Goal: Task Accomplishment & Management: Use online tool/utility

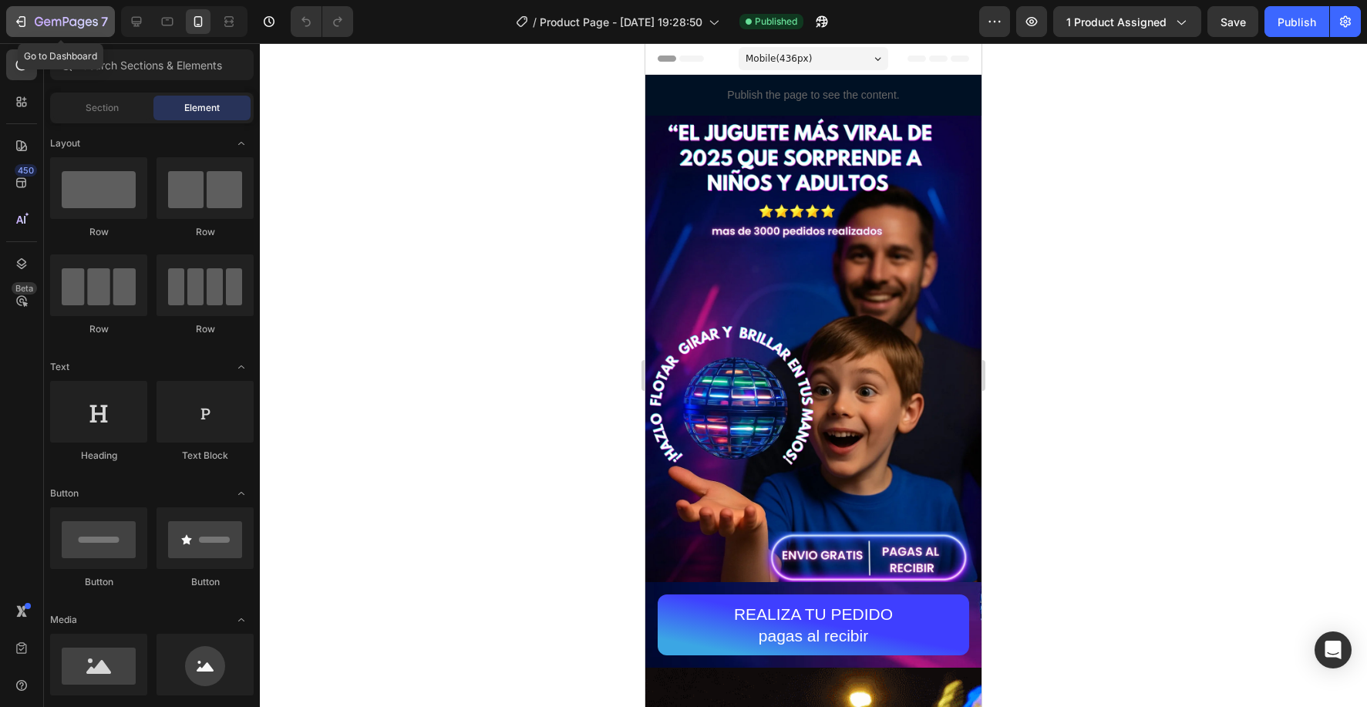
click at [59, 16] on icon "button" at bounding box center [66, 22] width 63 height 13
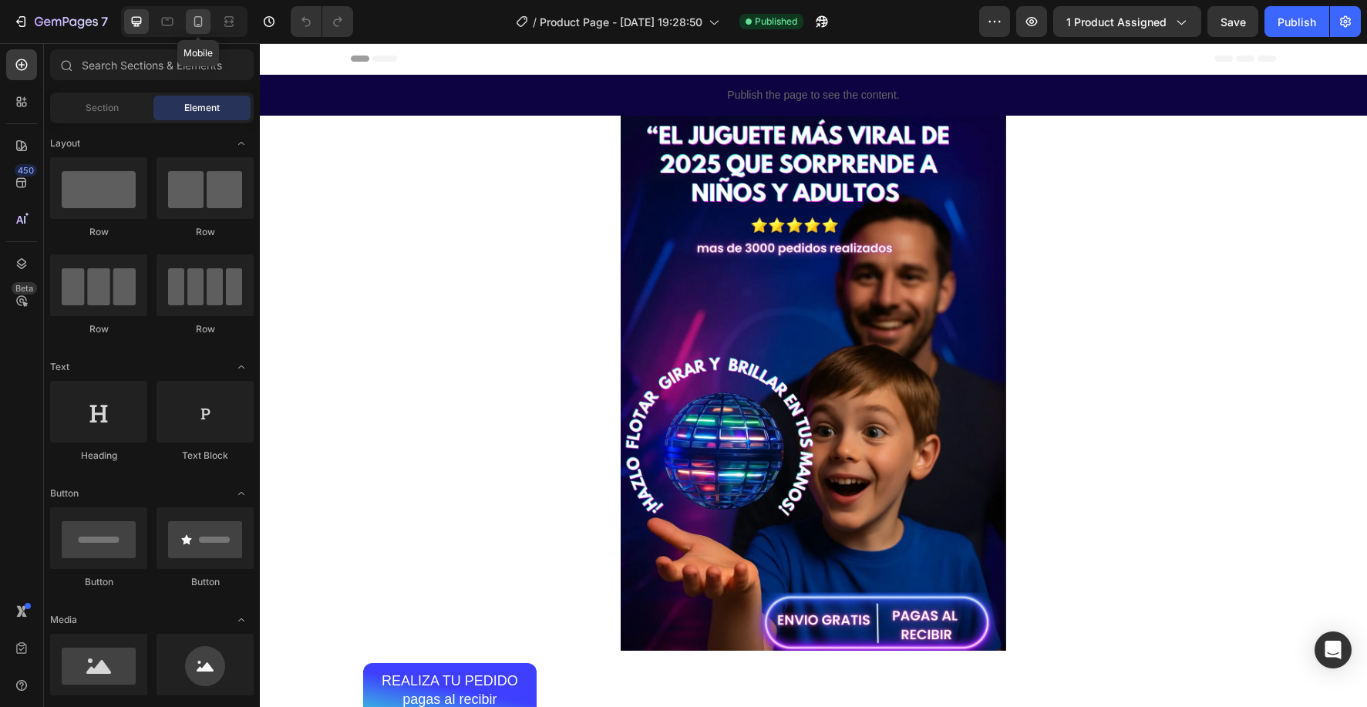
click at [203, 26] on icon at bounding box center [197, 21] width 15 height 15
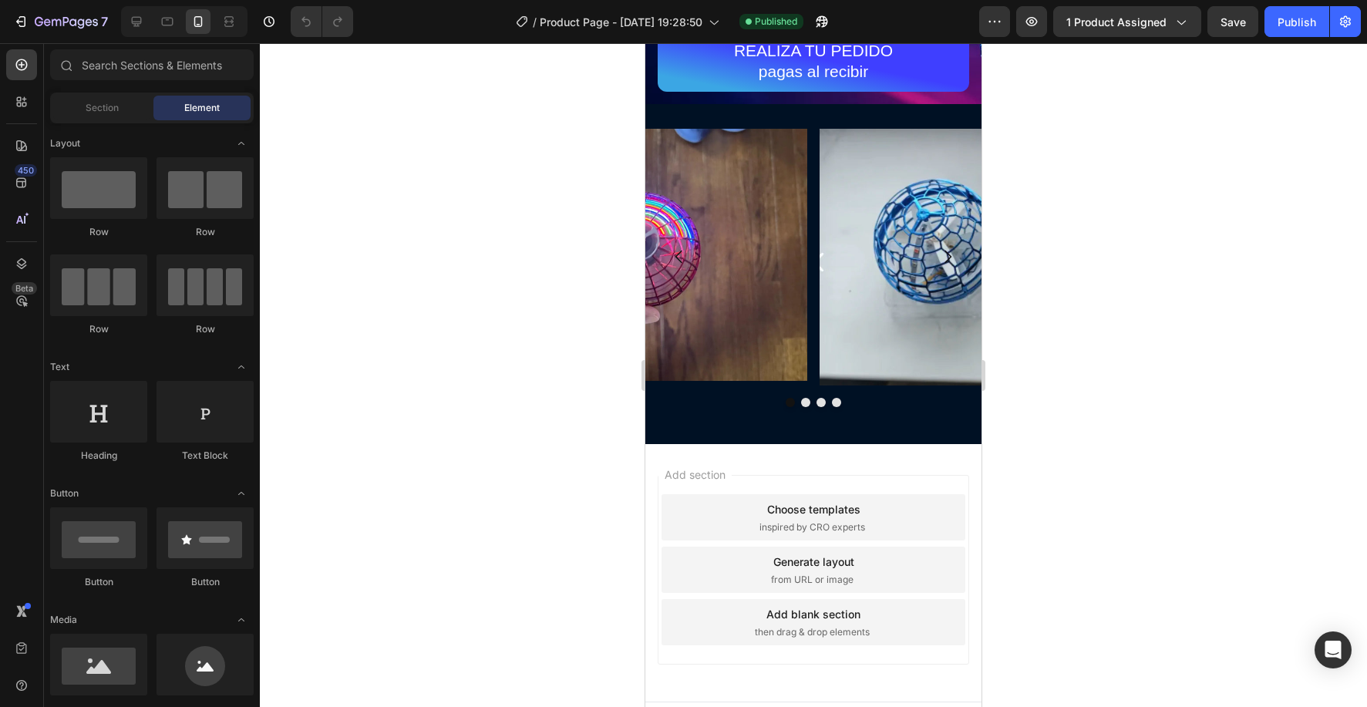
scroll to position [2810, 0]
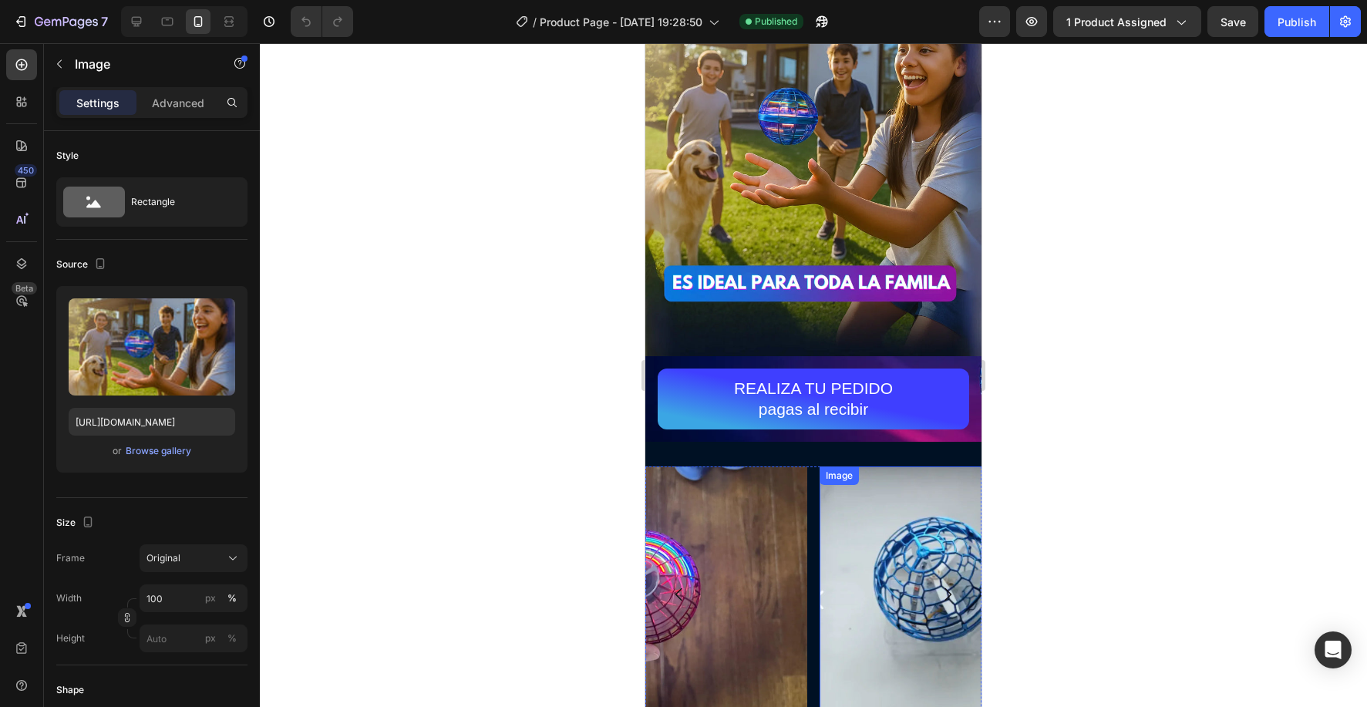
scroll to position [2914, 0]
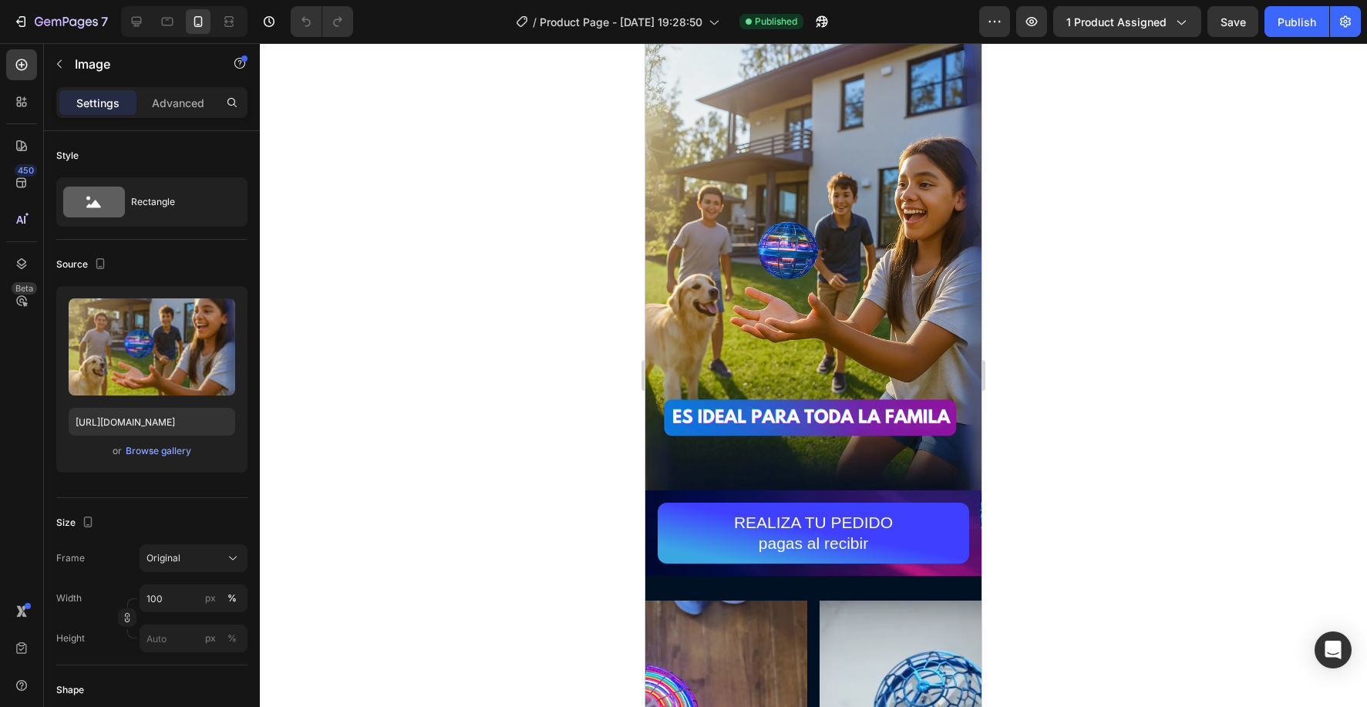
click at [930, 224] on img at bounding box center [813, 256] width 336 height 467
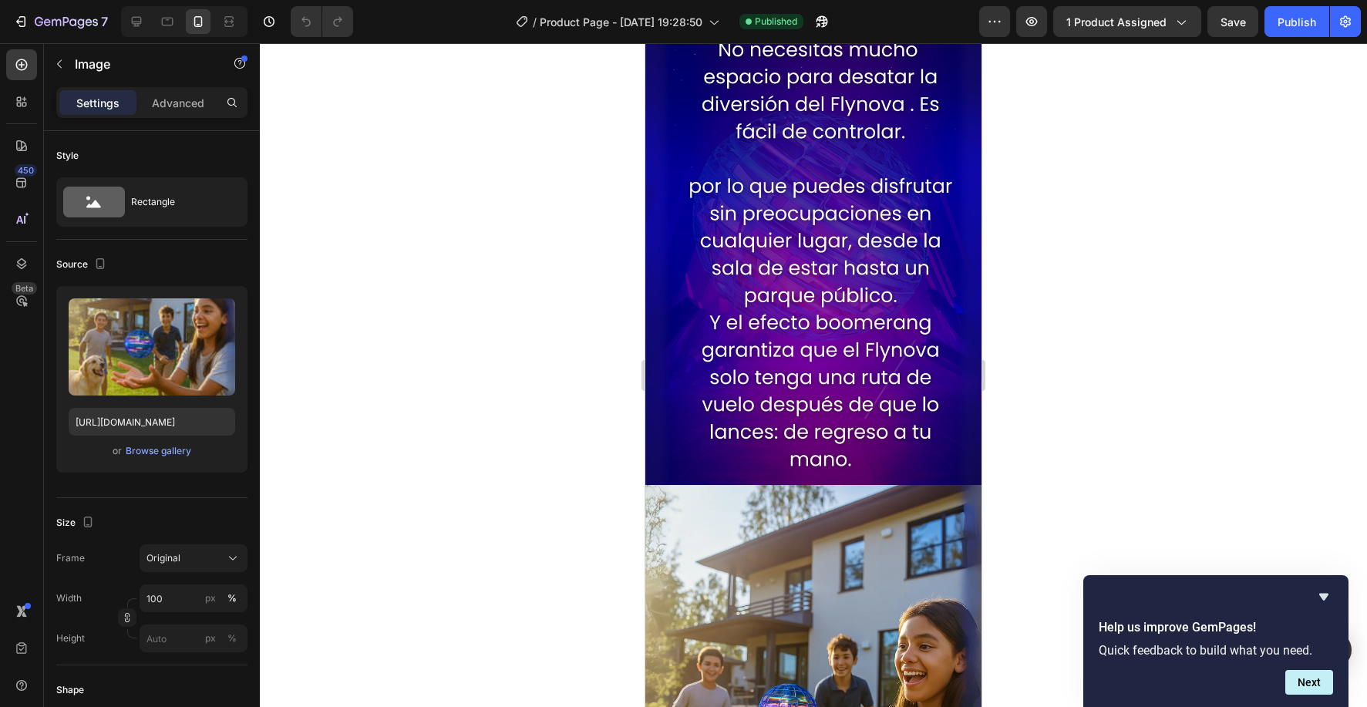
click at [400, 341] on div at bounding box center [813, 375] width 1107 height 664
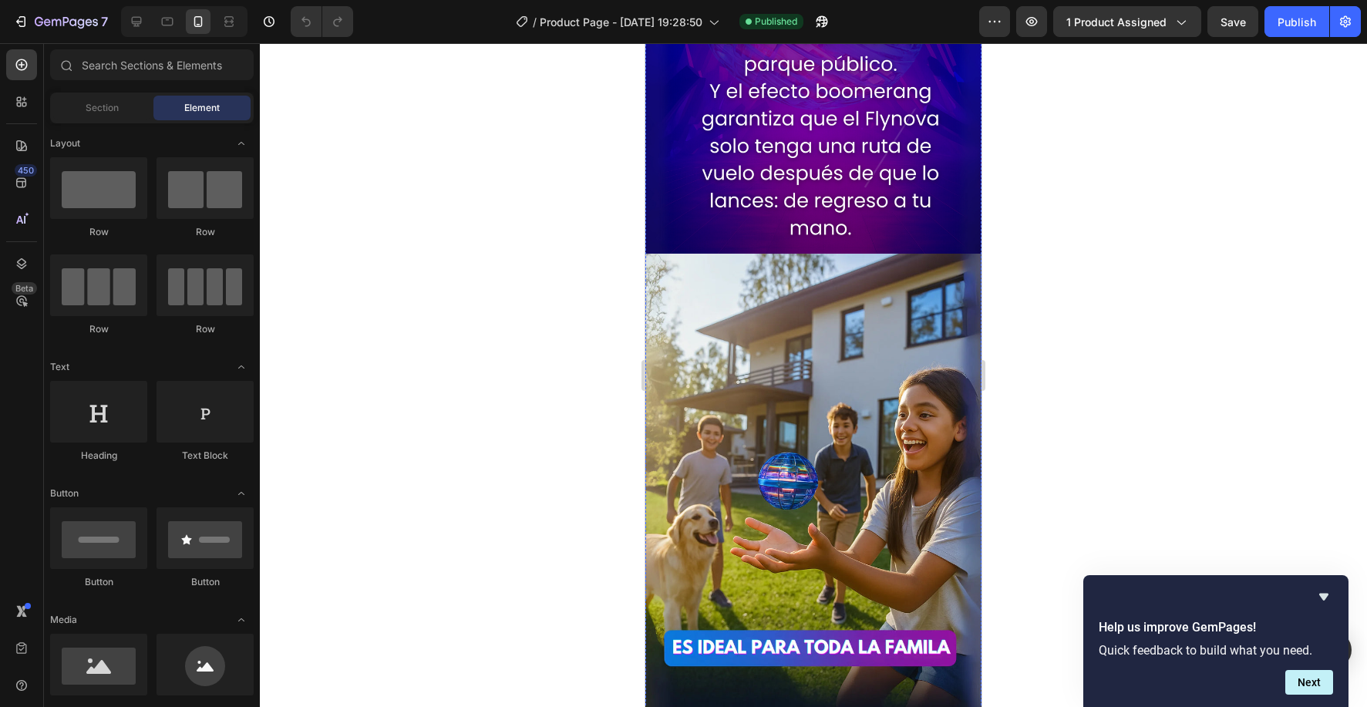
scroll to position [2738, 0]
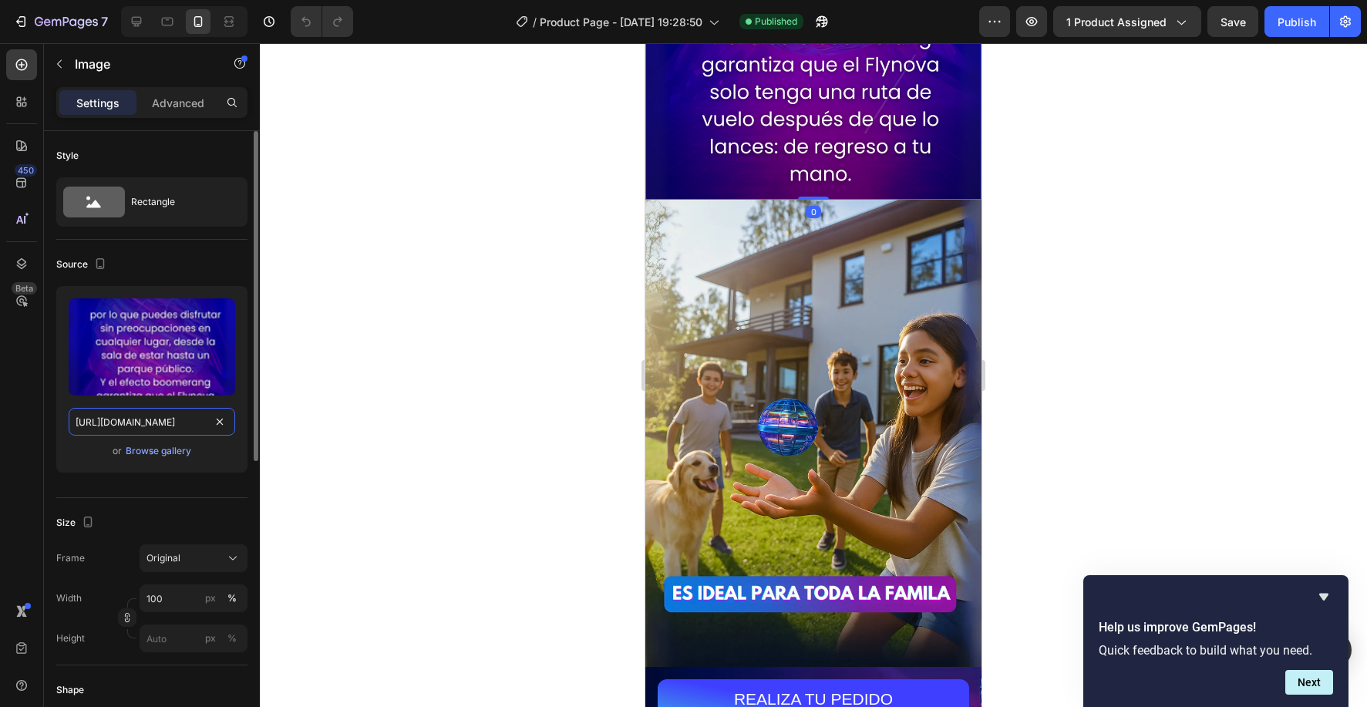
click at [149, 422] on input "https://cdn.shopify.com/s/files/1/0830/0213/0625/files/dddsadad.png?v=1758946936" at bounding box center [152, 422] width 166 height 28
click at [148, 422] on input "https://cdn.shopify.com/s/files/1/0830/0213/0625/files/dddsadad.png?v=1758946936" at bounding box center [152, 422] width 166 height 28
paste input "text11.webp?v=1759108308"
type input "https://cdn.shopify.com/s/files/1/0830/0213/0625/files/text11.webp?v=1759108308"
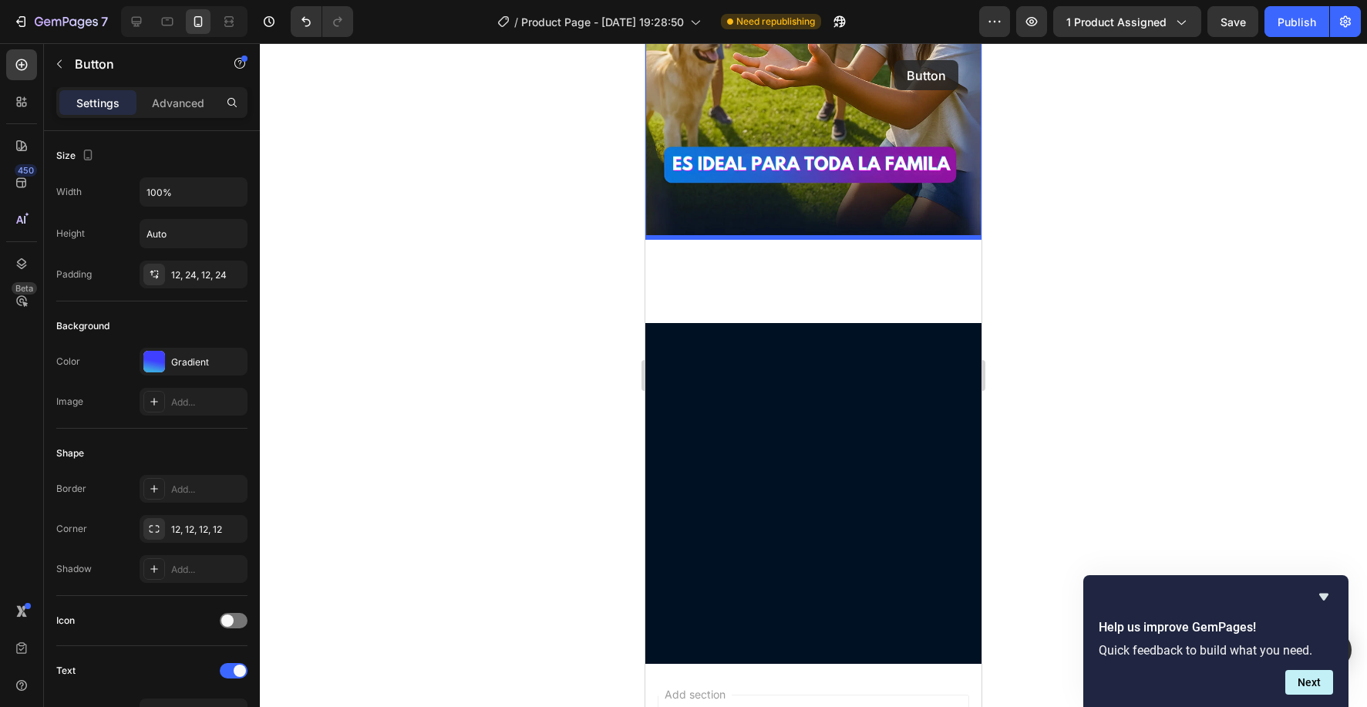
scroll to position [2635, 0]
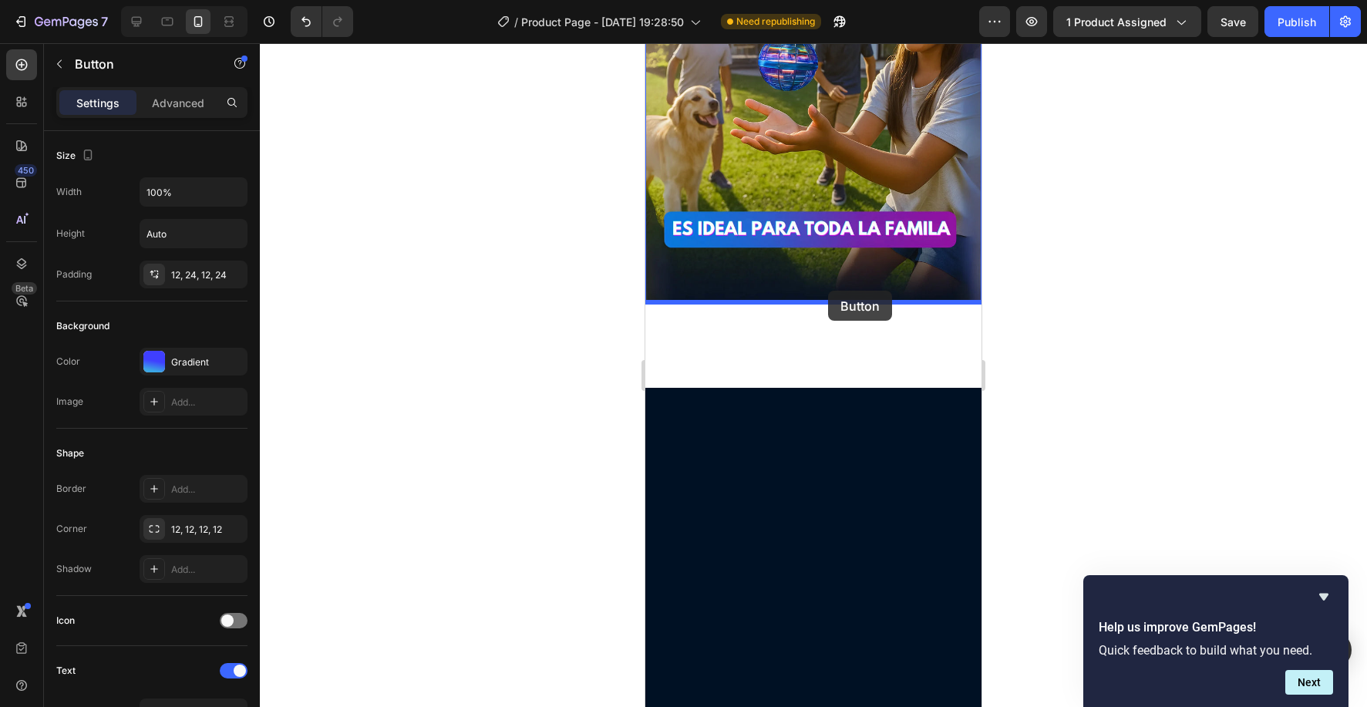
drag, startPoint x: 932, startPoint y: 539, endPoint x: 828, endPoint y: 291, distance: 269.1
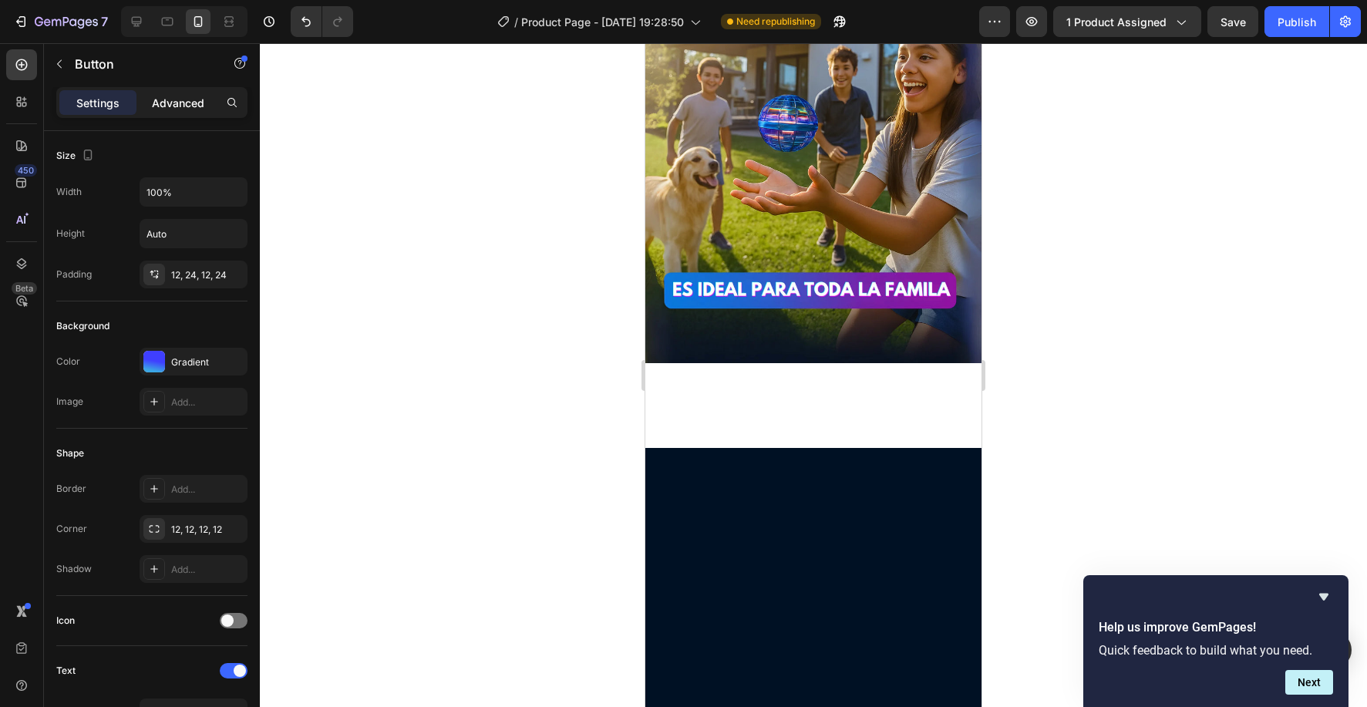
click at [173, 96] on p "Advanced" at bounding box center [178, 103] width 52 height 16
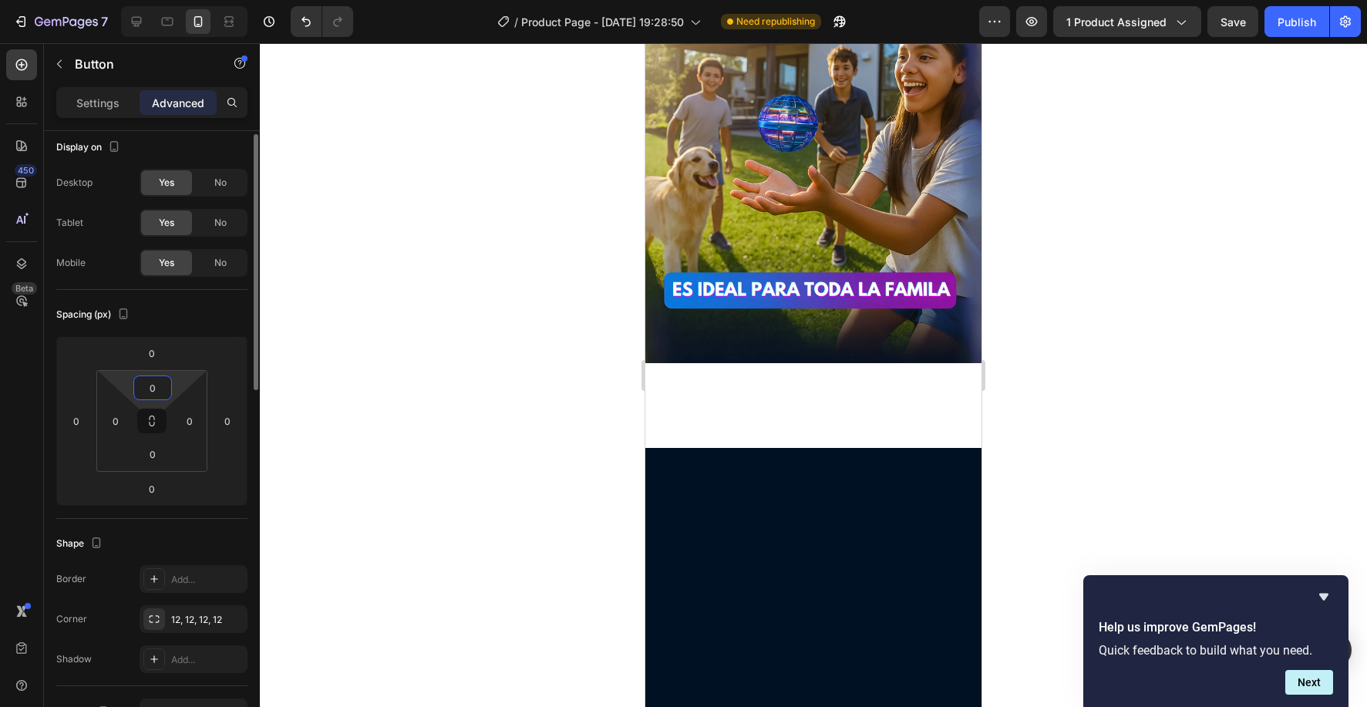
click at [159, 378] on input "0" at bounding box center [152, 387] width 31 height 23
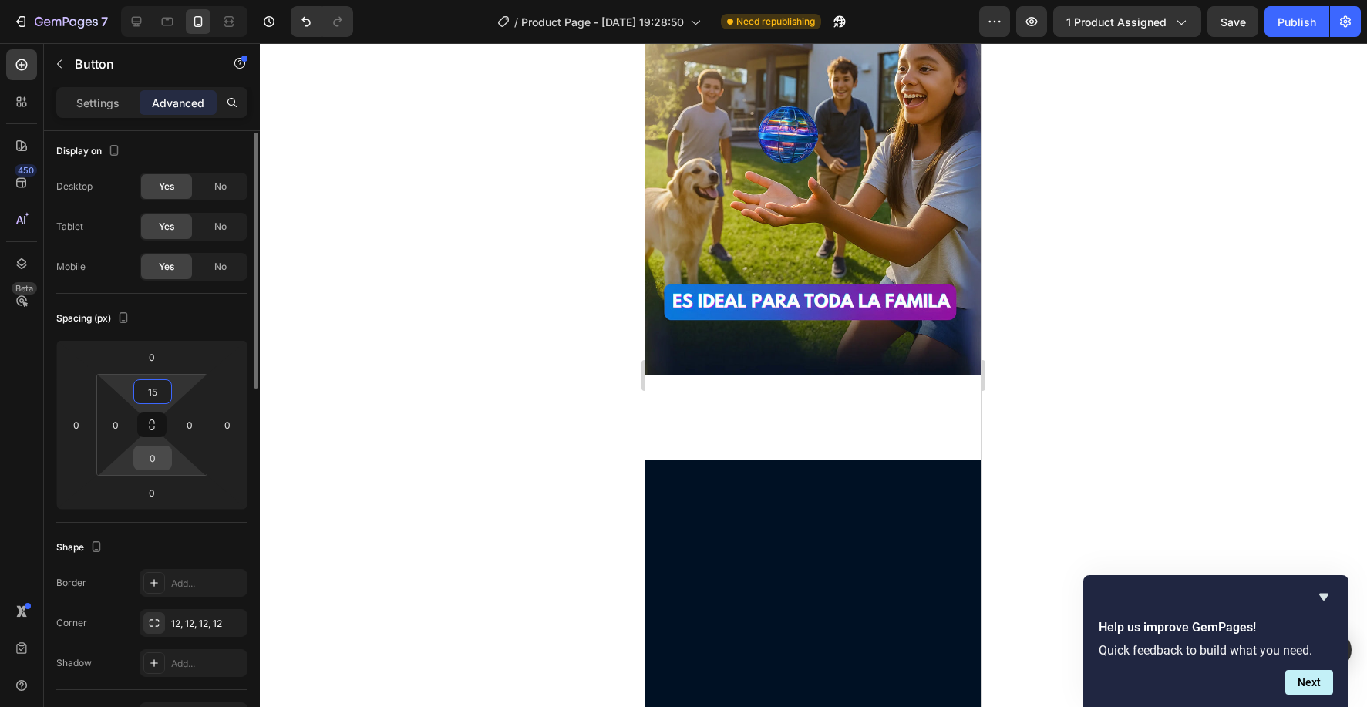
type input "15"
click at [155, 459] on input "0" at bounding box center [152, 457] width 31 height 23
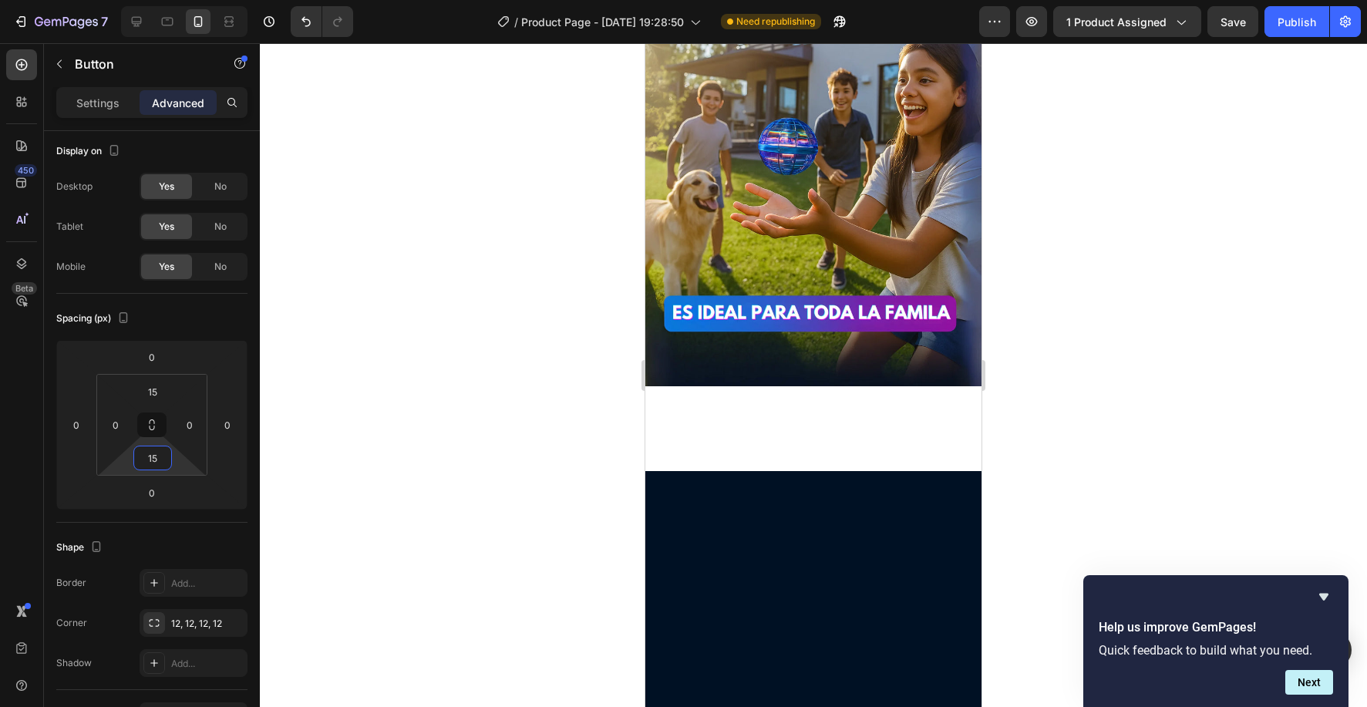
type input "15"
click at [1169, 324] on div at bounding box center [813, 375] width 1107 height 664
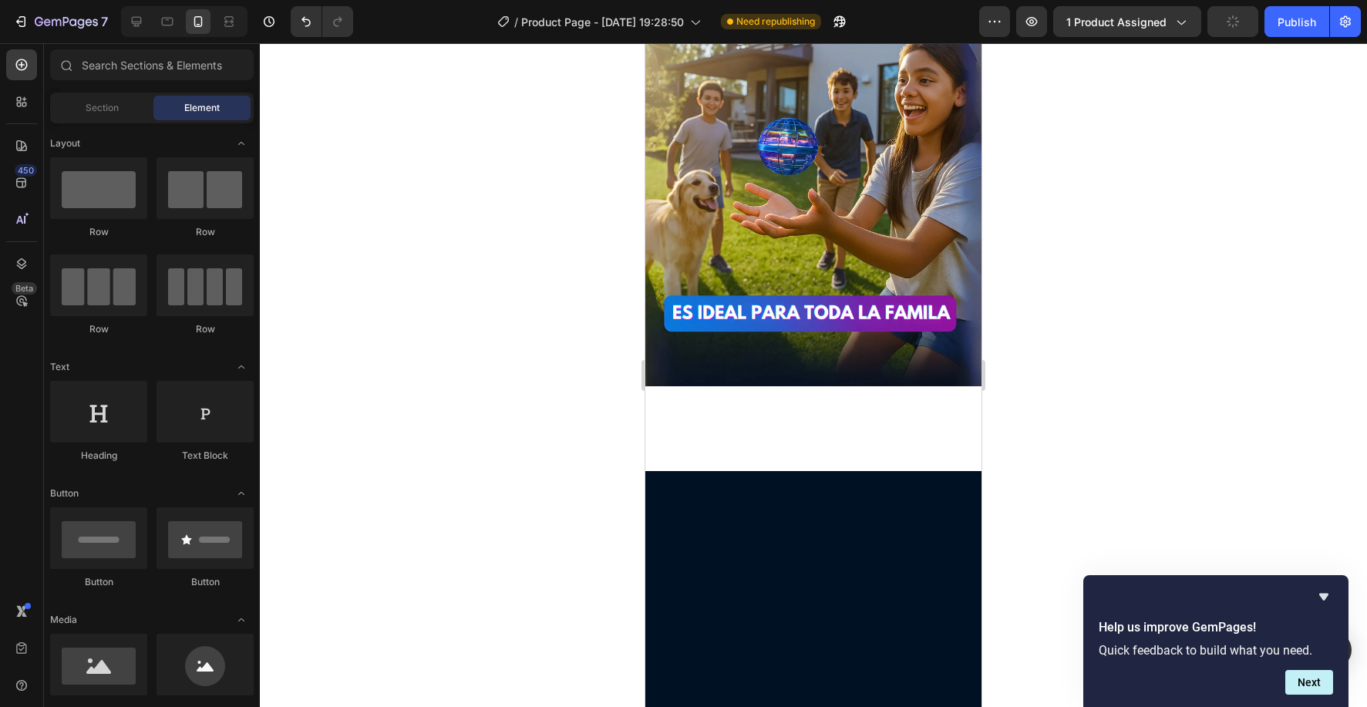
click at [1169, 324] on div at bounding box center [813, 375] width 1107 height 664
click at [515, 248] on div at bounding box center [813, 375] width 1107 height 664
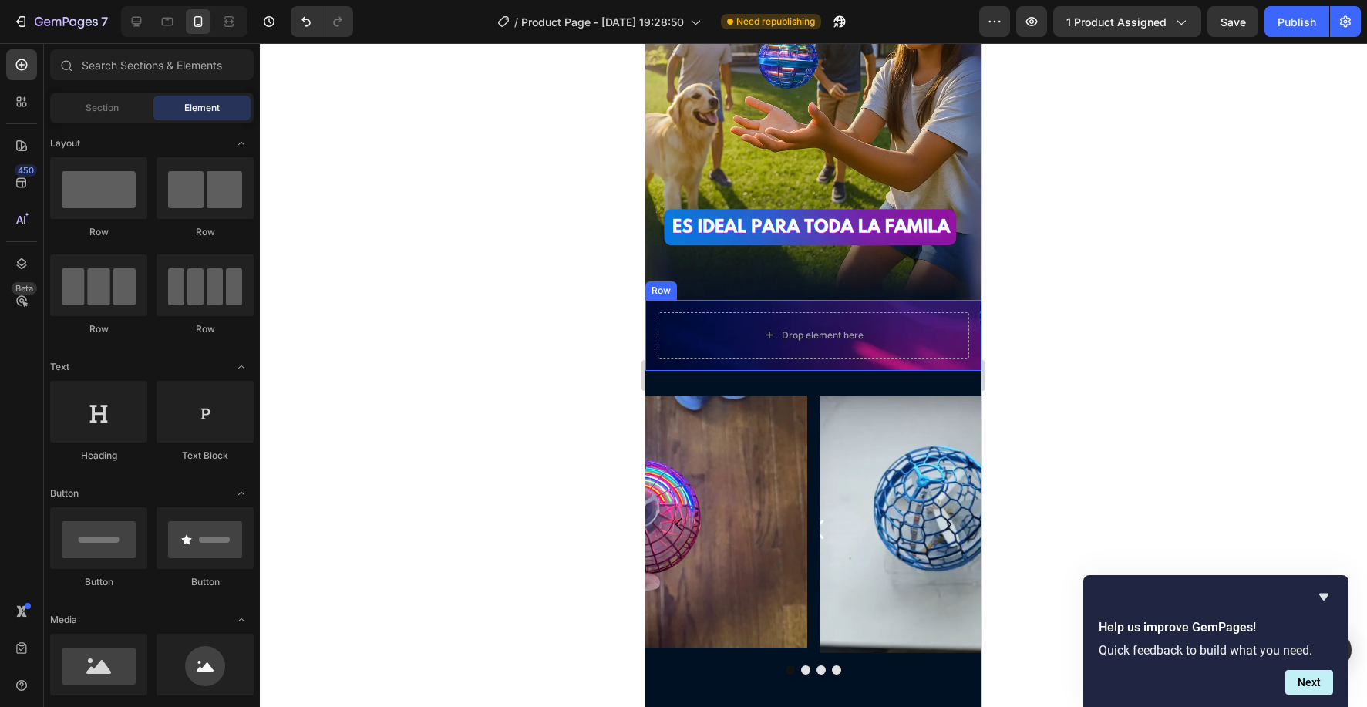
scroll to position [2632, 0]
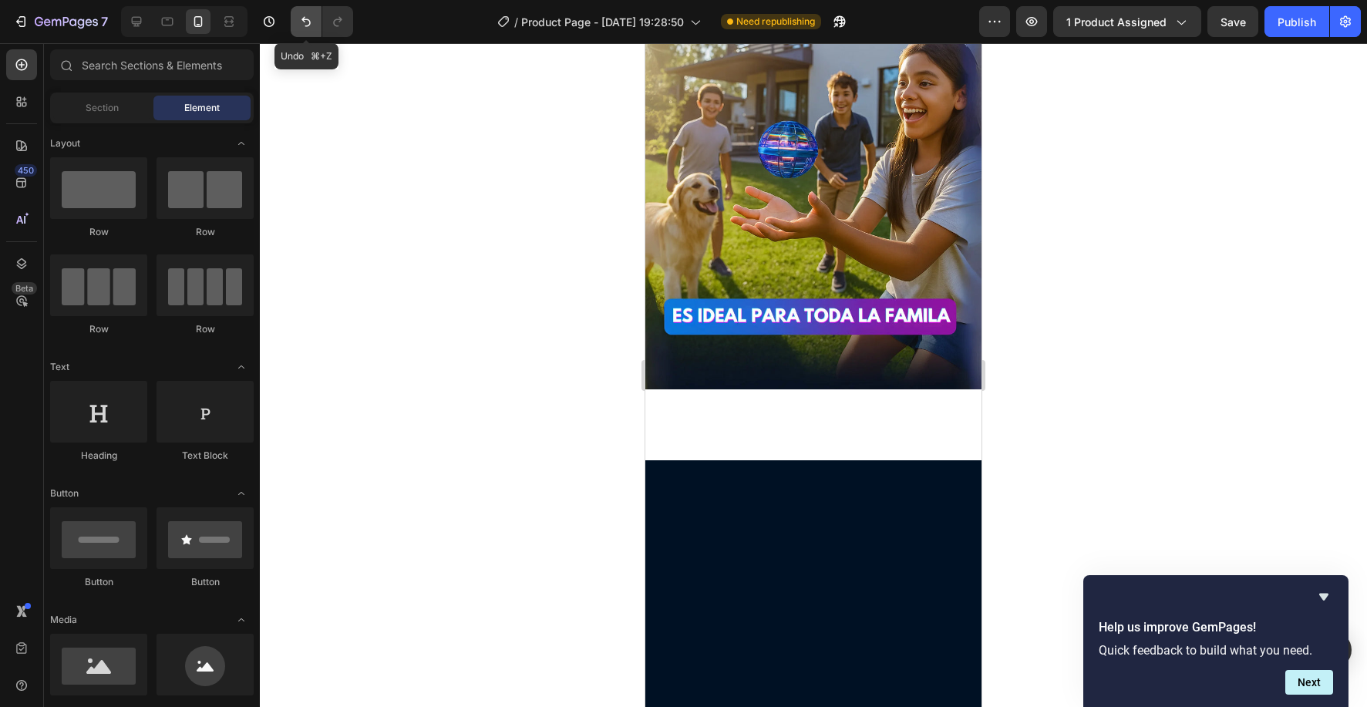
click at [298, 21] on icon "Undo/Redo" at bounding box center [305, 21] width 15 height 15
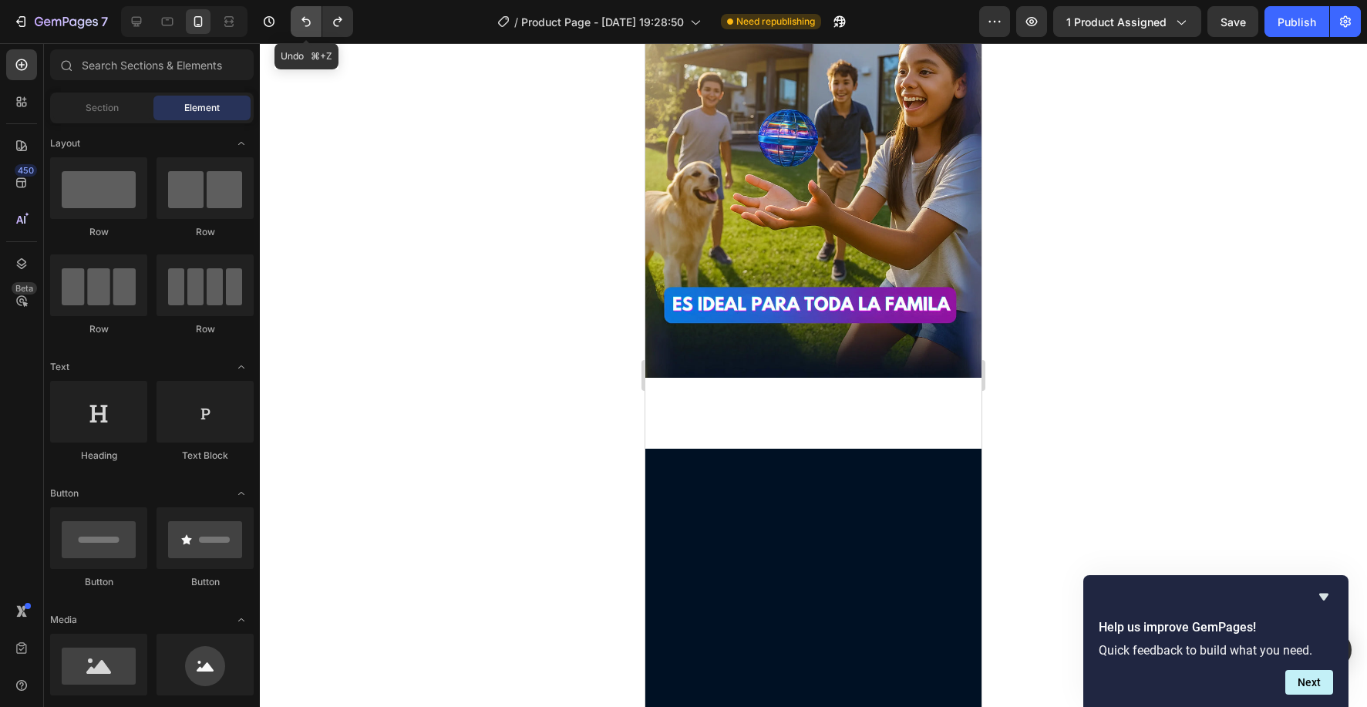
click at [298, 21] on icon "Undo/Redo" at bounding box center [305, 21] width 15 height 15
click at [305, 21] on icon "Undo/Redo" at bounding box center [305, 21] width 15 height 15
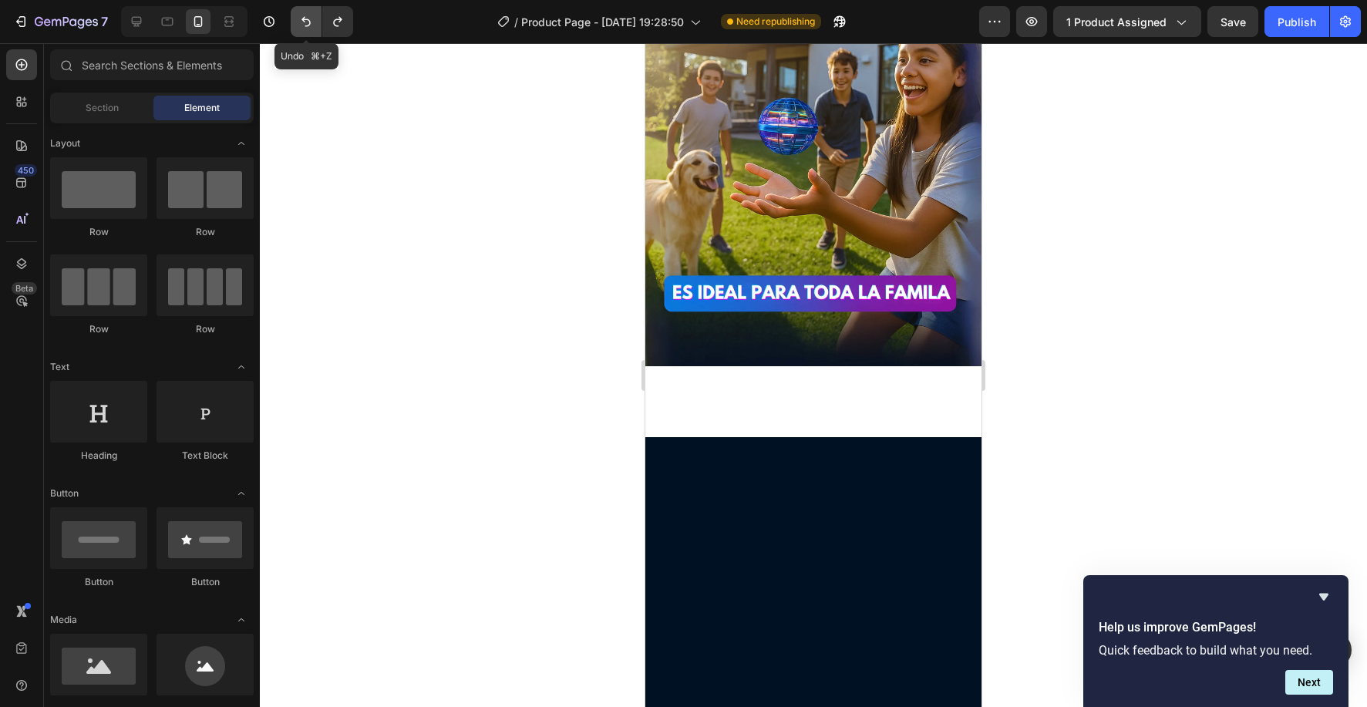
click at [311, 24] on icon "Undo/Redo" at bounding box center [305, 21] width 15 height 15
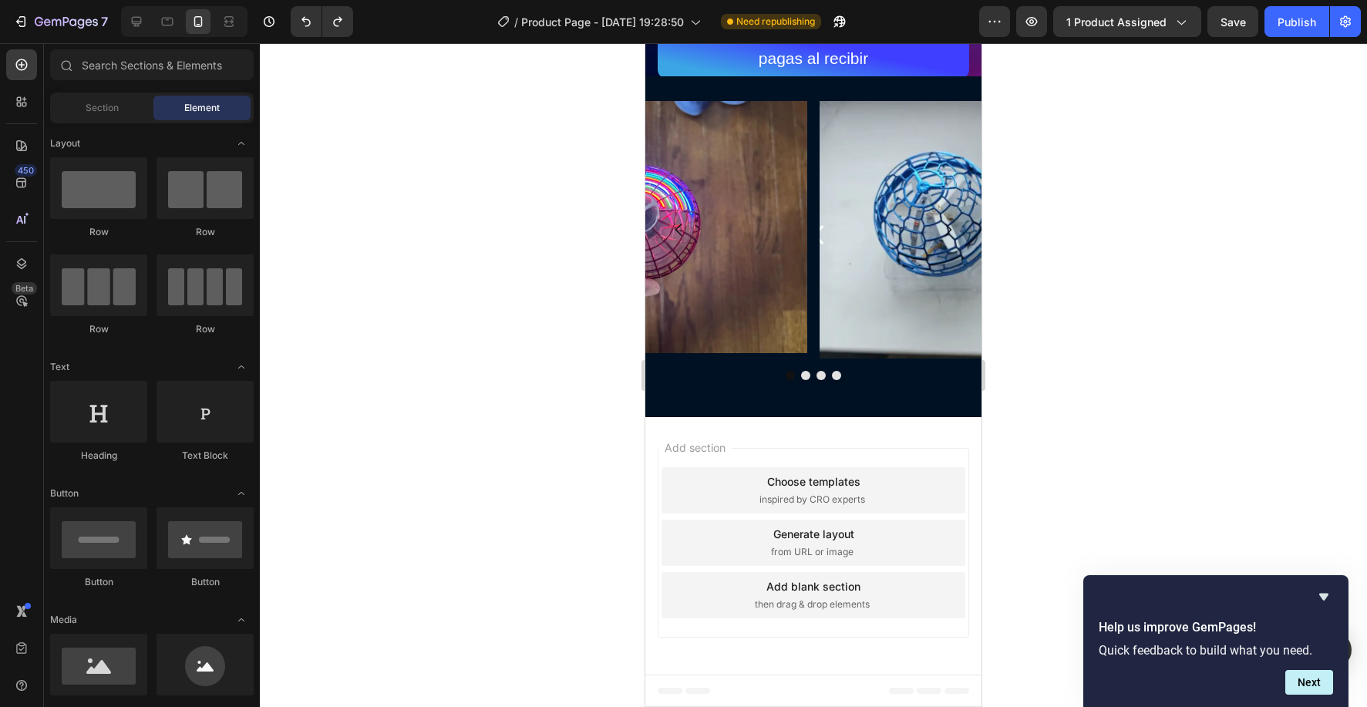
scroll to position [3225, 0]
click at [651, 76] on div "REALIZA TU PEDIDO pagas al recibir Button Row" at bounding box center [813, 34] width 336 height 86
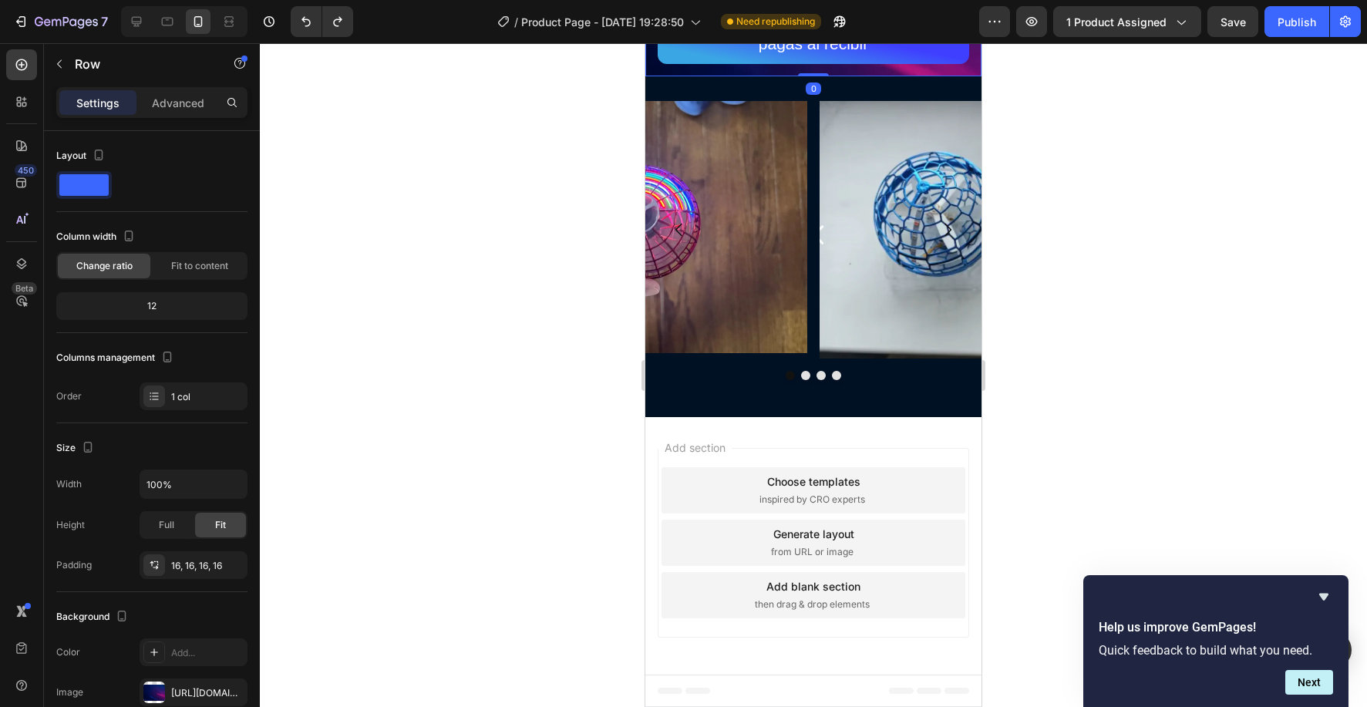
drag, startPoint x: 720, startPoint y: 164, endPoint x: 704, endPoint y: 183, distance: 24.6
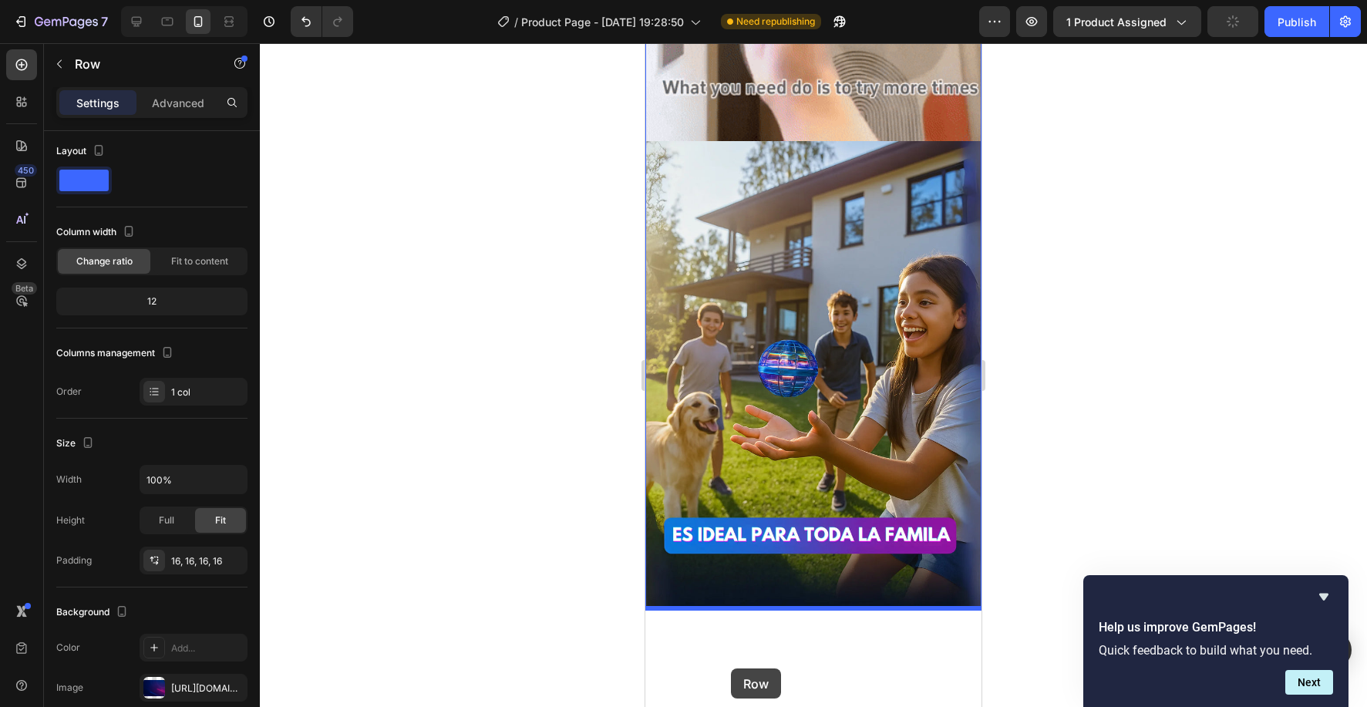
scroll to position [2386, 0]
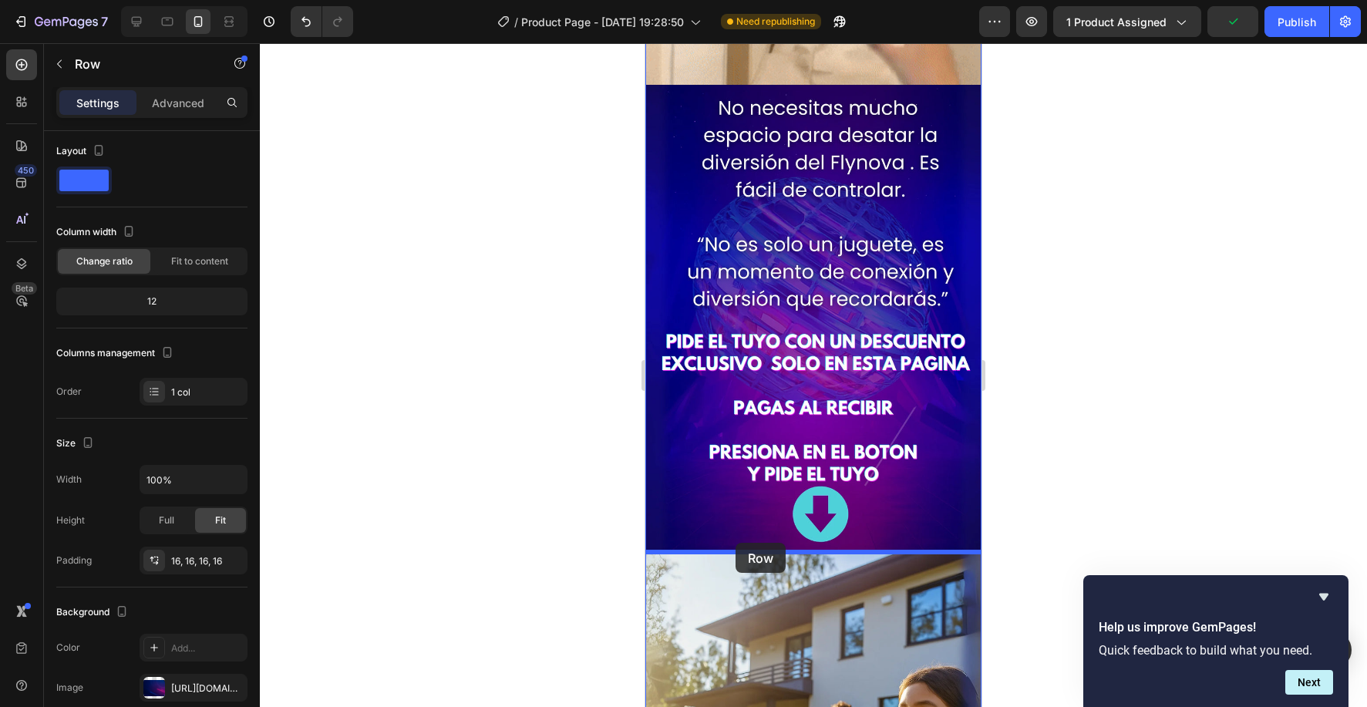
drag, startPoint x: 653, startPoint y: 267, endPoint x: 735, endPoint y: 543, distance: 288.0
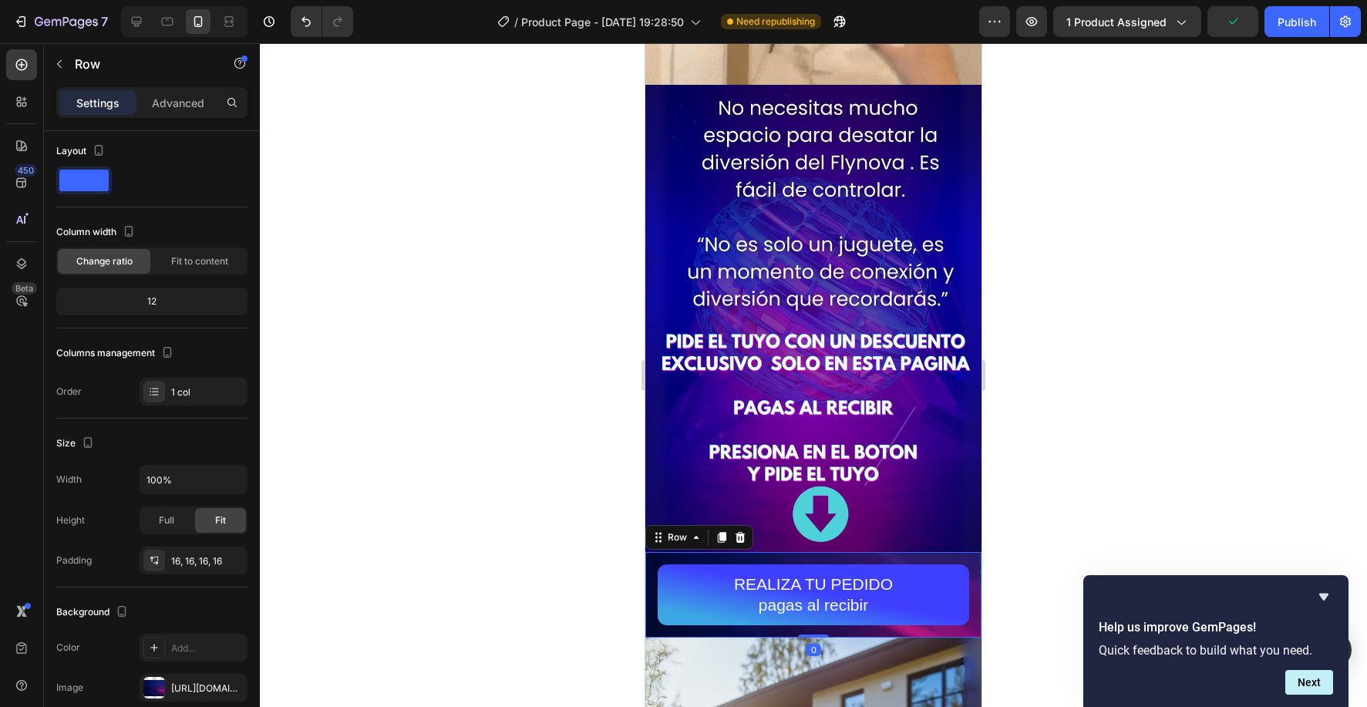
click at [604, 518] on div at bounding box center [813, 375] width 1107 height 664
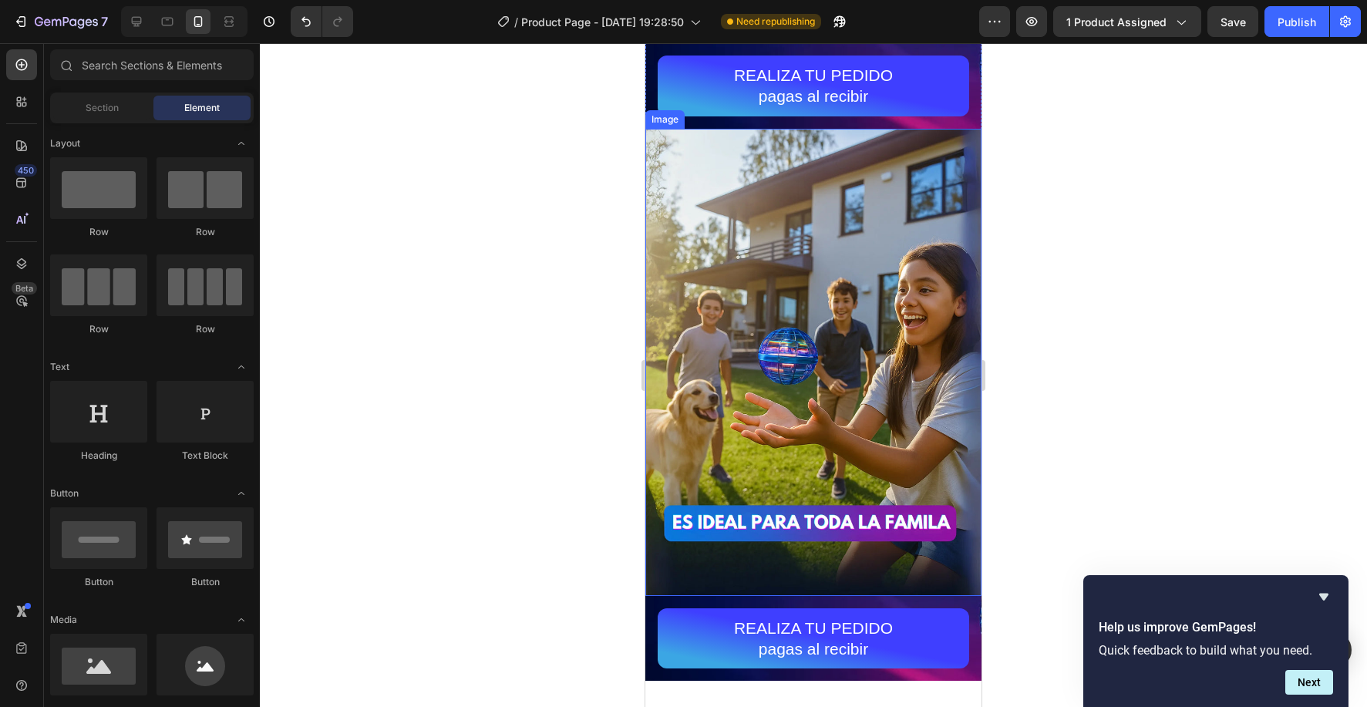
scroll to position [3244, 0]
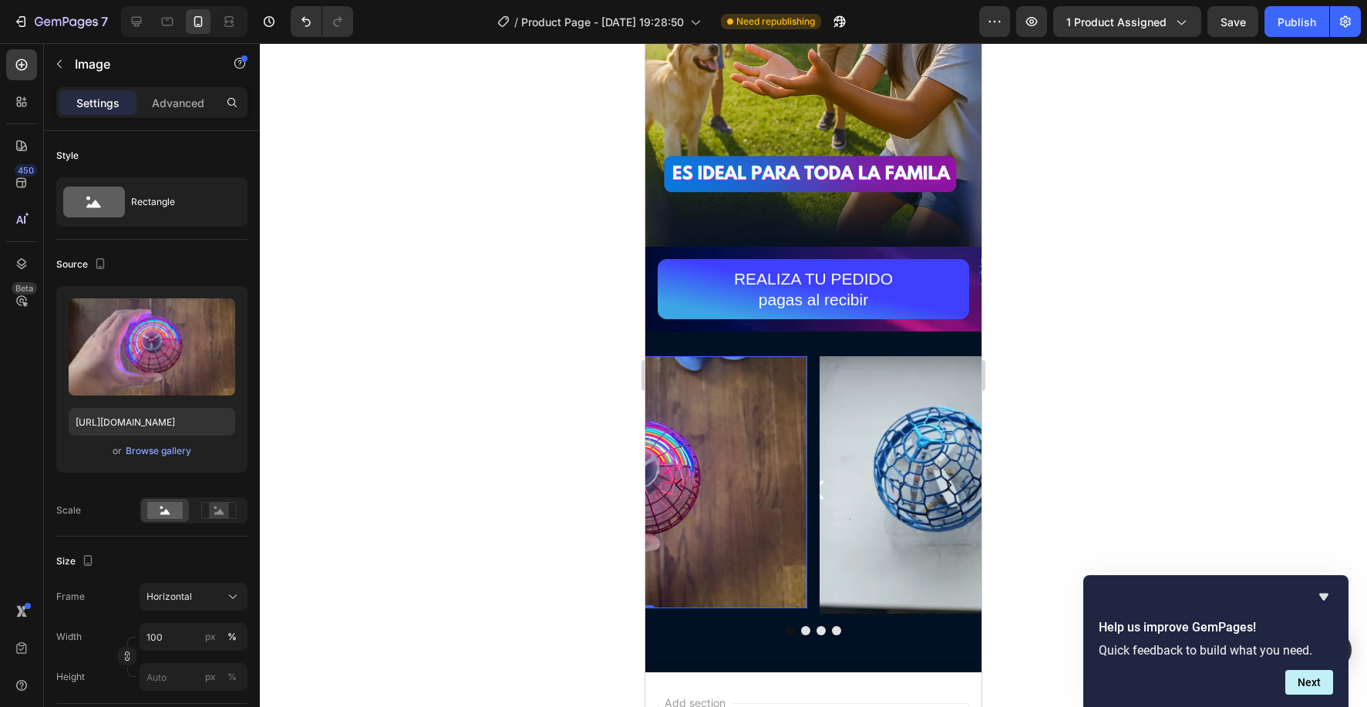
click at [748, 386] on img at bounding box center [639, 482] width 336 height 252
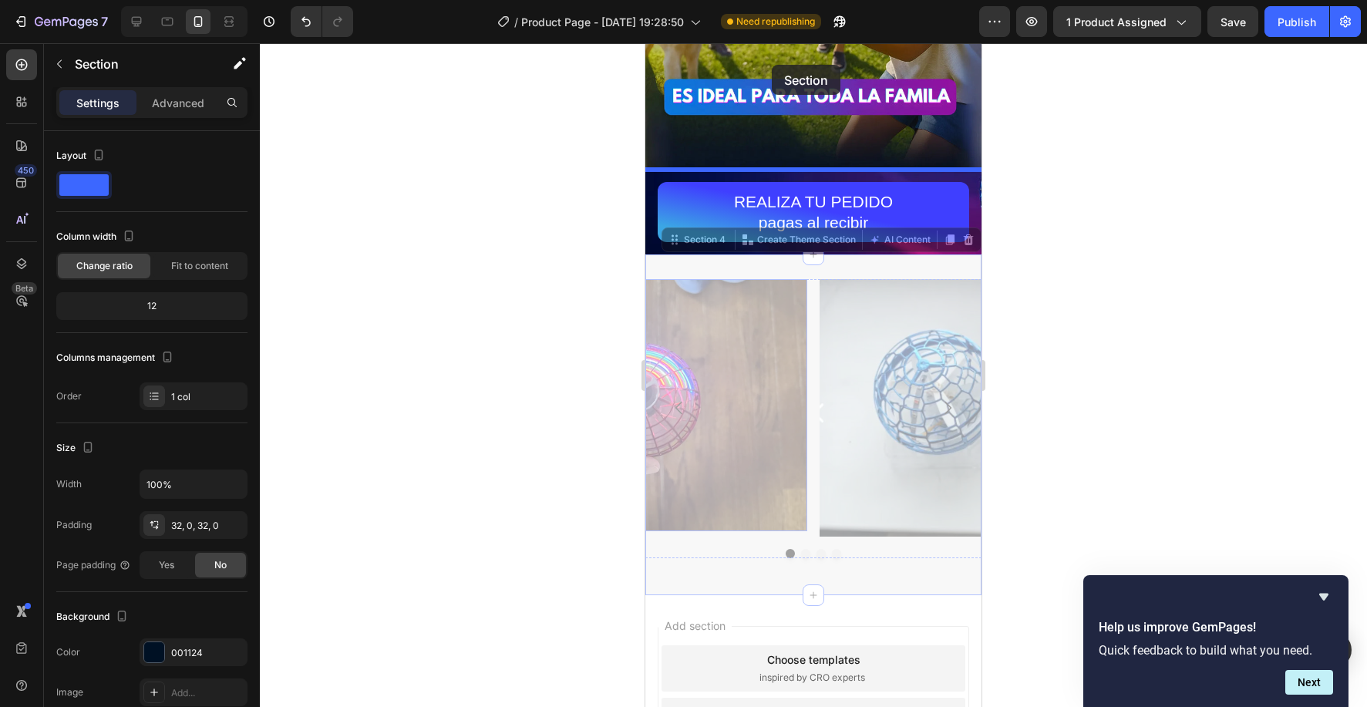
scroll to position [3284, 0]
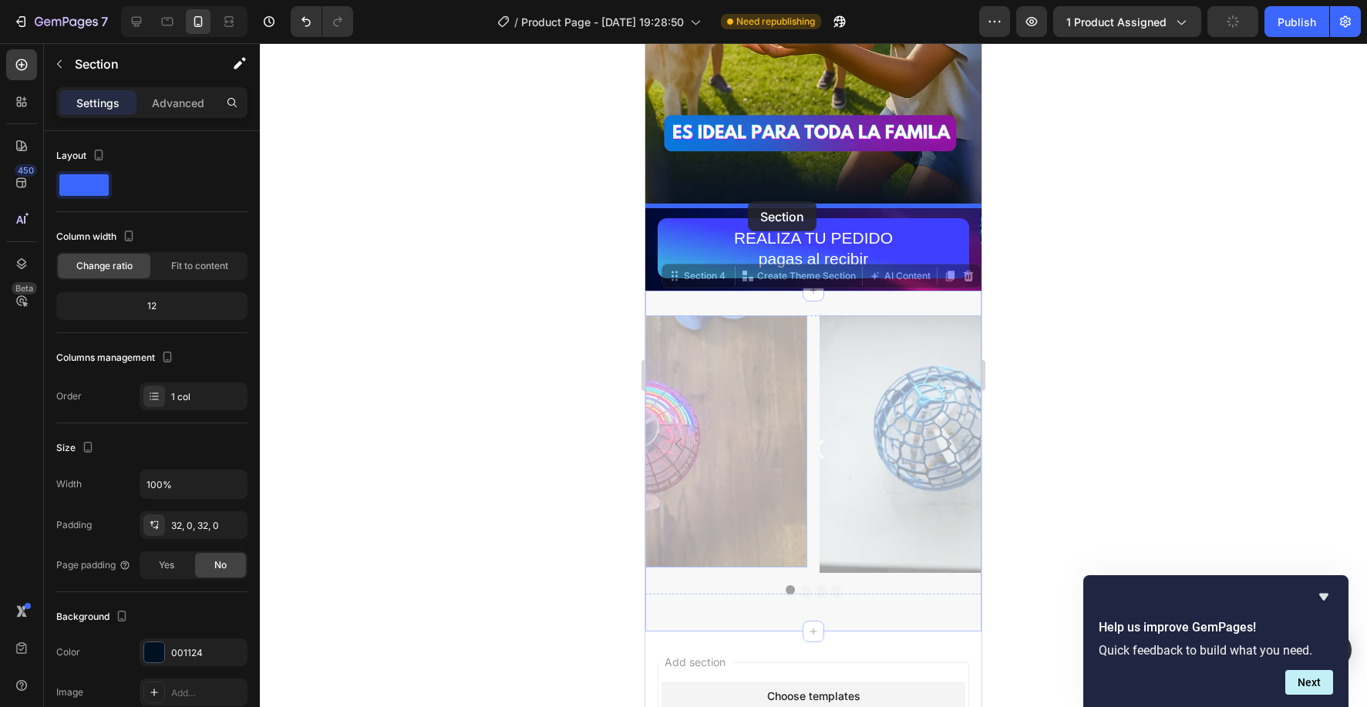
drag, startPoint x: 765, startPoint y: 336, endPoint x: 748, endPoint y: 201, distance: 136.1
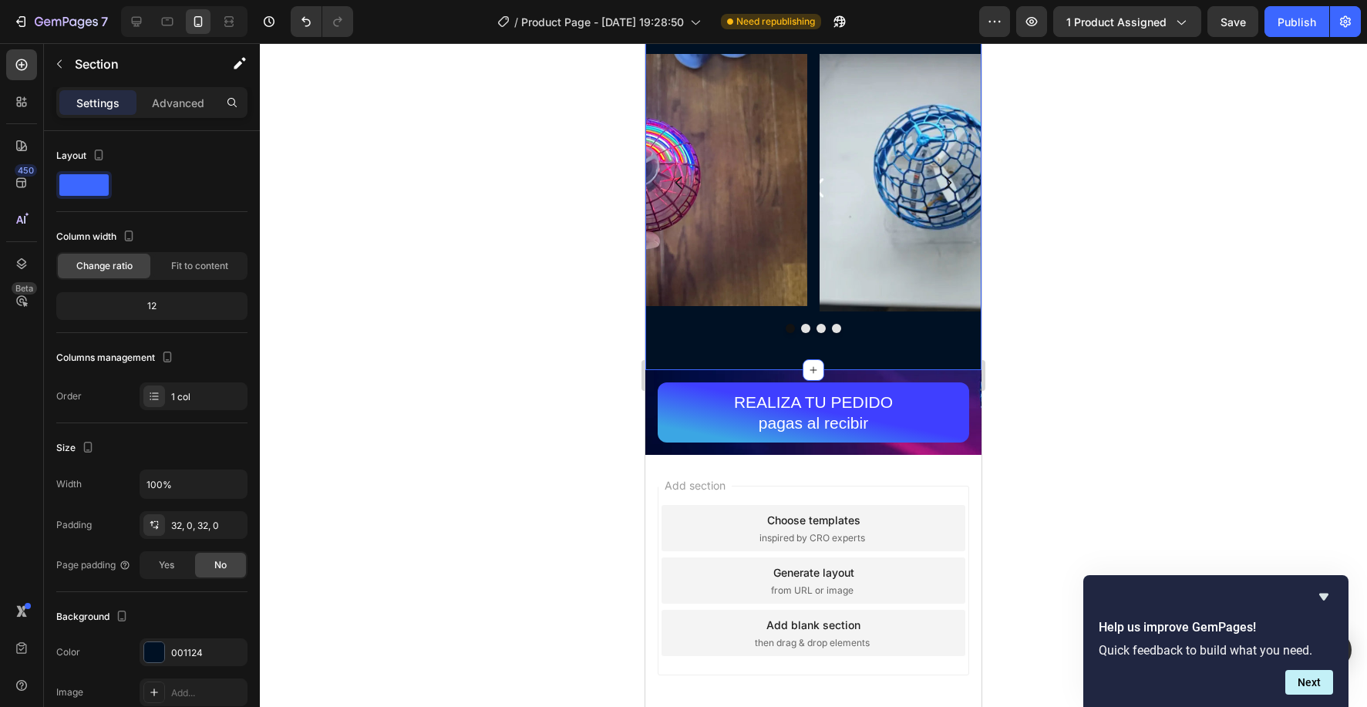
scroll to position [402, 0]
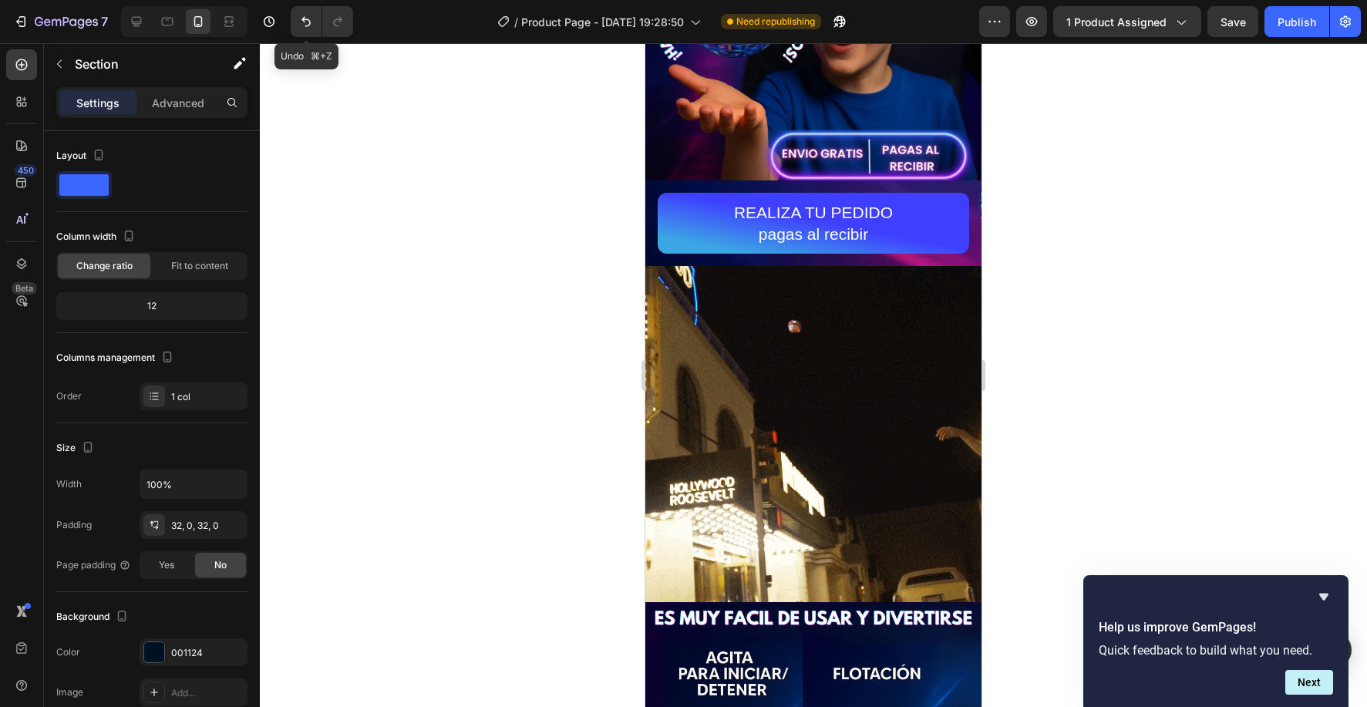
click at [308, 28] on icon "Undo/Redo" at bounding box center [305, 21] width 15 height 15
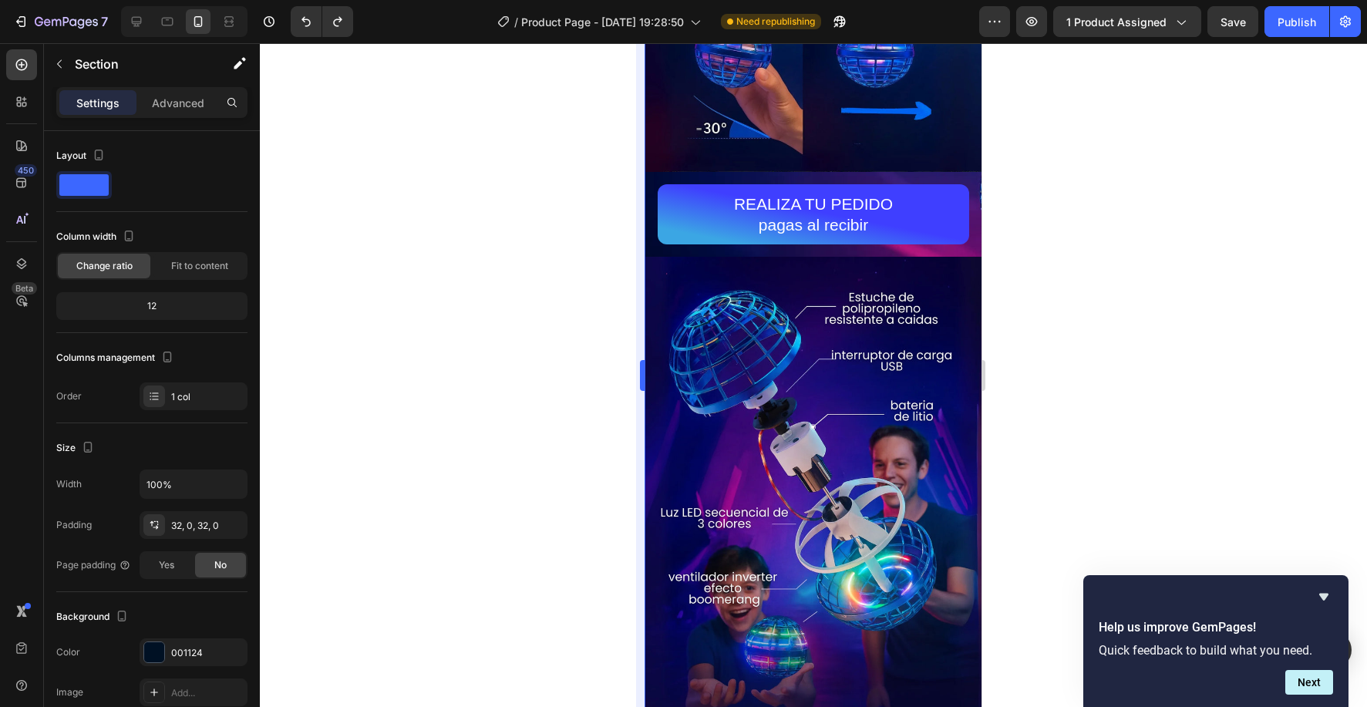
scroll to position [1303, 0]
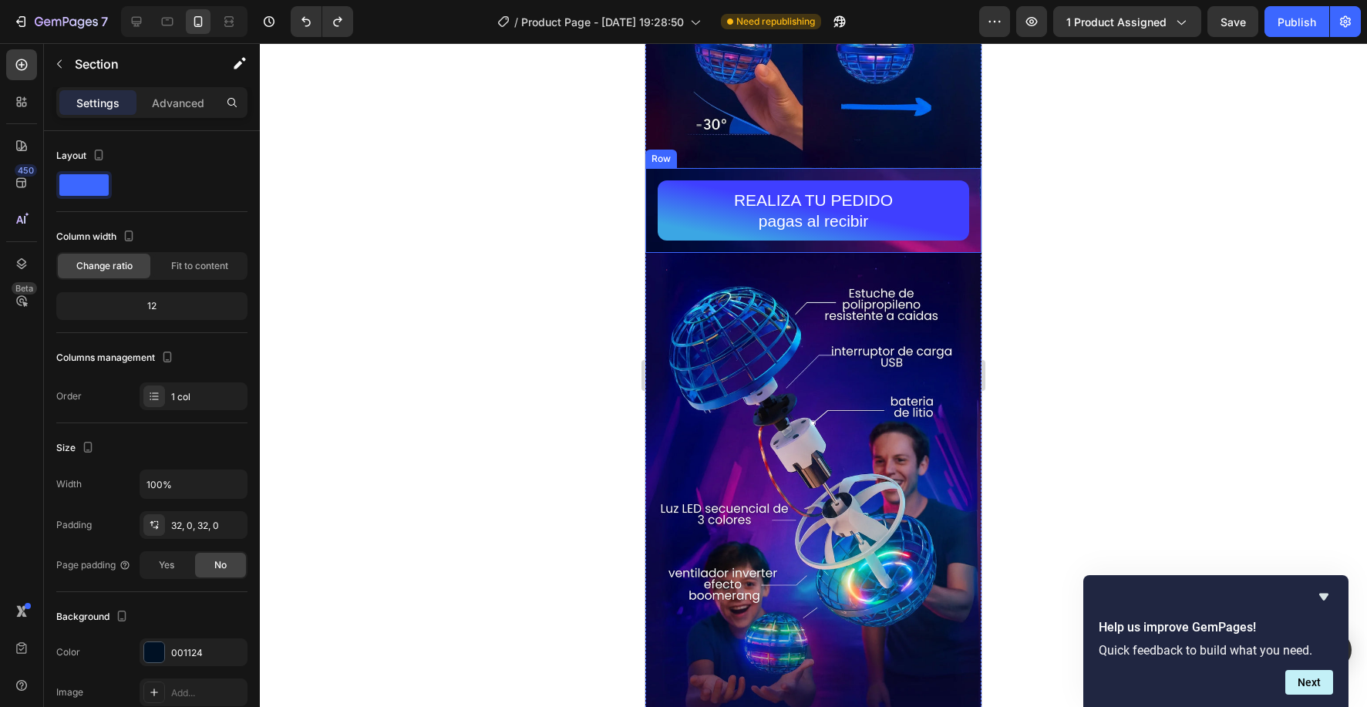
click at [651, 243] on div "REALIZA TU PEDIDO pagas al recibir Button Row" at bounding box center [813, 211] width 336 height 86
drag, startPoint x: 740, startPoint y: 153, endPoint x: 782, endPoint y: 157, distance: 42.6
click at [740, 153] on icon at bounding box center [740, 153] width 10 height 11
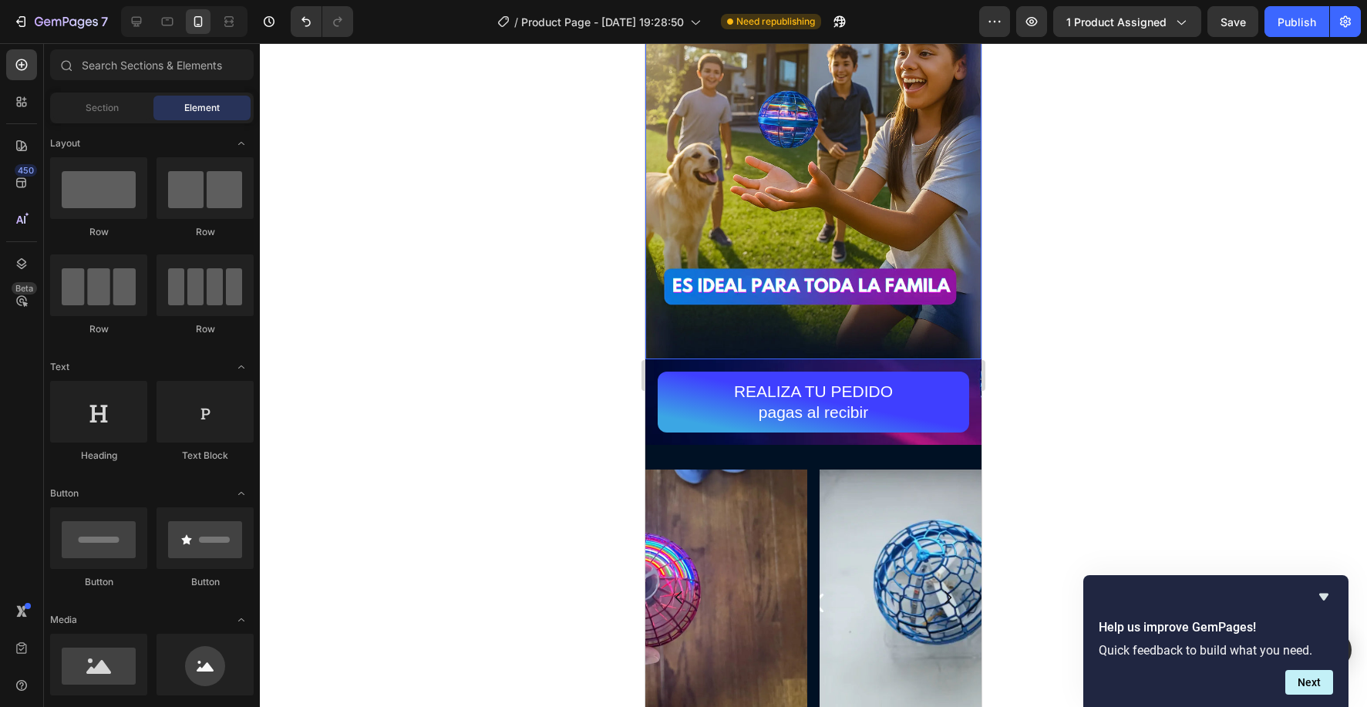
scroll to position [3413, 0]
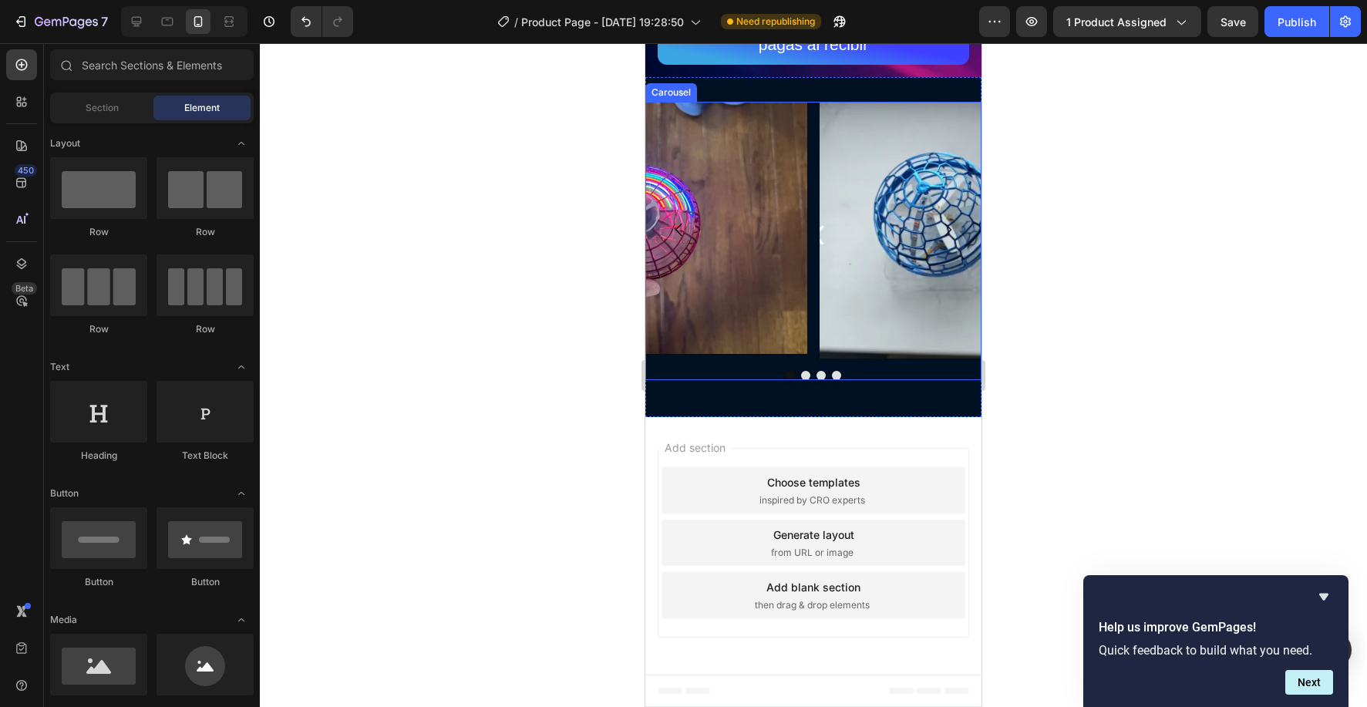
click at [809, 378] on button "Dot" at bounding box center [805, 375] width 9 height 9
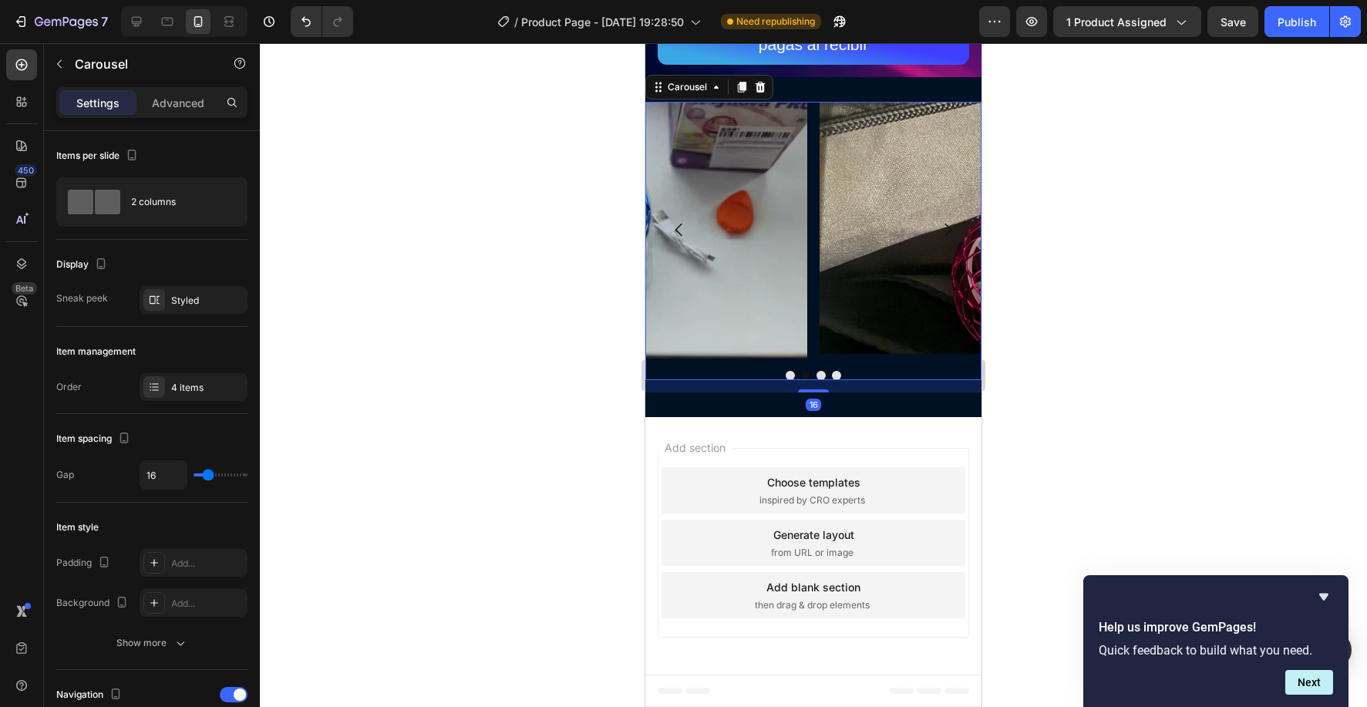
click at [819, 377] on button "Dot" at bounding box center [820, 375] width 9 height 9
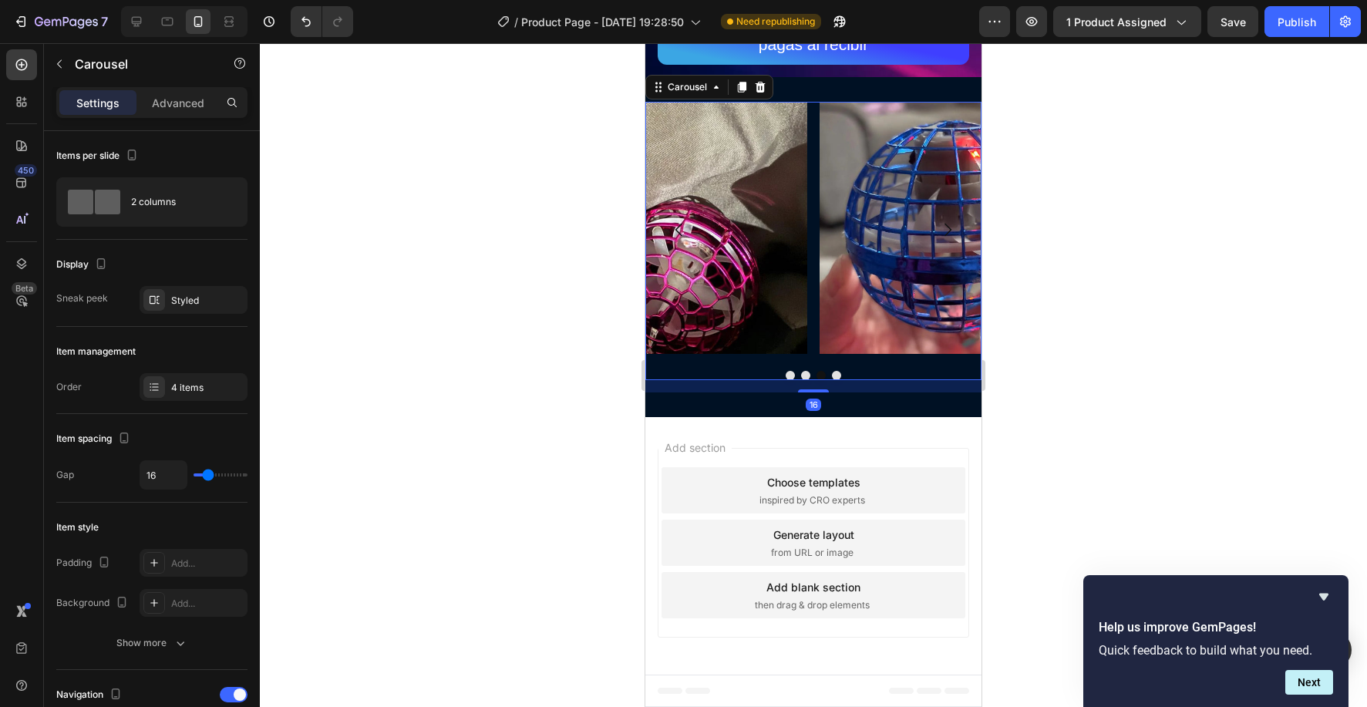
click at [839, 376] on button "Dot" at bounding box center [836, 375] width 9 height 9
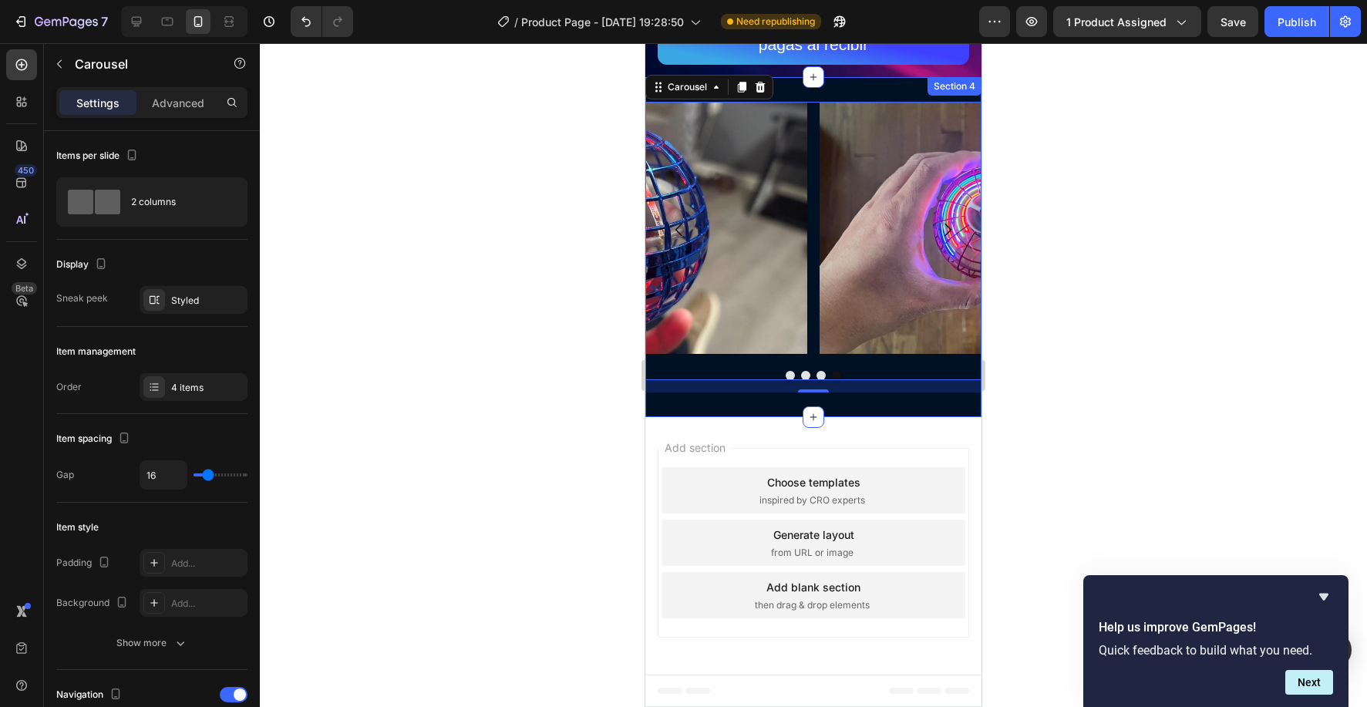
click at [861, 93] on div "Image Image Image Image Carousel 16 Section 4" at bounding box center [813, 247] width 336 height 341
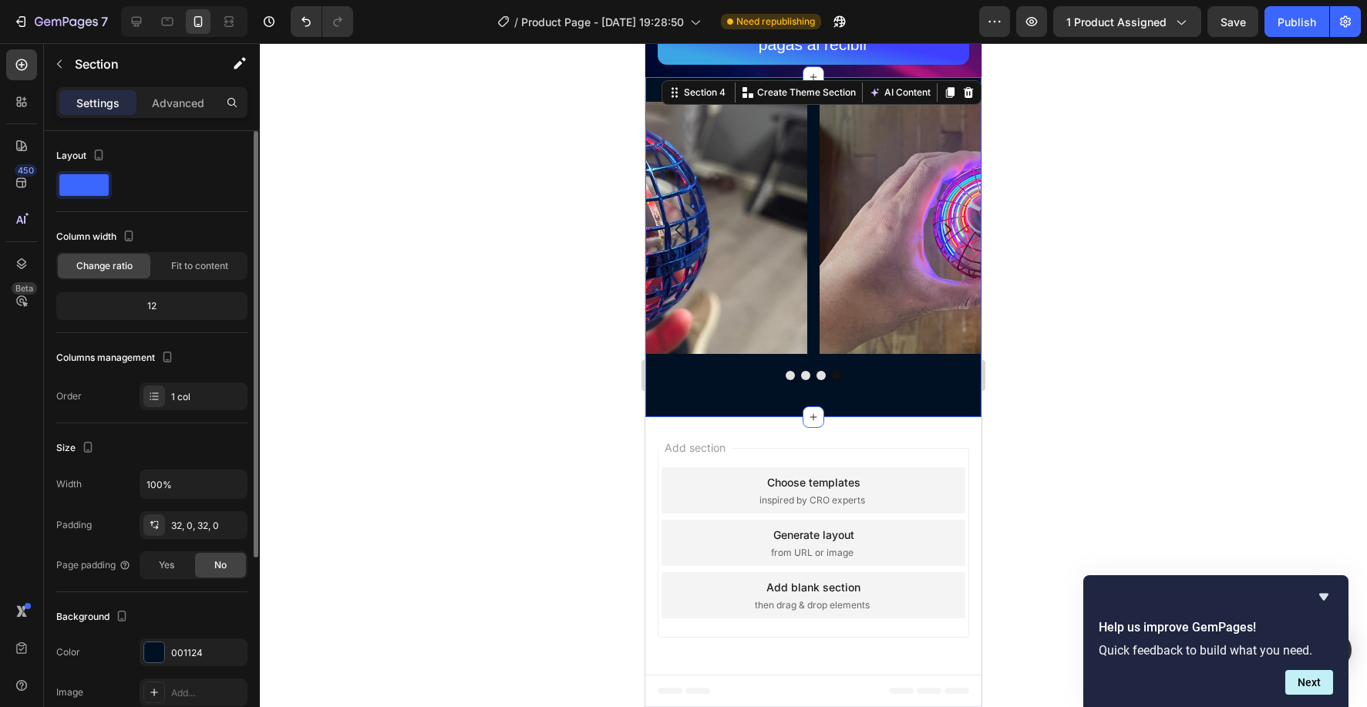
click at [197, 314] on div "12" at bounding box center [151, 306] width 185 height 22
click at [152, 311] on div "12" at bounding box center [151, 306] width 185 height 22
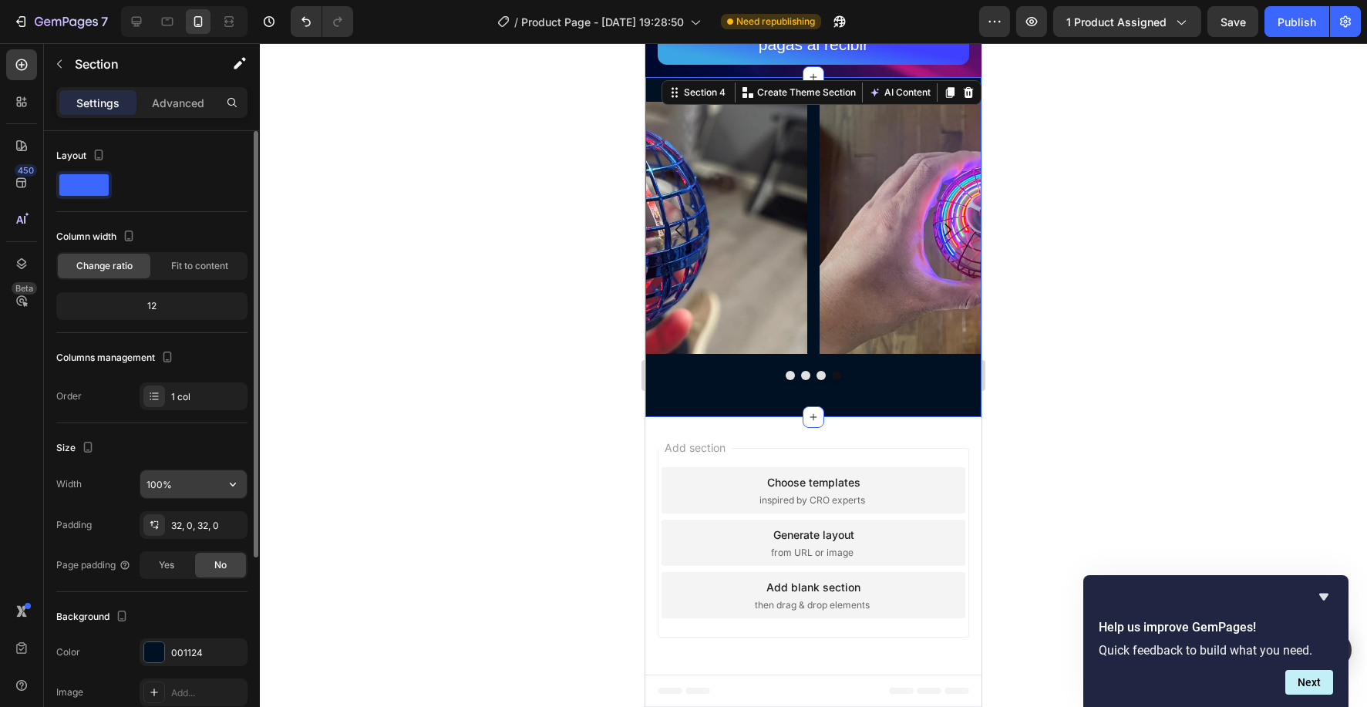
click at [164, 489] on input "100%" at bounding box center [193, 484] width 106 height 28
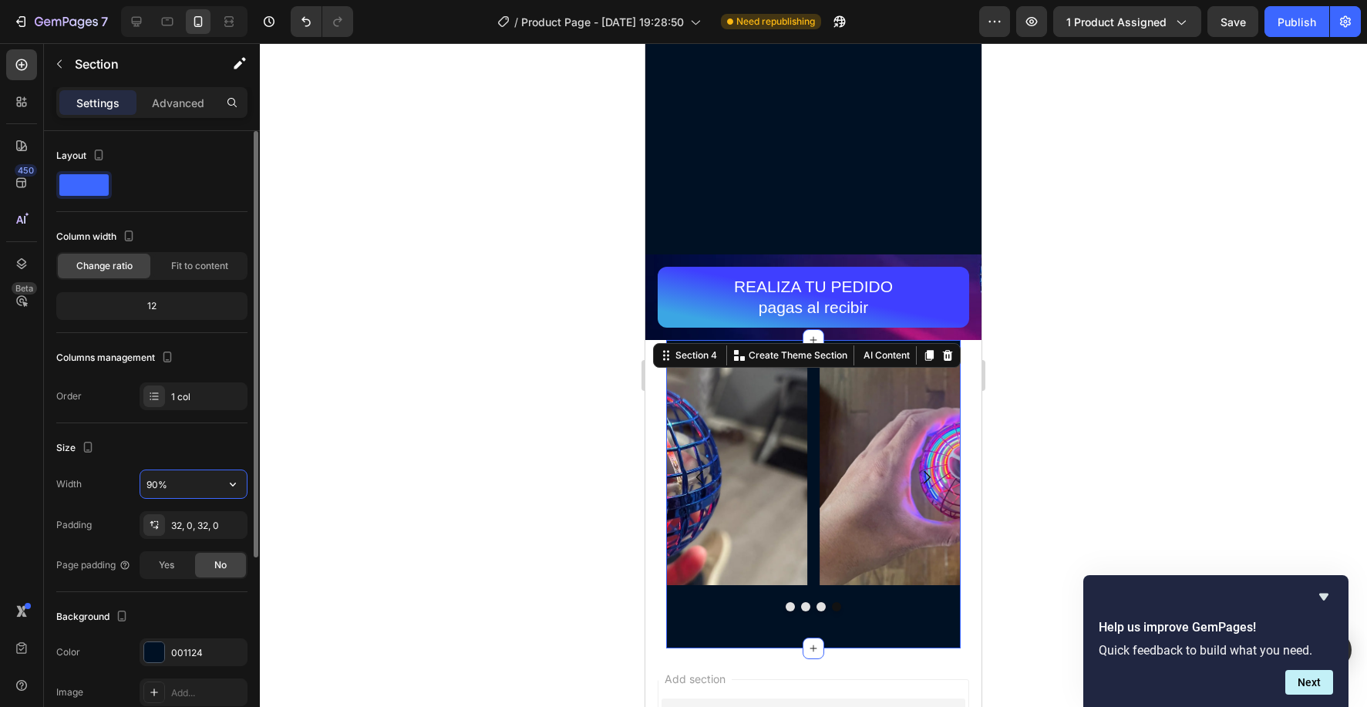
scroll to position [3382, 0]
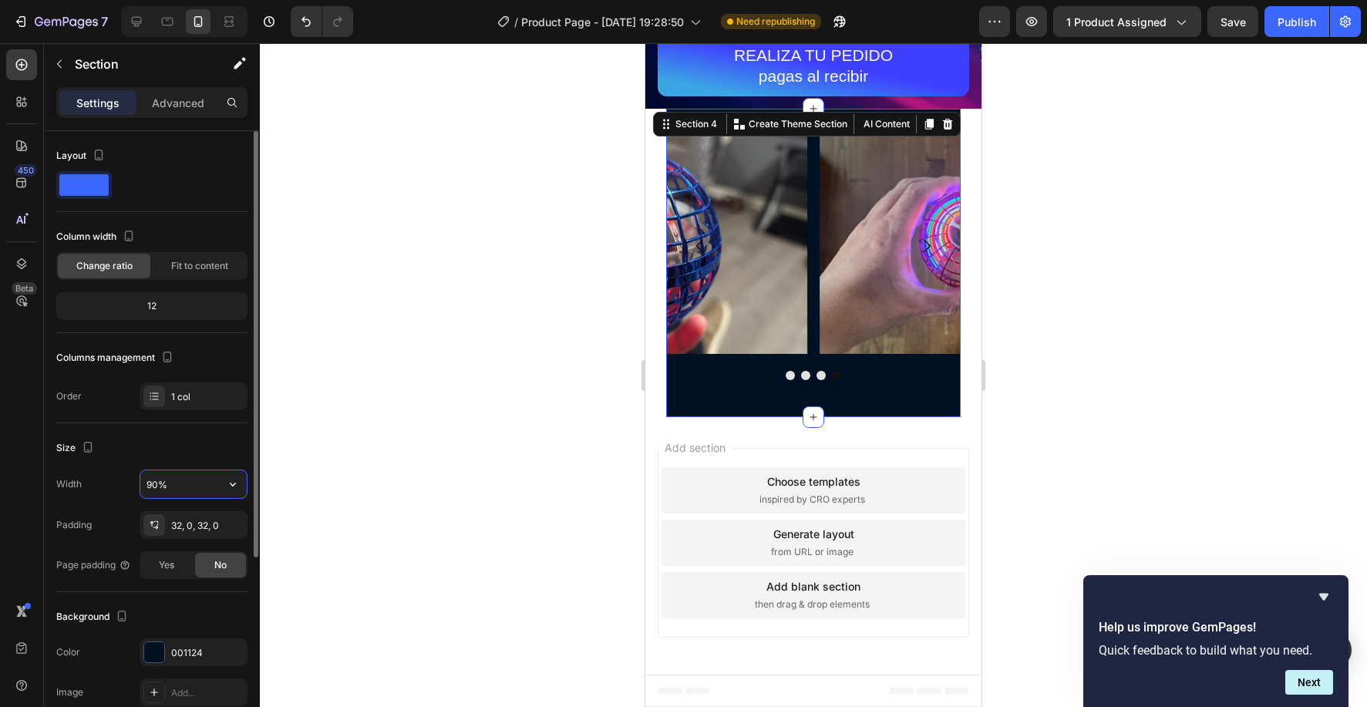
click at [164, 488] on input "90%" at bounding box center [193, 484] width 106 height 28
click at [143, 487] on input "90%" at bounding box center [193, 484] width 106 height 28
click at [240, 487] on button "button" at bounding box center [233, 484] width 28 height 28
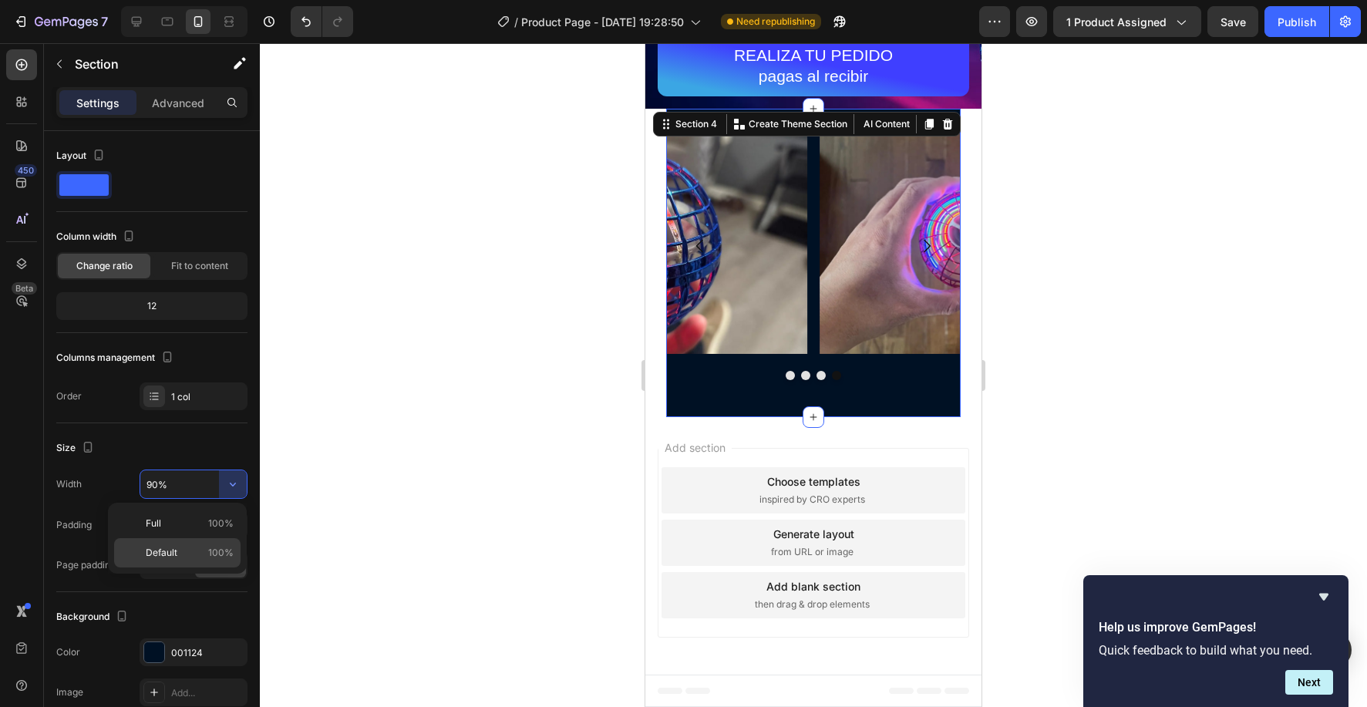
click at [150, 556] on span "Default" at bounding box center [162, 553] width 32 height 14
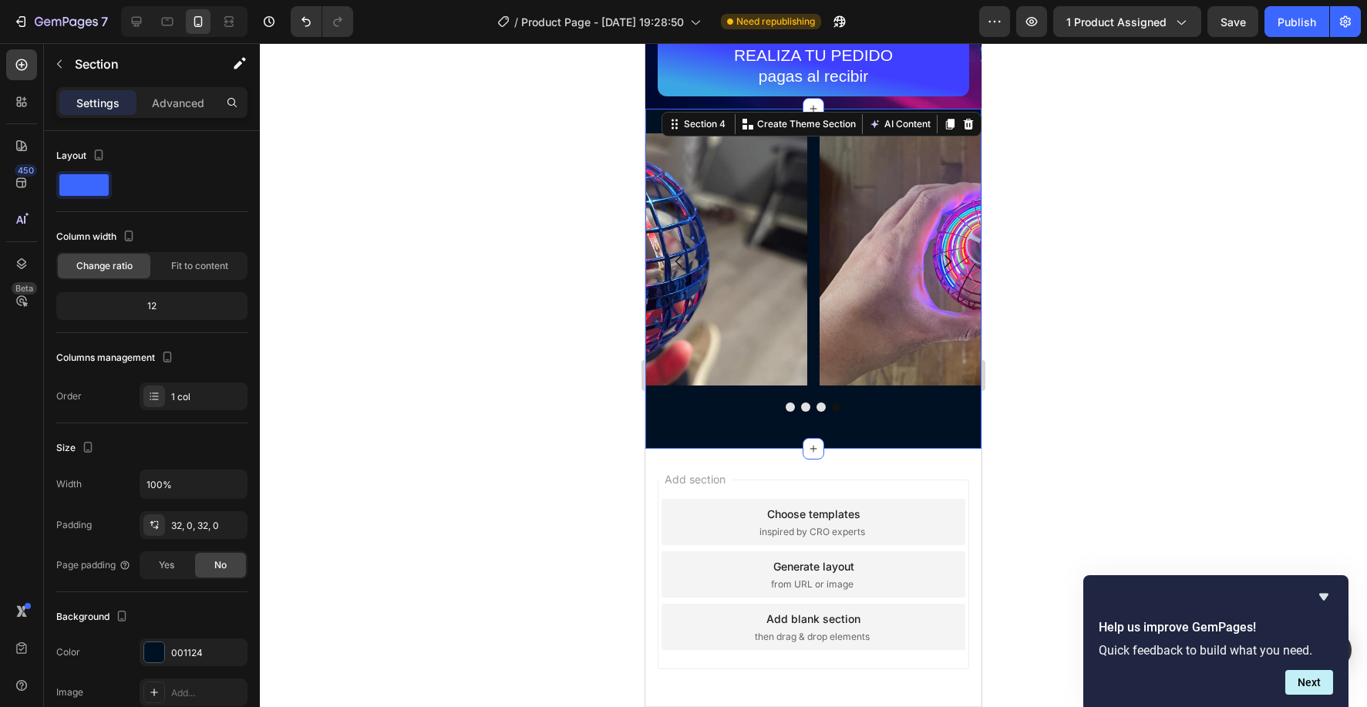
scroll to position [3413, 0]
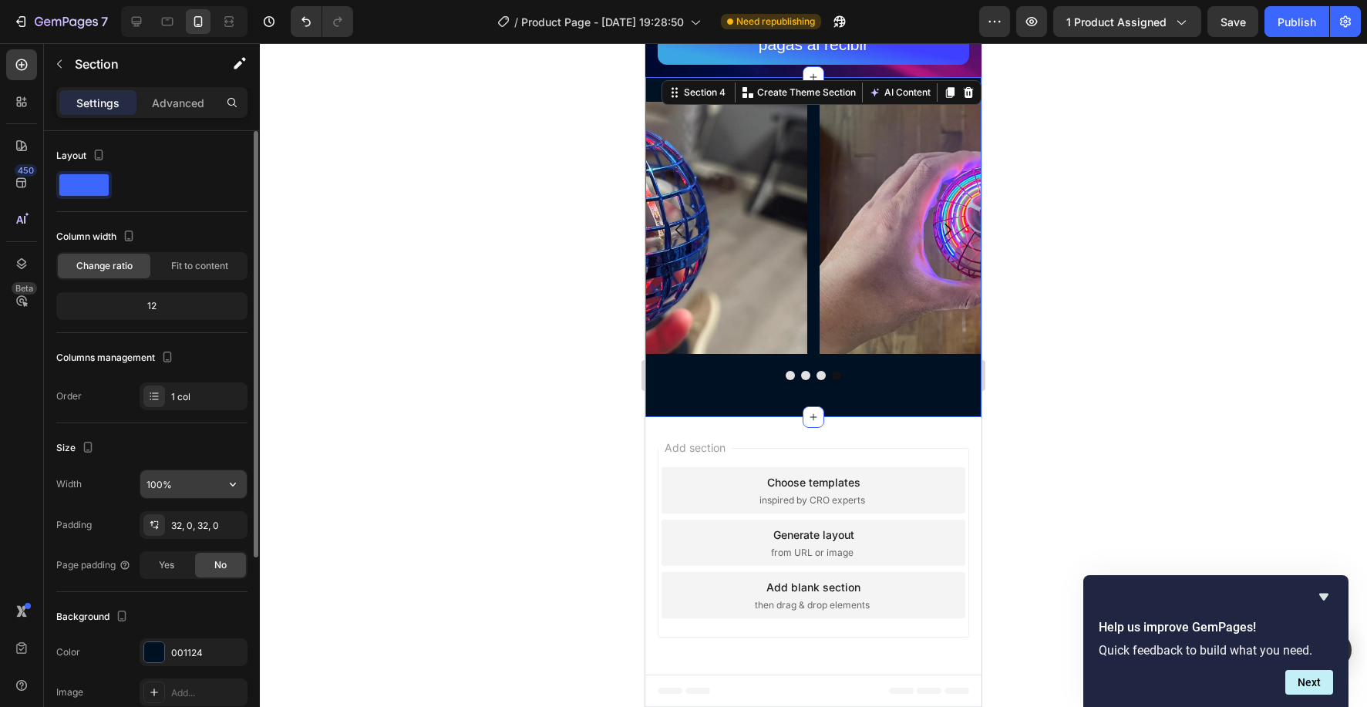
click at [203, 489] on input "100%" at bounding box center [193, 484] width 106 height 28
click at [228, 483] on icon "button" at bounding box center [232, 483] width 15 height 15
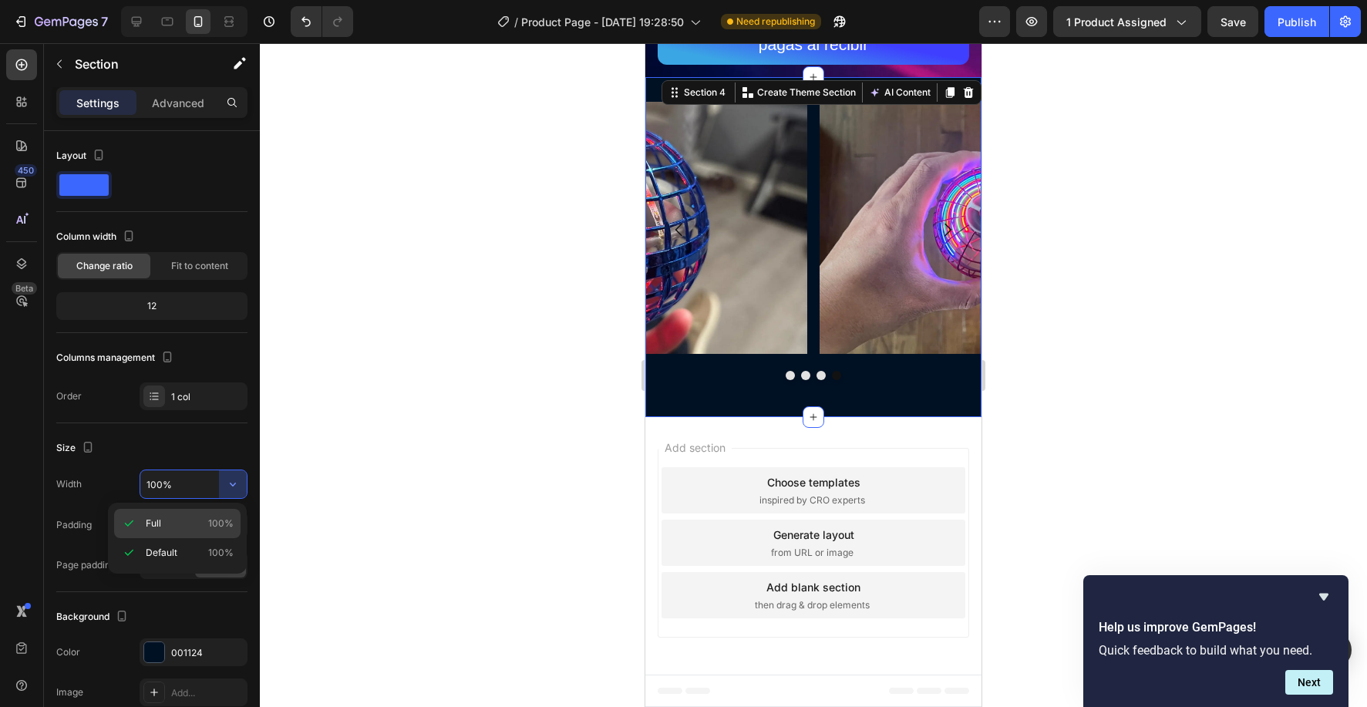
click at [196, 520] on p "Full 100%" at bounding box center [190, 523] width 88 height 14
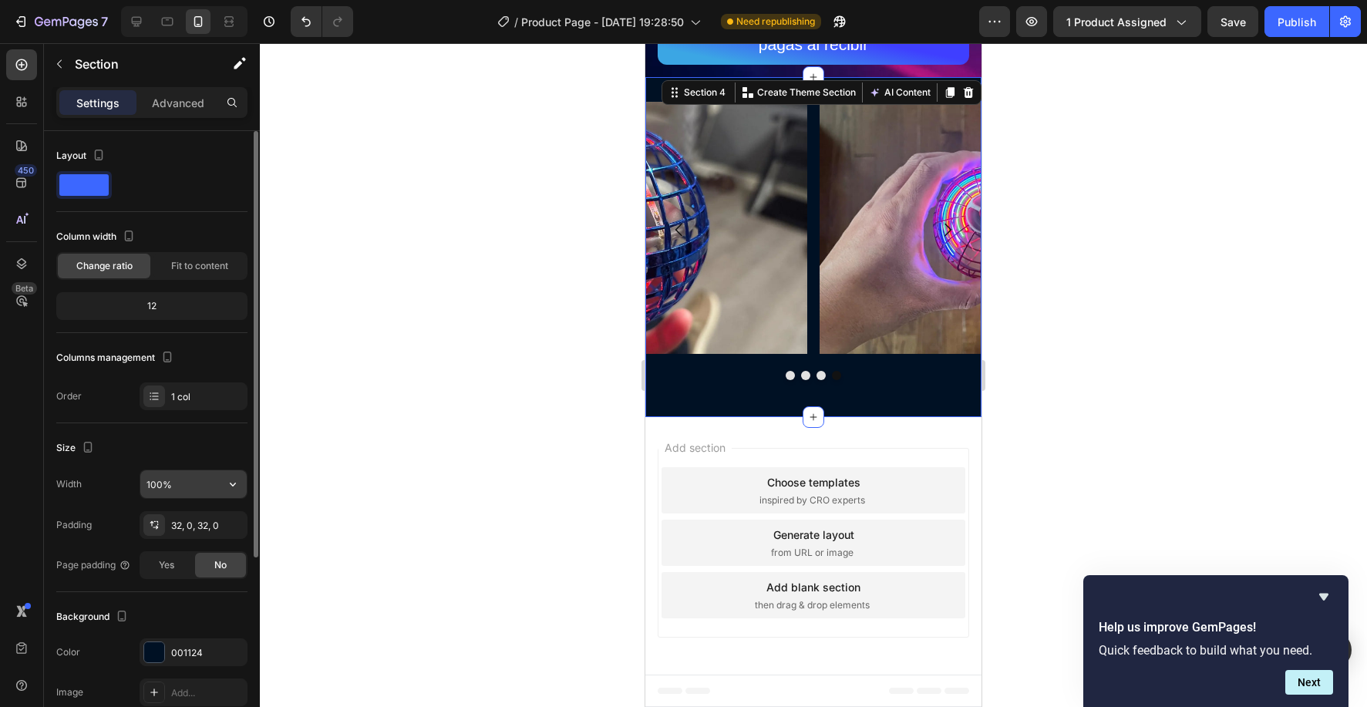
click at [192, 490] on input "100%" at bounding box center [193, 484] width 106 height 28
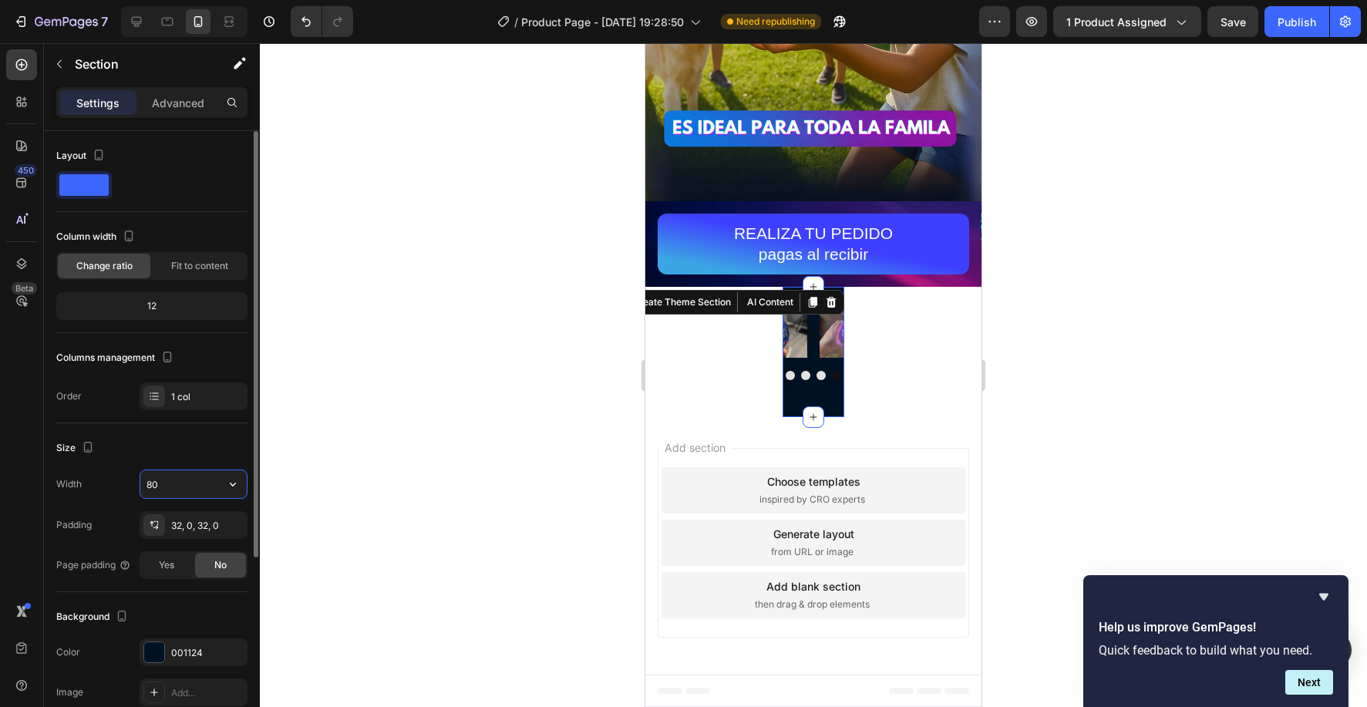
scroll to position [3203, 0]
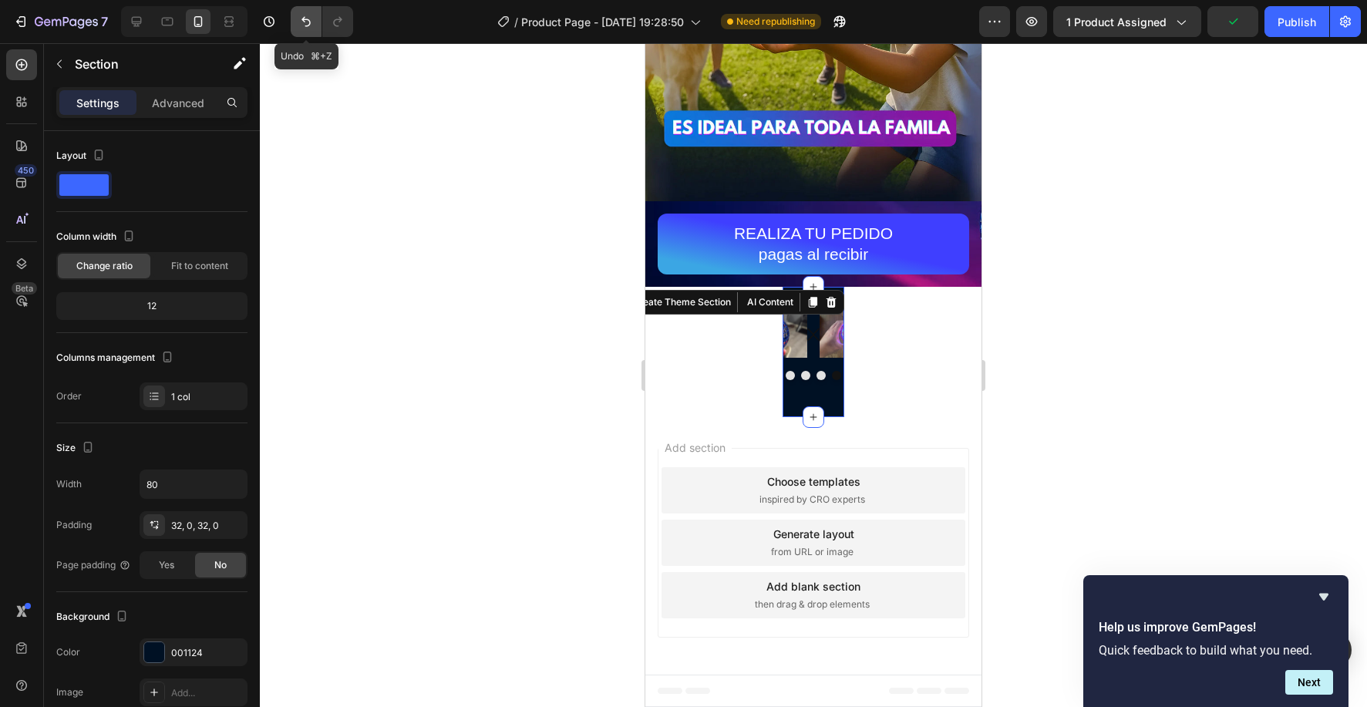
click at [315, 17] on button "Undo/Redo" at bounding box center [306, 21] width 31 height 31
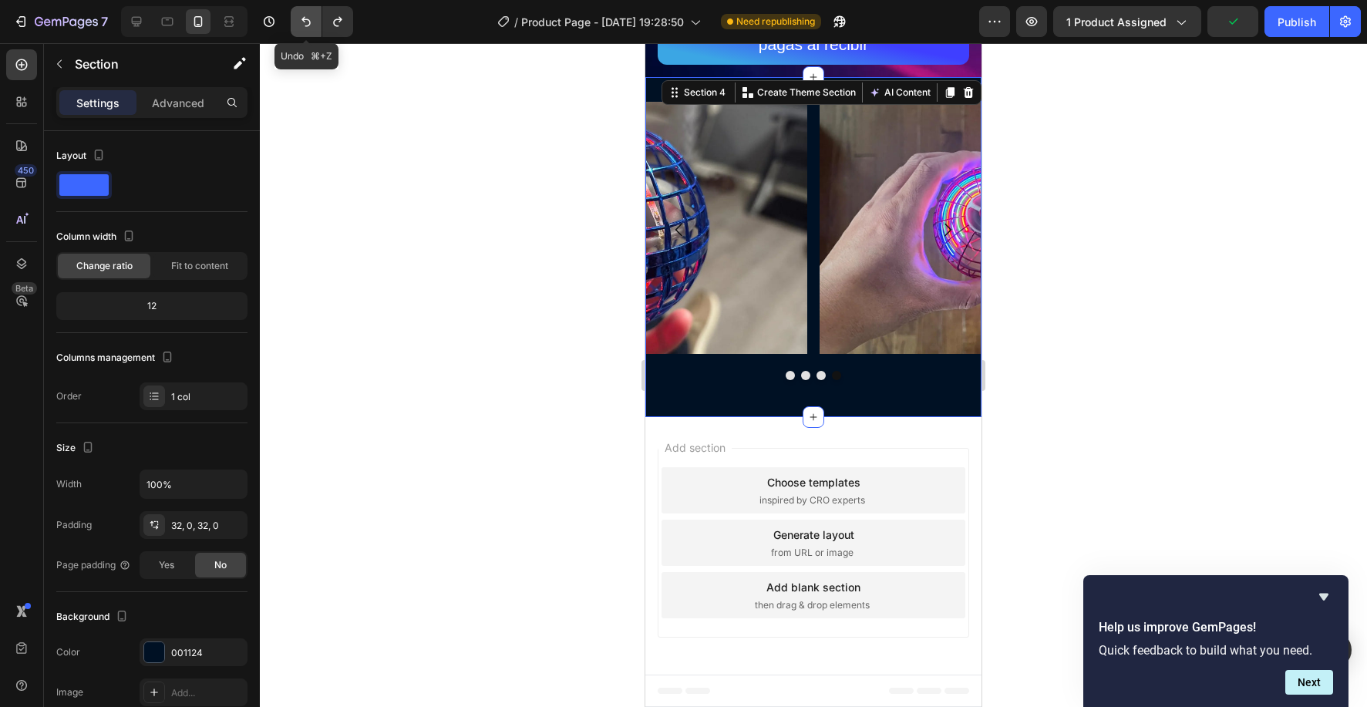
click at [315, 17] on button "Undo/Redo" at bounding box center [306, 21] width 31 height 31
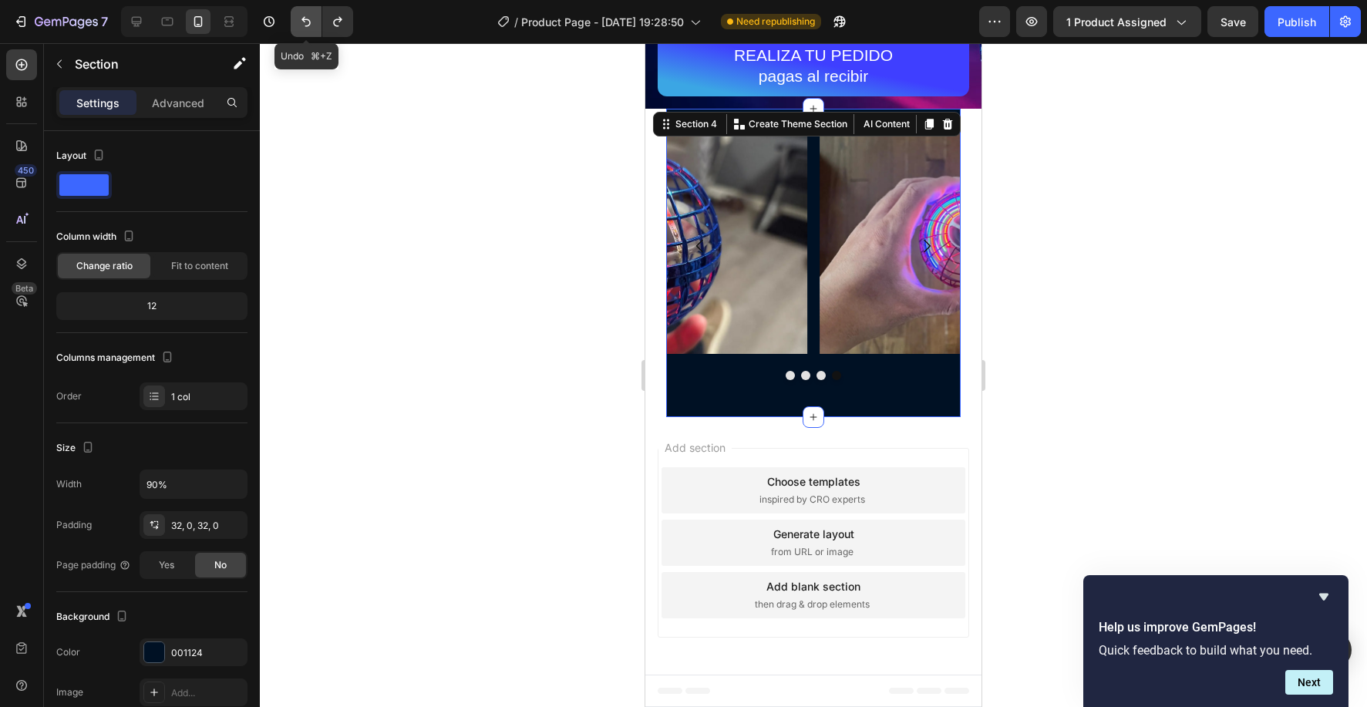
scroll to position [3382, 0]
click at [315, 17] on button "Undo/Redo" at bounding box center [306, 21] width 31 height 31
type input "100%"
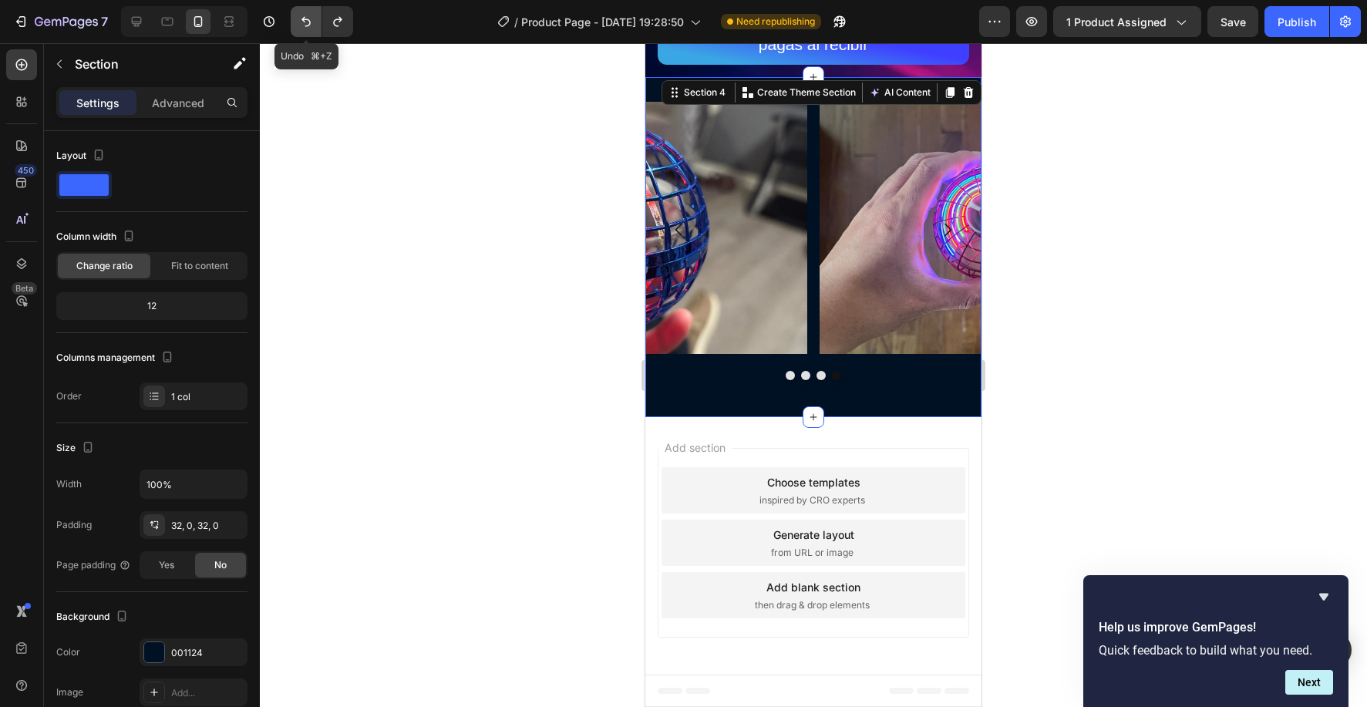
click at [304, 27] on icon "Undo/Redo" at bounding box center [305, 21] width 15 height 15
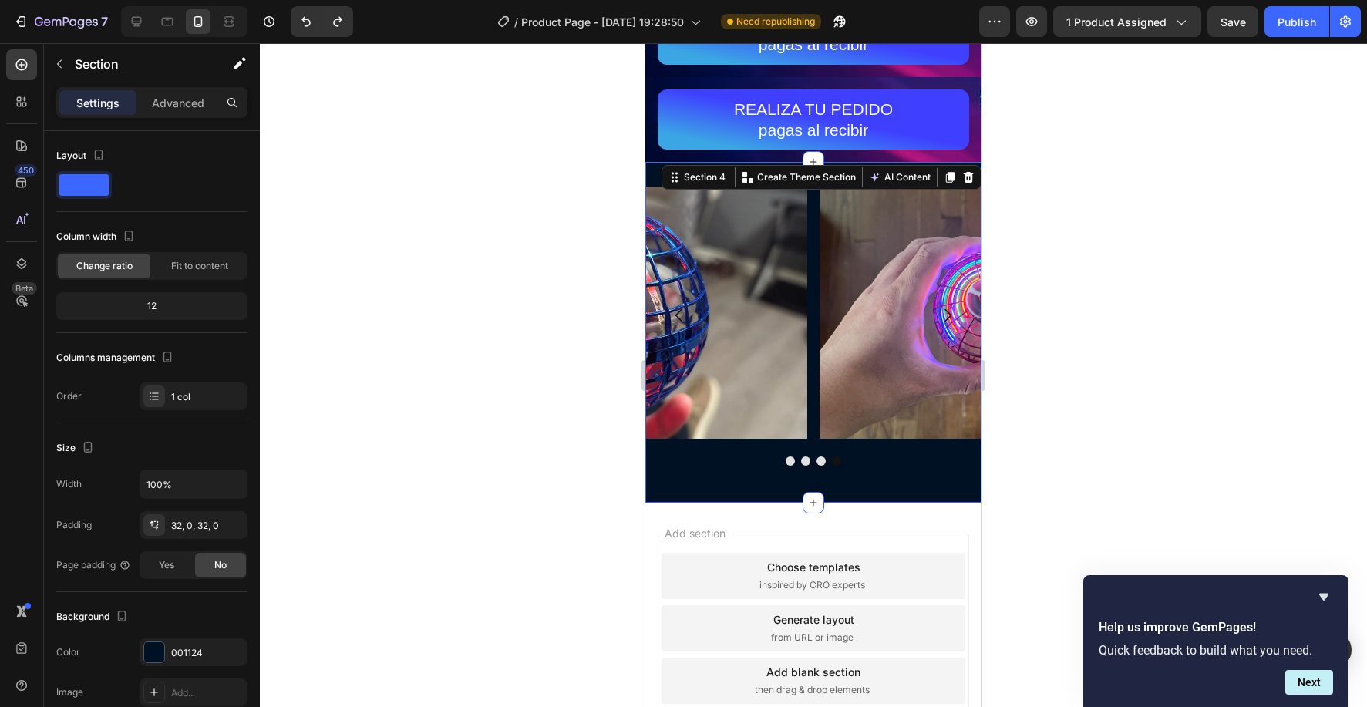
click at [555, 191] on div at bounding box center [813, 375] width 1107 height 664
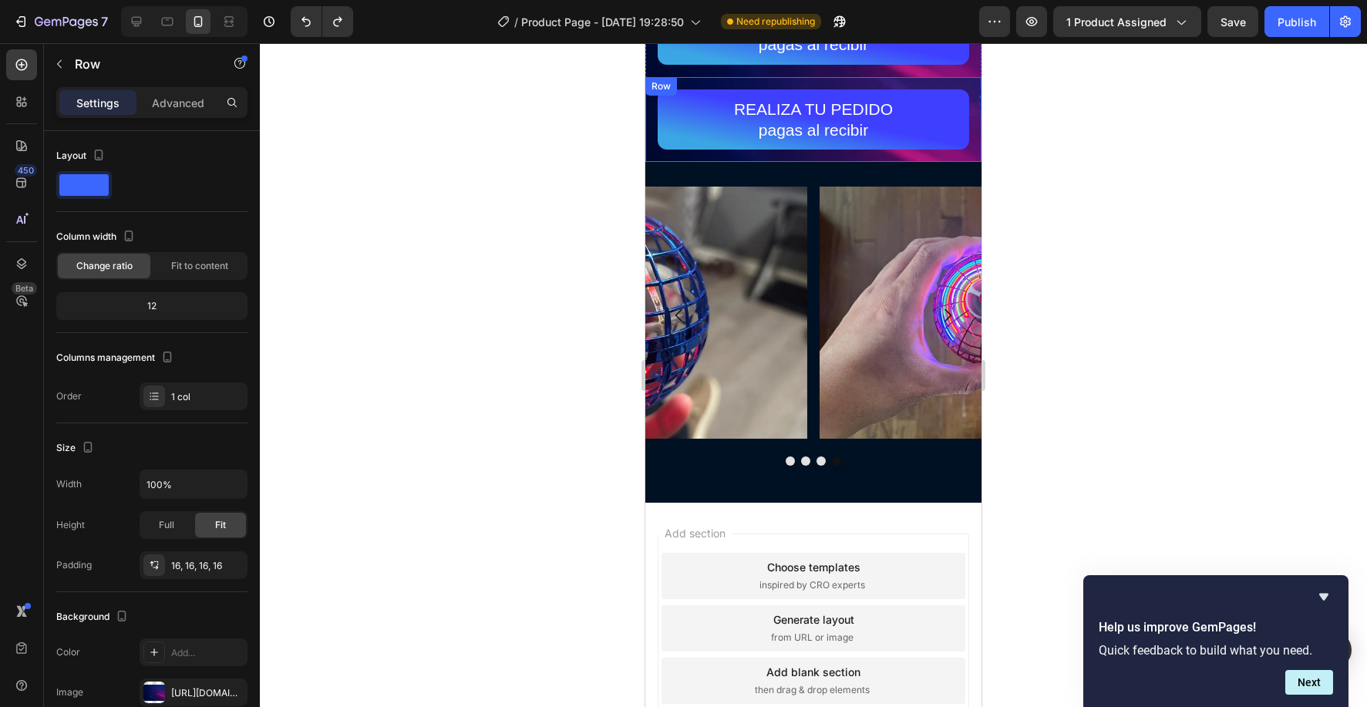
click at [666, 157] on div "REALIZA TU PEDIDO pagas al recibir Button Row" at bounding box center [813, 120] width 336 height 86
click at [740, 92] on icon at bounding box center [740, 92] width 12 height 12
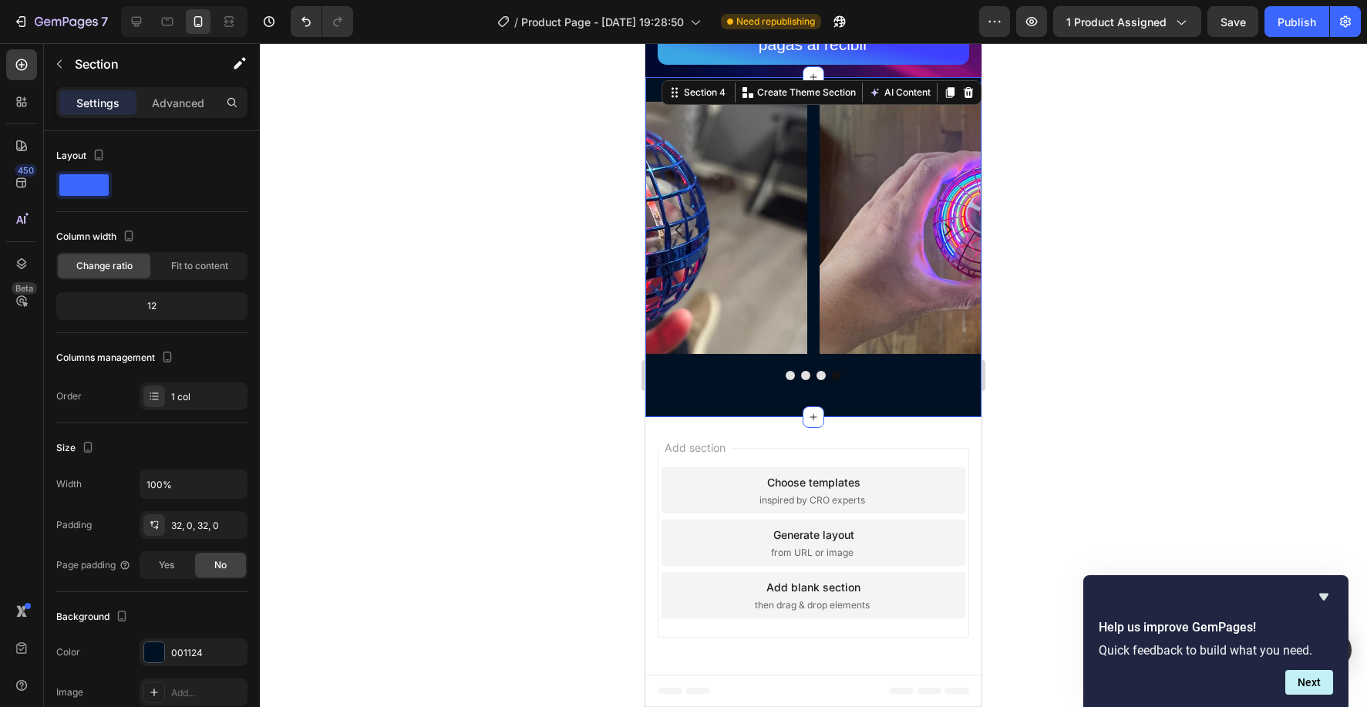
click at [867, 396] on div "Image Image Image Image Carousel Section 4 Create Theme Section AI Content Writ…" at bounding box center [813, 247] width 336 height 341
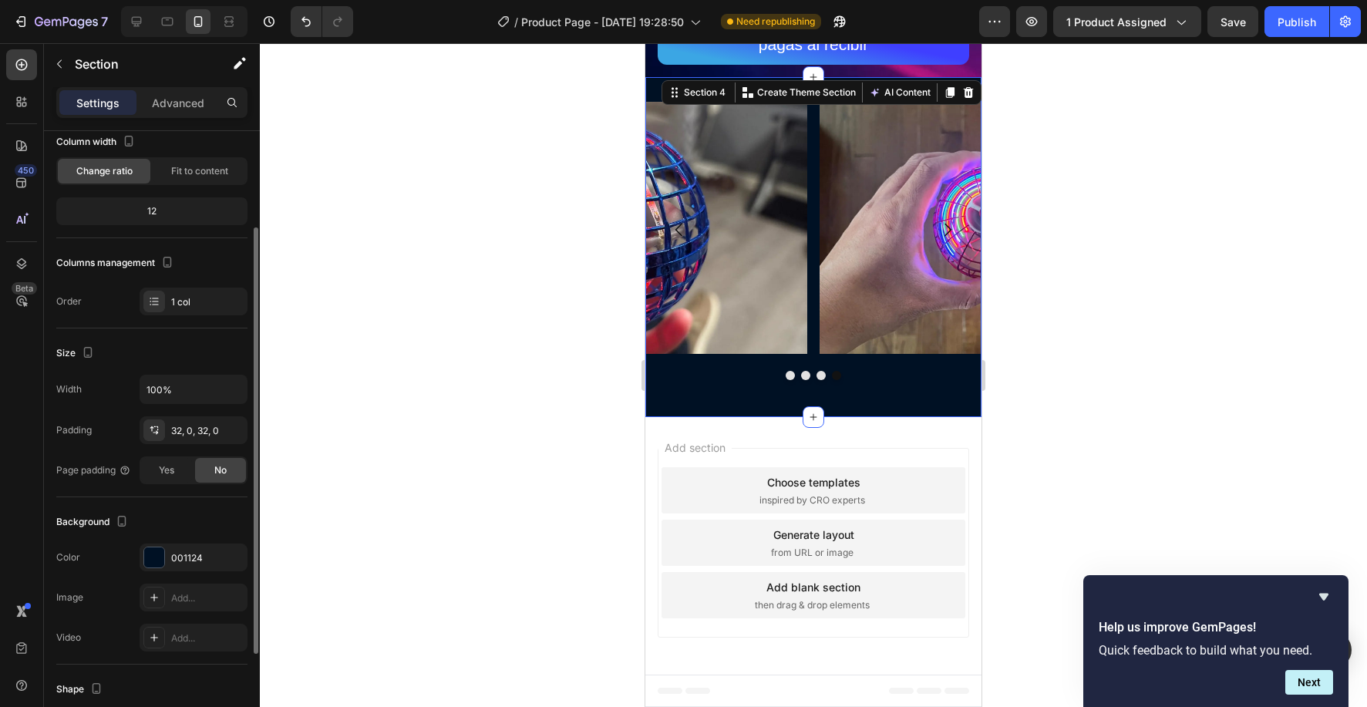
scroll to position [116, 0]
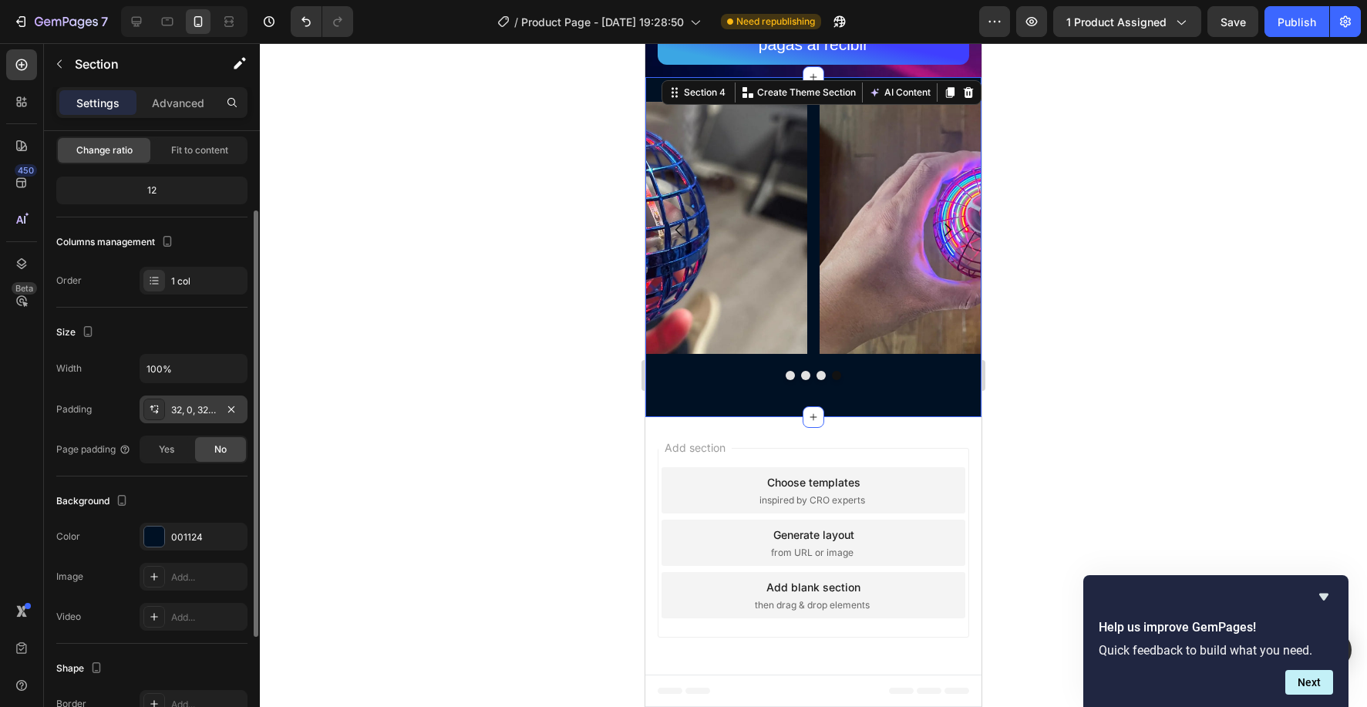
click at [156, 407] on icon at bounding box center [154, 409] width 12 height 12
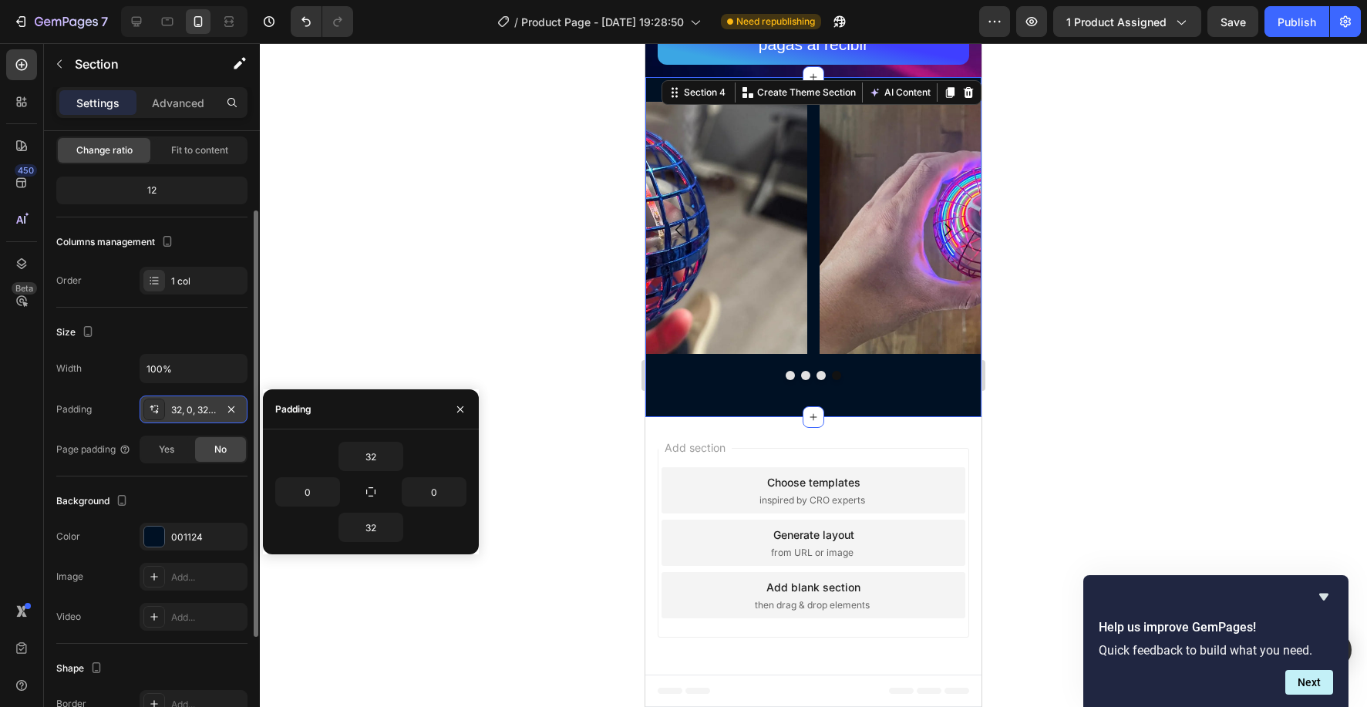
scroll to position [113, 0]
click at [436, 300] on div at bounding box center [813, 375] width 1107 height 664
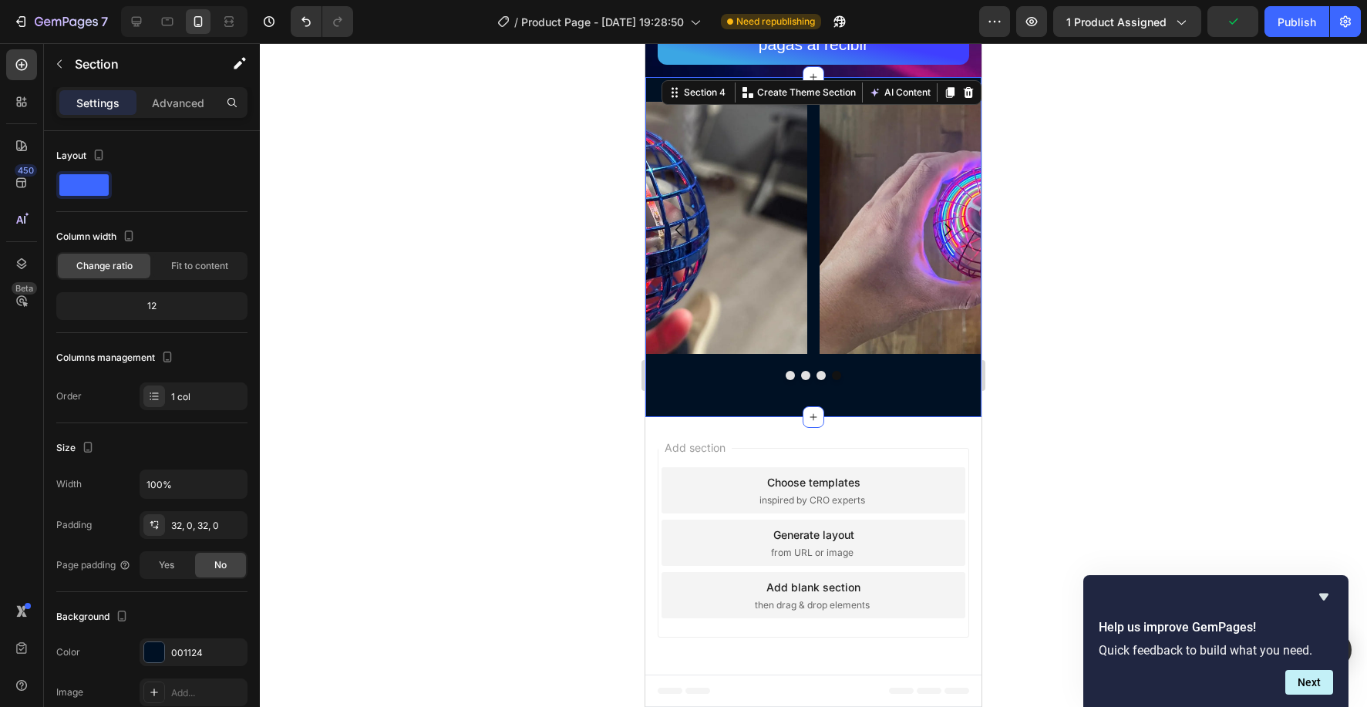
click at [711, 392] on div "Image Image Image Image Carousel Section 4 Create Theme Section AI Content Writ…" at bounding box center [813, 247] width 336 height 341
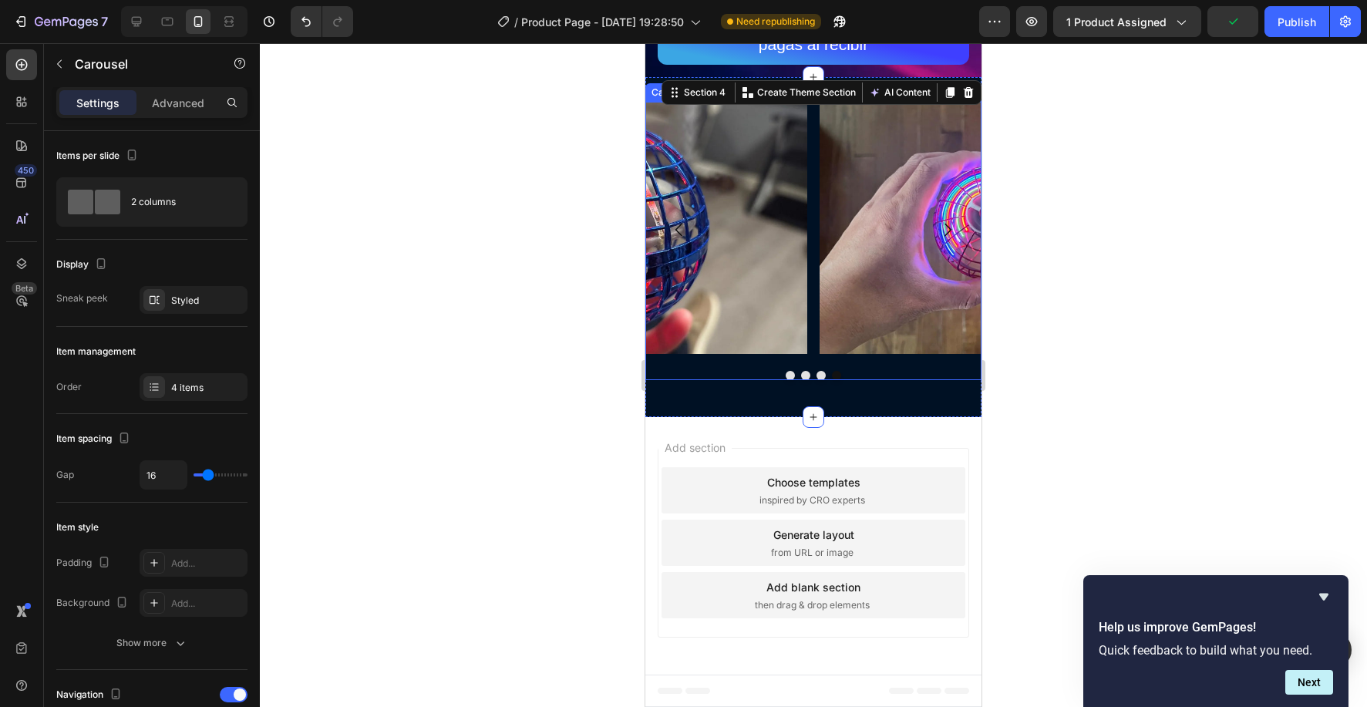
click at [713, 362] on div "Image Image Image Image Carousel" at bounding box center [813, 241] width 336 height 279
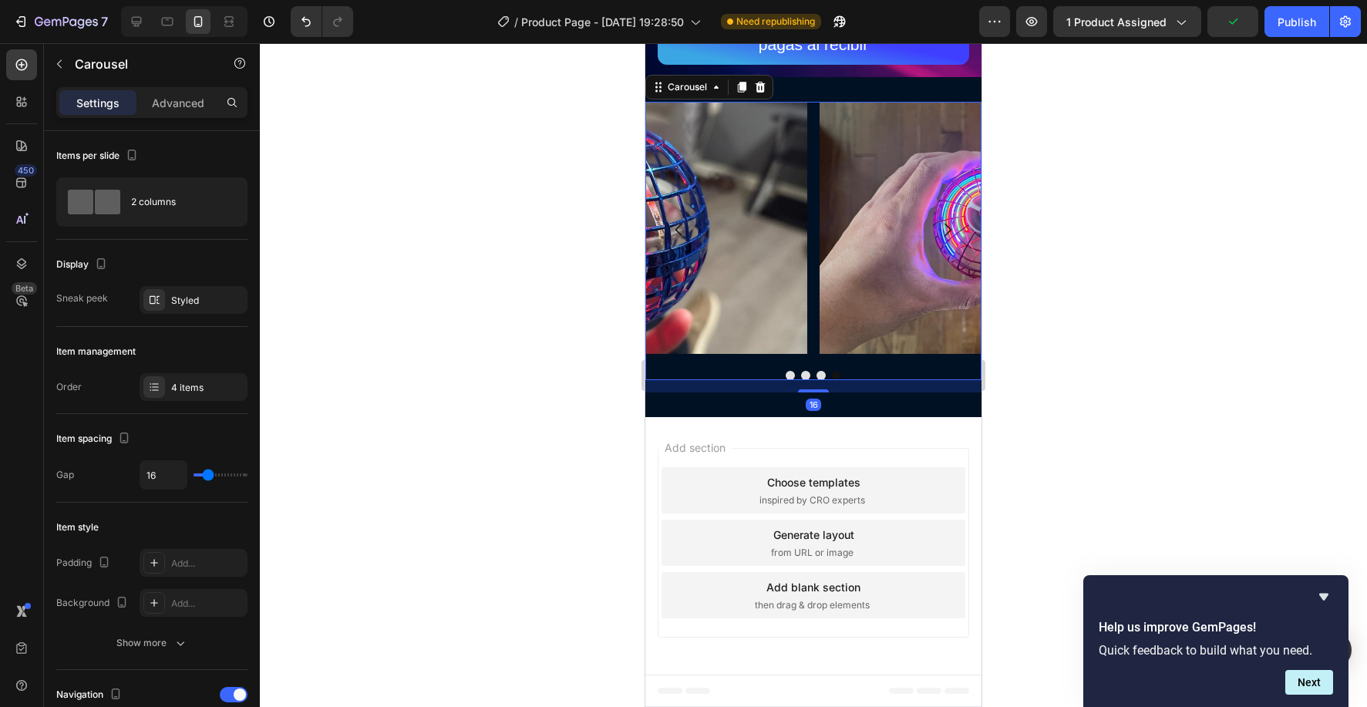
scroll to position [3409, 0]
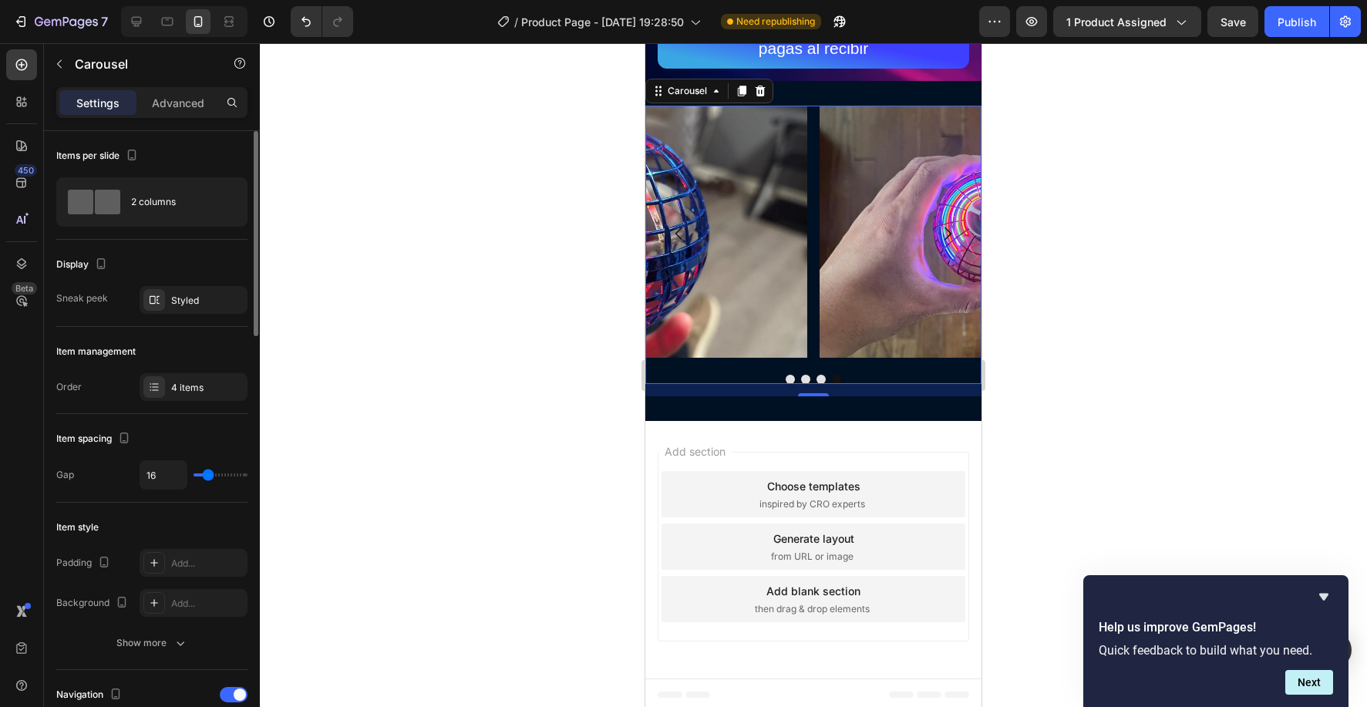
click at [221, 481] on div "16" at bounding box center [194, 474] width 108 height 29
type input "18"
type input "19"
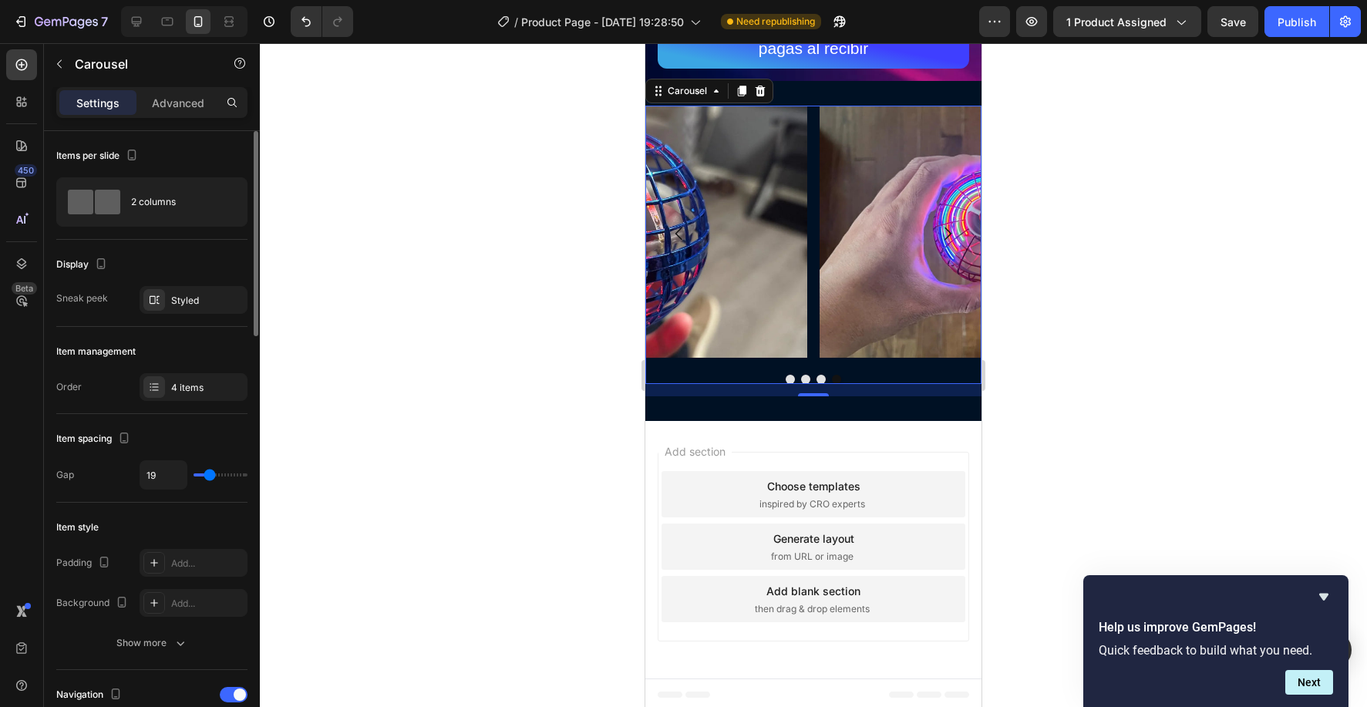
type input "28"
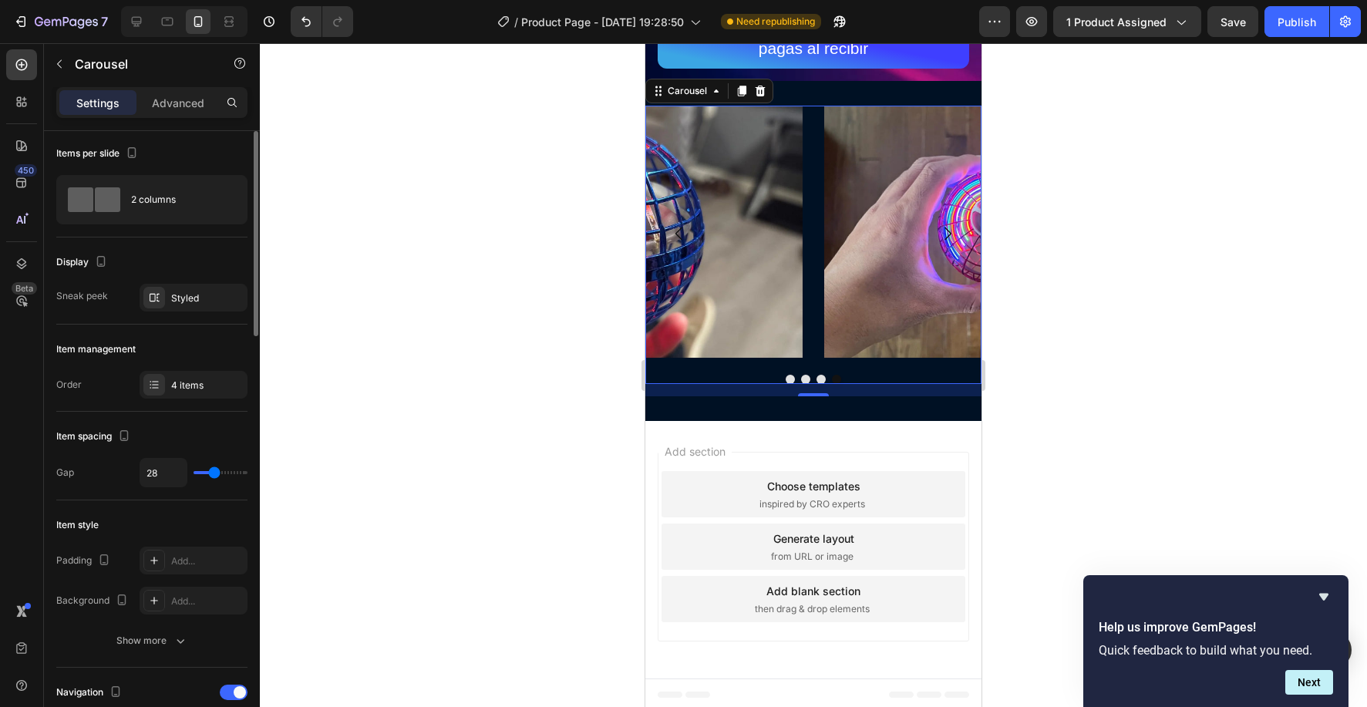
type input "32"
type input "33"
type input "36"
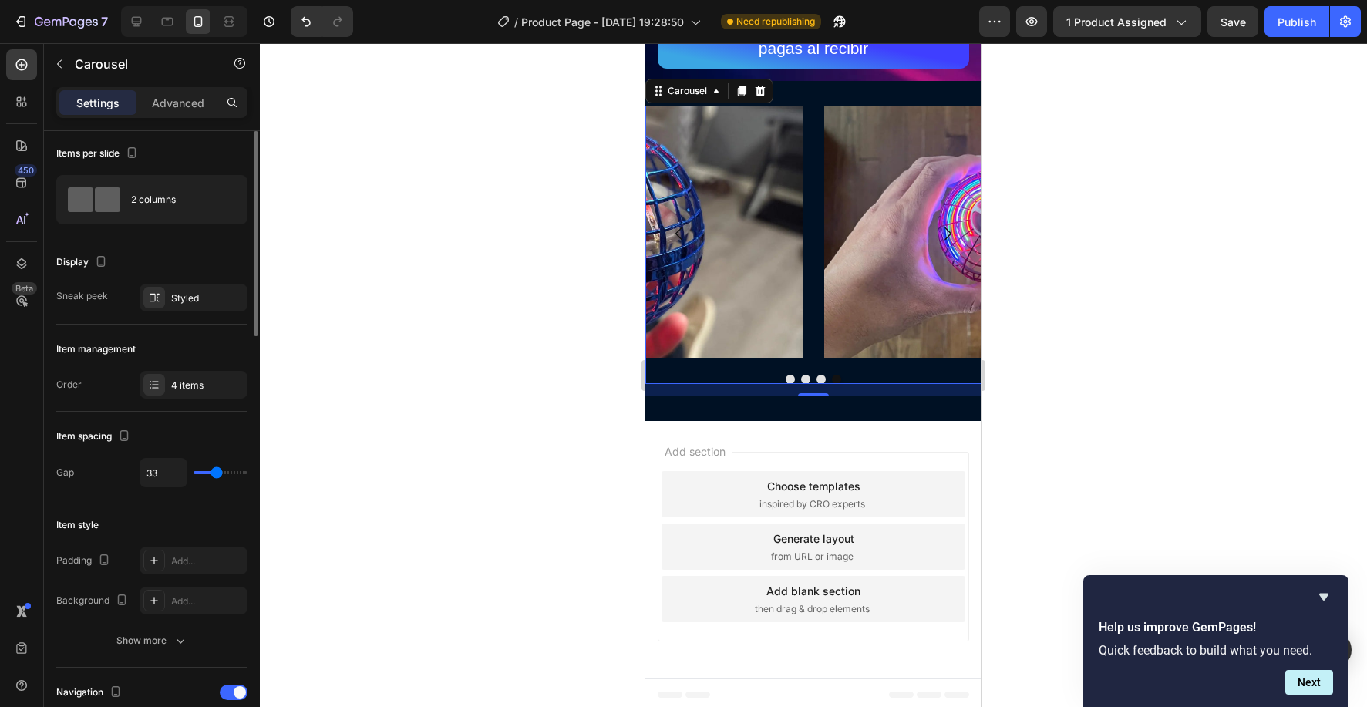
type input "36"
type input "38"
type input "40"
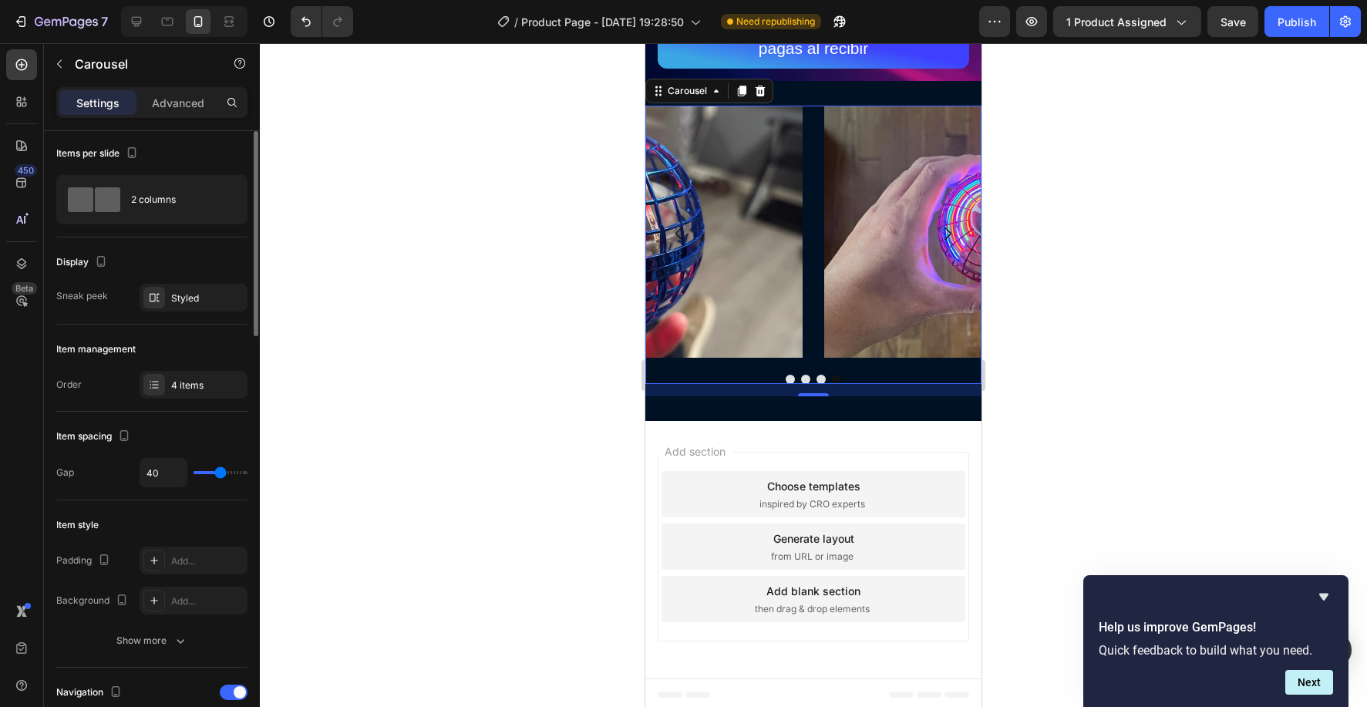
type input "41"
type input "42"
type input "43"
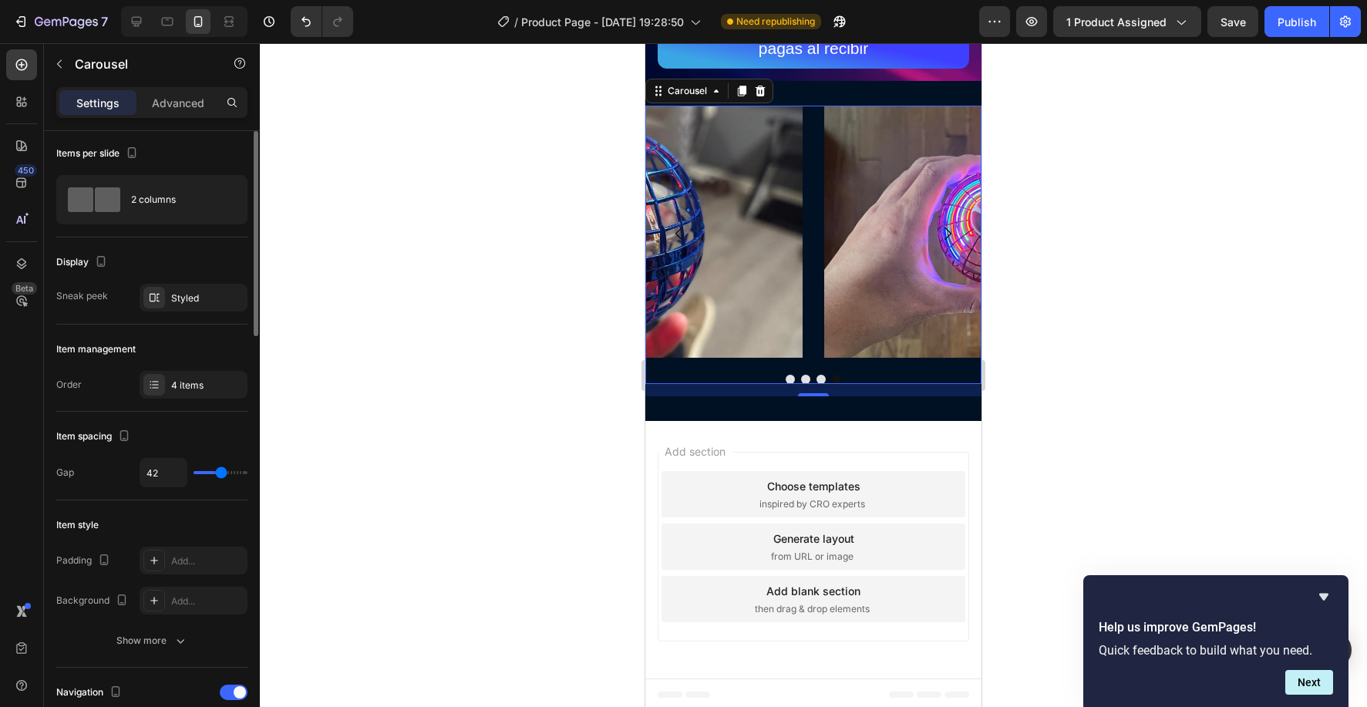
type input "43"
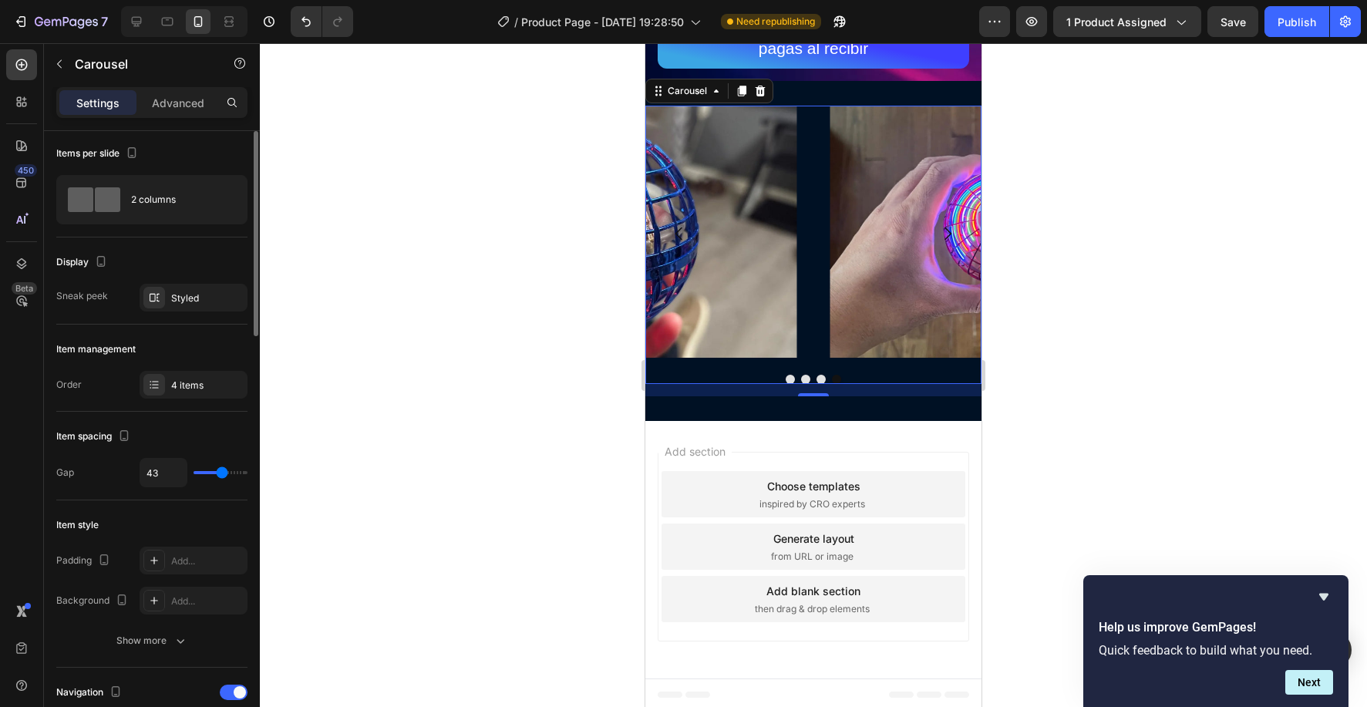
type input "44"
type input "43"
type input "29"
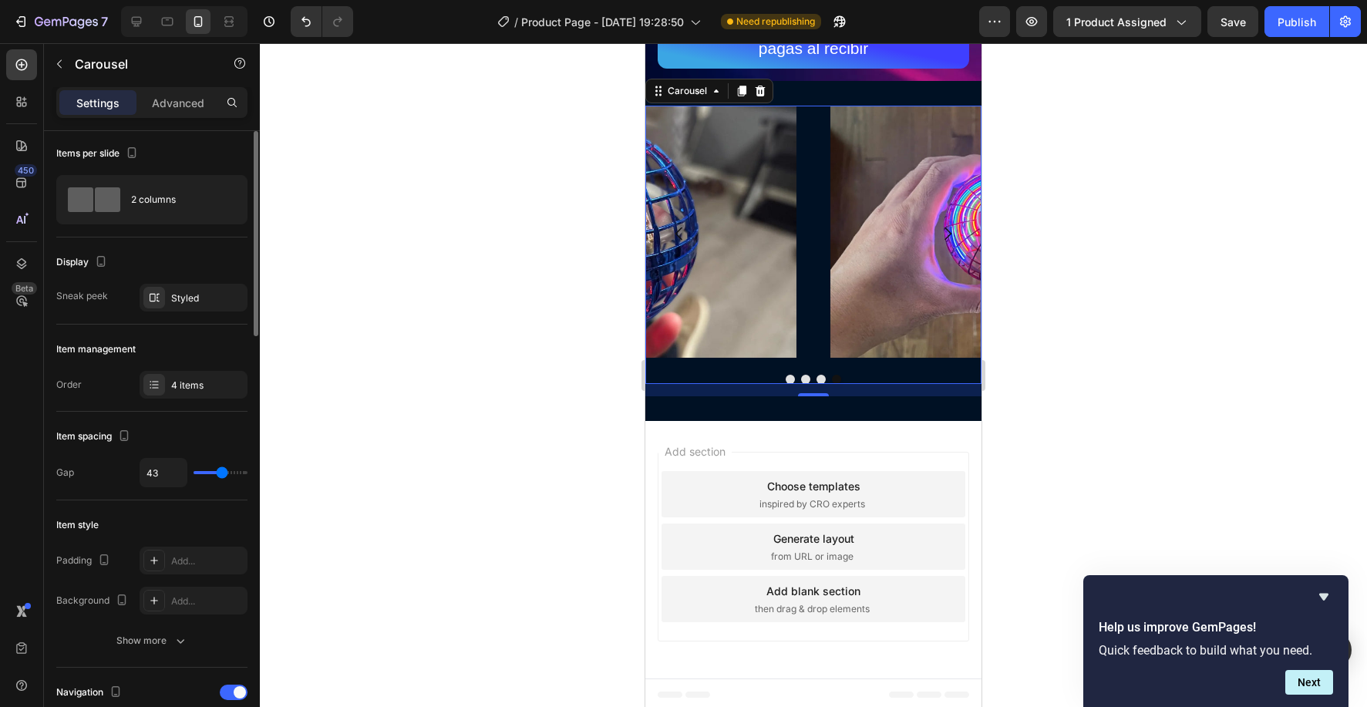
type input "29"
type input "28"
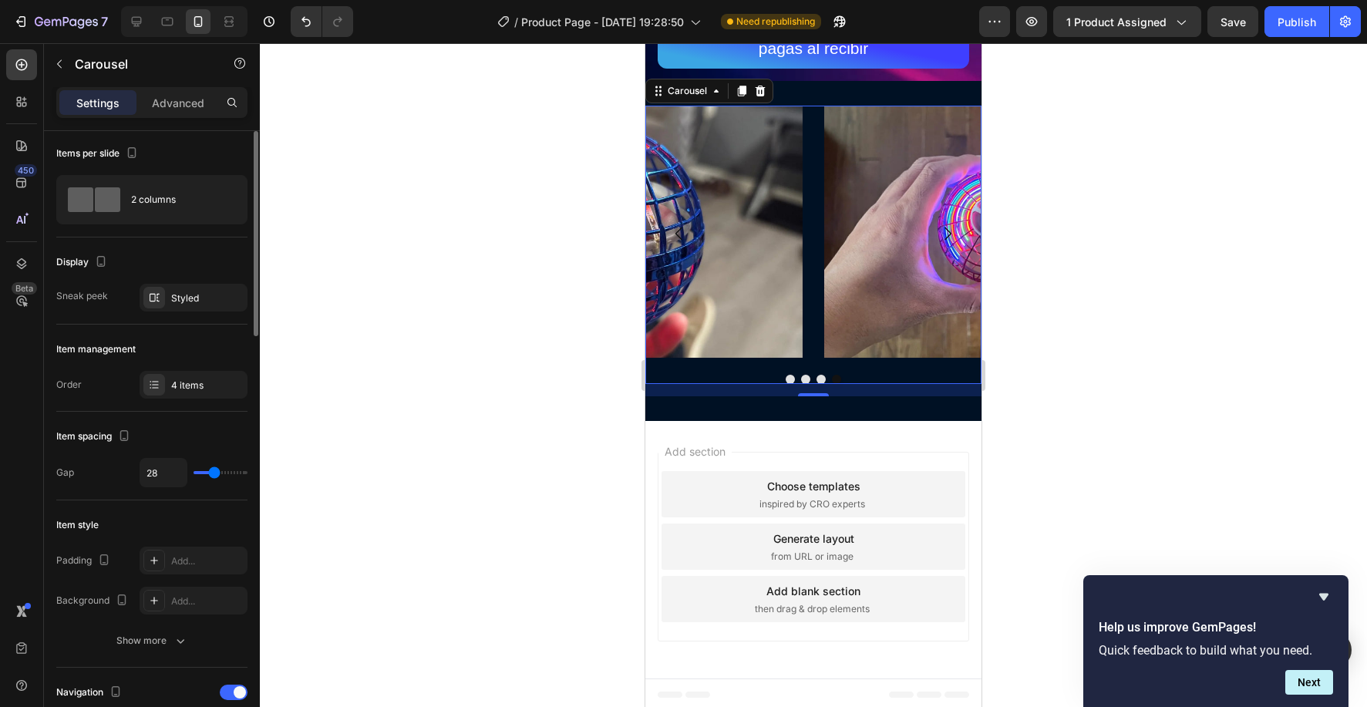
type input "26"
type input "24"
type input "23"
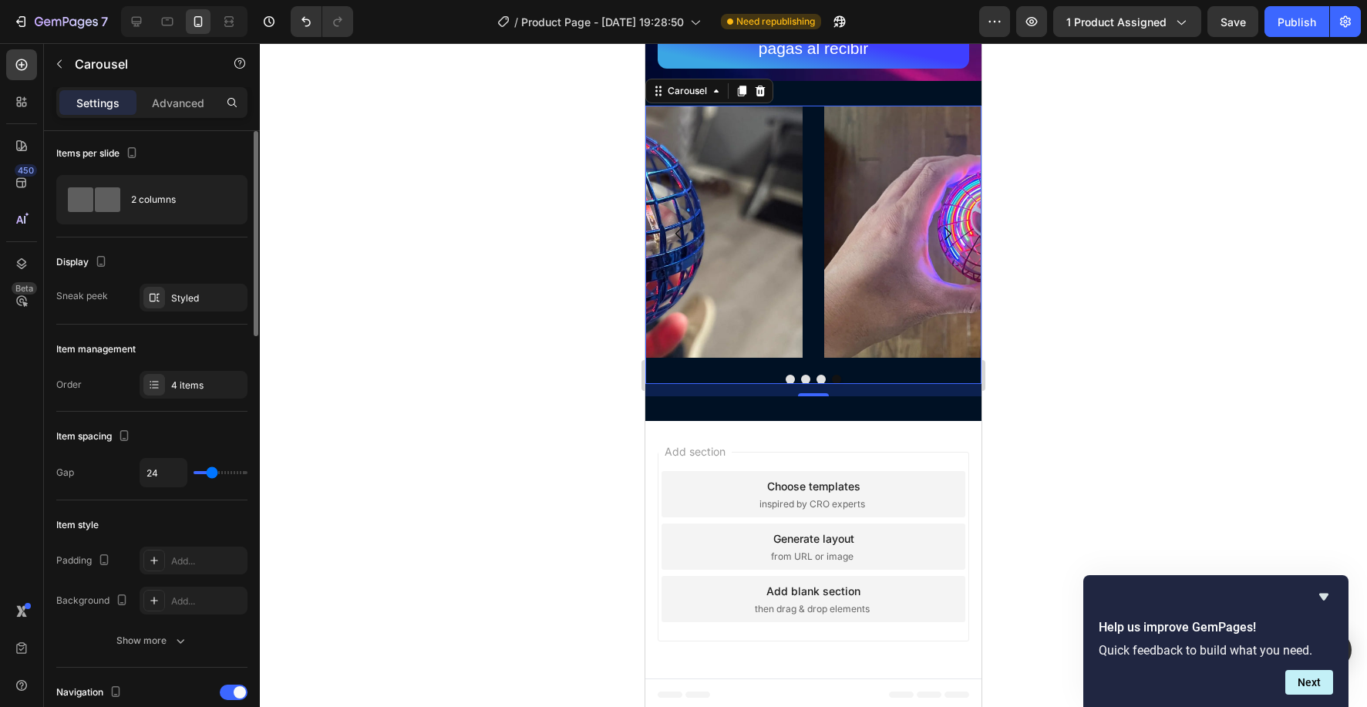
type input "23"
type input "22"
type input "21"
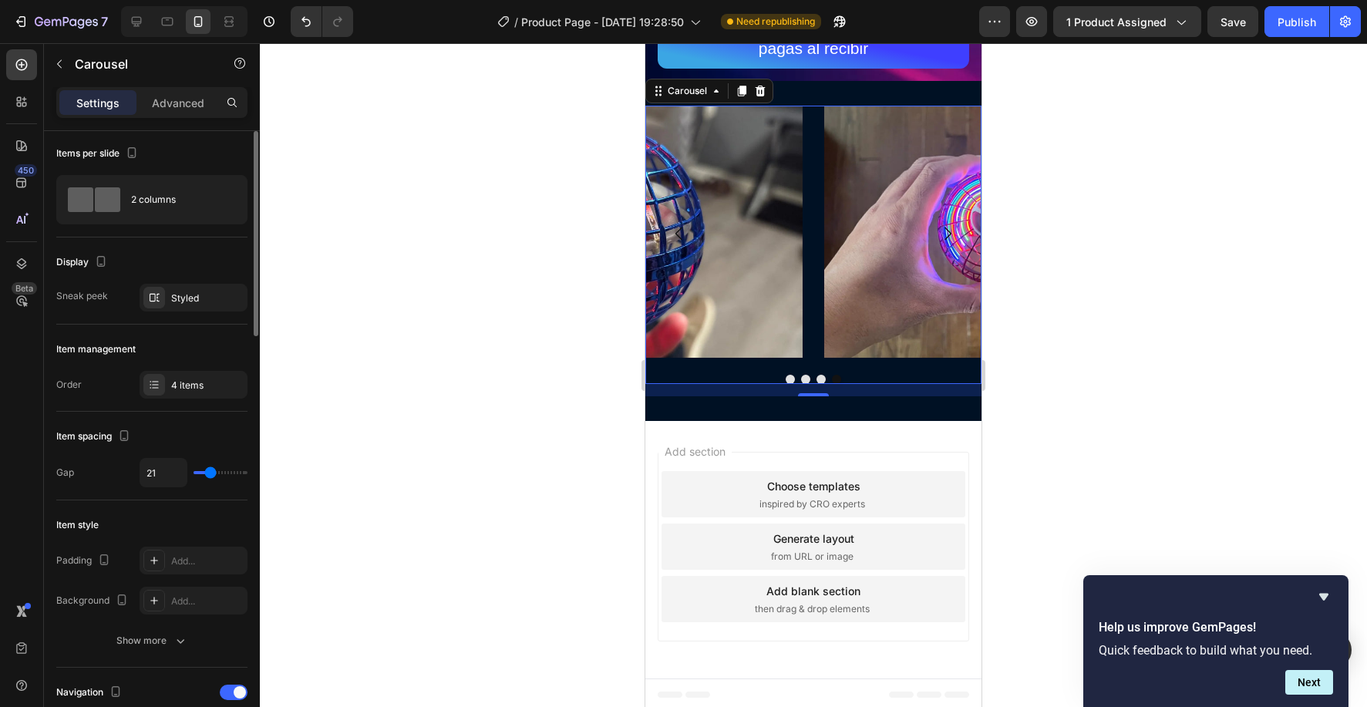
type input "20"
type input "19"
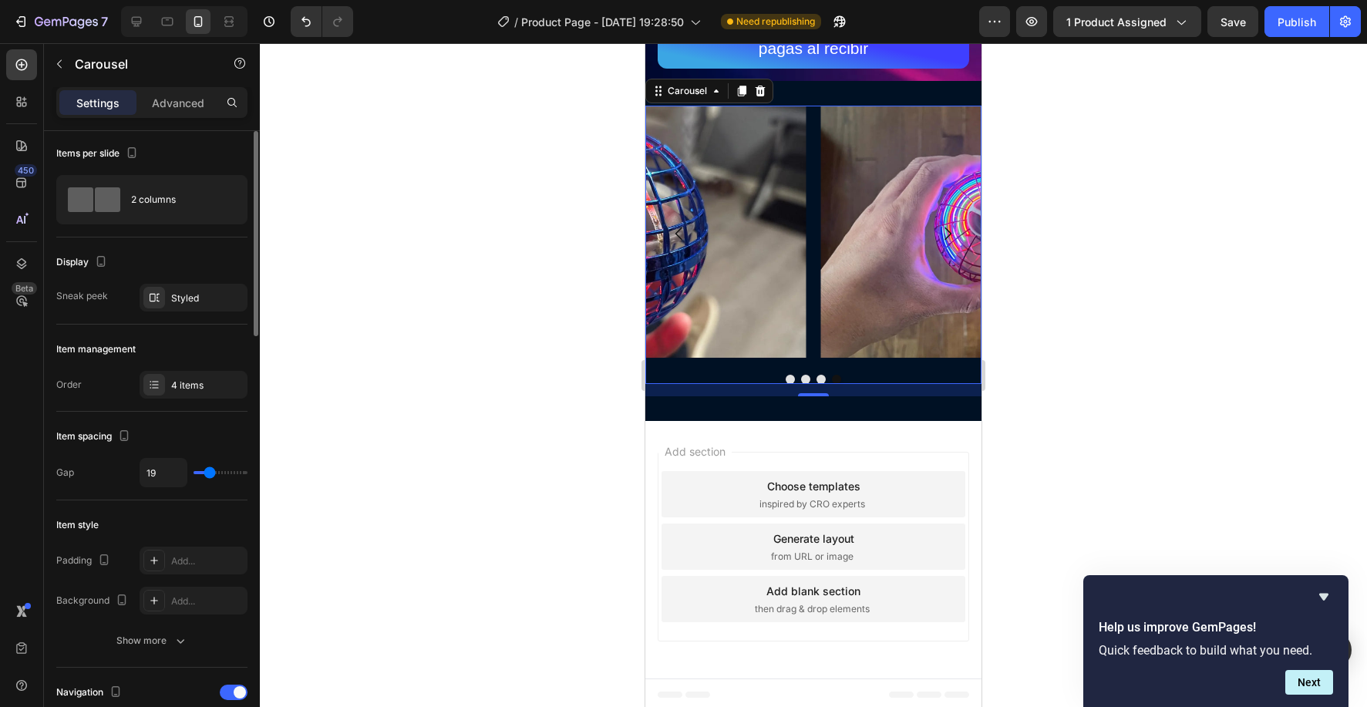
type input "18"
type input "12"
type input "11"
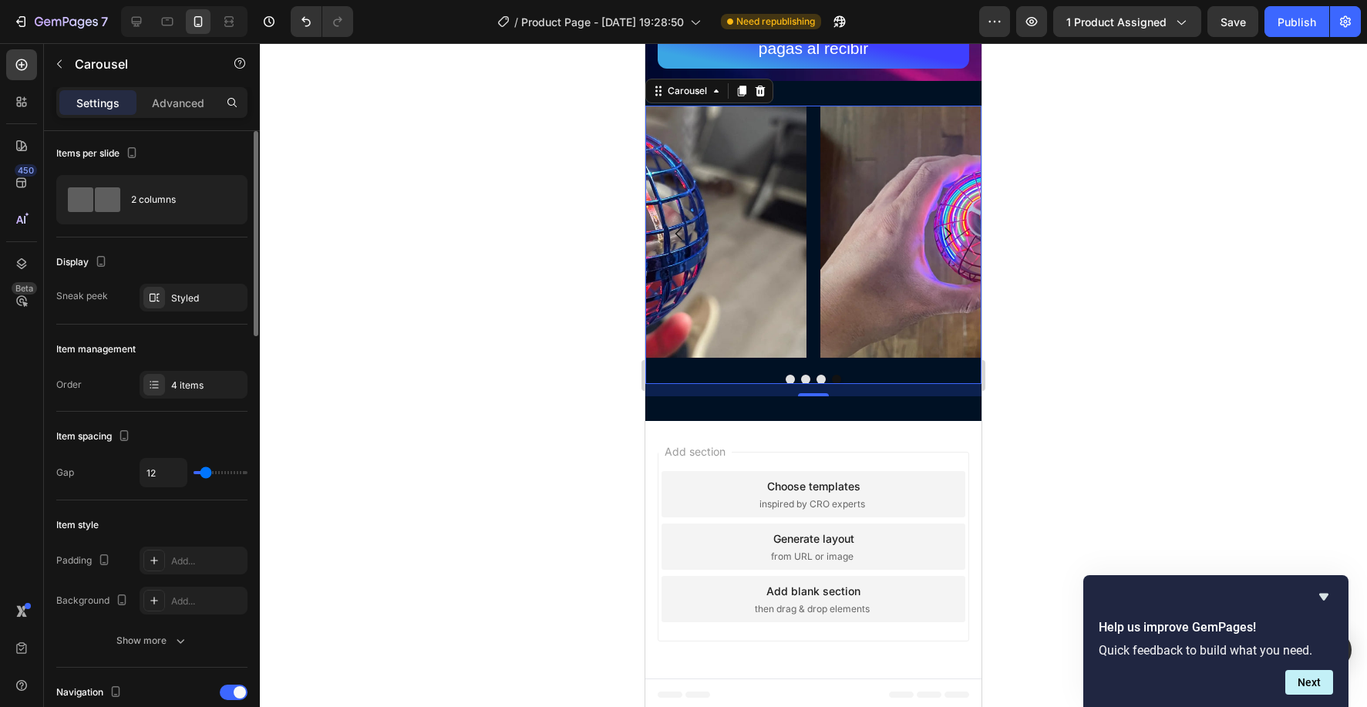
type input "11"
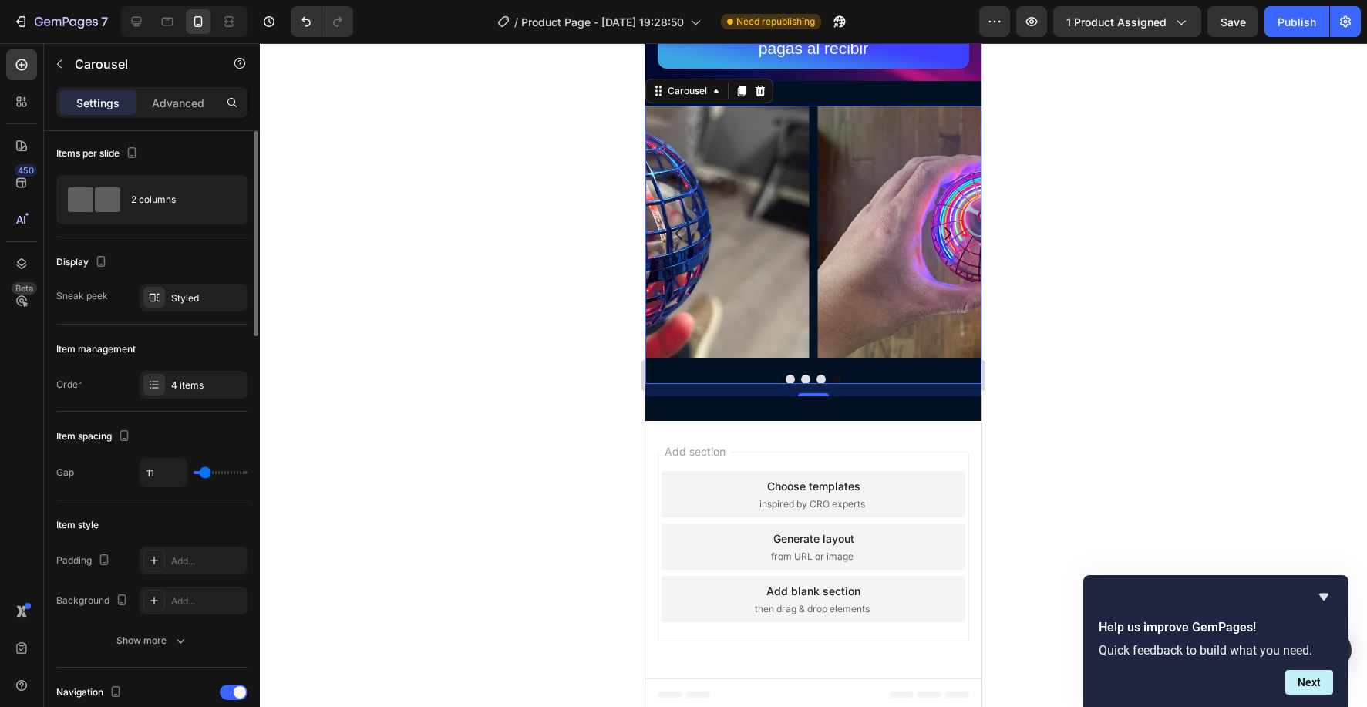
type input "12"
type input "13"
type input "14"
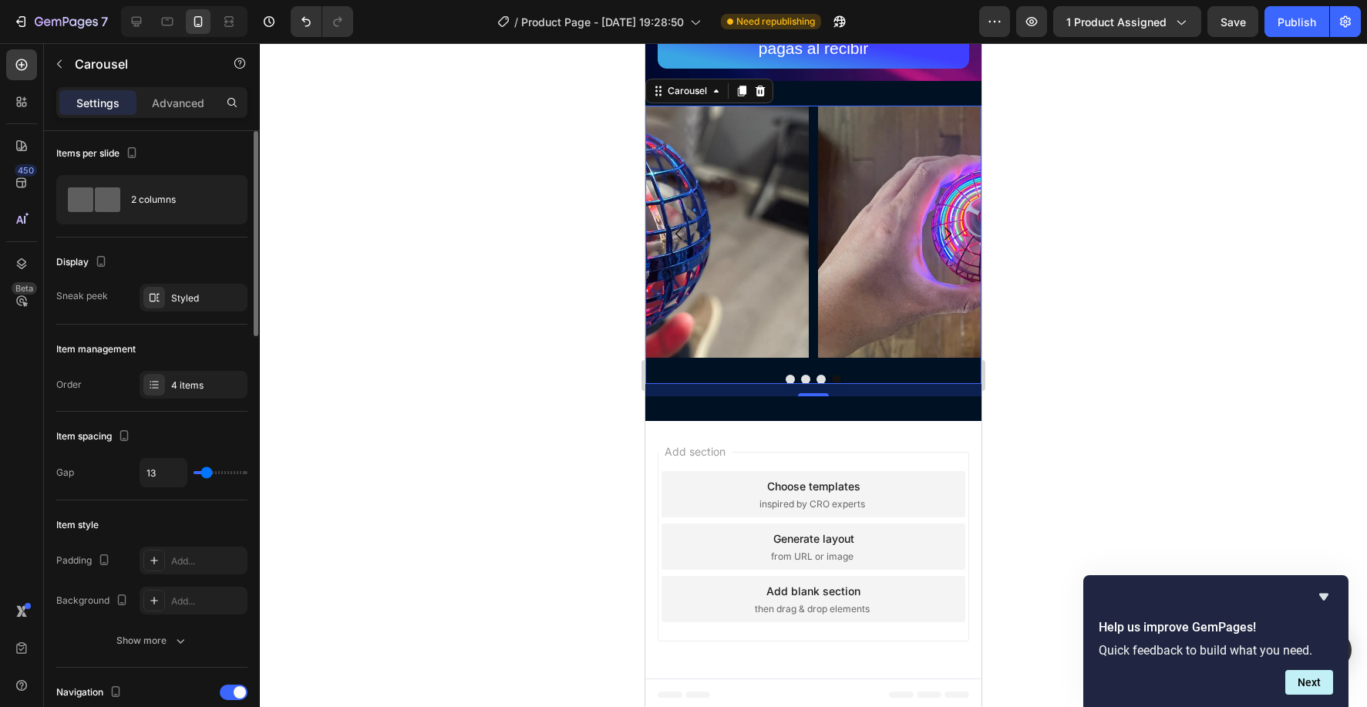
type input "14"
type input "13"
type input "12"
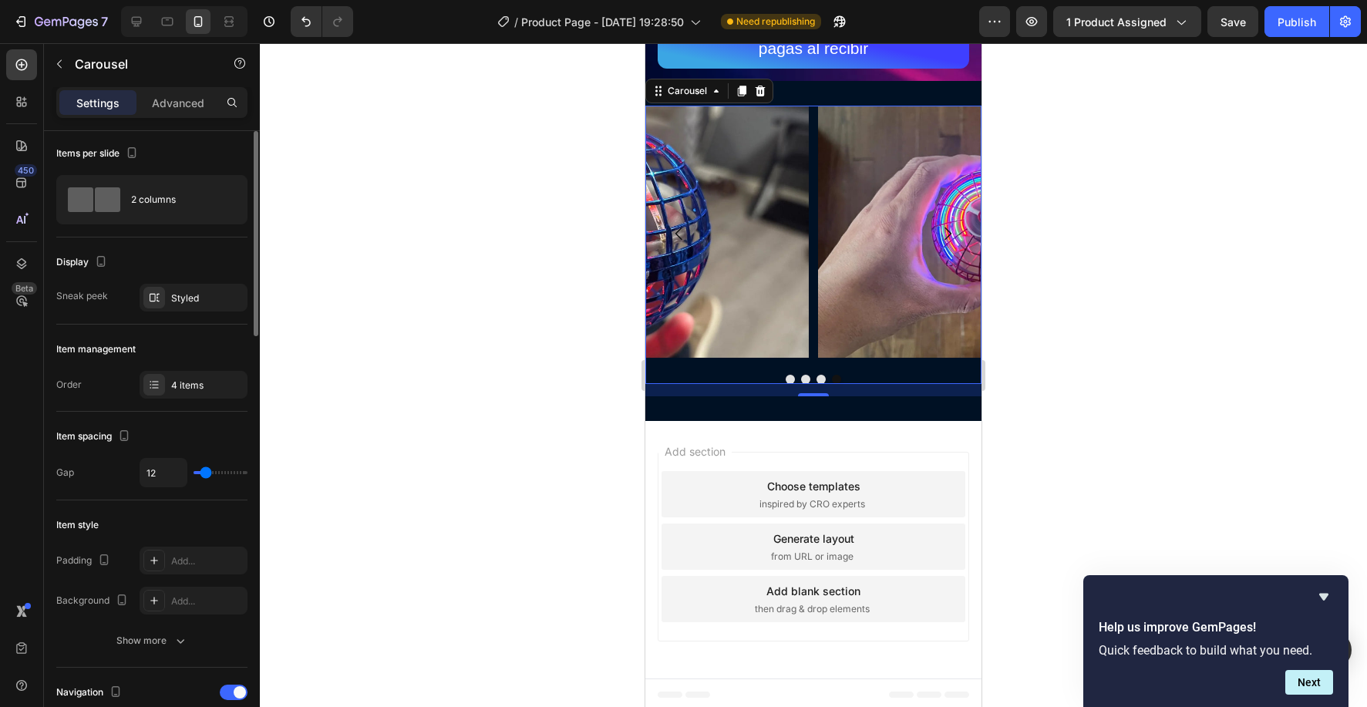
type input "11"
click at [205, 474] on input "range" at bounding box center [220, 472] width 54 height 3
click at [180, 293] on div "Styled" at bounding box center [193, 299] width 45 height 14
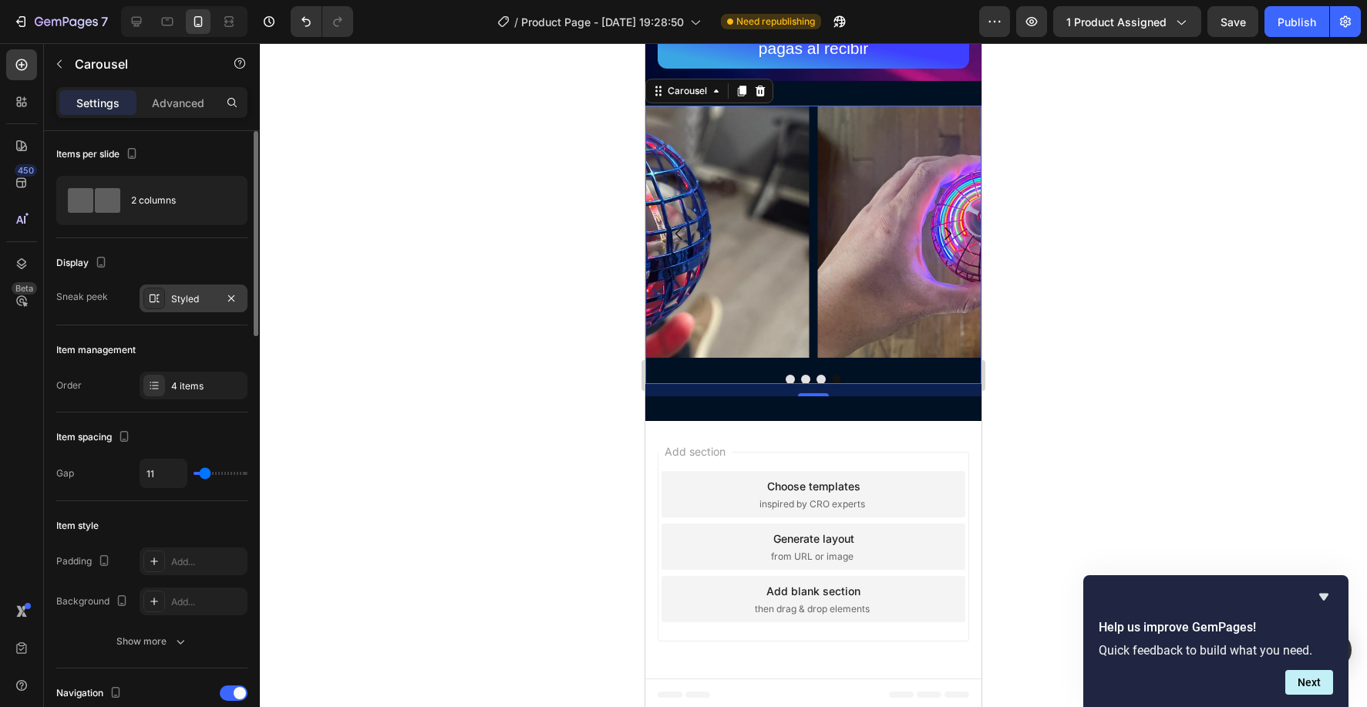
scroll to position [1, 0]
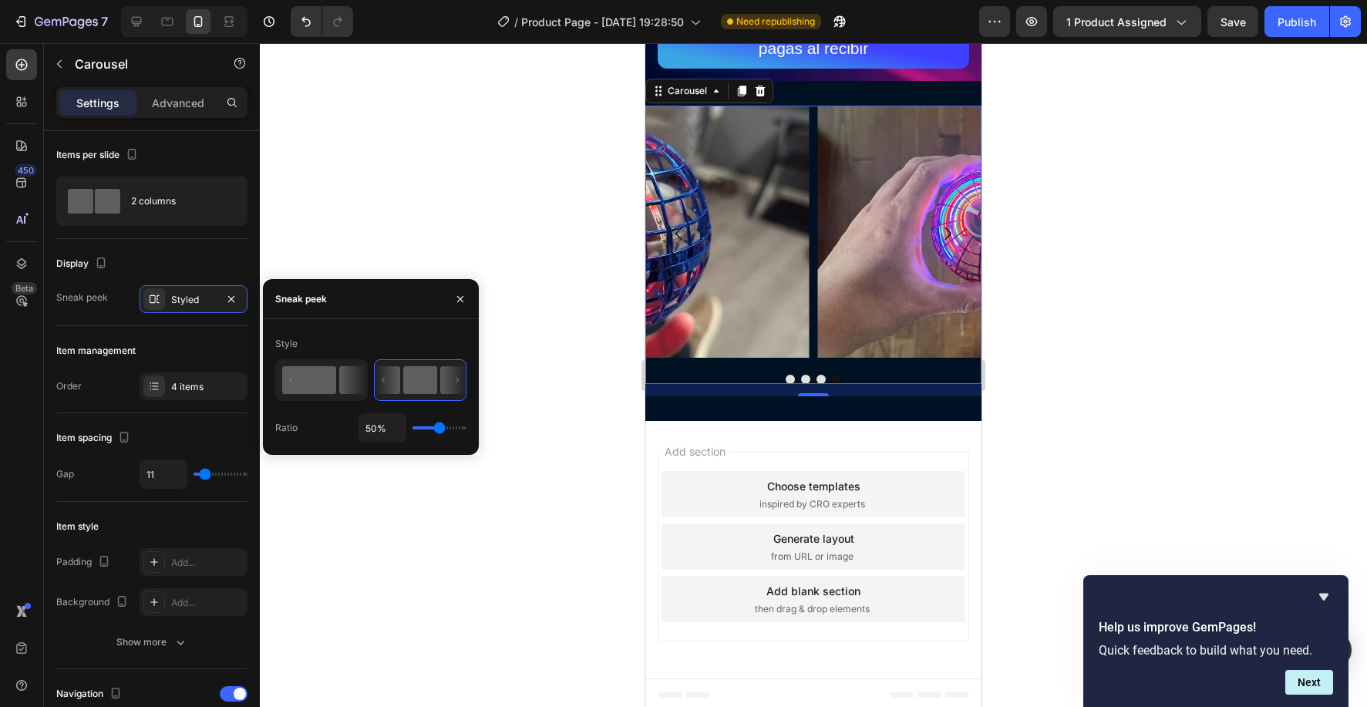
click at [338, 381] on icon at bounding box center [322, 380] width 90 height 39
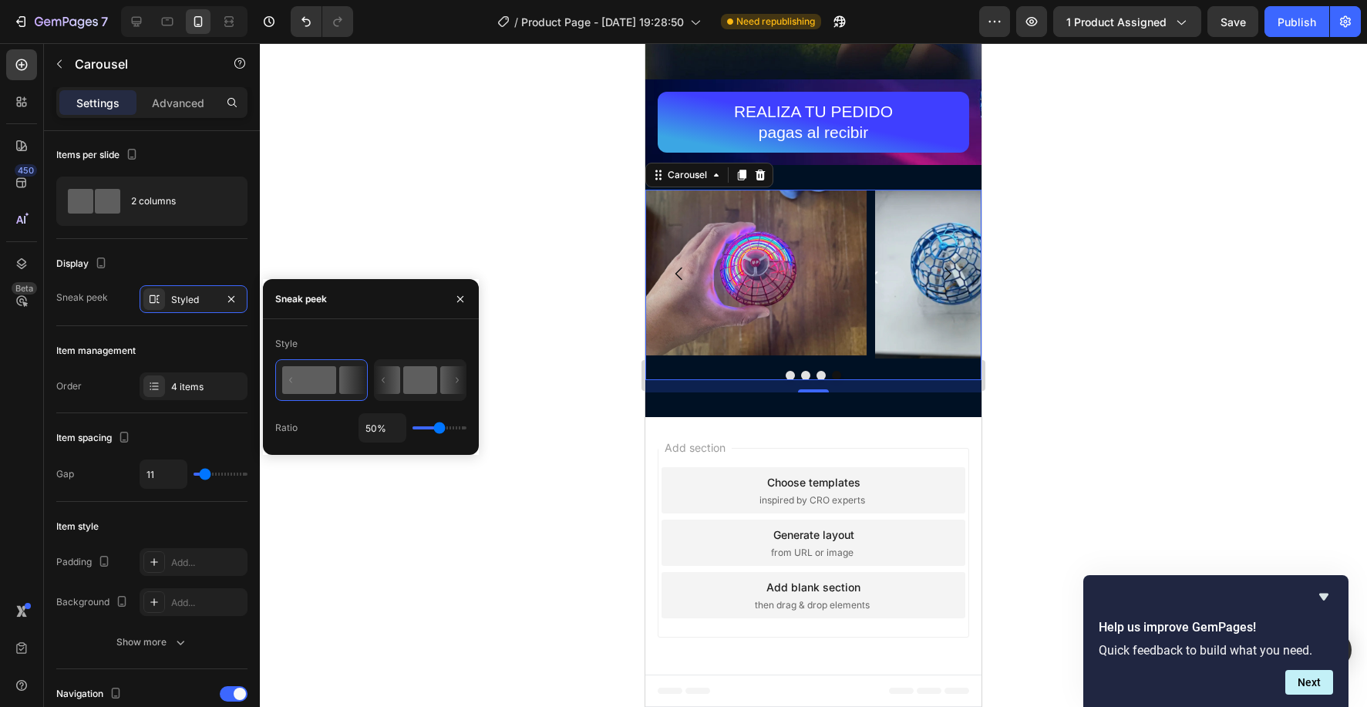
click at [453, 381] on icon at bounding box center [452, 380] width 25 height 28
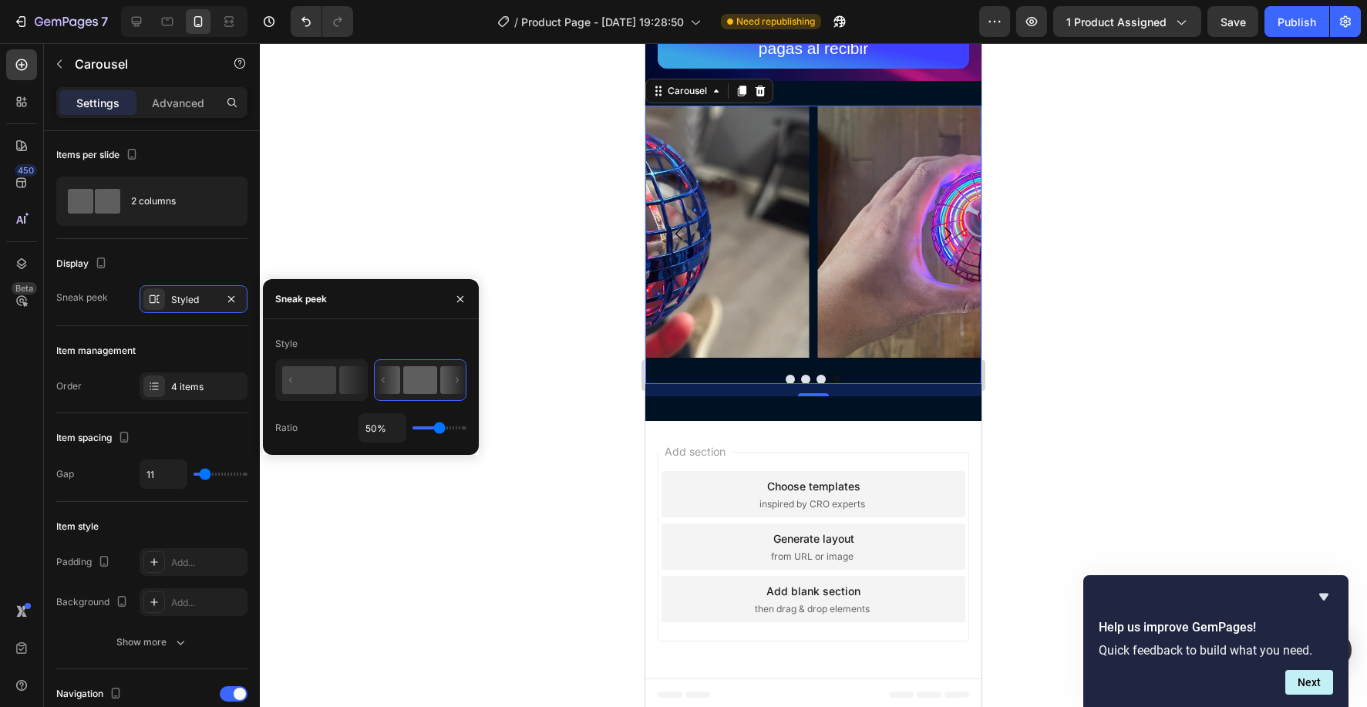
type input "43%"
type input "43"
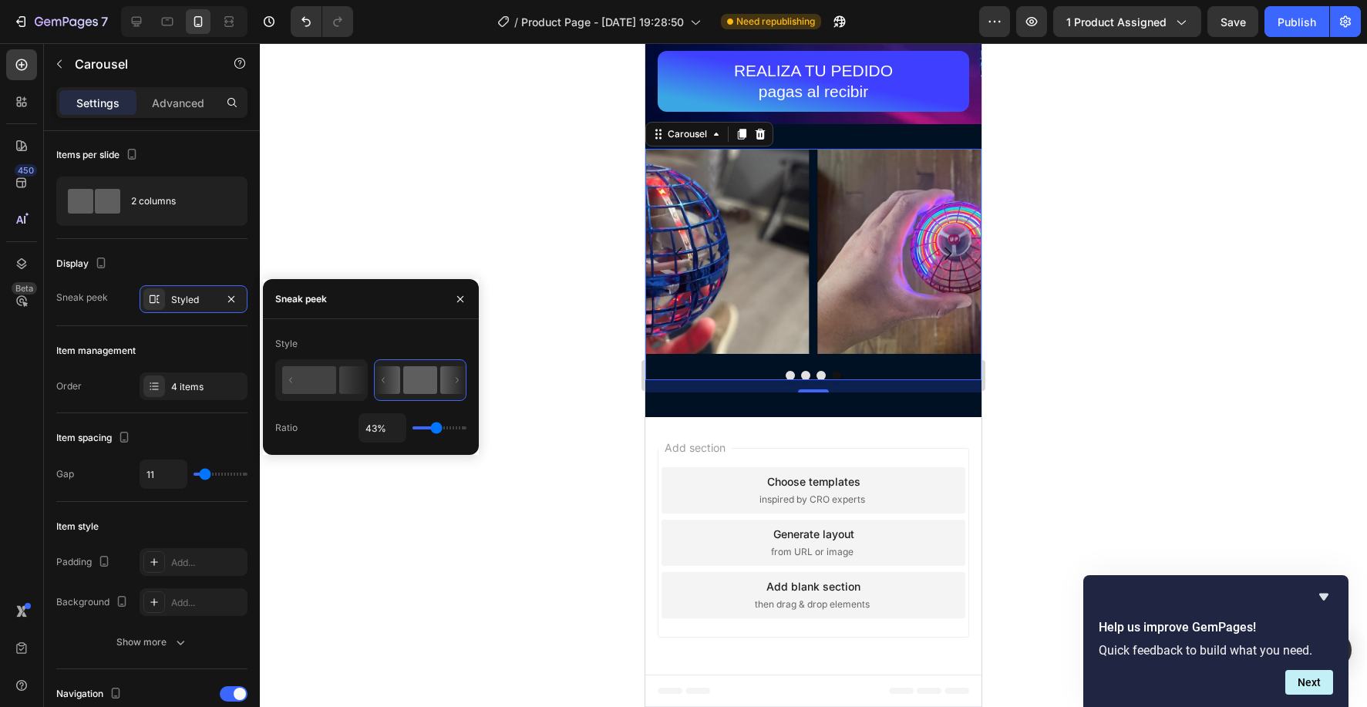
type input "37%"
type input "37"
type input "30%"
type input "30"
type input "28%"
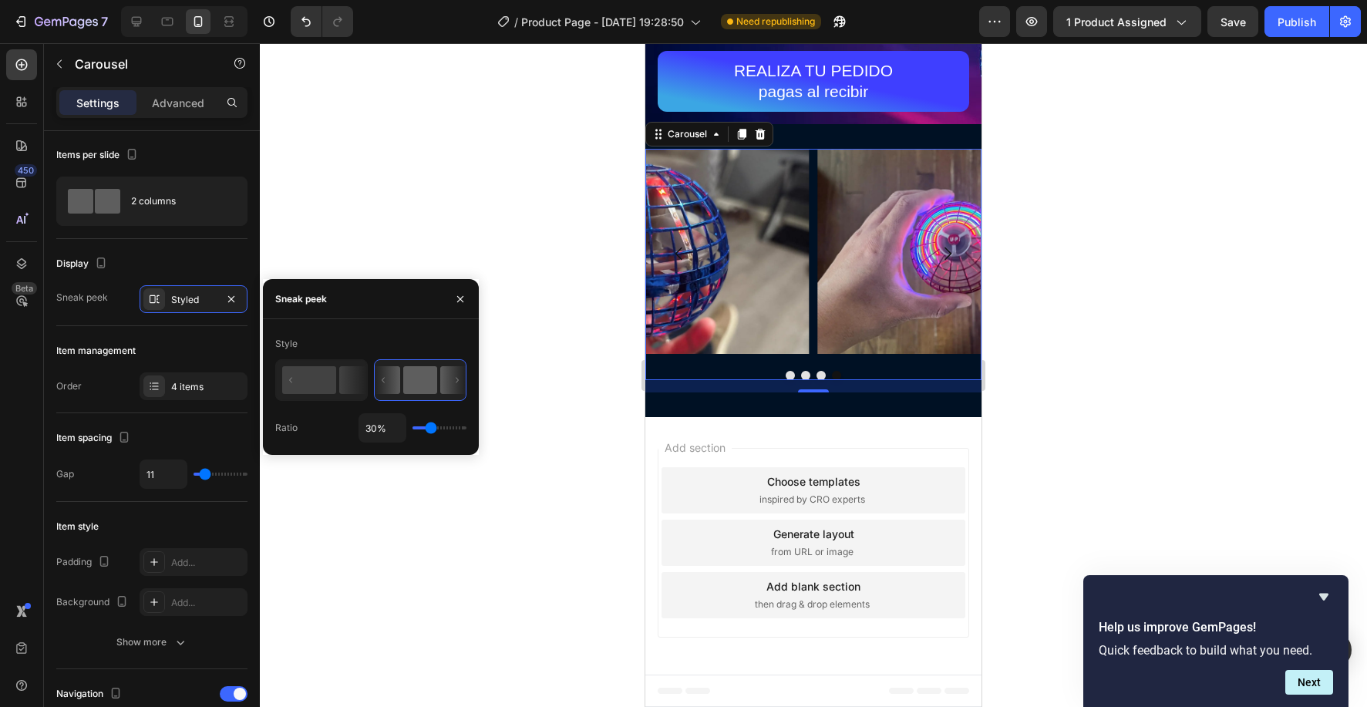
type input "28"
type input "24%"
type input "24"
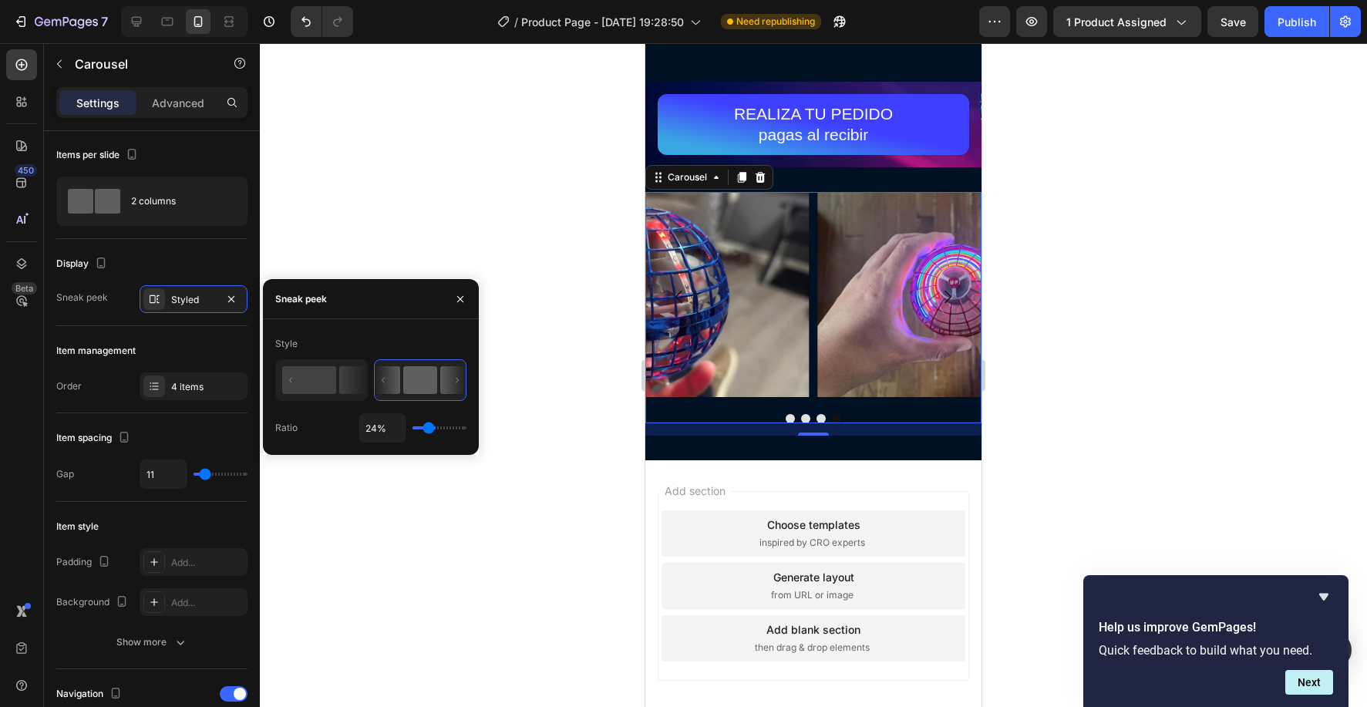
type input "21%"
type input "21"
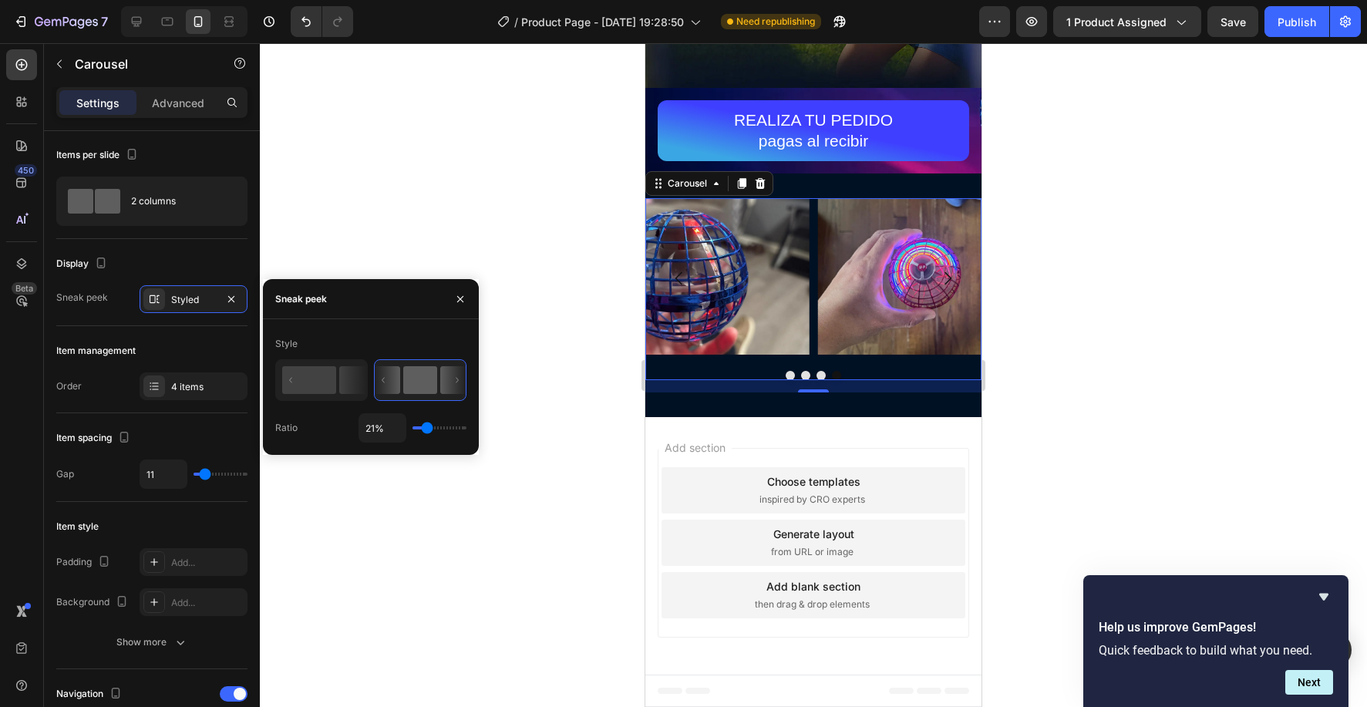
type input "20%"
type input "20"
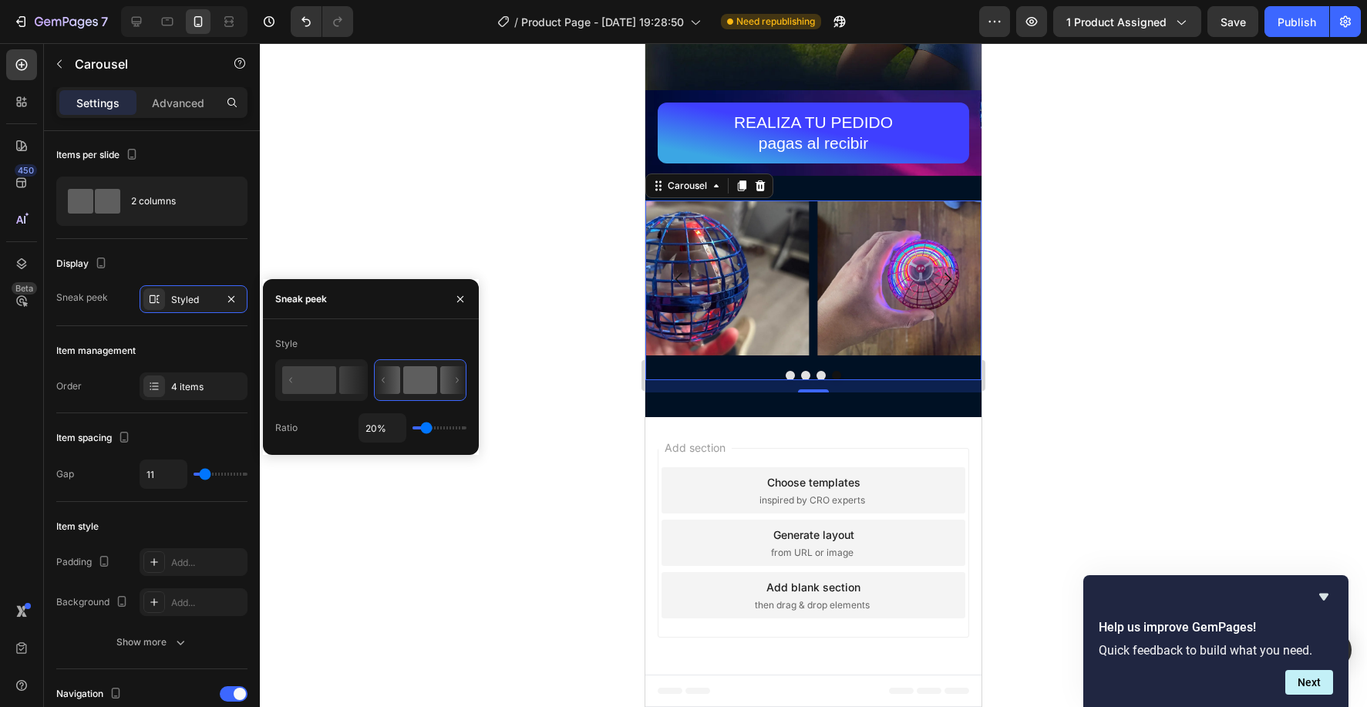
type input "19%"
type input "19"
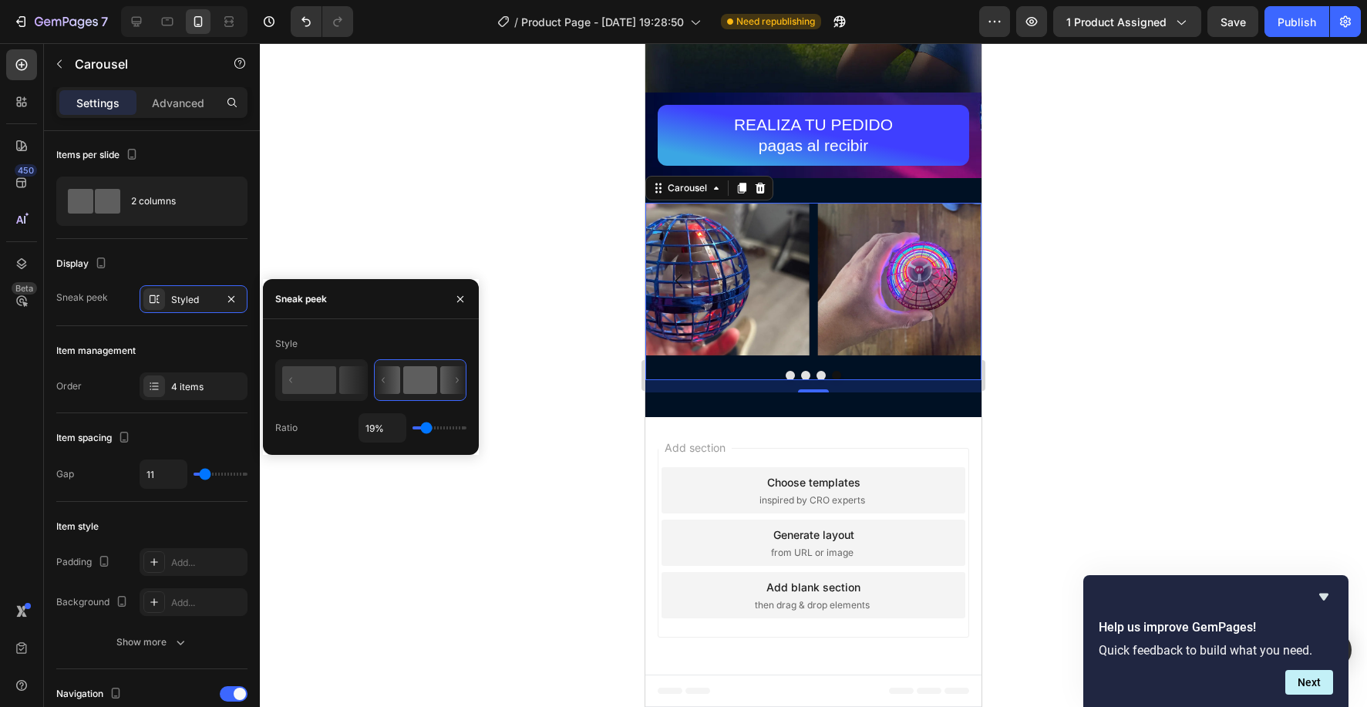
type input "18%"
type input "18"
type input "19%"
type input "19"
type input "20%"
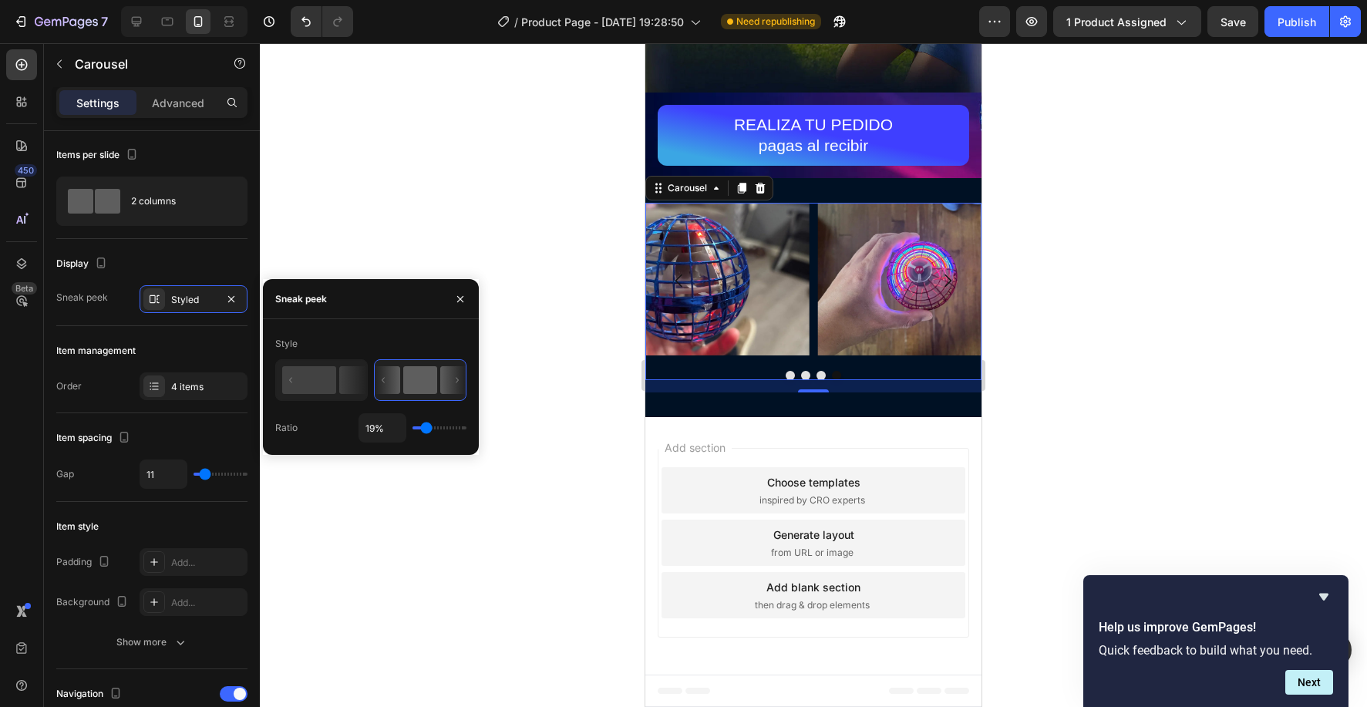
type input "20"
type input "21%"
type input "21"
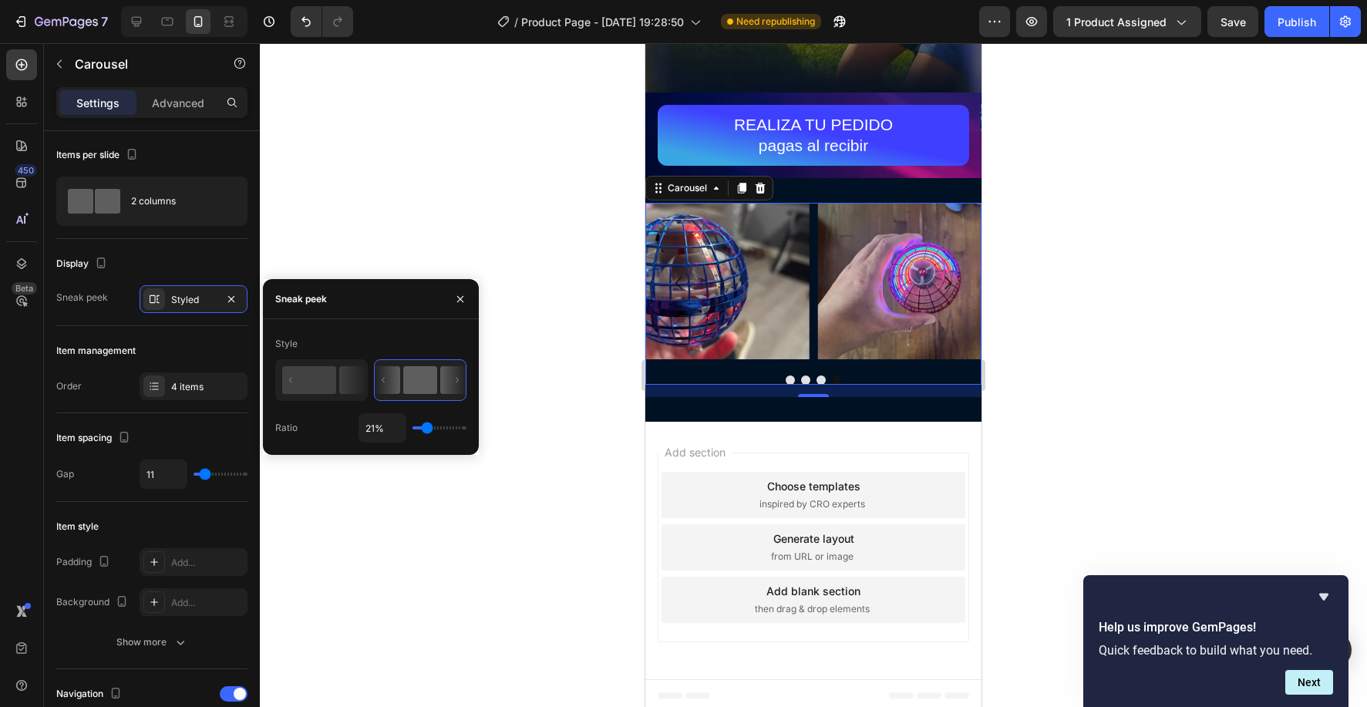
type input "23%"
type input "23"
type input "24%"
type input "24"
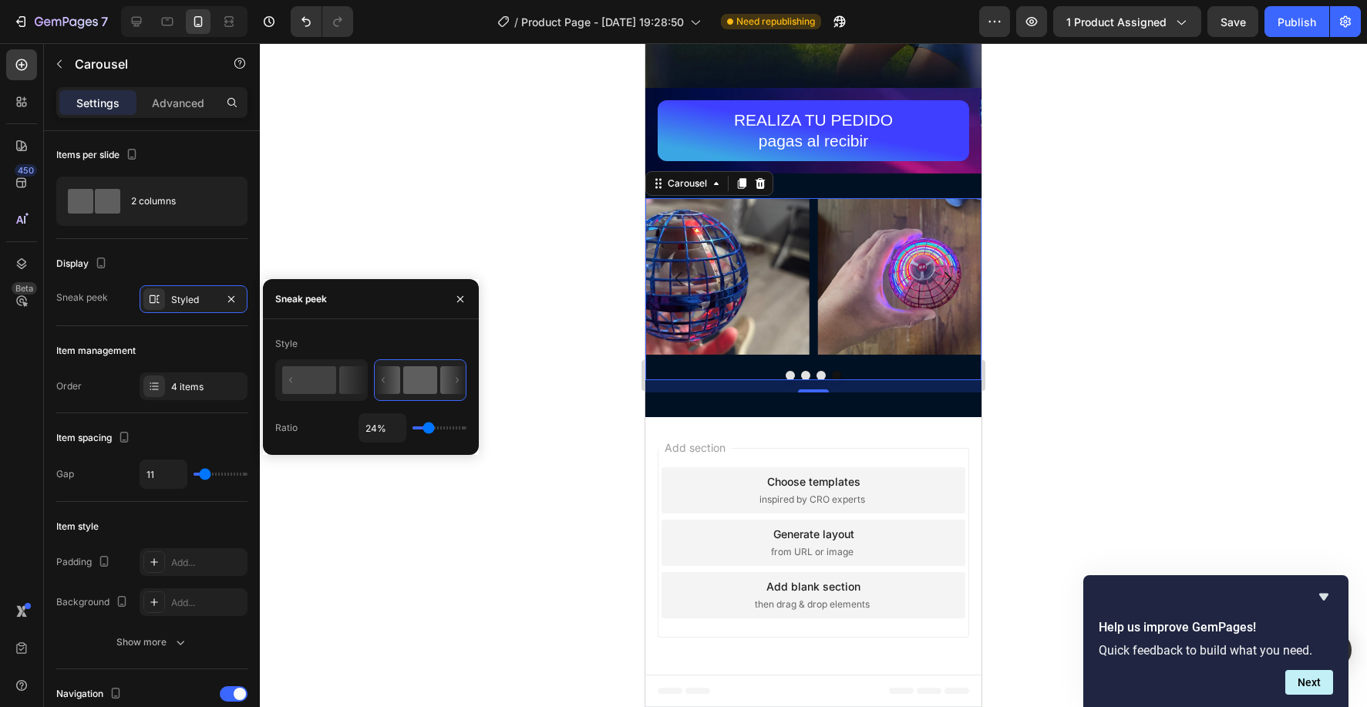
type input "25%"
type input "25"
type input "27%"
type input "27"
type input "29%"
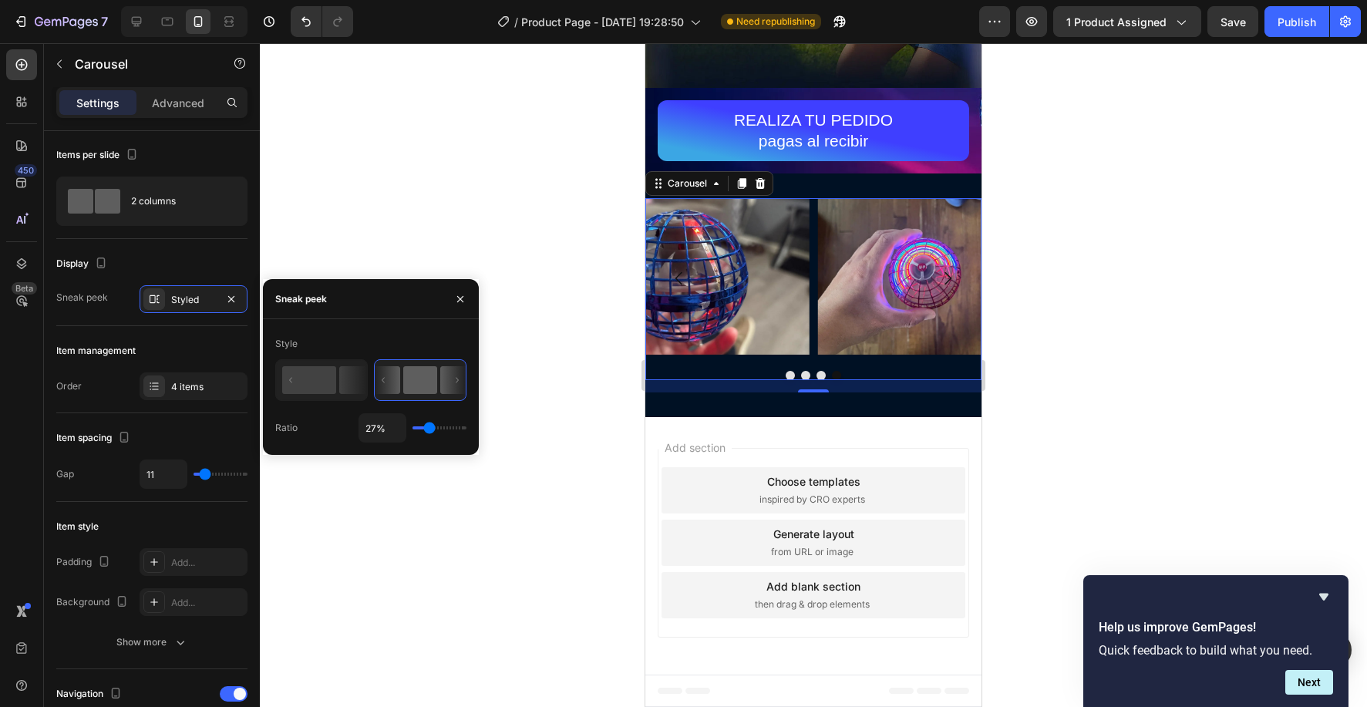
type input "29"
type input "30%"
type input "30"
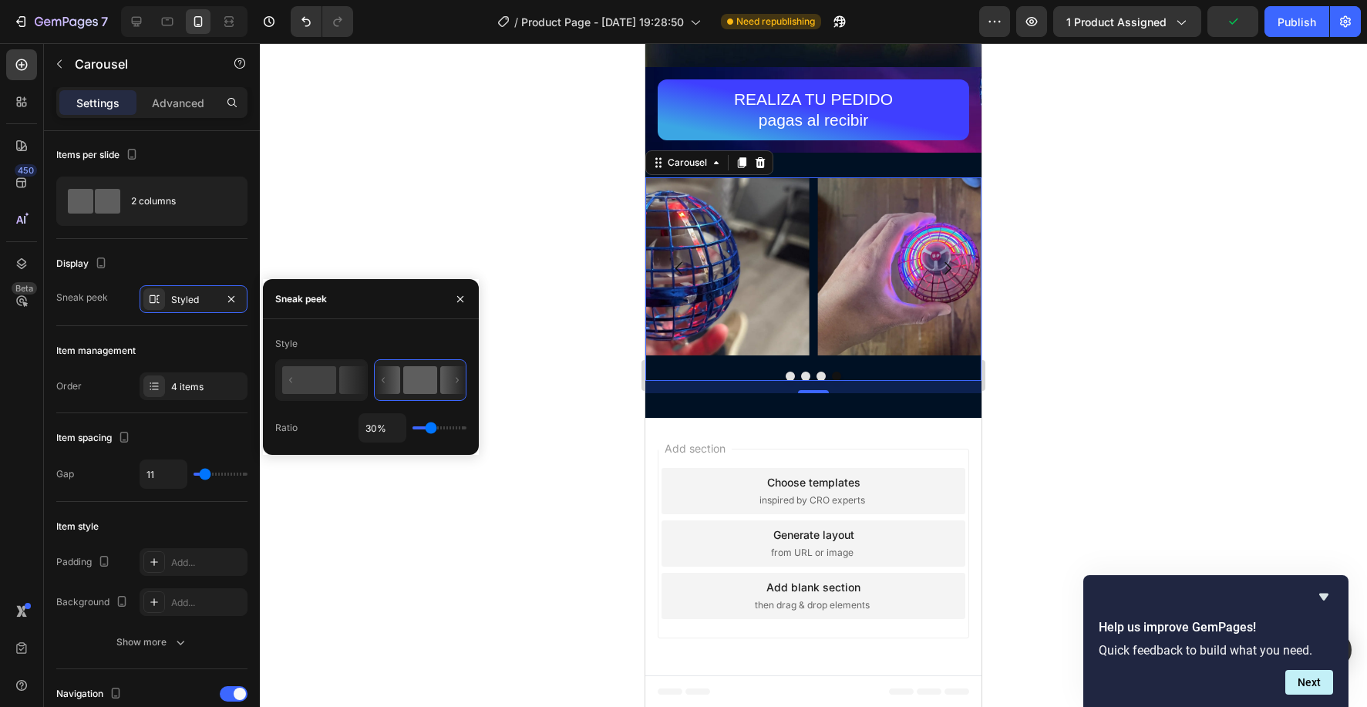
type input "31%"
type input "31"
type input "32%"
type input "32"
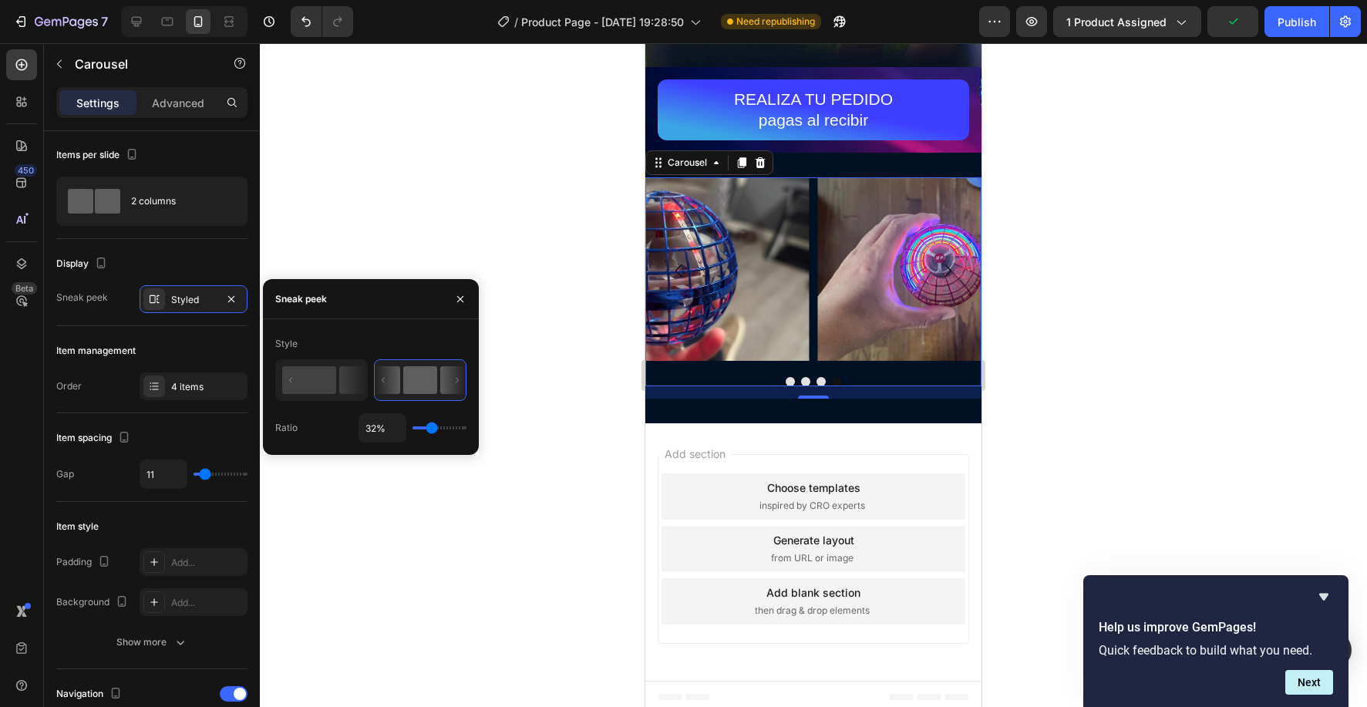
type input "34%"
type input "34"
type input "36%"
type input "36"
type input "37%"
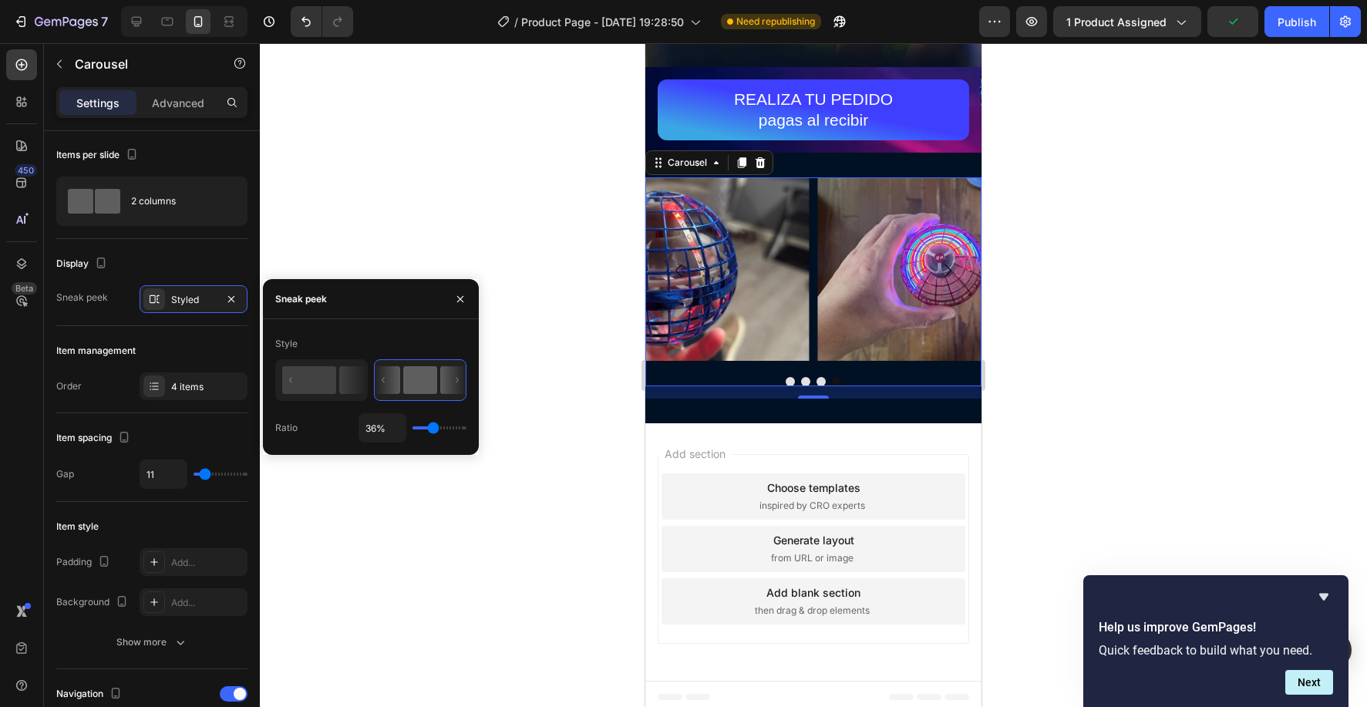
type input "37"
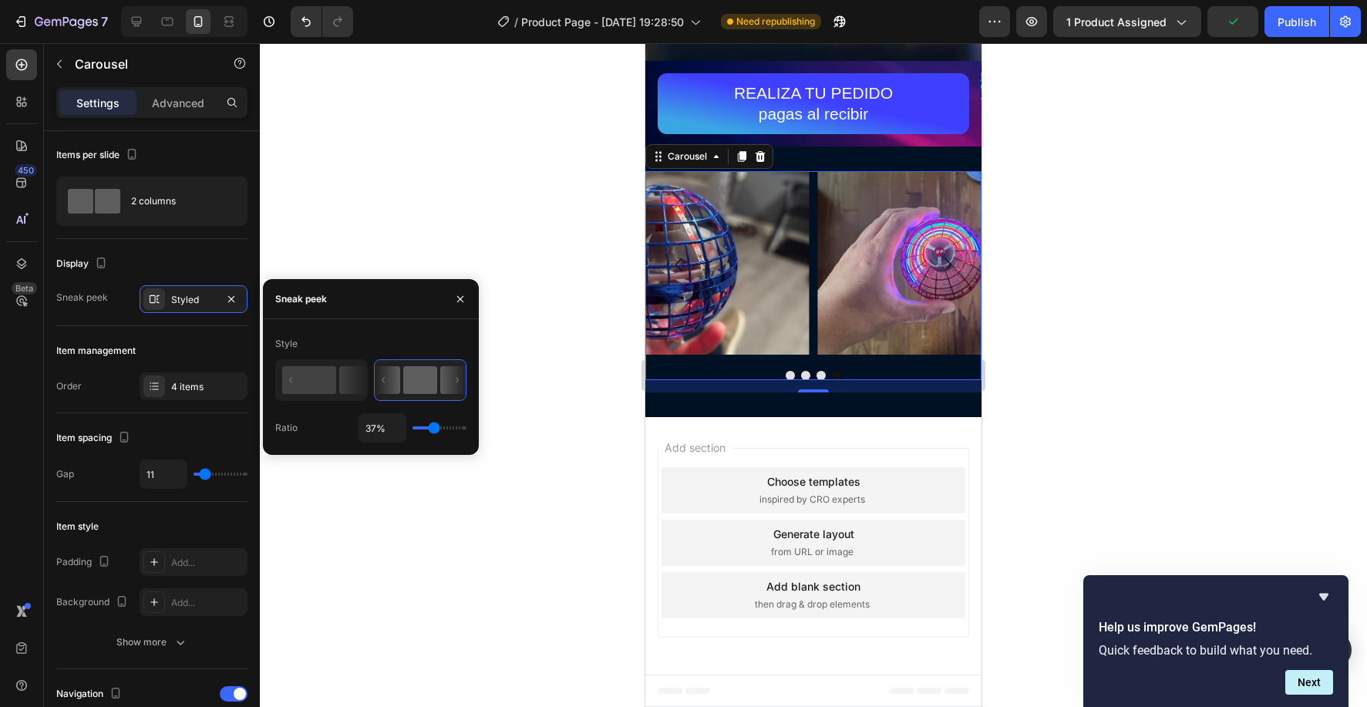
type input "38%"
type input "38"
type input "39%"
type input "39"
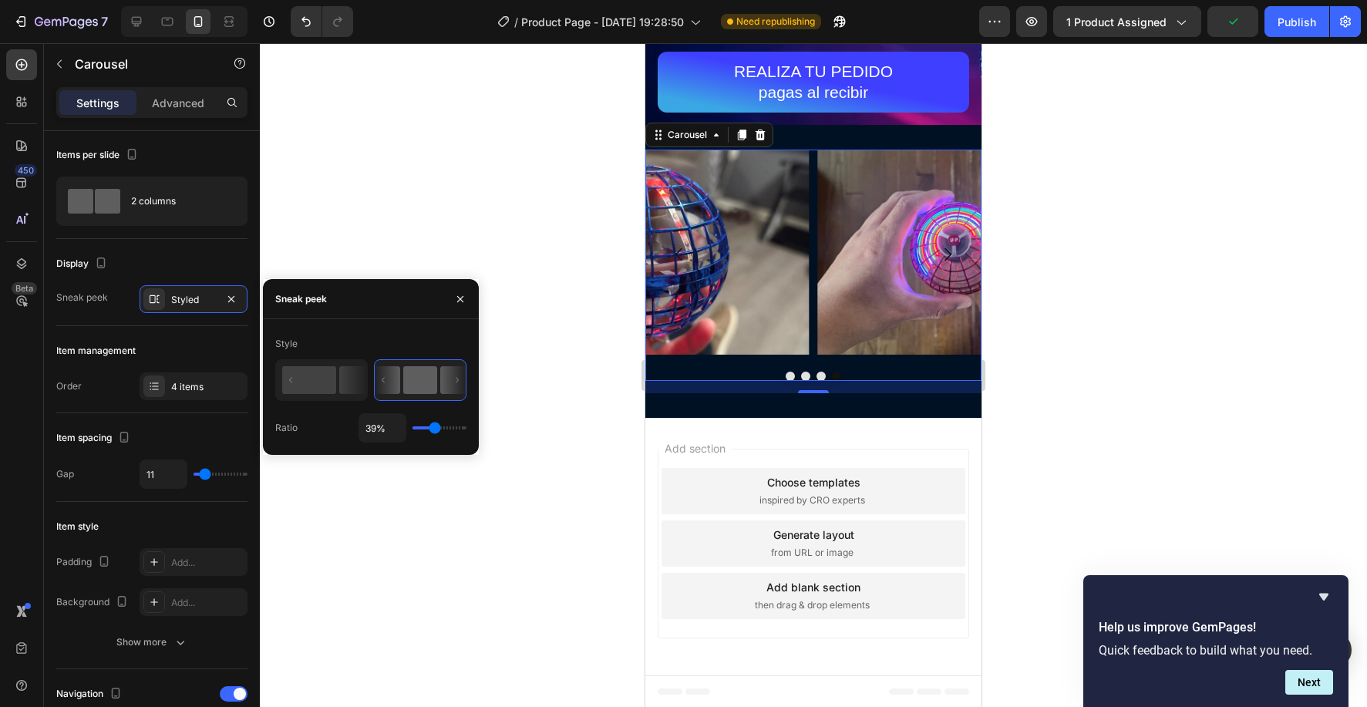
type input "40%"
type input "40"
type input "39%"
type input "39"
type input "38%"
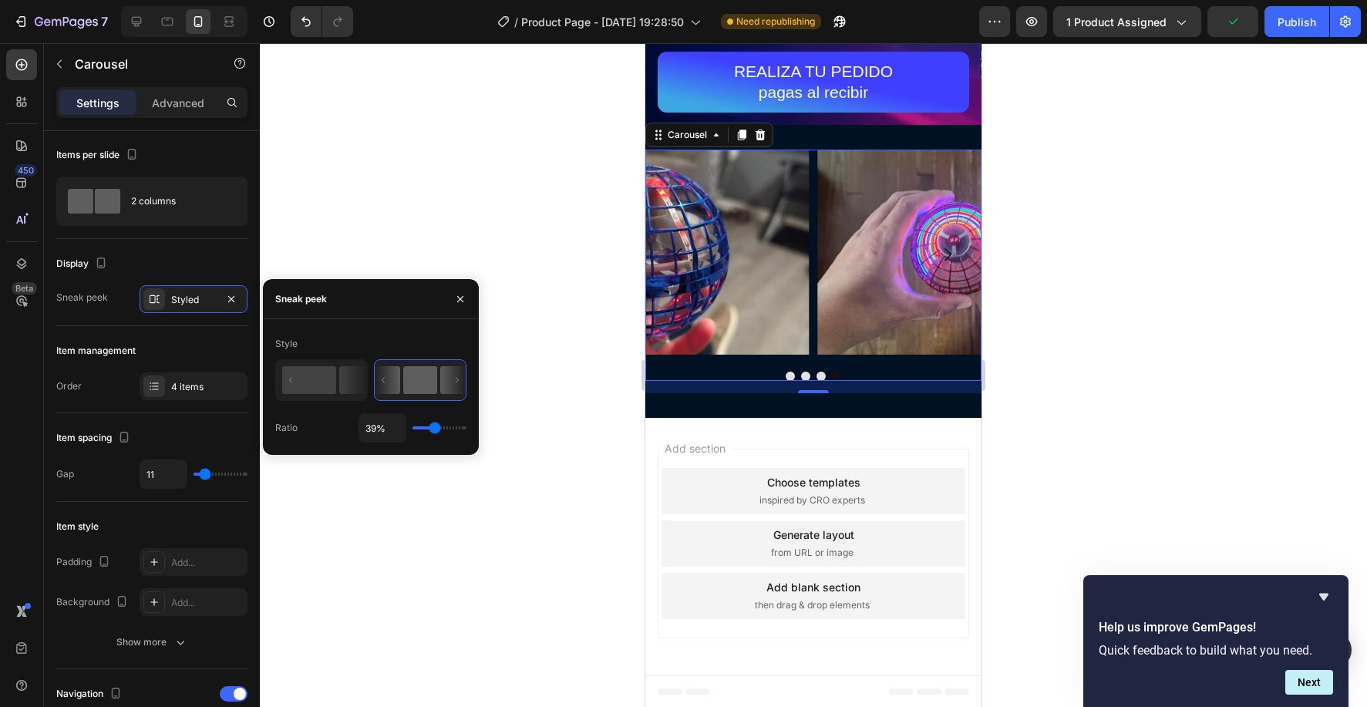
type input "38"
type input "37%"
type input "37"
type input "34%"
type input "34"
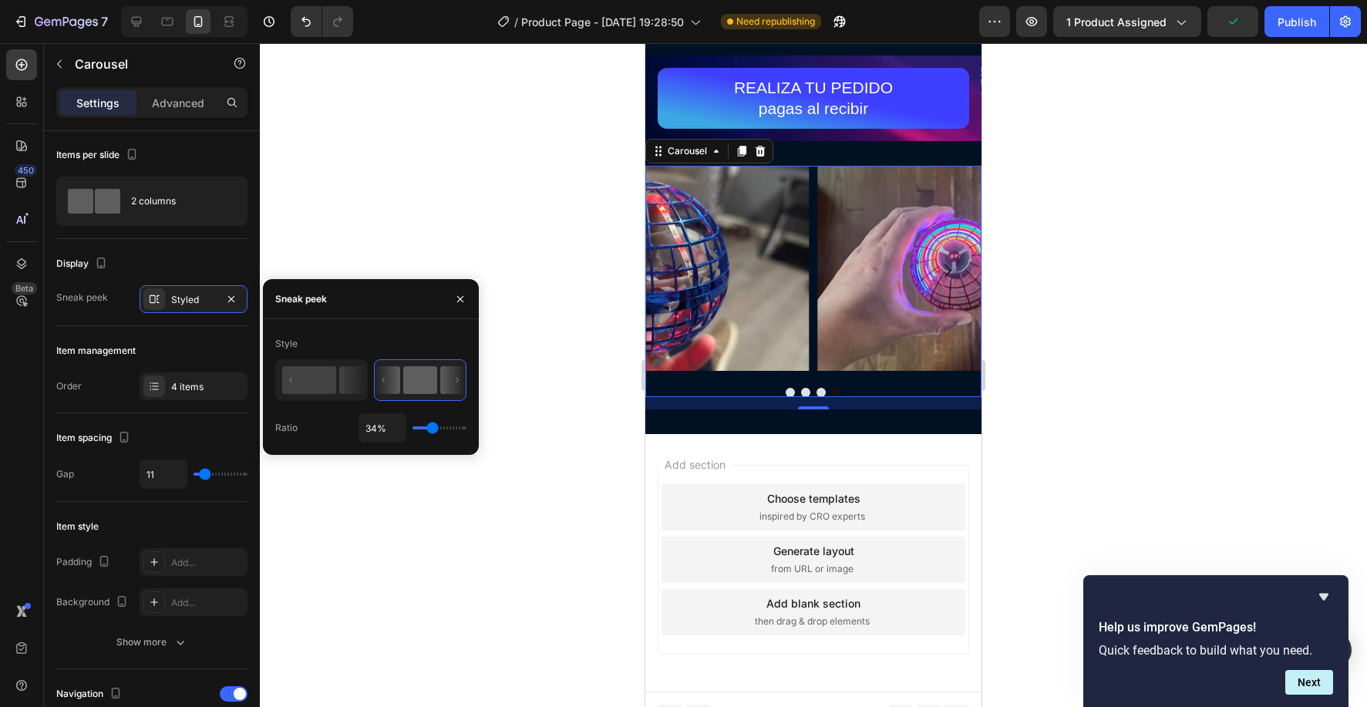
type input "32%"
type input "32"
type input "30%"
type input "30"
type input "29%"
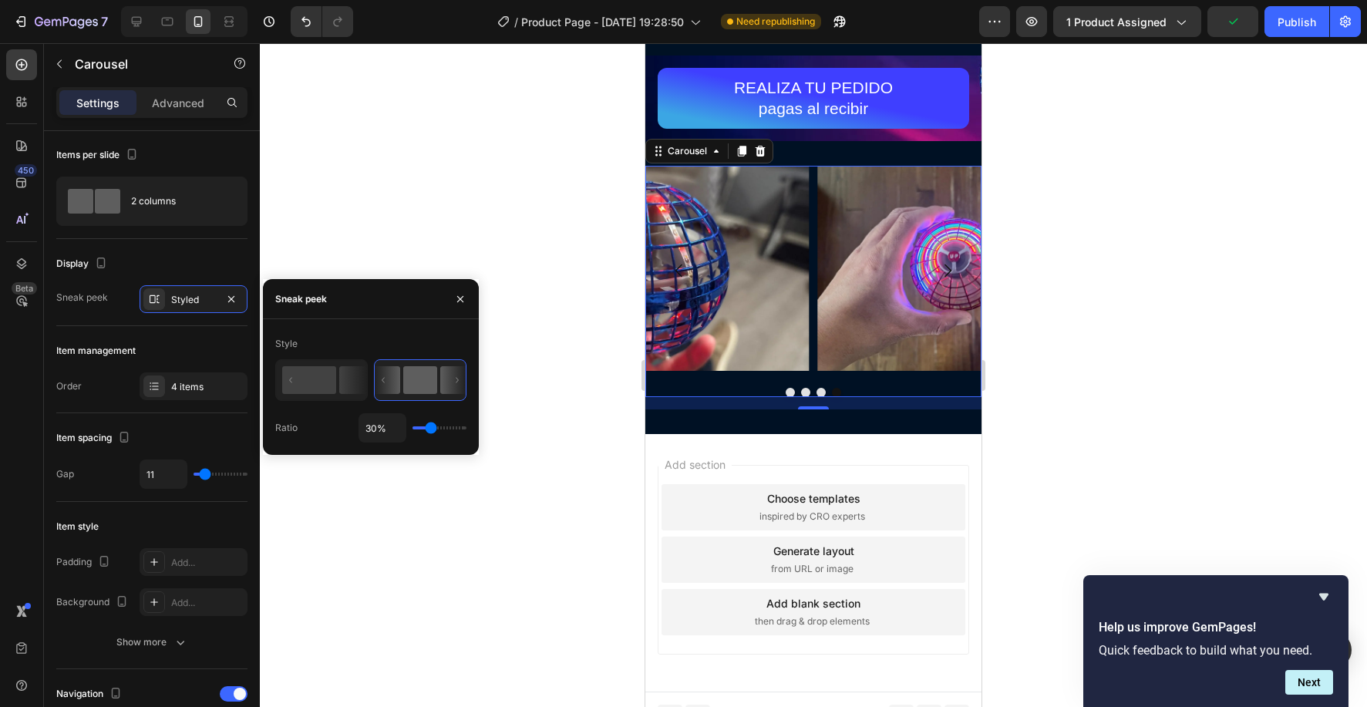
type input "29"
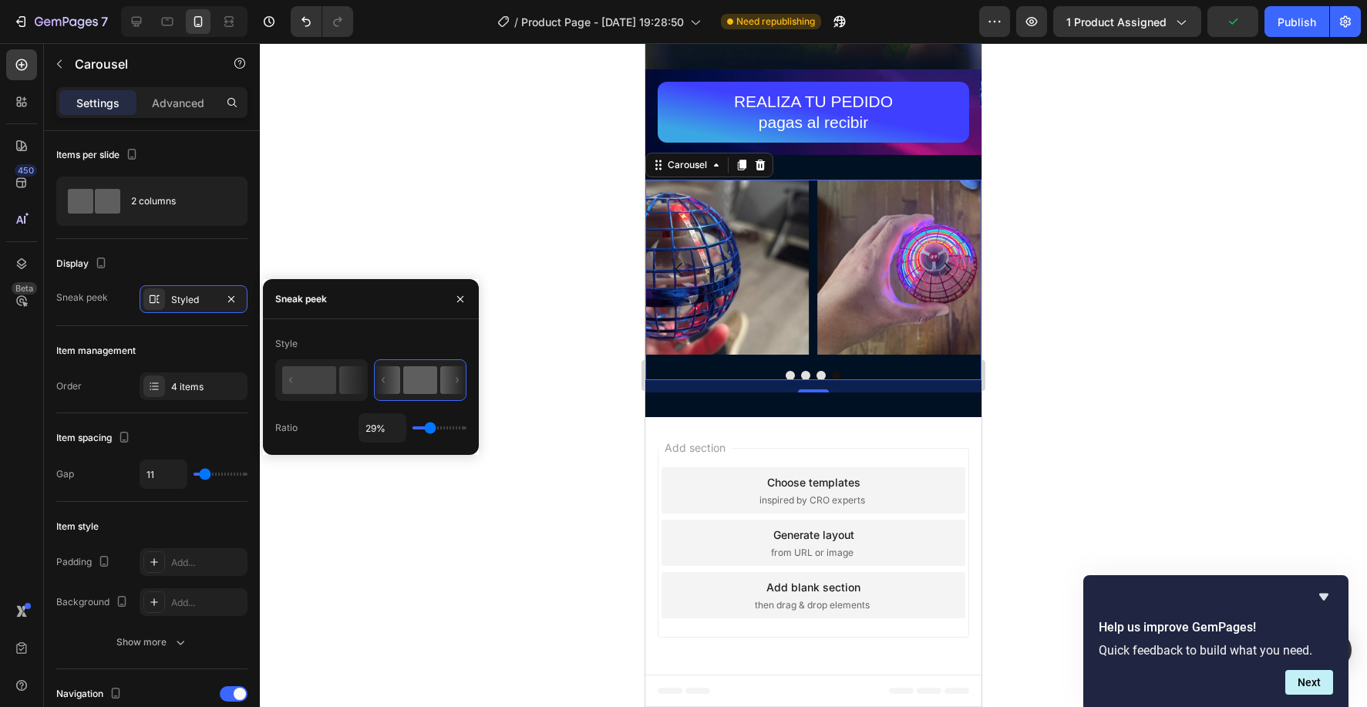
type input "28%"
type input "28"
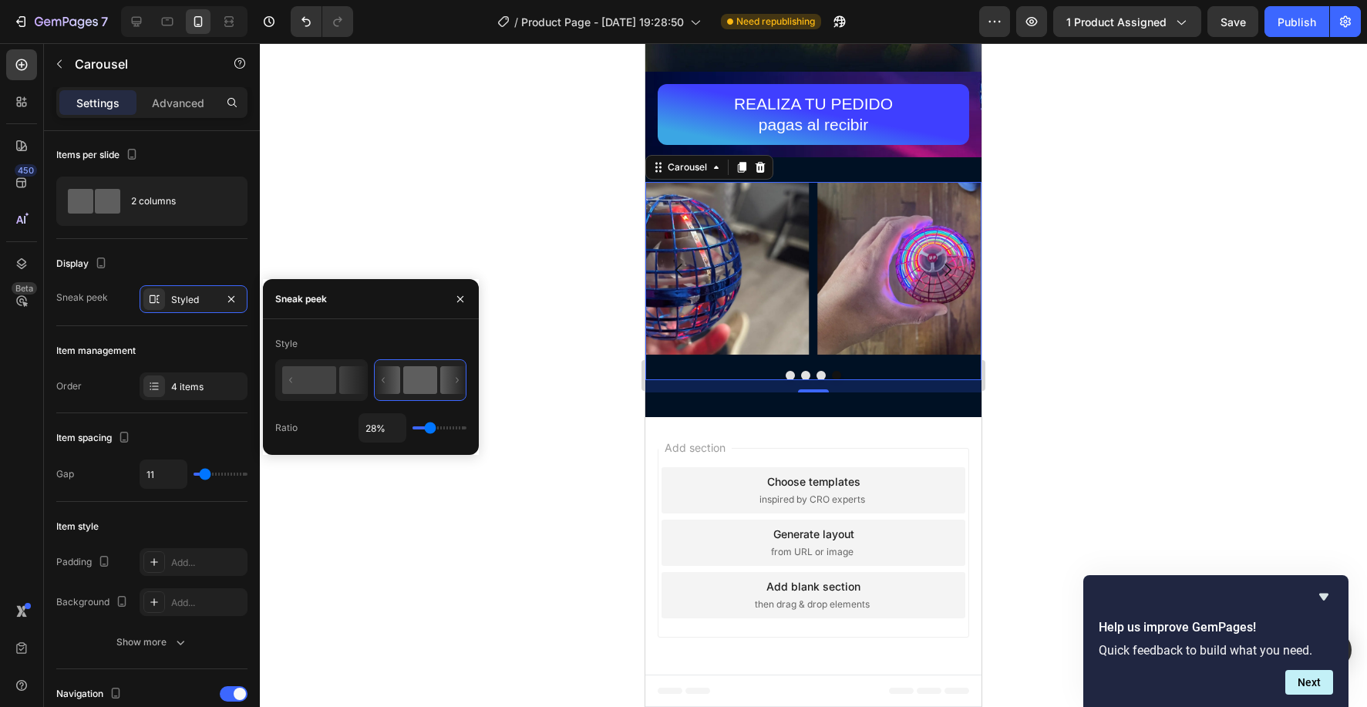
type input "27%"
type input "27"
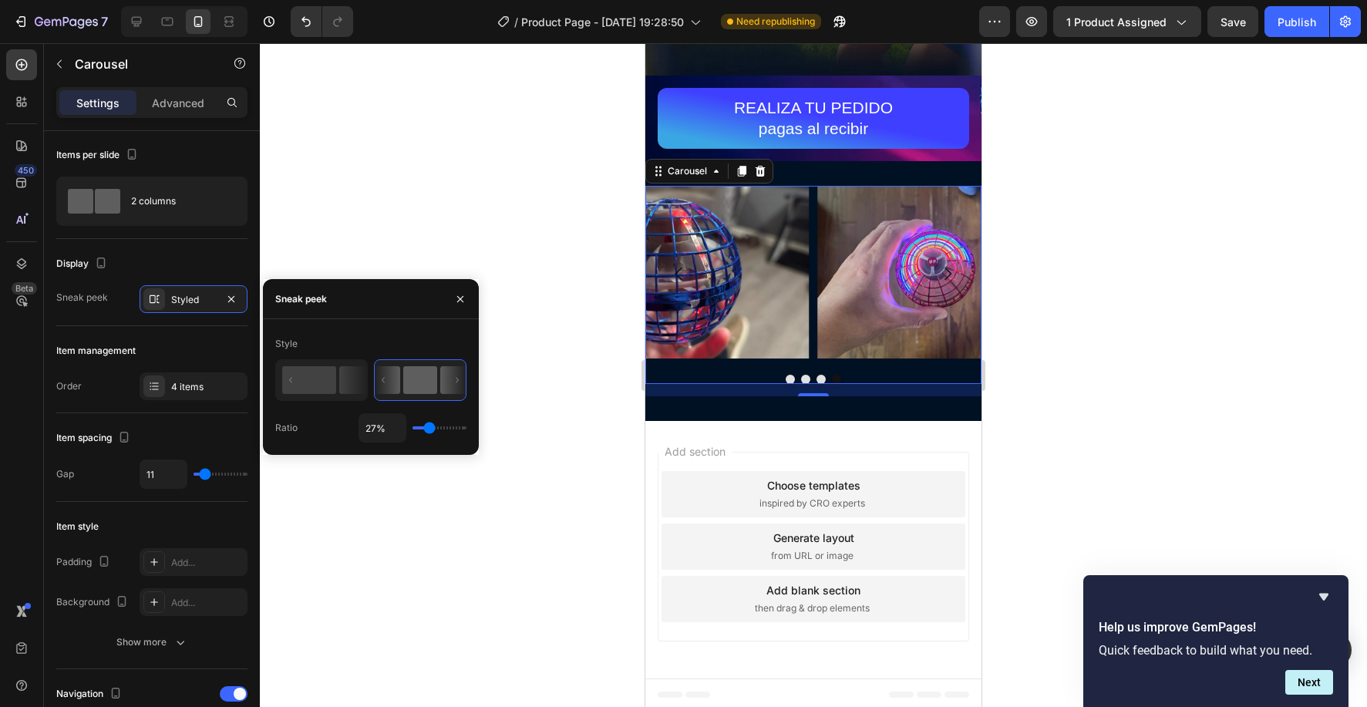
type input "26%"
type input "26"
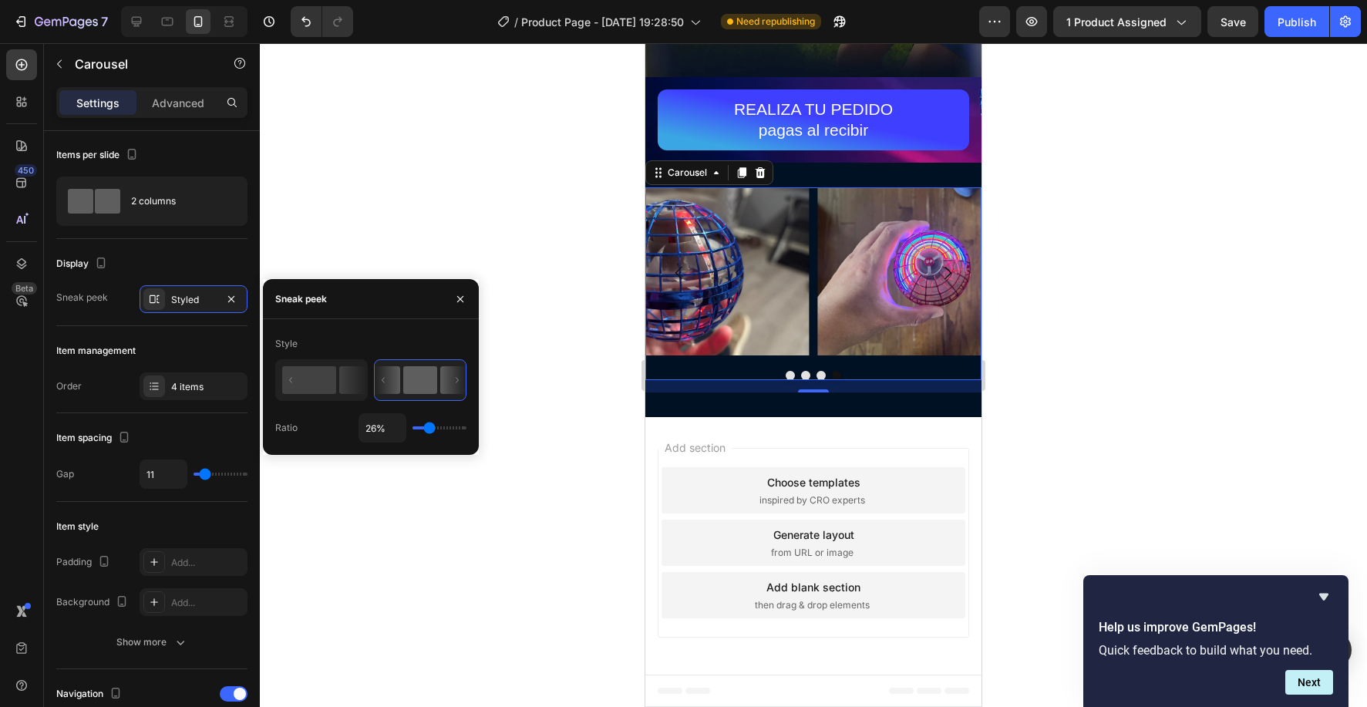
type input "27%"
type input "27"
type input "28%"
type input "28"
type input "29%"
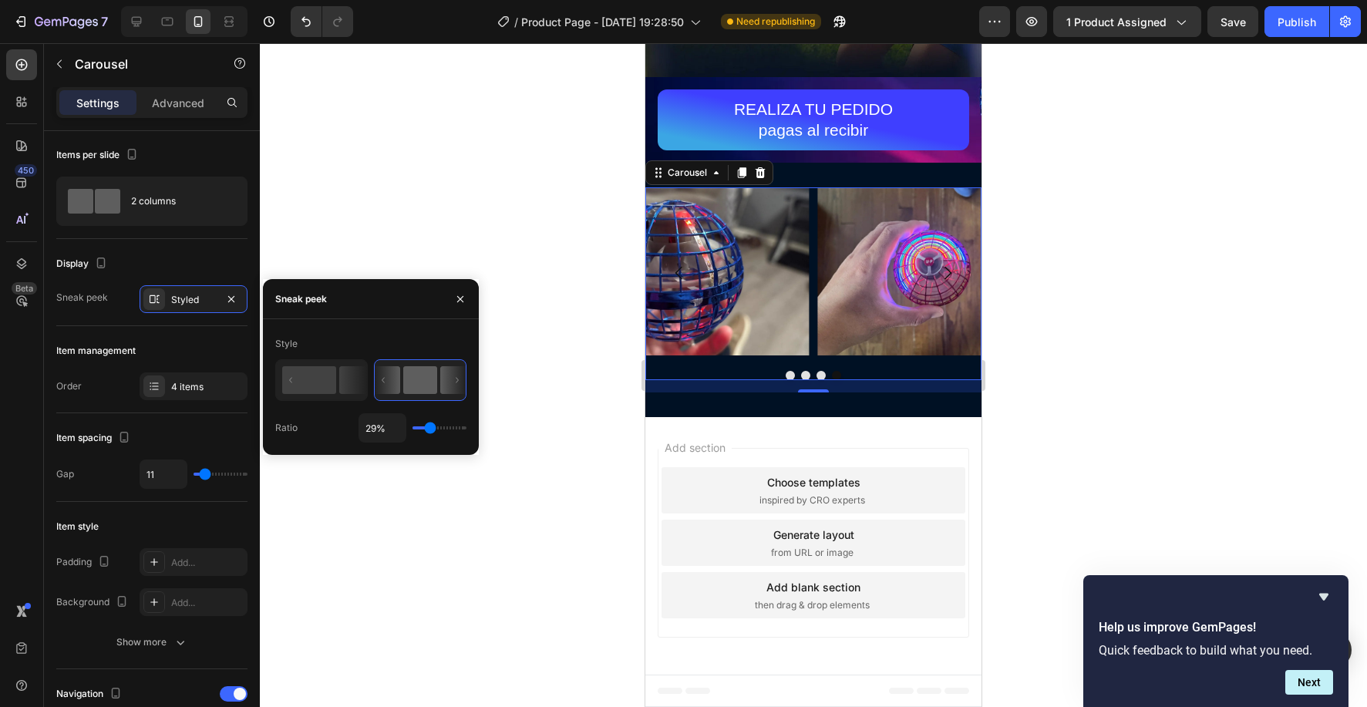
type input "29"
type input "30%"
type input "30"
type input "31%"
type input "31"
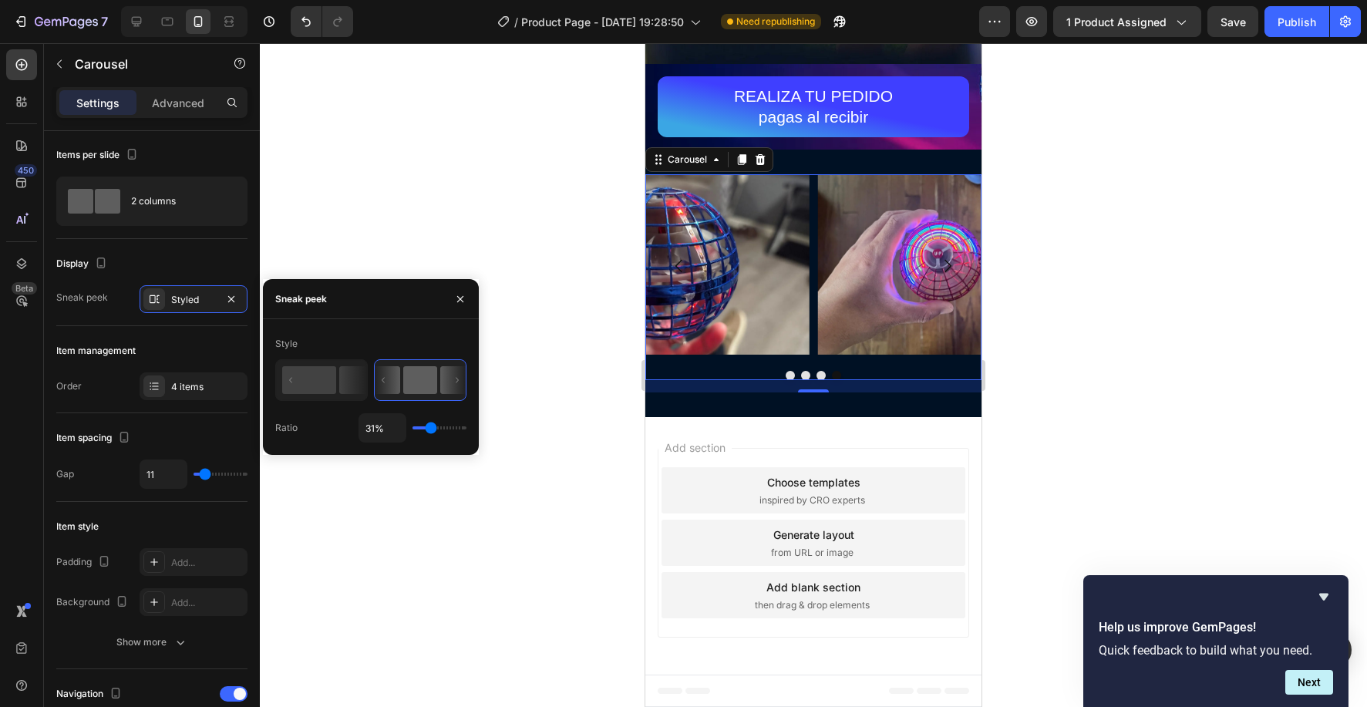
type input "33%"
type input "33"
type input "34%"
type input "34"
type input "35%"
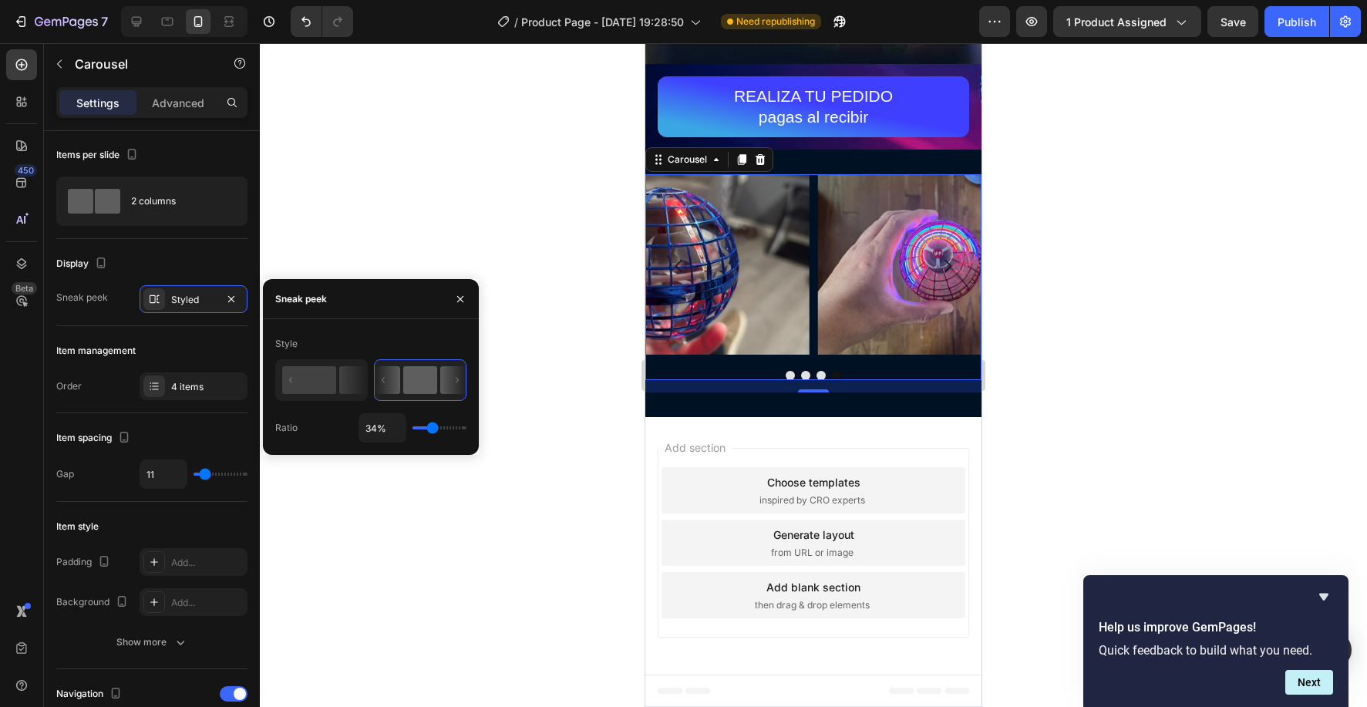
type input "35"
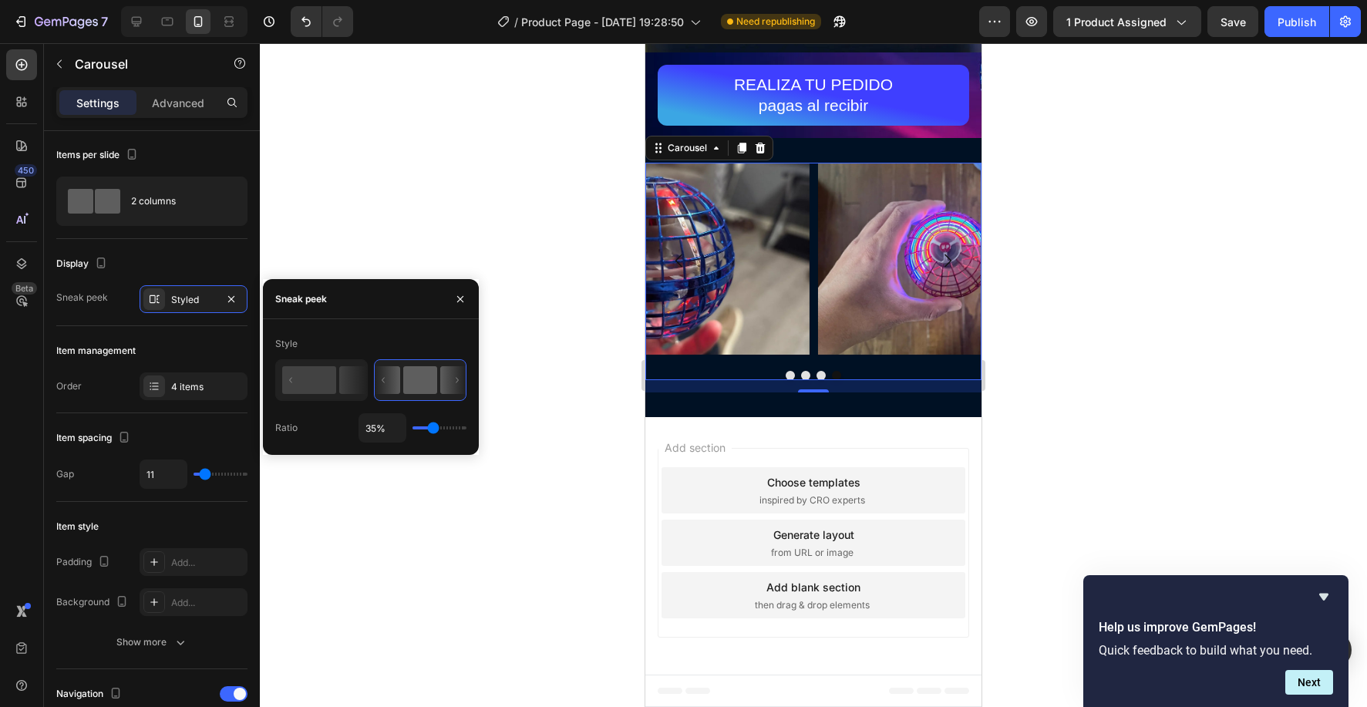
type input "34%"
type input "34"
type input "33%"
type input "33"
type input "31%"
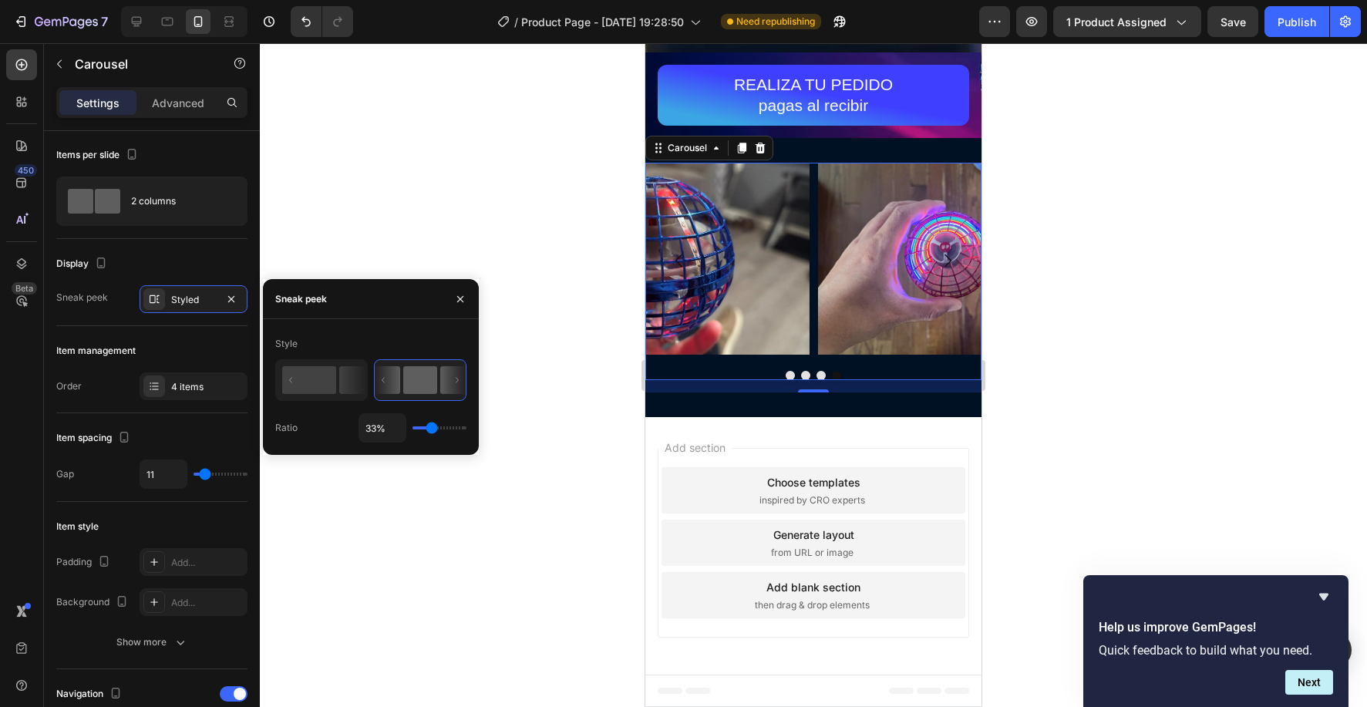
type input "31"
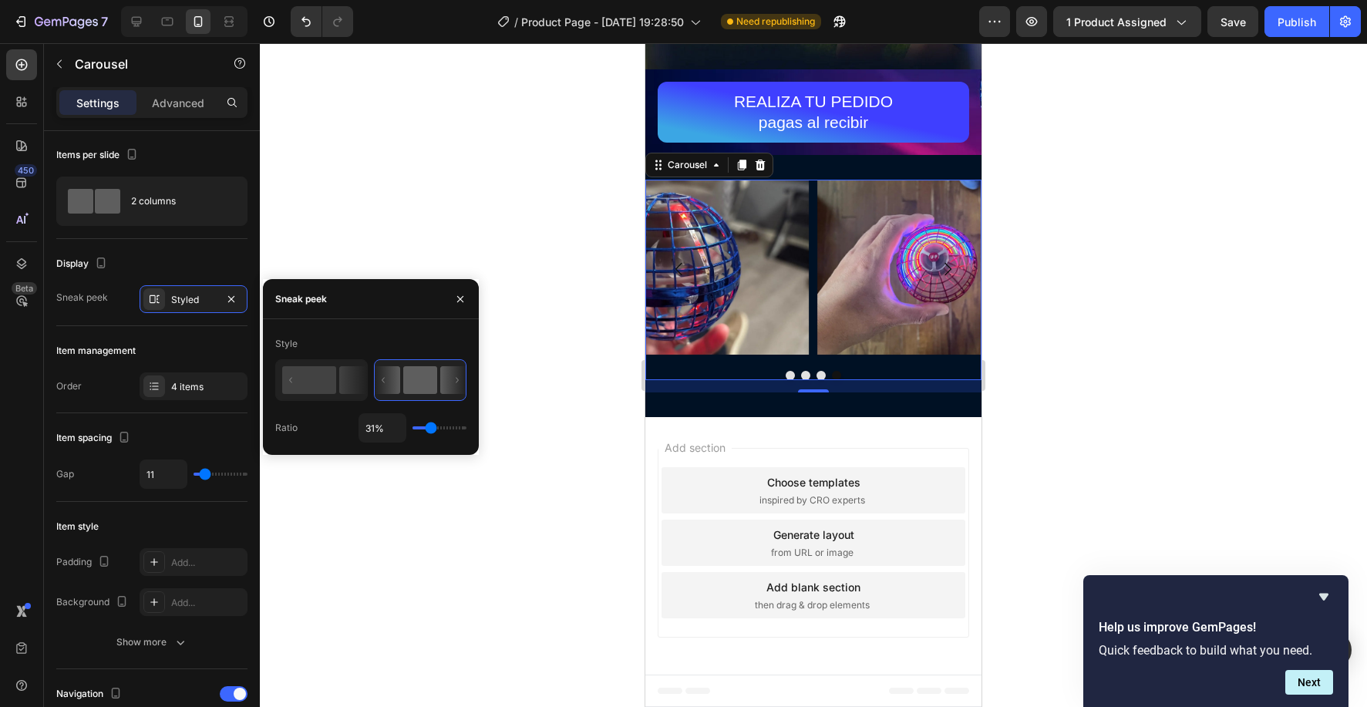
type input "29%"
type input "29"
type input "28%"
type input "28"
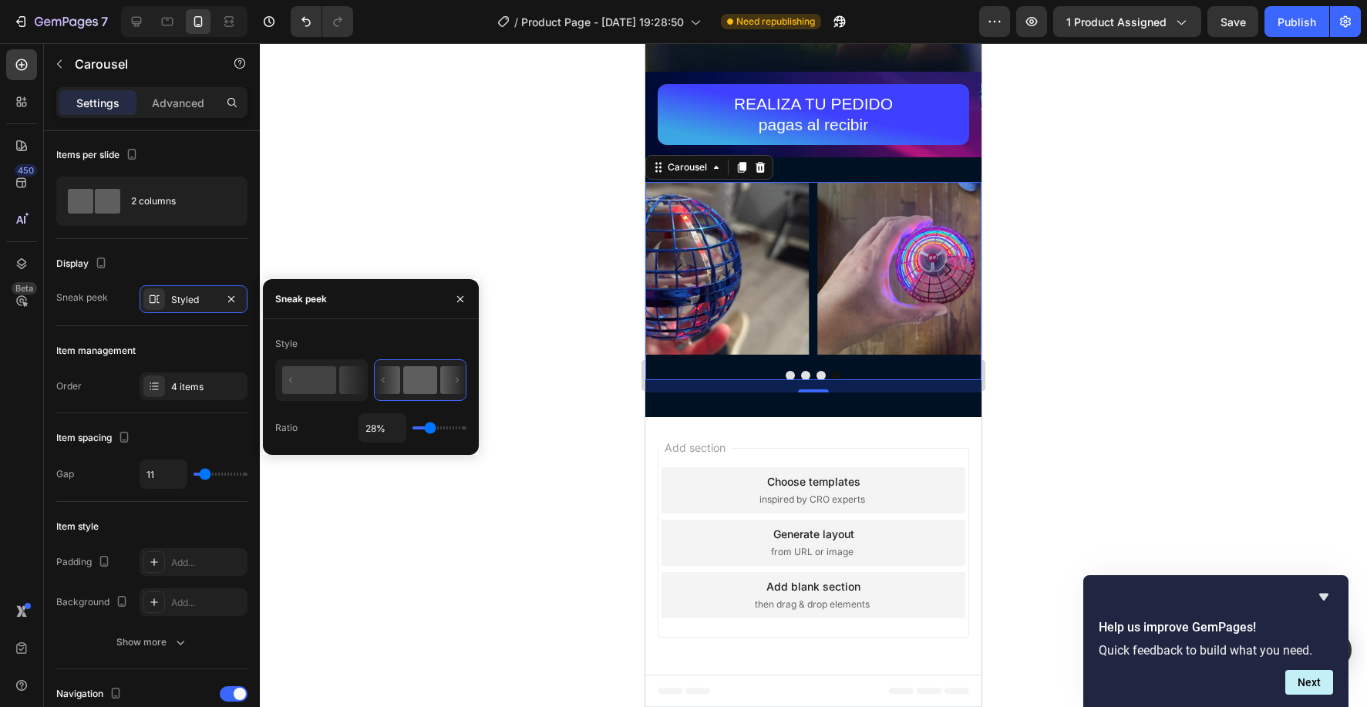
type input "29%"
type input "29"
type input "31%"
type input "31"
type input "33%"
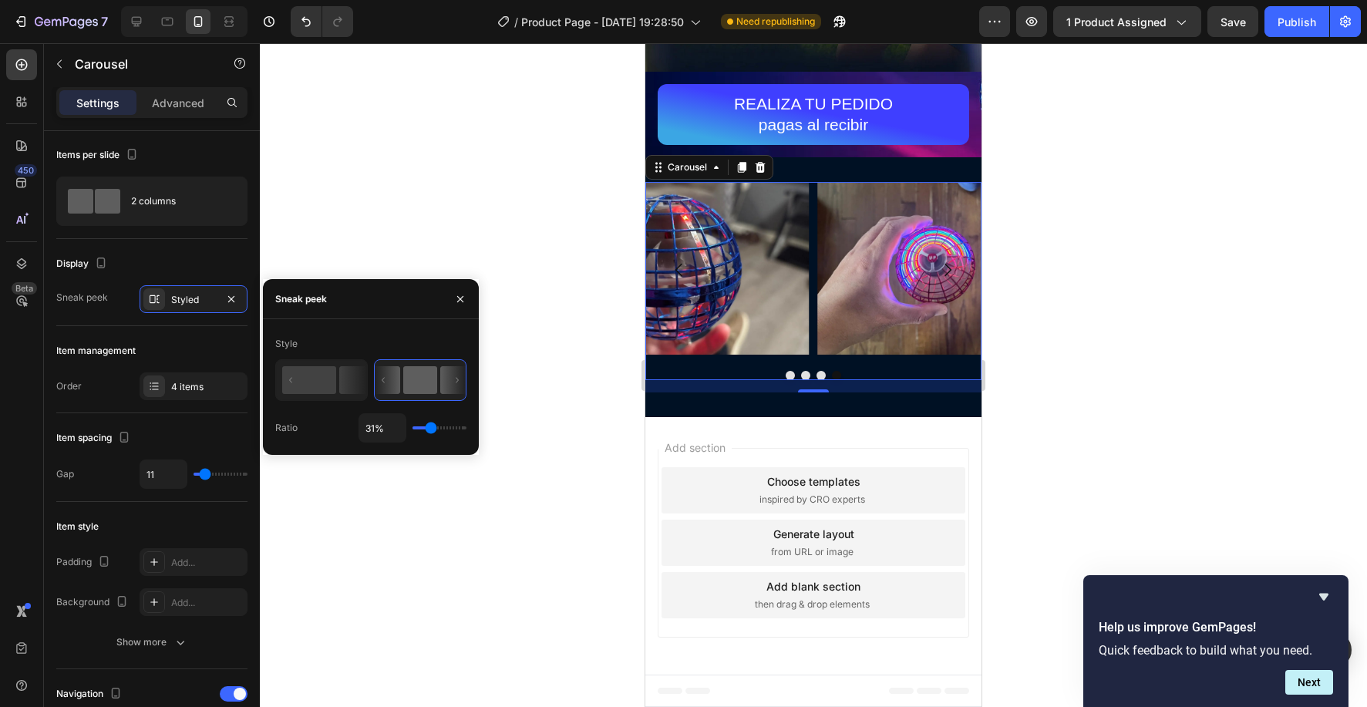
type input "33"
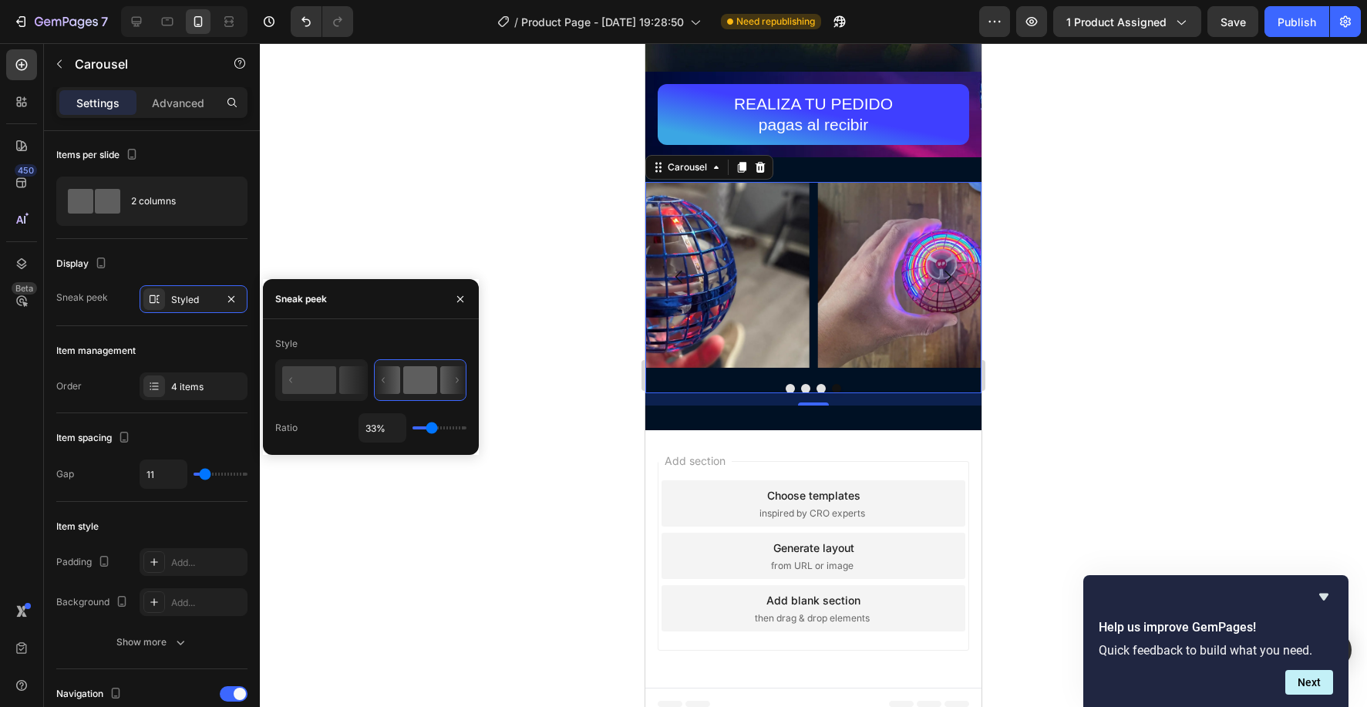
type input "35%"
type input "35"
type input "36%"
type input "36"
type input "39%"
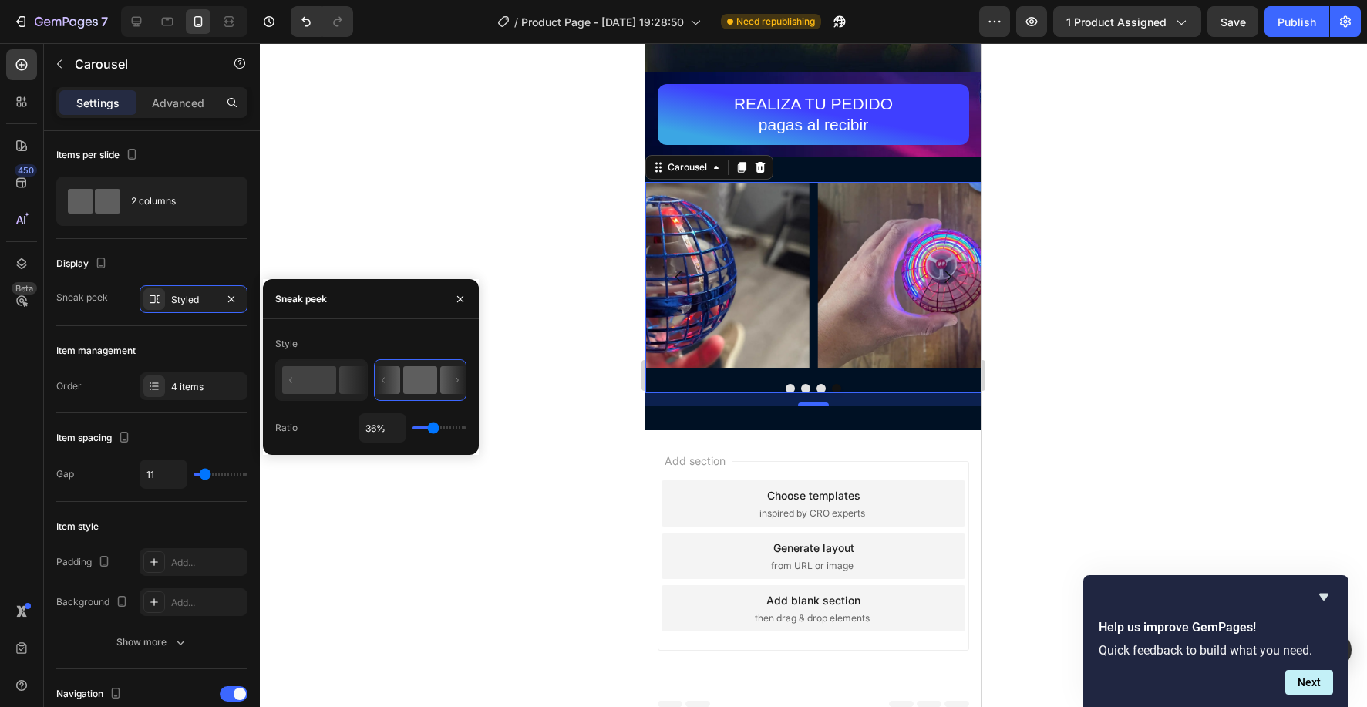
type input "39"
type input "44%"
type input "44"
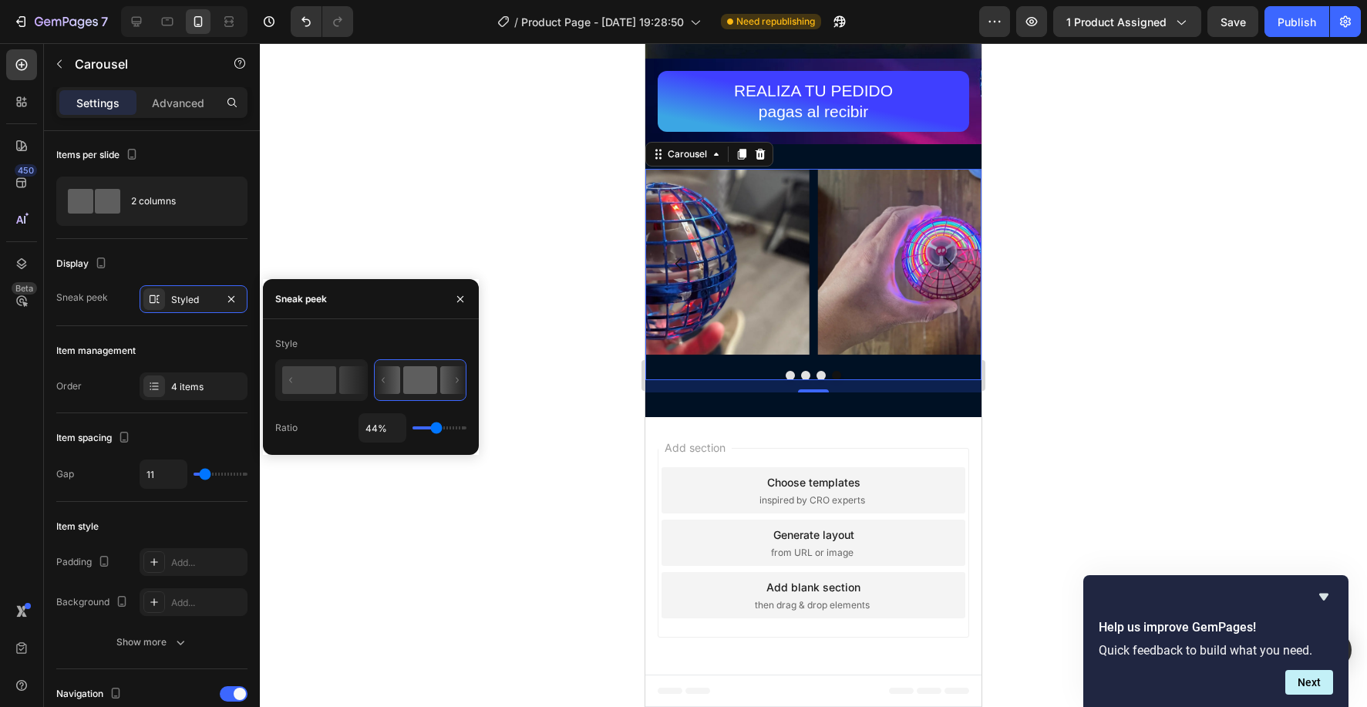
type input "48%"
type input "48"
type input "49%"
type input "49"
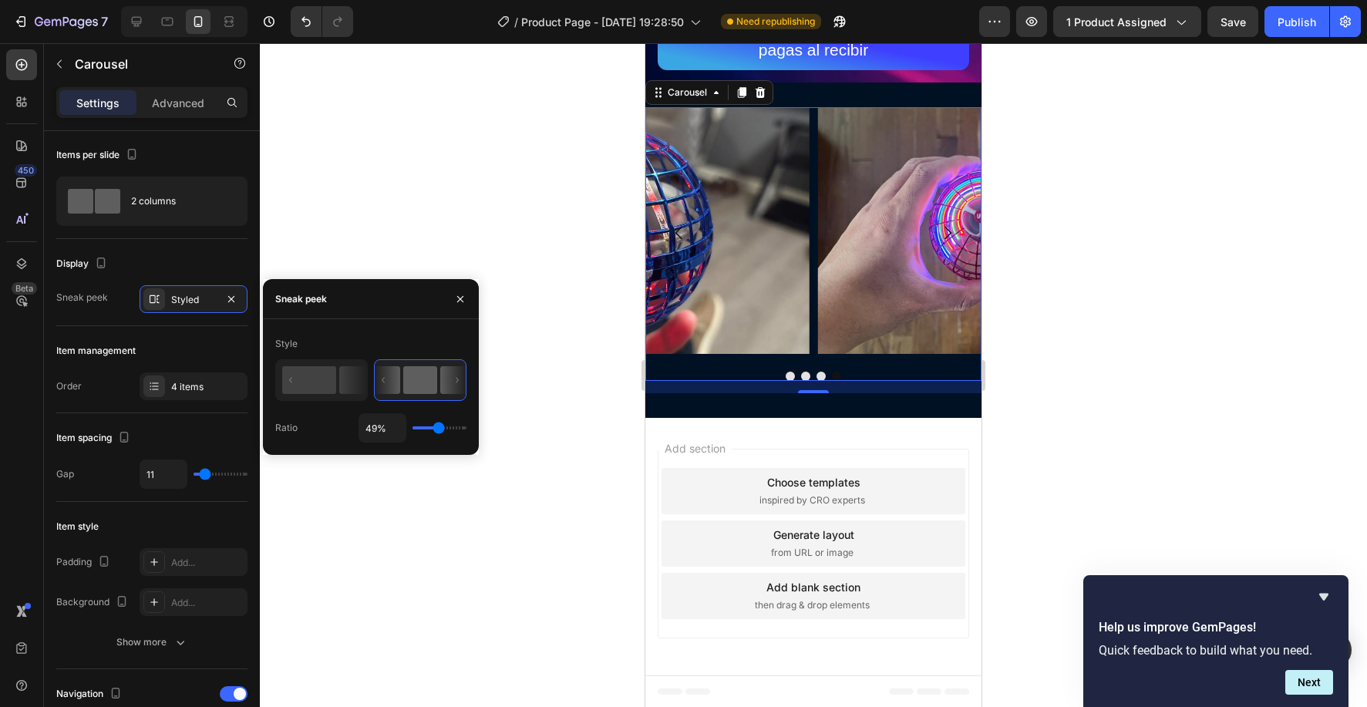
type input "48%"
type input "48"
type input "46%"
type input "46"
type input "41%"
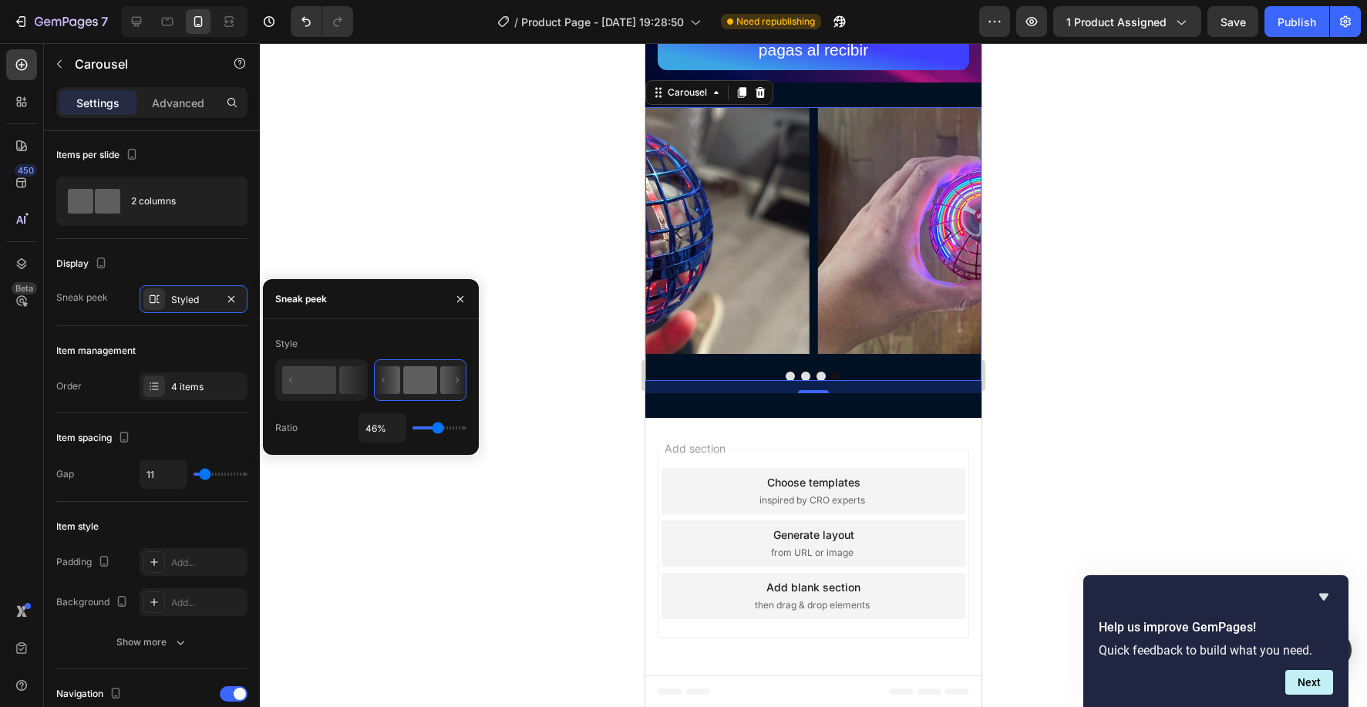
type input "41"
type input "39%"
type input "39"
type input "35%"
type input "35"
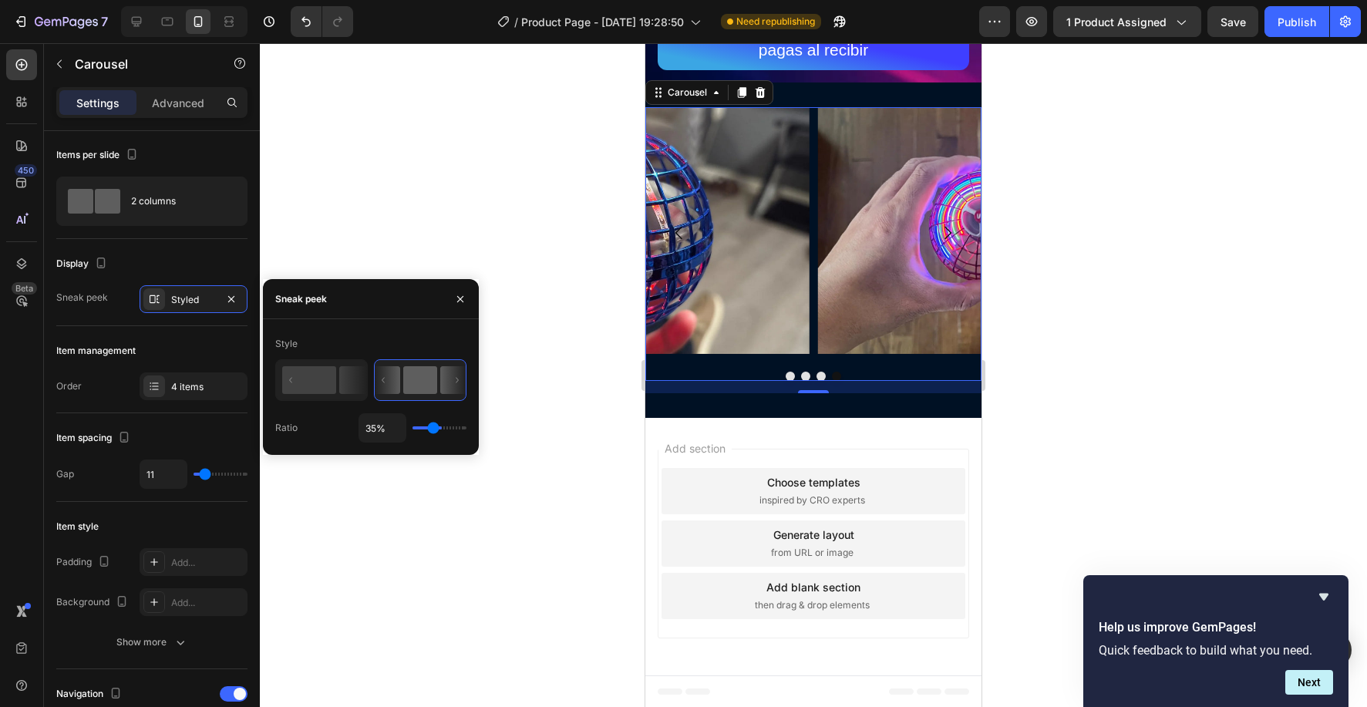
type input "32%"
type input "32"
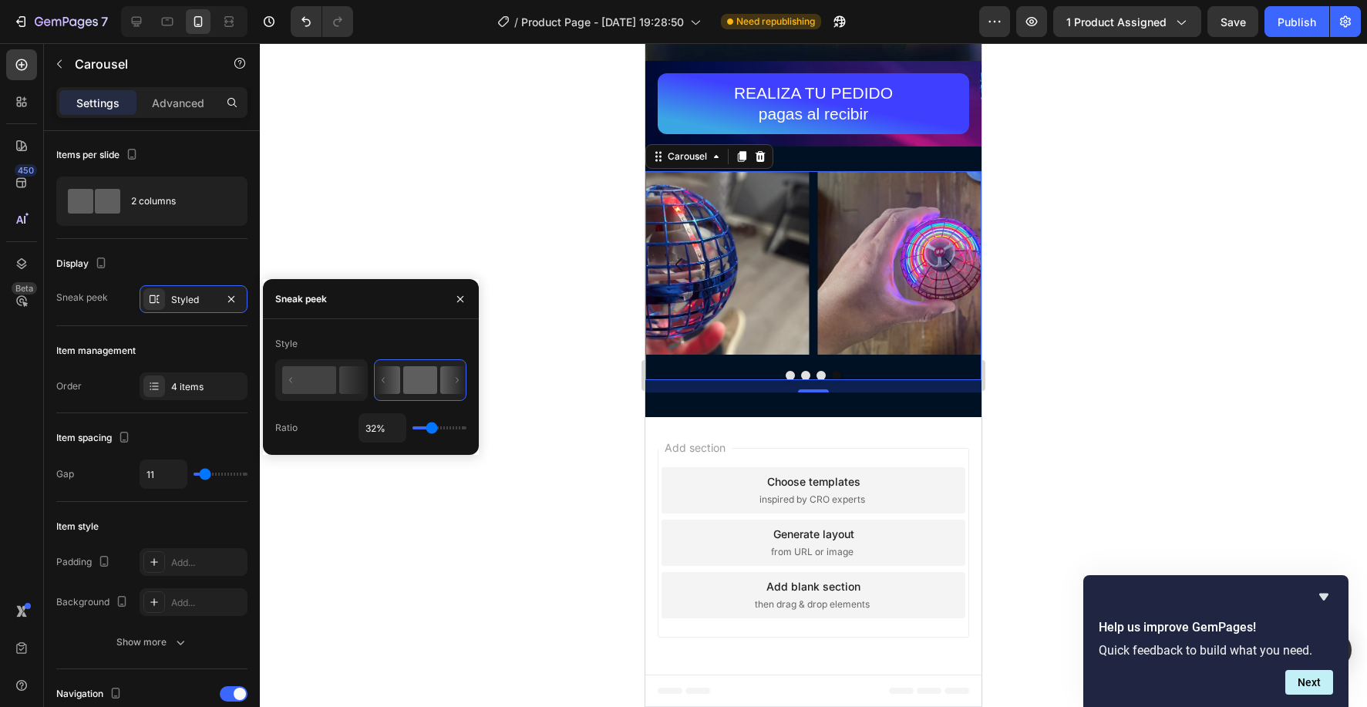
type input "30%"
type input "30"
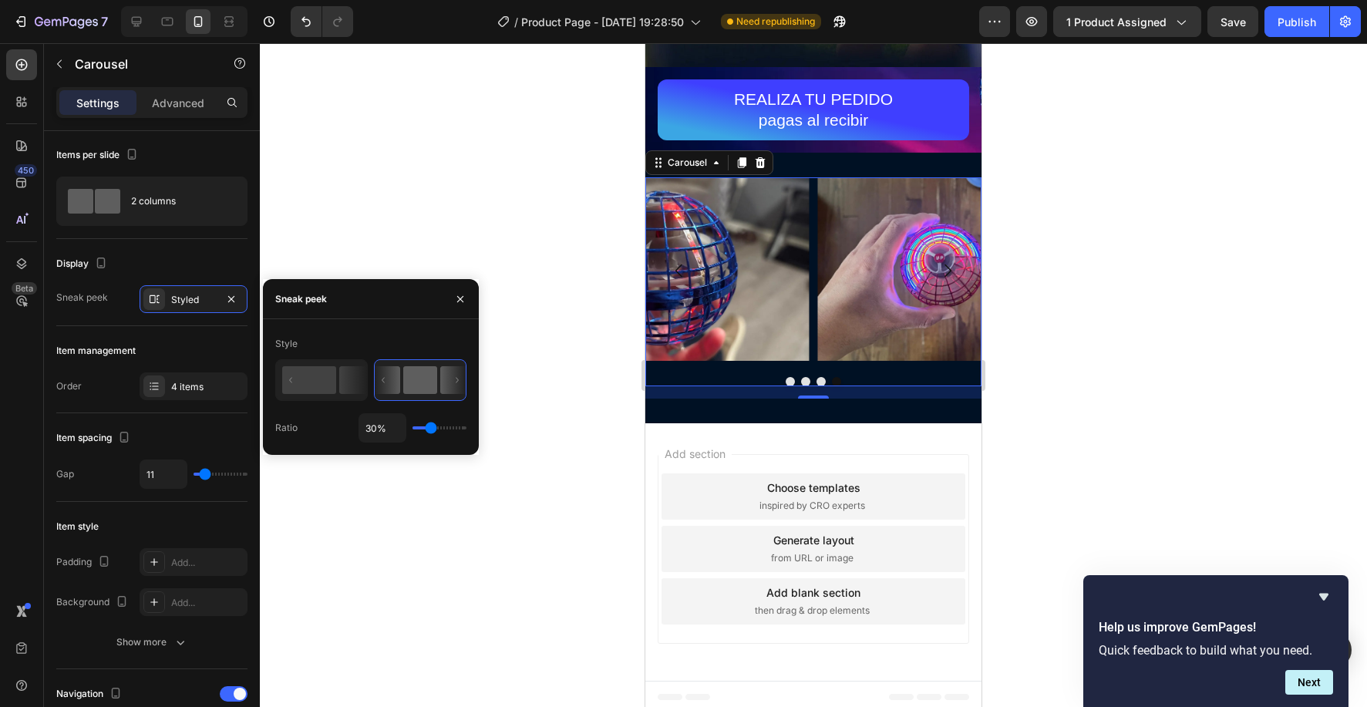
type input "29%"
type input "29"
type input "28%"
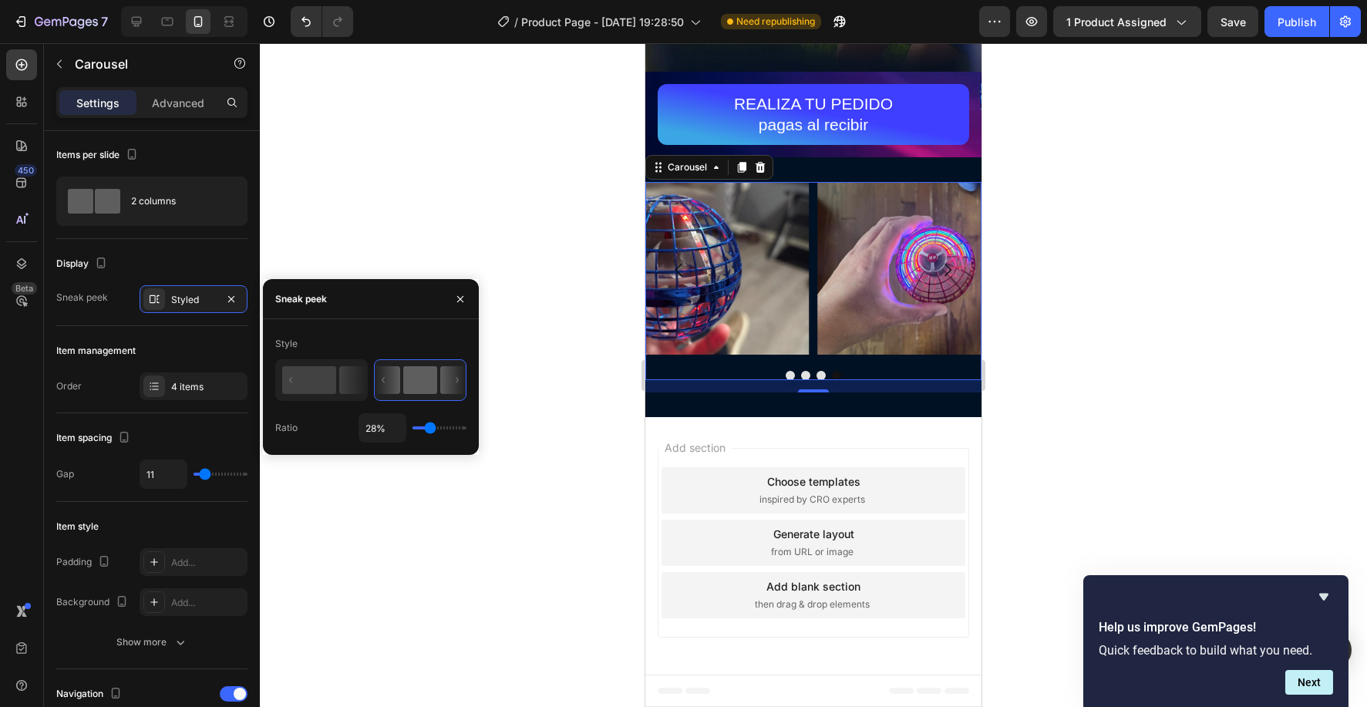
drag, startPoint x: 438, startPoint y: 429, endPoint x: 429, endPoint y: 428, distance: 8.5
type input "28"
click at [429, 428] on input "range" at bounding box center [439, 427] width 54 height 3
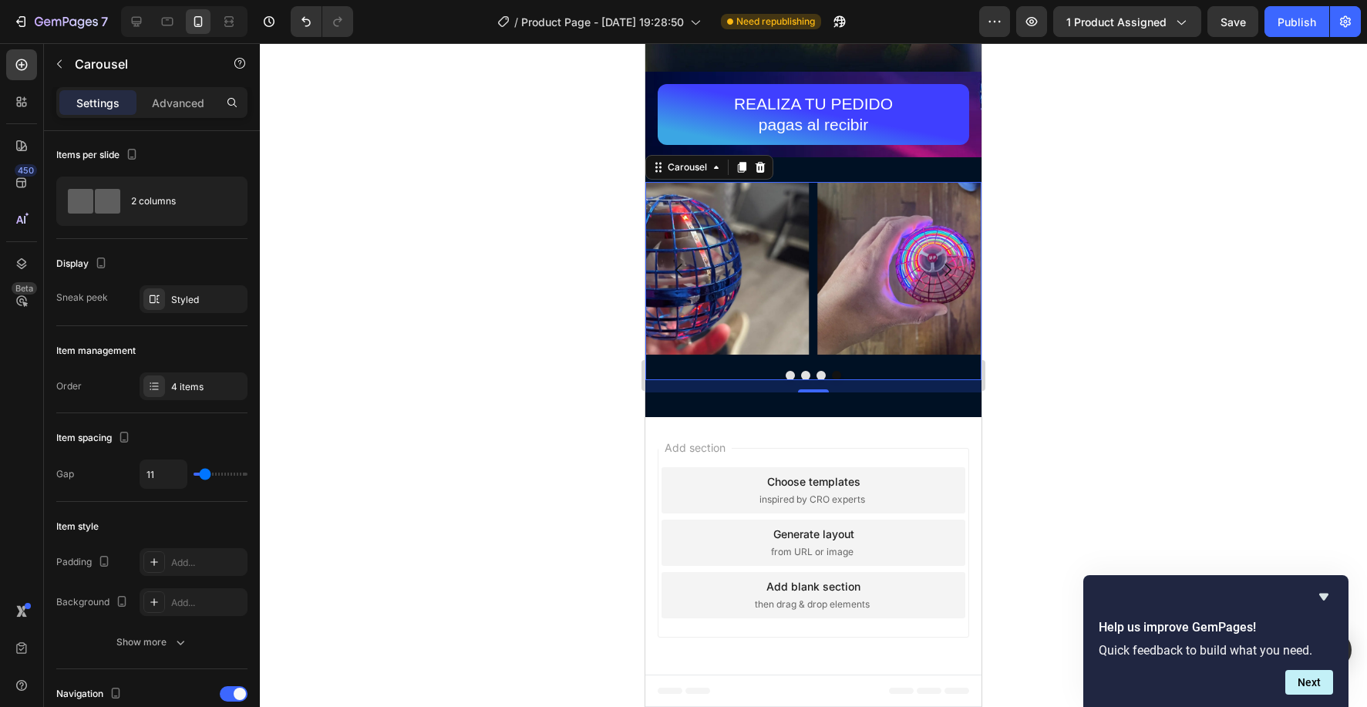
click at [508, 193] on div at bounding box center [813, 375] width 1107 height 664
click at [819, 375] on button "Dot" at bounding box center [820, 375] width 9 height 9
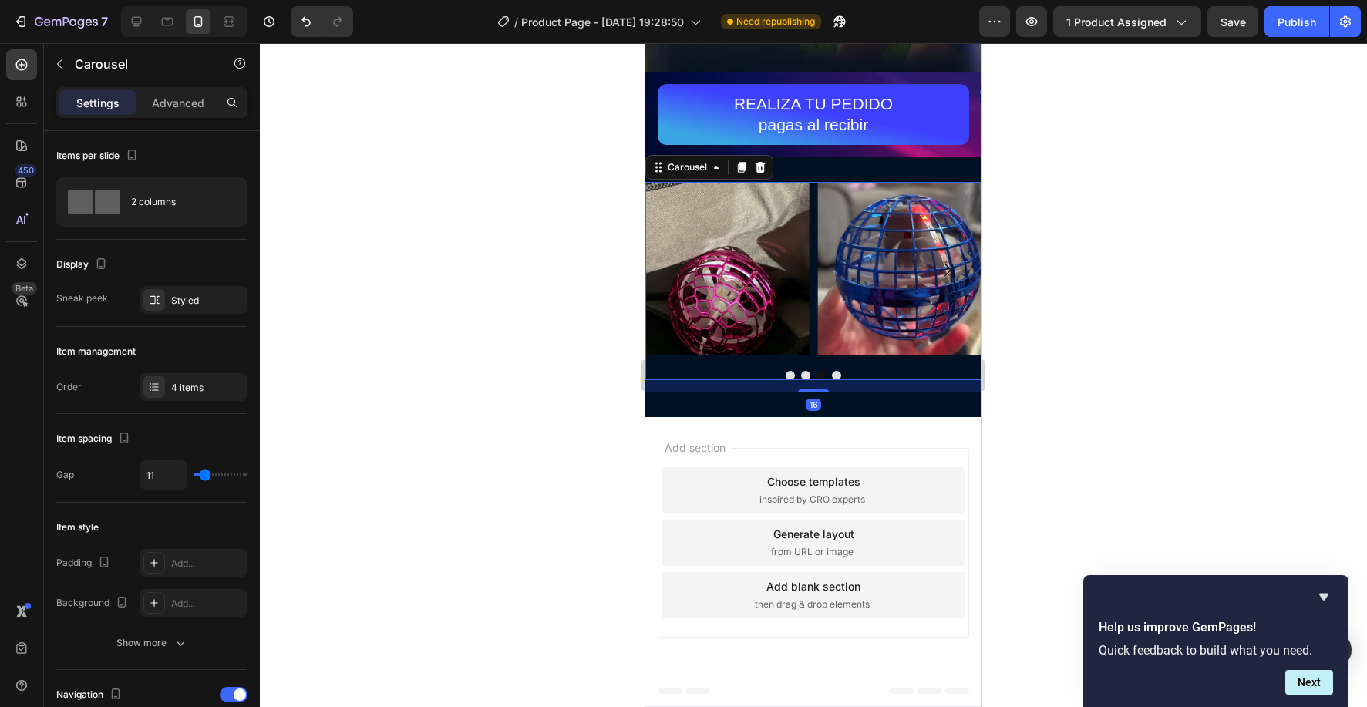
click at [802, 375] on button "Dot" at bounding box center [805, 375] width 9 height 9
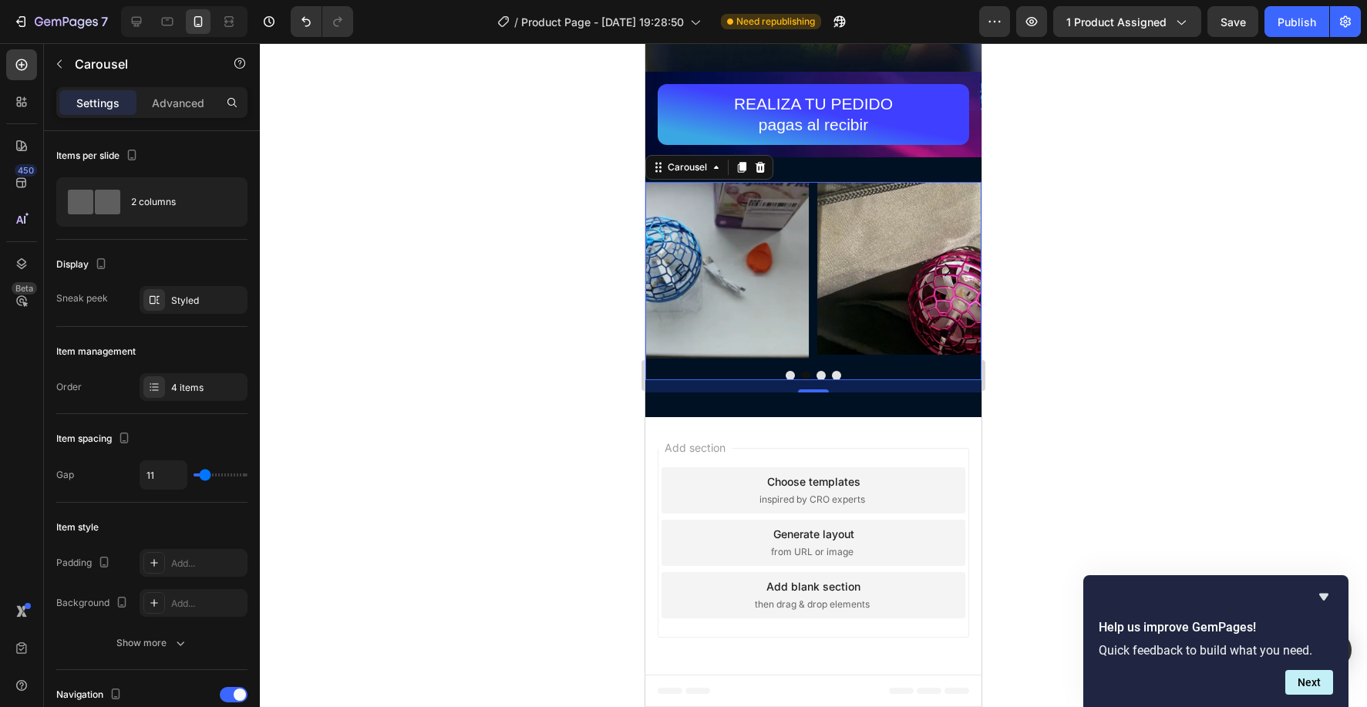
click at [785, 375] on button "Dot" at bounding box center [789, 375] width 9 height 9
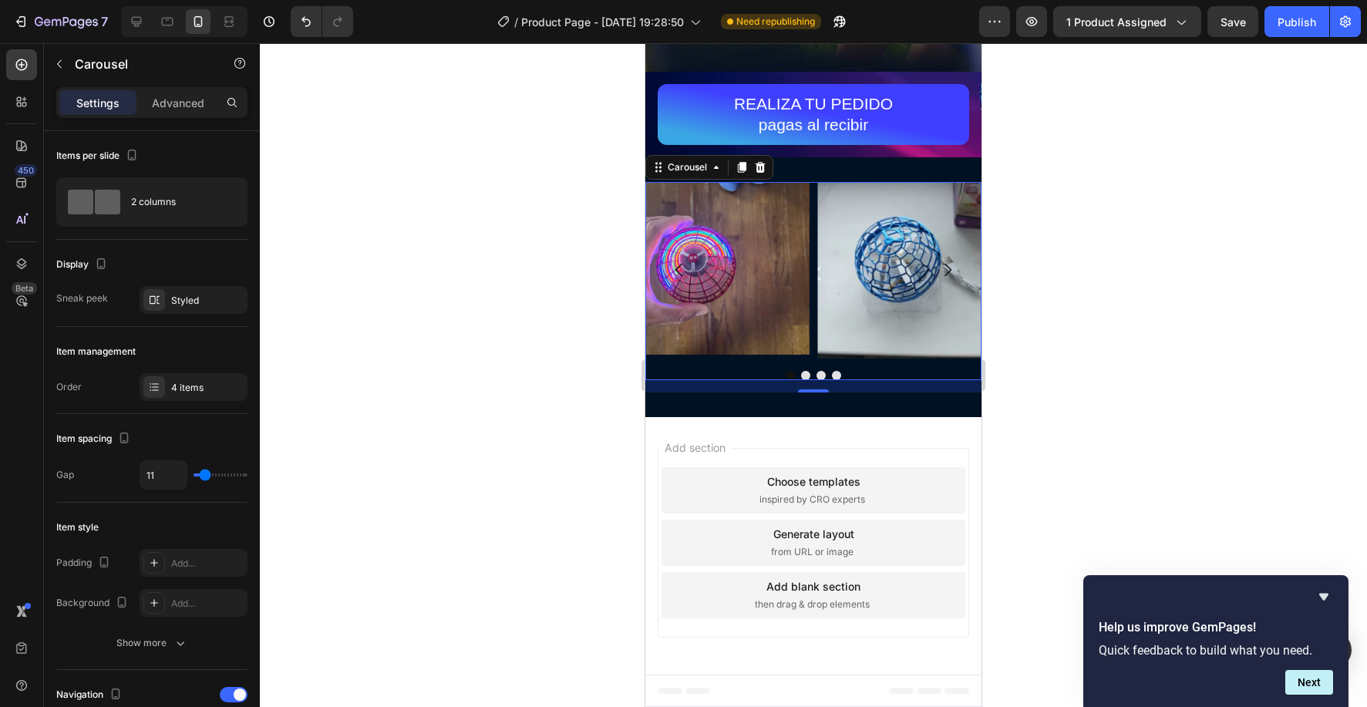
click at [801, 375] on button "Dot" at bounding box center [805, 375] width 9 height 9
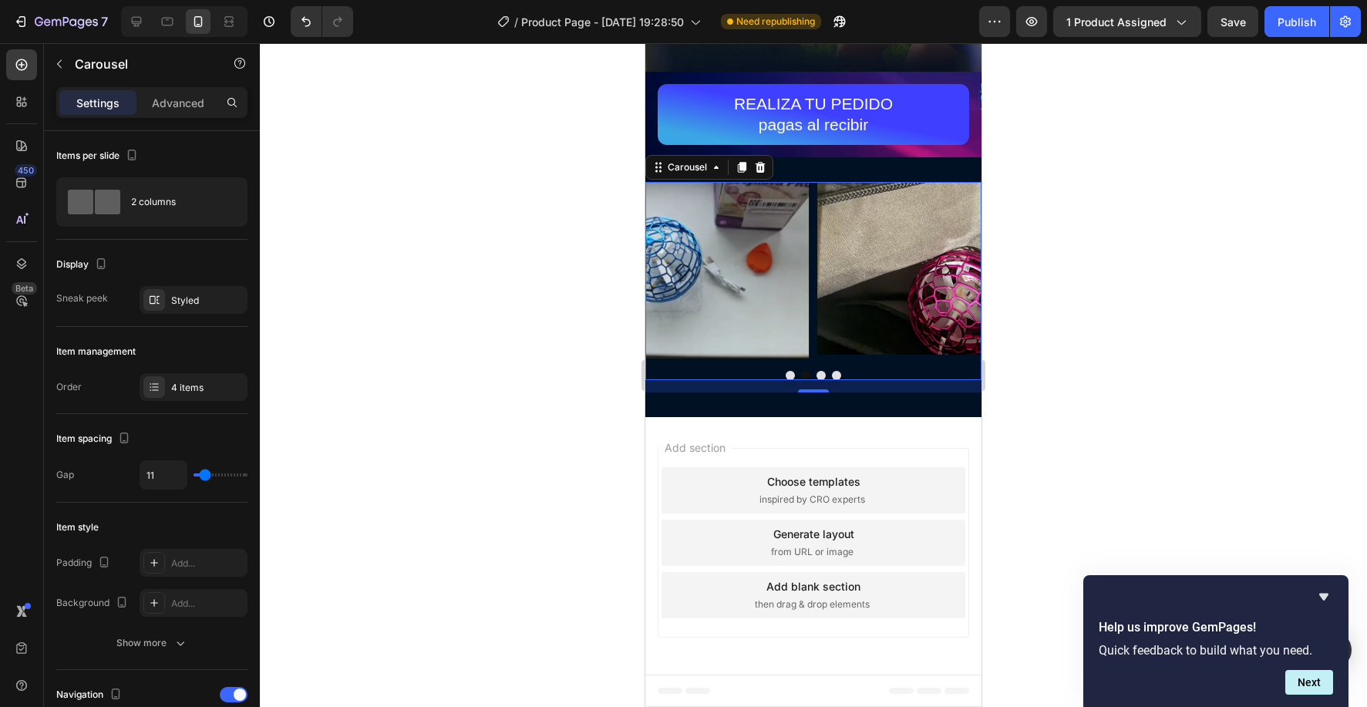
click at [815, 375] on div at bounding box center [813, 375] width 336 height 9
click at [826, 375] on div at bounding box center [813, 375] width 336 height 9
click at [833, 377] on button "Dot" at bounding box center [836, 375] width 9 height 9
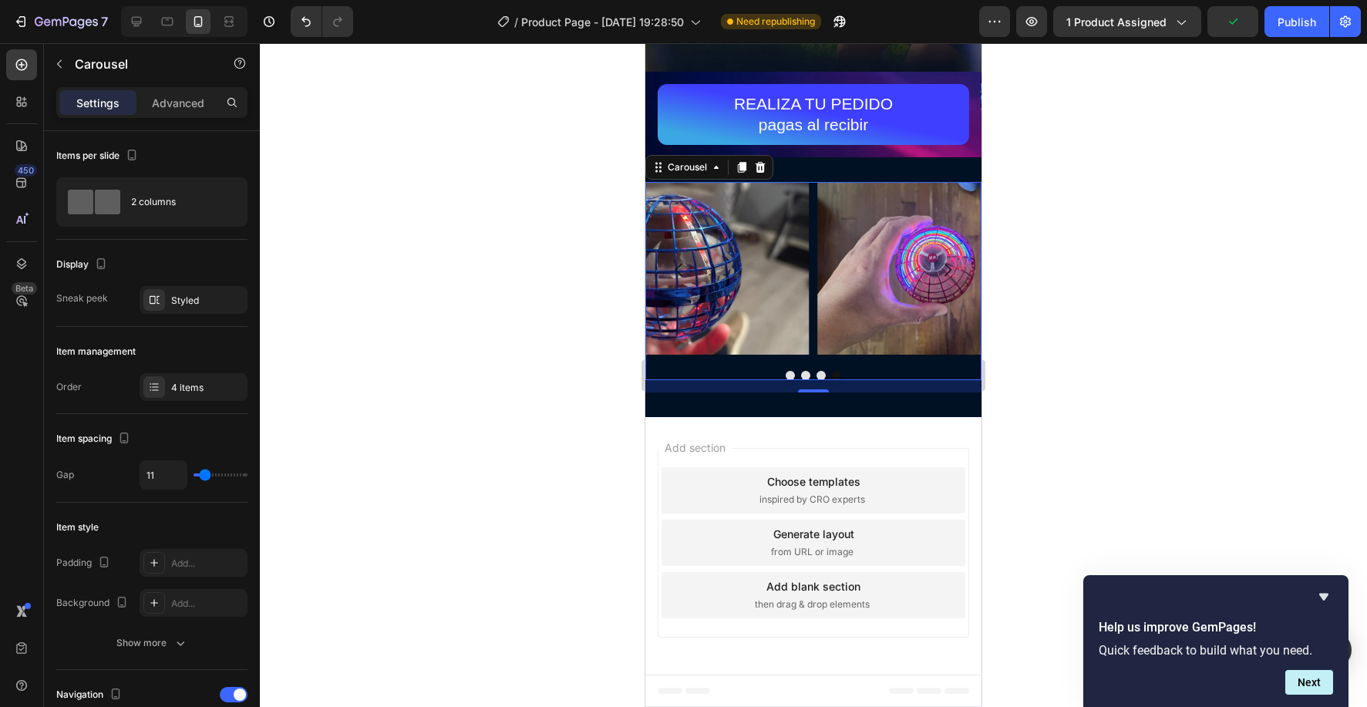
click at [822, 375] on button "Dot" at bounding box center [820, 375] width 9 height 9
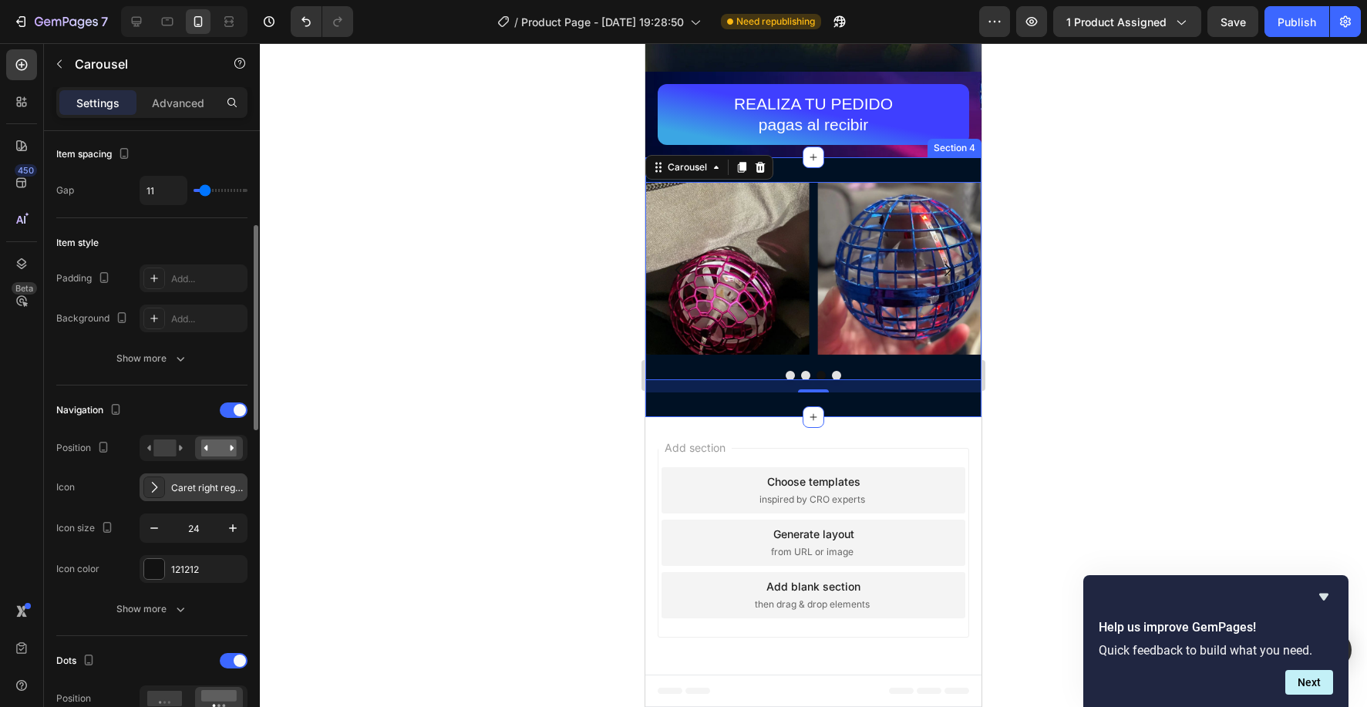
scroll to position [476, 0]
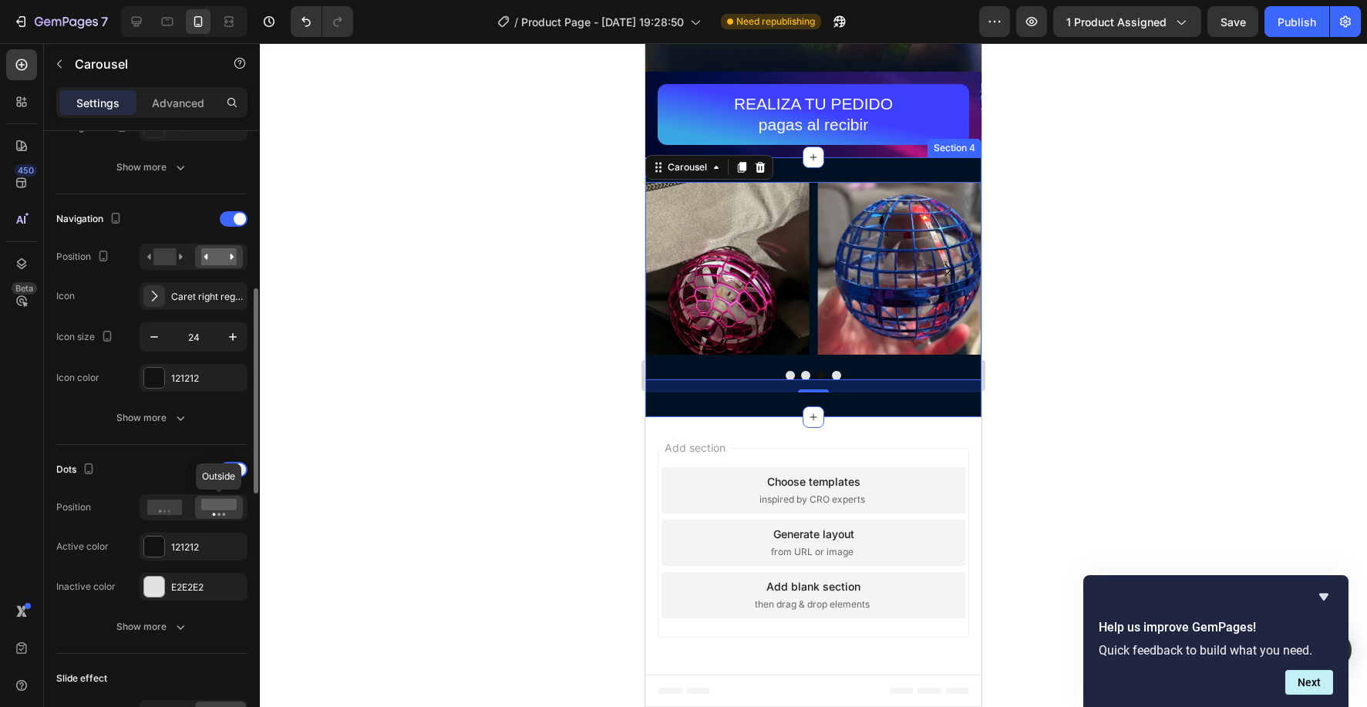
click at [227, 504] on rect at bounding box center [218, 505] width 35 height 12
click at [176, 517] on div at bounding box center [165, 507] width 48 height 22
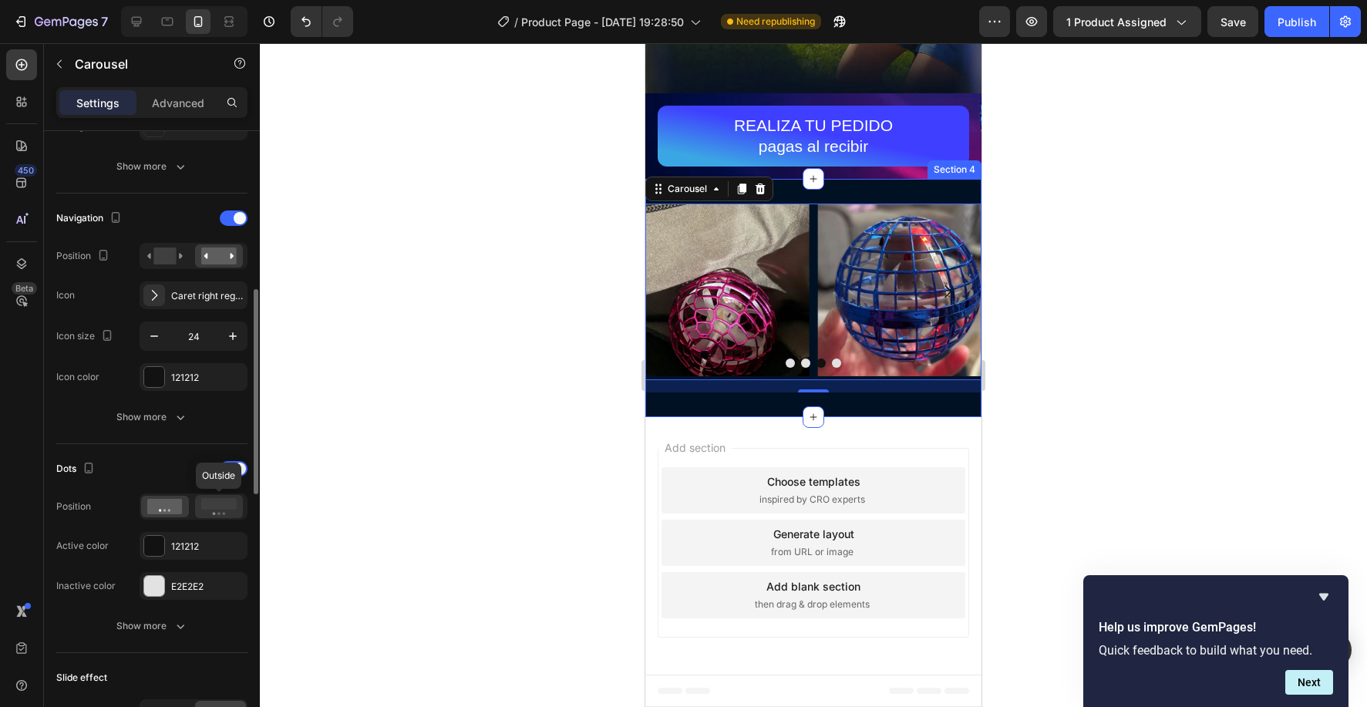
click at [227, 514] on icon at bounding box center [218, 506] width 35 height 17
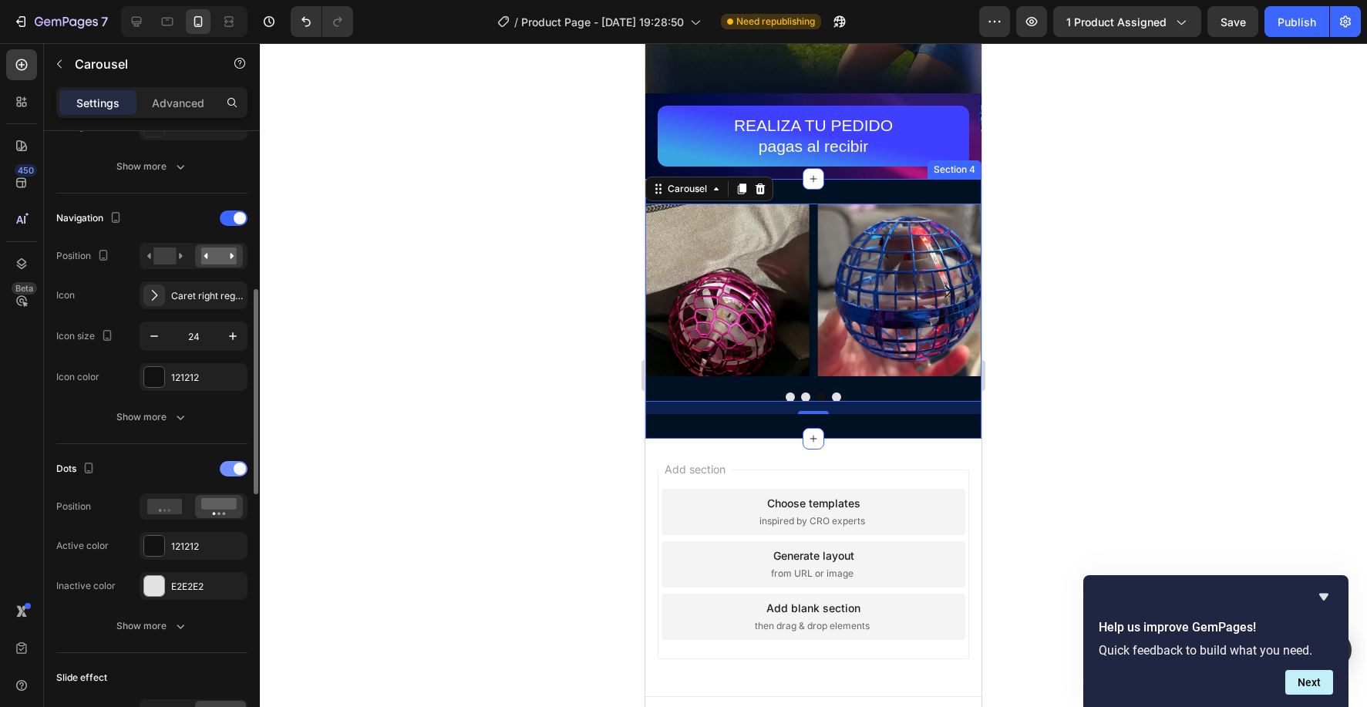
click at [232, 468] on div at bounding box center [234, 468] width 28 height 15
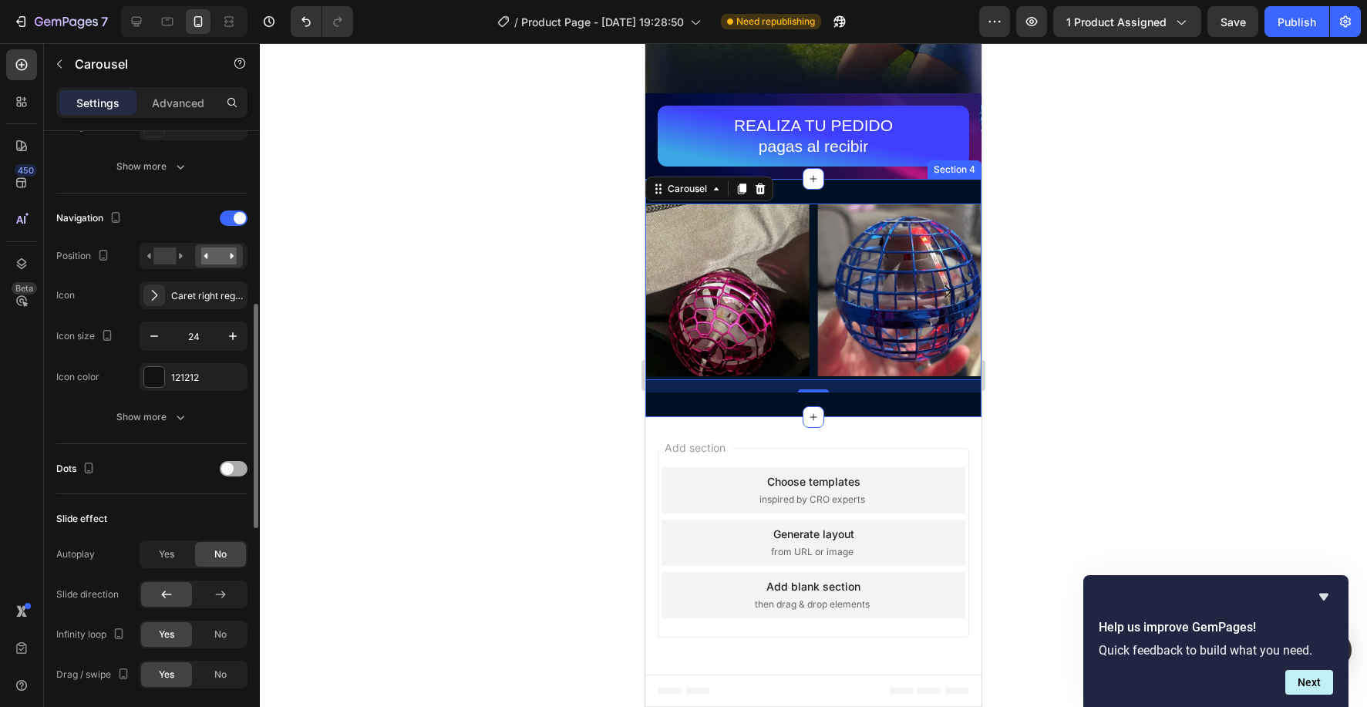
click at [232, 468] on span at bounding box center [227, 468] width 12 height 12
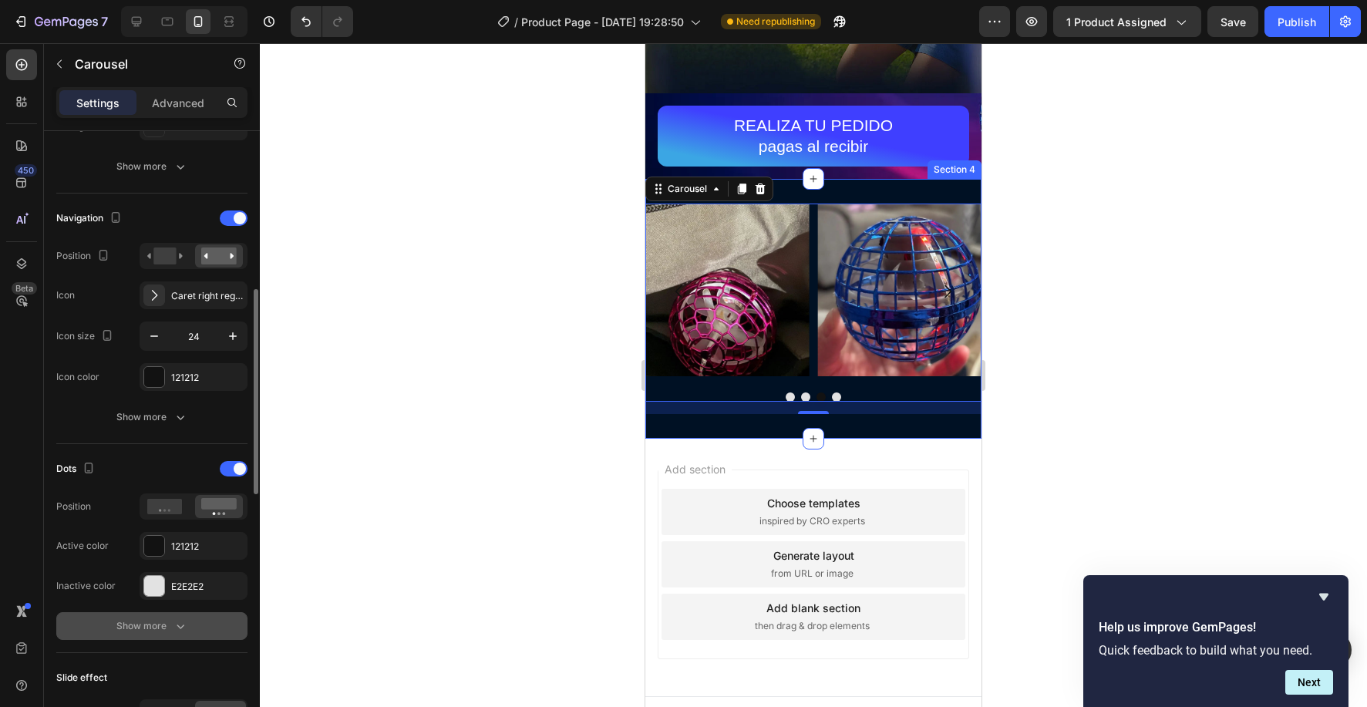
click at [175, 627] on icon "button" at bounding box center [180, 625] width 15 height 15
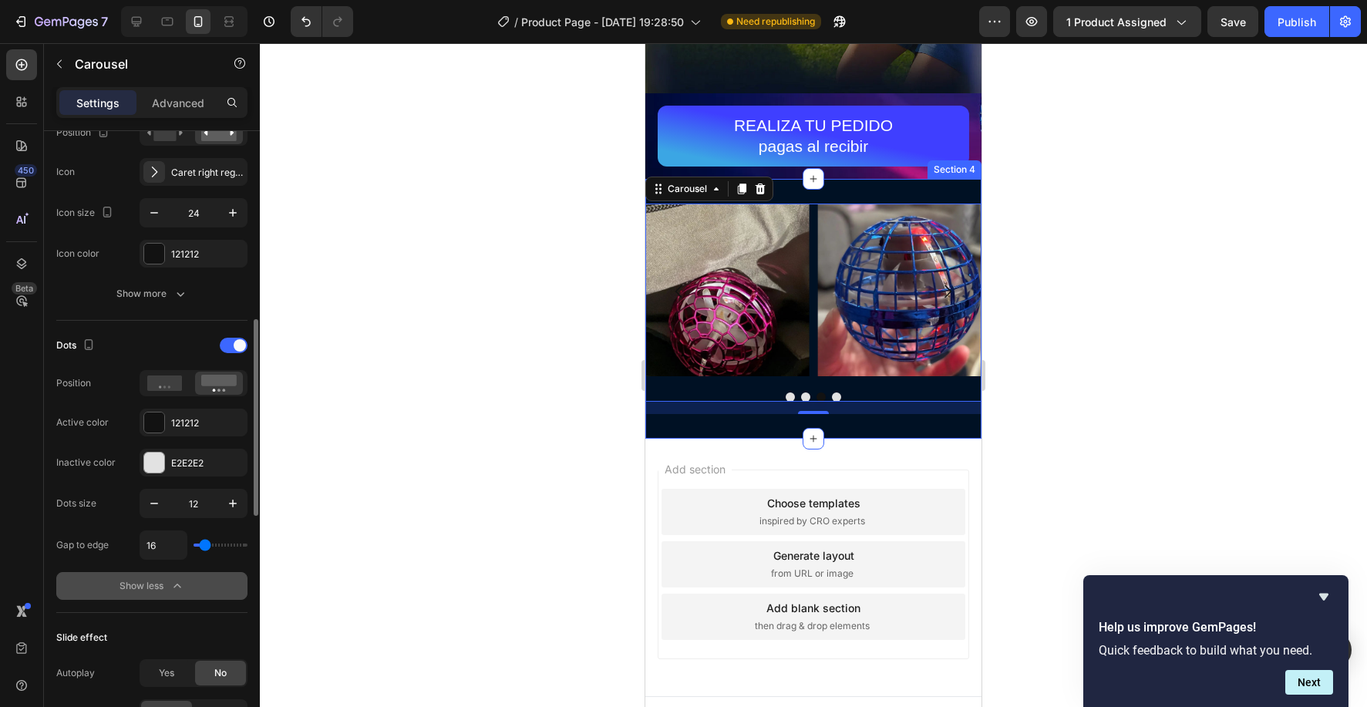
scroll to position [601, 0]
click at [204, 545] on input "range" at bounding box center [220, 543] width 54 height 3
click at [232, 498] on icon "button" at bounding box center [232, 501] width 15 height 15
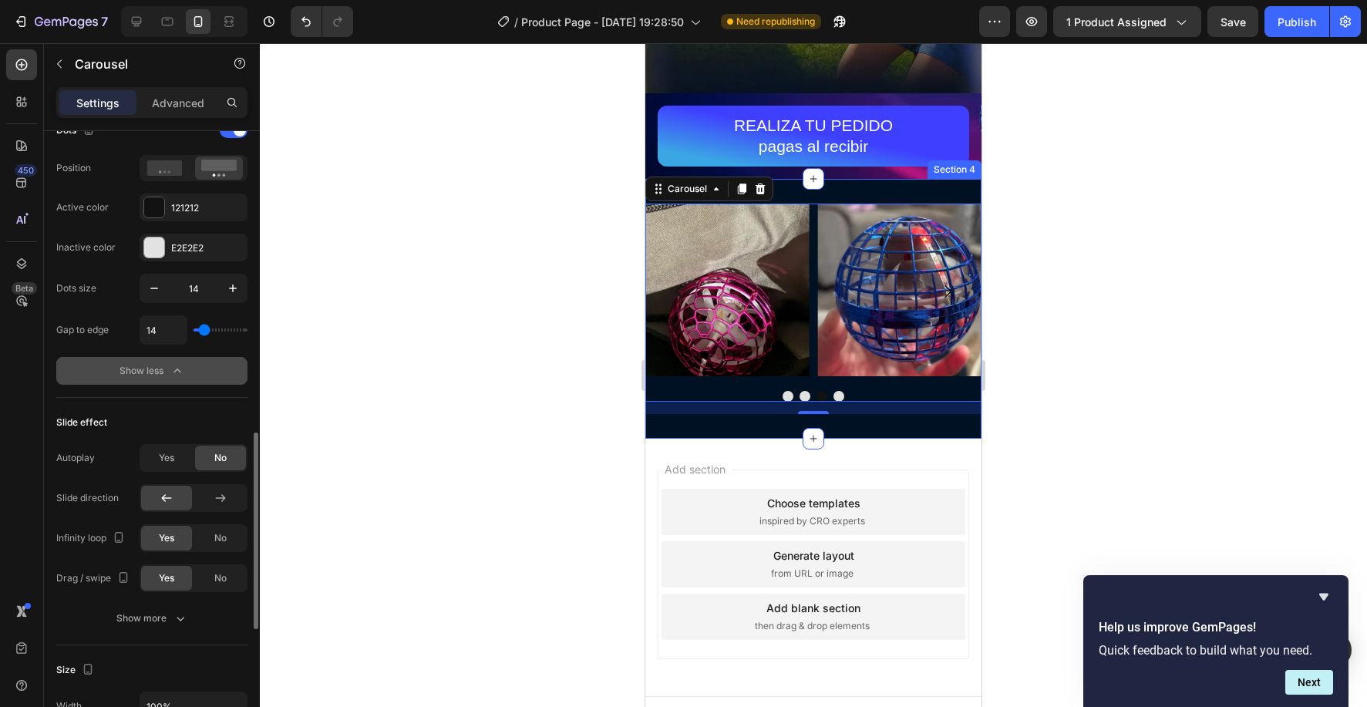
scroll to position [893, 0]
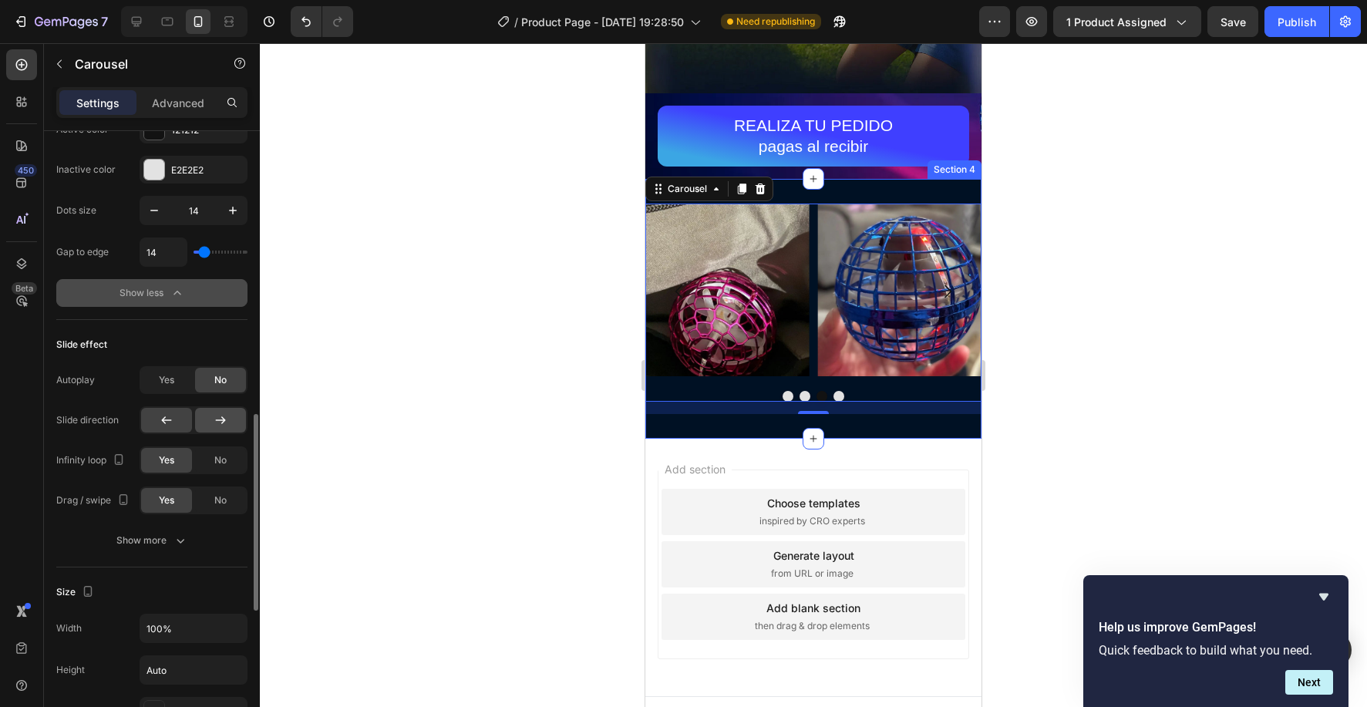
click at [224, 419] on icon at bounding box center [221, 420] width 10 height 8
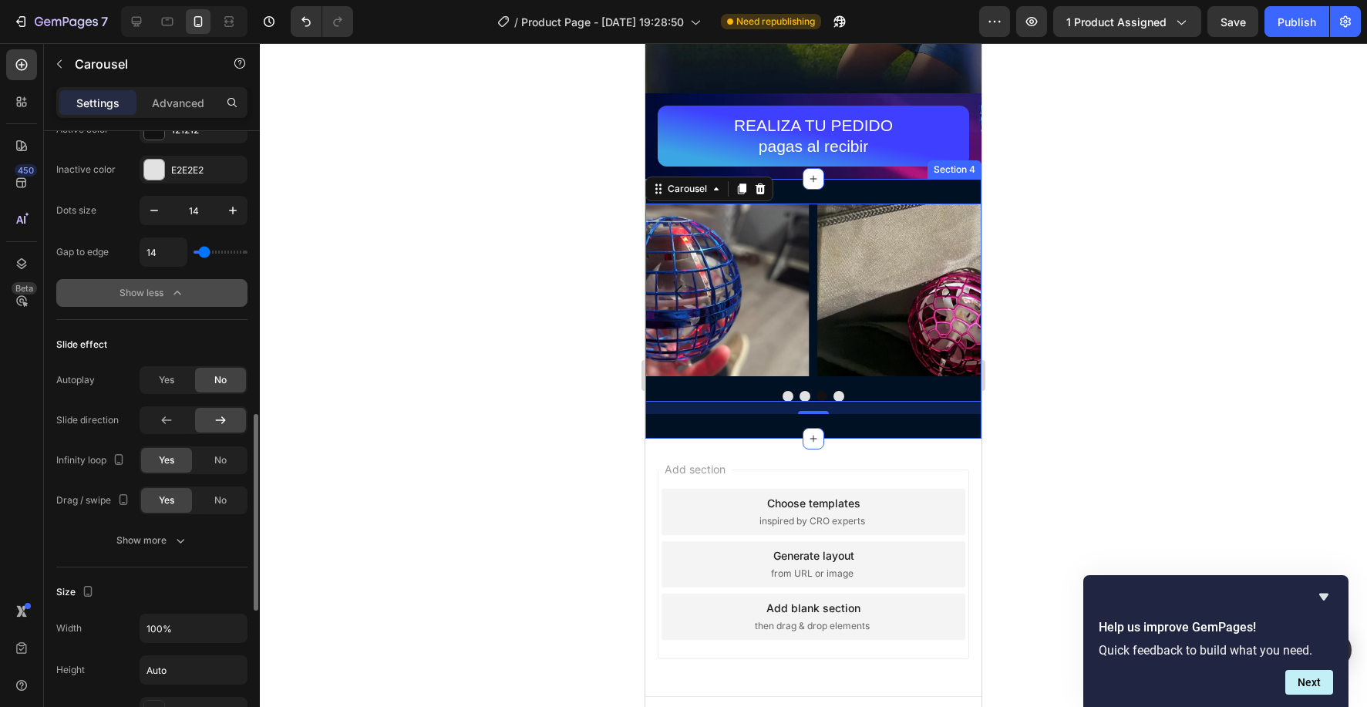
click at [224, 419] on icon at bounding box center [221, 420] width 10 height 8
click at [174, 415] on div at bounding box center [166, 420] width 51 height 25
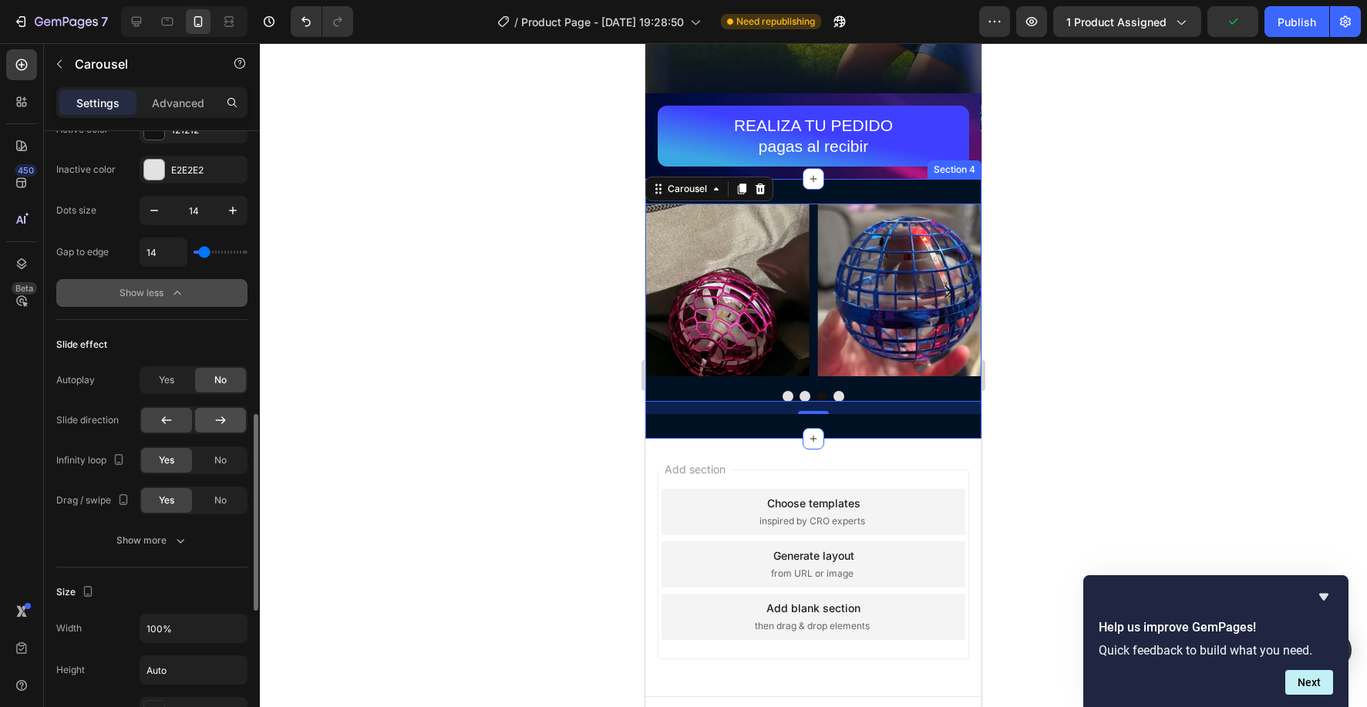
click at [216, 418] on icon at bounding box center [220, 419] width 15 height 15
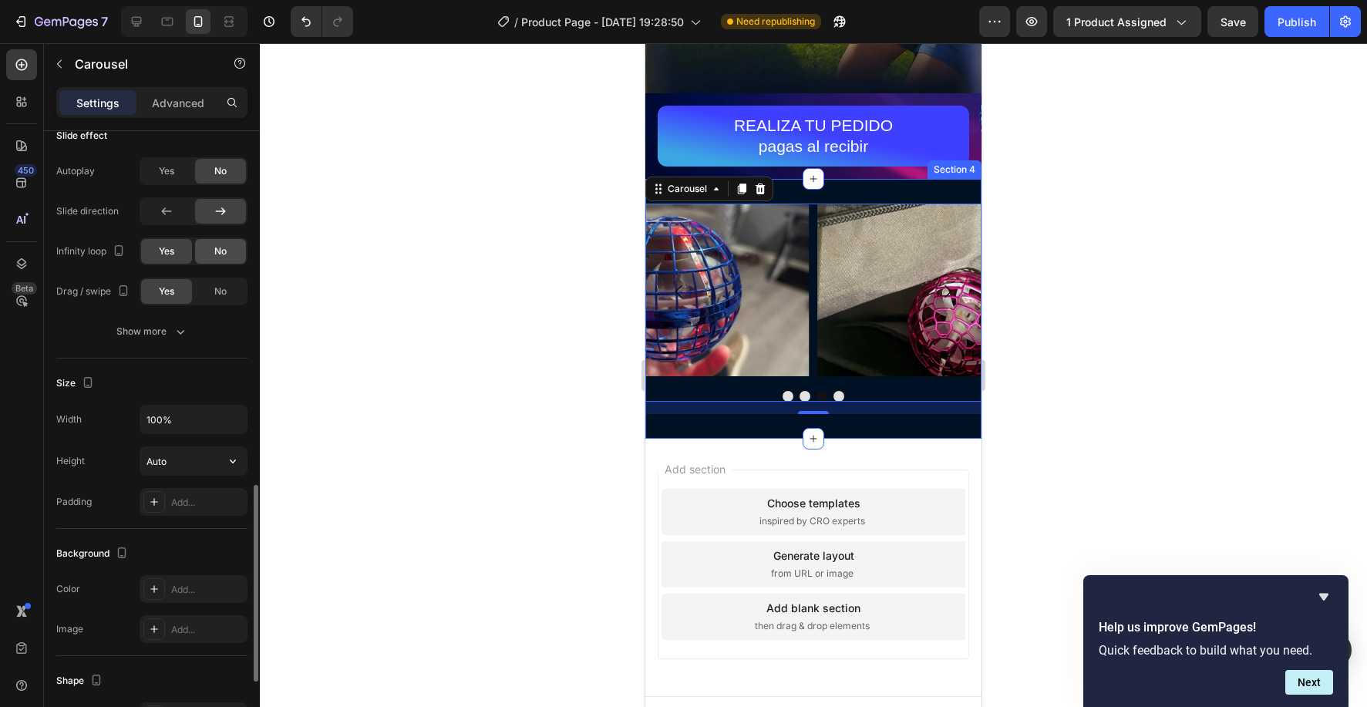
scroll to position [1115, 0]
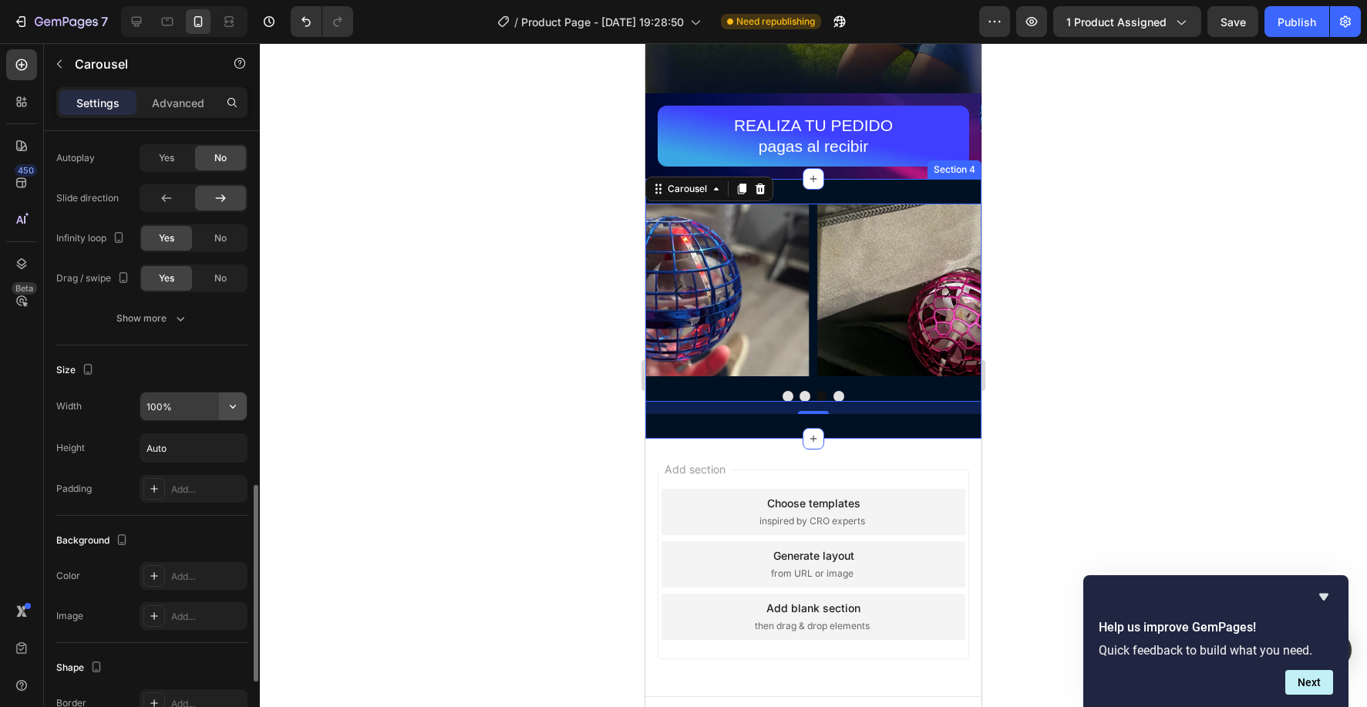
click at [227, 404] on icon "button" at bounding box center [232, 406] width 15 height 15
click at [215, 364] on div "Size" at bounding box center [151, 370] width 191 height 25
click at [229, 449] on icon "button" at bounding box center [232, 447] width 15 height 15
click at [224, 416] on button "button" at bounding box center [233, 406] width 28 height 28
click at [211, 354] on div "Size Width 100% Height Auto Padding Add..." at bounding box center [151, 430] width 191 height 170
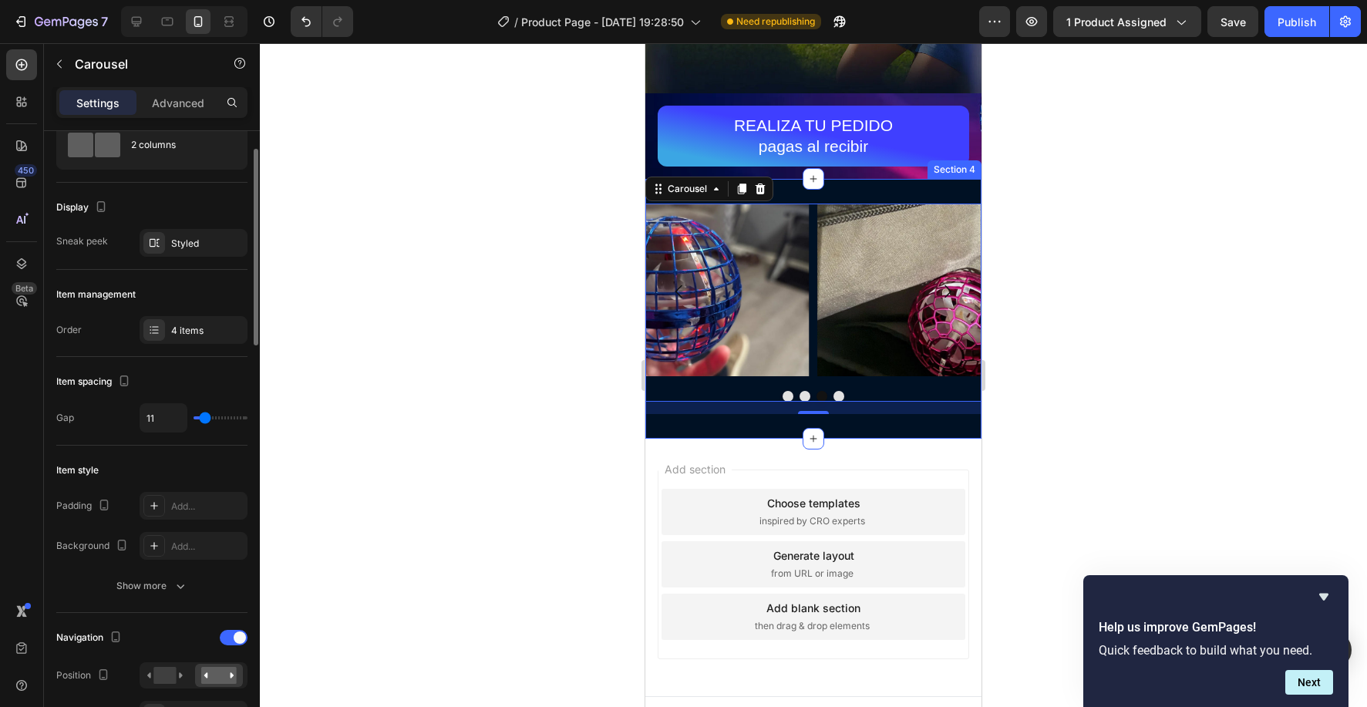
scroll to position [0, 0]
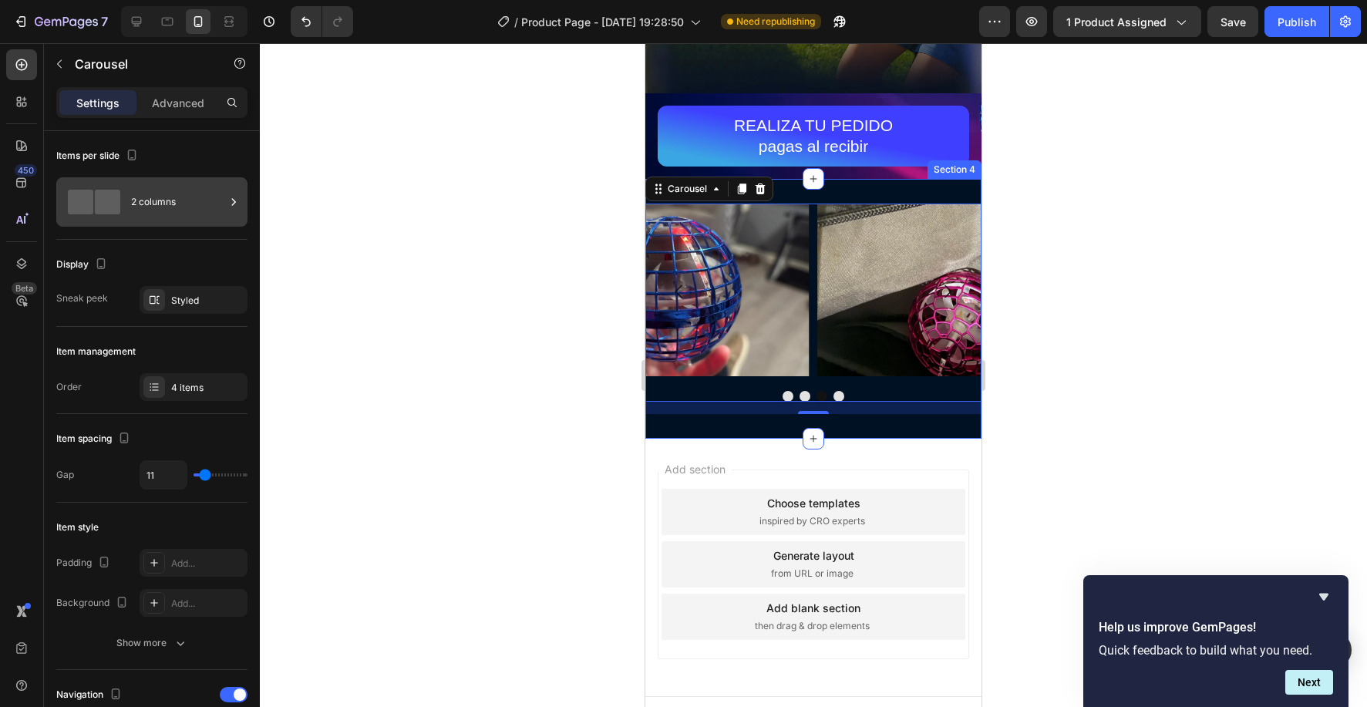
click at [117, 201] on span at bounding box center [107, 202] width 25 height 25
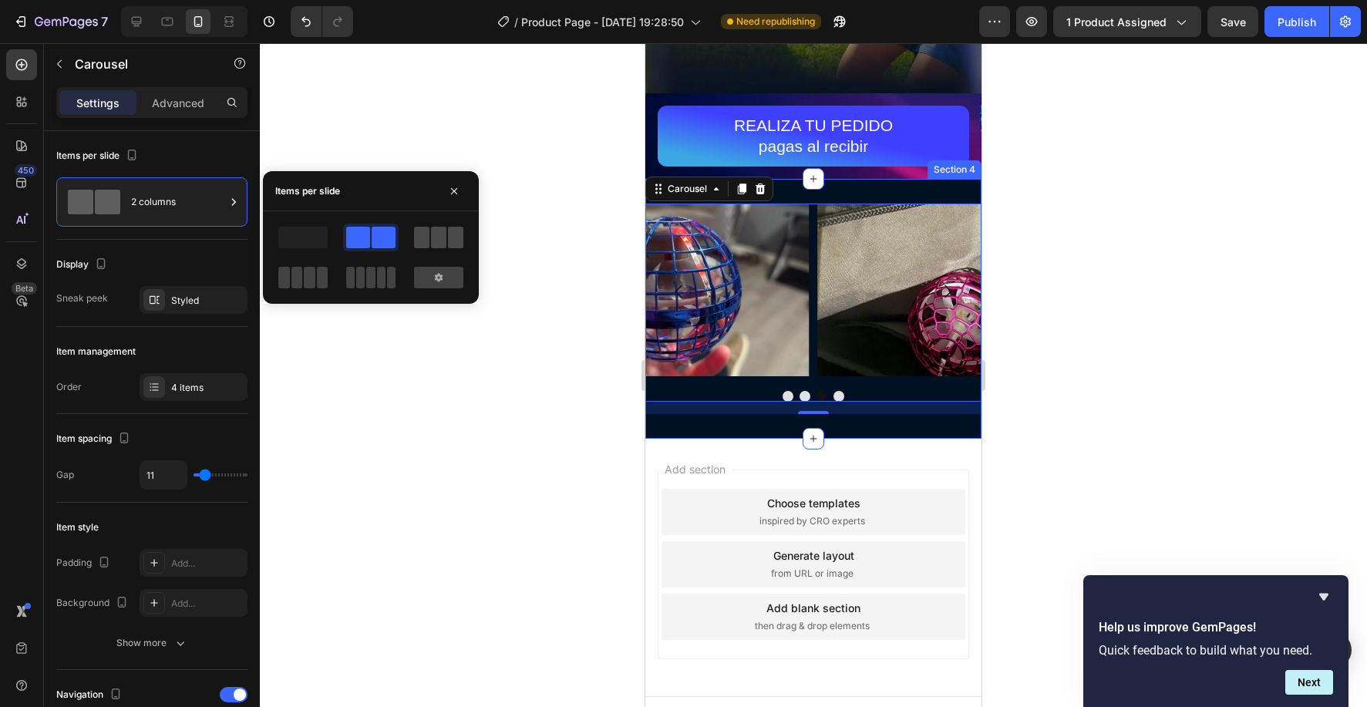
click at [430, 240] on div at bounding box center [438, 238] width 49 height 22
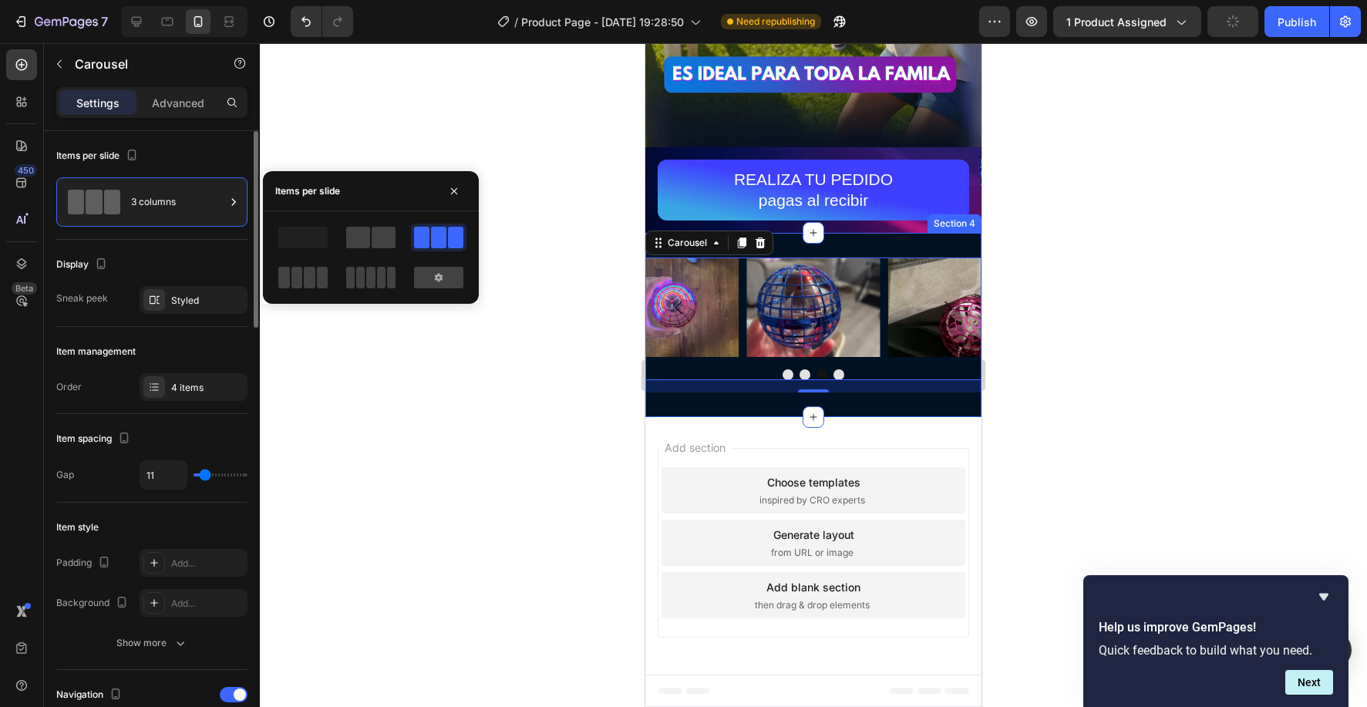
click at [213, 449] on div "Item spacing" at bounding box center [151, 438] width 191 height 25
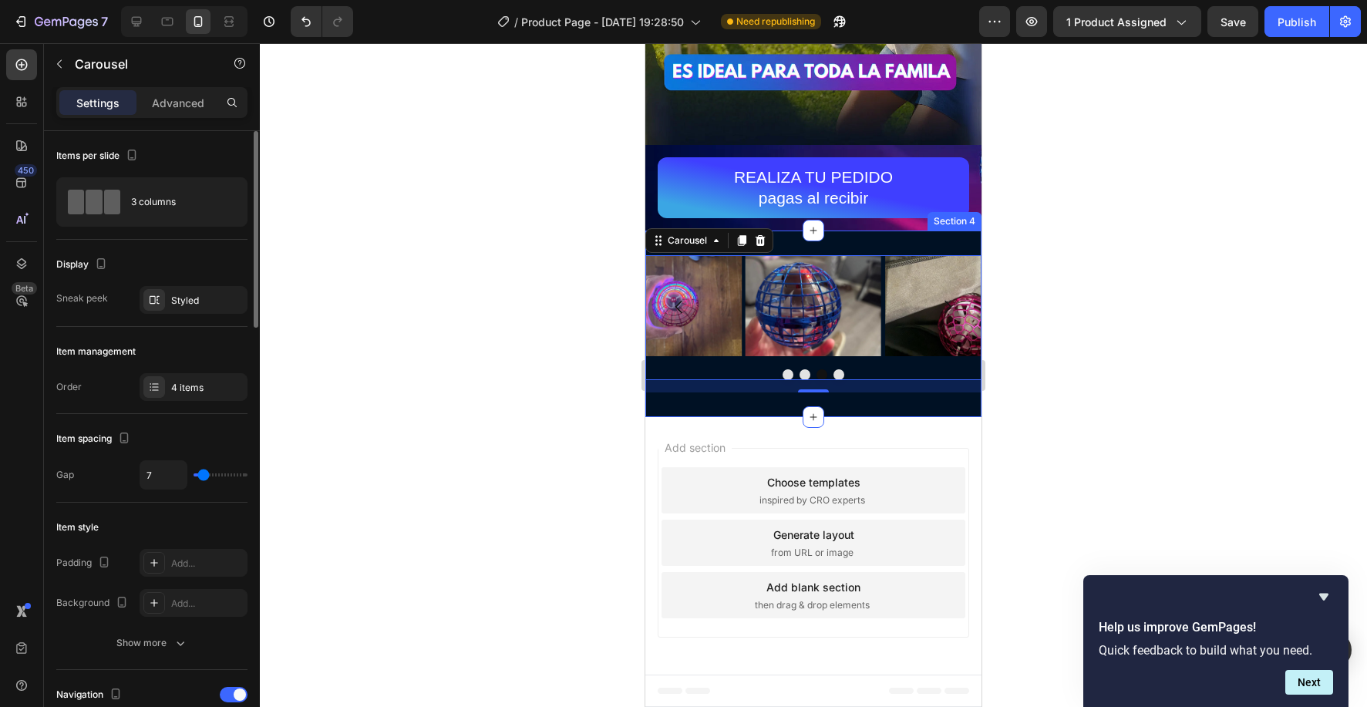
scroll to position [3259, 0]
drag, startPoint x: 207, startPoint y: 476, endPoint x: 195, endPoint y: 476, distance: 11.6
click at [203, 475] on input "range" at bounding box center [220, 474] width 54 height 3
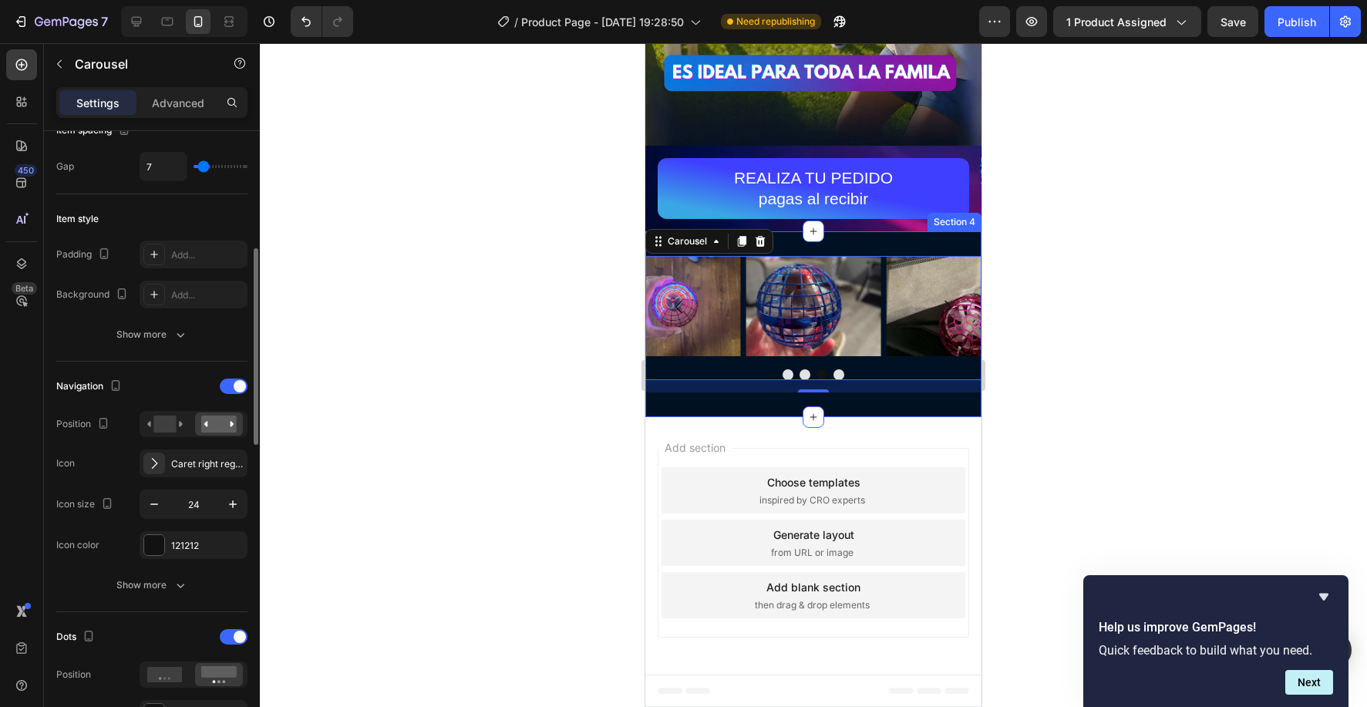
scroll to position [344, 0]
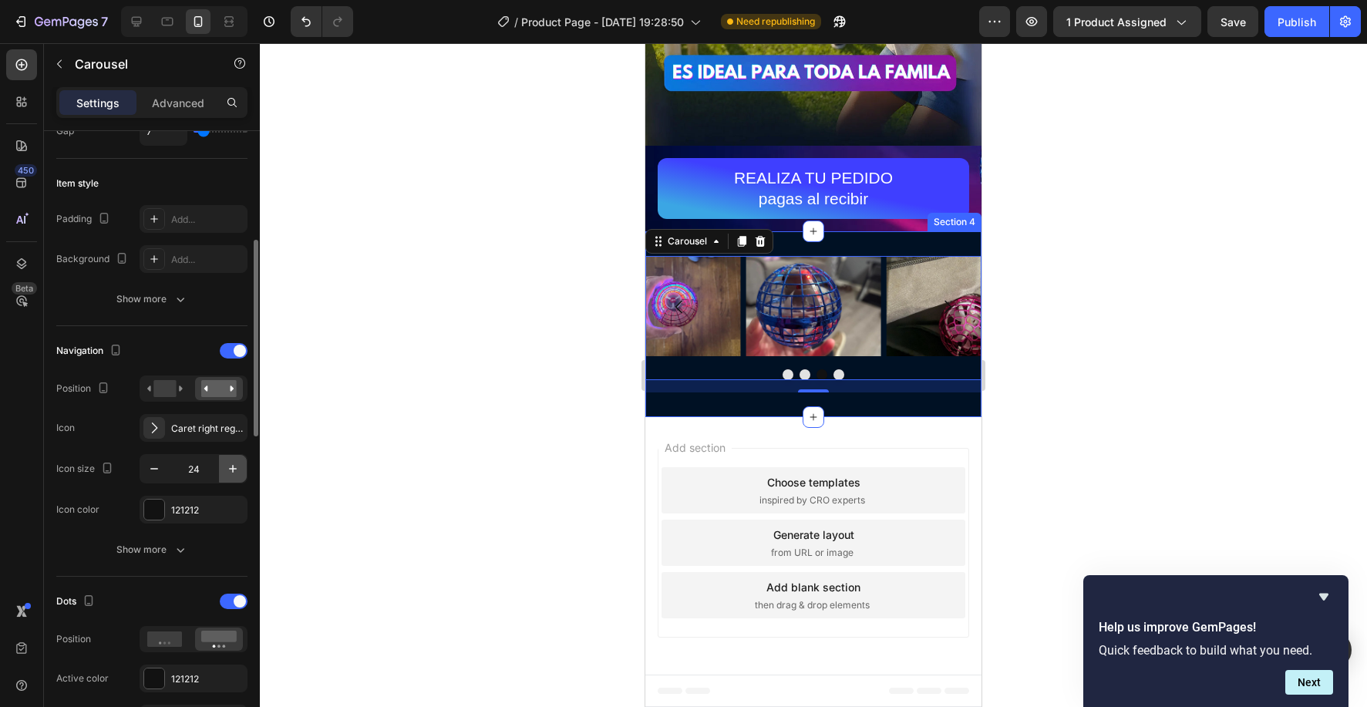
click at [237, 466] on icon "button" at bounding box center [232, 468] width 15 height 15
click at [153, 472] on icon "button" at bounding box center [153, 468] width 15 height 15
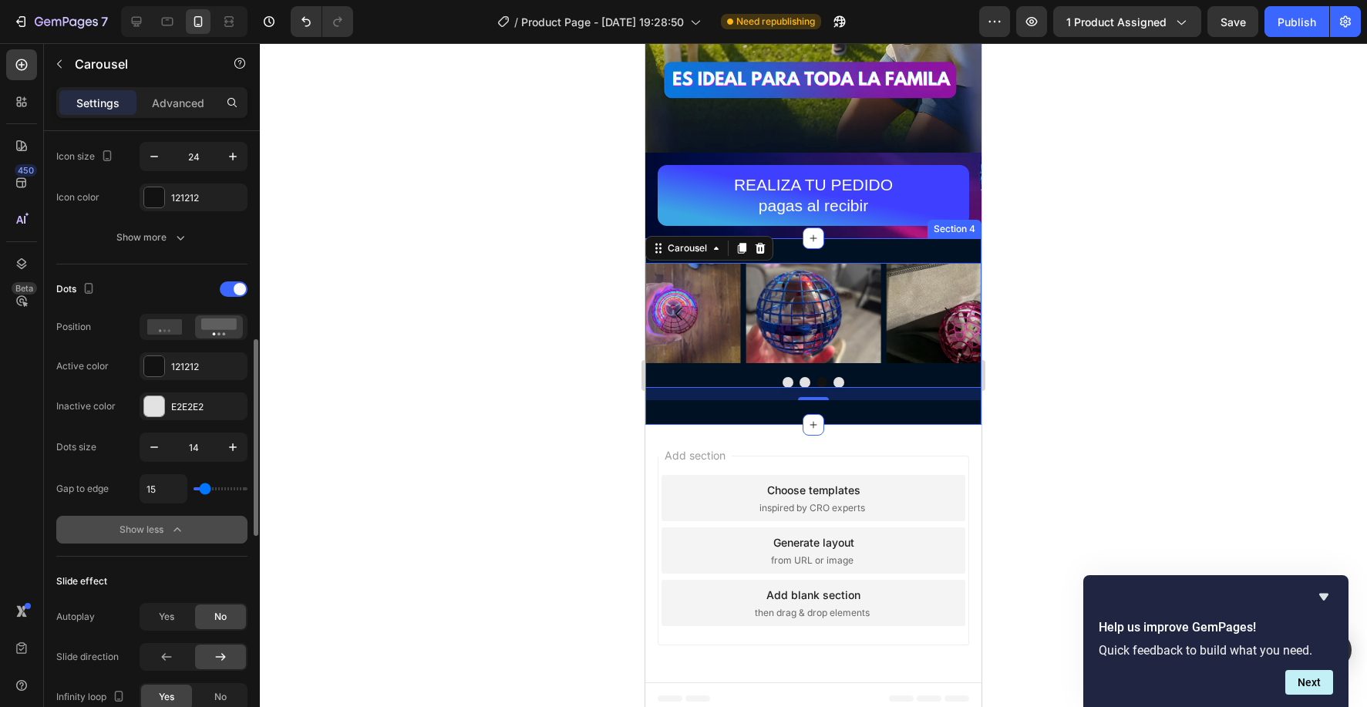
scroll to position [3260, 0]
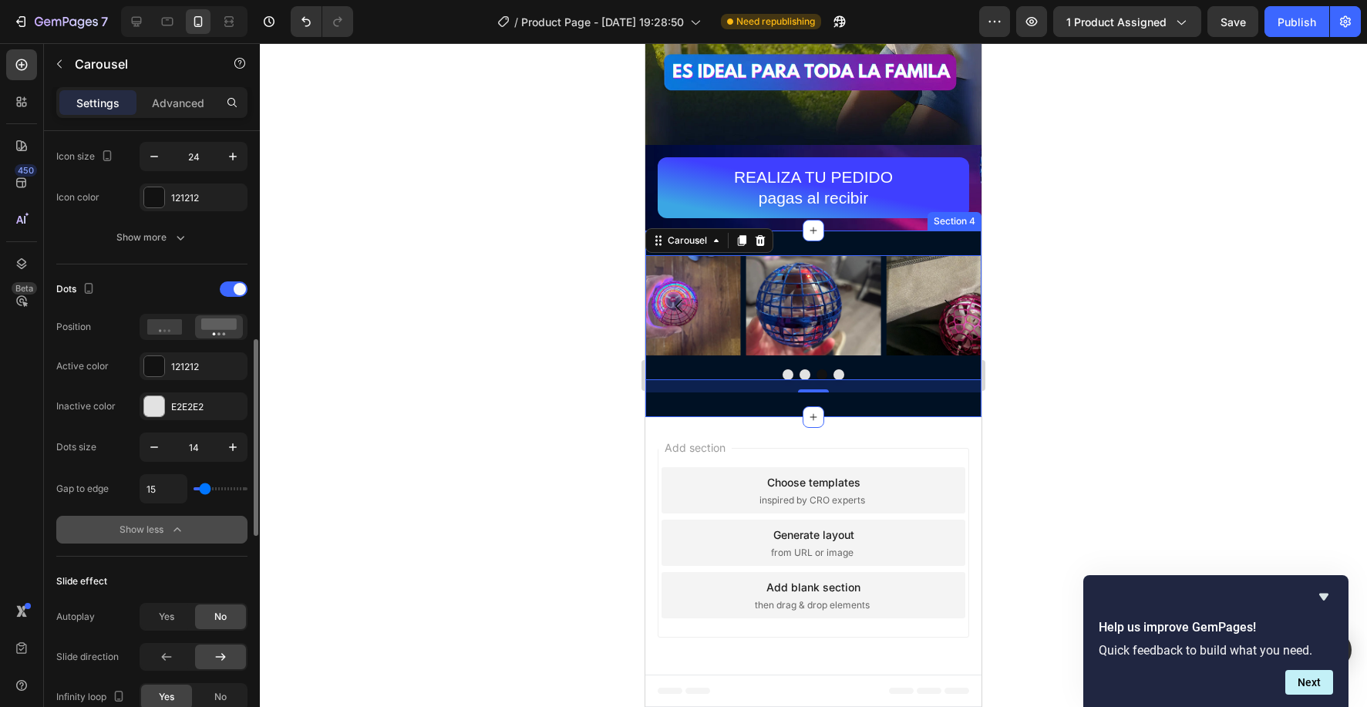
click at [204, 489] on input "range" at bounding box center [220, 488] width 54 height 3
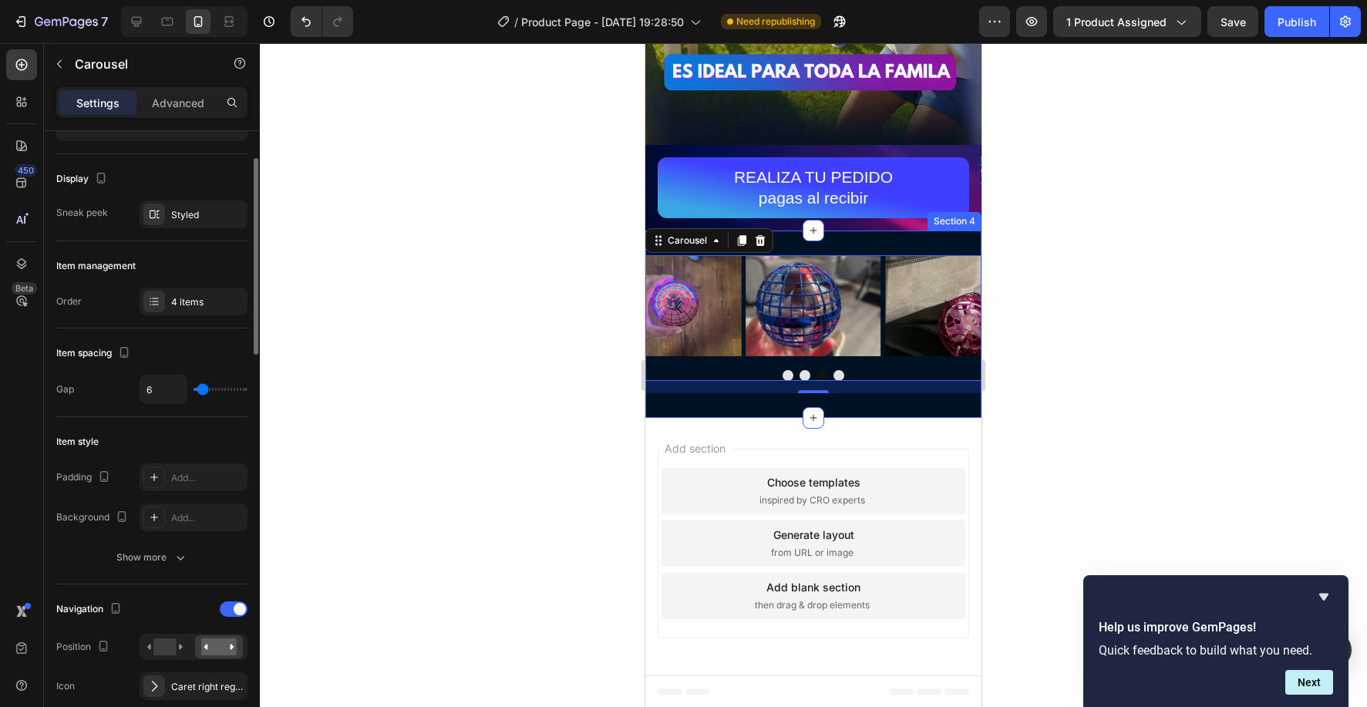
click at [203, 391] on input "range" at bounding box center [220, 389] width 54 height 3
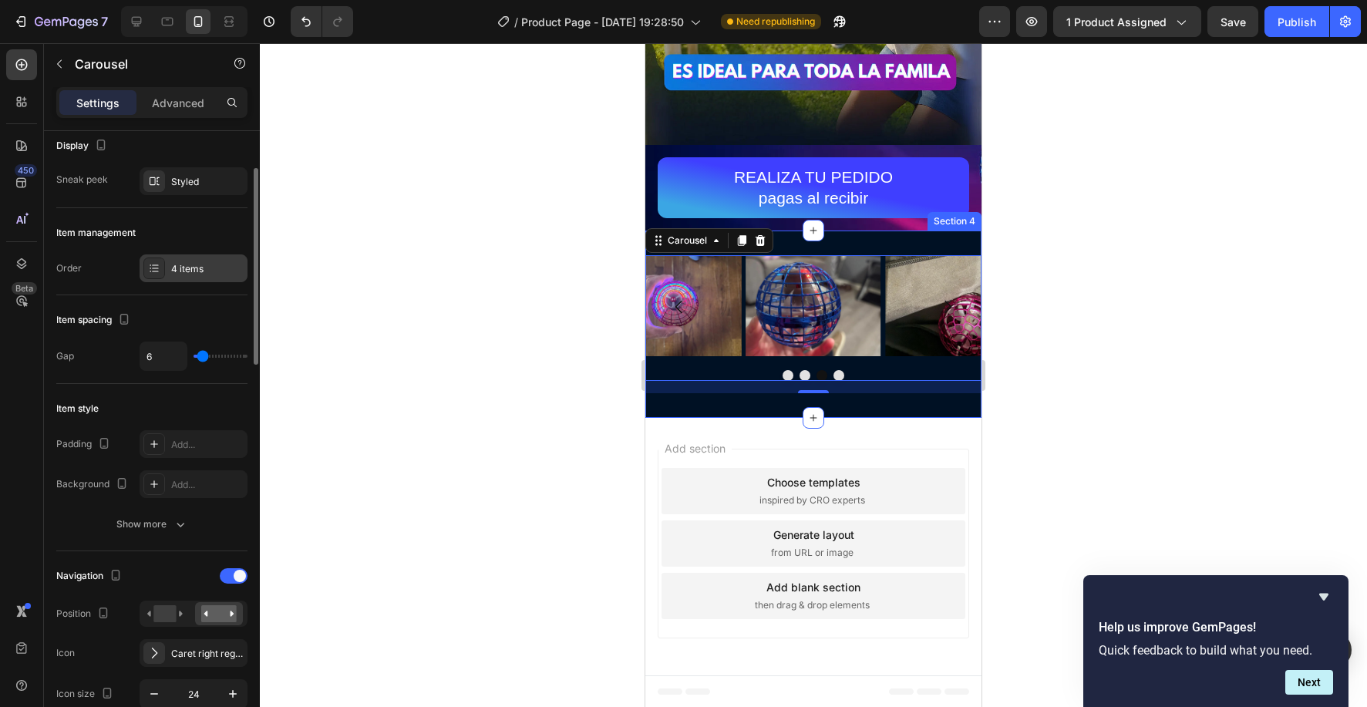
scroll to position [150, 0]
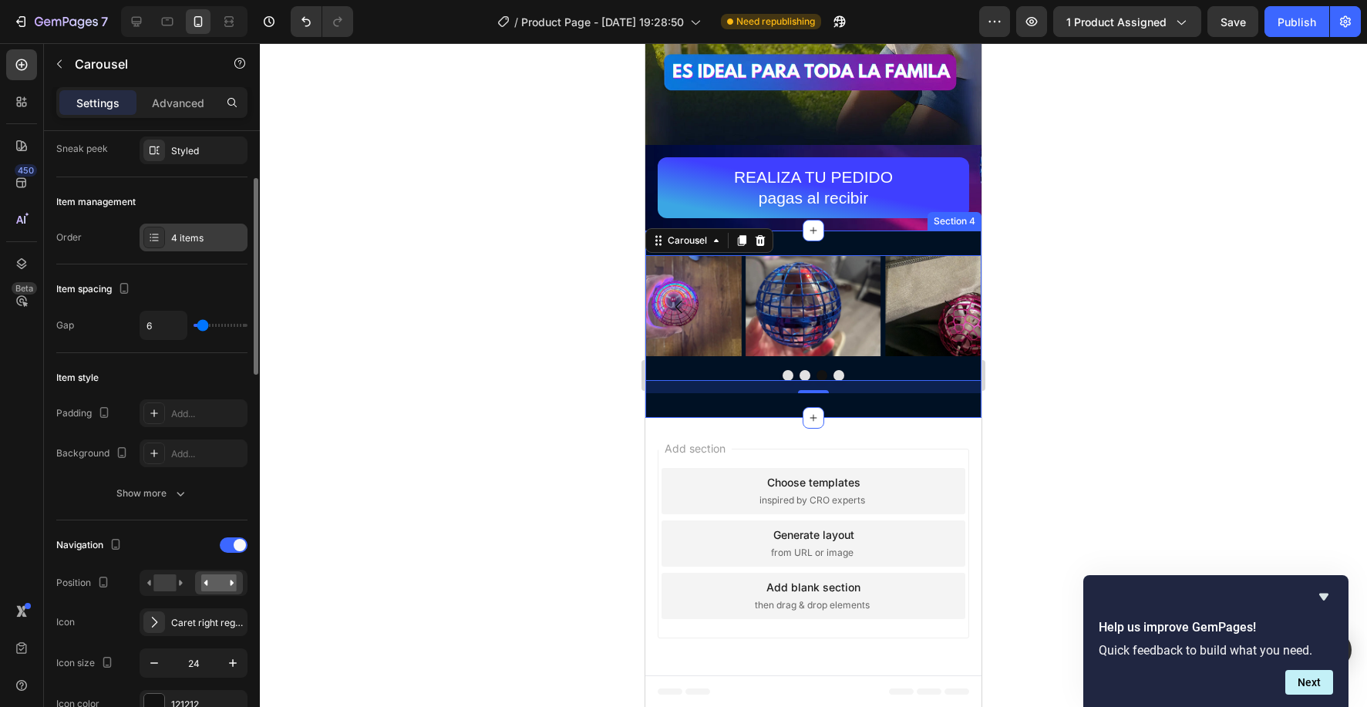
click at [150, 230] on div at bounding box center [154, 238] width 22 height 22
click at [217, 210] on div "Item management" at bounding box center [151, 202] width 191 height 25
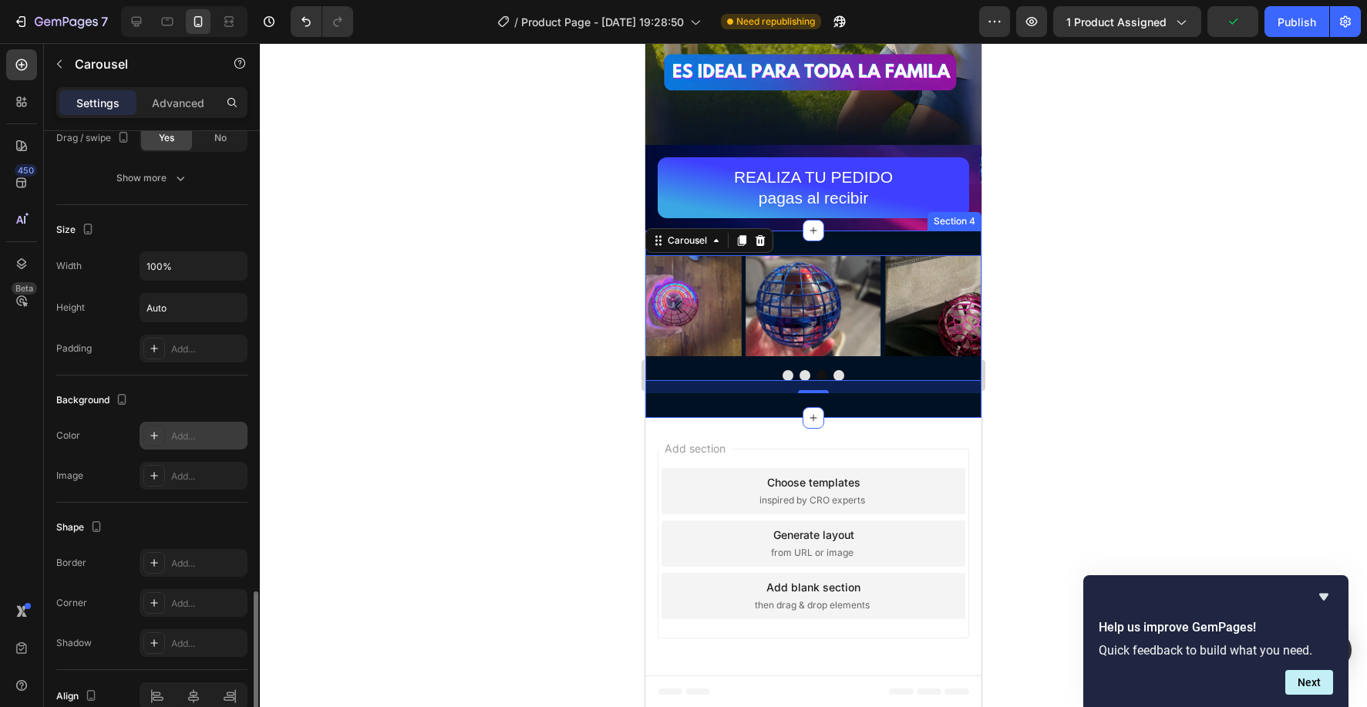
scroll to position [1332, 0]
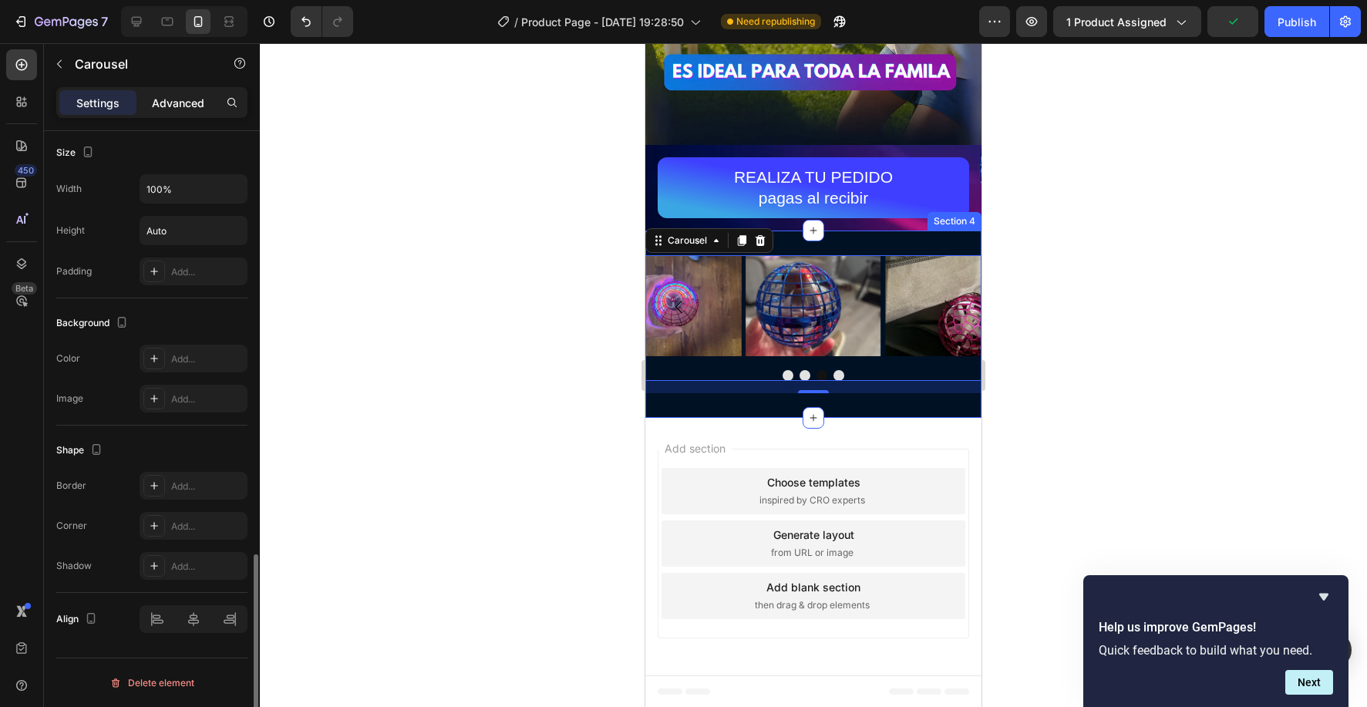
click at [180, 106] on p "Advanced" at bounding box center [178, 103] width 52 height 16
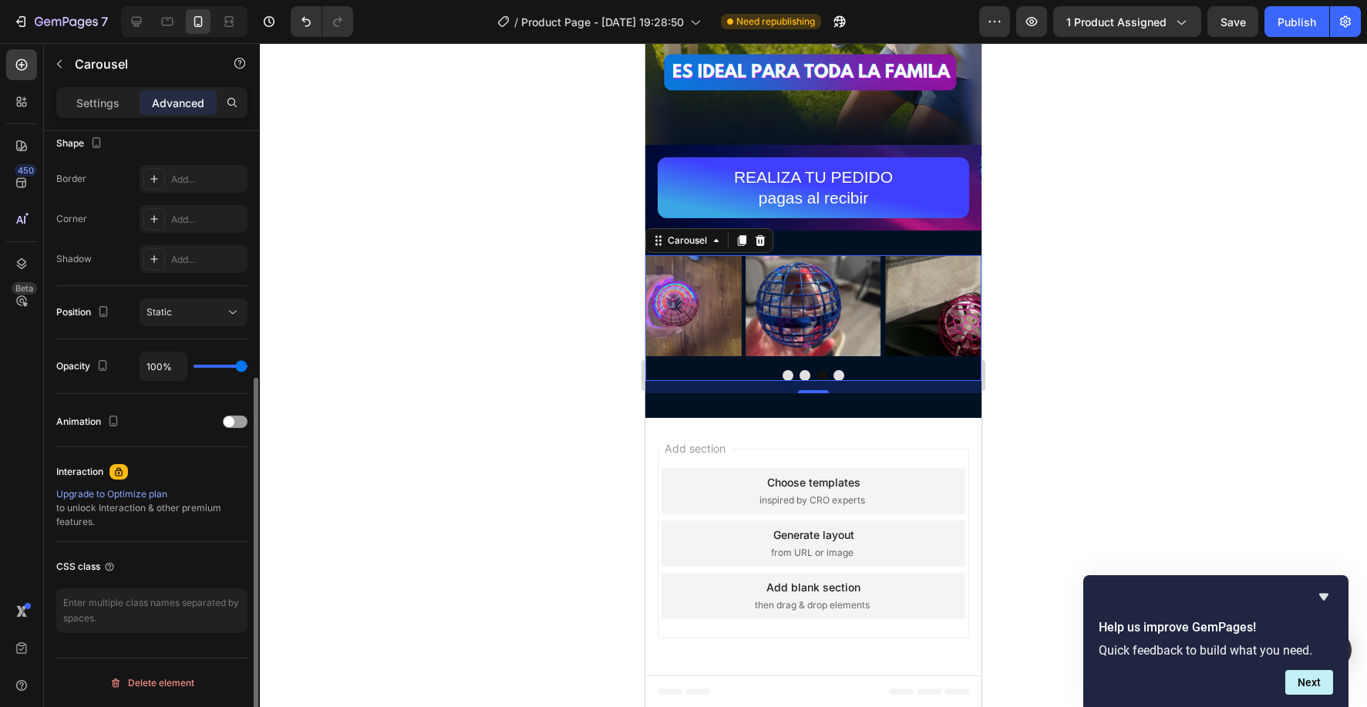
scroll to position [0, 0]
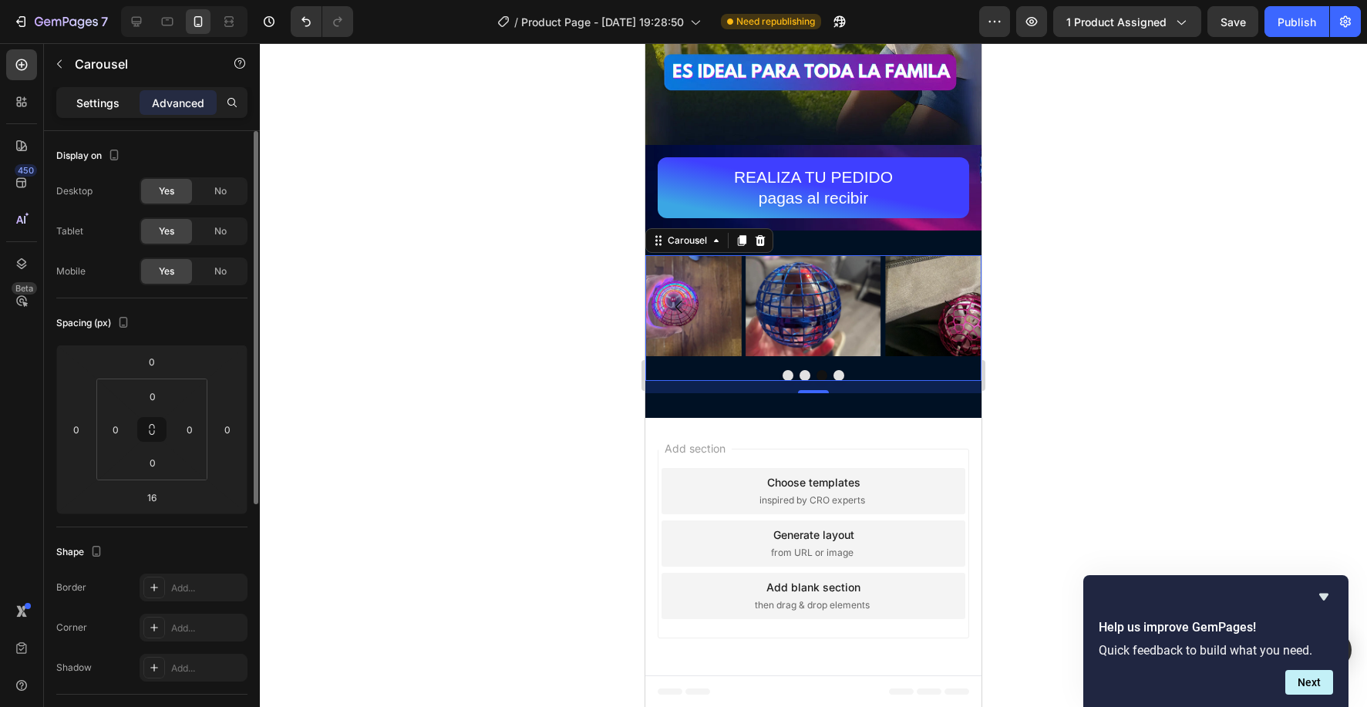
click at [90, 90] on div "Settings" at bounding box center [97, 102] width 77 height 25
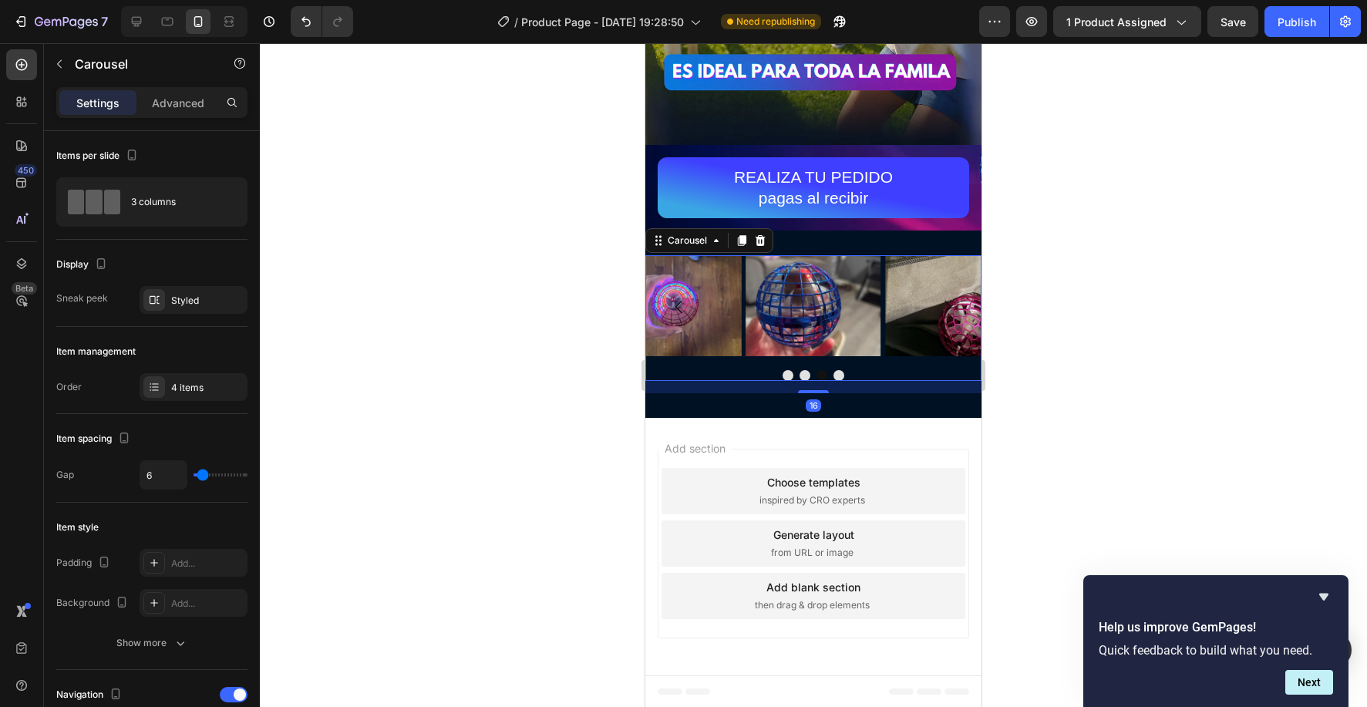
click at [90, 99] on p "Settings" at bounding box center [97, 103] width 43 height 16
click at [208, 479] on div "6" at bounding box center [194, 474] width 108 height 29
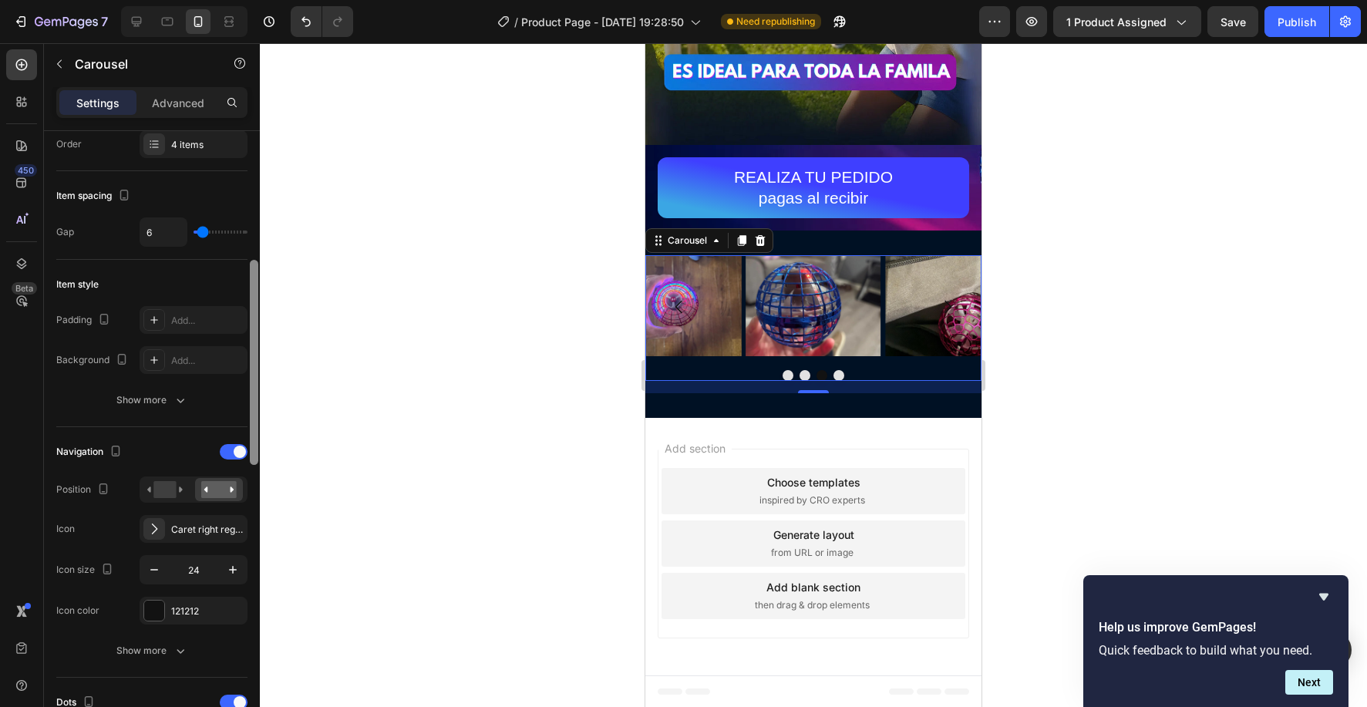
scroll to position [291, 0]
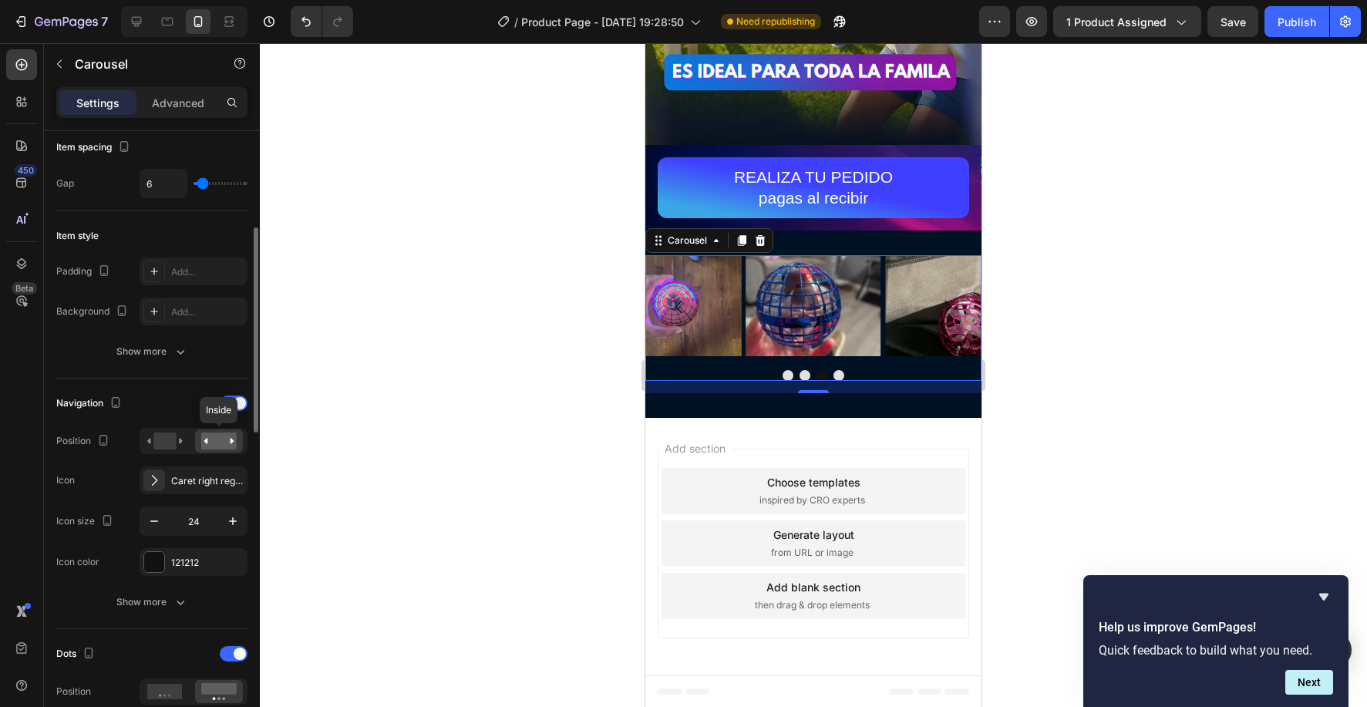
click at [220, 449] on div at bounding box center [219, 440] width 48 height 23
click at [170, 446] on rect at bounding box center [164, 440] width 22 height 17
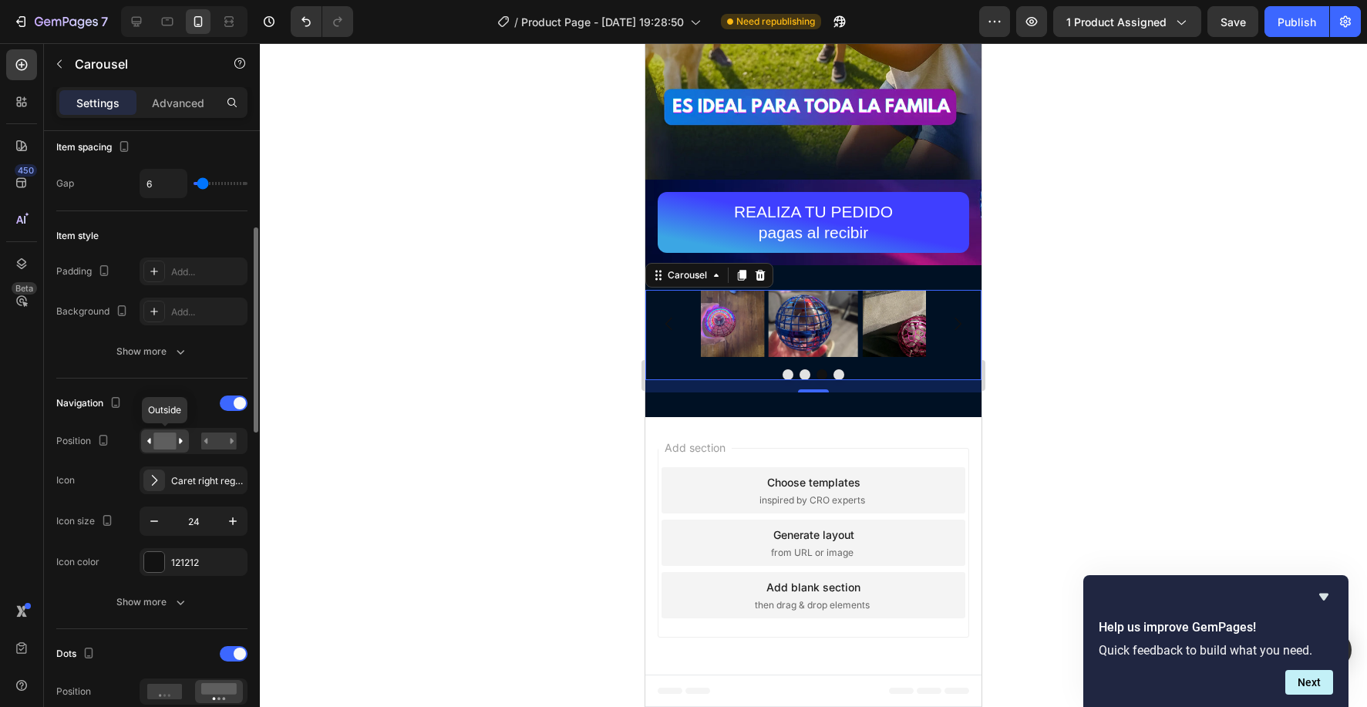
scroll to position [3225, 0]
click at [214, 442] on rect at bounding box center [218, 440] width 35 height 17
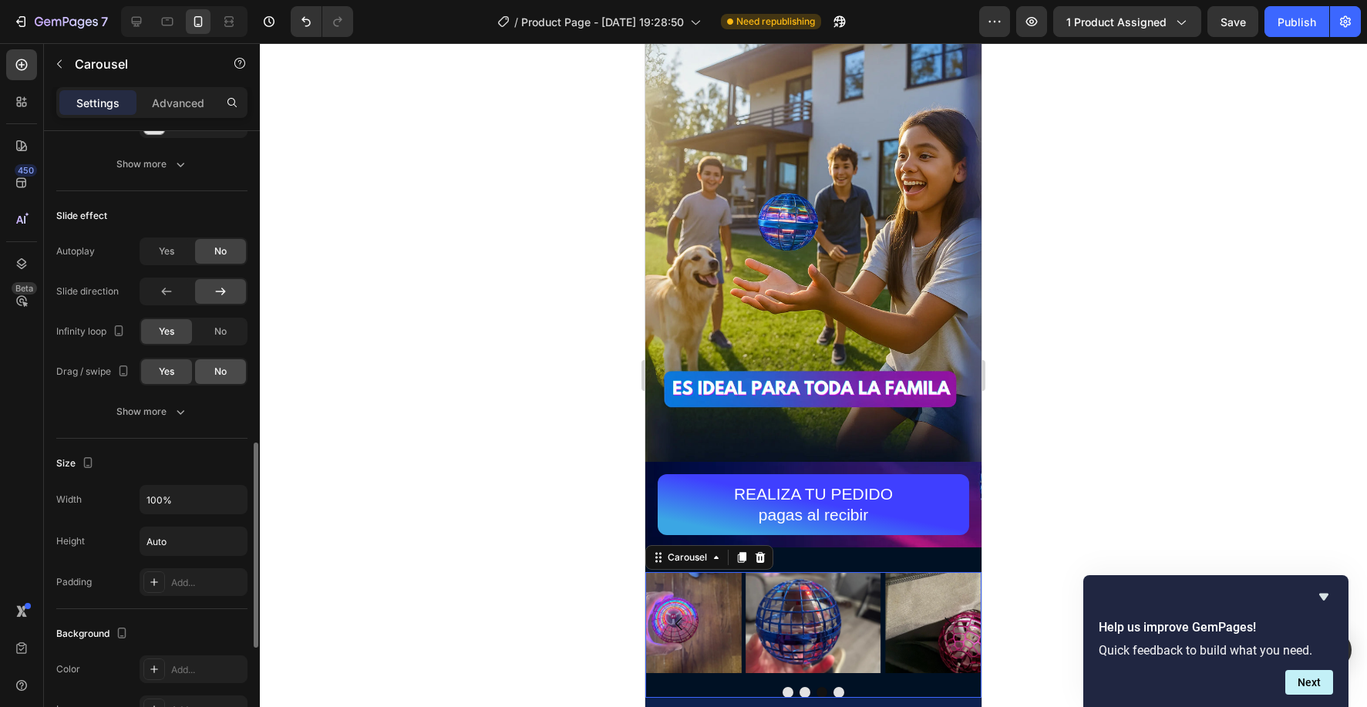
scroll to position [940, 0]
click at [176, 408] on icon "button" at bounding box center [180, 409] width 15 height 15
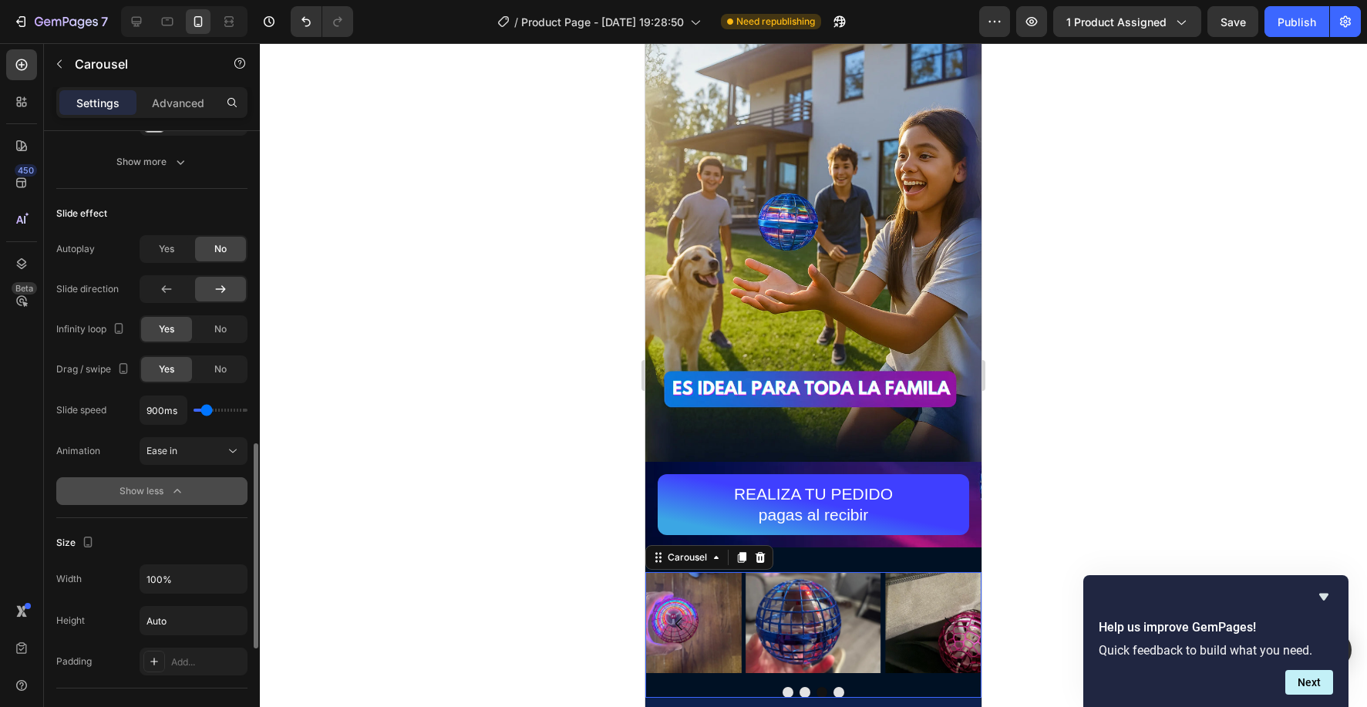
click at [206, 412] on input "range" at bounding box center [220, 410] width 54 height 3
click at [309, 20] on icon "Undo/Redo" at bounding box center [305, 22] width 9 height 10
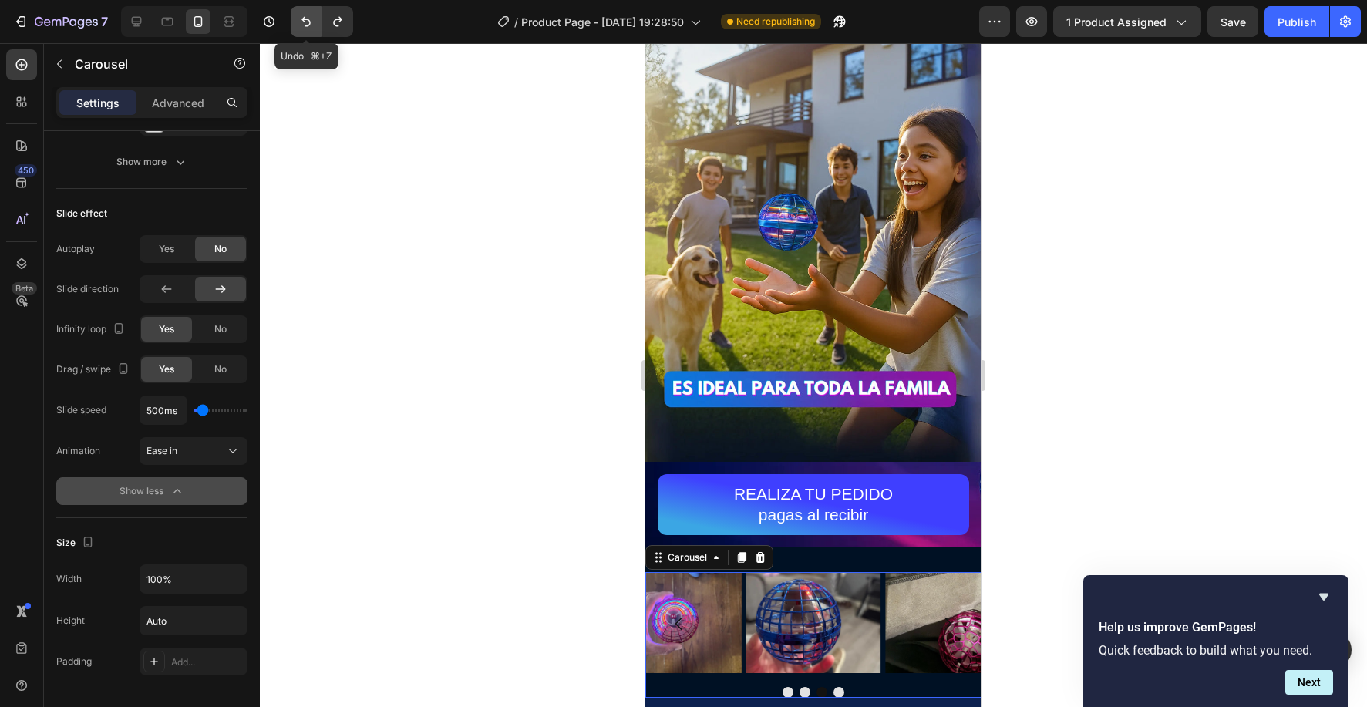
click at [309, 20] on icon "Undo/Redo" at bounding box center [305, 22] width 9 height 10
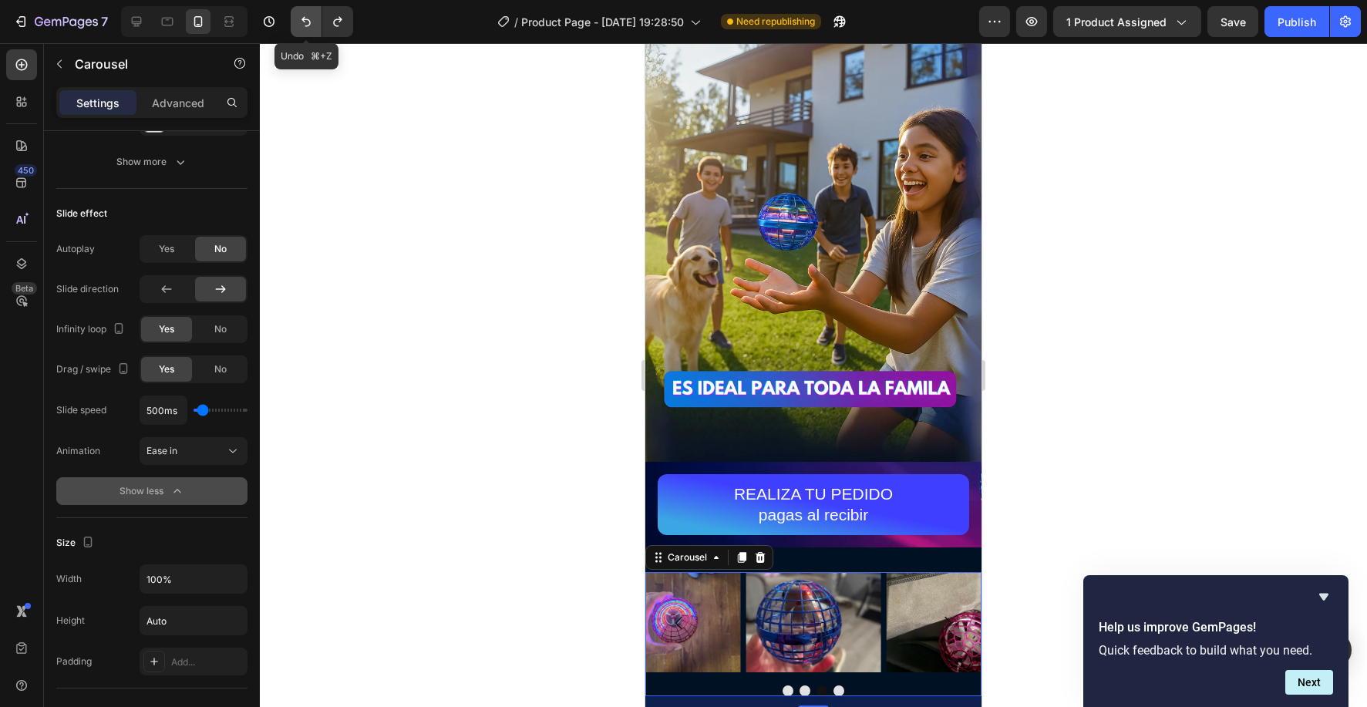
click at [309, 20] on icon "Undo/Redo" at bounding box center [305, 21] width 15 height 15
click at [310, 20] on icon "Undo/Redo" at bounding box center [305, 21] width 15 height 15
click at [309, 20] on icon "Undo/Redo" at bounding box center [305, 21] width 15 height 15
click at [310, 20] on icon "Undo/Redo" at bounding box center [305, 21] width 15 height 15
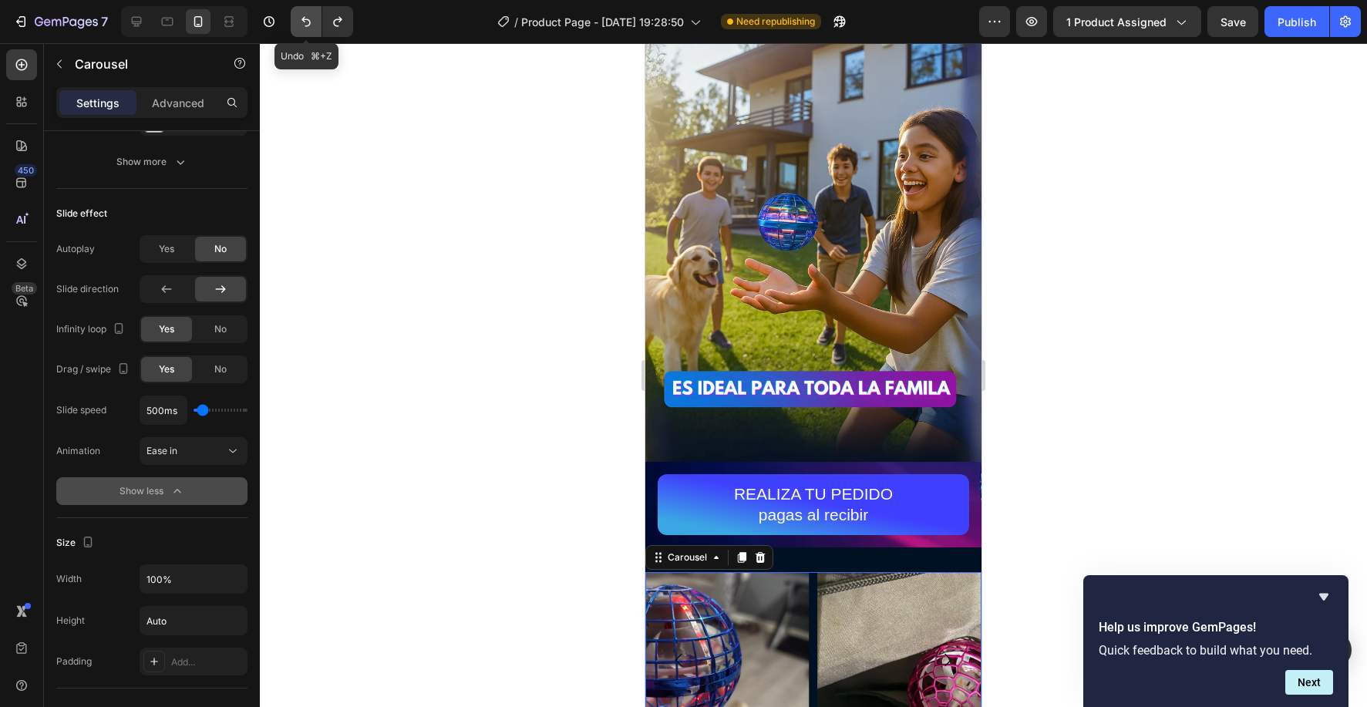
click at [310, 20] on icon "Undo/Redo" at bounding box center [305, 21] width 15 height 15
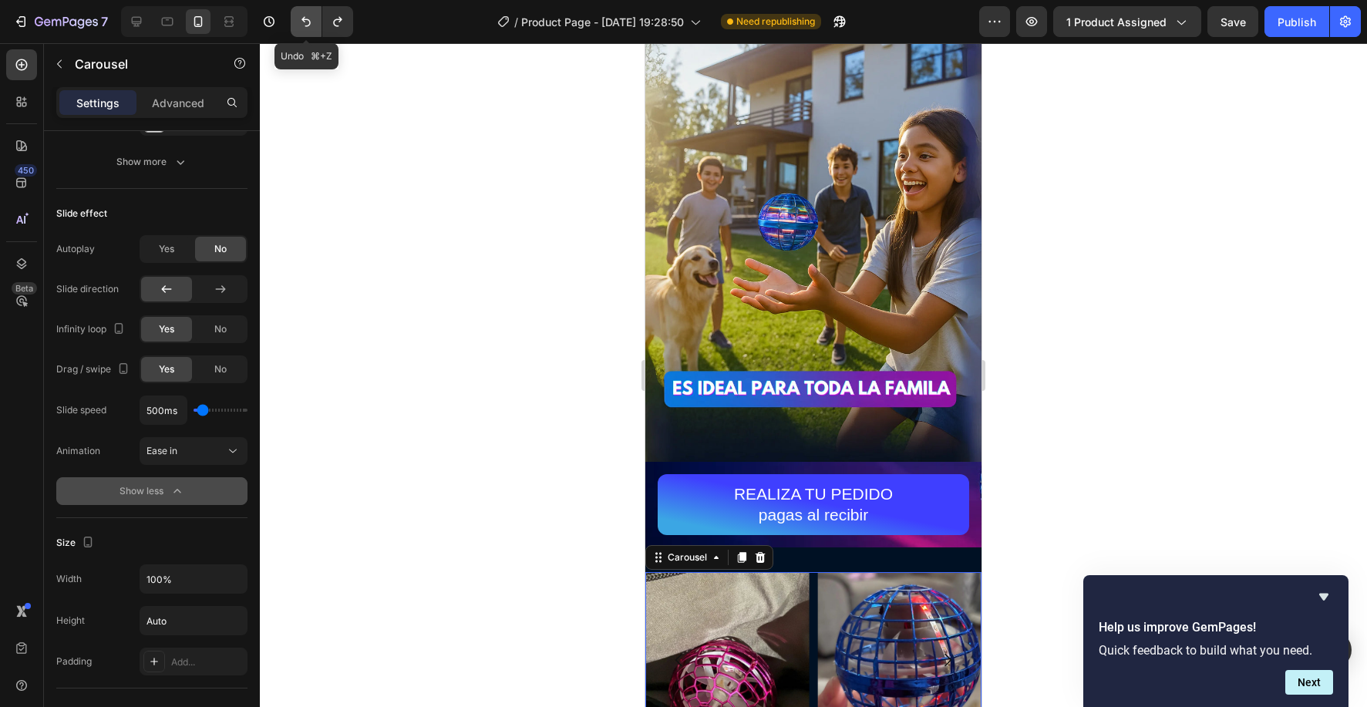
click at [310, 20] on icon "Undo/Redo" at bounding box center [305, 21] width 15 height 15
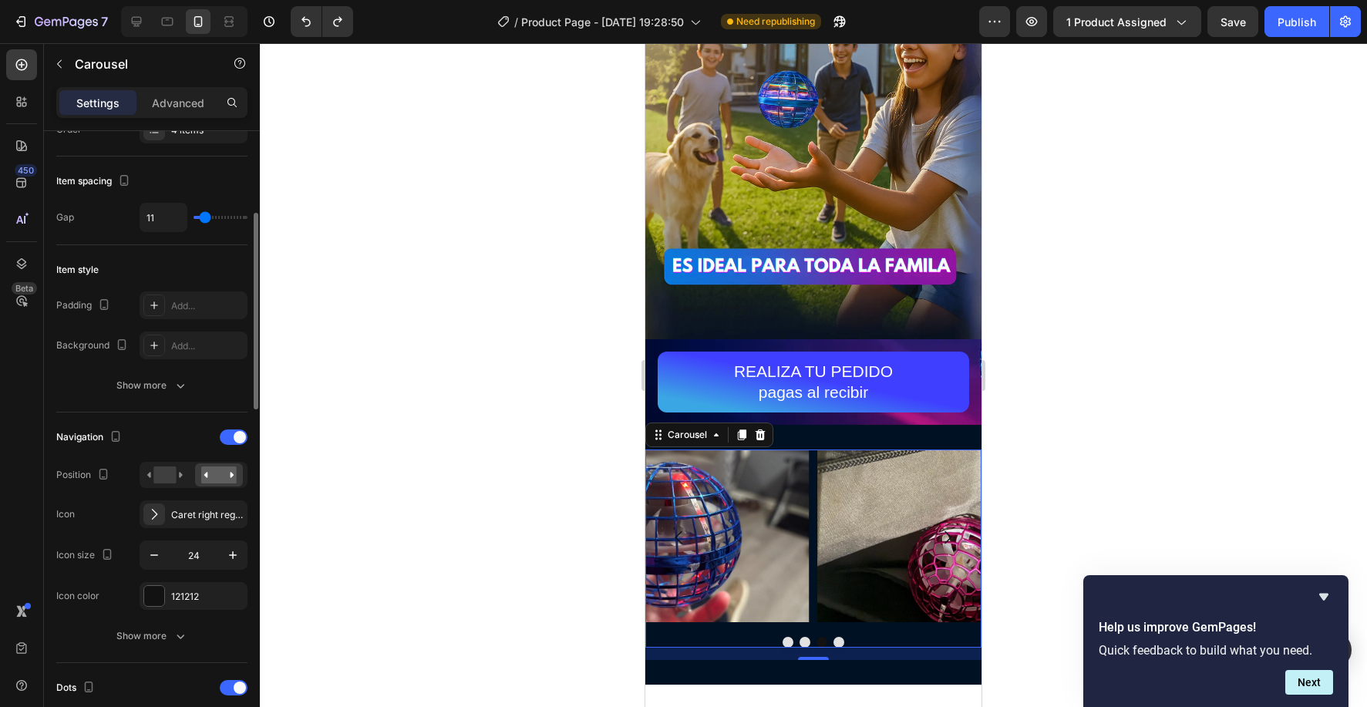
scroll to position [0, 0]
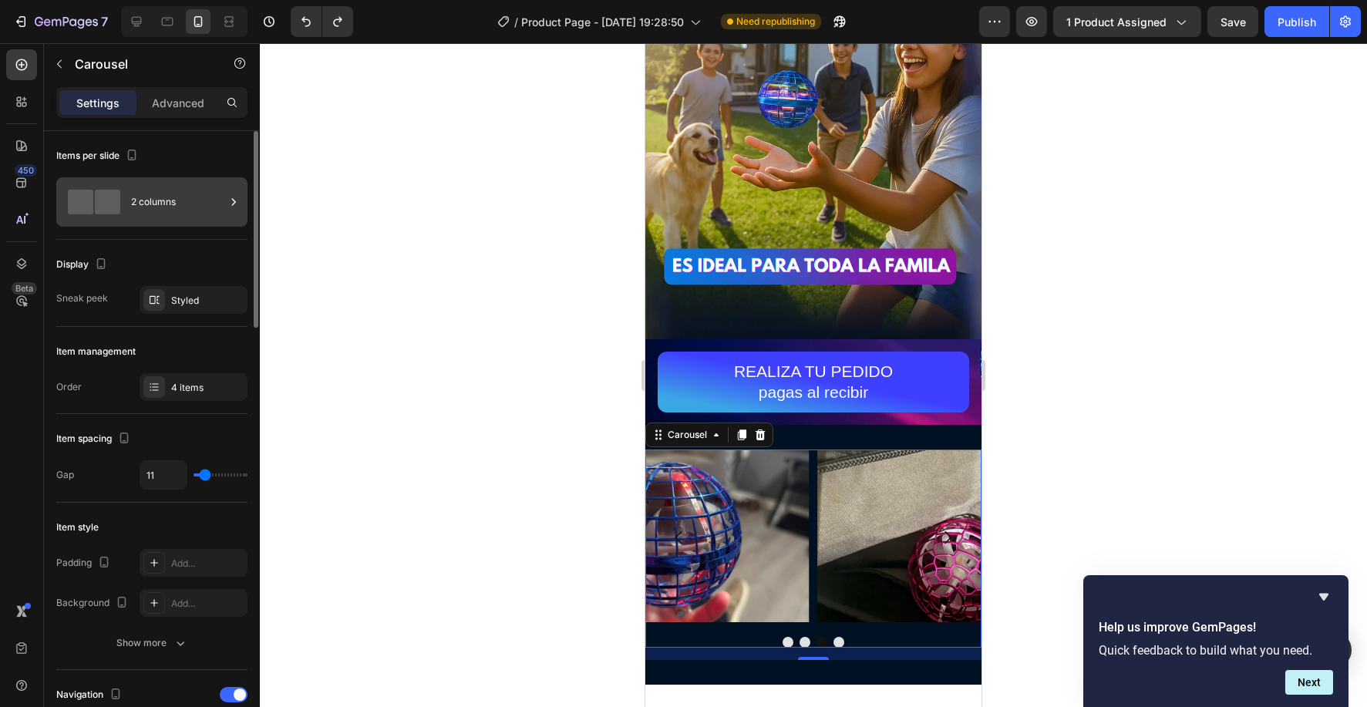
click at [133, 193] on div "2 columns" at bounding box center [178, 201] width 94 height 35
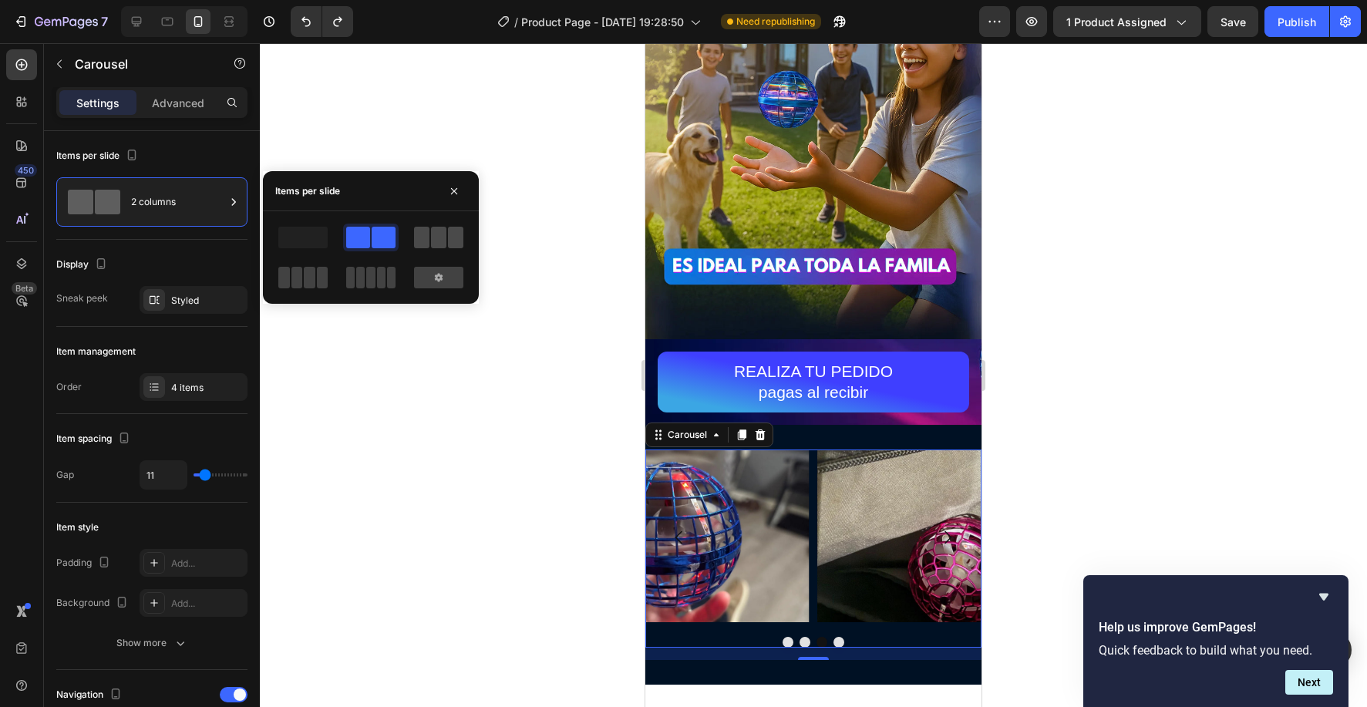
click at [452, 246] on span at bounding box center [455, 238] width 15 height 22
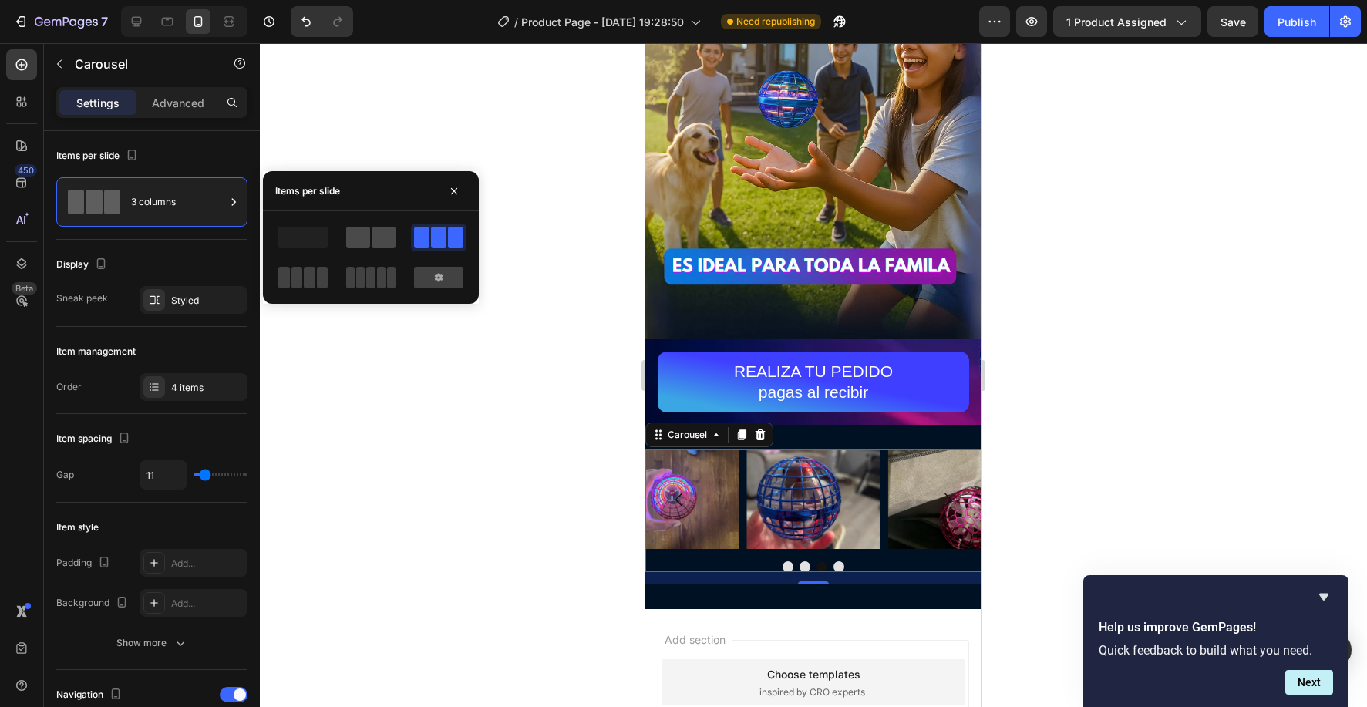
click at [371, 244] on div at bounding box center [370, 238] width 49 height 22
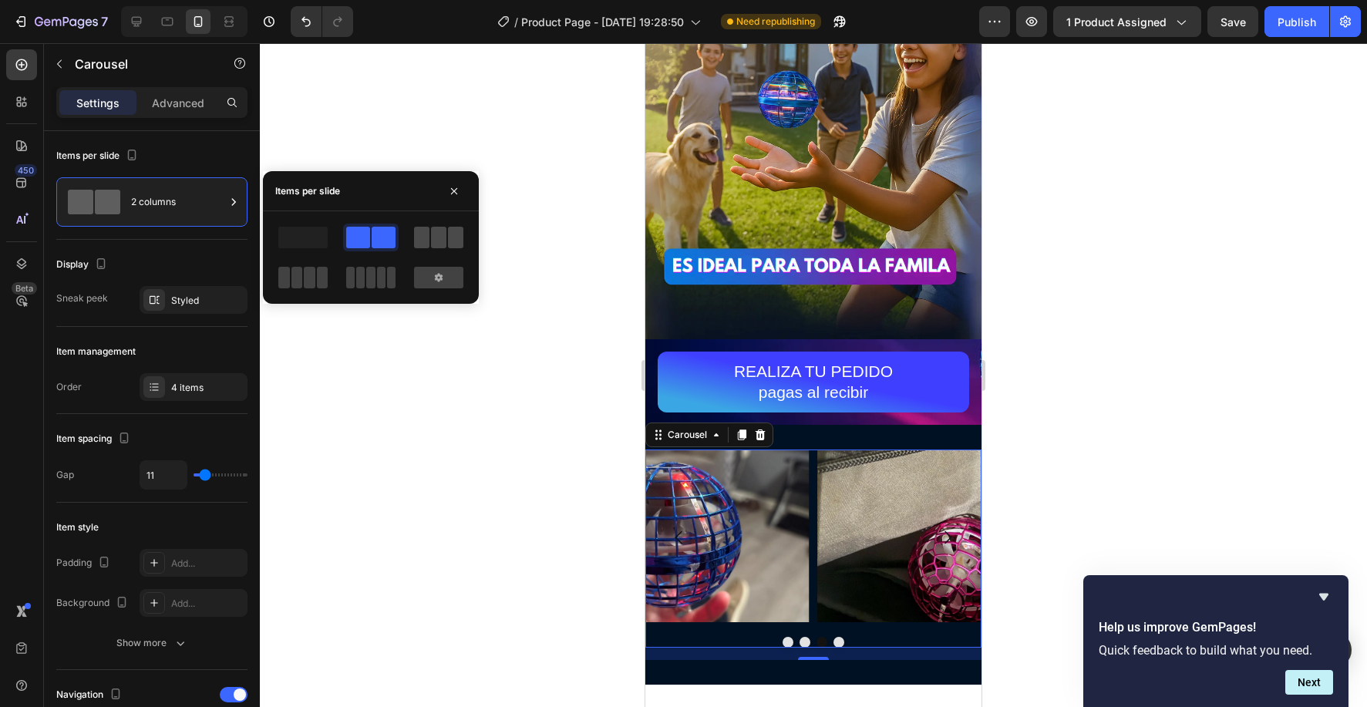
click at [449, 237] on span at bounding box center [455, 238] width 15 height 22
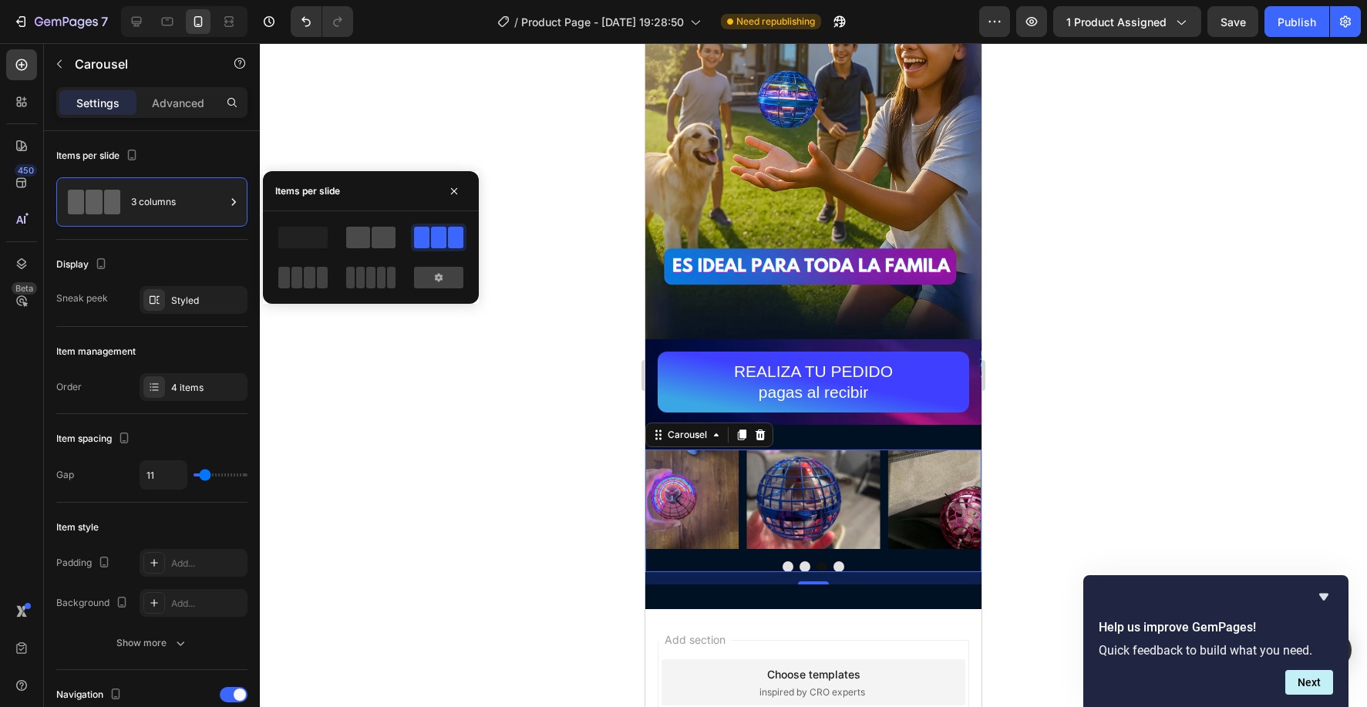
click at [365, 234] on span at bounding box center [358, 238] width 24 height 22
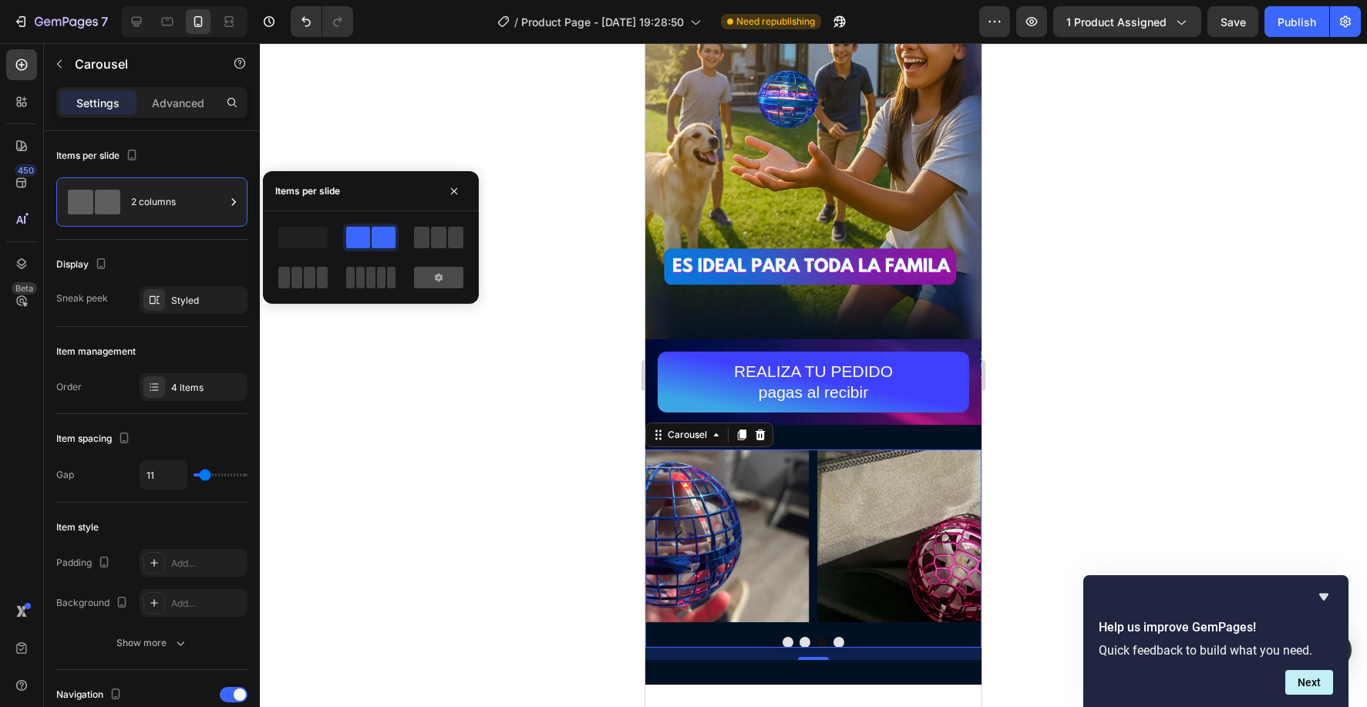
click at [437, 282] on icon at bounding box center [438, 277] width 12 height 12
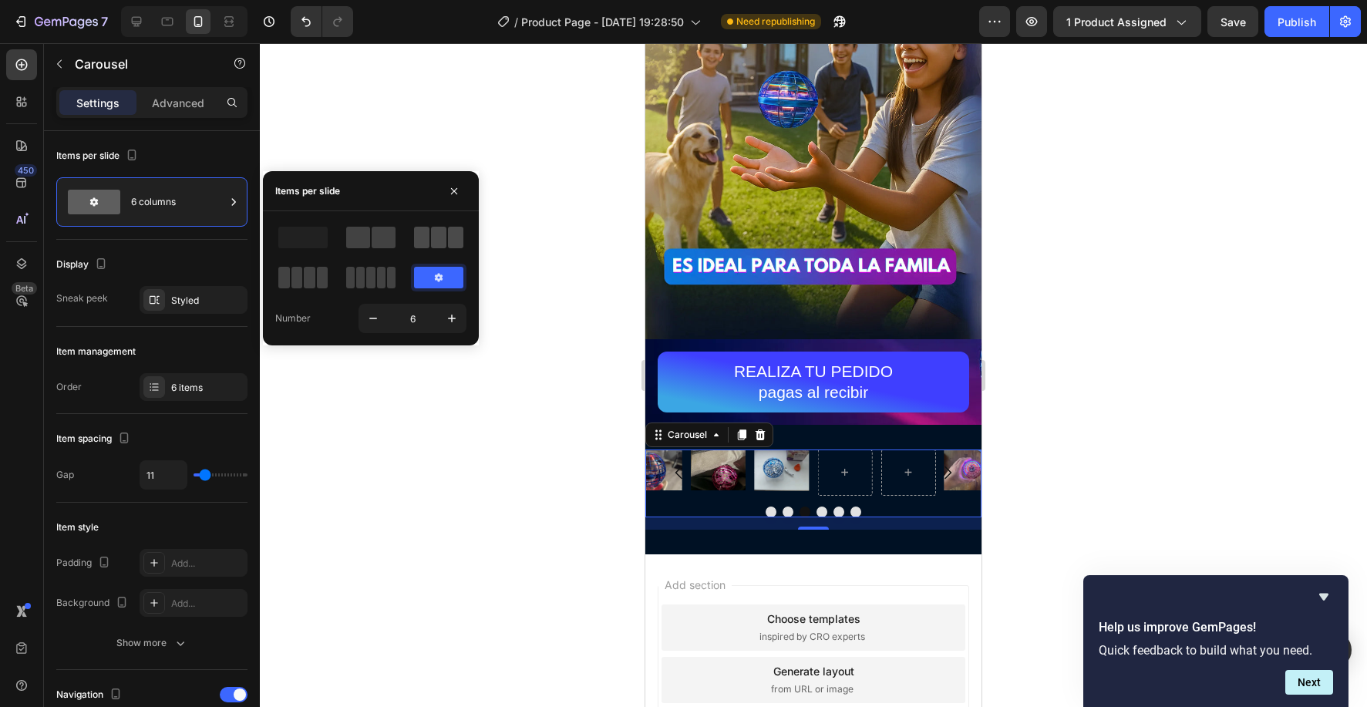
click at [441, 240] on span at bounding box center [438, 238] width 15 height 22
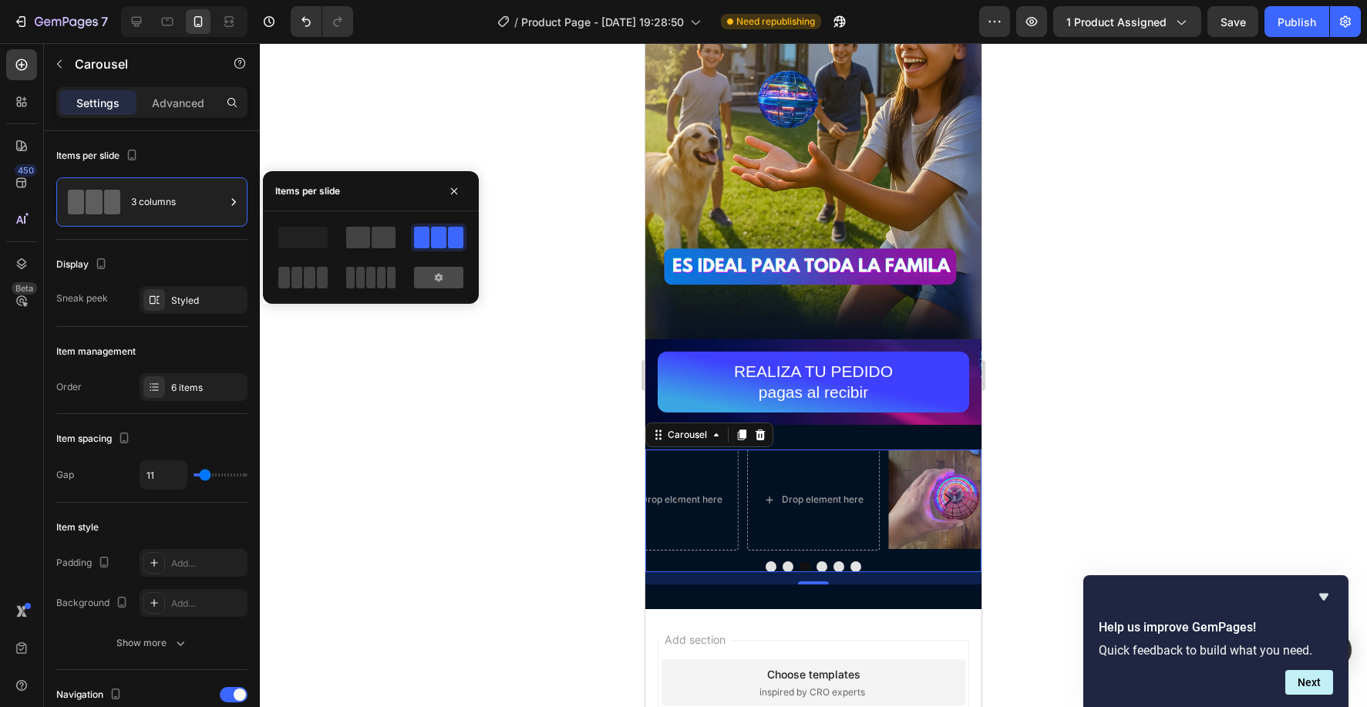
click at [449, 271] on div at bounding box center [438, 278] width 49 height 22
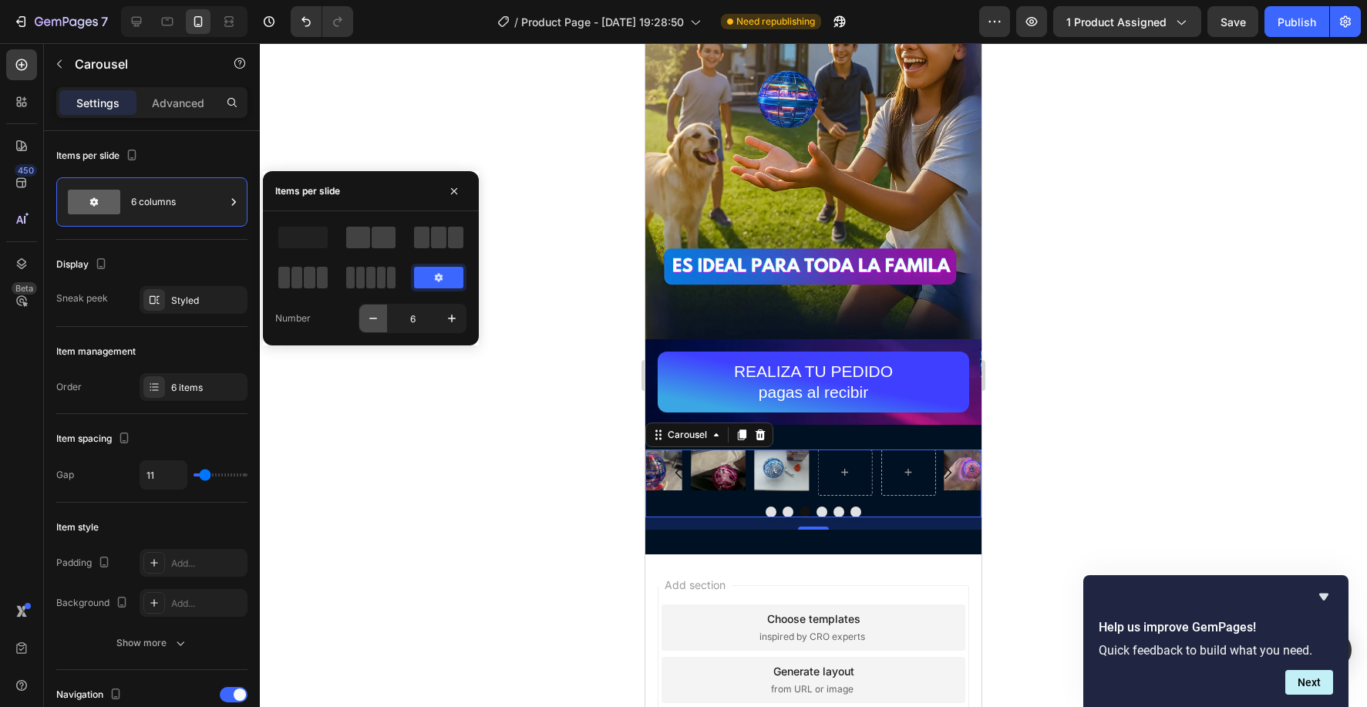
click at [372, 318] on icon "button" at bounding box center [373, 319] width 8 height 2
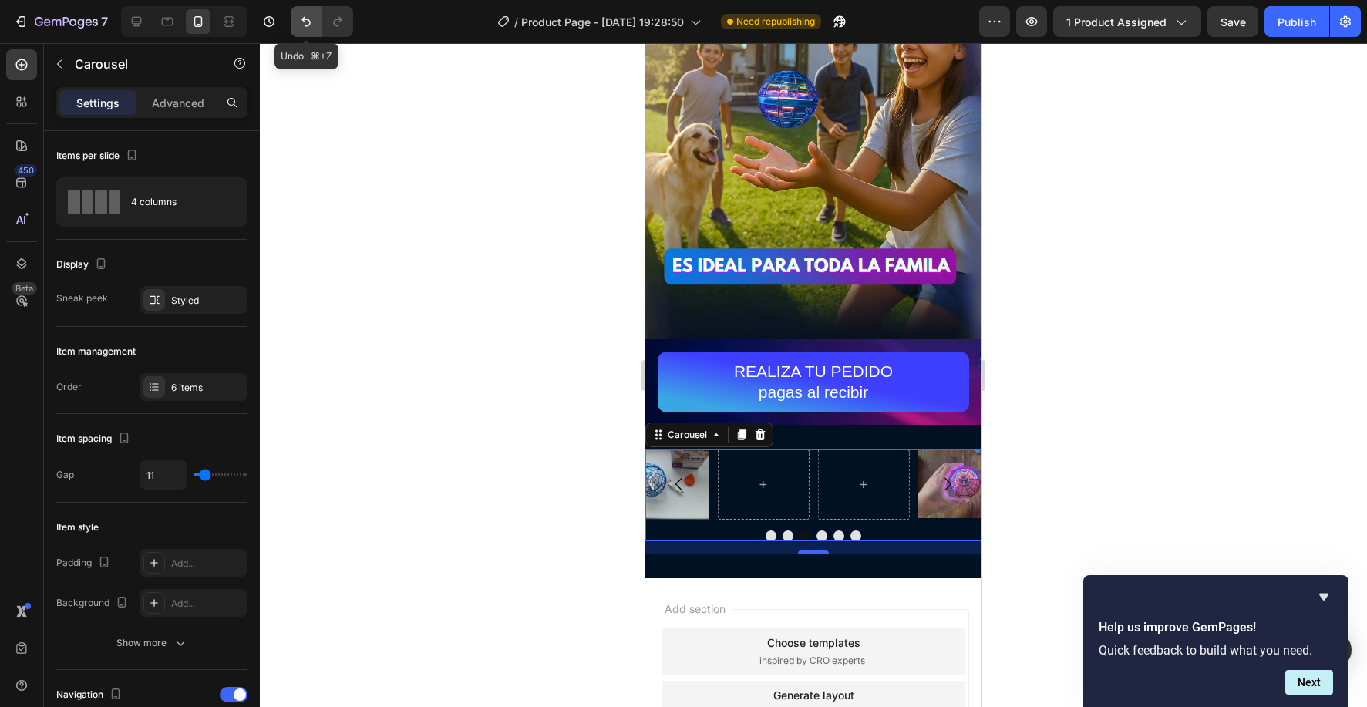
click at [298, 12] on button "Undo/Redo" at bounding box center [306, 21] width 31 height 31
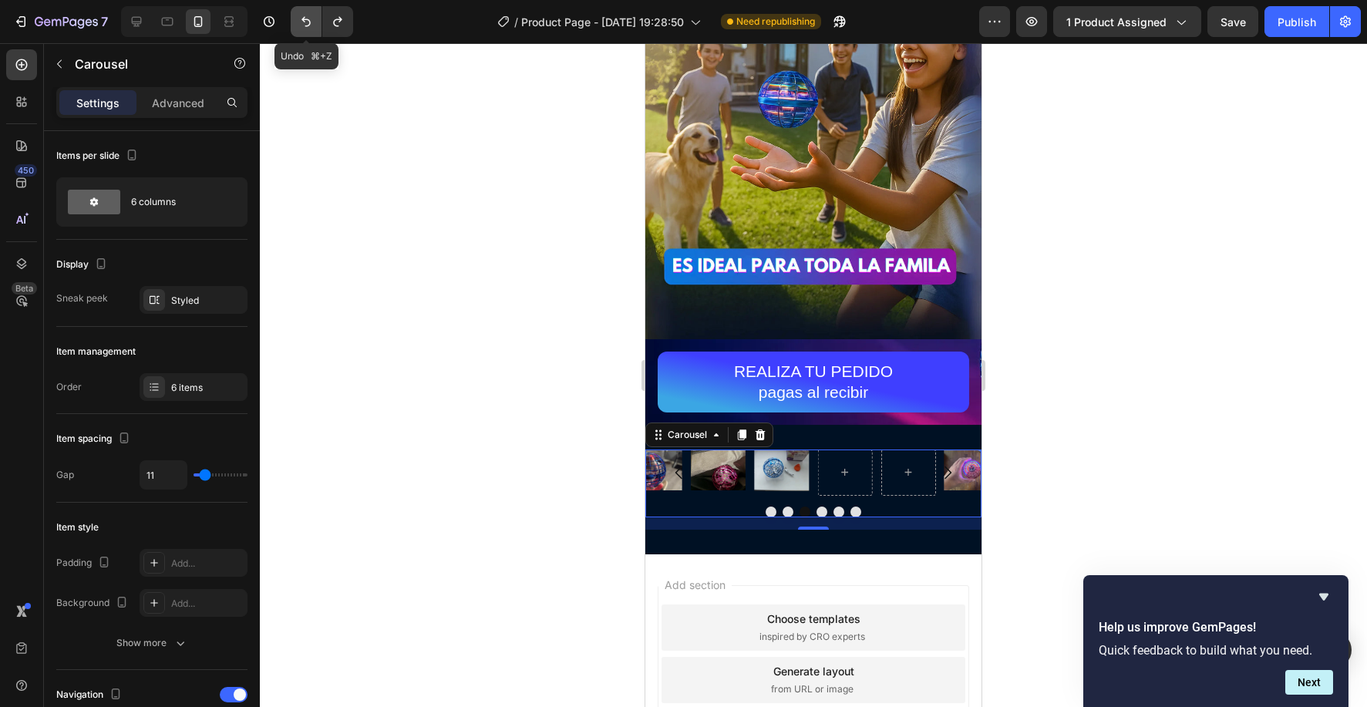
click at [298, 12] on button "Undo/Redo" at bounding box center [306, 21] width 31 height 31
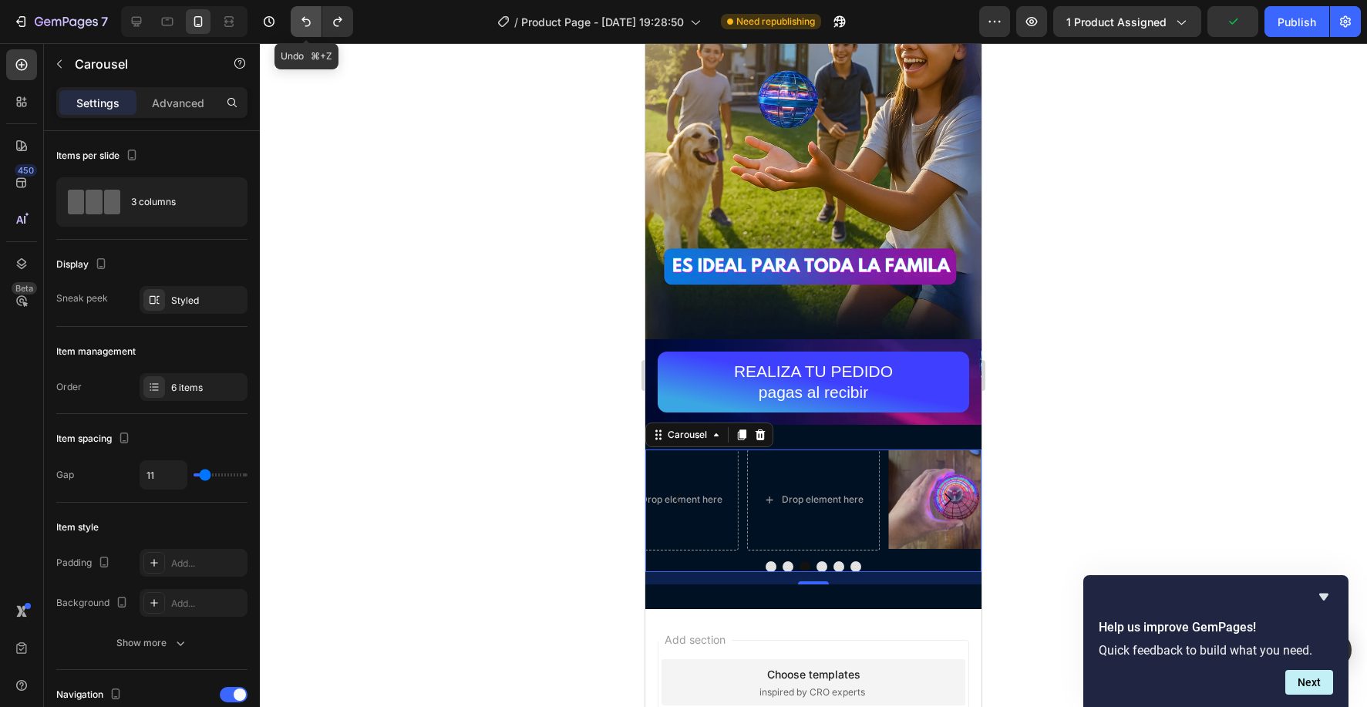
click at [298, 12] on button "Undo/Redo" at bounding box center [306, 21] width 31 height 31
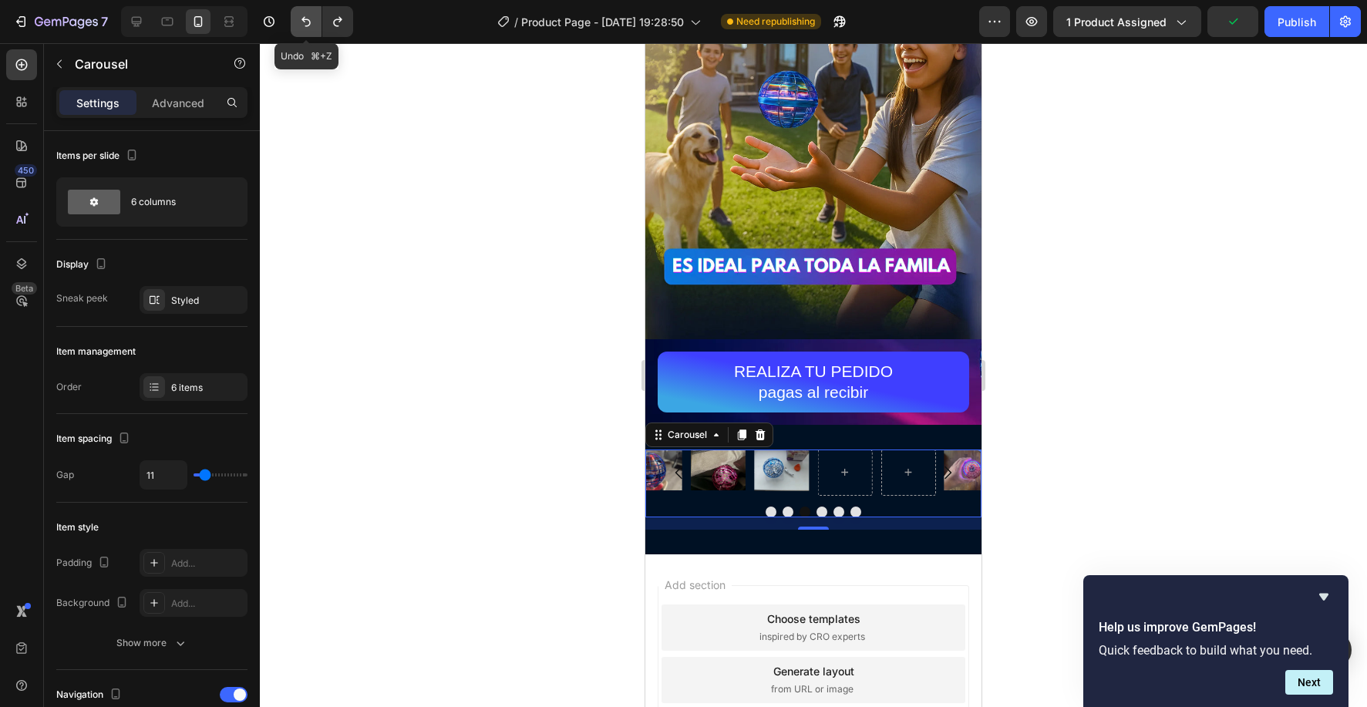
click at [298, 12] on button "Undo/Redo" at bounding box center [306, 21] width 31 height 31
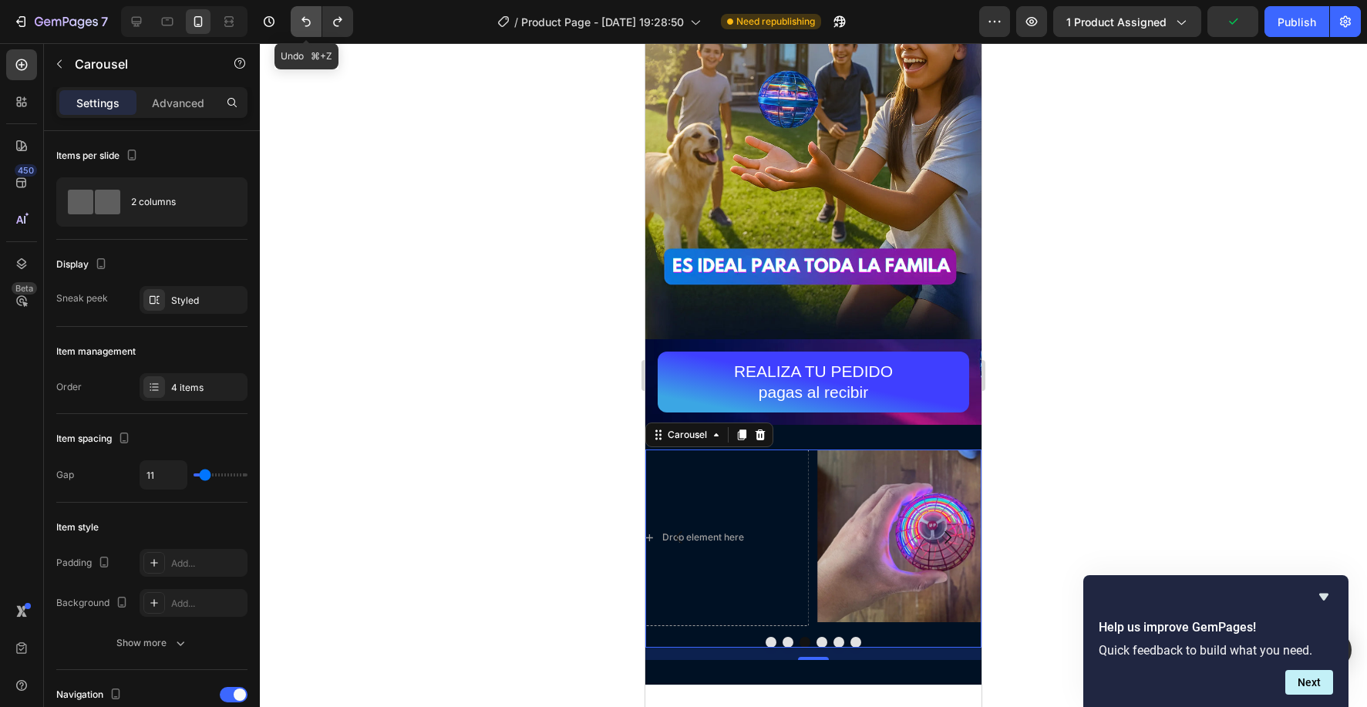
click at [298, 12] on button "Undo/Redo" at bounding box center [306, 21] width 31 height 31
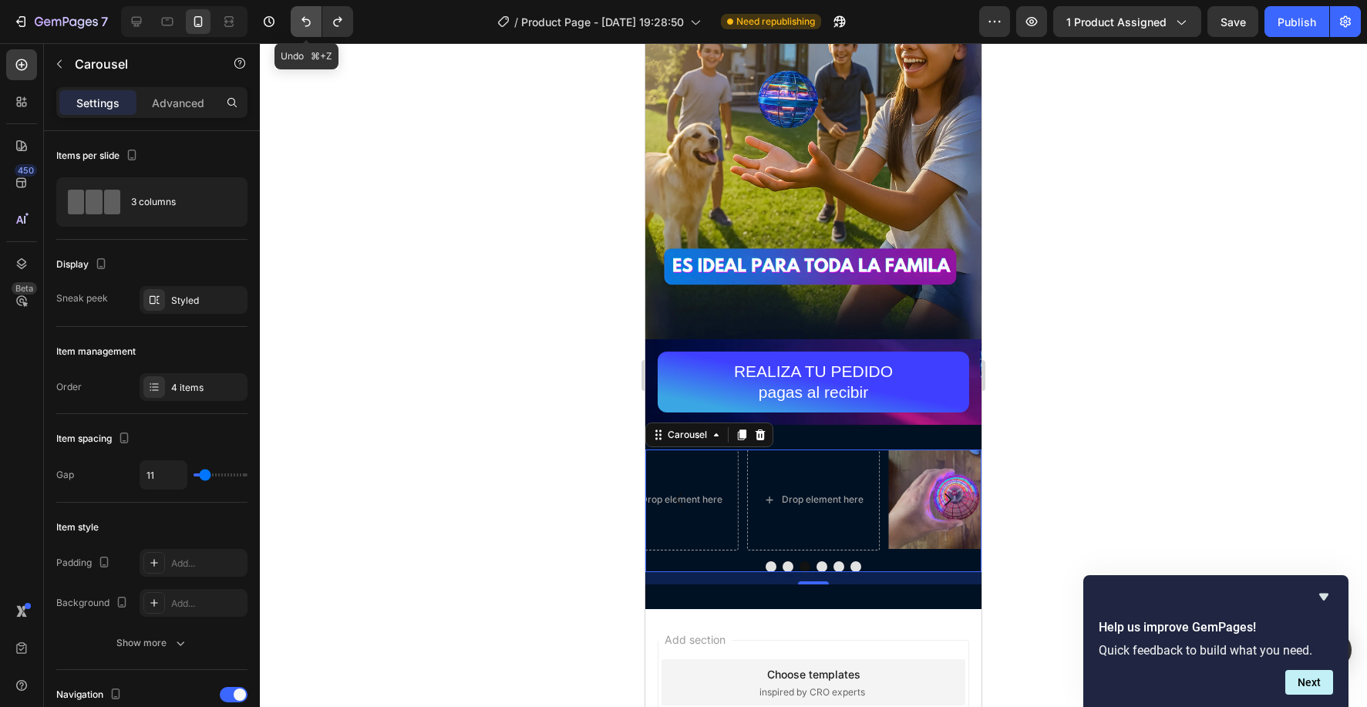
click at [298, 12] on button "Undo/Redo" at bounding box center [306, 21] width 31 height 31
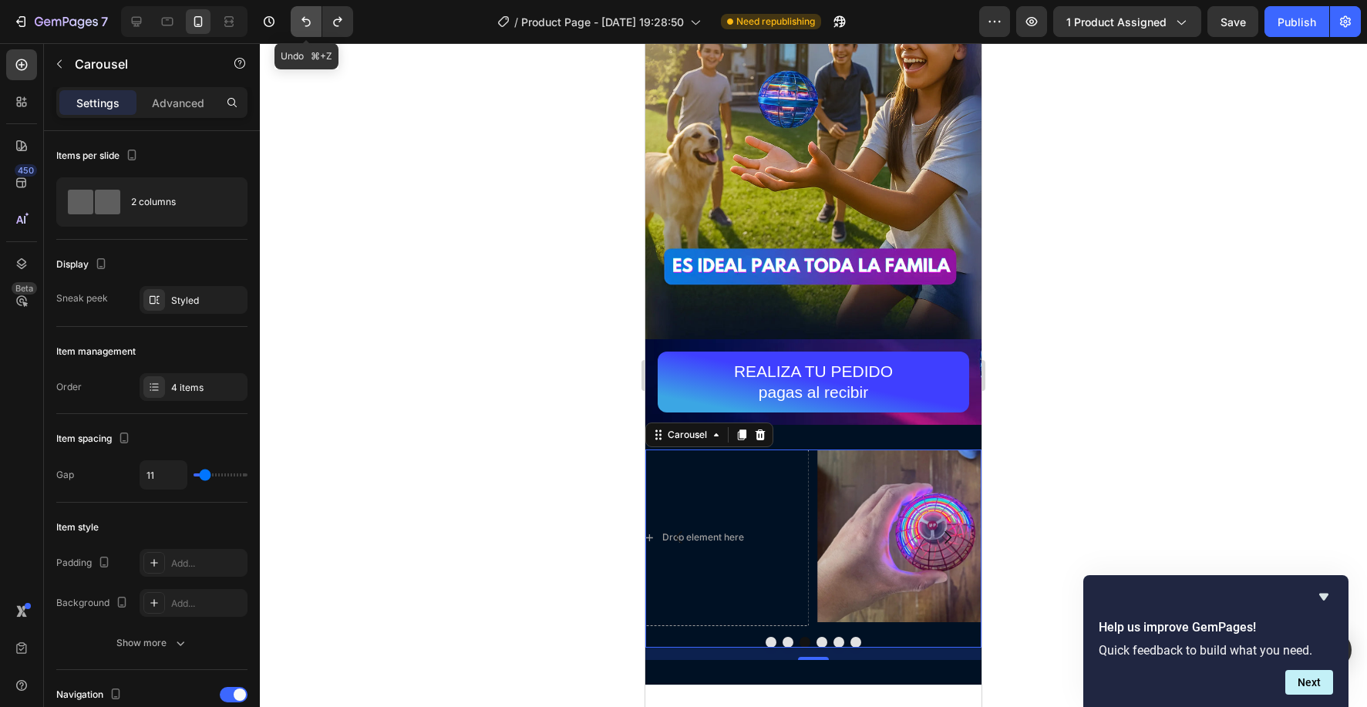
click at [298, 12] on button "Undo/Redo" at bounding box center [306, 21] width 31 height 31
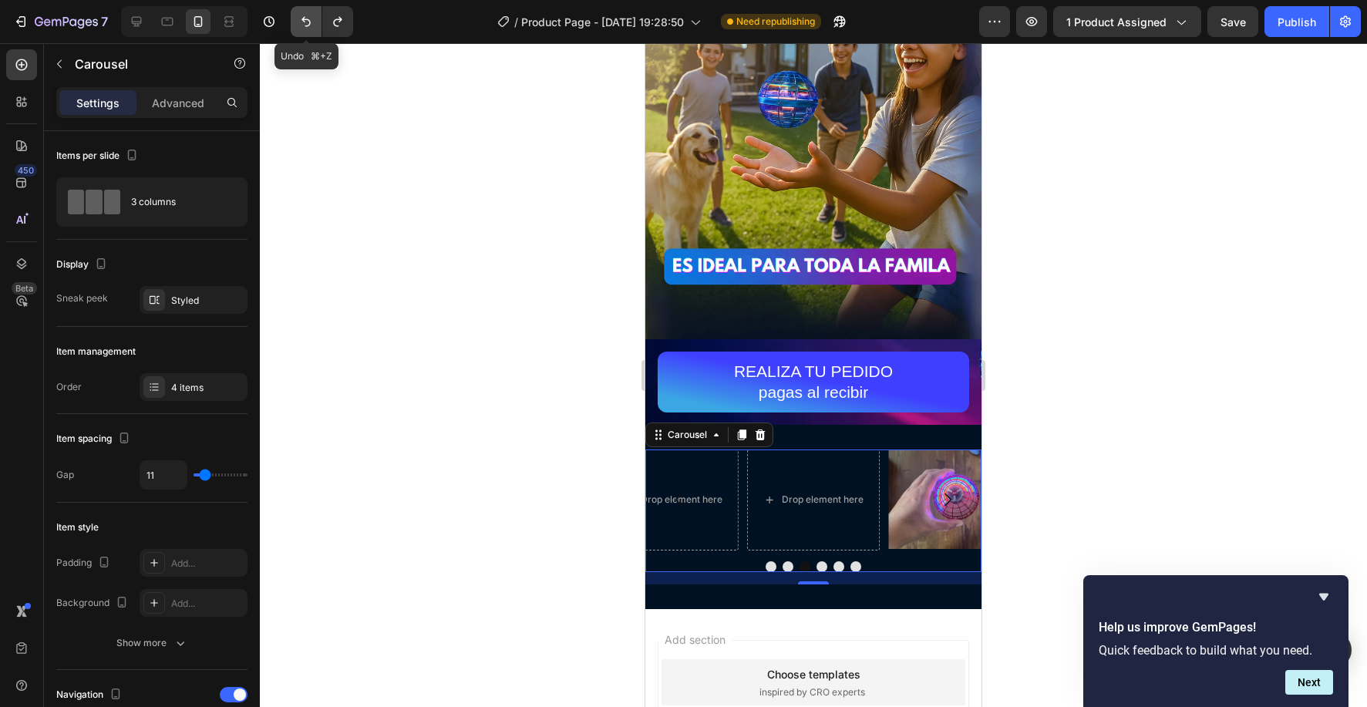
click at [298, 12] on button "Undo/Redo" at bounding box center [306, 21] width 31 height 31
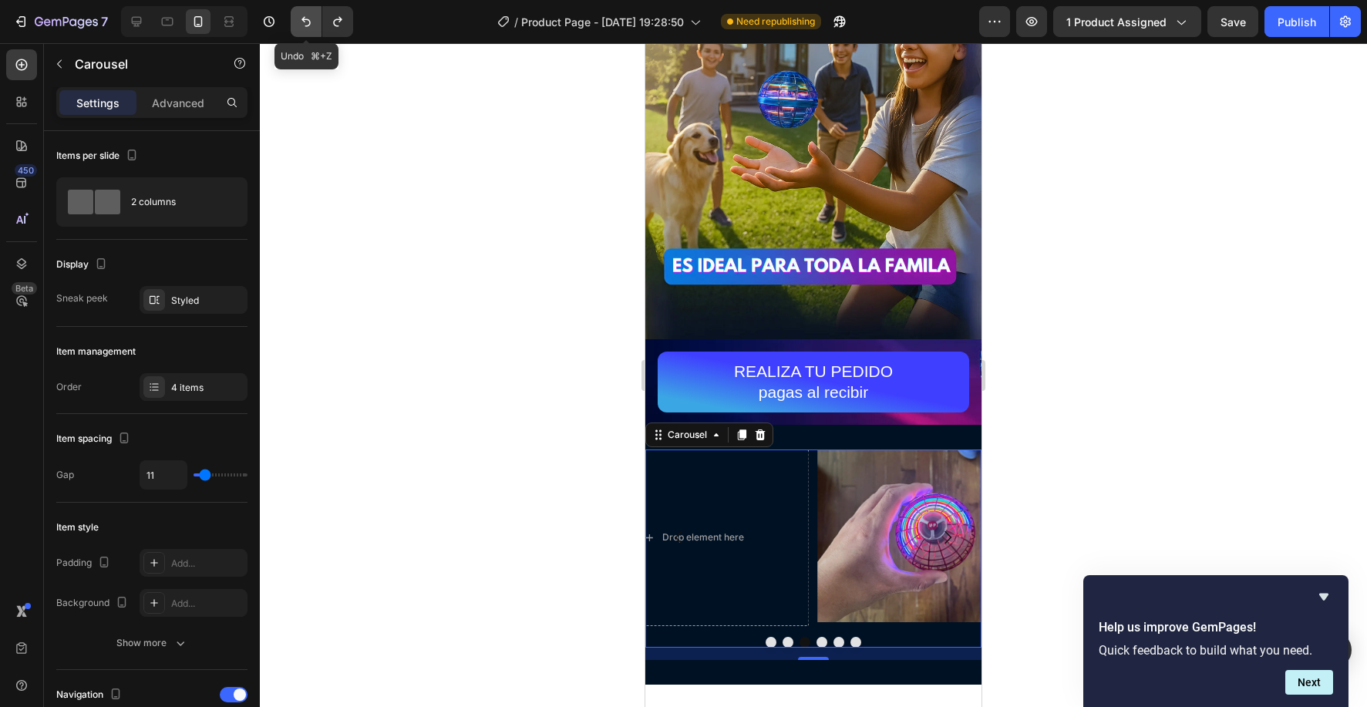
click at [298, 12] on button "Undo/Redo" at bounding box center [306, 21] width 31 height 31
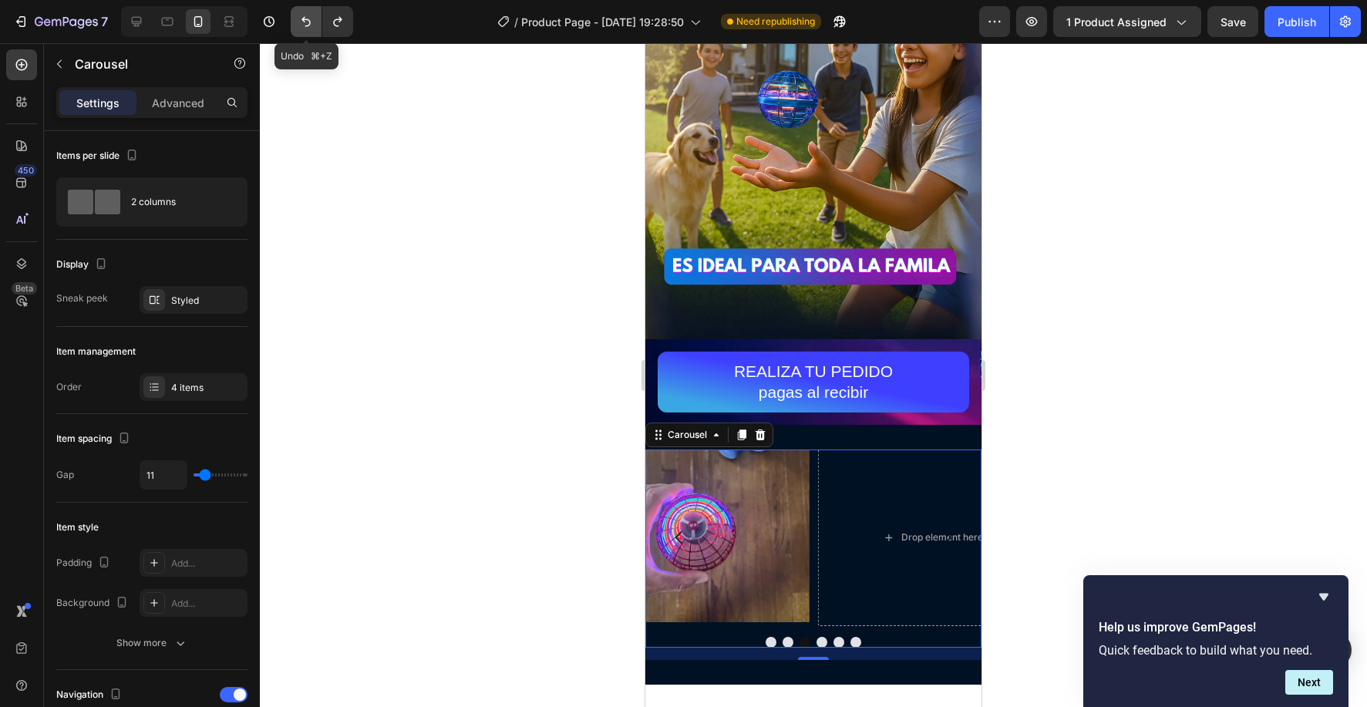
click at [298, 12] on button "Undo/Redo" at bounding box center [306, 21] width 31 height 31
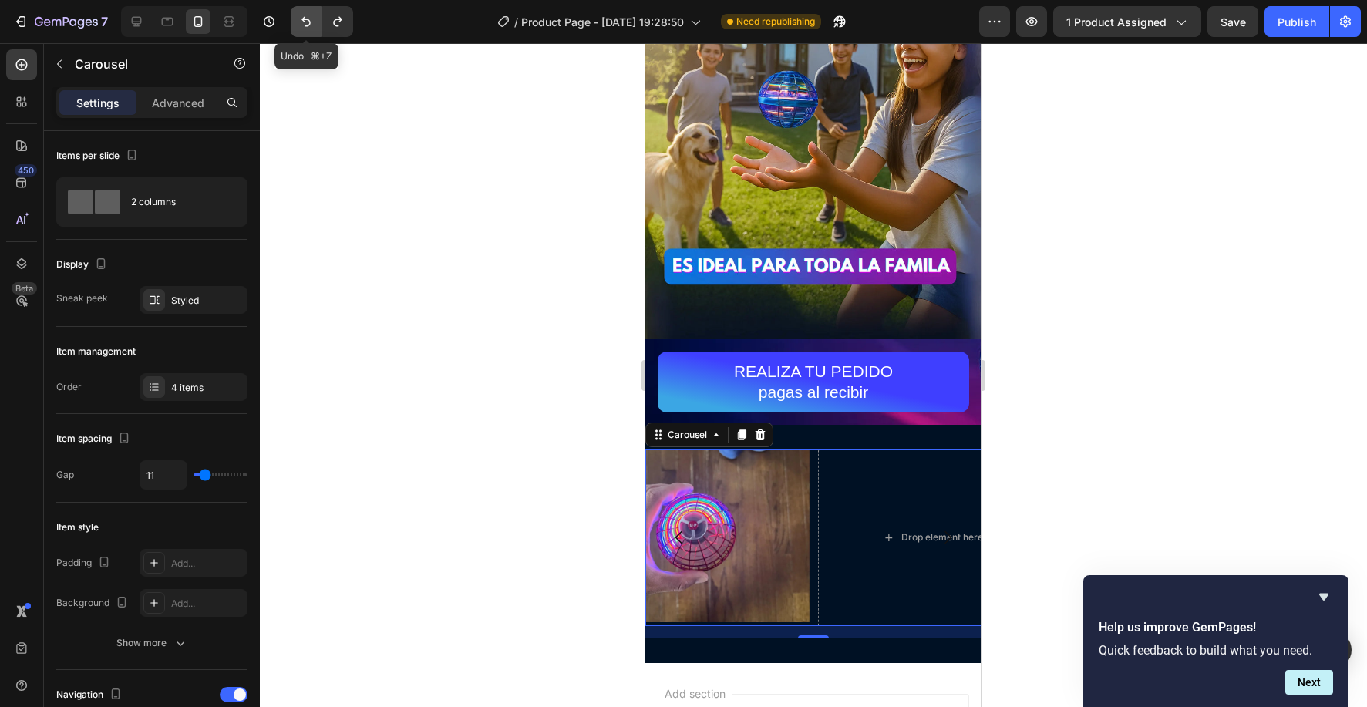
click at [298, 12] on button "Undo/Redo" at bounding box center [306, 21] width 31 height 31
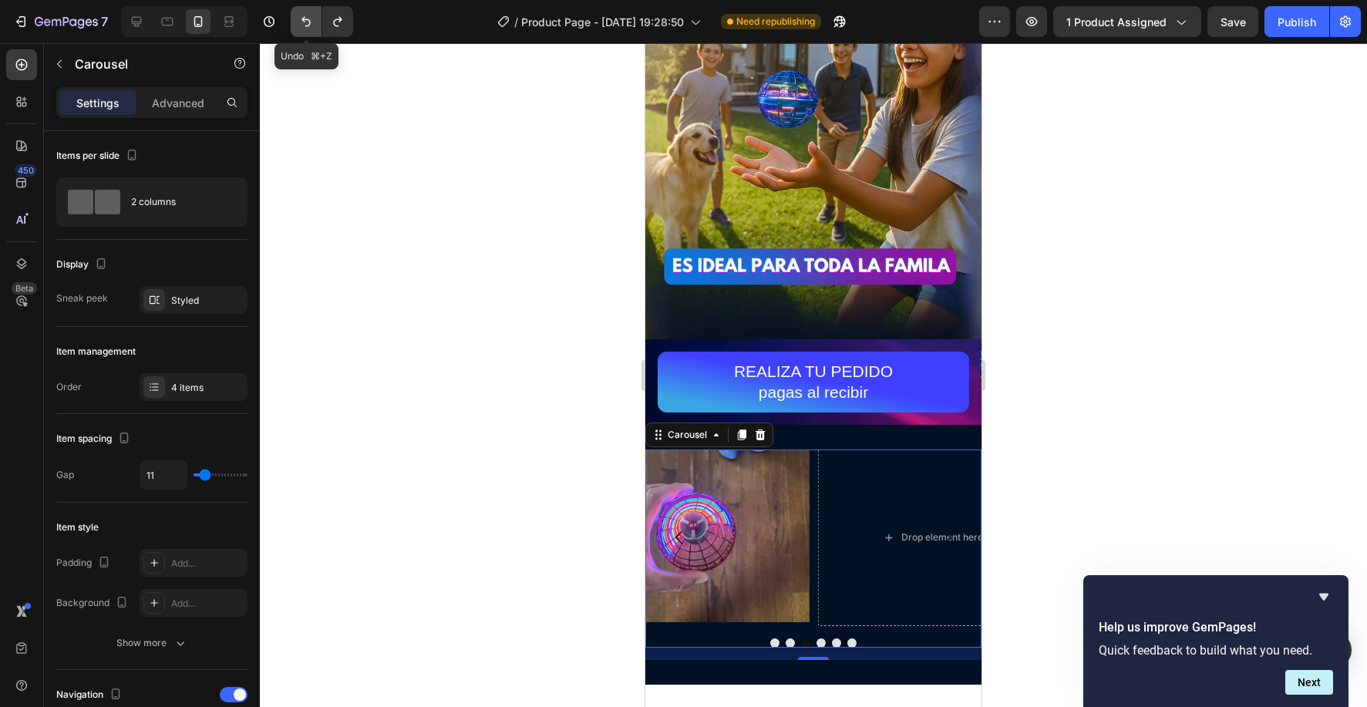
click at [298, 12] on button "Undo/Redo" at bounding box center [306, 21] width 31 height 31
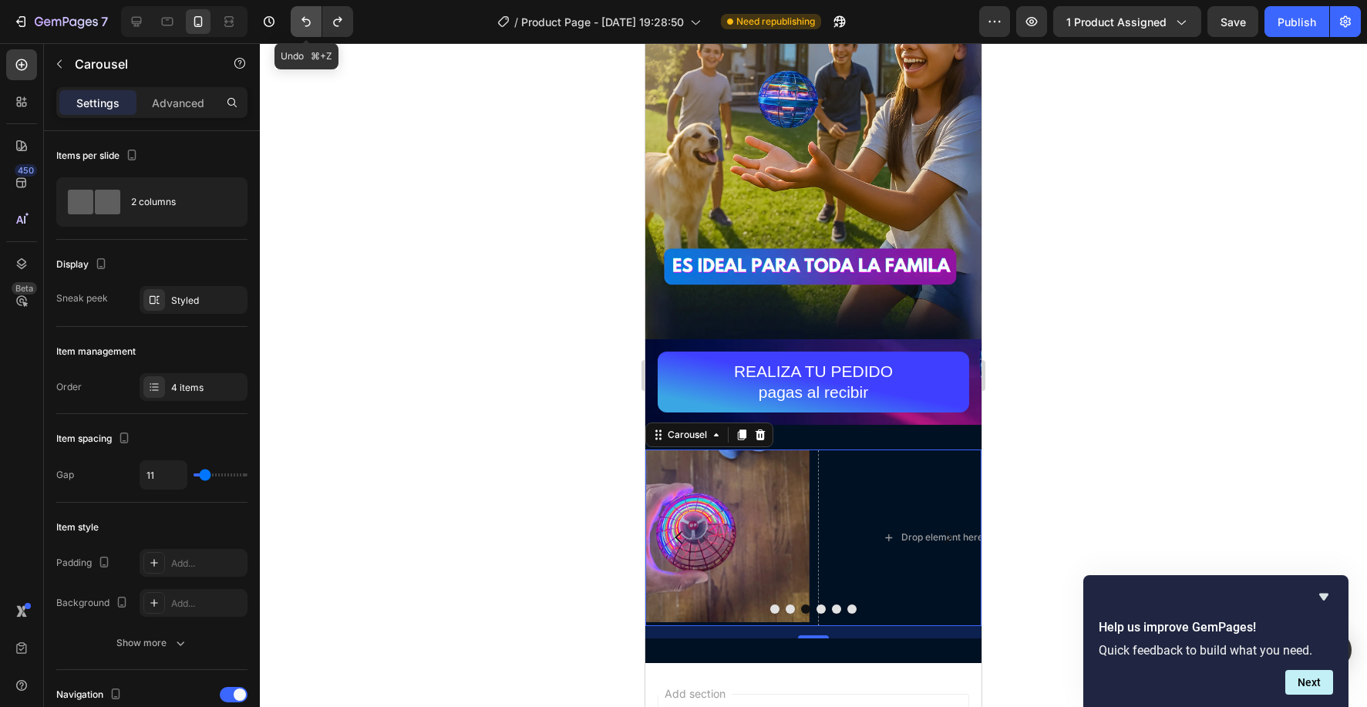
click at [298, 12] on button "Undo/Redo" at bounding box center [306, 21] width 31 height 31
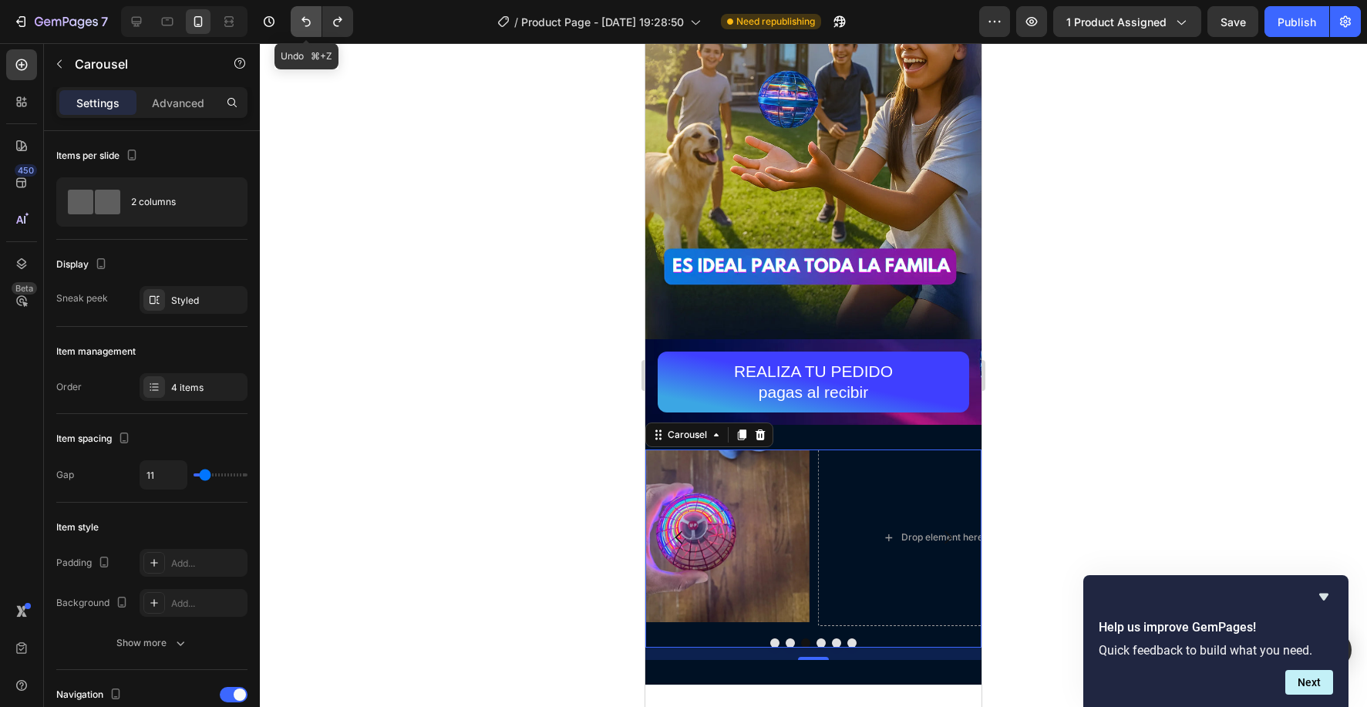
click at [298, 12] on button "Undo/Redo" at bounding box center [306, 21] width 31 height 31
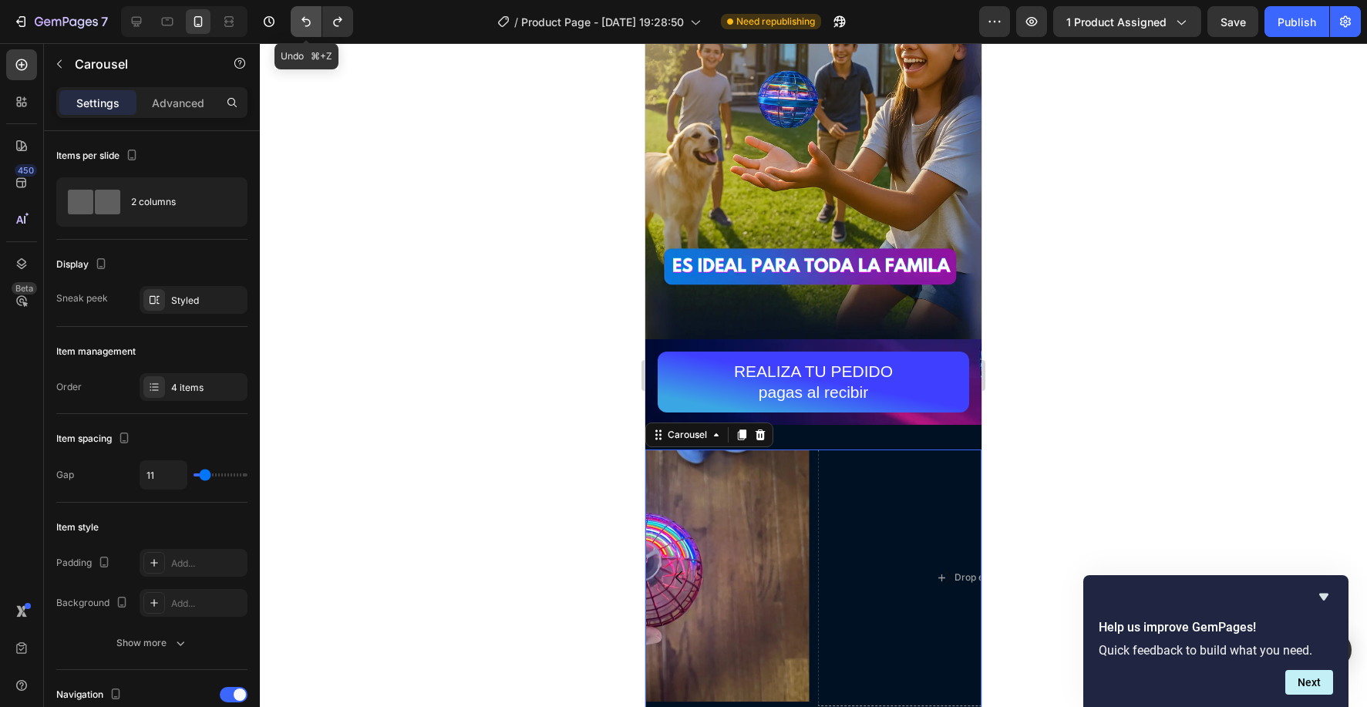
click at [298, 12] on button "Undo/Redo" at bounding box center [306, 21] width 31 height 31
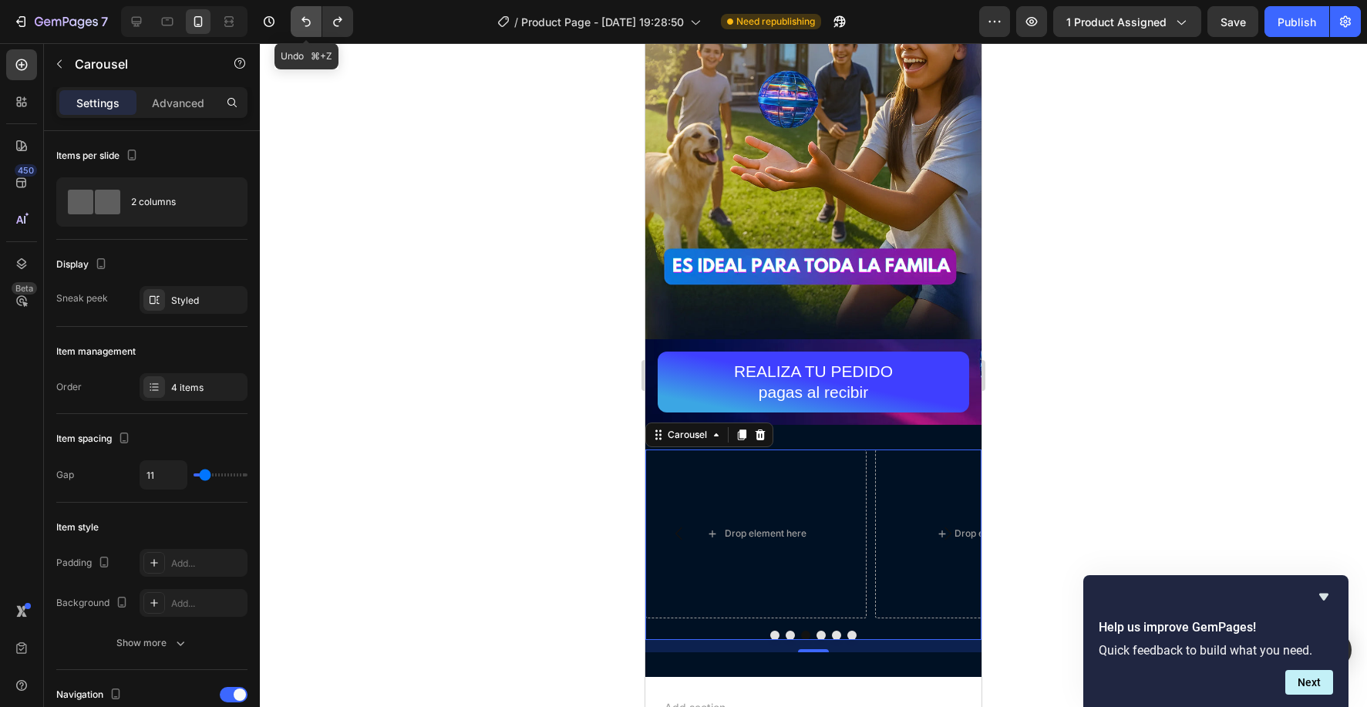
click at [298, 12] on button "Undo/Redo" at bounding box center [306, 21] width 31 height 31
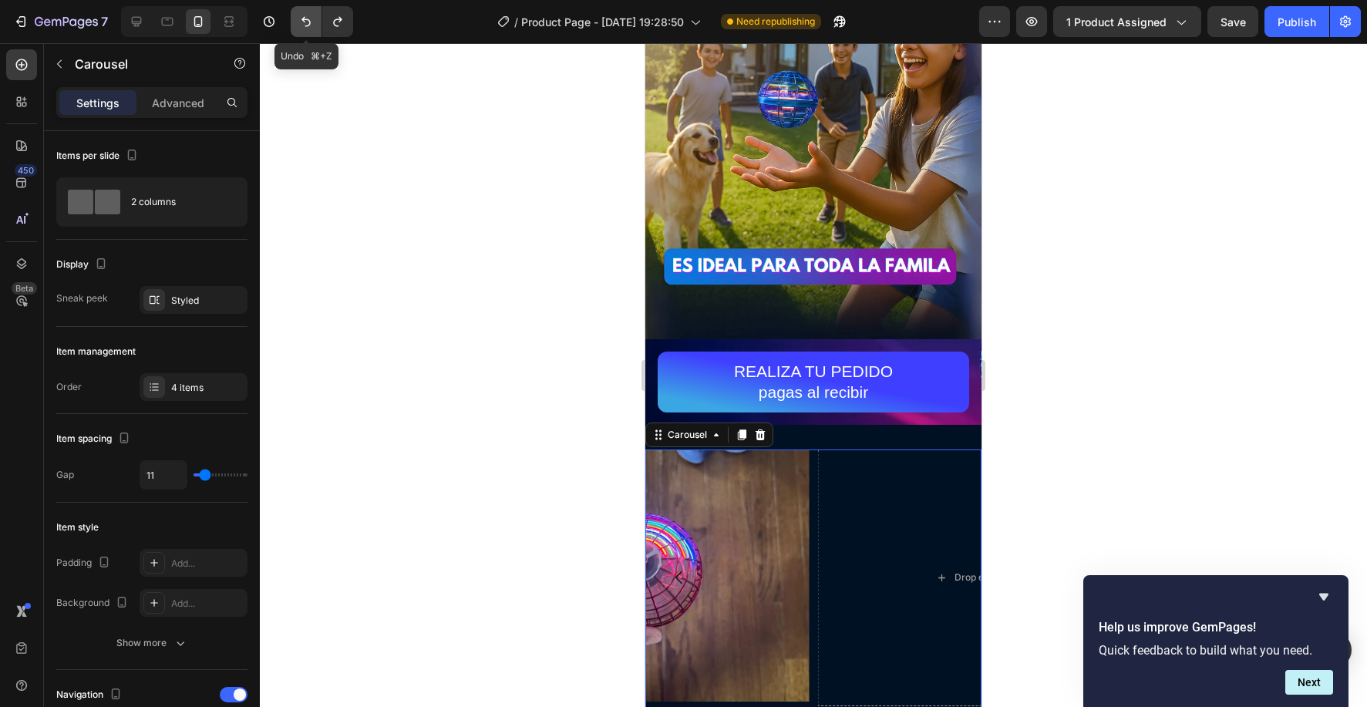
click at [298, 12] on button "Undo/Redo" at bounding box center [306, 21] width 31 height 31
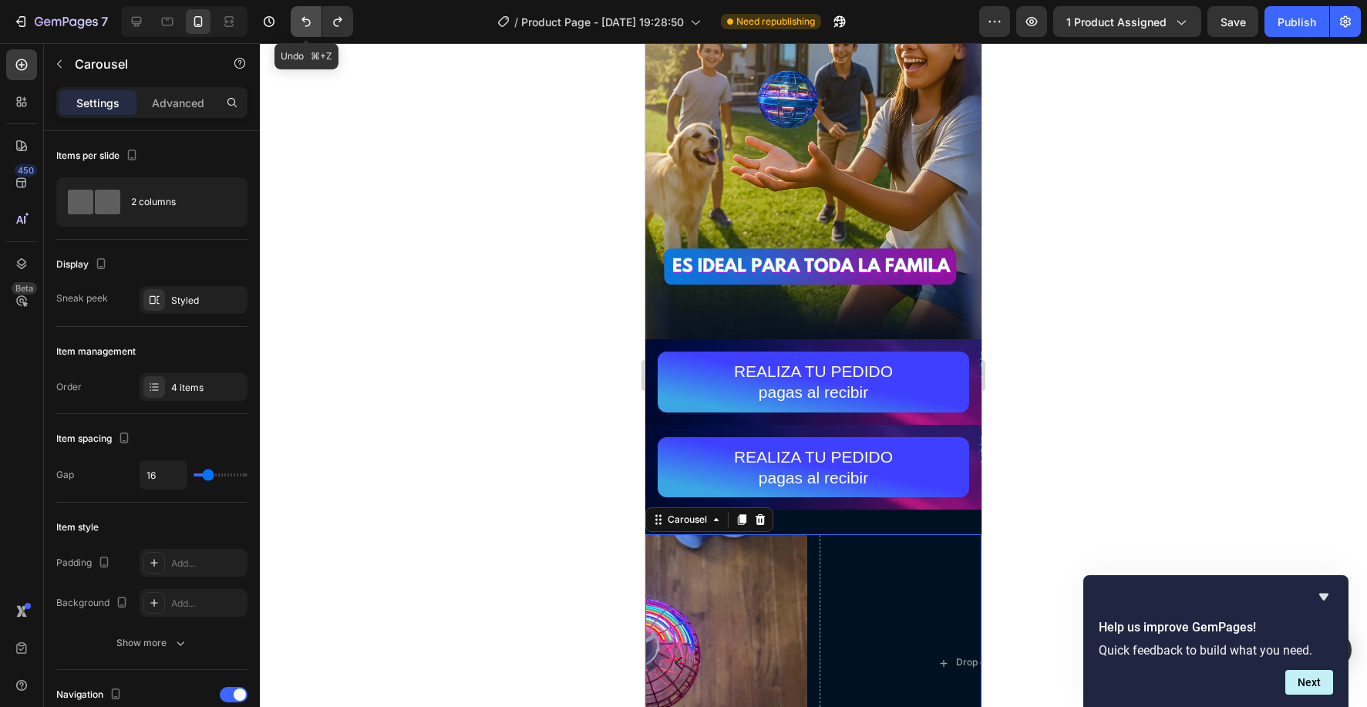
click at [298, 12] on button "Undo/Redo" at bounding box center [306, 21] width 31 height 31
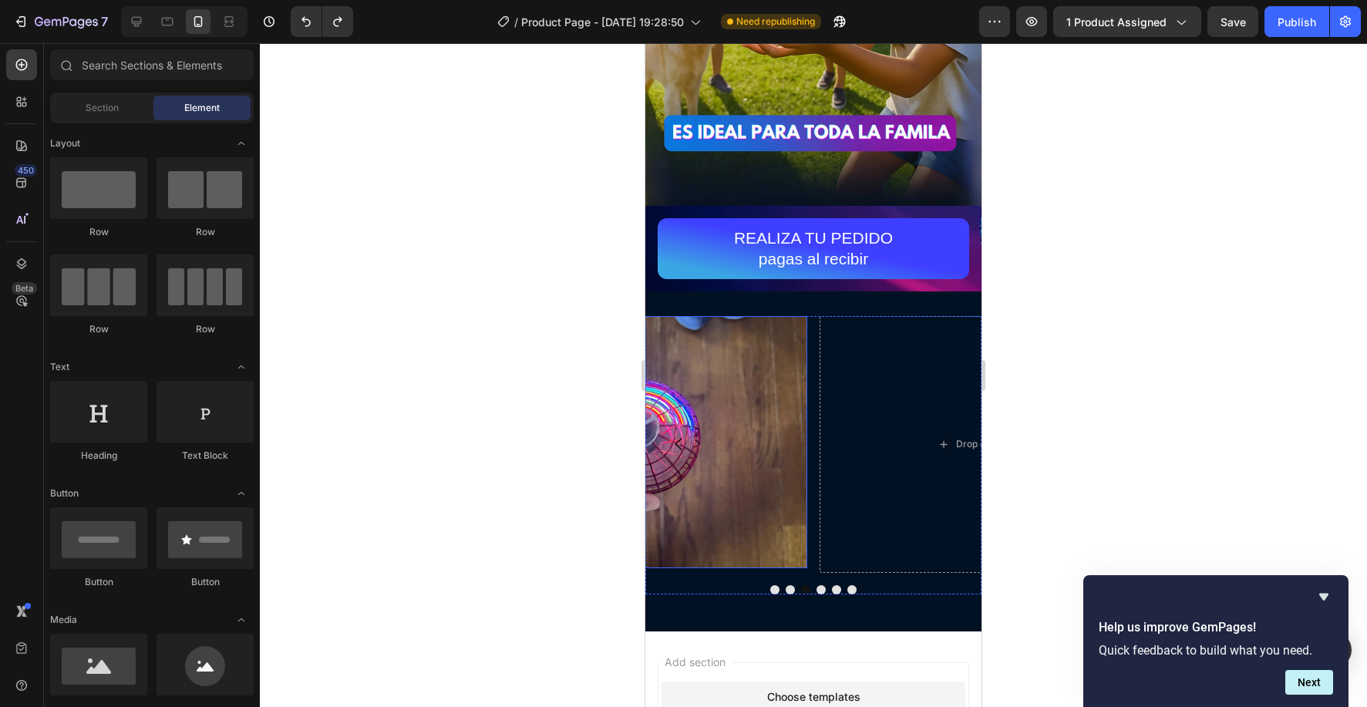
scroll to position [3364, 0]
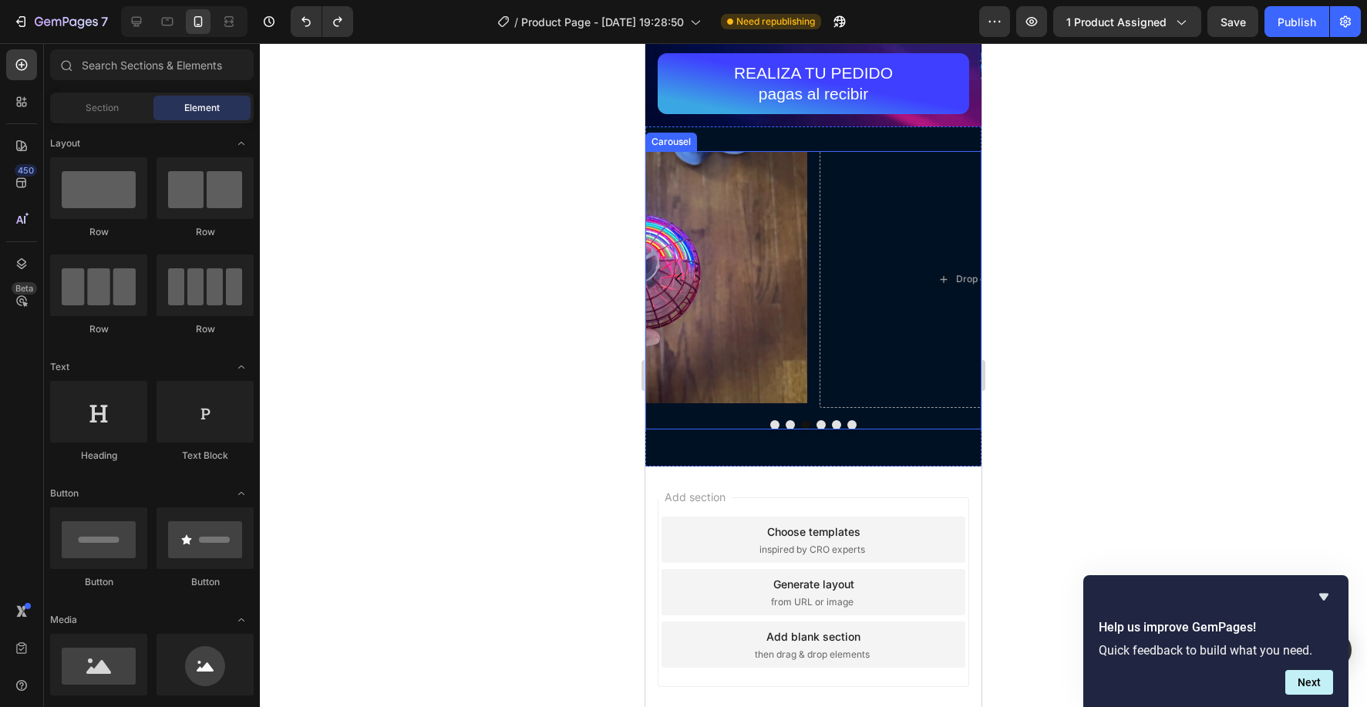
click at [790, 425] on button "Dot" at bounding box center [789, 424] width 9 height 9
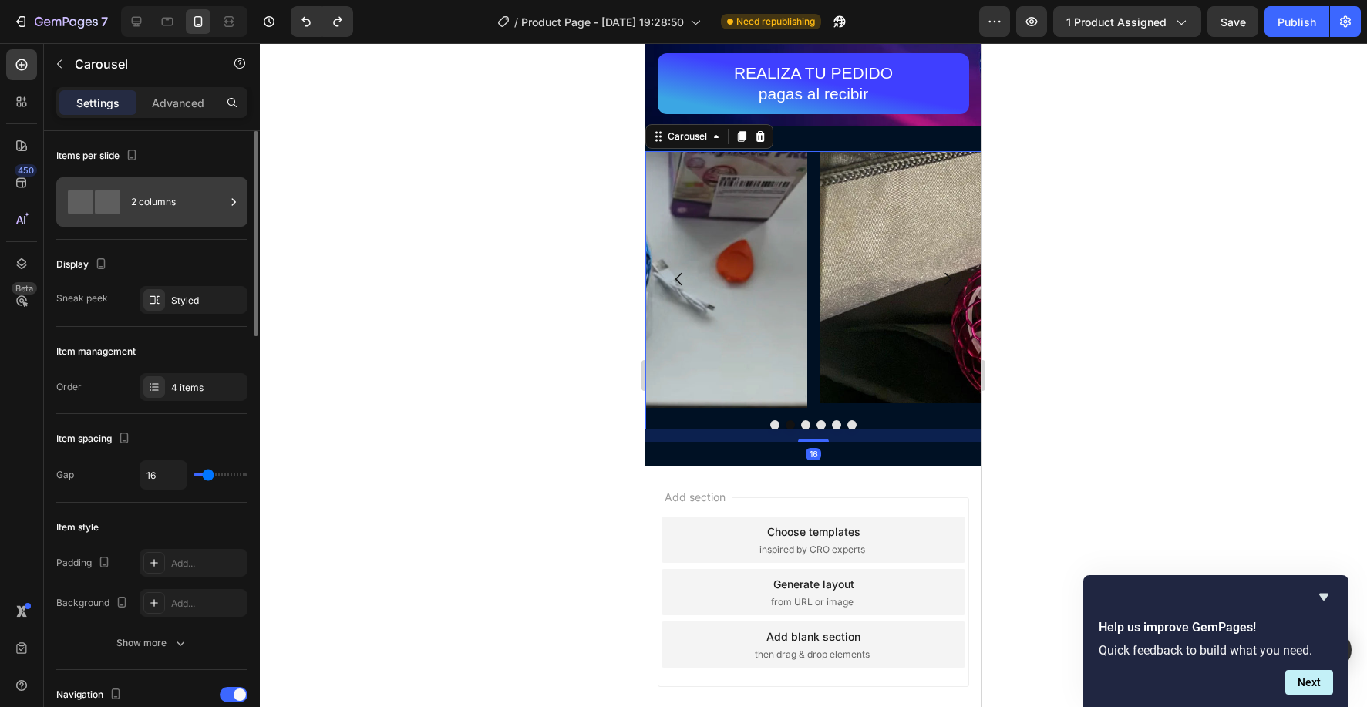
click at [201, 207] on div "2 columns" at bounding box center [178, 201] width 94 height 35
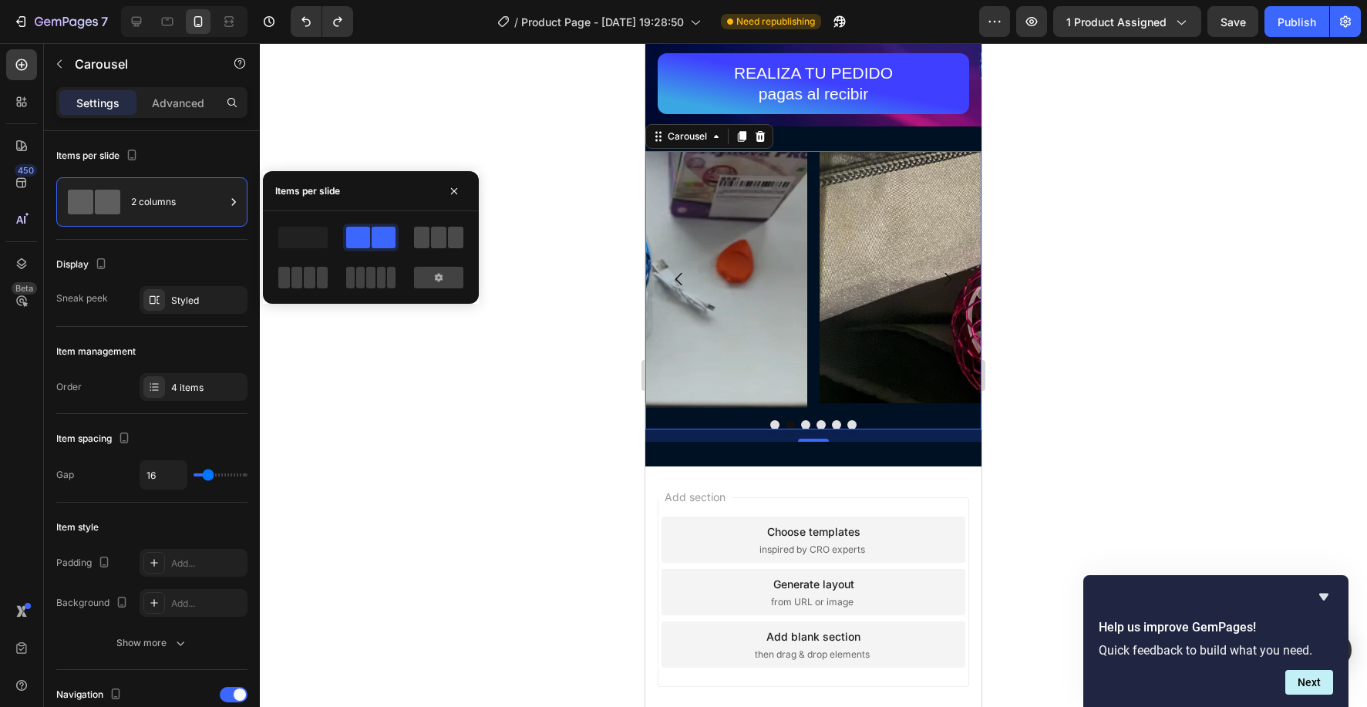
click at [423, 235] on span at bounding box center [421, 238] width 15 height 22
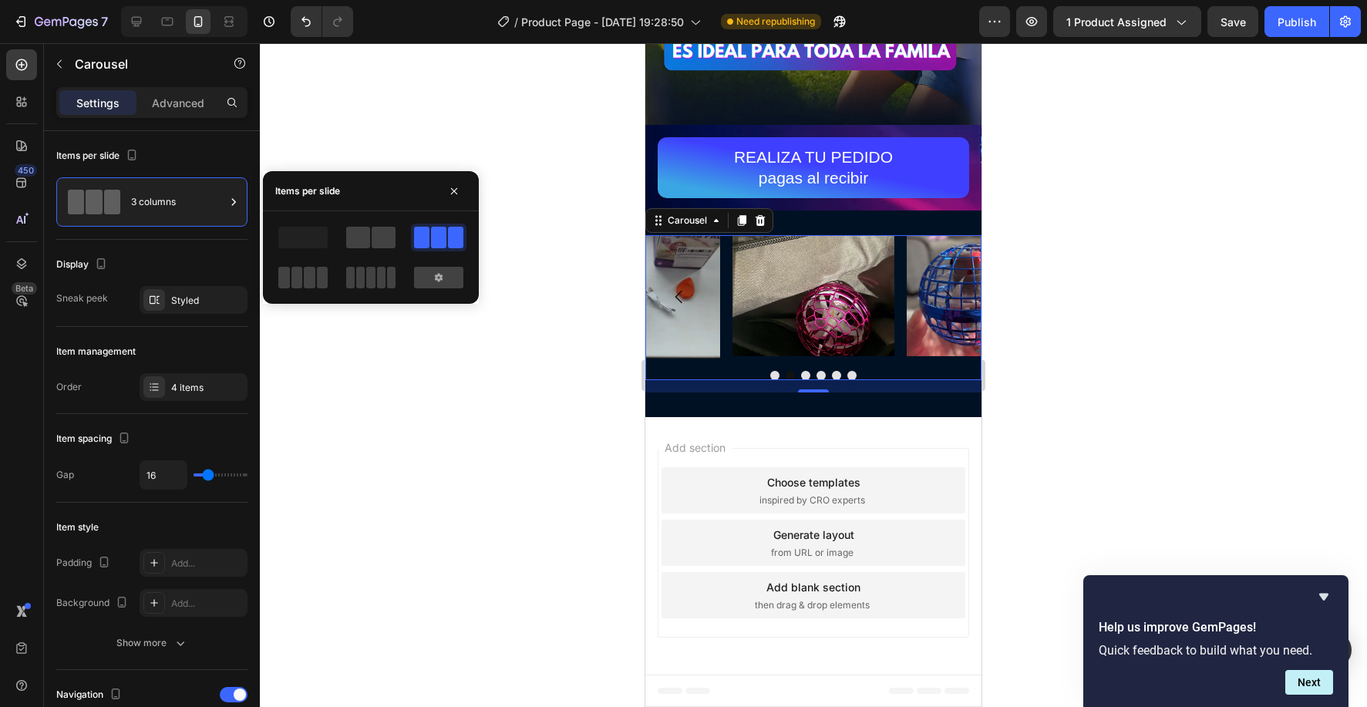
scroll to position [3280, 0]
click at [442, 272] on icon at bounding box center [438, 277] width 12 height 12
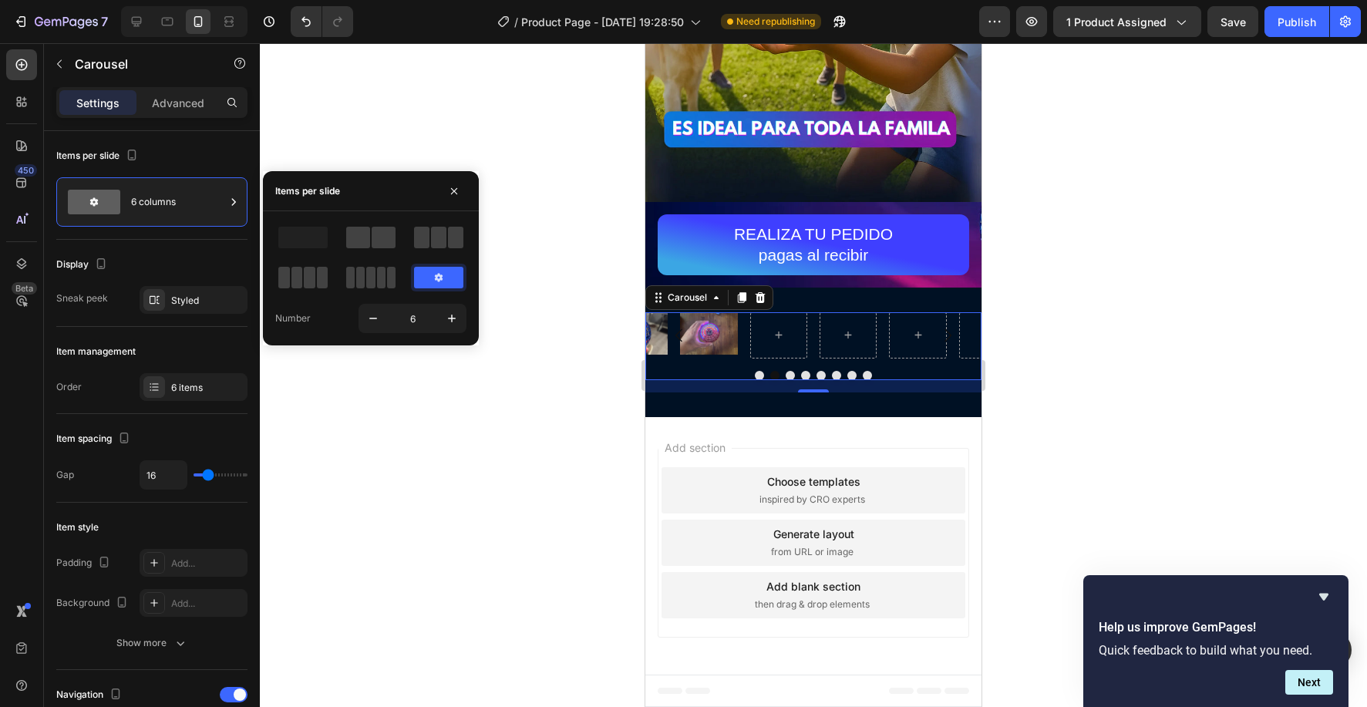
scroll to position [3202, 0]
click at [363, 315] on button "button" at bounding box center [373, 318] width 28 height 28
click at [363, 316] on button "button" at bounding box center [373, 318] width 28 height 28
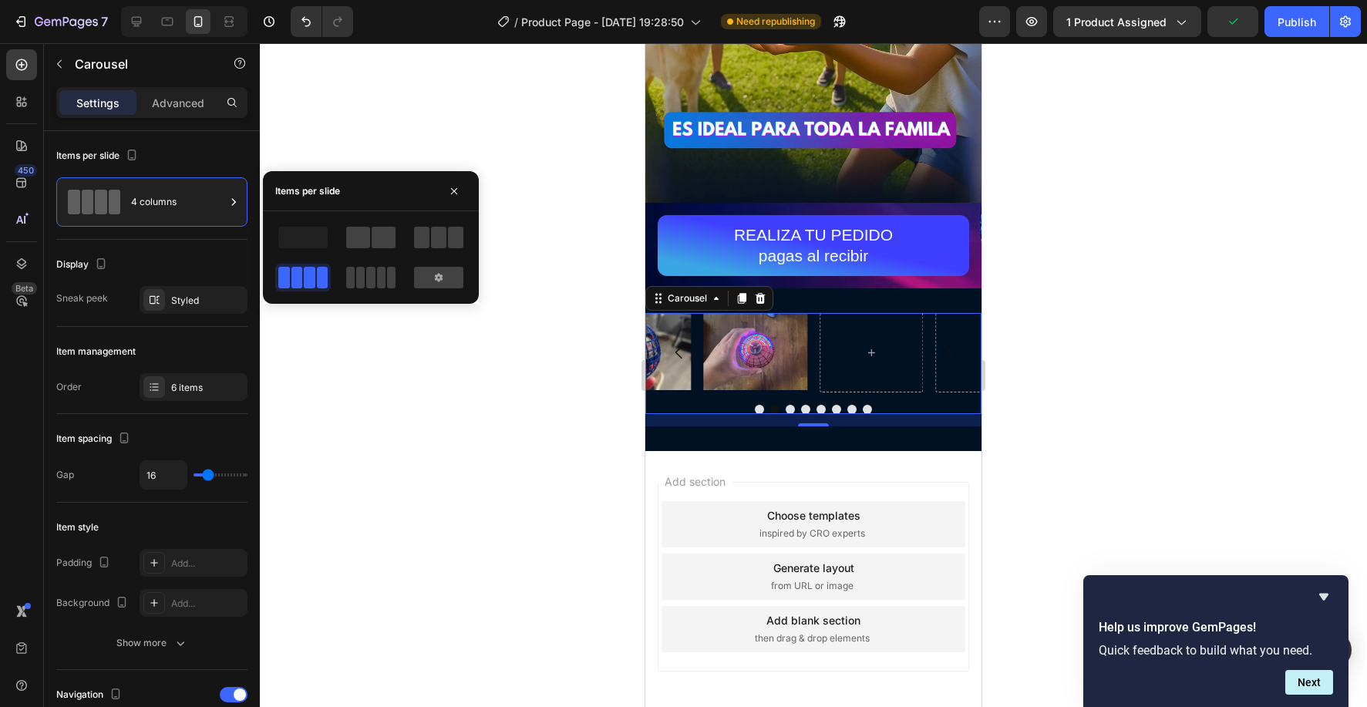
scroll to position [3235, 0]
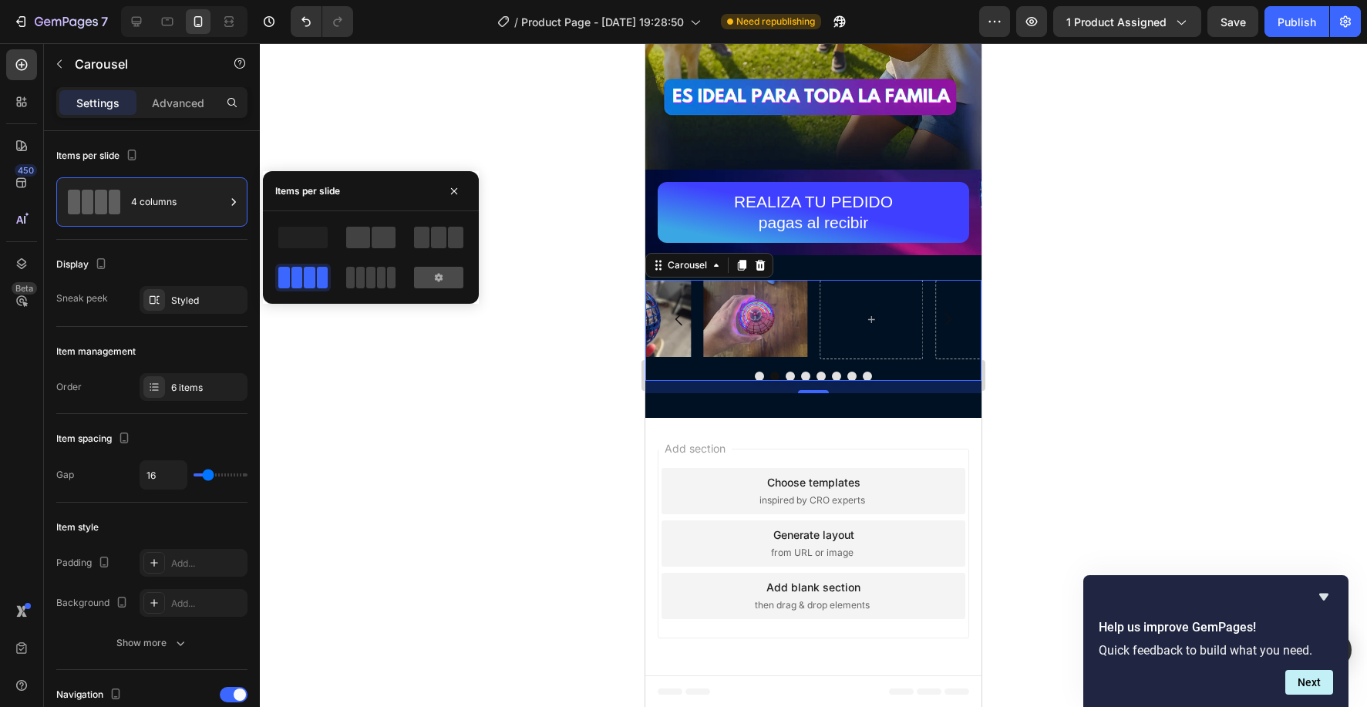
click at [451, 284] on div at bounding box center [438, 278] width 49 height 22
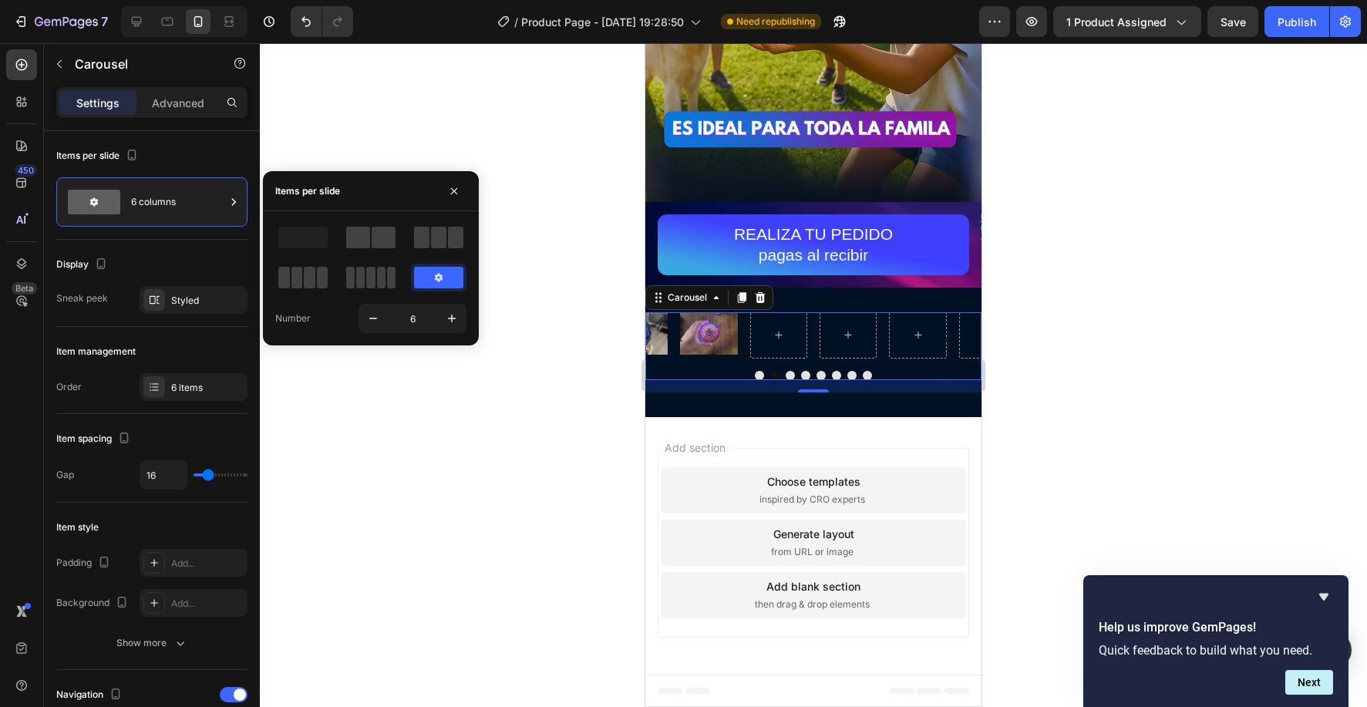
scroll to position [3202, 0]
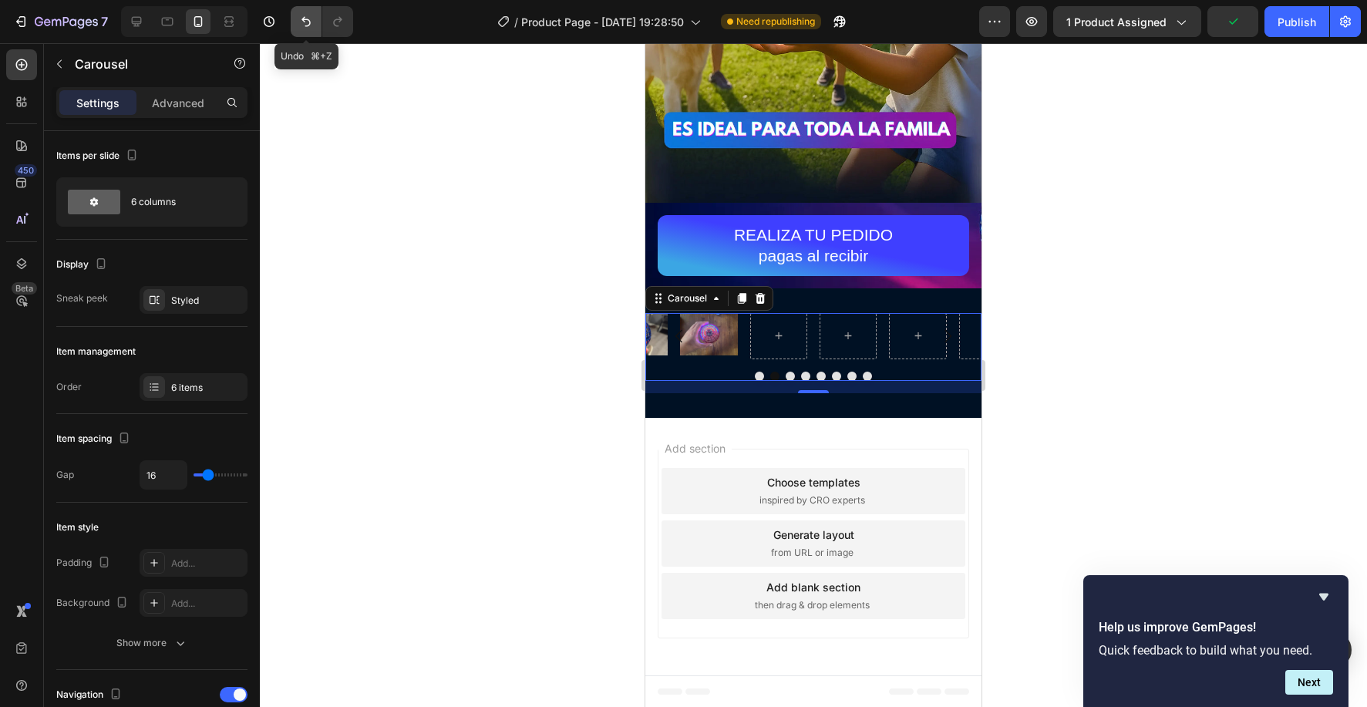
click at [316, 15] on button "Undo/Redo" at bounding box center [306, 21] width 31 height 31
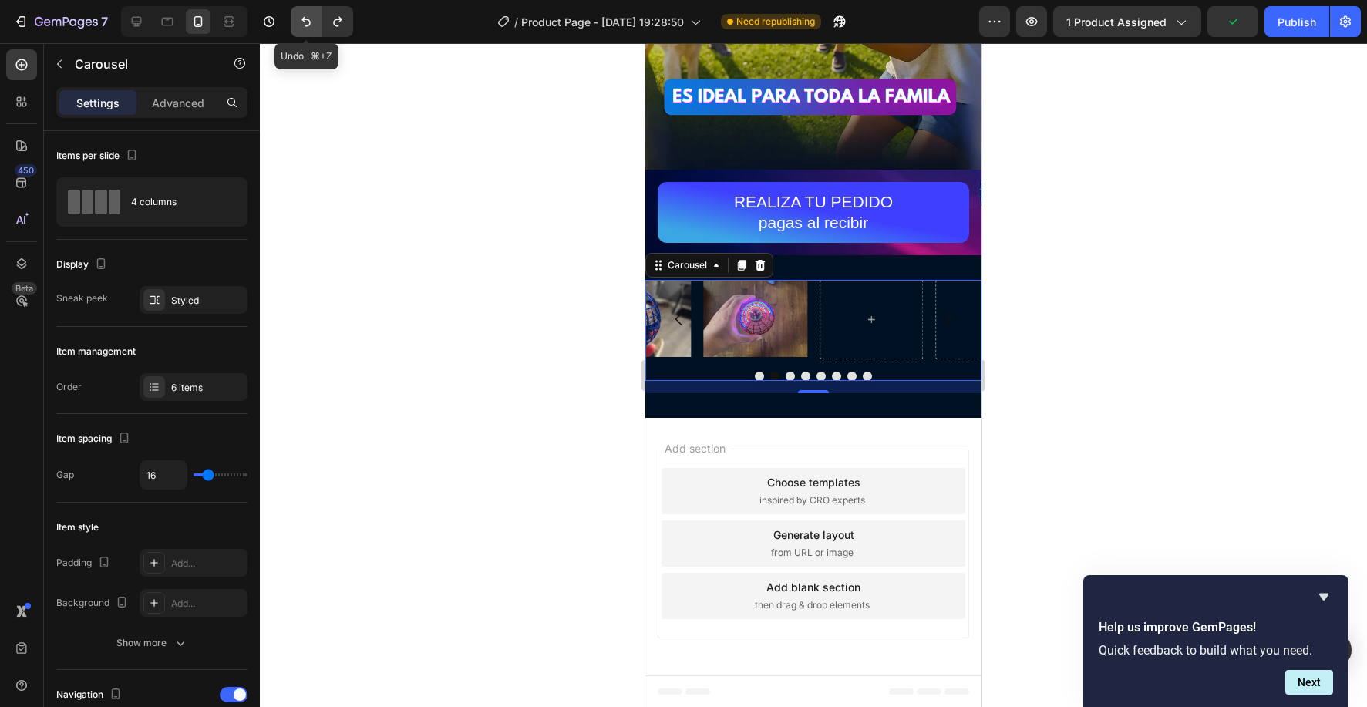
click at [314, 17] on icon "Undo/Redo" at bounding box center [305, 21] width 15 height 15
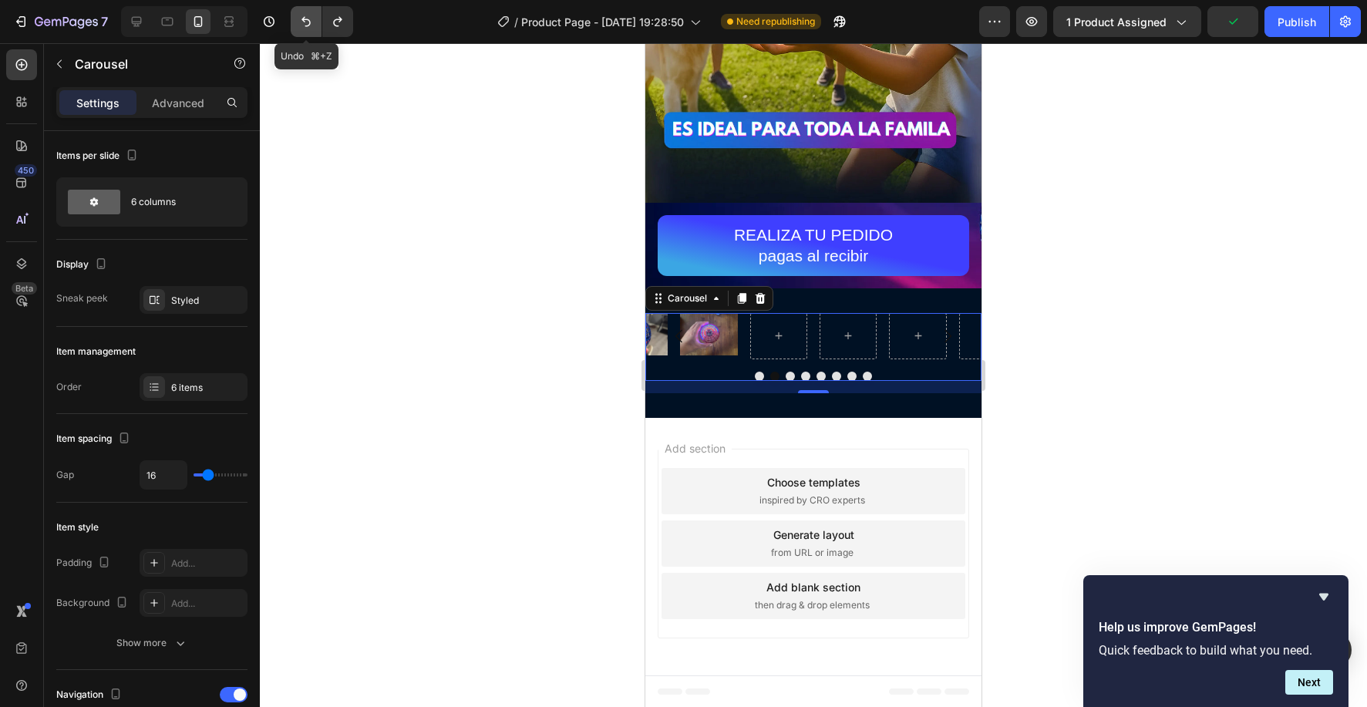
click at [314, 17] on icon "Undo/Redo" at bounding box center [305, 21] width 15 height 15
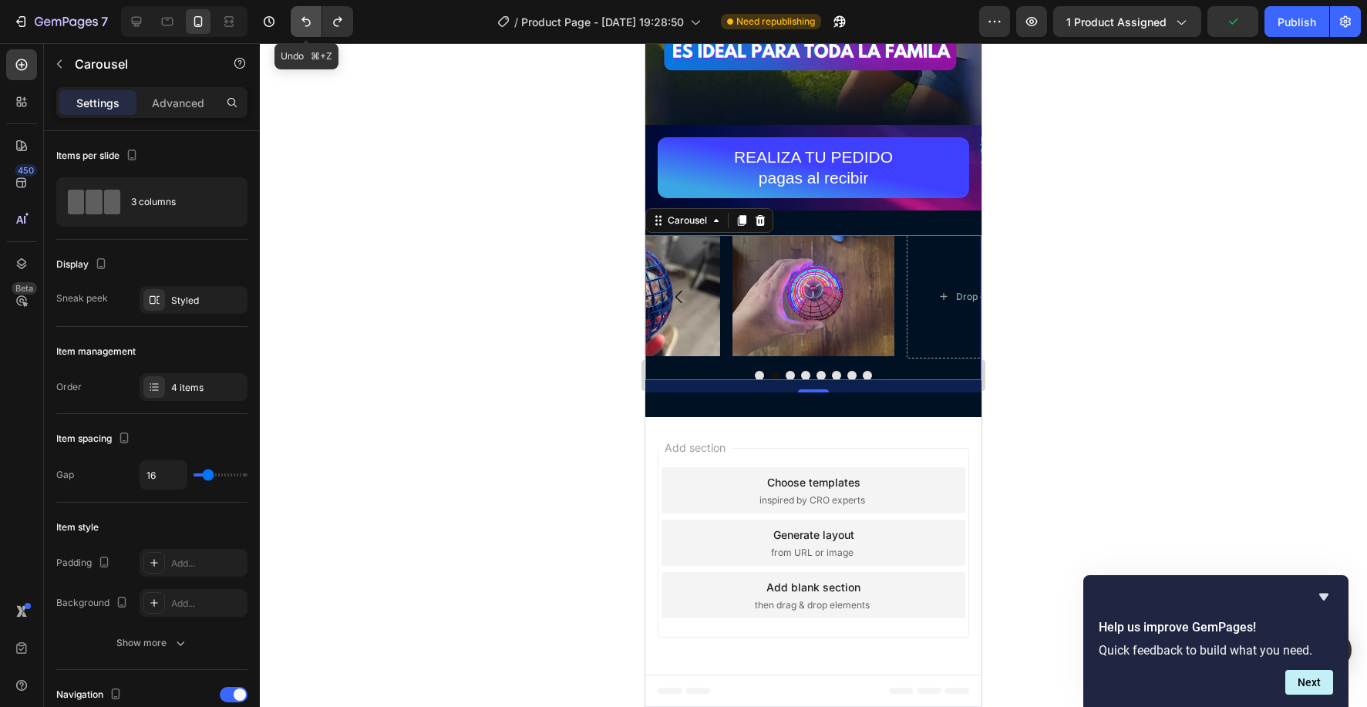
click at [314, 17] on button "Undo/Redo" at bounding box center [306, 21] width 31 height 31
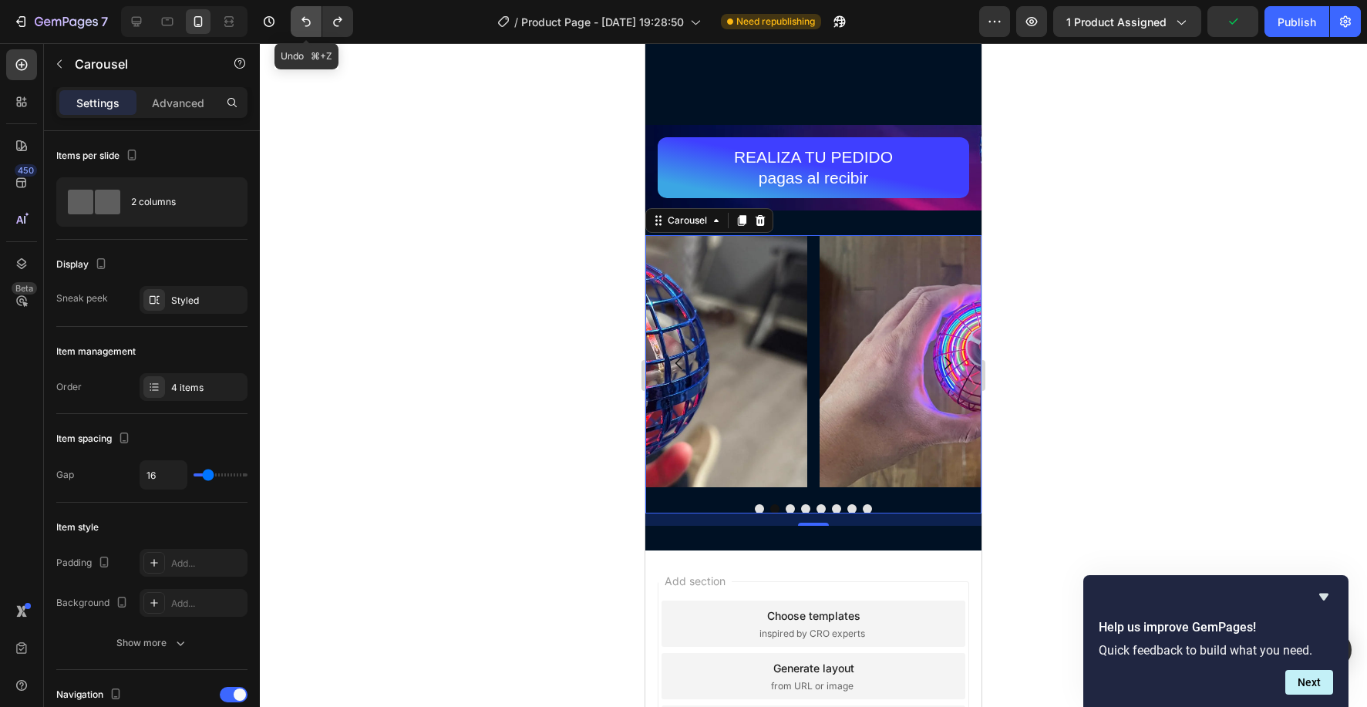
scroll to position [3364, 0]
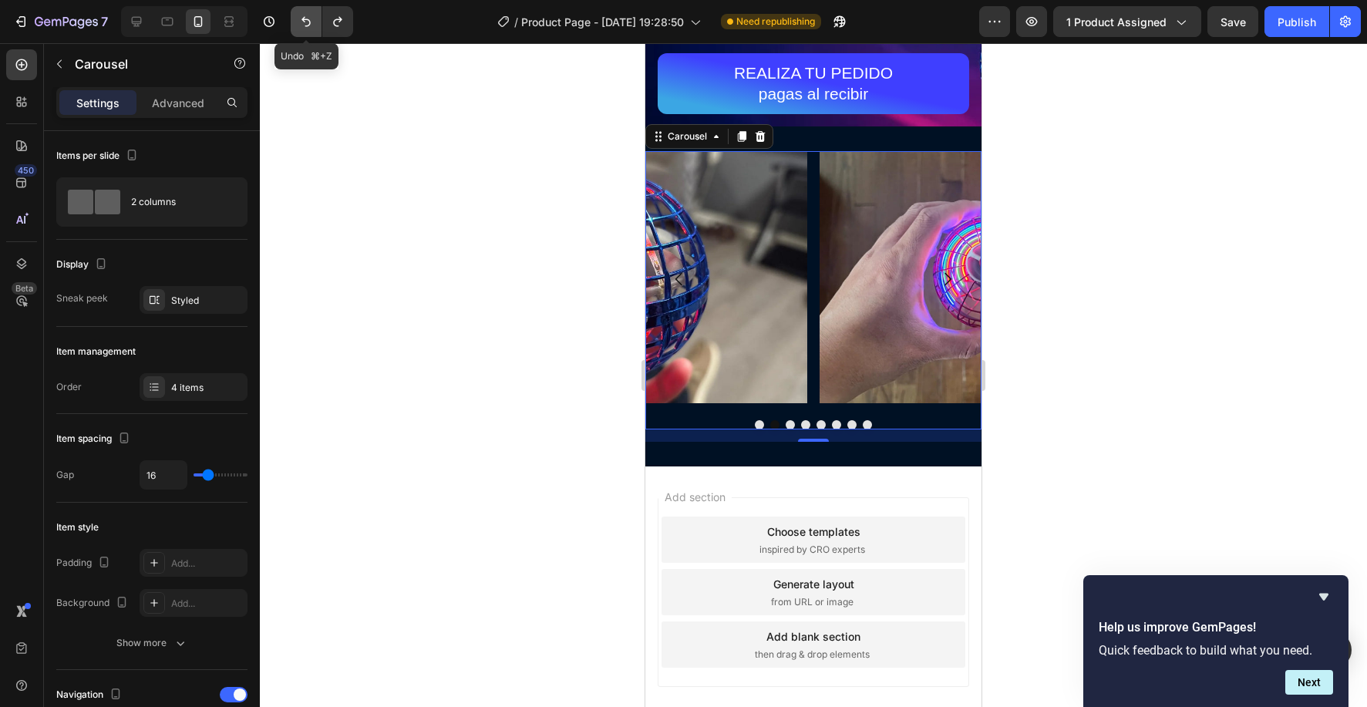
click at [314, 17] on button "Undo/Redo" at bounding box center [306, 21] width 31 height 31
click at [792, 425] on button "Dot" at bounding box center [789, 424] width 9 height 9
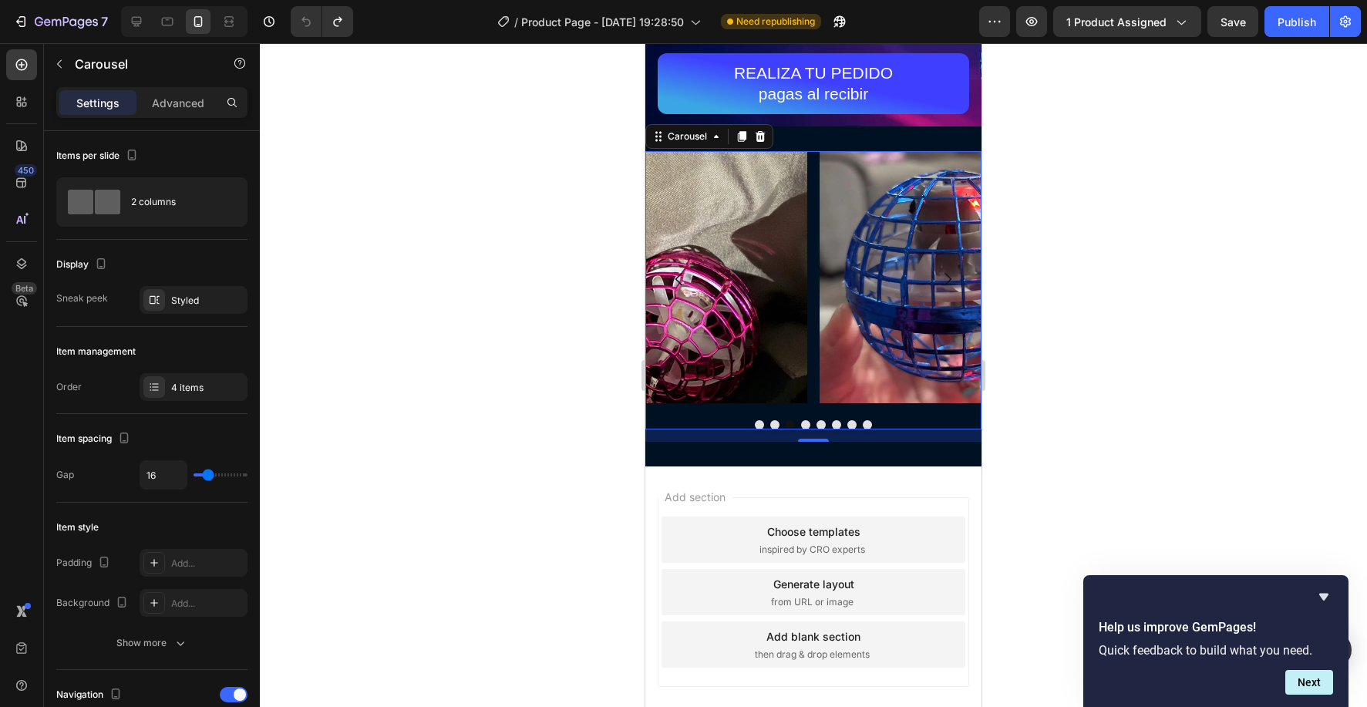
click at [809, 425] on button "Dot" at bounding box center [805, 424] width 9 height 9
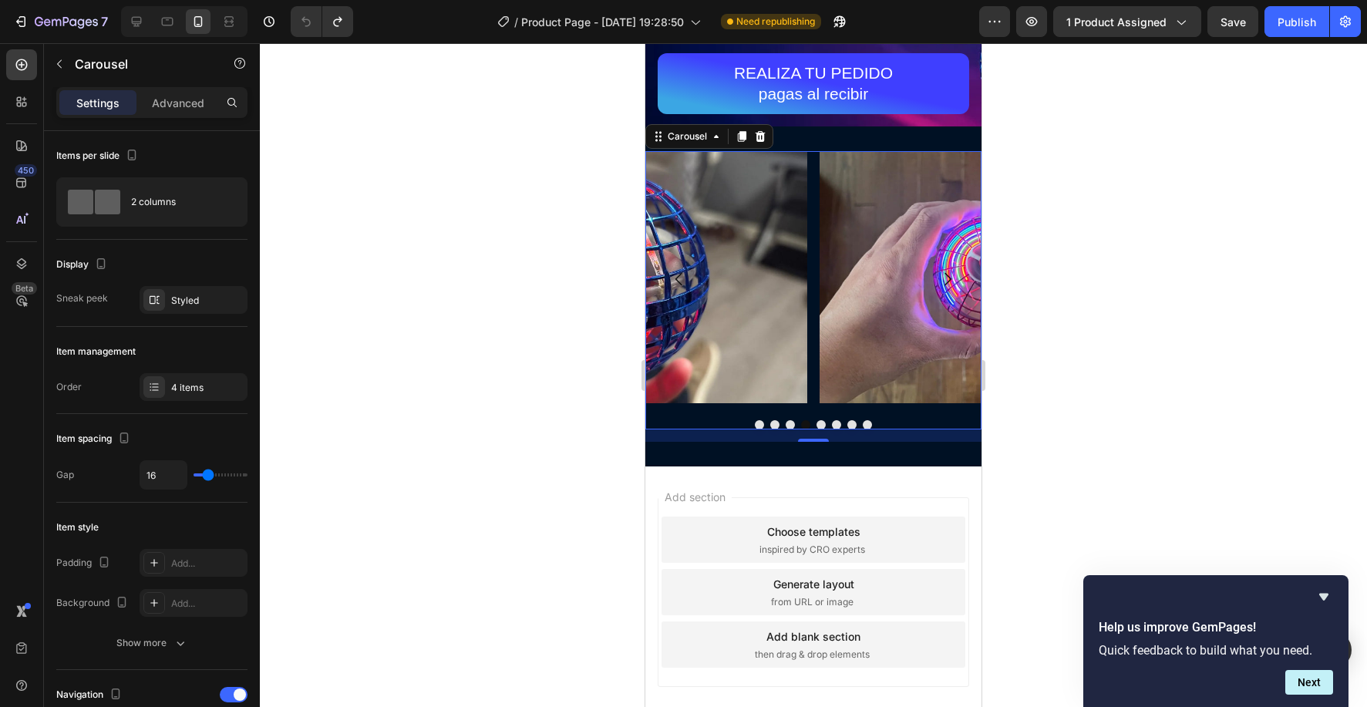
click at [814, 425] on div at bounding box center [813, 424] width 336 height 9
click at [818, 425] on button "Dot" at bounding box center [820, 424] width 9 height 9
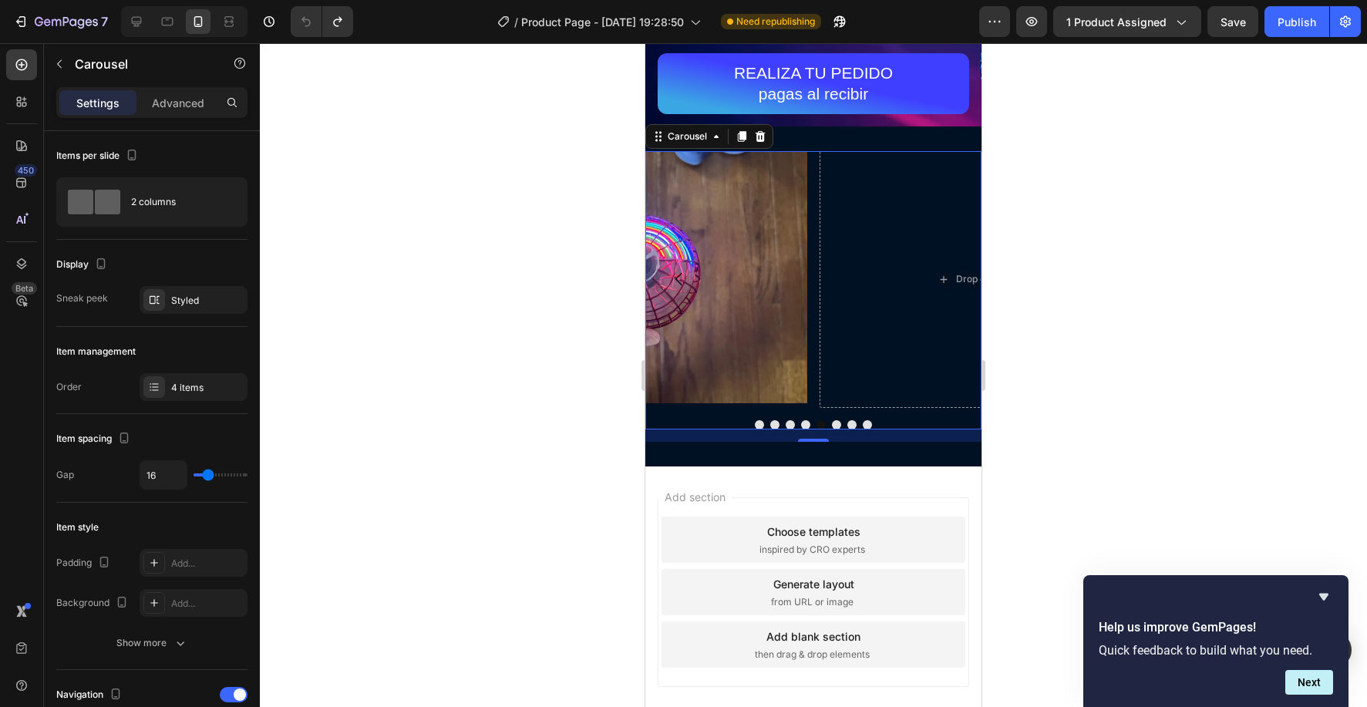
click at [836, 426] on button "Dot" at bounding box center [836, 424] width 9 height 9
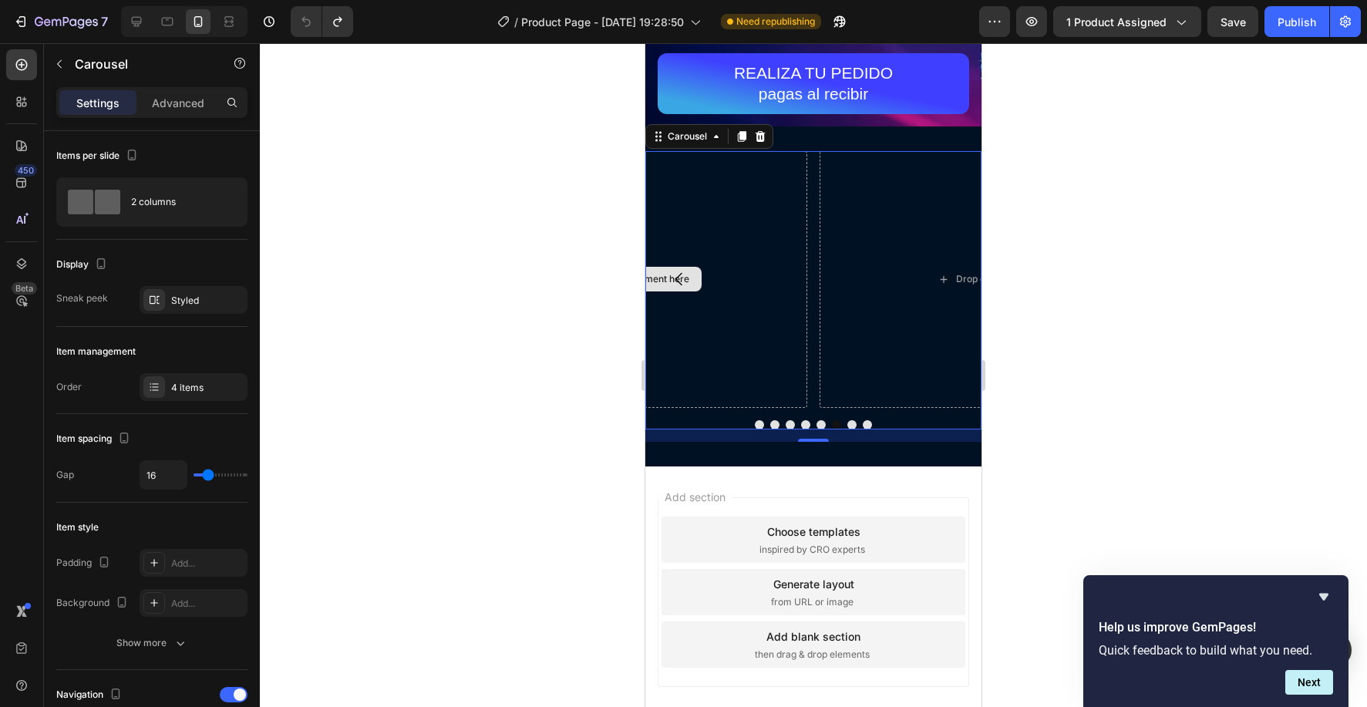
click at [746, 286] on div "Drop element here" at bounding box center [639, 279] width 336 height 257
click at [759, 134] on icon at bounding box center [760, 135] width 10 height 11
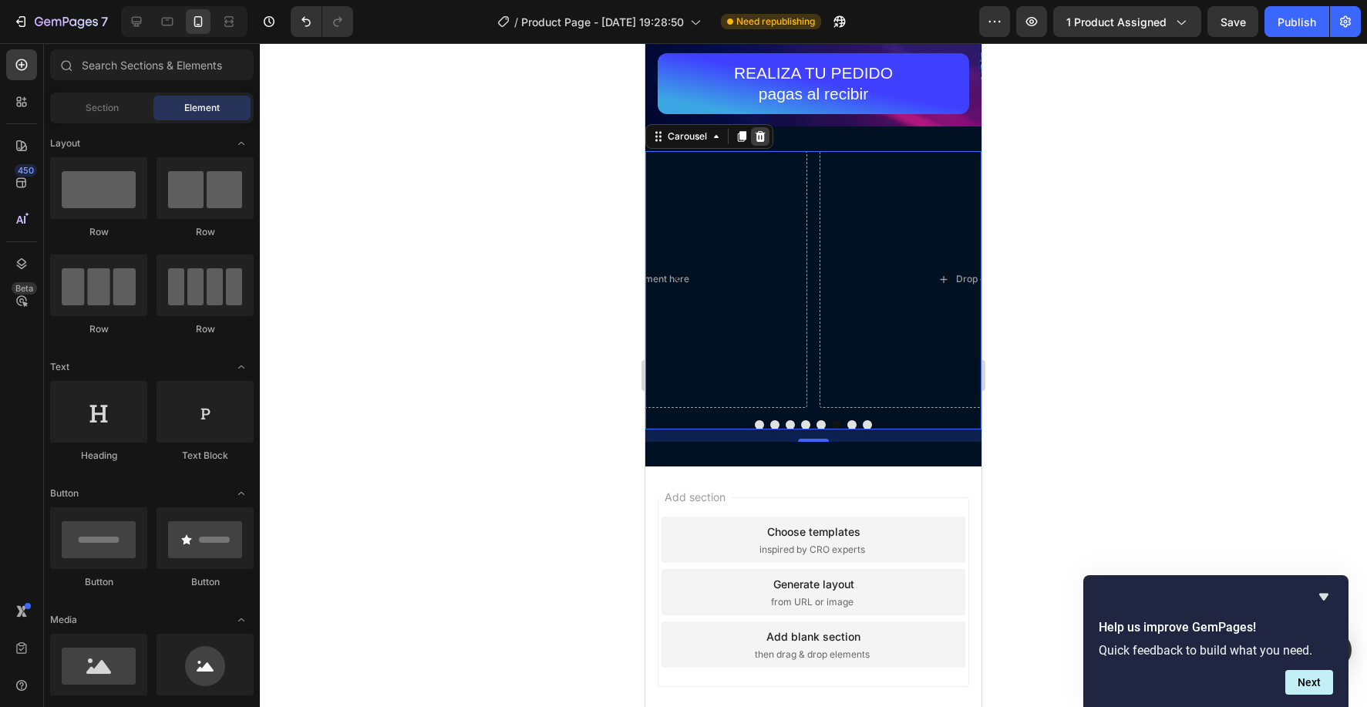
scroll to position [3168, 0]
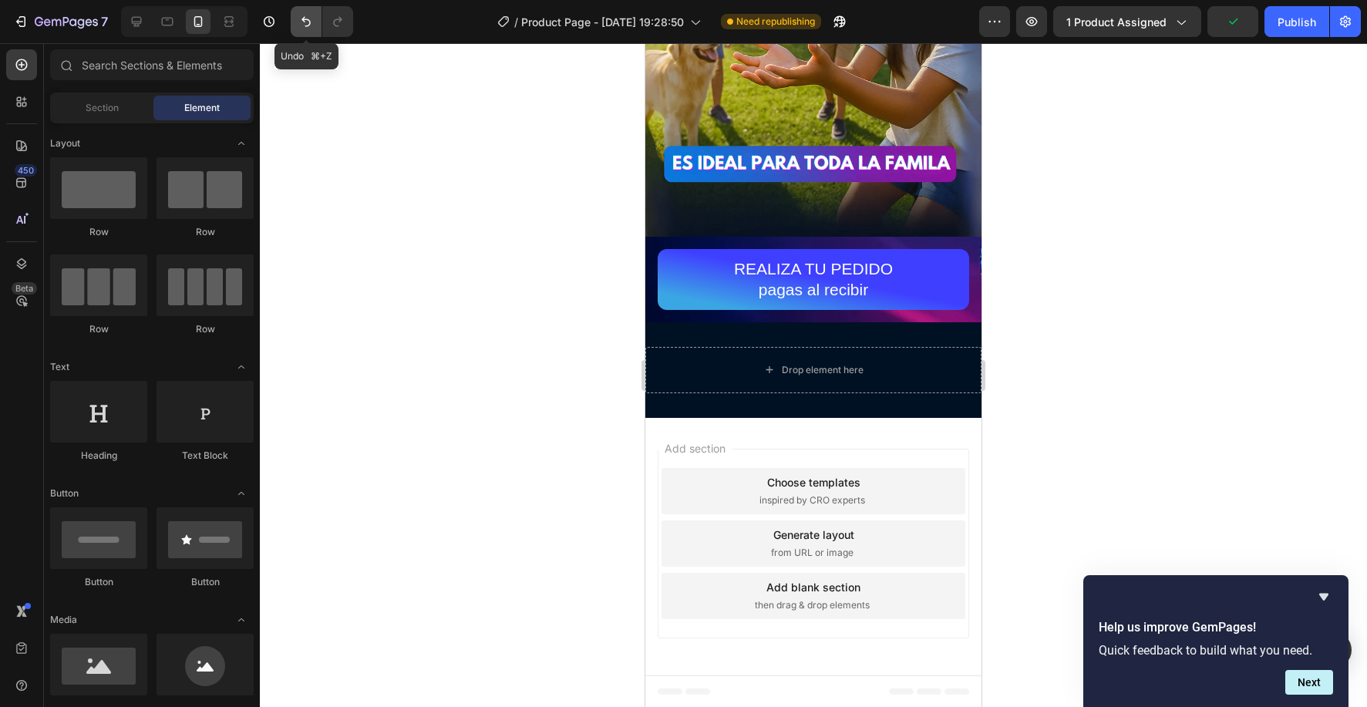
click at [306, 16] on icon "Undo/Redo" at bounding box center [305, 21] width 15 height 15
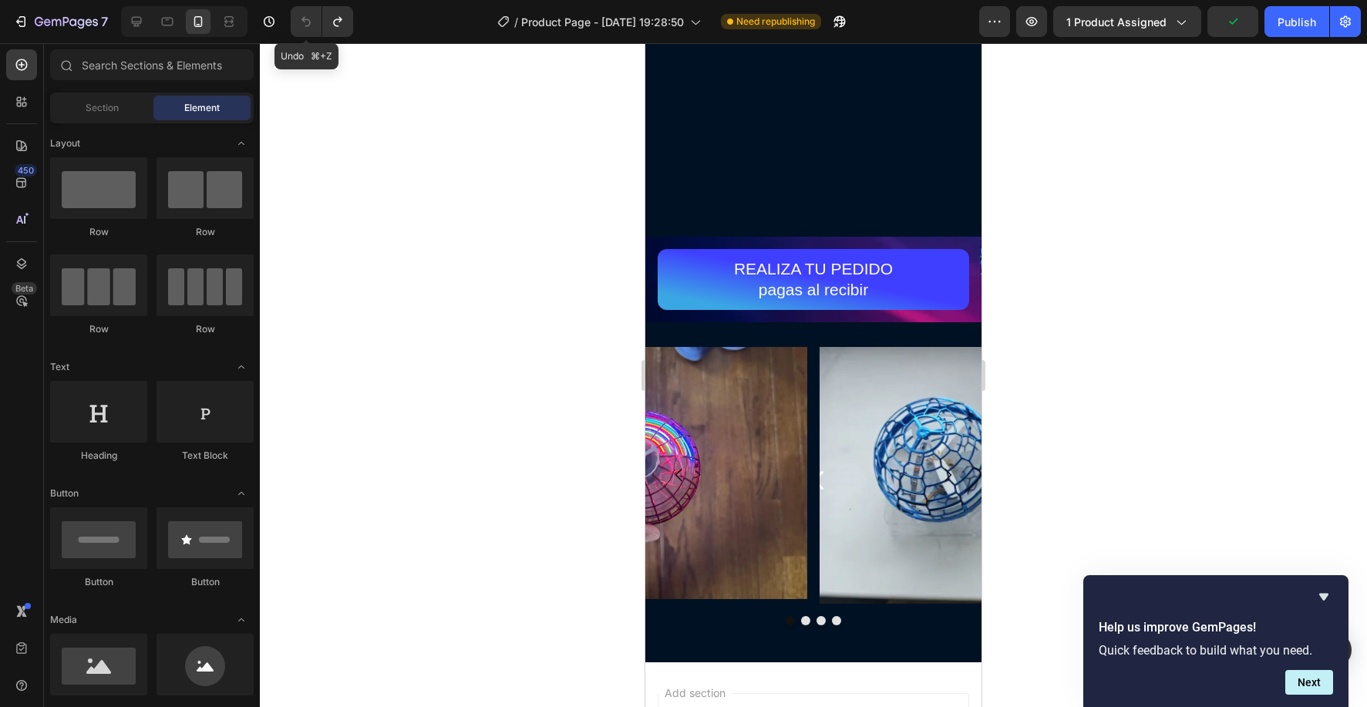
scroll to position [3364, 0]
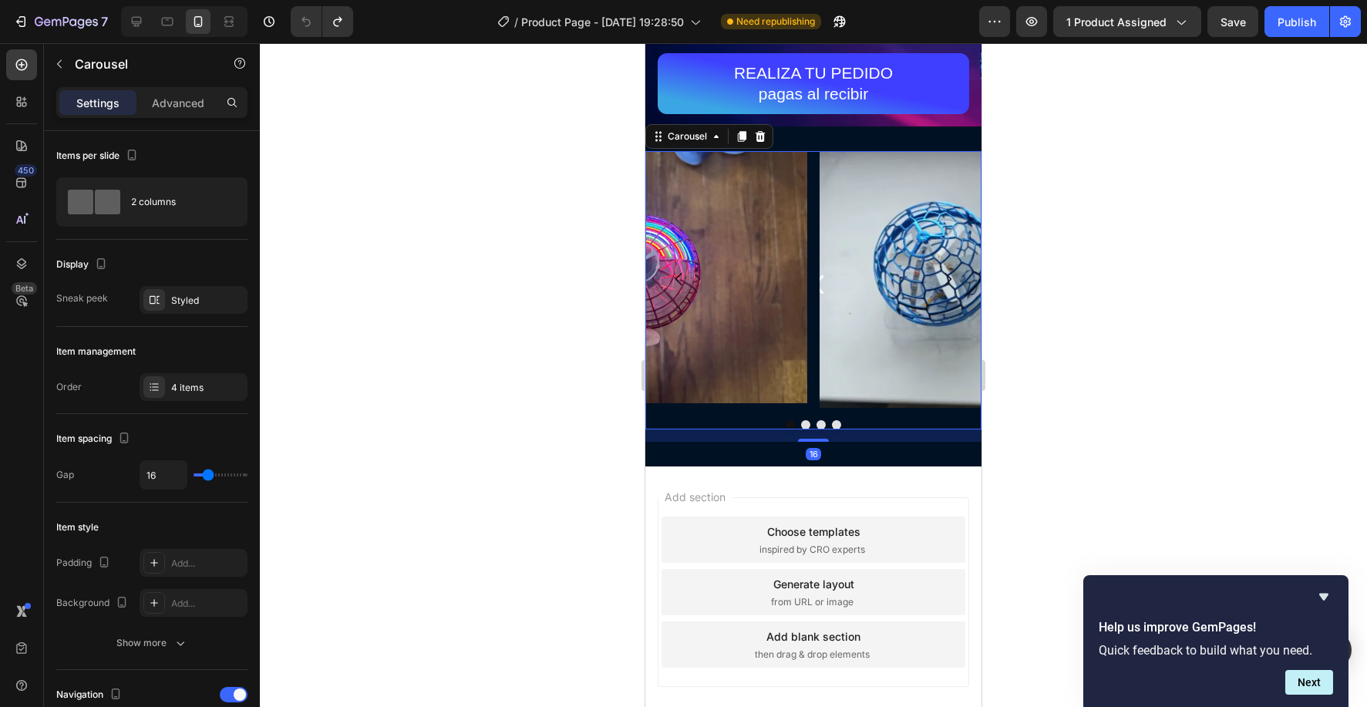
click at [832, 425] on button "Dot" at bounding box center [836, 424] width 9 height 9
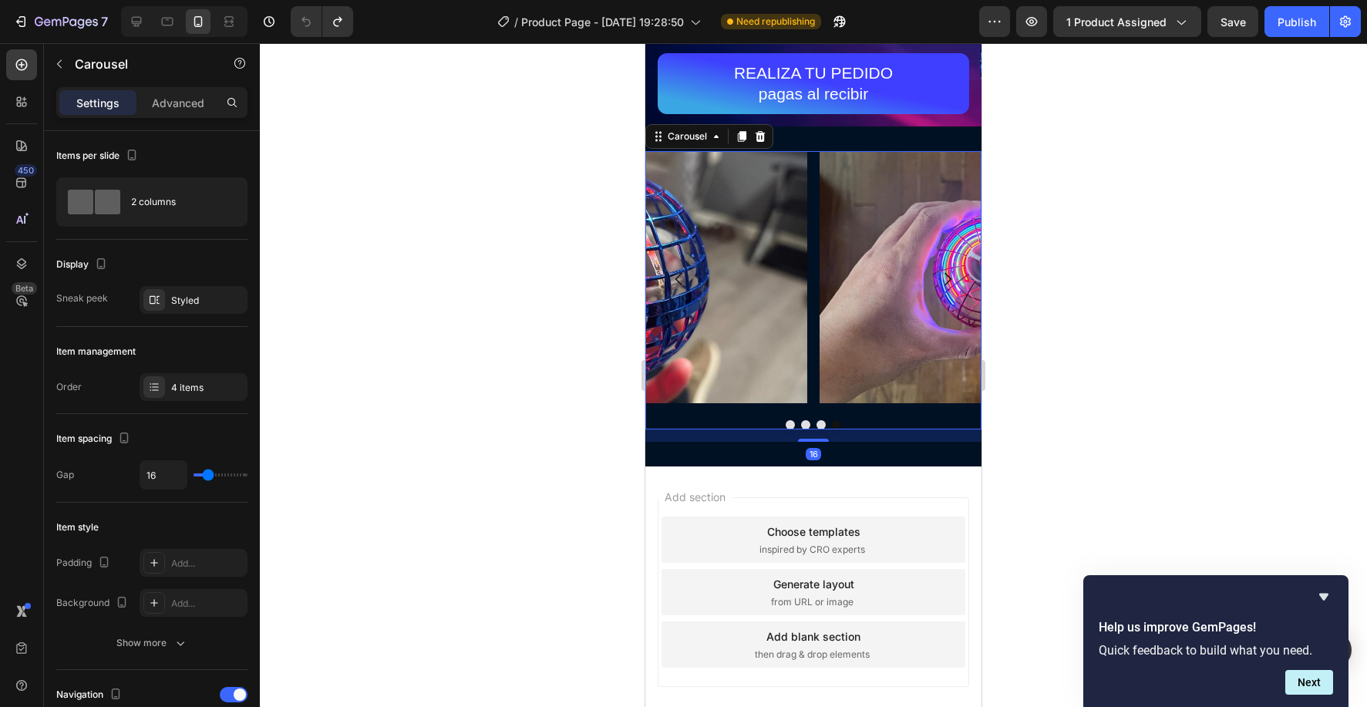
click at [819, 425] on button "Dot" at bounding box center [820, 424] width 9 height 9
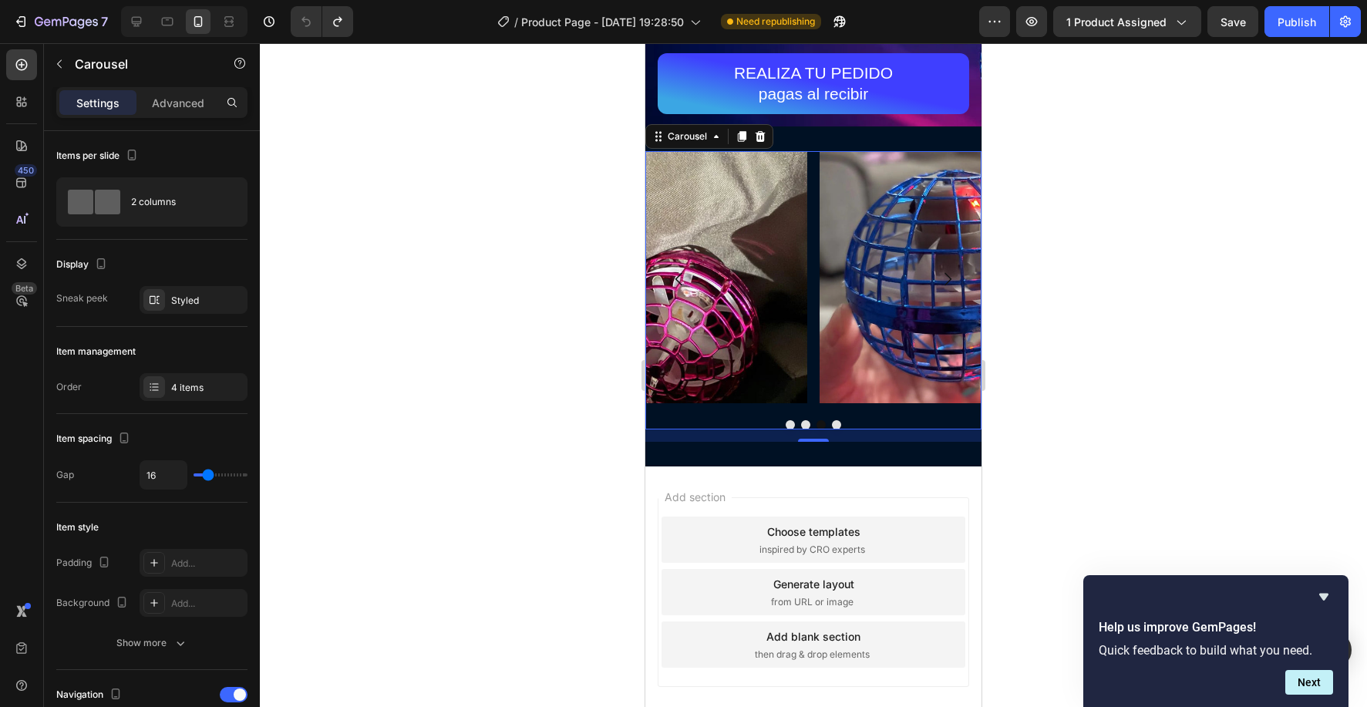
click at [794, 425] on button "Dot" at bounding box center [789, 424] width 9 height 9
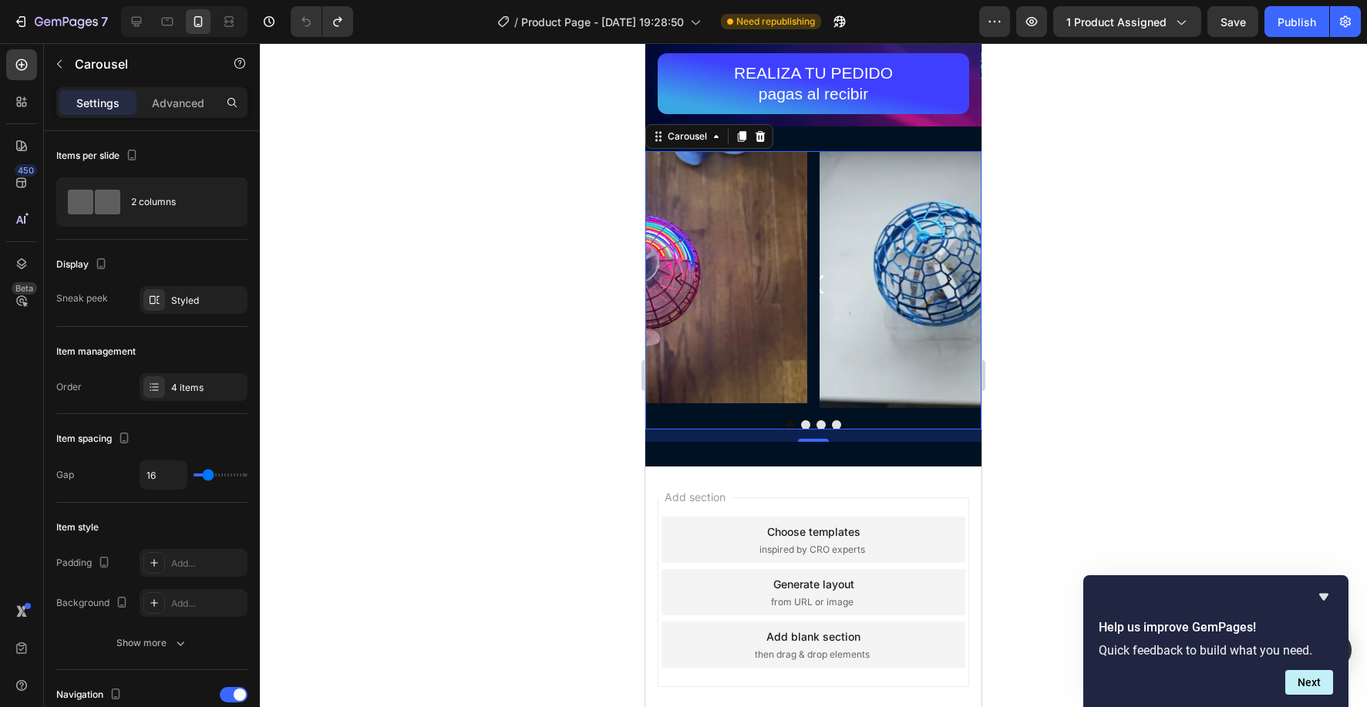
click at [805, 425] on button "Dot" at bounding box center [805, 424] width 9 height 9
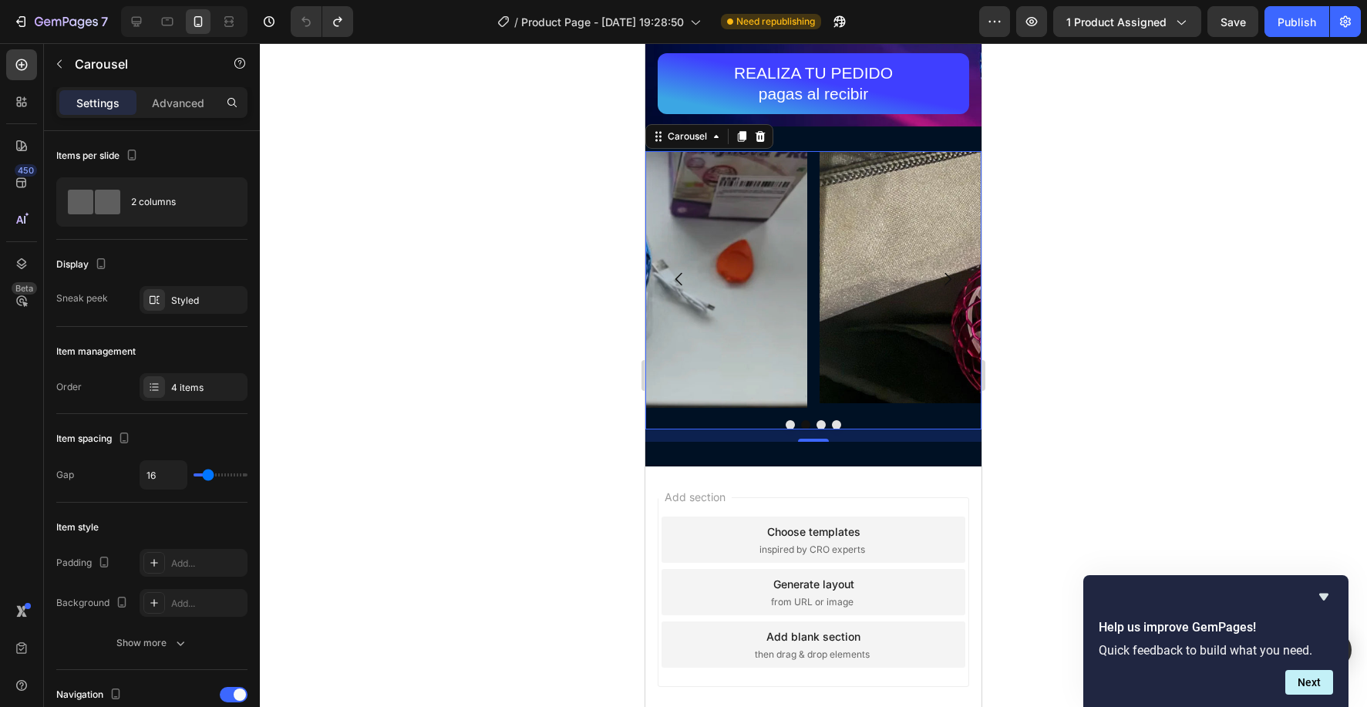
click at [818, 425] on button "Dot" at bounding box center [820, 424] width 9 height 9
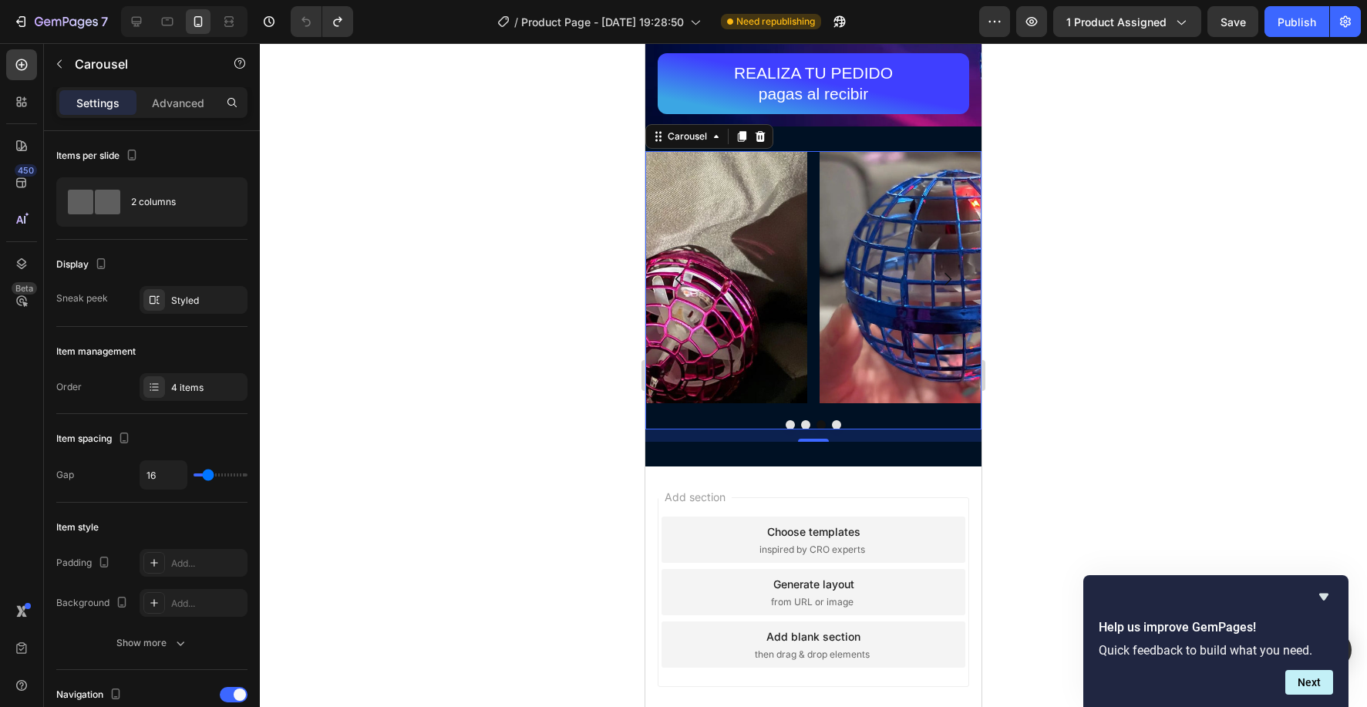
click at [839, 425] on button "Dot" at bounding box center [836, 424] width 9 height 9
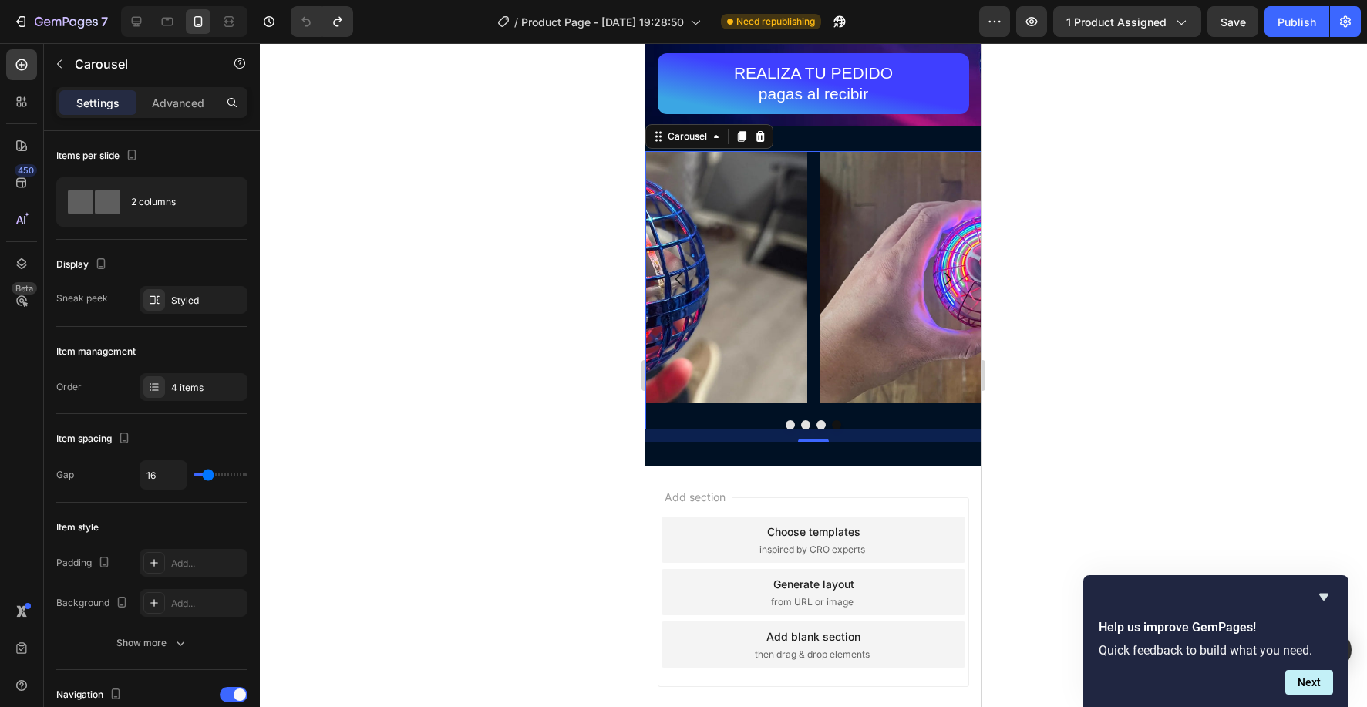
click at [808, 425] on button "Dot" at bounding box center [805, 424] width 9 height 9
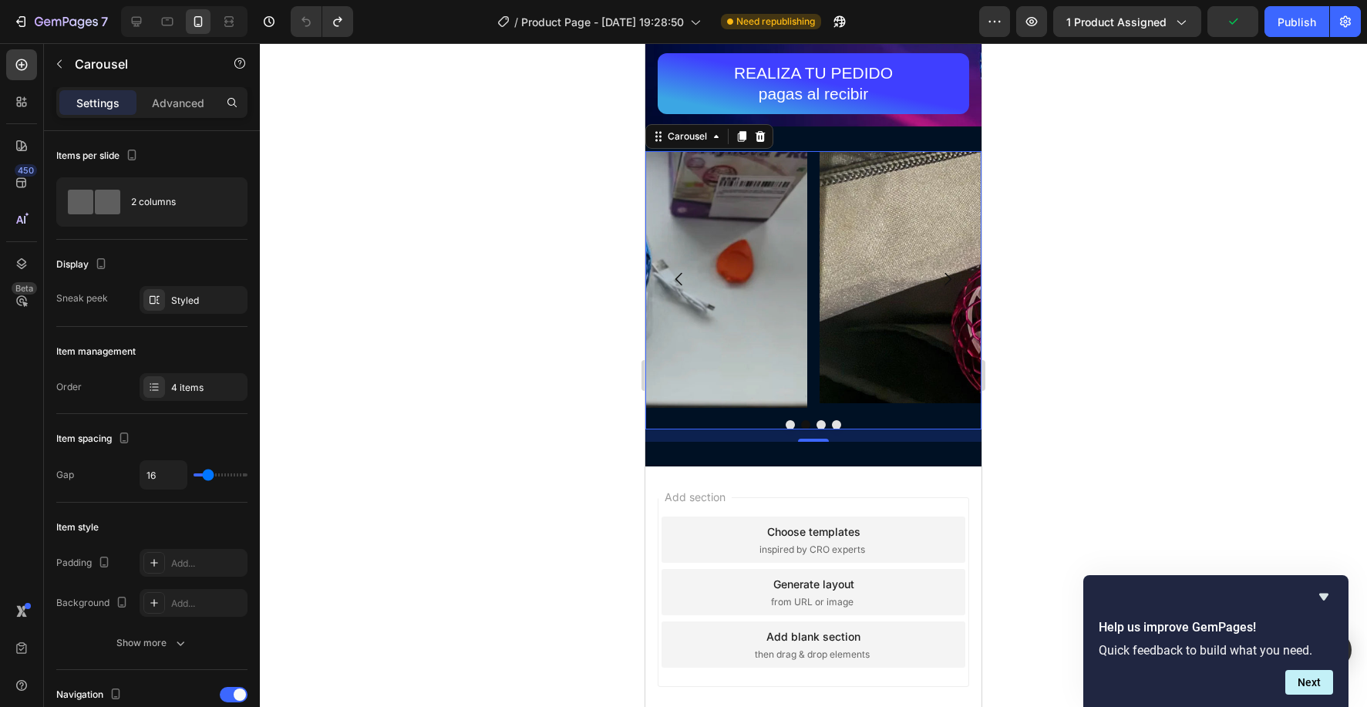
click at [827, 424] on div at bounding box center [813, 424] width 336 height 9
click at [744, 134] on icon at bounding box center [742, 136] width 8 height 11
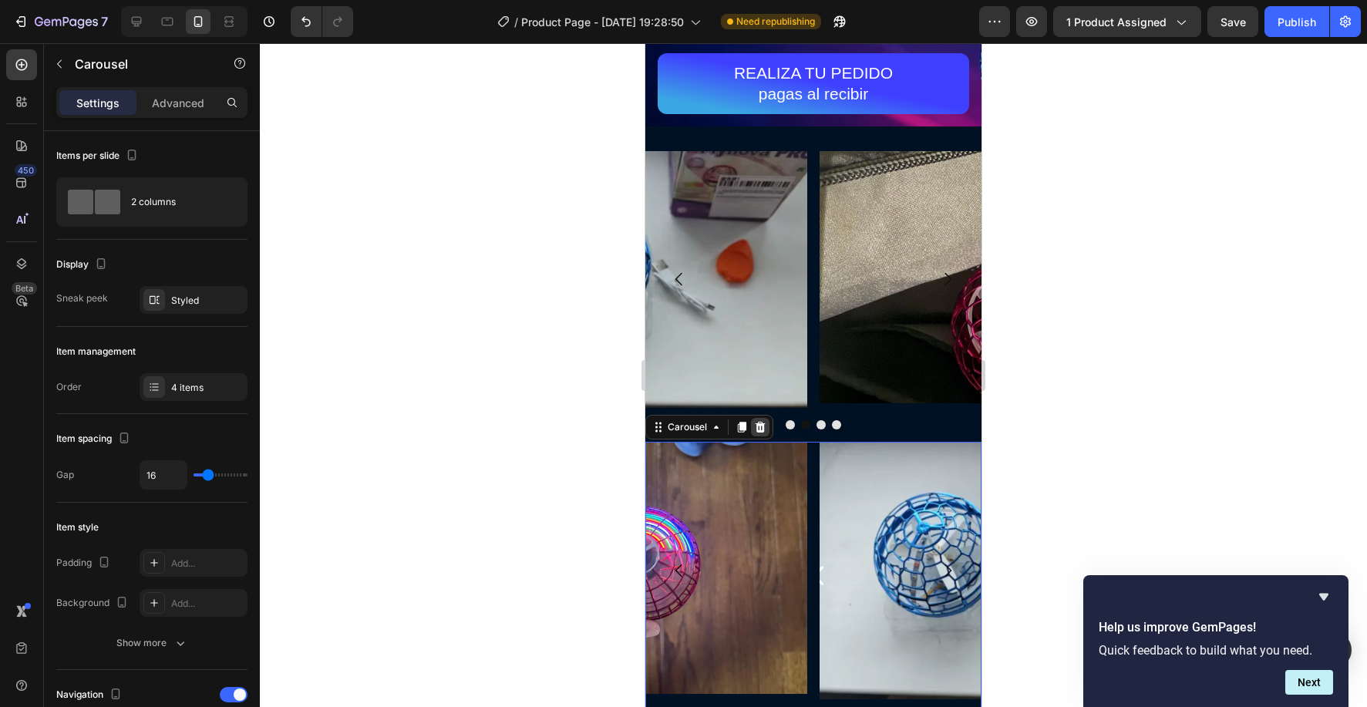
click at [762, 428] on icon at bounding box center [760, 427] width 12 height 12
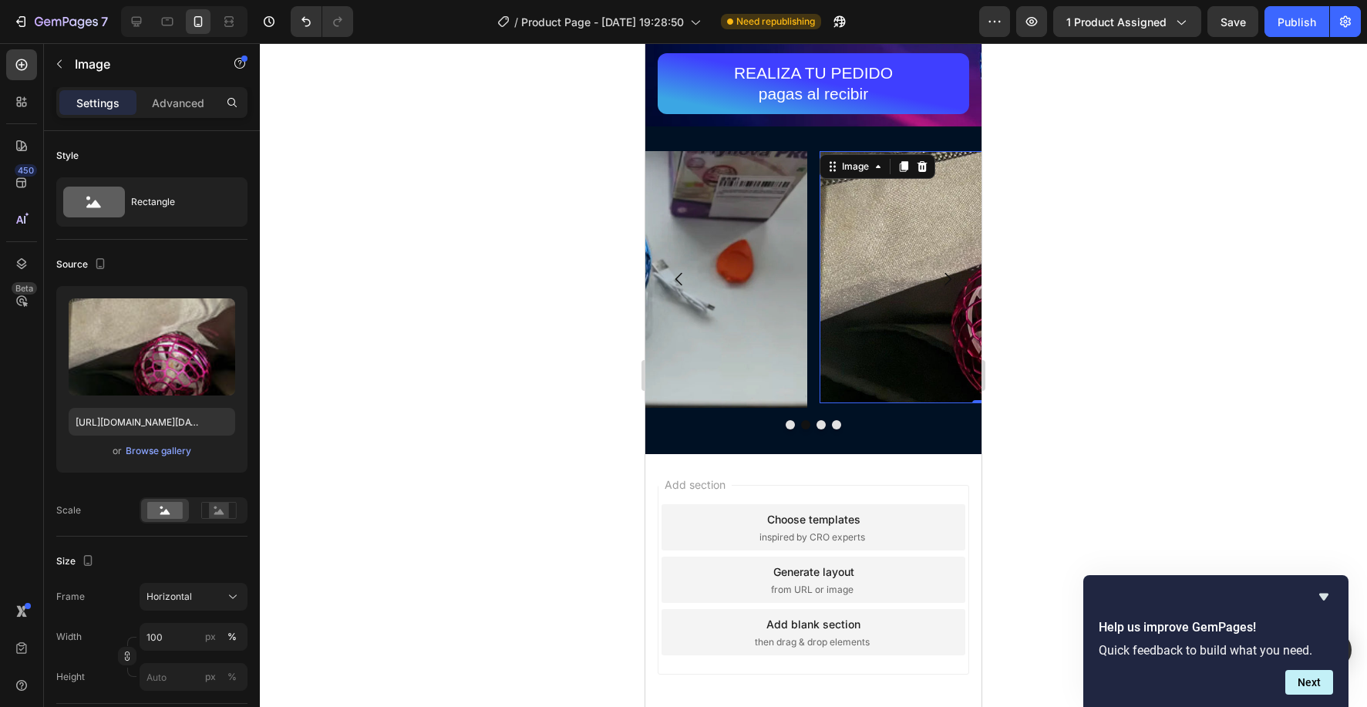
click at [853, 244] on img at bounding box center [987, 277] width 336 height 252
click at [832, 428] on div at bounding box center [813, 424] width 336 height 9
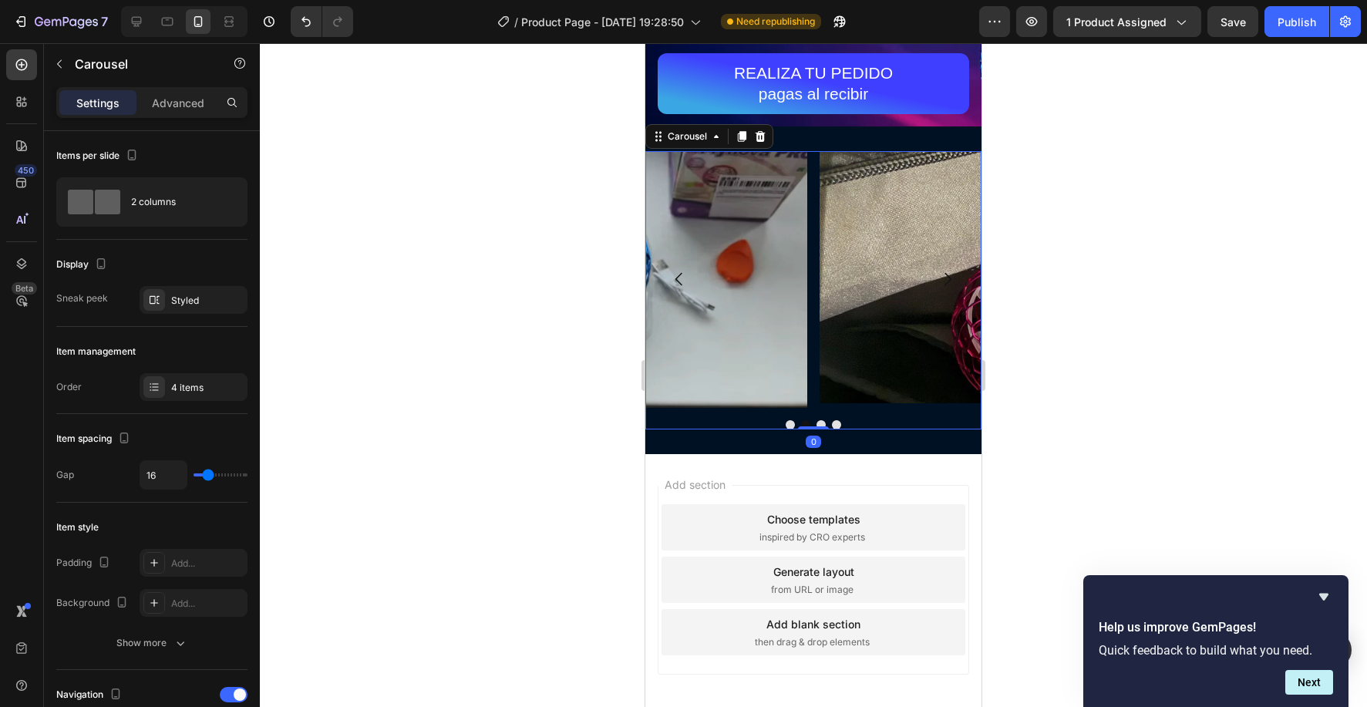
click at [836, 426] on button "Dot" at bounding box center [836, 424] width 9 height 9
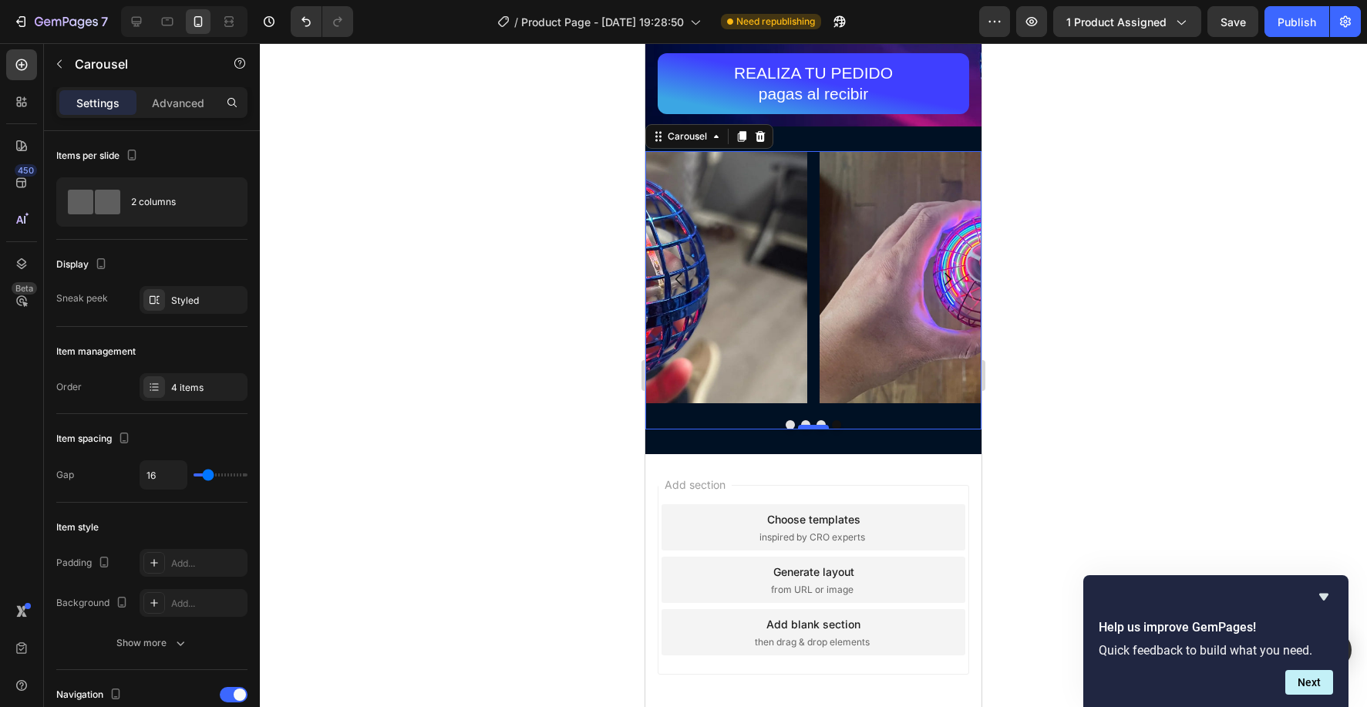
click at [826, 428] on div at bounding box center [813, 427] width 31 height 5
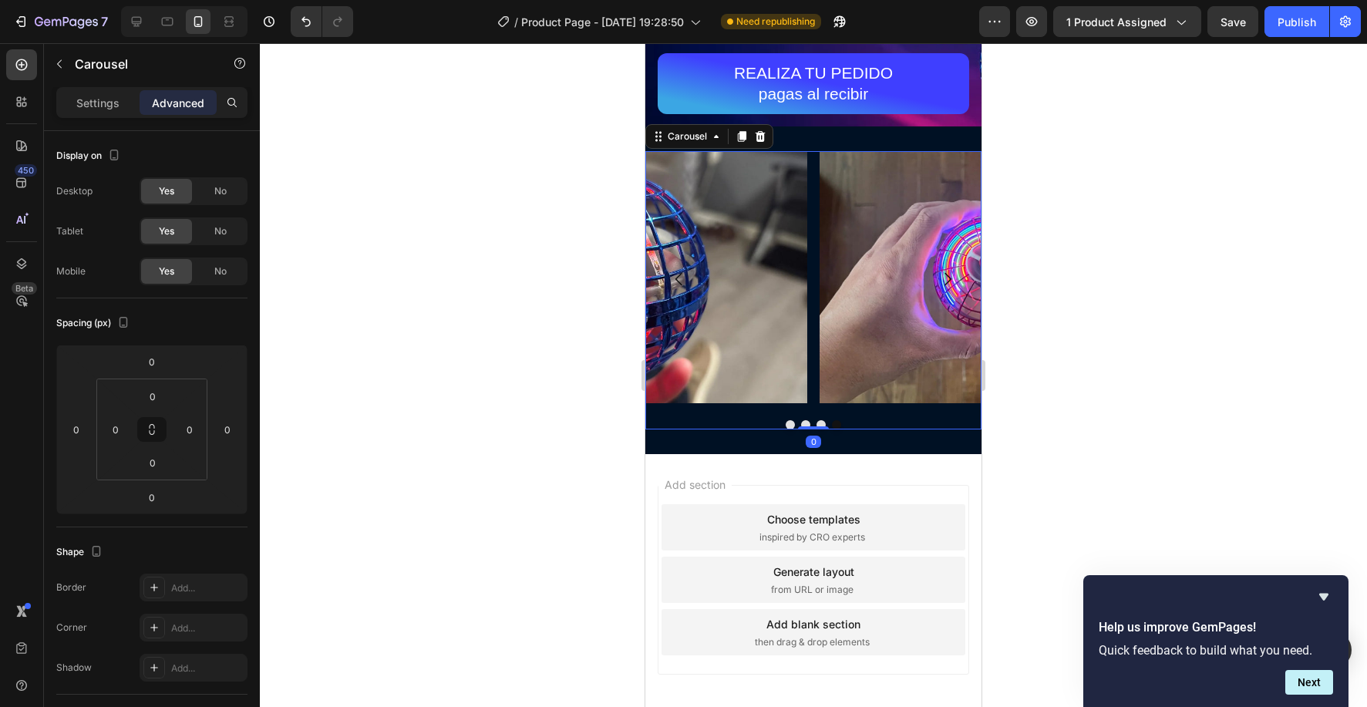
click at [822, 421] on button "Dot" at bounding box center [820, 424] width 9 height 9
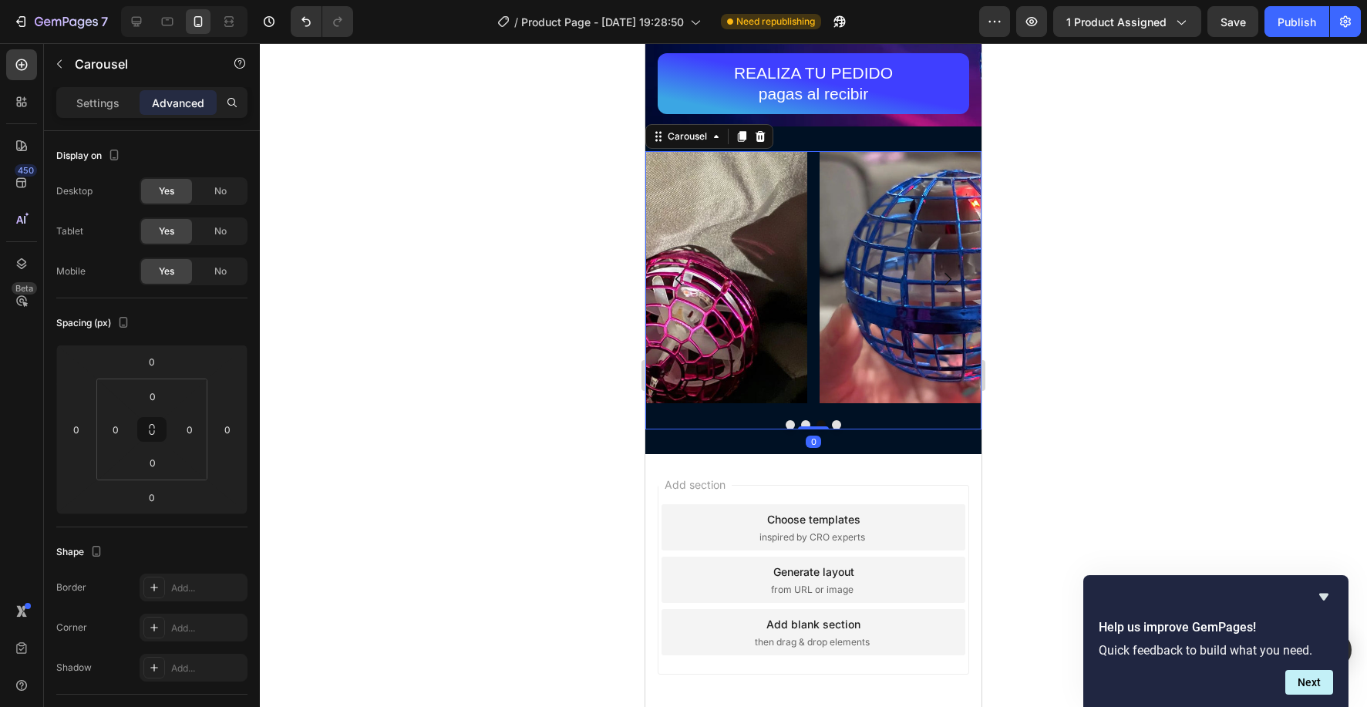
click at [805, 422] on button "Dot" at bounding box center [805, 424] width 9 height 9
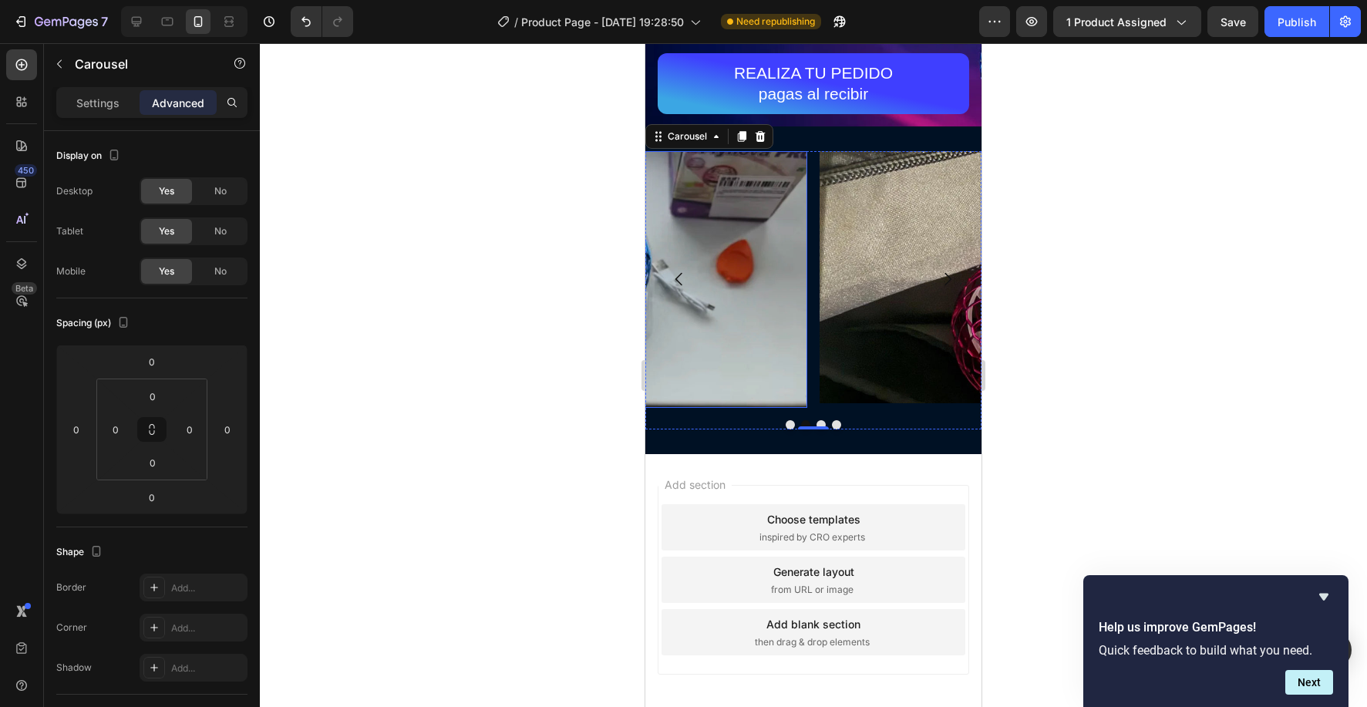
click at [799, 235] on img at bounding box center [639, 279] width 336 height 257
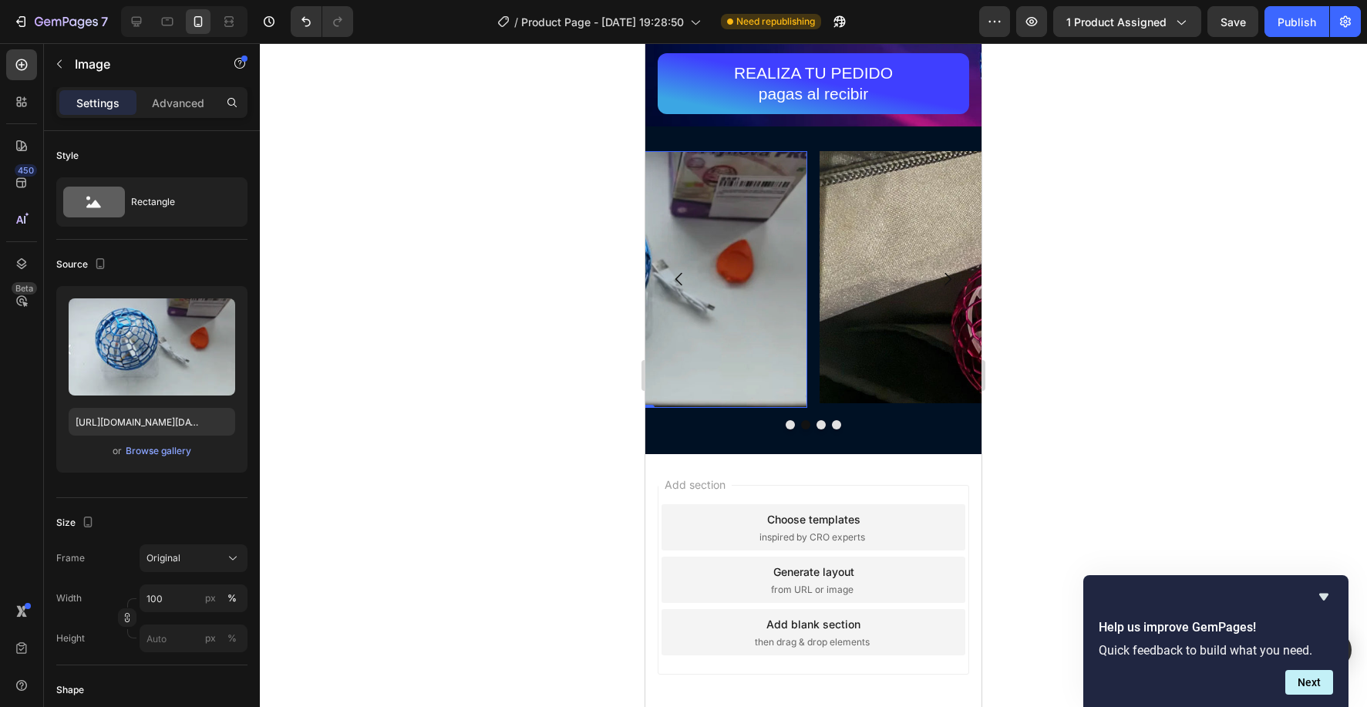
click at [773, 235] on img at bounding box center [639, 279] width 336 height 257
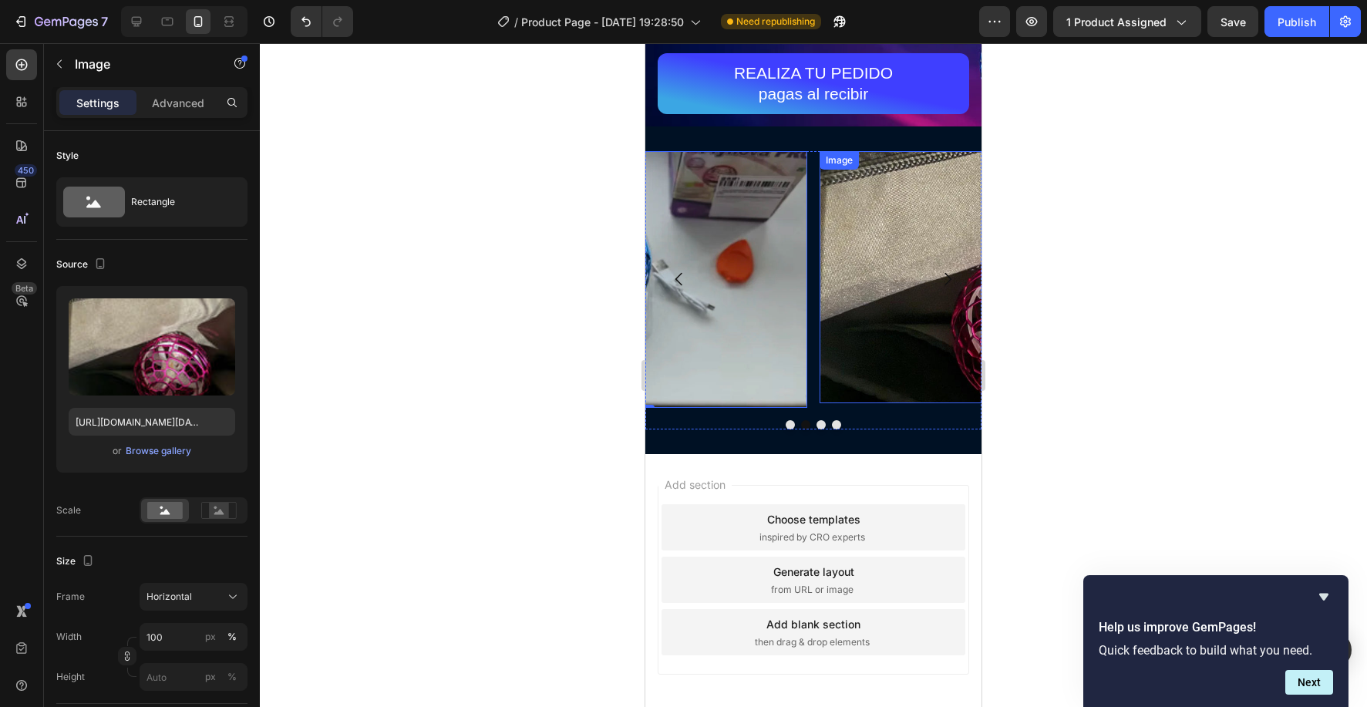
click at [859, 244] on img at bounding box center [987, 277] width 336 height 252
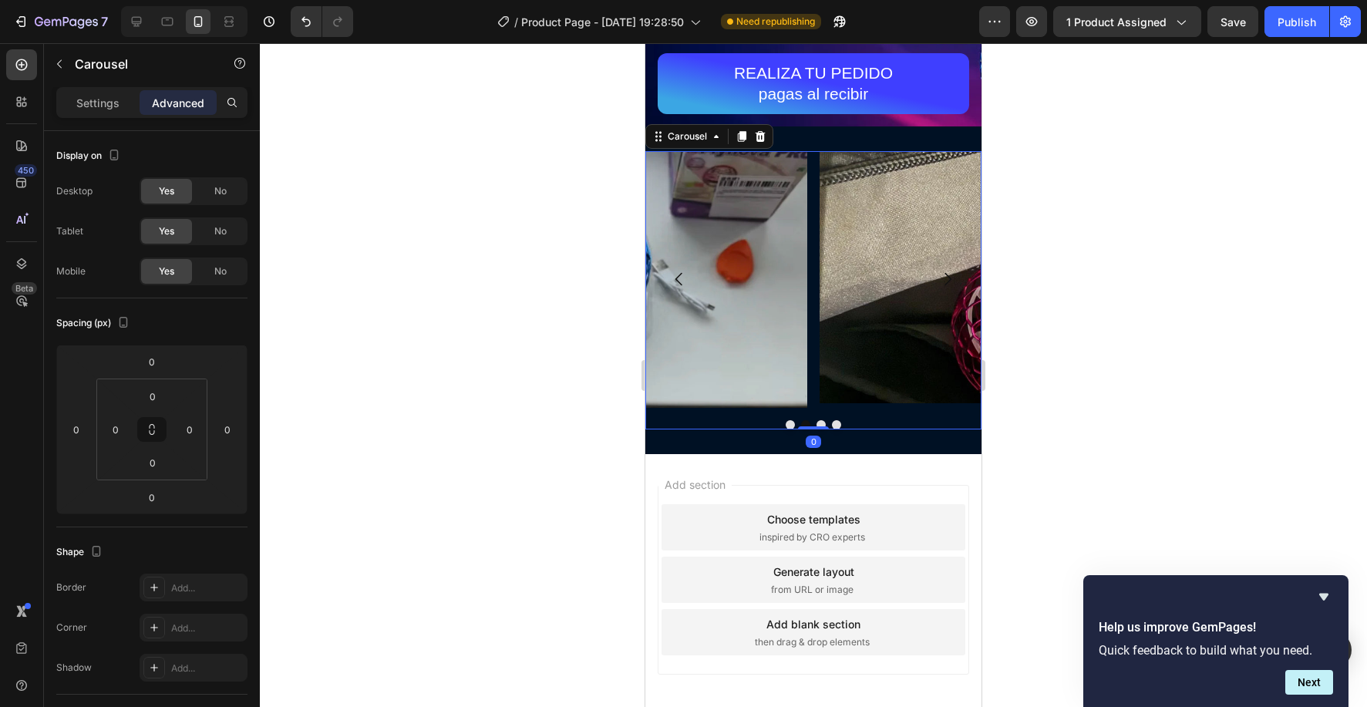
click at [837, 427] on button "Dot" at bounding box center [836, 424] width 9 height 9
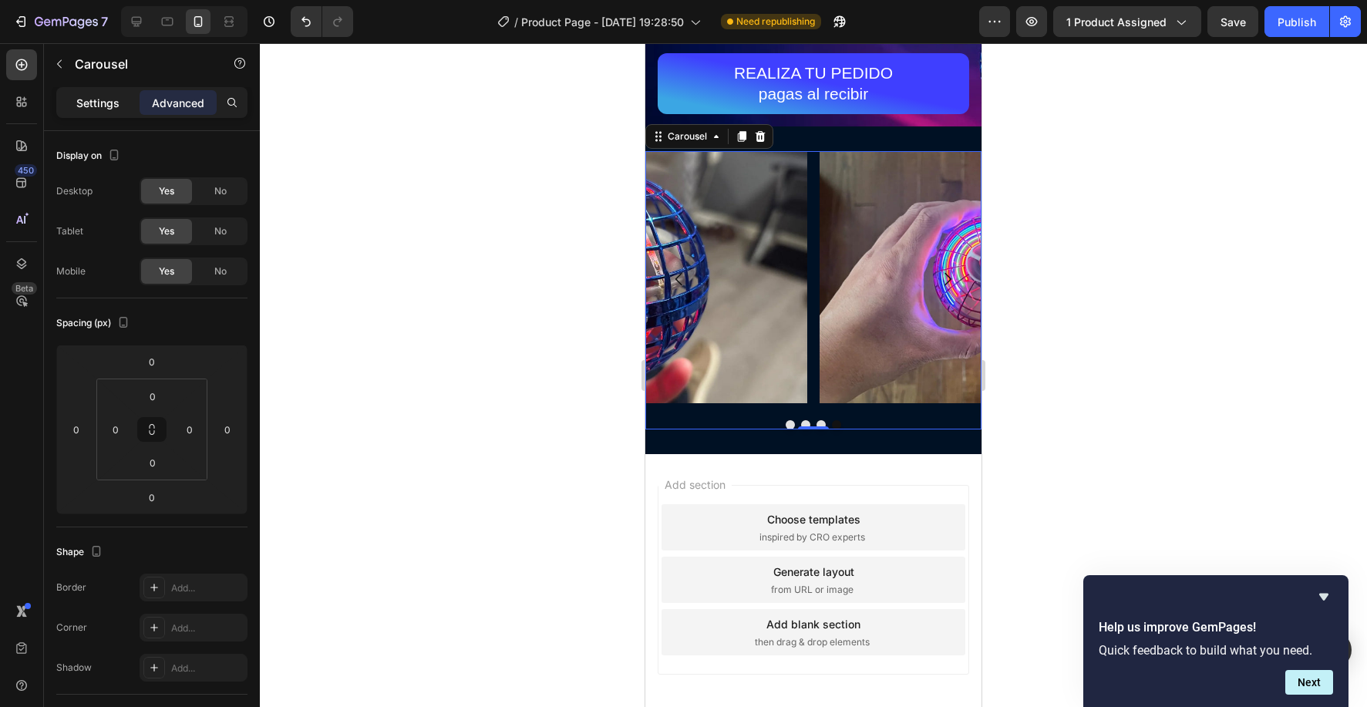
click at [92, 96] on p "Settings" at bounding box center [97, 103] width 43 height 16
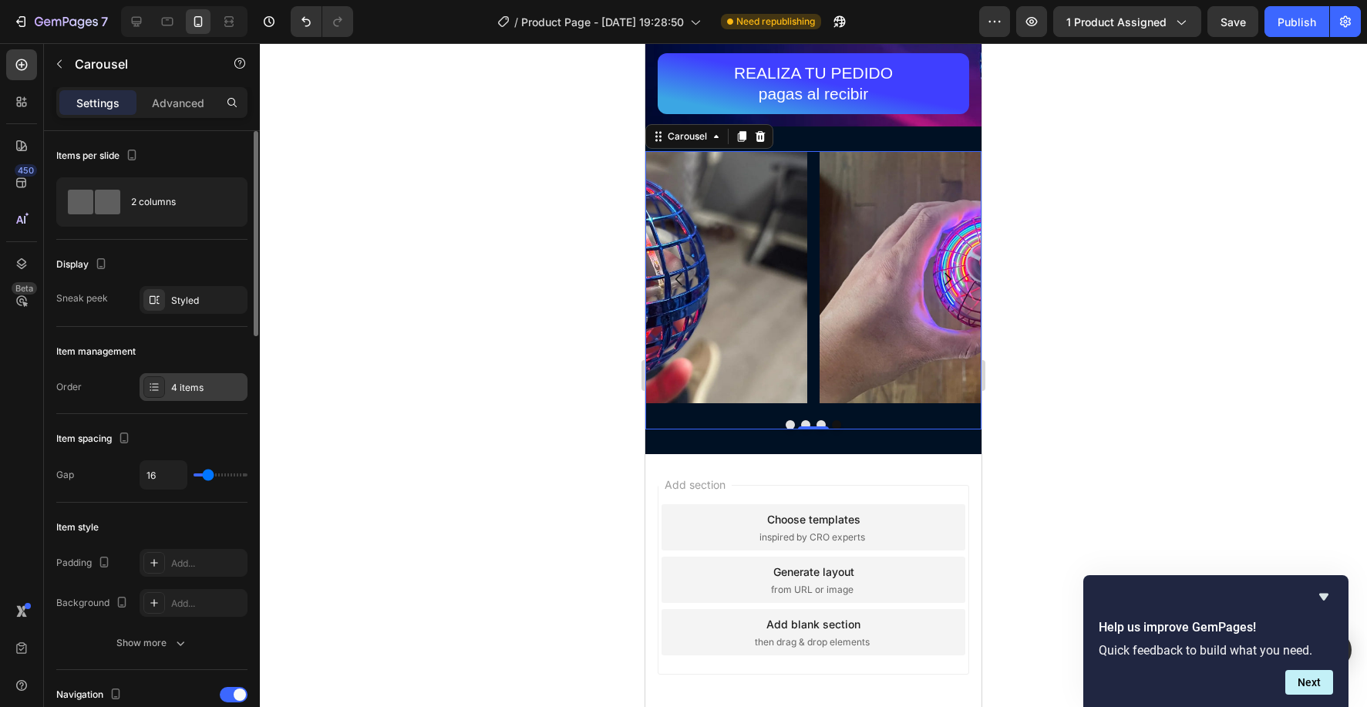
click at [157, 392] on icon at bounding box center [154, 387] width 12 height 12
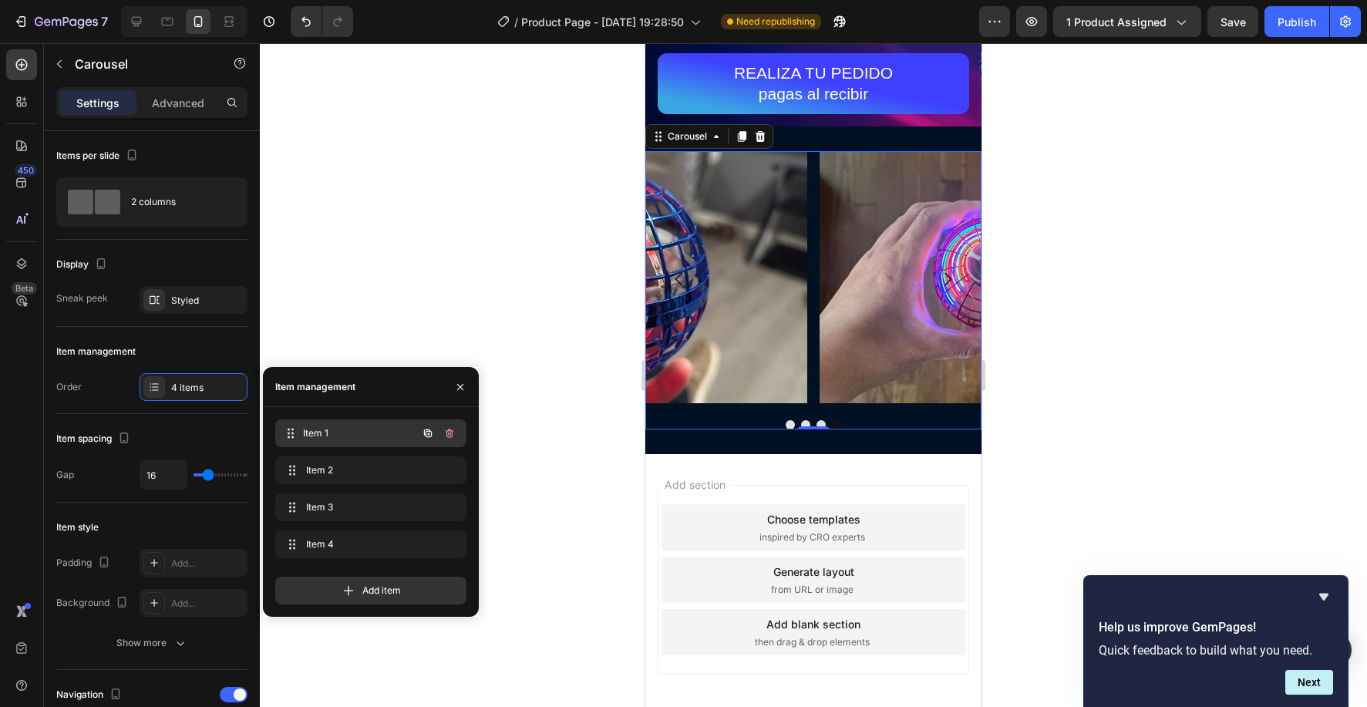
click at [395, 437] on div "Item 1 Item 1" at bounding box center [349, 433] width 136 height 22
click at [382, 469] on span "Item 2" at bounding box center [349, 470] width 87 height 14
click at [375, 511] on span "Item 3" at bounding box center [349, 507] width 87 height 14
click at [365, 538] on span "Item 4" at bounding box center [349, 544] width 87 height 14
click at [442, 211] on div at bounding box center [813, 375] width 1107 height 664
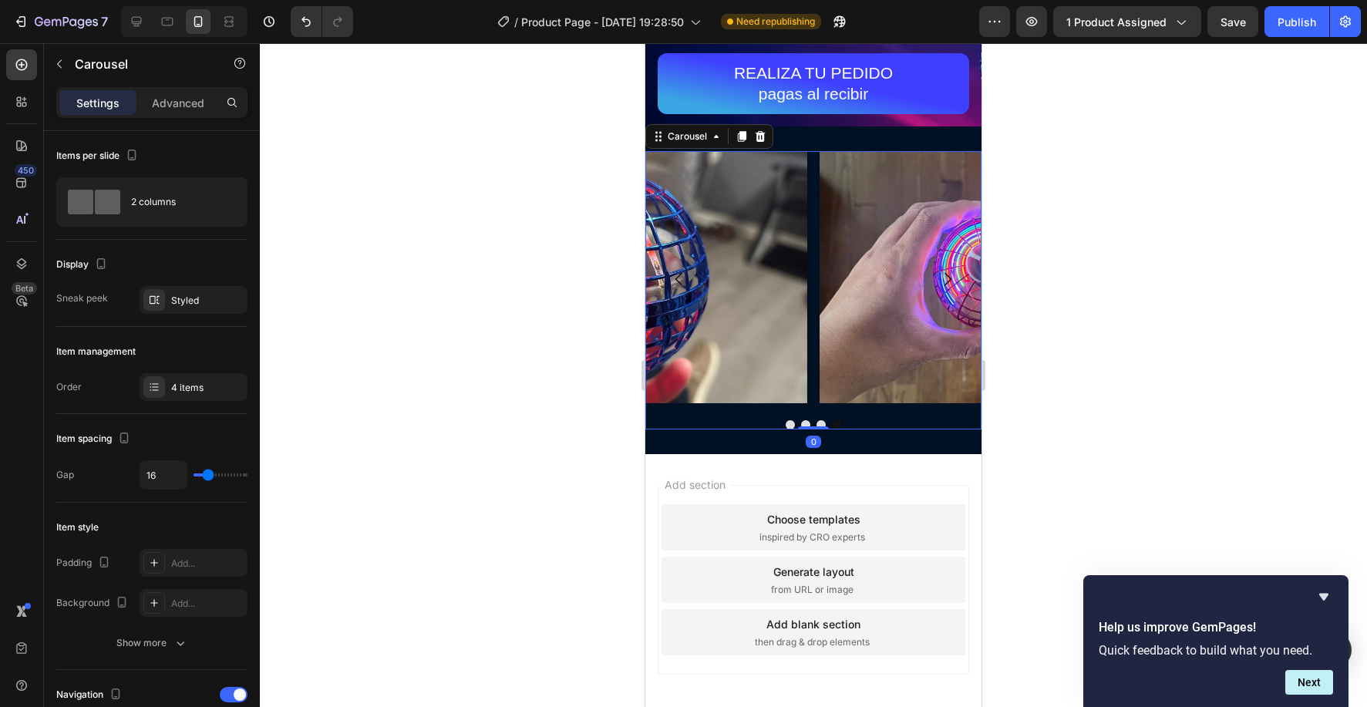
click at [819, 424] on button "Dot" at bounding box center [820, 424] width 9 height 9
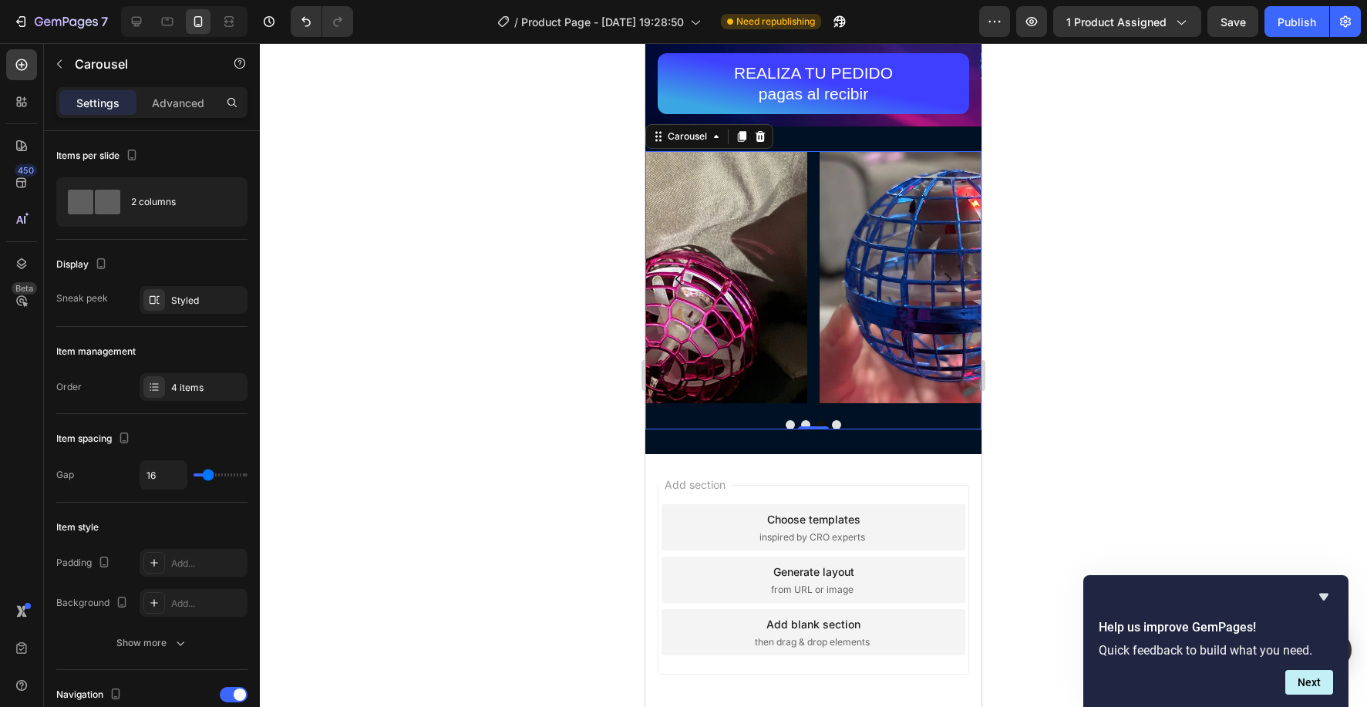
click at [799, 424] on div at bounding box center [813, 424] width 336 height 9
click at [805, 425] on button "Dot" at bounding box center [805, 424] width 9 height 9
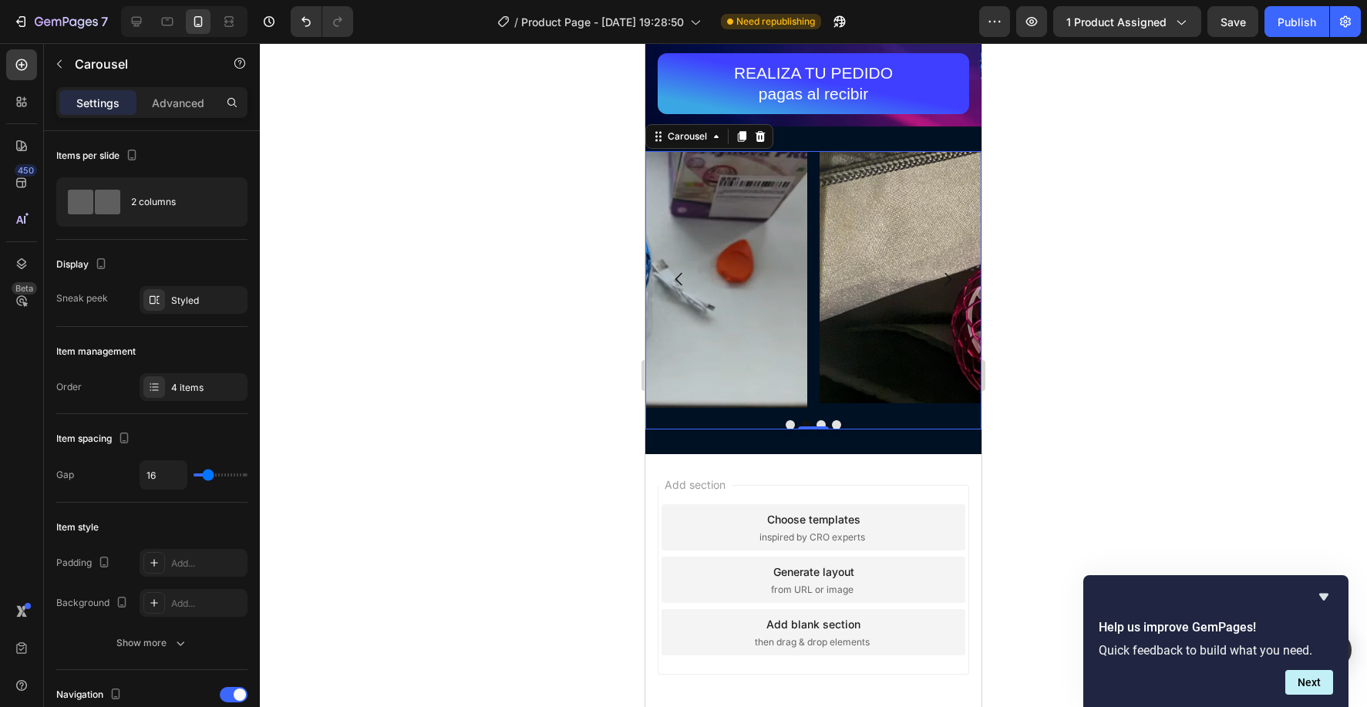
click at [789, 425] on button "Dot" at bounding box center [789, 424] width 9 height 9
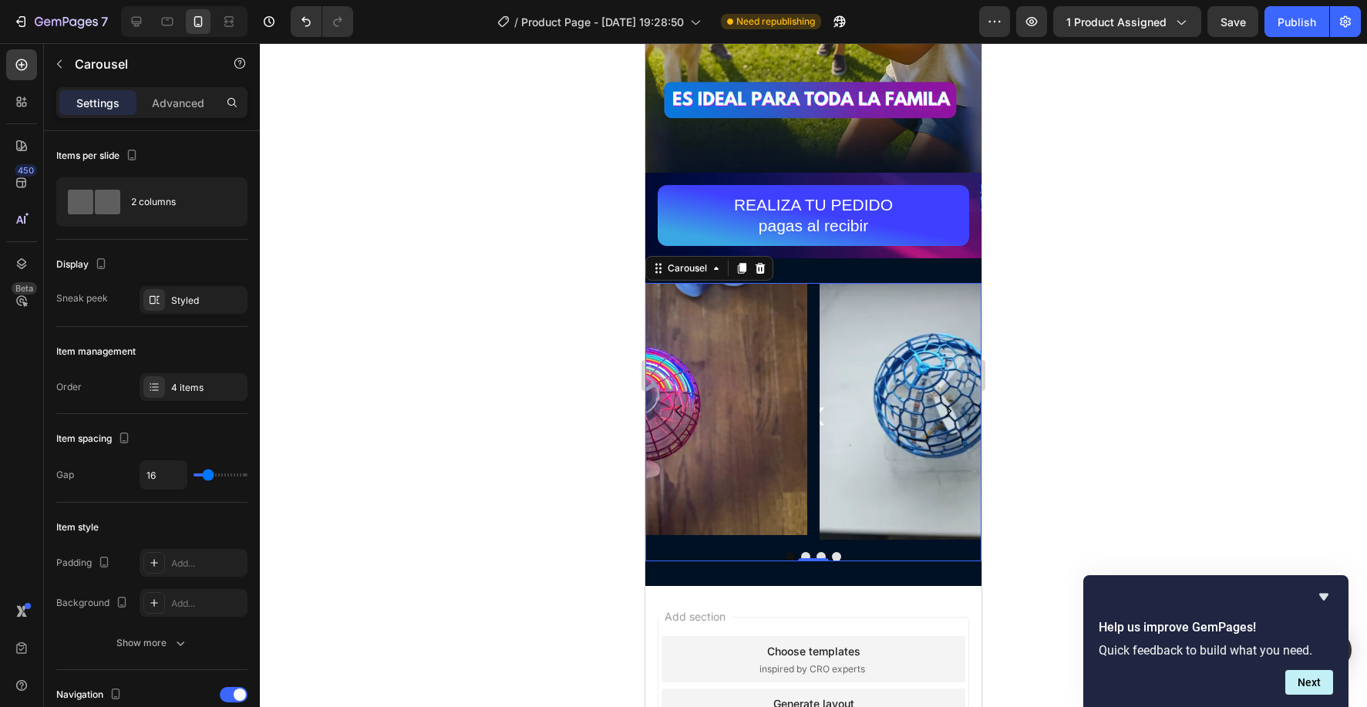
scroll to position [618, 0]
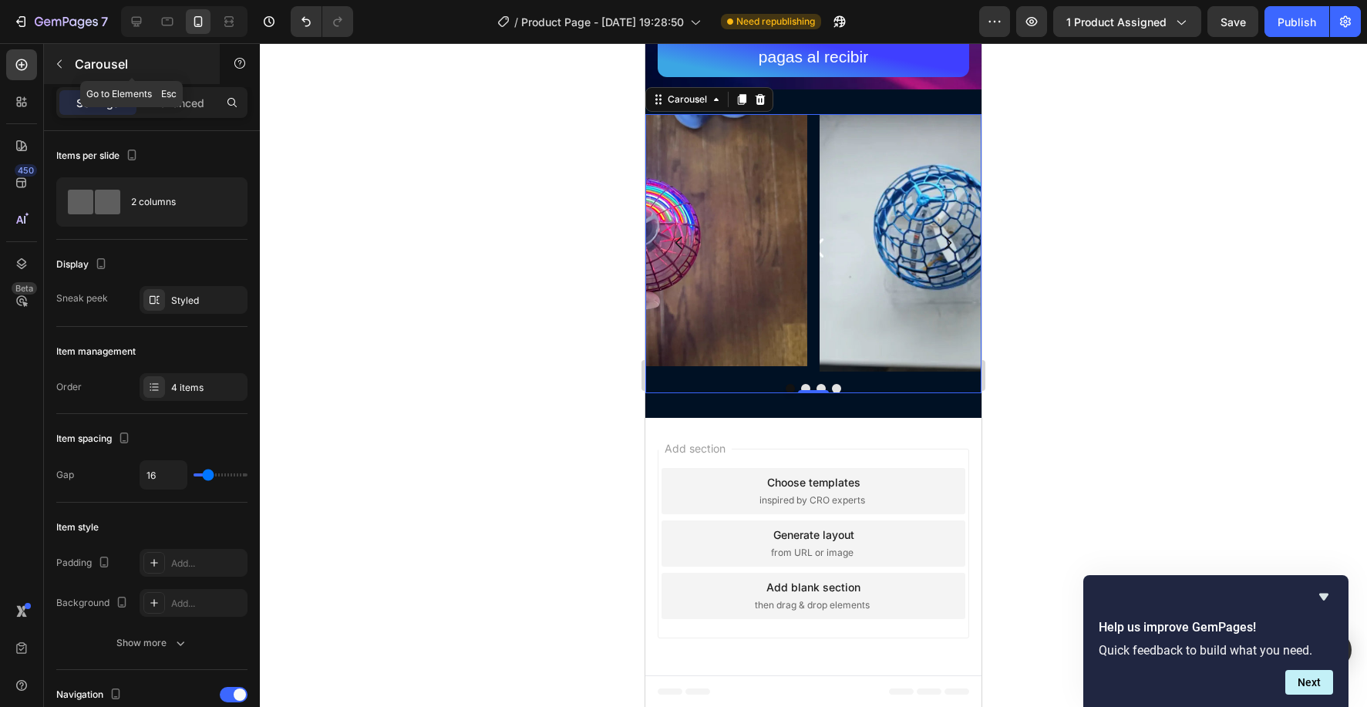
click at [59, 66] on icon "button" at bounding box center [59, 64] width 5 height 8
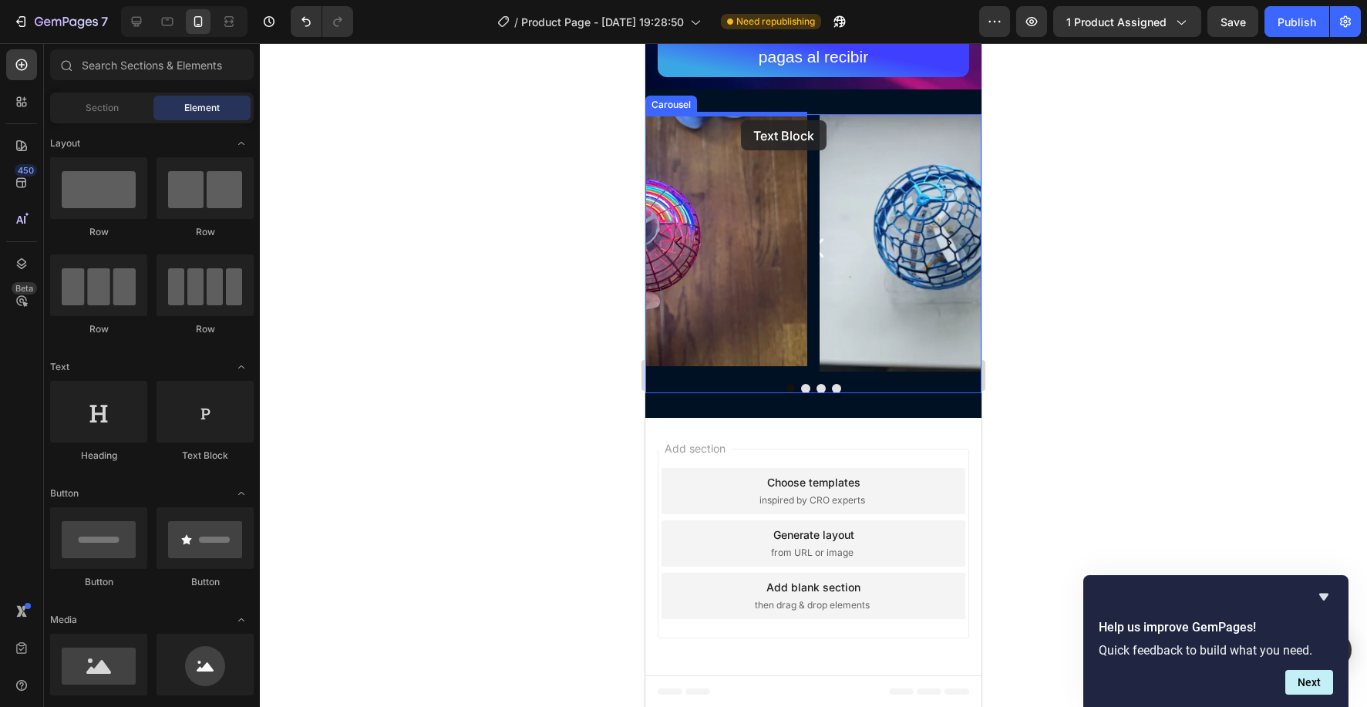
drag, startPoint x: 842, startPoint y: 462, endPoint x: 741, endPoint y: 120, distance: 356.8
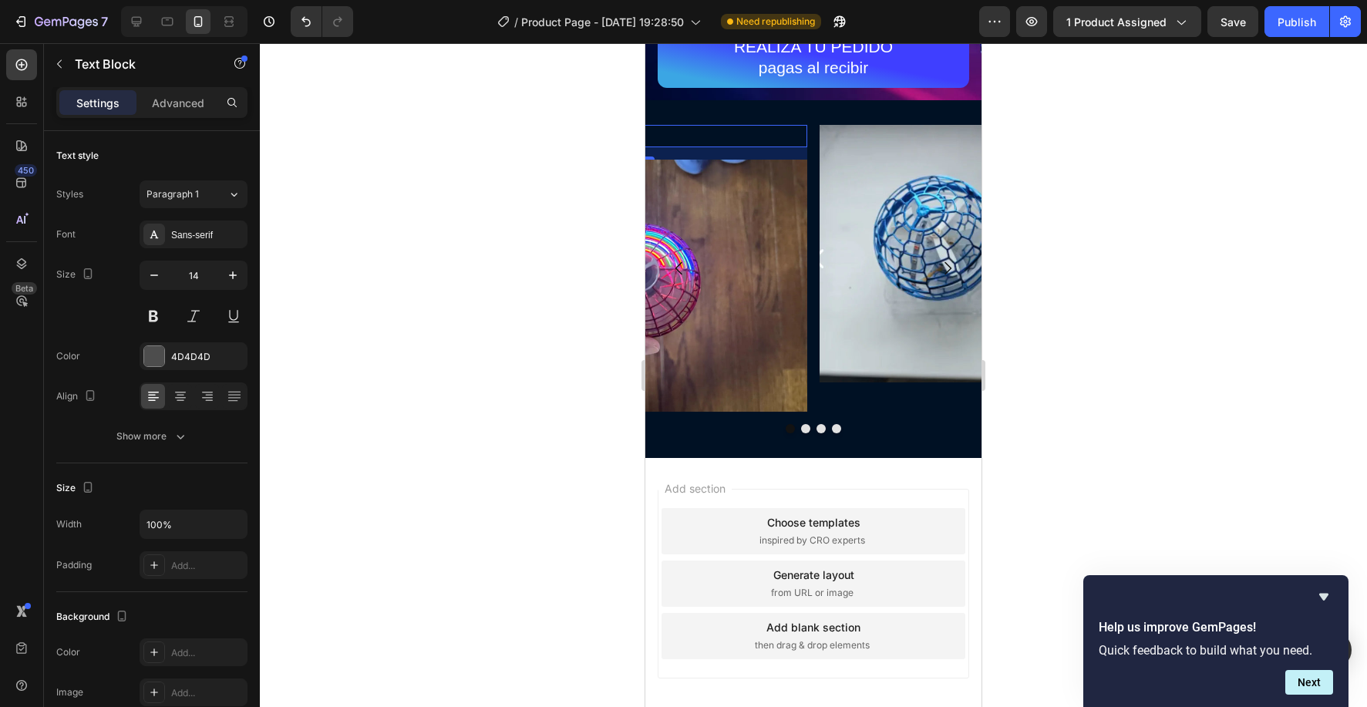
scroll to position [607, 0]
click at [745, 142] on div "Replace this text with your content" at bounding box center [639, 137] width 336 height 22
click at [745, 141] on p "Replace this text with your content" at bounding box center [639, 136] width 333 height 19
click at [747, 138] on p "Replace this text with your content" at bounding box center [639, 136] width 333 height 19
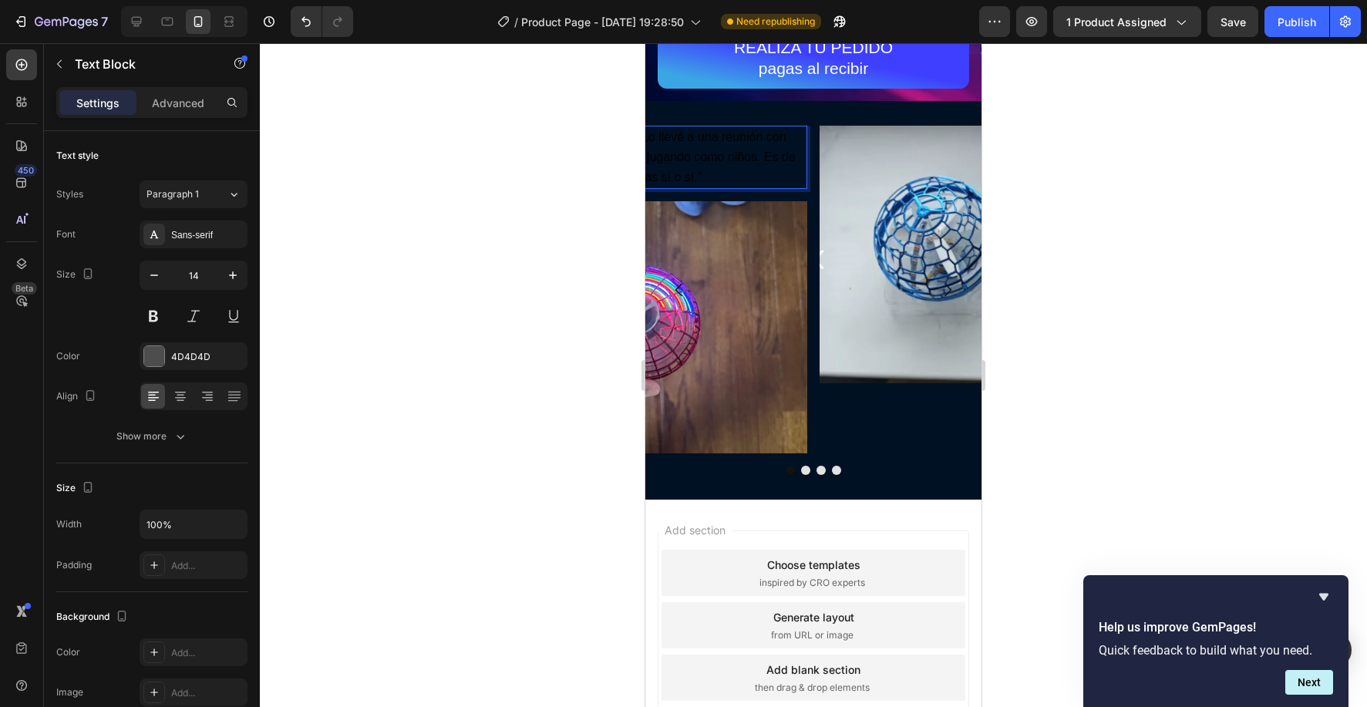
click at [723, 179] on p "Replace this text with your content "Lo llevé a una reunión con mis primos y te…" at bounding box center [639, 157] width 333 height 61
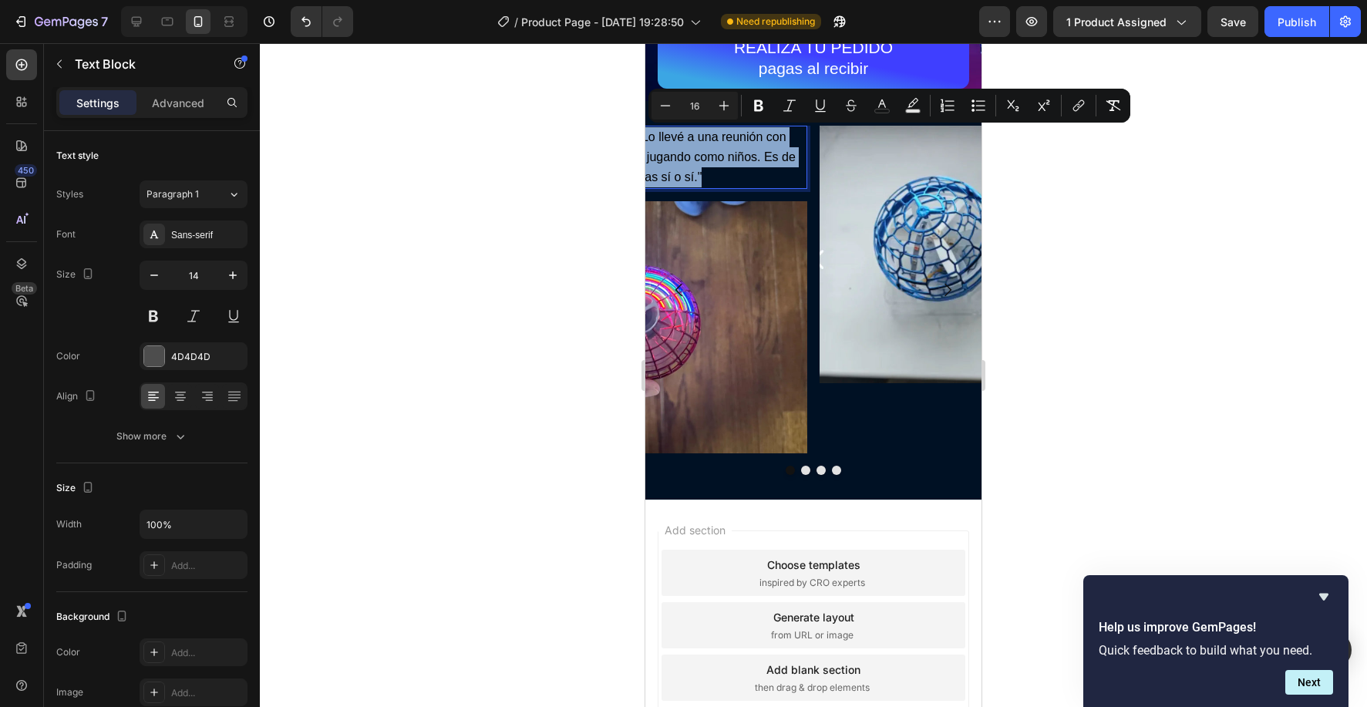
drag, startPoint x: 715, startPoint y: 179, endPoint x: 588, endPoint y: 119, distance: 140.7
click at [645, 119] on html "Mobile ( 436 px) iPhone 13 Mini iPhone 13 Pro iPhone 11 Pro Max iPhone 15 Pro M…" at bounding box center [813, 113] width 336 height 1353
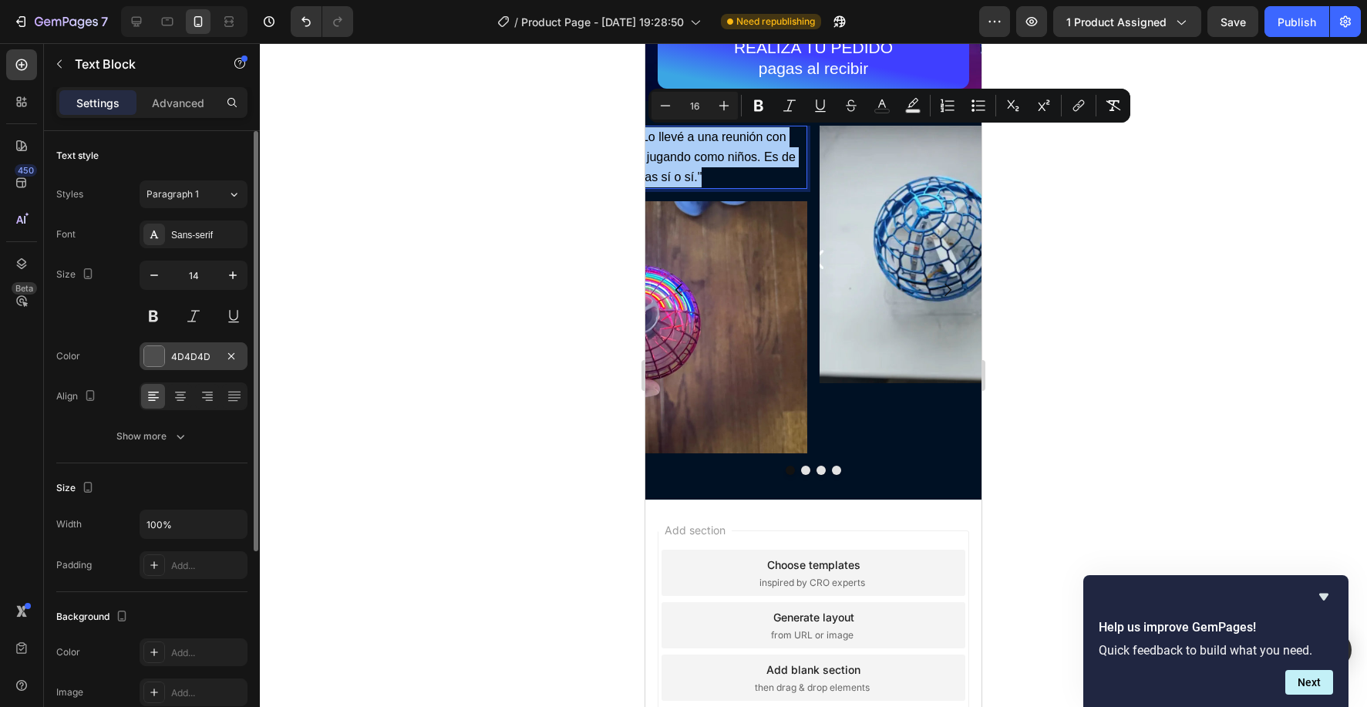
click at [158, 360] on div at bounding box center [154, 356] width 20 height 20
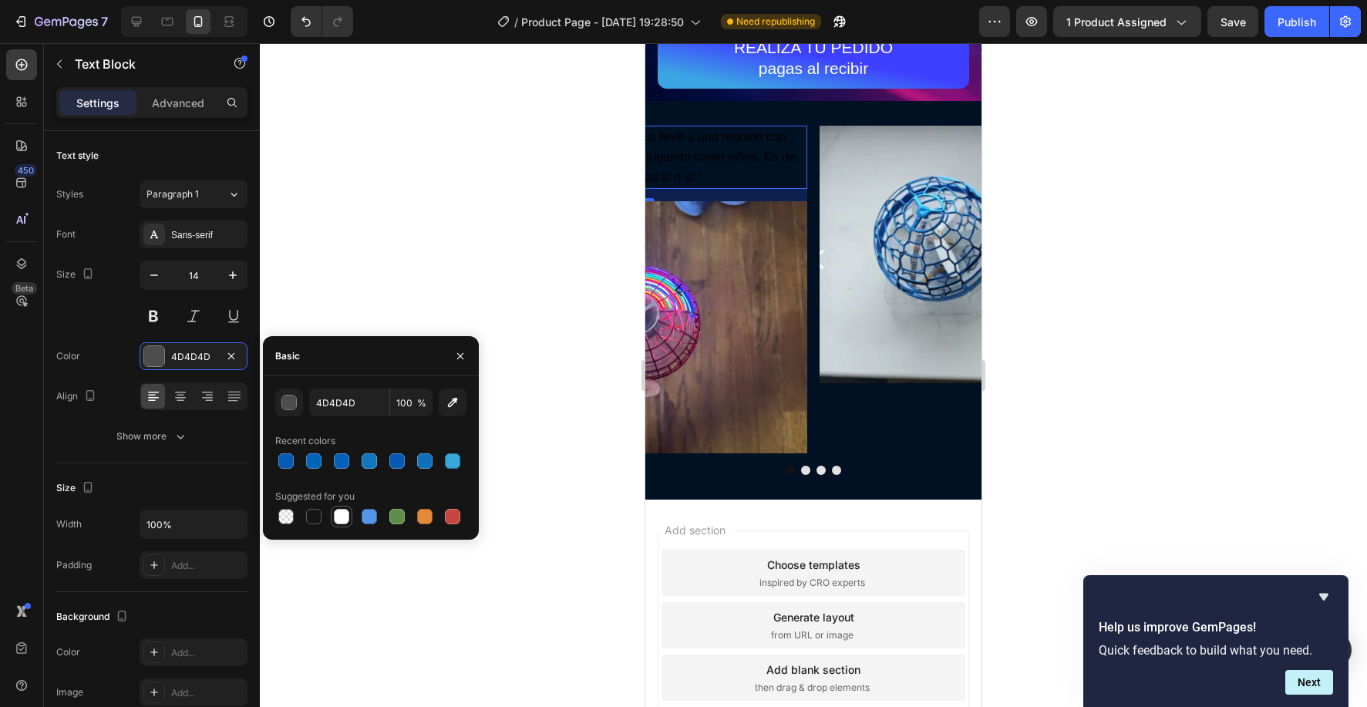
click at [344, 519] on div at bounding box center [341, 516] width 15 height 15
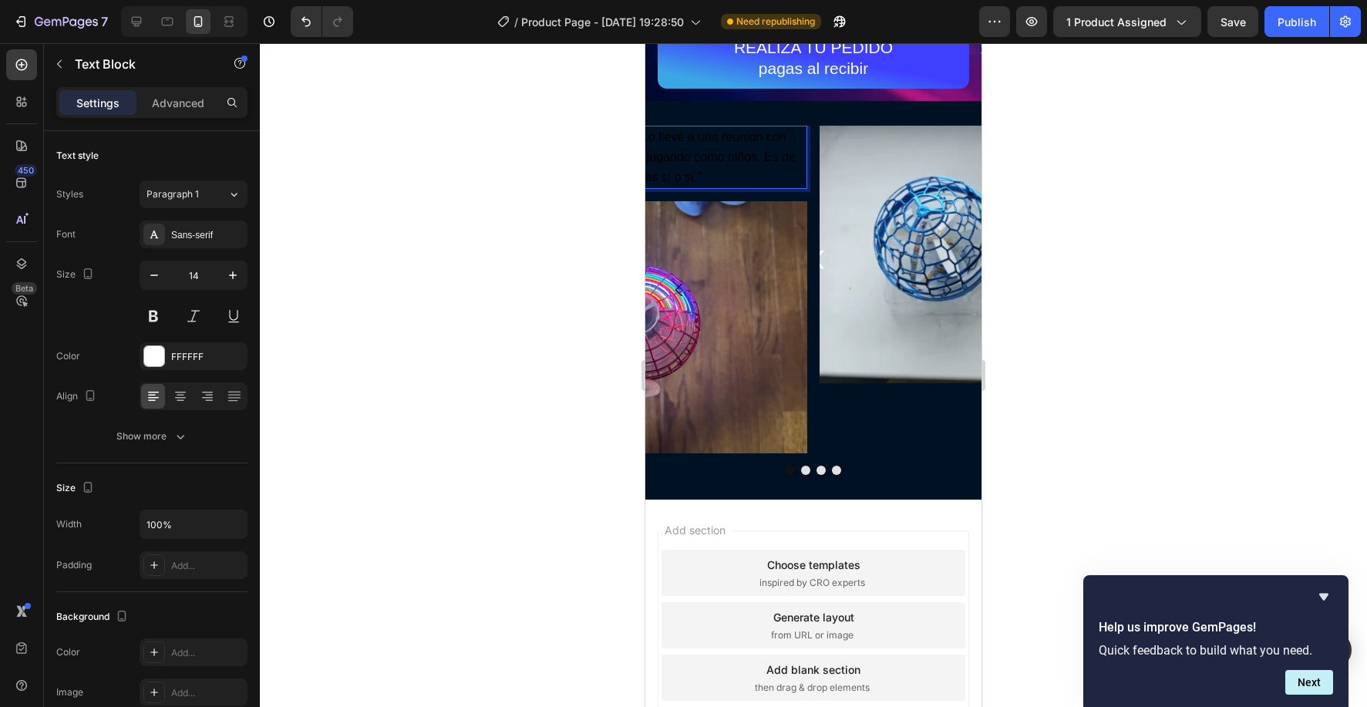
click at [707, 179] on p "Replace this text with your content "Lo llevé a una reunión con mis primos y te…" at bounding box center [639, 157] width 333 height 61
click at [708, 178] on p "Replace this text with your content "Lo llevé a una reunión con mis primos y te…" at bounding box center [639, 157] width 333 height 61
click at [708, 179] on p "Replace this text with your content "Lo llevé a una reunión con mis primos y te…" at bounding box center [639, 157] width 333 height 61
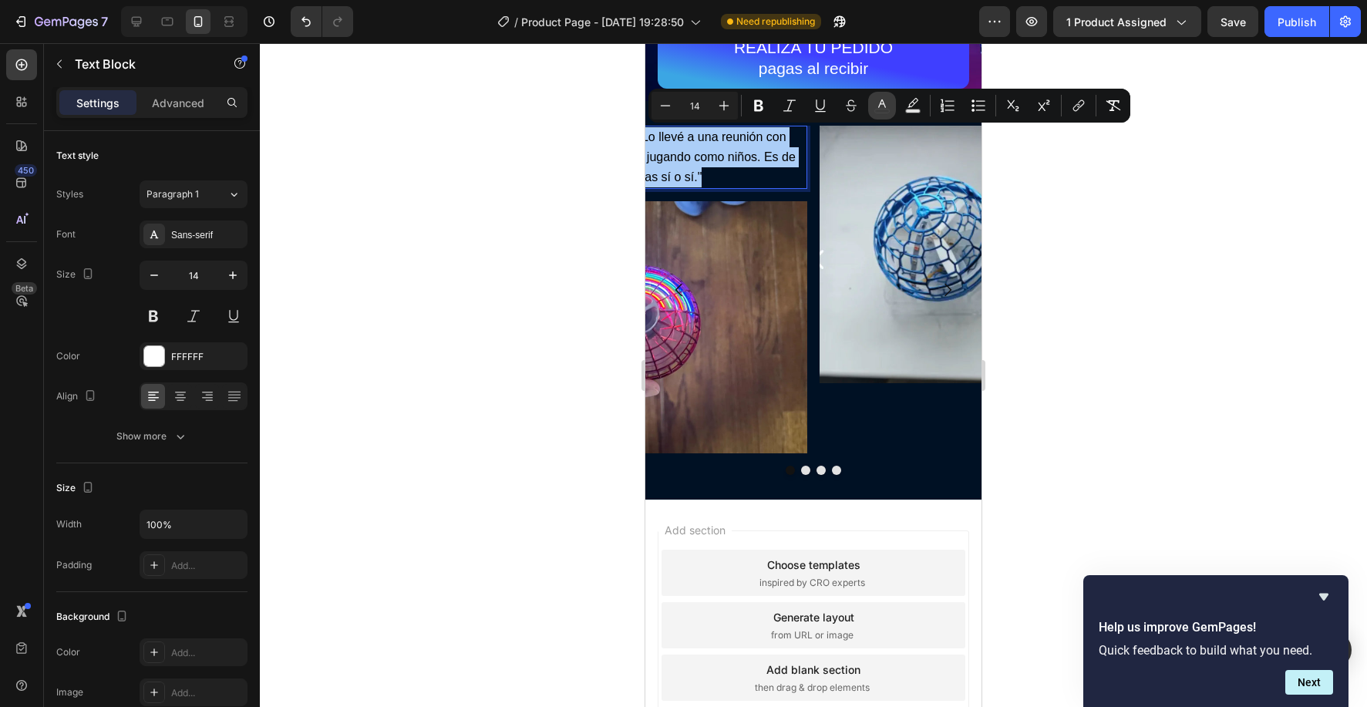
click at [879, 106] on icon "Editor contextual toolbar" at bounding box center [882, 103] width 8 height 8
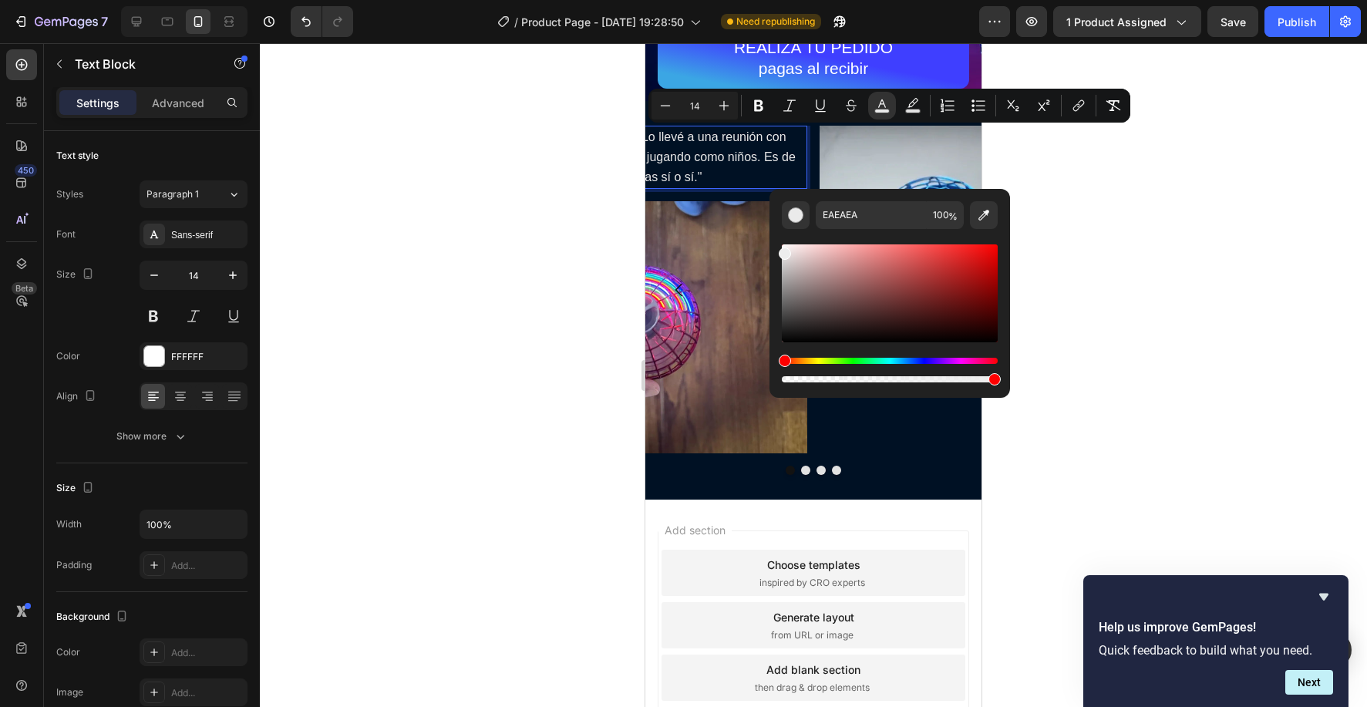
click at [783, 251] on div "Editor contextual toolbar" at bounding box center [785, 253] width 12 height 12
click at [738, 166] on p "Replace this text with your content "Lo llevé a una reunión con mis primos y te…" at bounding box center [639, 157] width 333 height 61
click at [1028, 180] on div at bounding box center [813, 375] width 1107 height 664
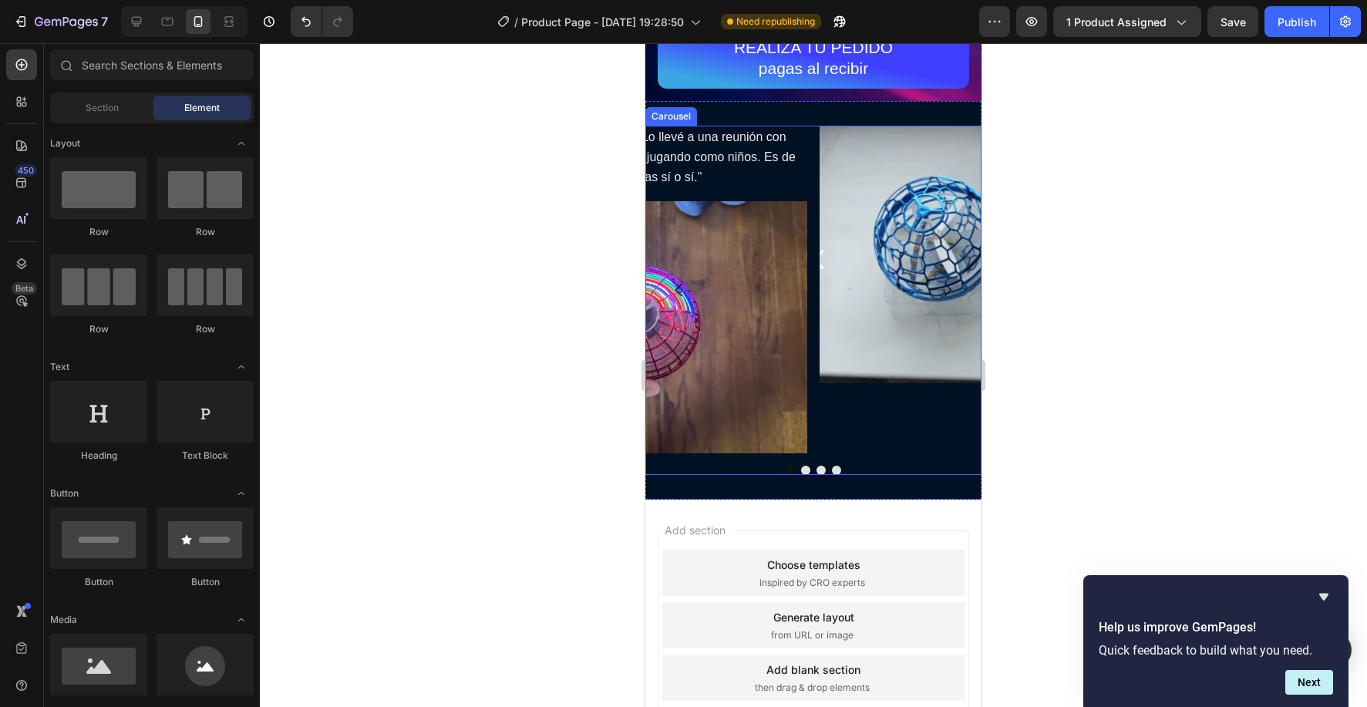
click at [803, 467] on button "Dot" at bounding box center [805, 470] width 9 height 9
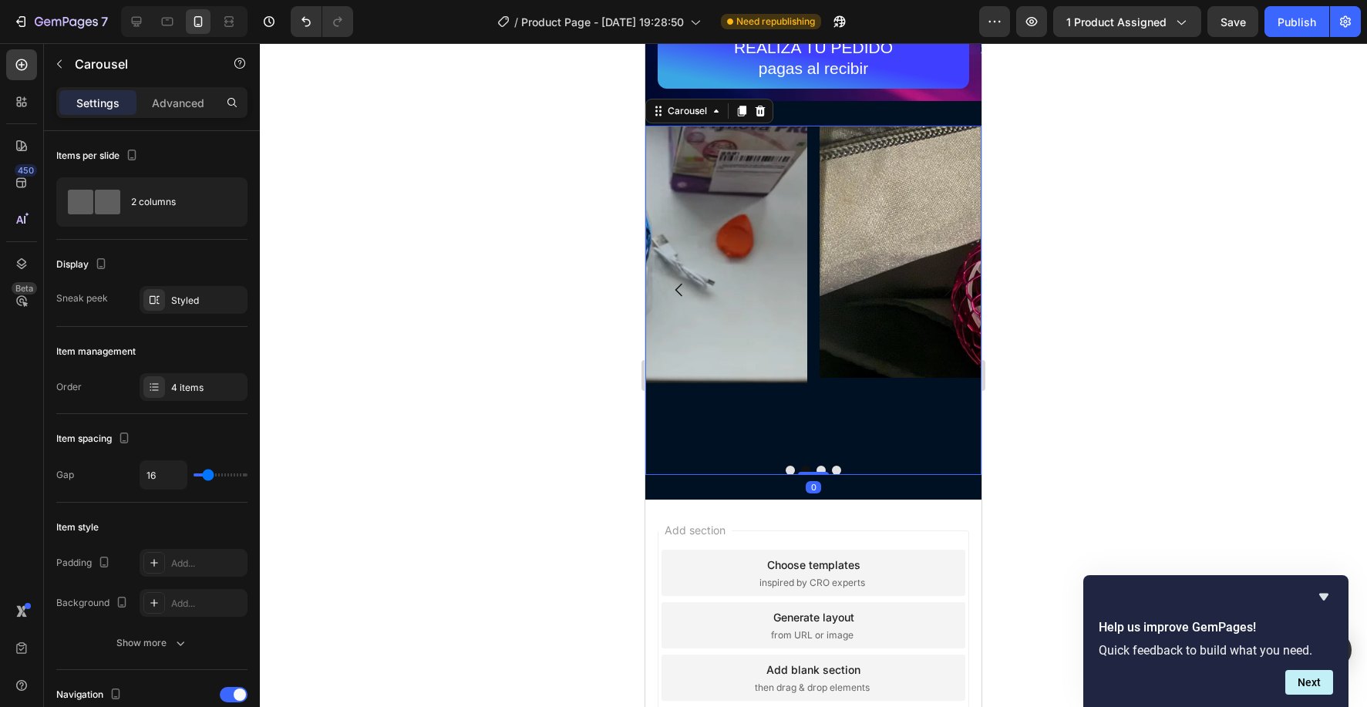
click at [802, 467] on button "Dot" at bounding box center [805, 470] width 9 height 9
click at [816, 466] on div at bounding box center [813, 470] width 336 height 9
click at [822, 469] on button "Dot" at bounding box center [820, 470] width 9 height 9
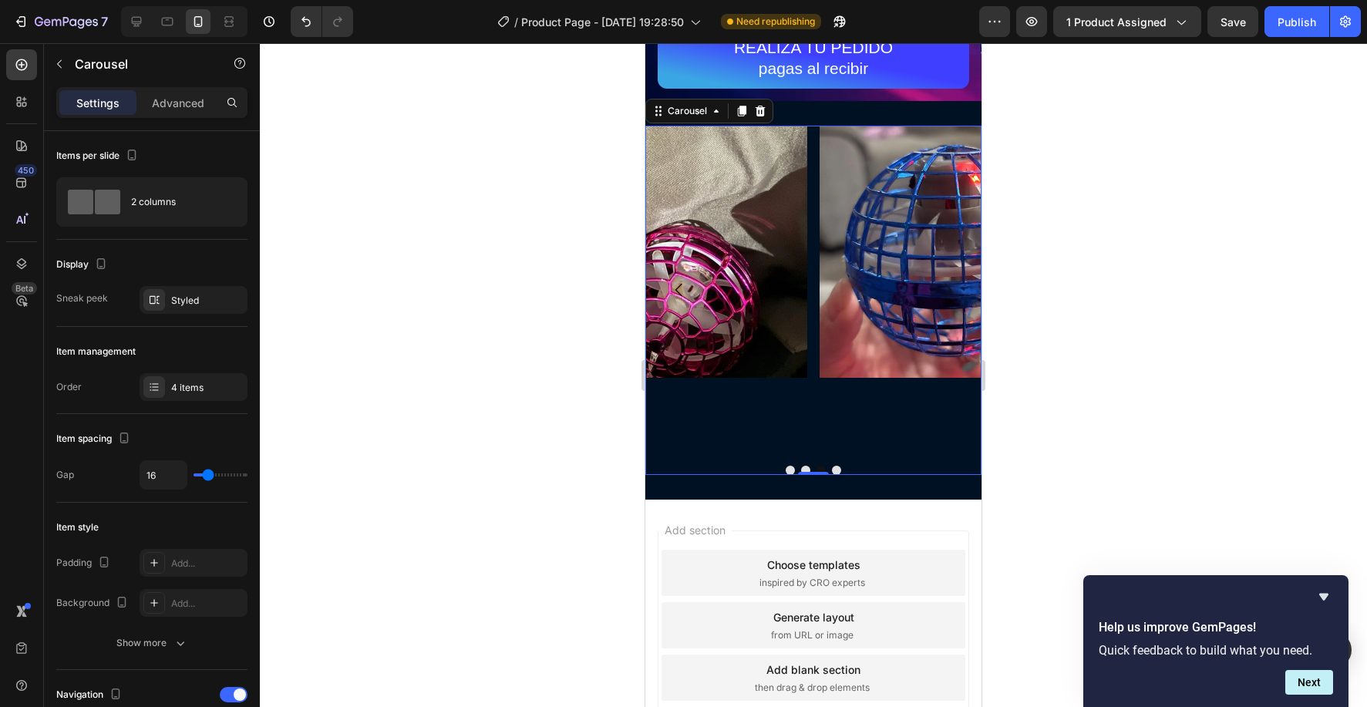
click at [837, 467] on button "Dot" at bounding box center [836, 470] width 9 height 9
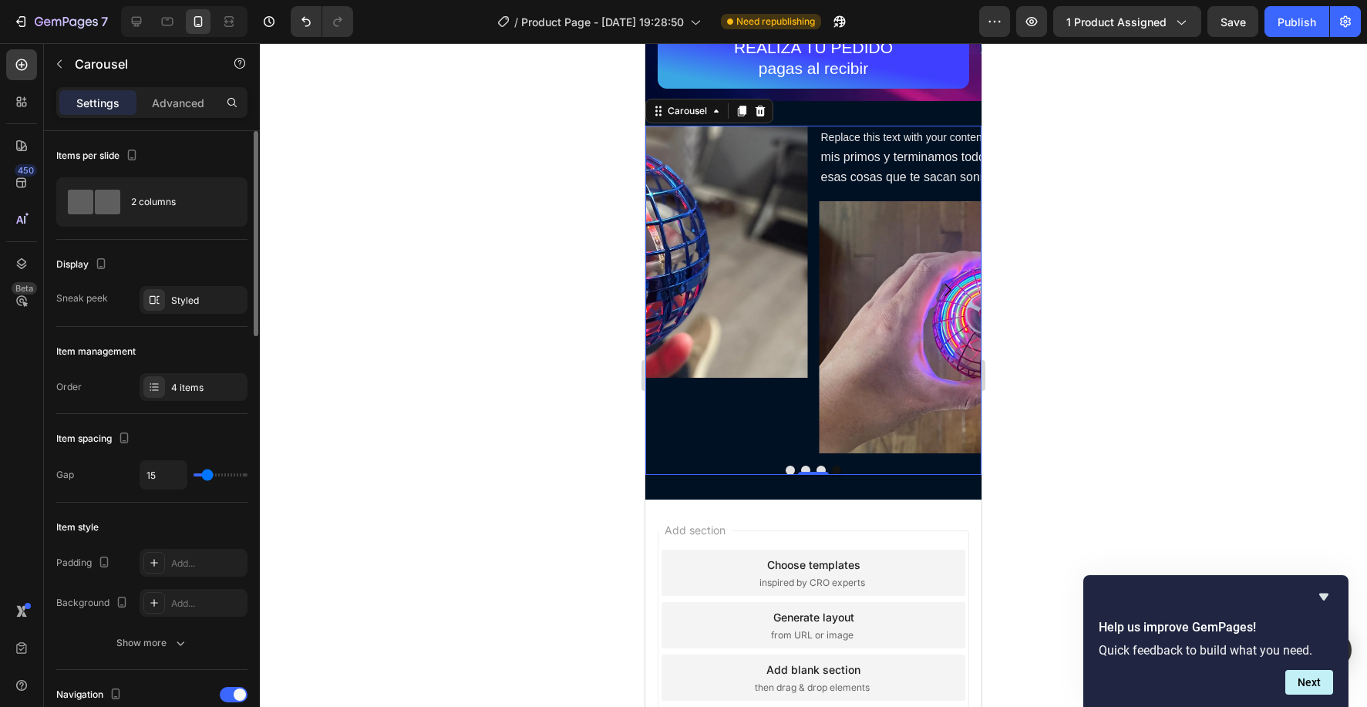
click at [207, 474] on input "range" at bounding box center [220, 474] width 54 height 3
click at [178, 301] on div "Styled" at bounding box center [193, 301] width 45 height 14
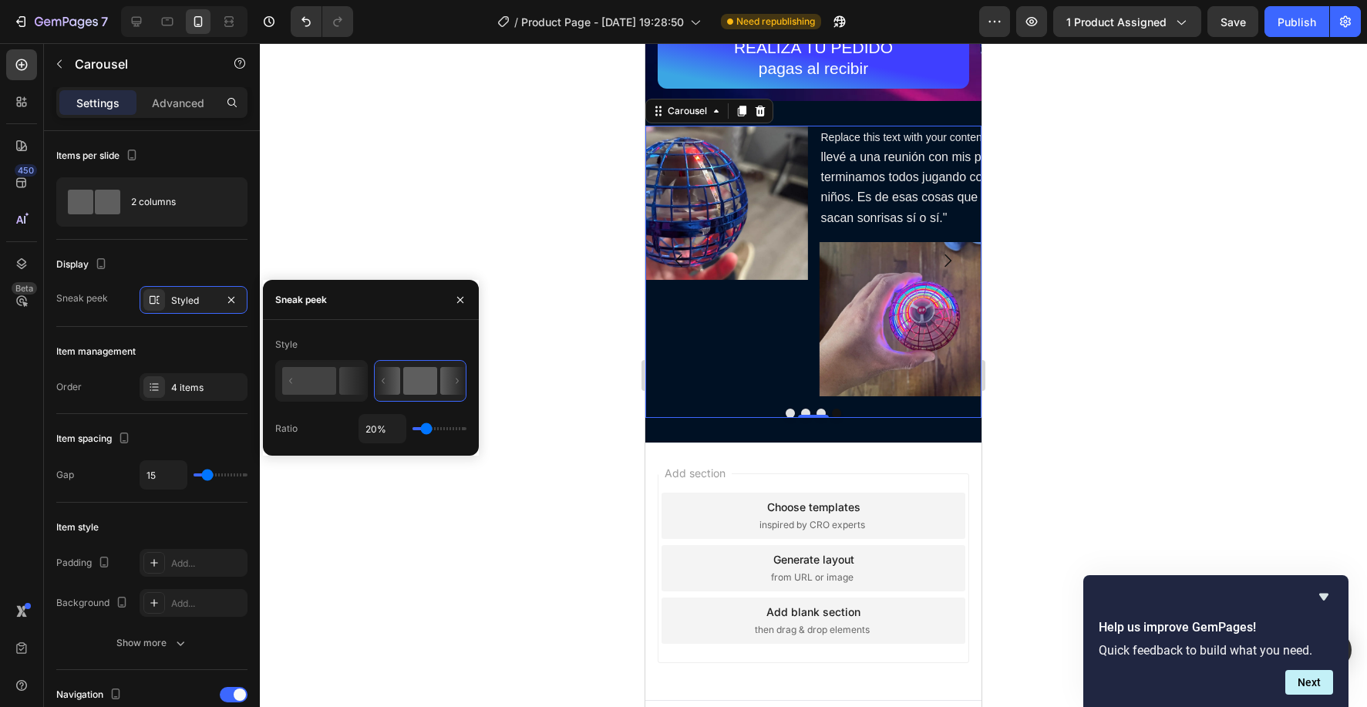
drag, startPoint x: 441, startPoint y: 434, endPoint x: 426, endPoint y: 433, distance: 14.7
click at [426, 430] on input "range" at bounding box center [439, 428] width 54 height 3
drag, startPoint x: 429, startPoint y: 434, endPoint x: 411, endPoint y: 432, distance: 18.6
click at [411, 432] on div "20%" at bounding box center [412, 428] width 108 height 29
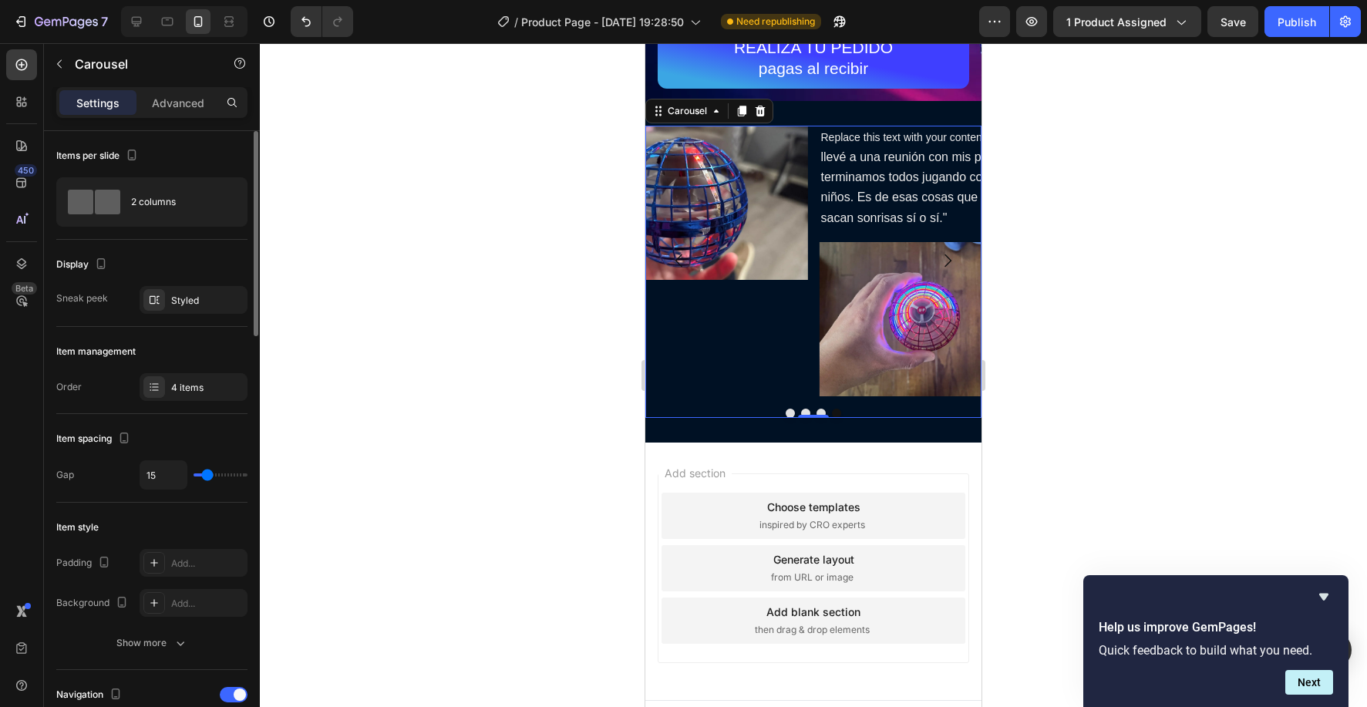
drag, startPoint x: 211, startPoint y: 479, endPoint x: 203, endPoint y: 479, distance: 8.5
click at [203, 479] on div "15" at bounding box center [194, 474] width 108 height 29
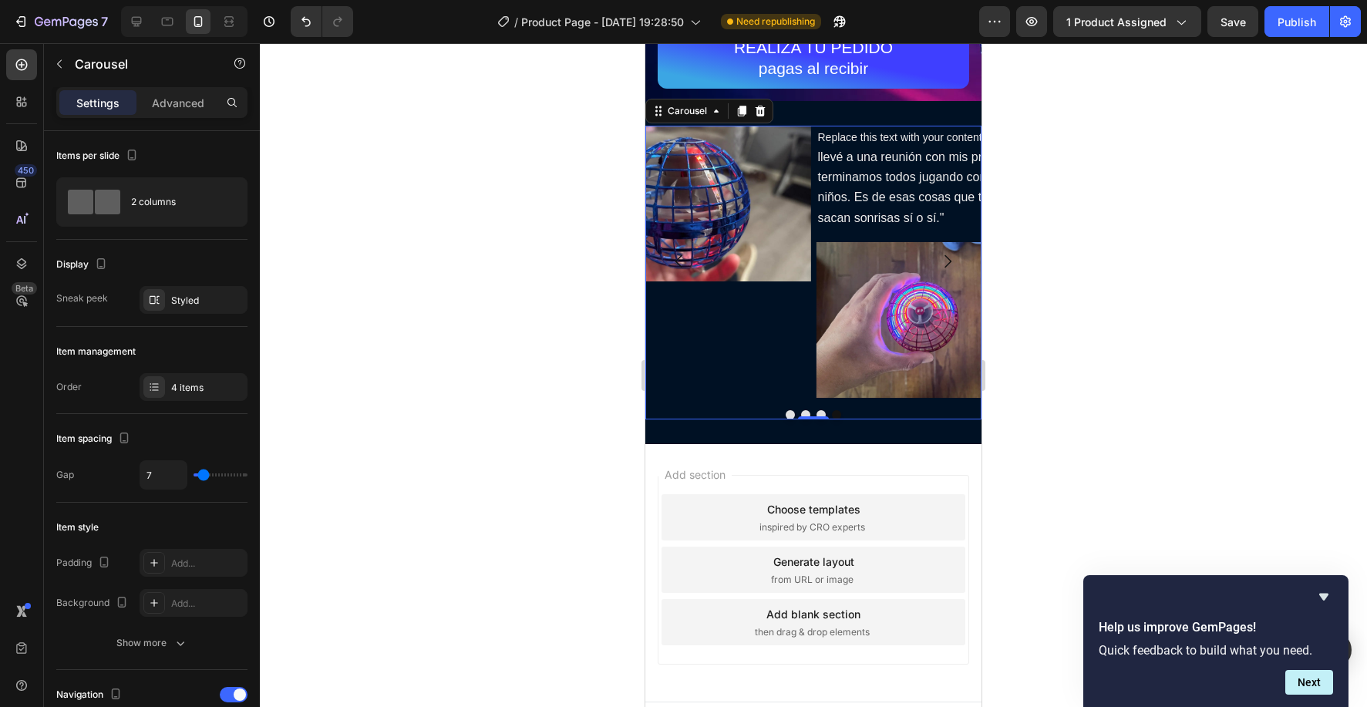
drag, startPoint x: 200, startPoint y: 476, endPoint x: 402, endPoint y: 420, distance: 210.2
click at [203, 476] on input "range" at bounding box center [220, 474] width 54 height 3
click at [899, 187] on p "Replace this text with your content "Lo llevé a una reunión con mis primos y te…" at bounding box center [920, 177] width 205 height 101
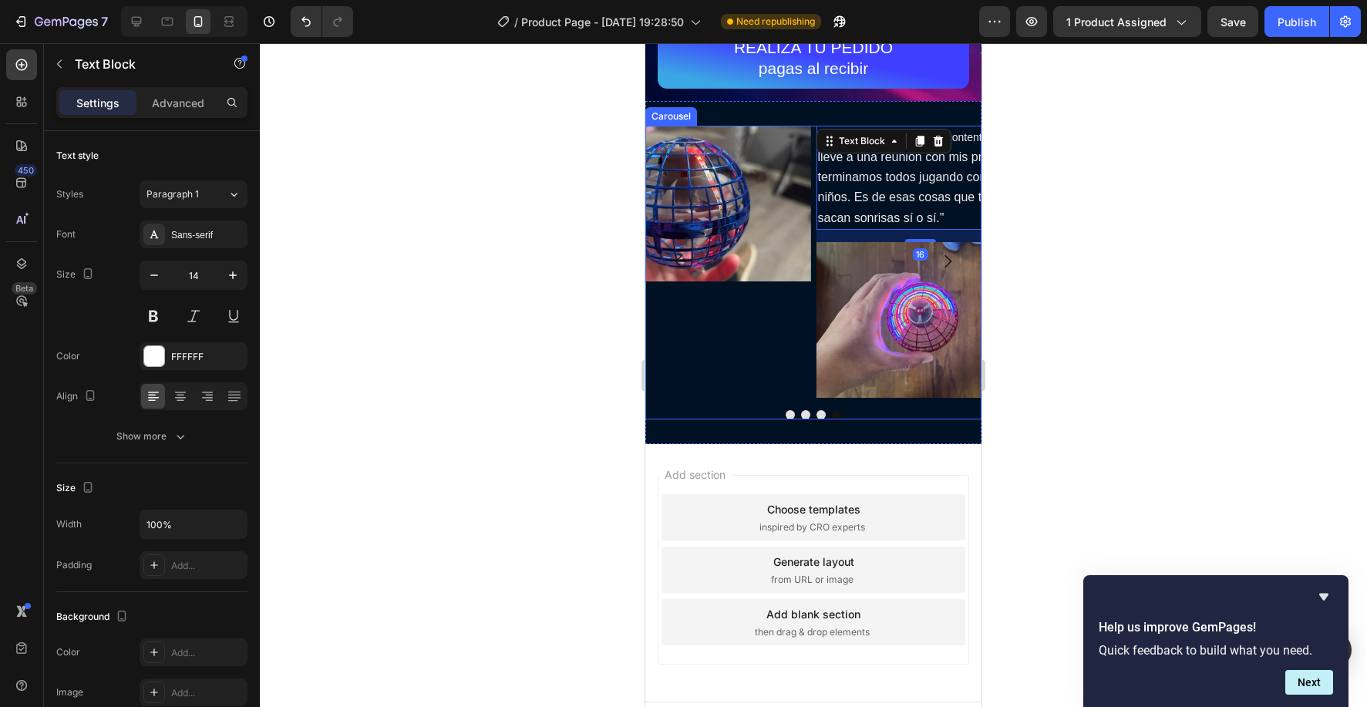
click at [822, 410] on button "Dot" at bounding box center [820, 414] width 9 height 9
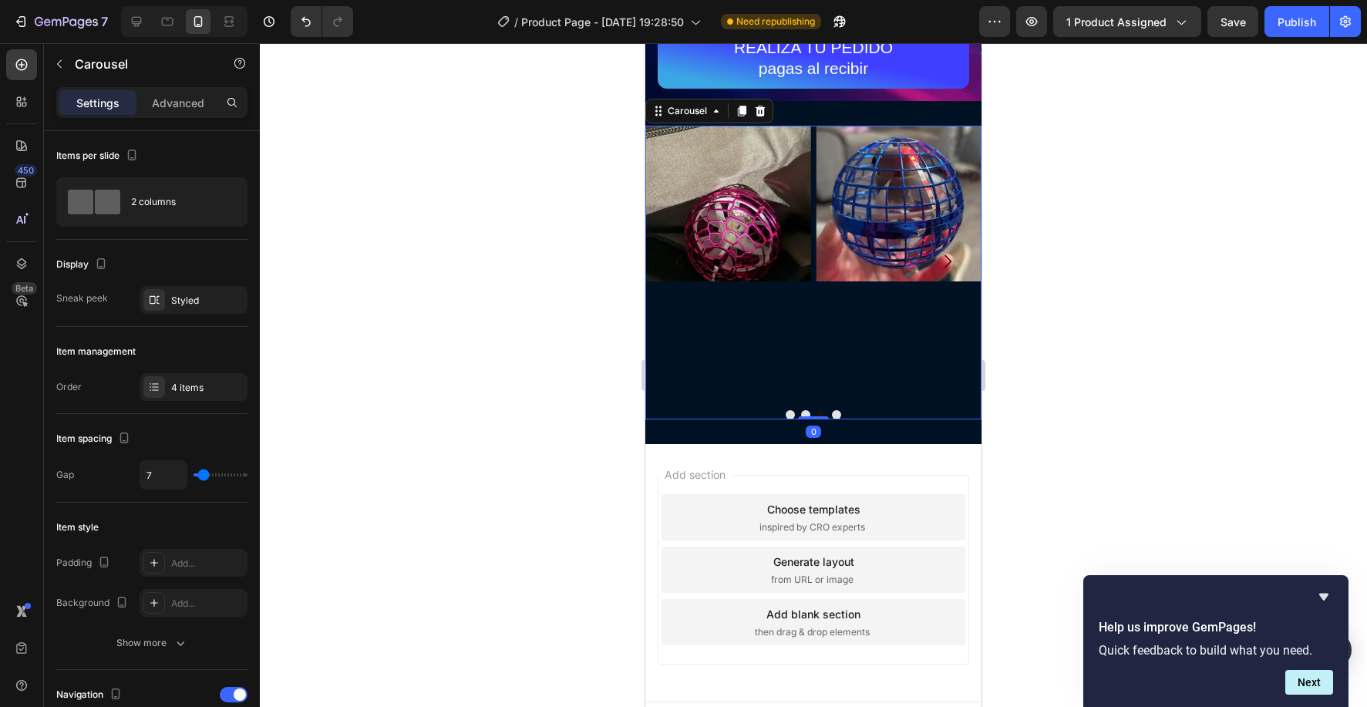
click at [808, 410] on button "Dot" at bounding box center [805, 414] width 9 height 9
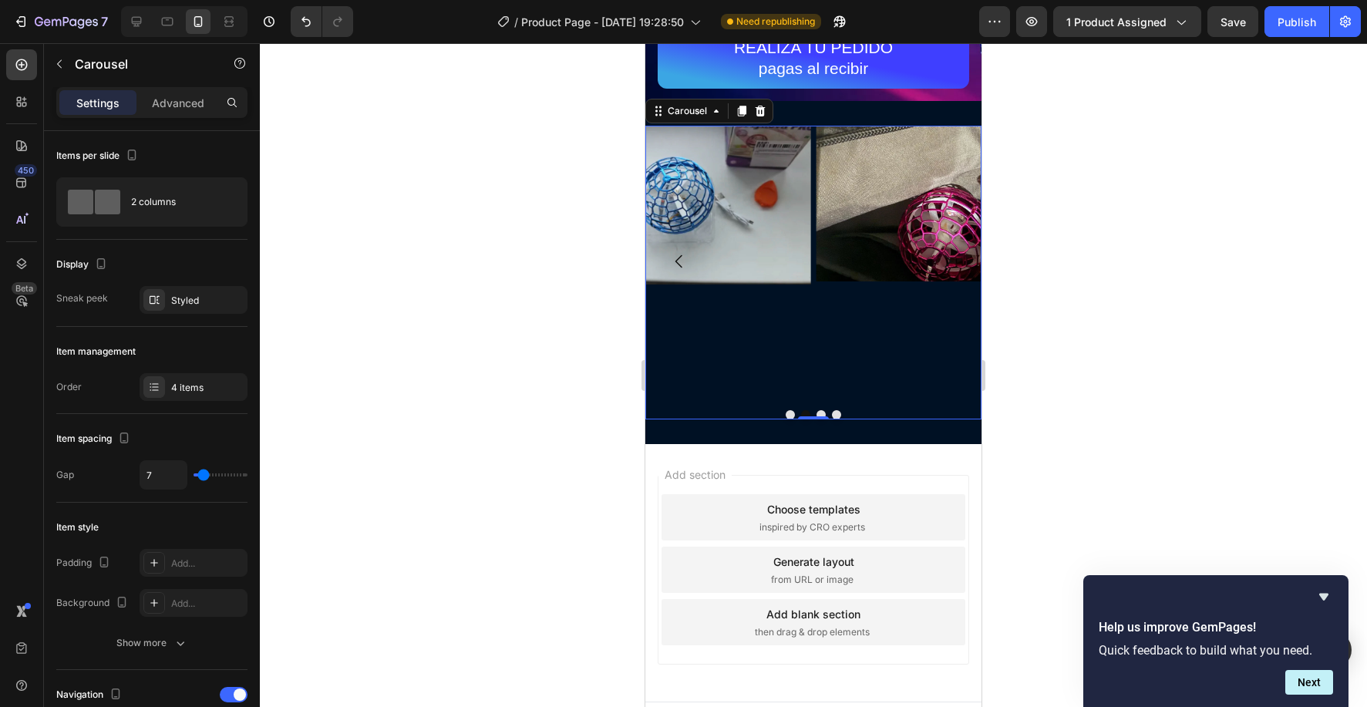
click at [790, 411] on button "Dot" at bounding box center [789, 414] width 9 height 9
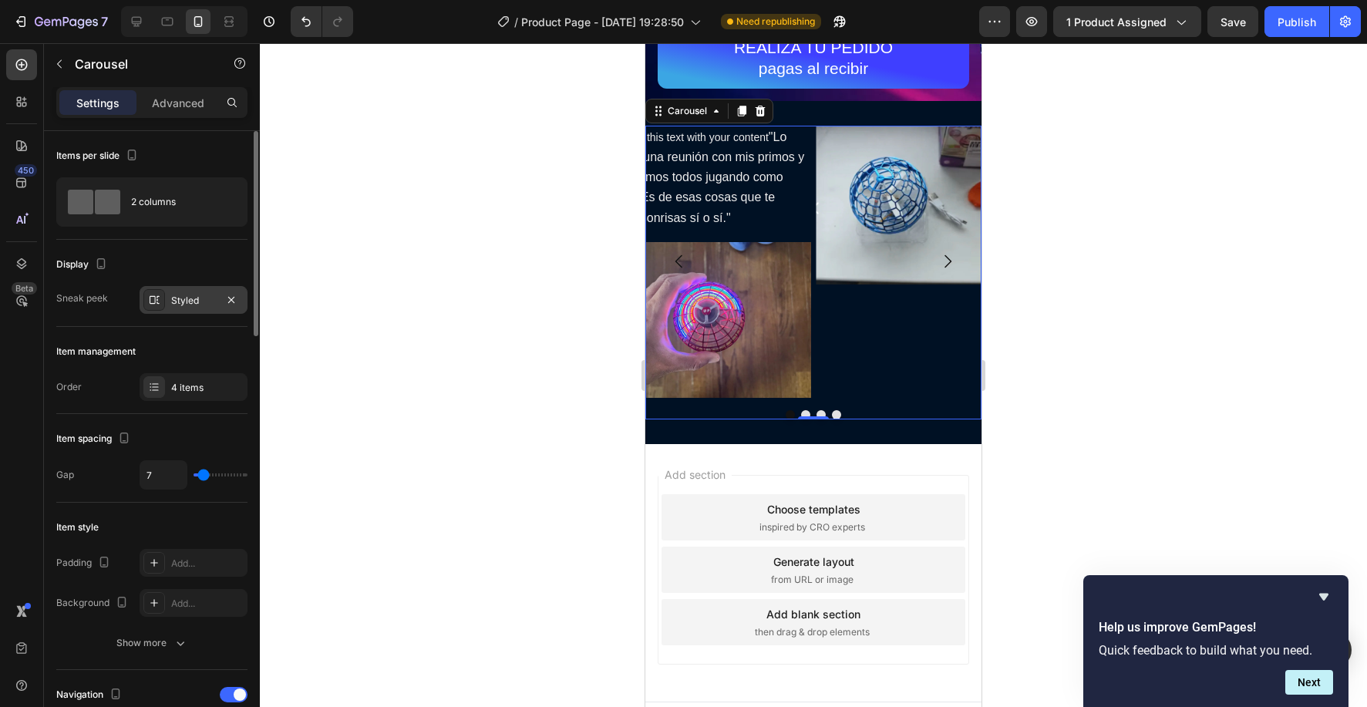
click at [187, 295] on div "Styled" at bounding box center [193, 301] width 45 height 14
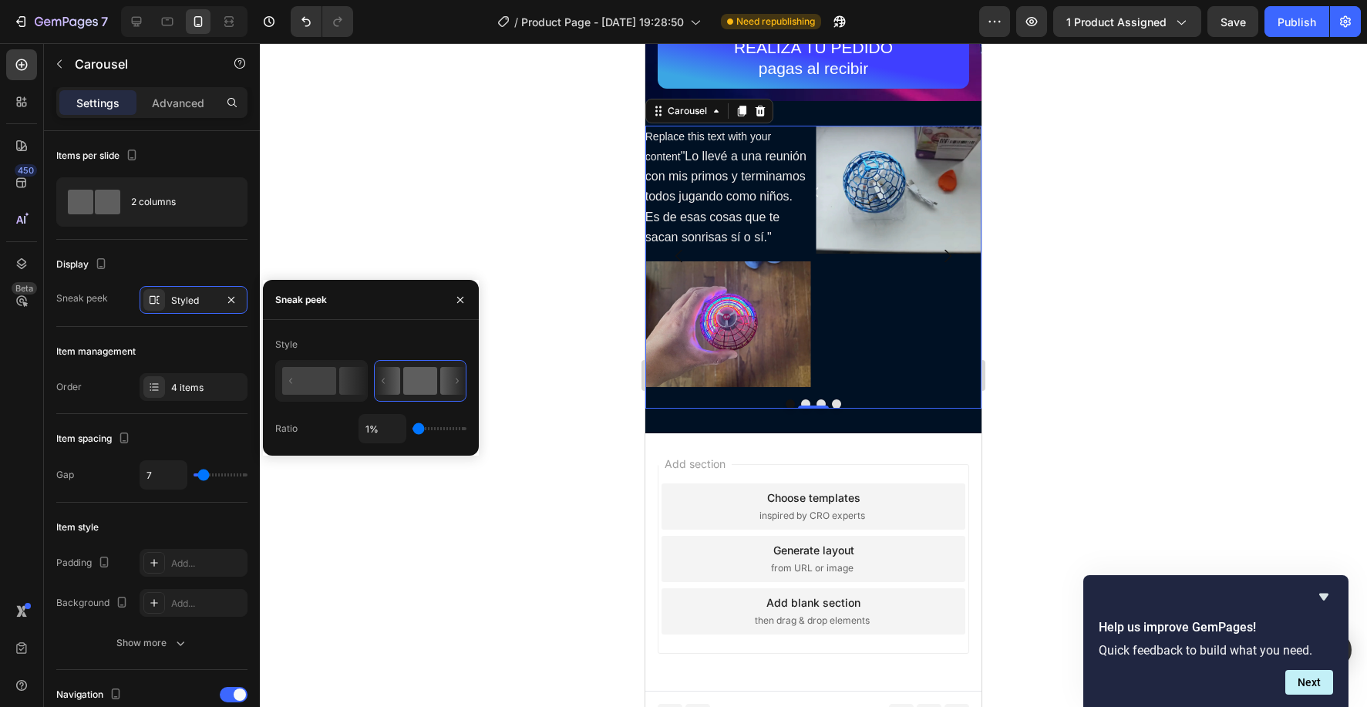
drag, startPoint x: 422, startPoint y: 430, endPoint x: 391, endPoint y: 431, distance: 31.6
click at [412, 430] on input "range" at bounding box center [439, 428] width 54 height 3
click at [322, 385] on rect at bounding box center [309, 381] width 54 height 28
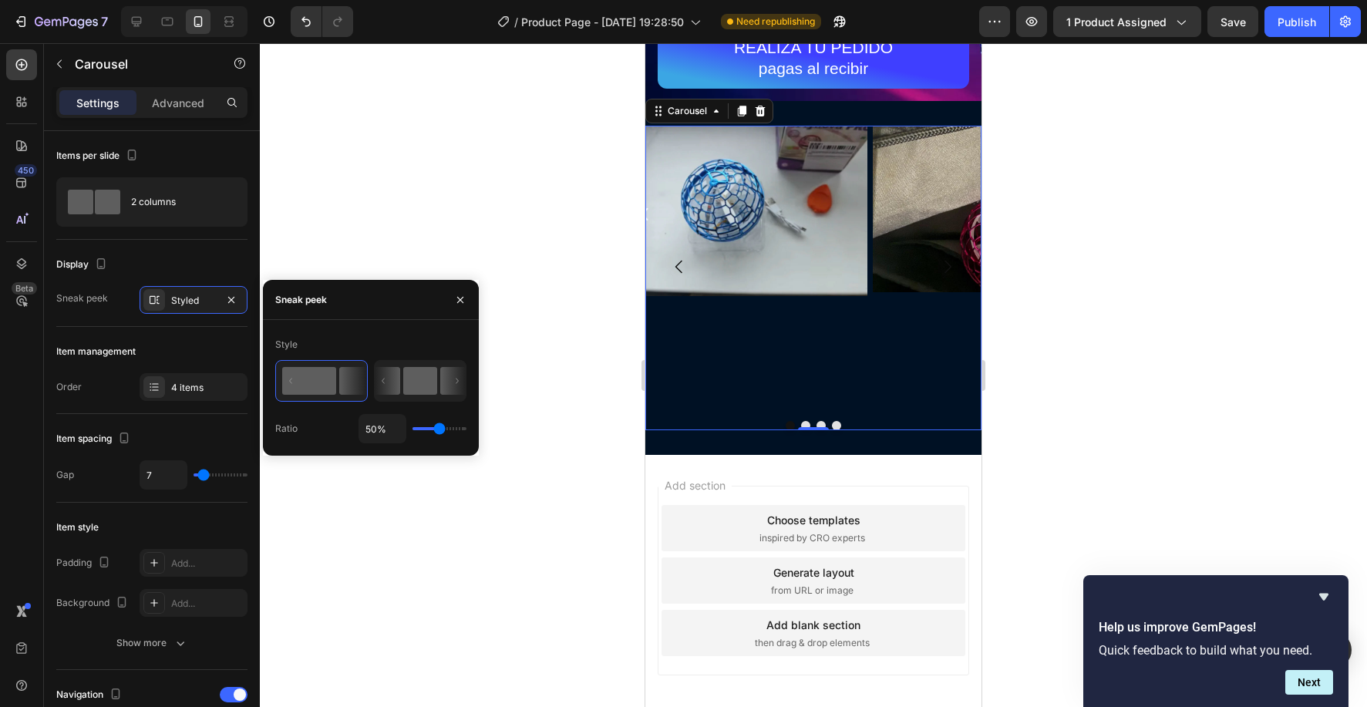
click at [436, 378] on rect at bounding box center [420, 381] width 34 height 28
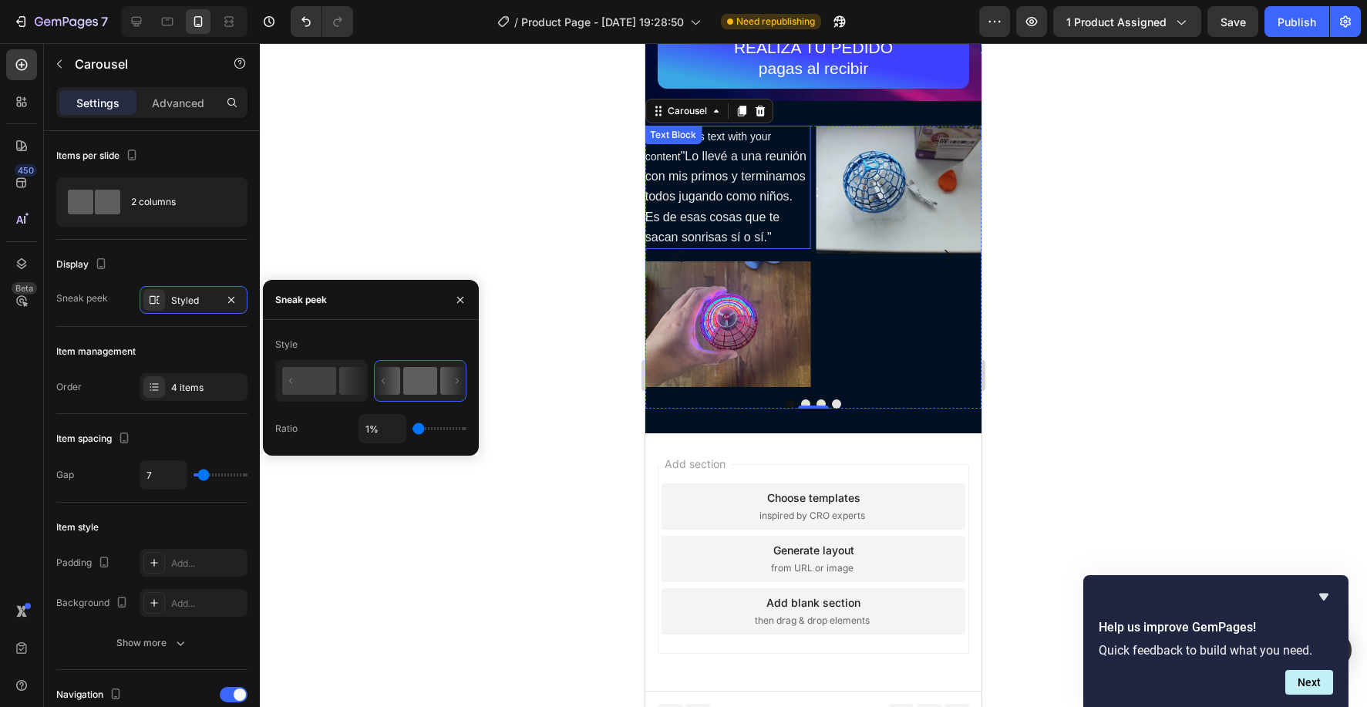
click at [748, 136] on div "Replace this text with your content "Lo llevé a una reunión con mis primos y te…" at bounding box center [727, 187] width 167 height 123
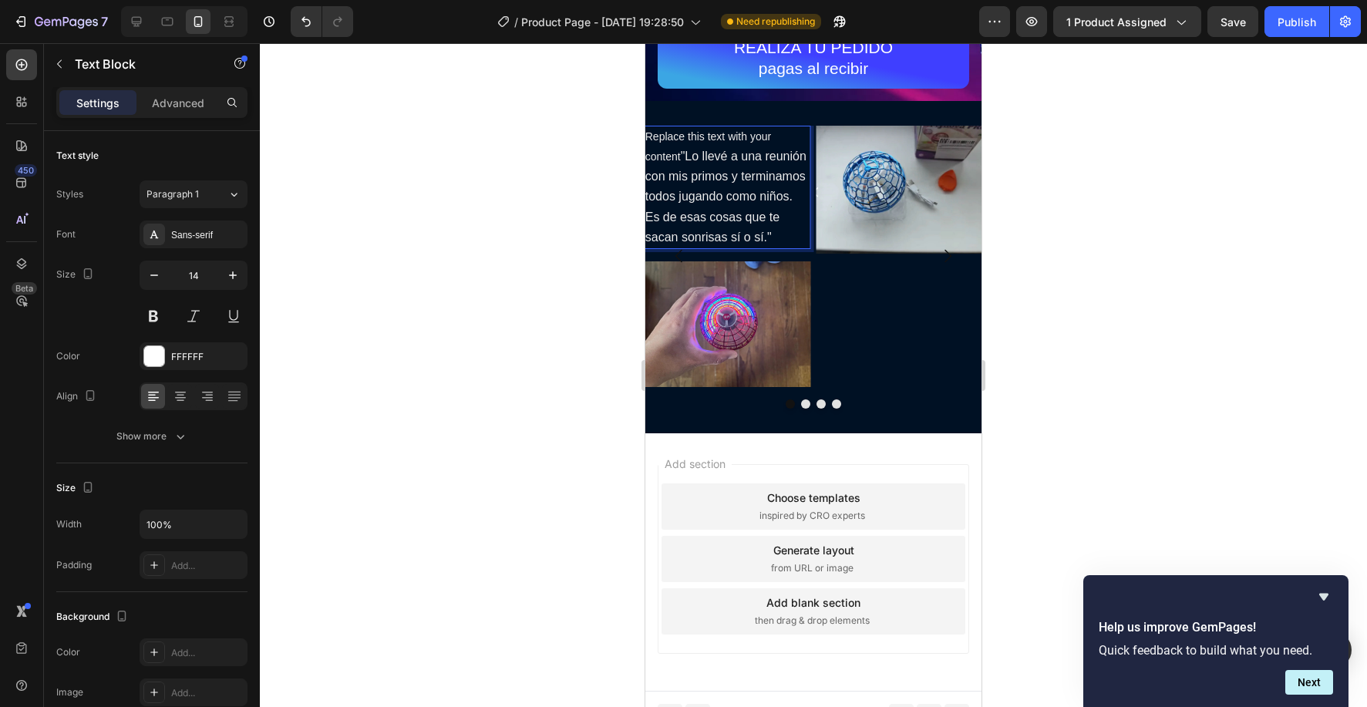
click at [682, 156] on span ""Lo llevé a una reunión con mis primos y terminamos todos jugando como niños. E…" at bounding box center [725, 197] width 161 height 94
click at [685, 156] on span ""Lo llevé a una reunión con mis primos y terminamos todos jugando como niños. E…" at bounding box center [725, 197] width 161 height 94
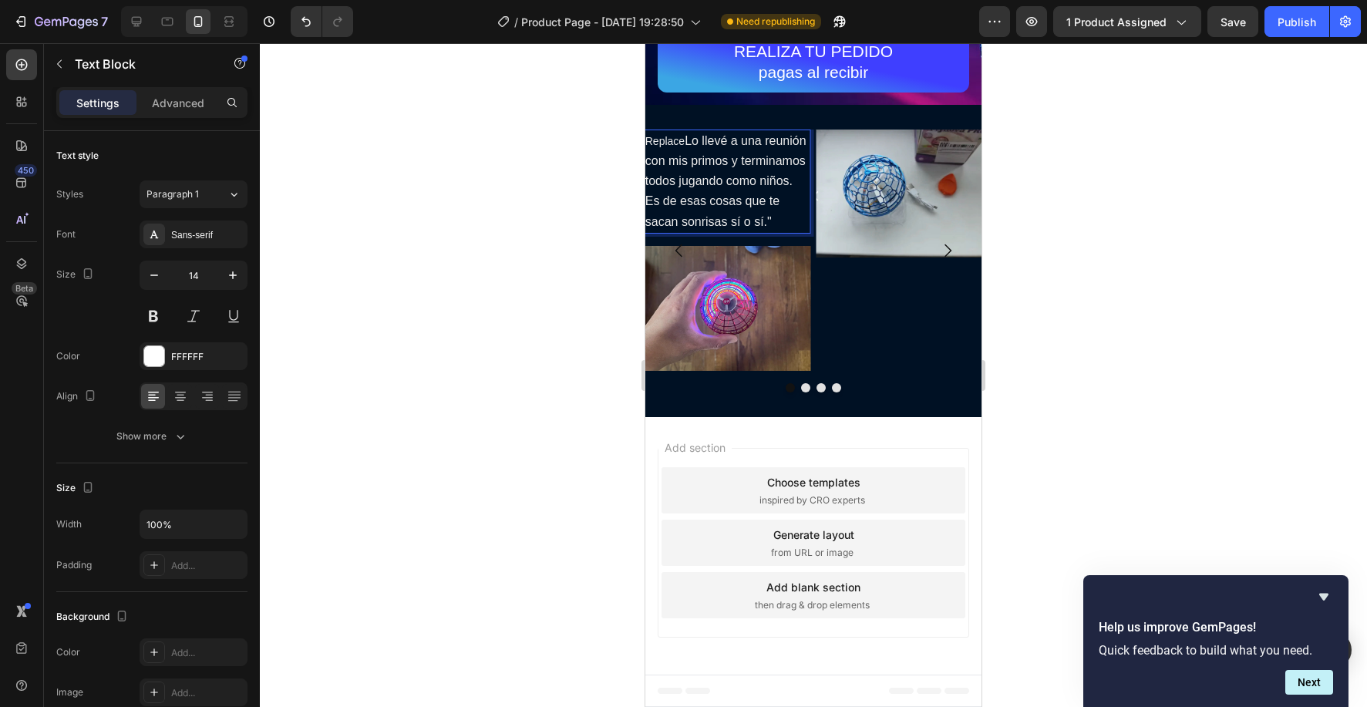
scroll to position [601, 0]
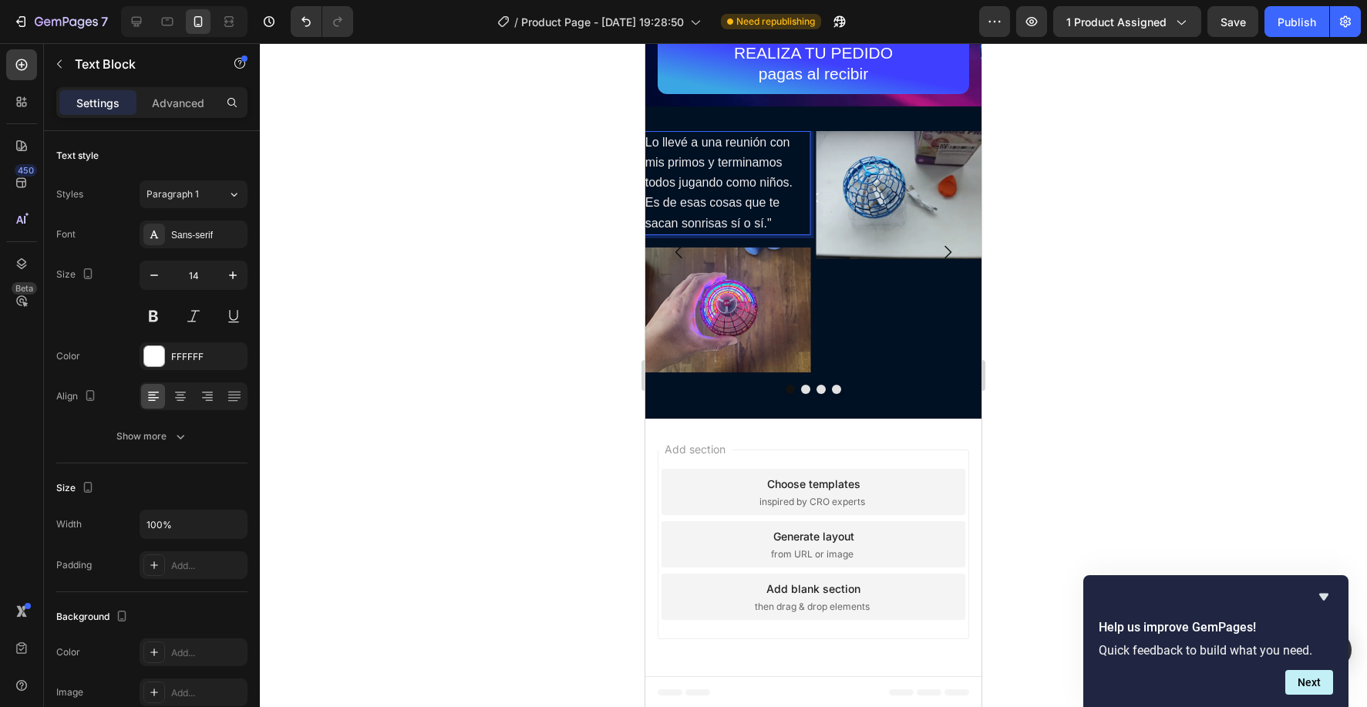
click at [695, 158] on span "Lo llevé a una reunión con mis primos y terminamos todos jugando como niños. Es…" at bounding box center [718, 183] width 147 height 94
click at [706, 160] on span "Lo llevé a una reunión con mis primos y terminamos todos jugando como niños. Es…" at bounding box center [718, 183] width 147 height 94
click at [750, 179] on span "Lo llevé a una reunión con los cuates y terminamos todos jugando como niños. Es…" at bounding box center [727, 183] width 164 height 94
click at [754, 182] on span "Lo llevé a una reunión con los cuates y terminamos todos jugando como niños. Es…" at bounding box center [727, 183] width 164 height 94
click at [892, 217] on img at bounding box center [899, 195] width 167 height 128
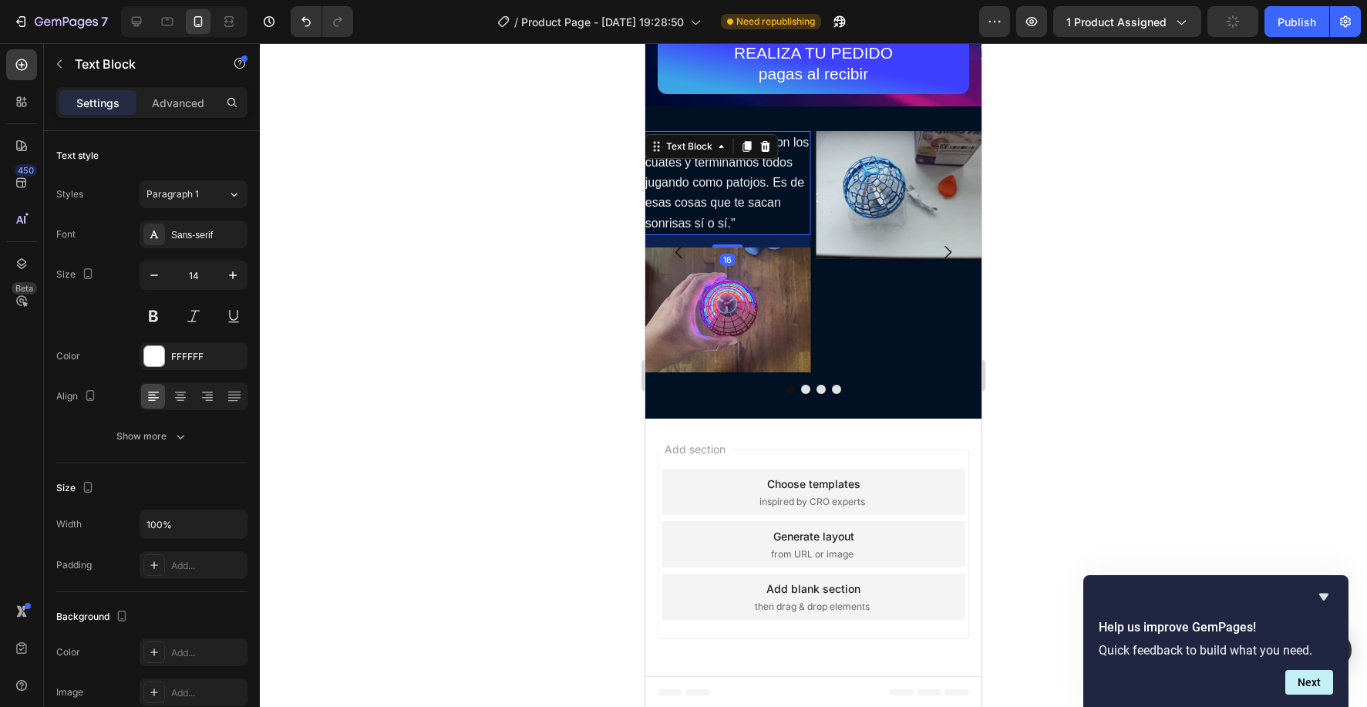
click at [734, 198] on span "Lo llevé a una reunión con los cuates y terminamos todos jugando como patojos. …" at bounding box center [727, 183] width 164 height 94
drag, startPoint x: 749, startPoint y: 146, endPoint x: 741, endPoint y: 173, distance: 29.0
click at [749, 146] on icon at bounding box center [747, 146] width 8 height 11
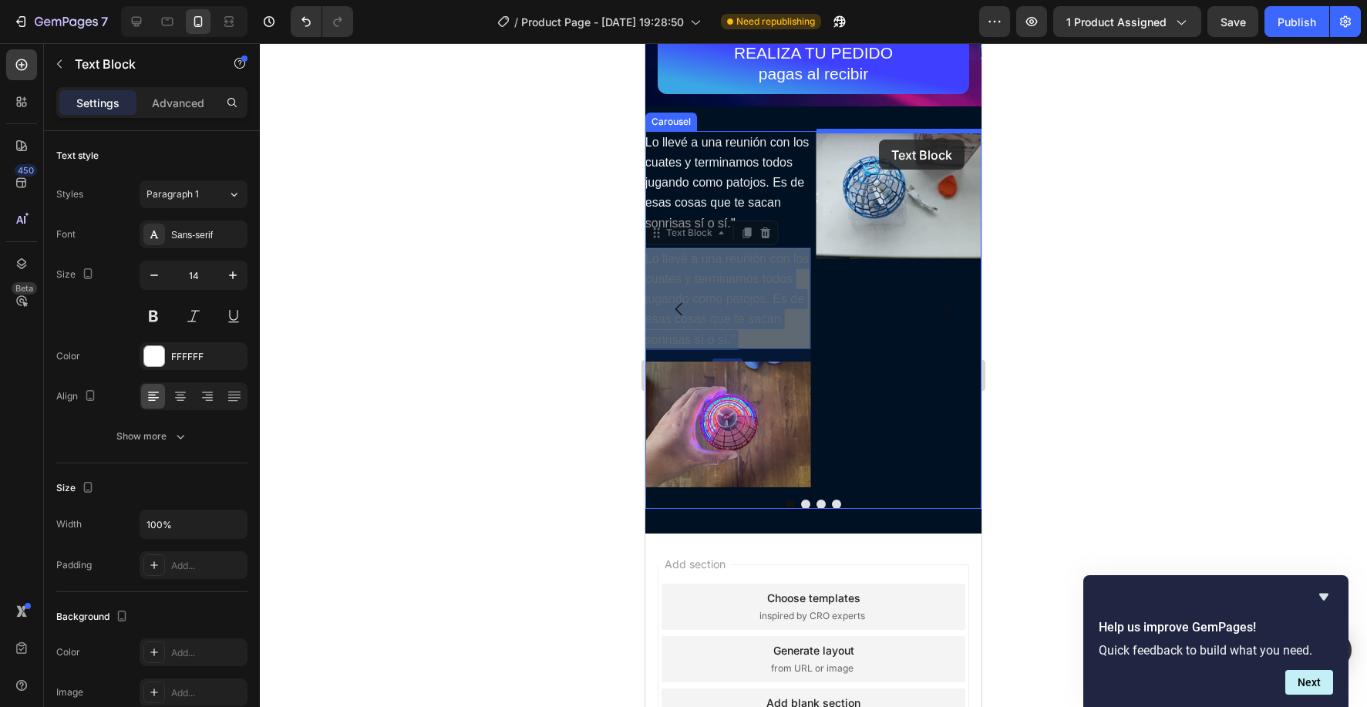
drag, startPoint x: 739, startPoint y: 271, endPoint x: 879, endPoint y: 140, distance: 191.9
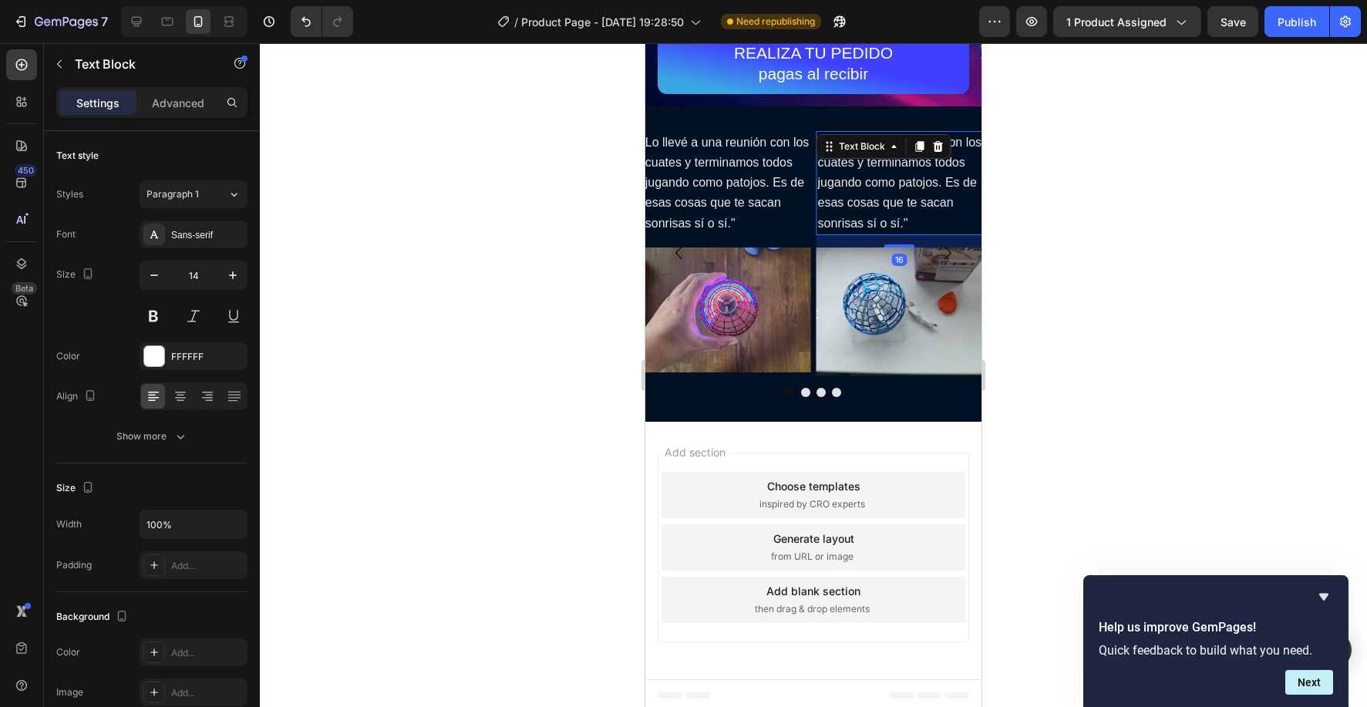
click at [913, 215] on p "Lo llevé a una reunión con los cuates y terminamos todos jugando como patojos. …" at bounding box center [900, 183] width 164 height 101
click at [905, 224] on span "Lo llevé a una reunión con los cuates y terminamos todos jugando como patojos. …" at bounding box center [900, 183] width 164 height 94
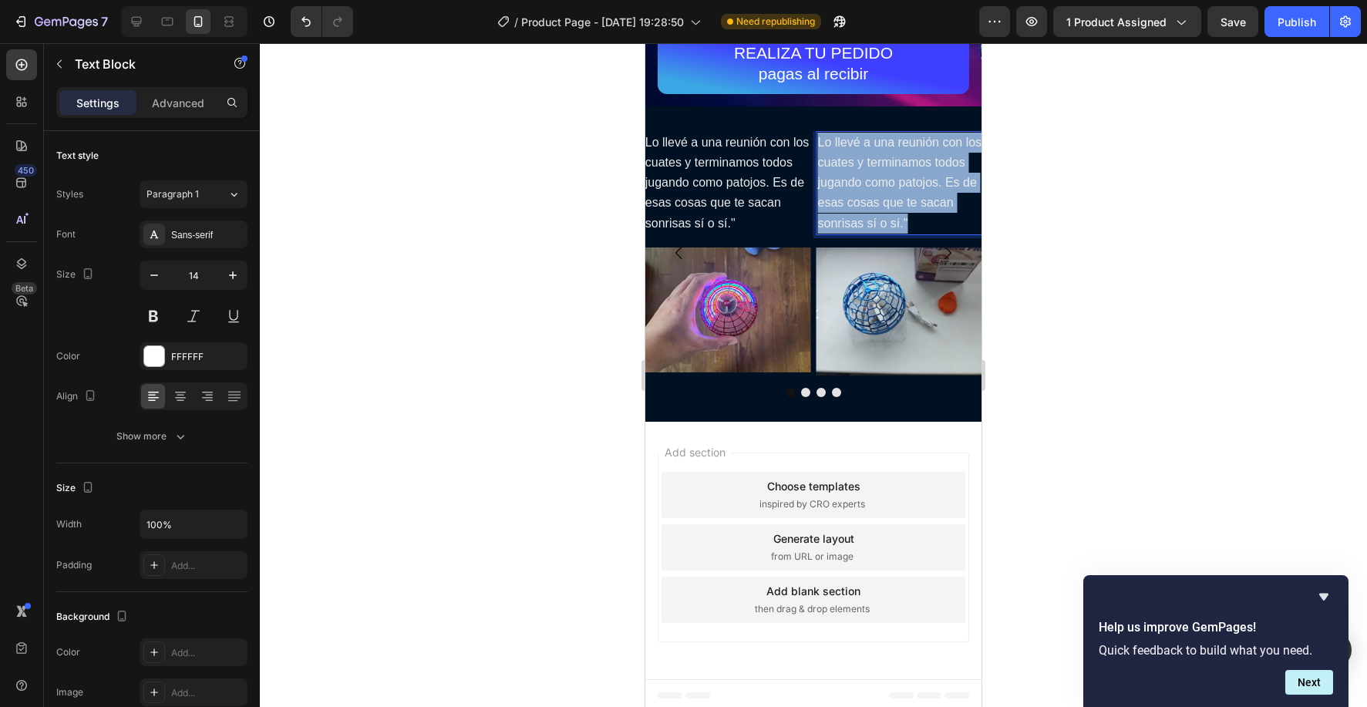
click at [905, 224] on span "Lo llevé a una reunión con los cuates y terminamos todos jugando como patojos. …" at bounding box center [900, 183] width 164 height 94
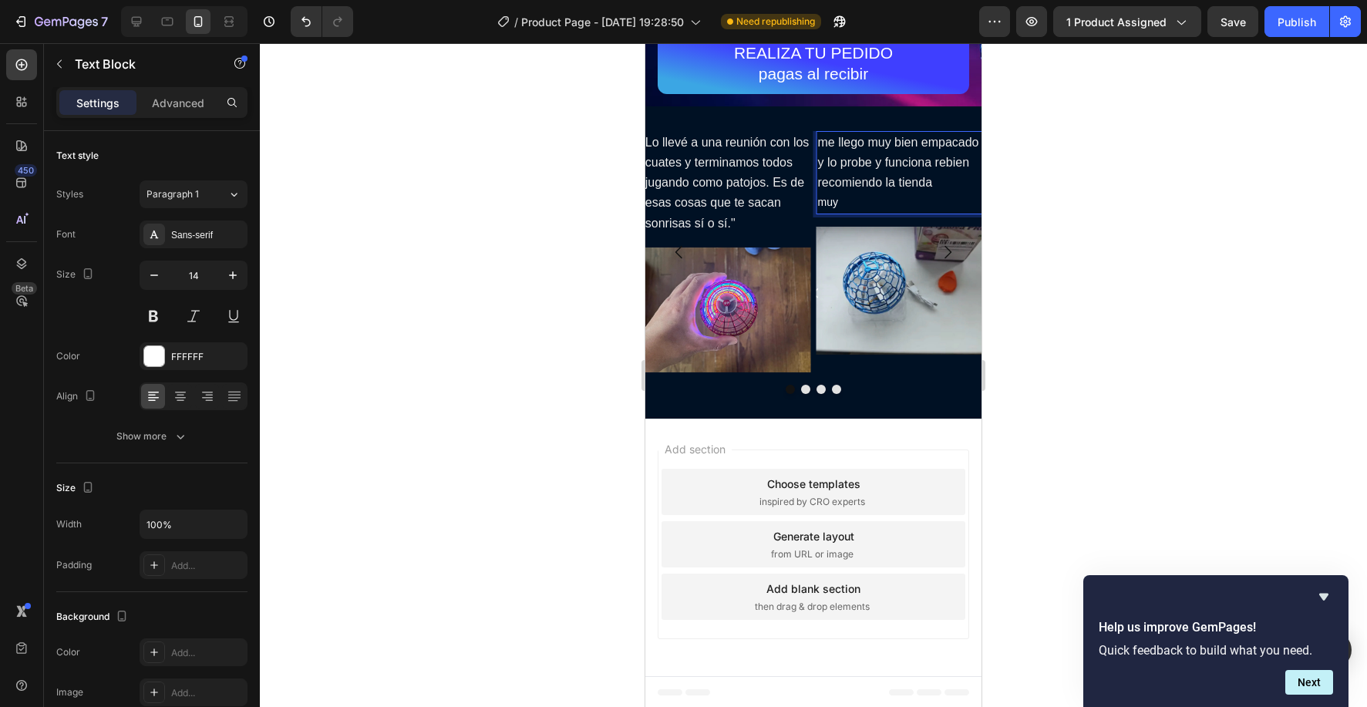
click at [873, 202] on p "muy" at bounding box center [900, 202] width 164 height 19
click at [932, 183] on p "recomiendo la tienda" at bounding box center [900, 183] width 164 height 20
click at [935, 182] on p "recomiendo la tienda" at bounding box center [900, 183] width 164 height 20
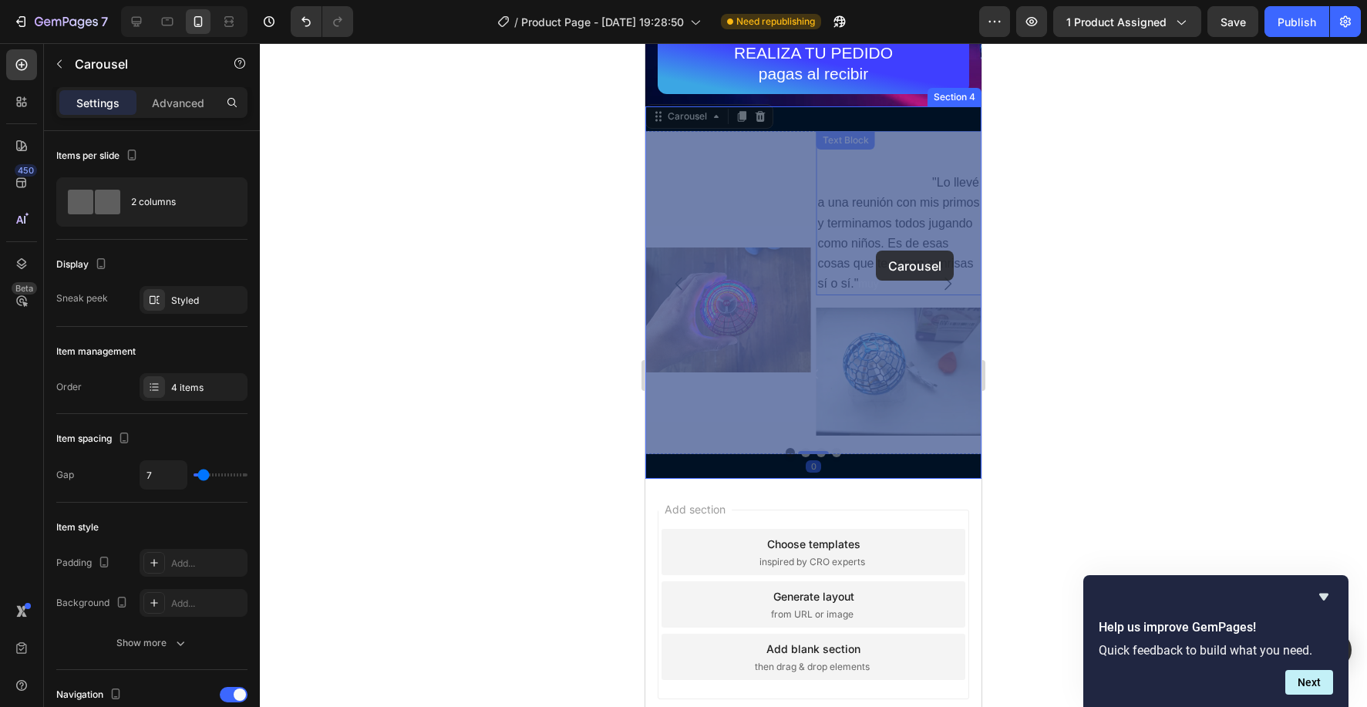
drag, startPoint x: 943, startPoint y: 281, endPoint x: 891, endPoint y: 250, distance: 60.1
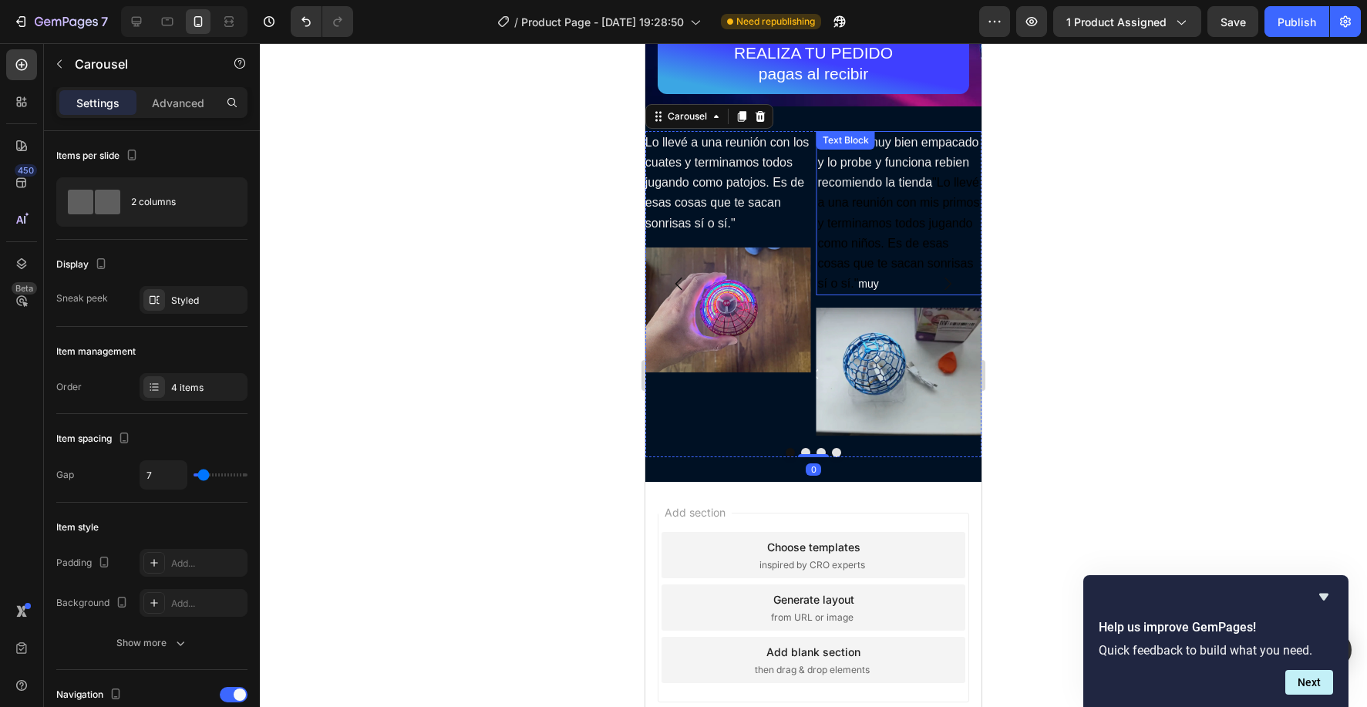
click at [936, 180] on span ""Lo llevé a una reunión con mis primos y terminamos todos jugando como niños. E…" at bounding box center [899, 233] width 162 height 114
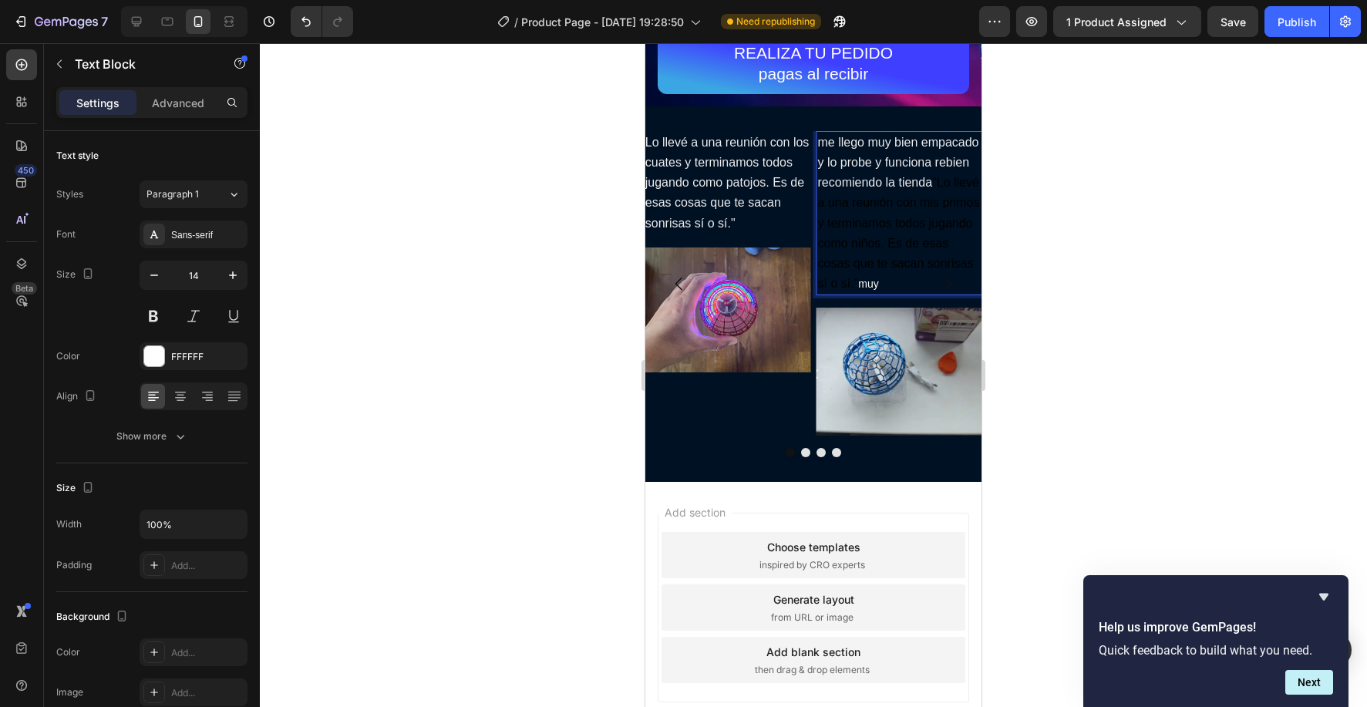
click at [936, 180] on span ""Lo llevé a una reunión con mis primos y terminamos todos jugando como niños. E…" at bounding box center [899, 233] width 162 height 114
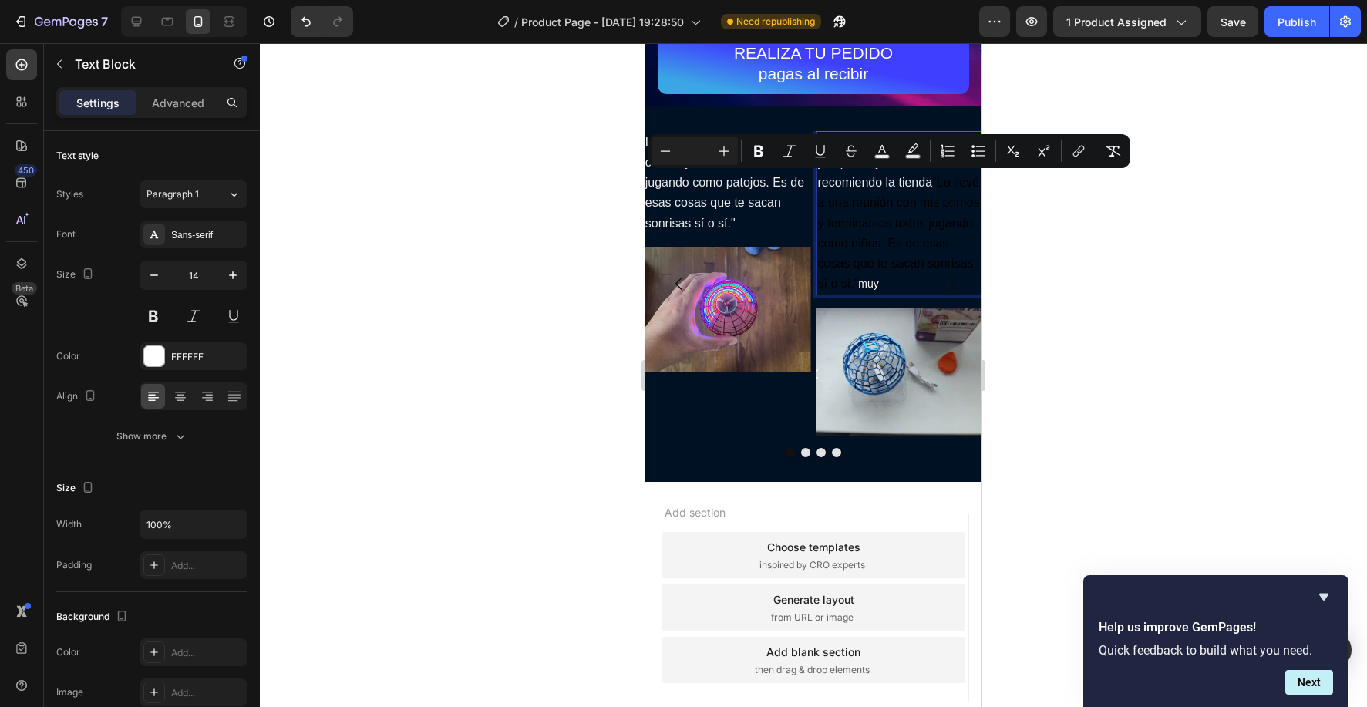
click at [936, 180] on span ""Lo llevé a una reunión con mis primos y terminamos todos jugando como niños. E…" at bounding box center [899, 233] width 162 height 114
click at [936, 182] on span ""Lo llevé a una reunión con mis primos y terminamos todos jugando como niños. E…" at bounding box center [899, 233] width 162 height 114
click at [304, 23] on icon "Undo/Redo" at bounding box center [305, 21] width 15 height 15
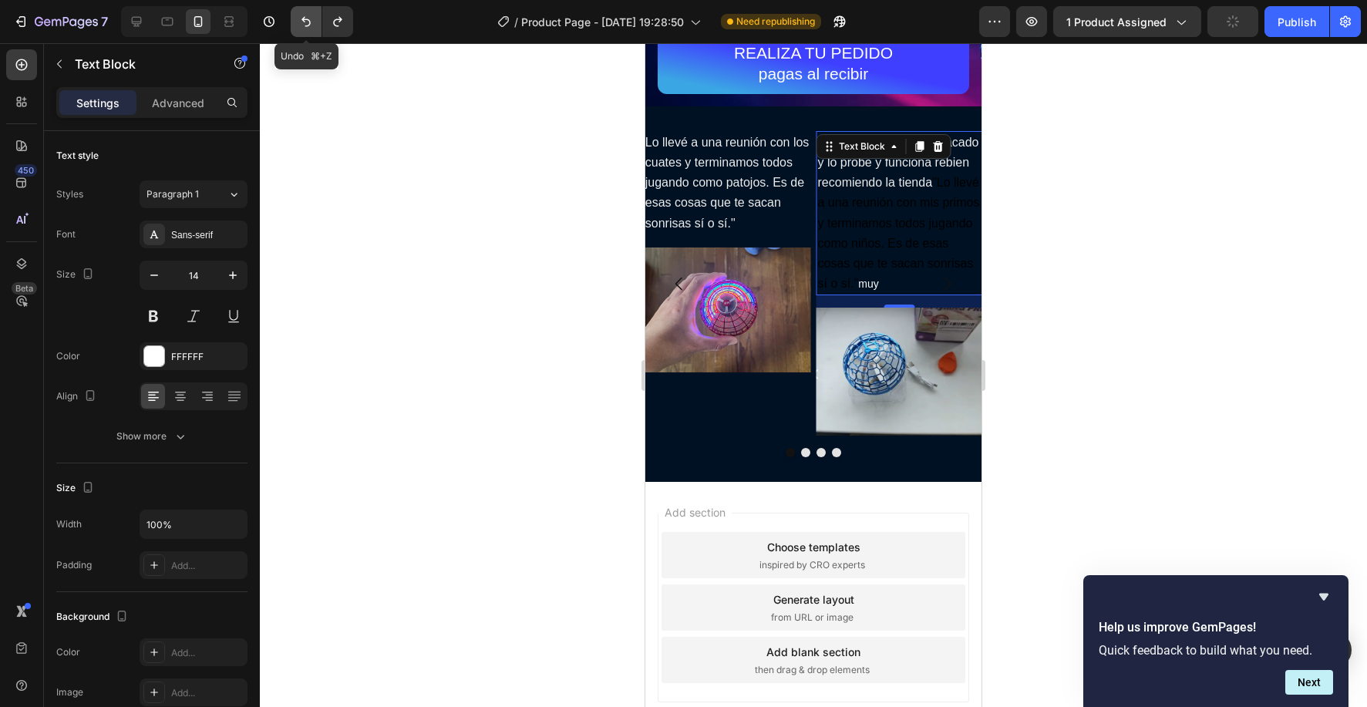
click at [299, 29] on button "Undo/Redo" at bounding box center [306, 21] width 31 height 31
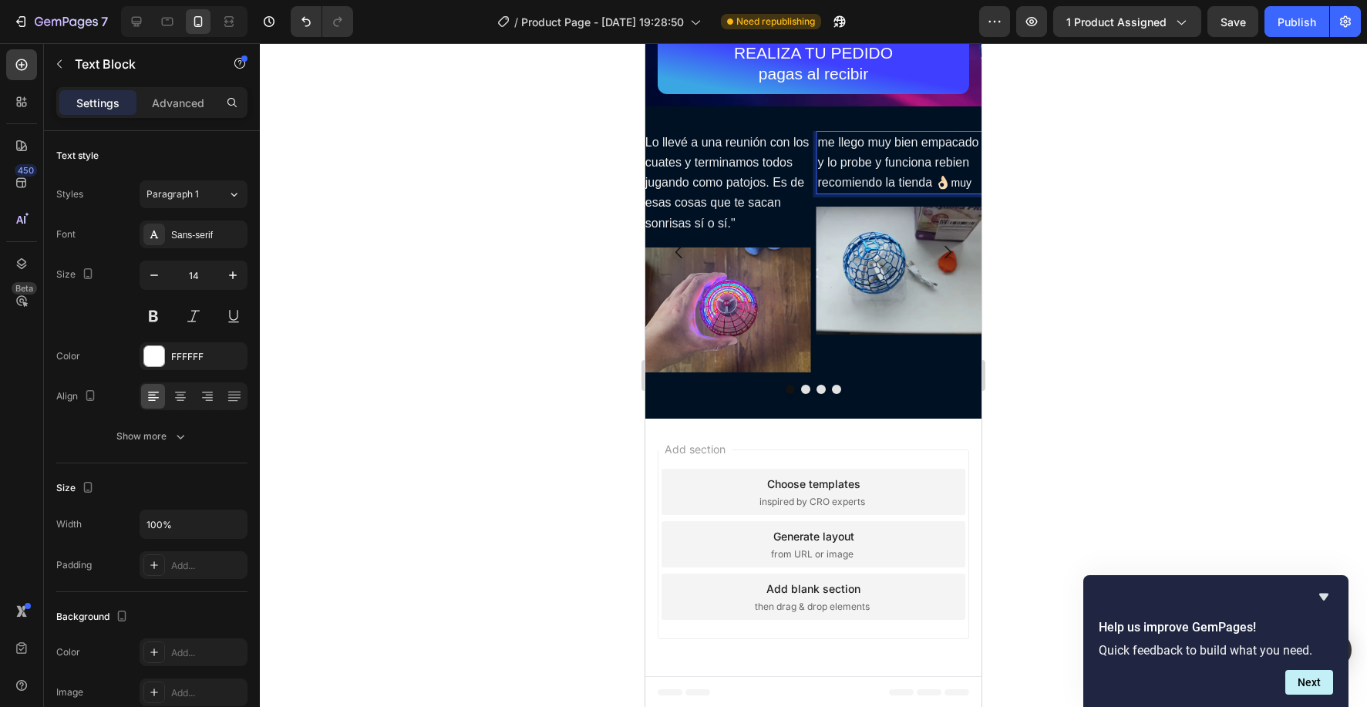
click at [877, 180] on span "recomiendo la tienda 👌🏻" at bounding box center [884, 182] width 133 height 13
click at [879, 181] on span "recomiendo la tienda 👌🏻" at bounding box center [884, 182] width 133 height 13
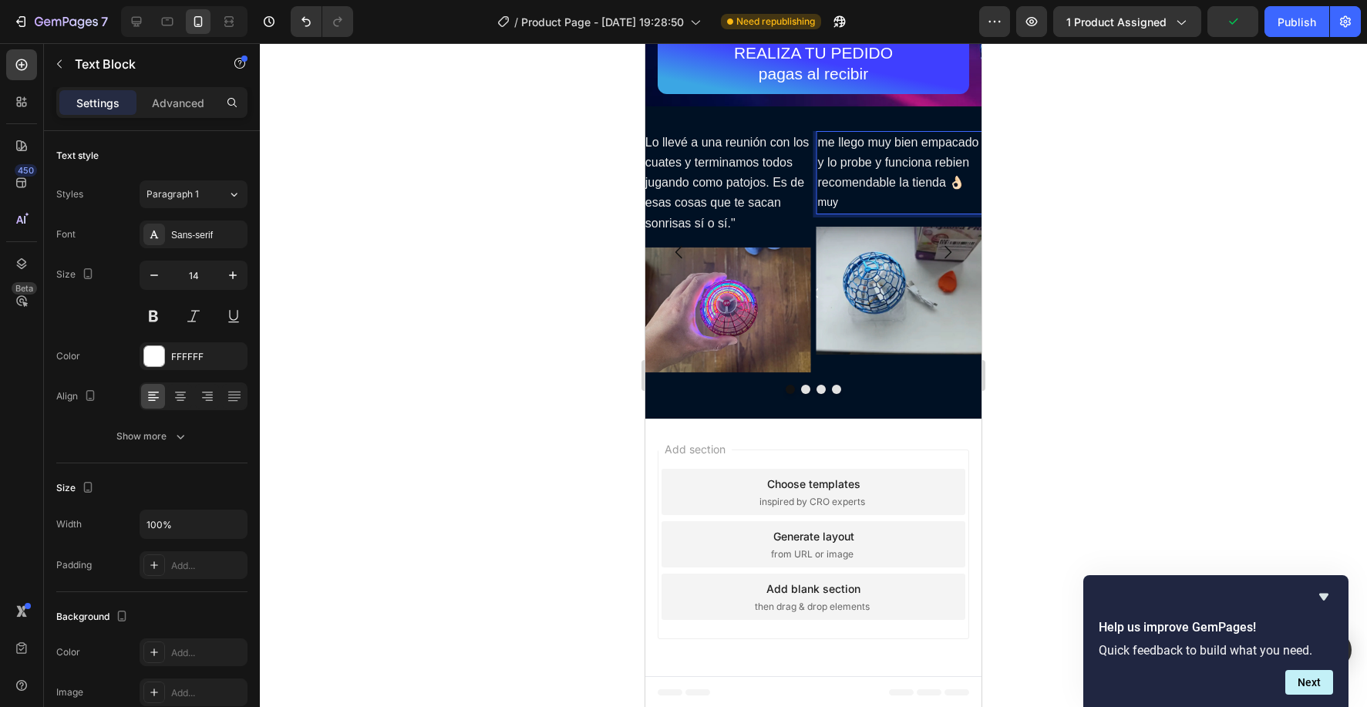
click at [911, 210] on p "recomendable la tienda 👌🏻 muy" at bounding box center [900, 192] width 164 height 39
click at [879, 333] on img at bounding box center [899, 291] width 167 height 128
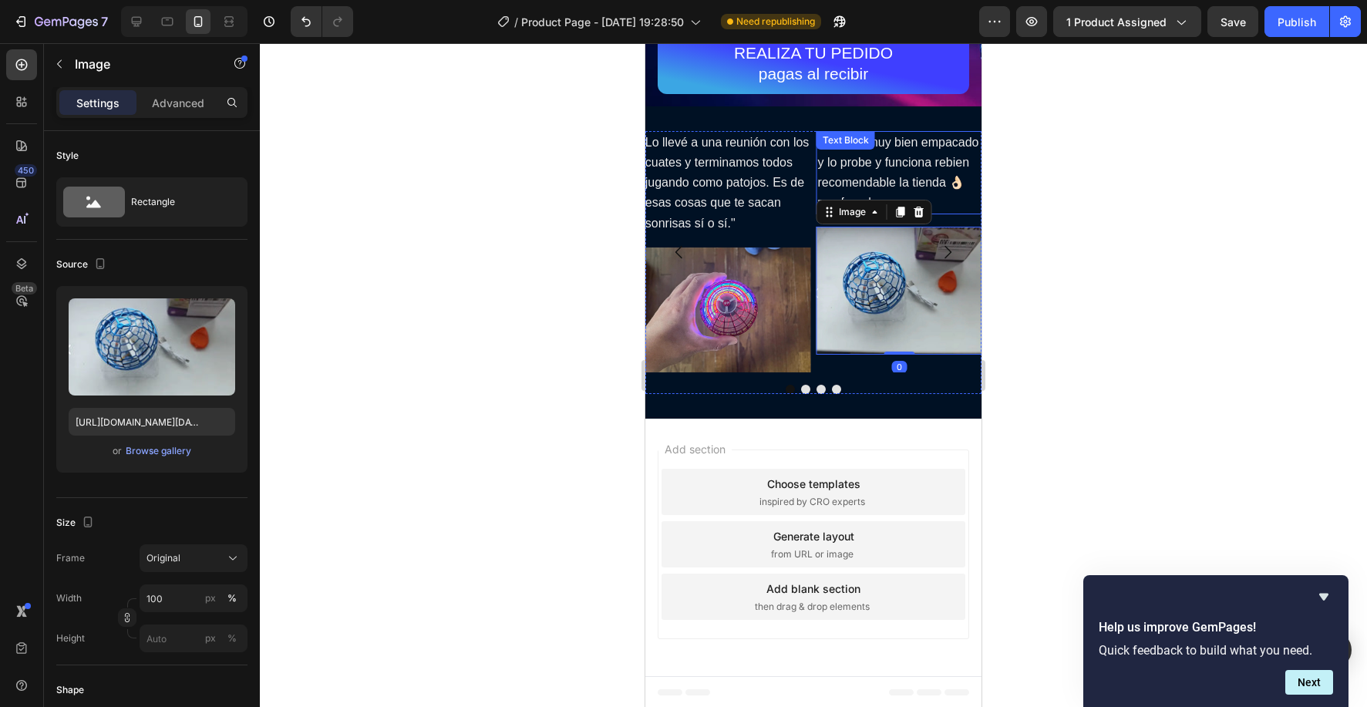
click at [962, 209] on p "recomendable la tienda 👌🏻 muy formales" at bounding box center [900, 192] width 164 height 39
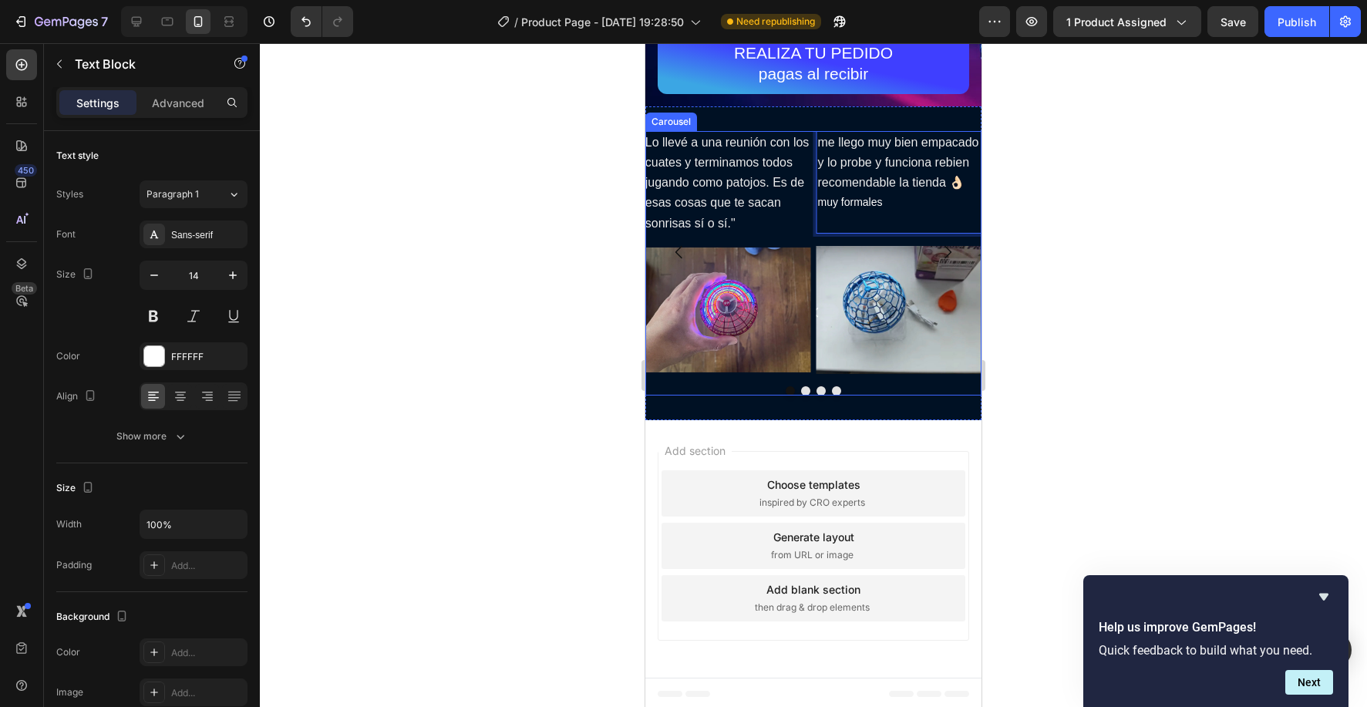
click at [816, 392] on div at bounding box center [813, 390] width 336 height 9
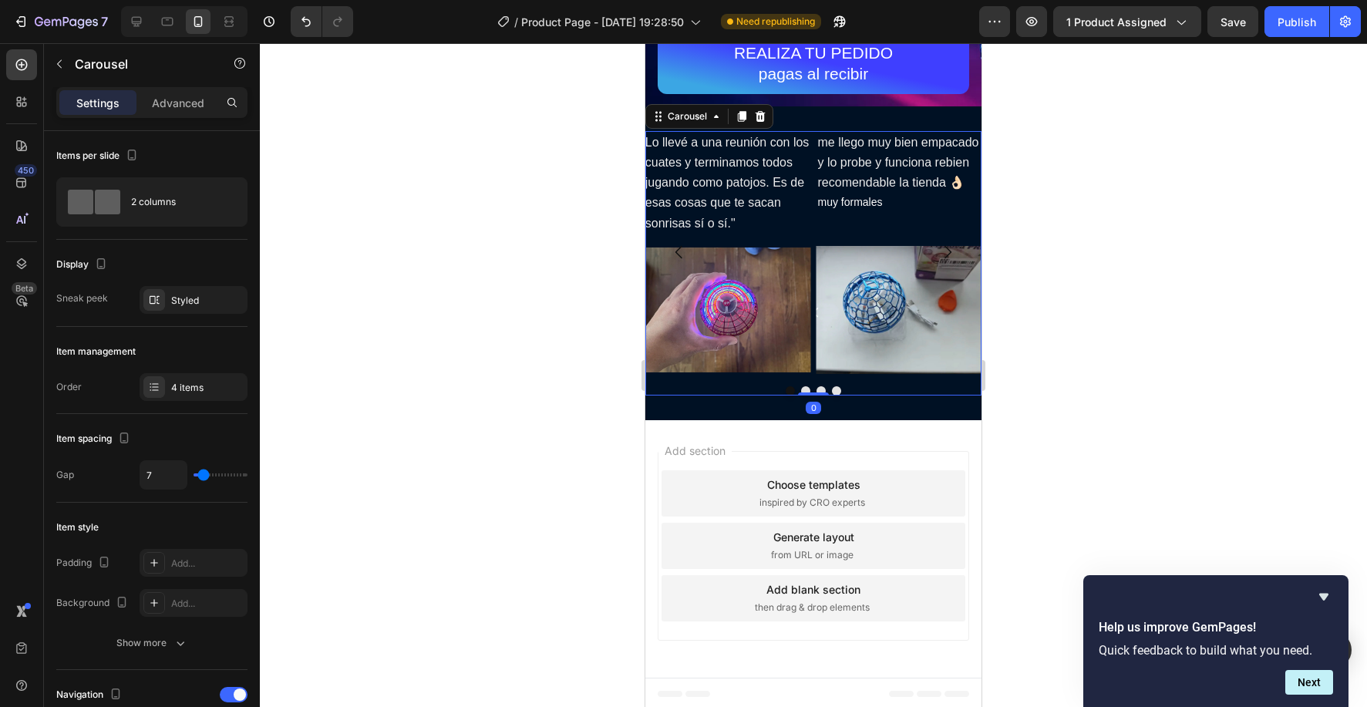
click at [836, 390] on button "Dot" at bounding box center [836, 390] width 9 height 9
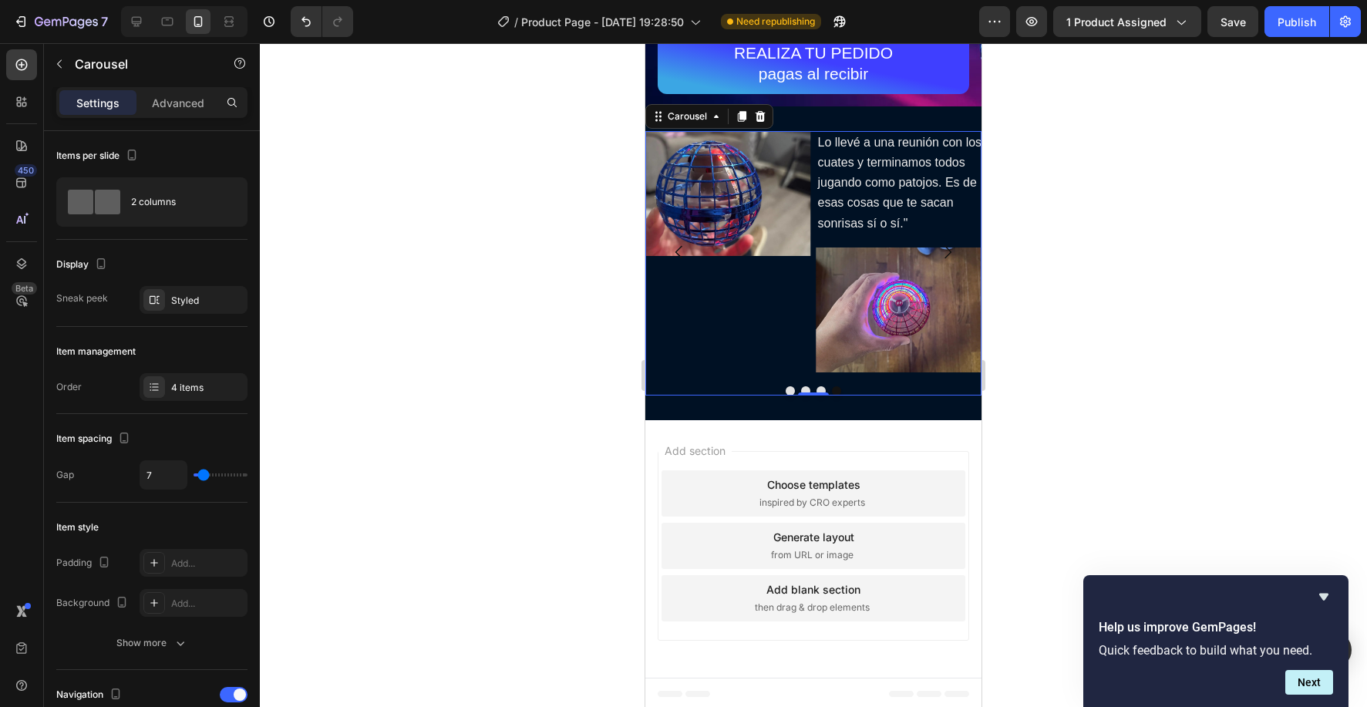
click at [805, 388] on button "Dot" at bounding box center [805, 390] width 9 height 9
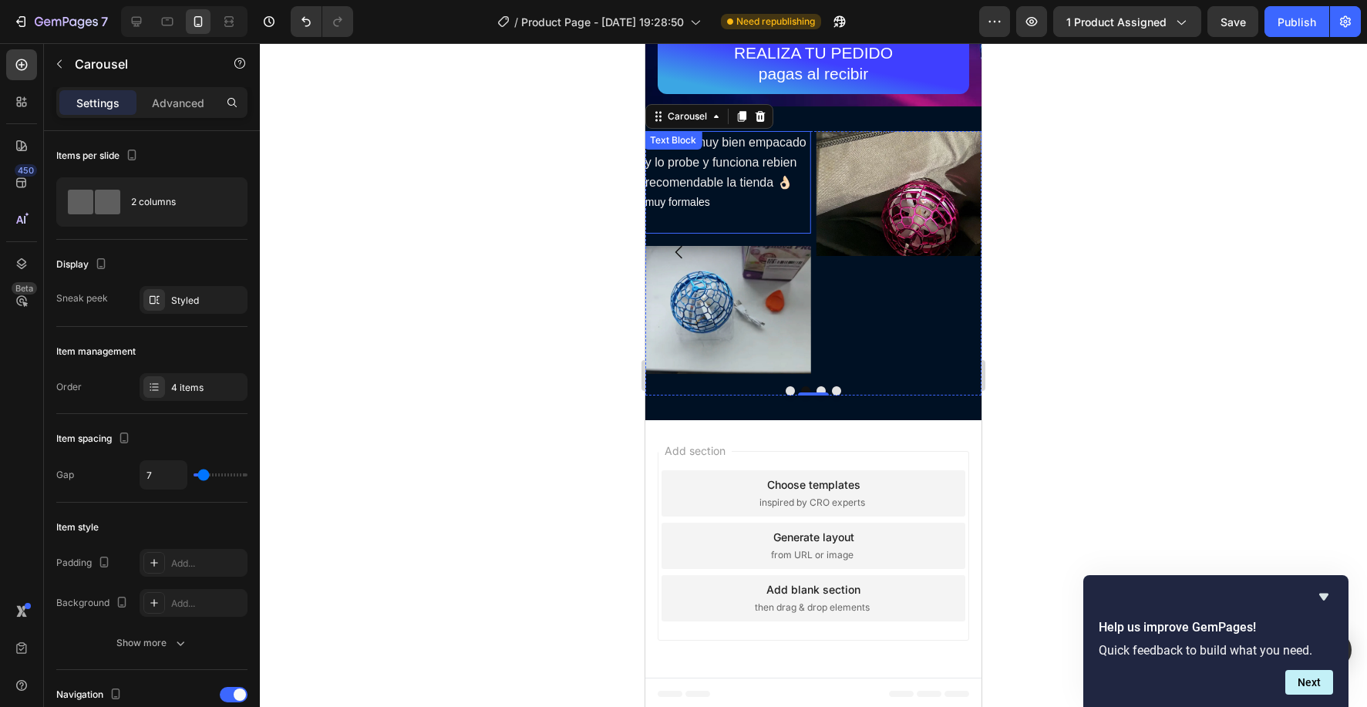
click at [748, 180] on span "recomendable la tienda 👌🏻" at bounding box center [718, 182] width 147 height 13
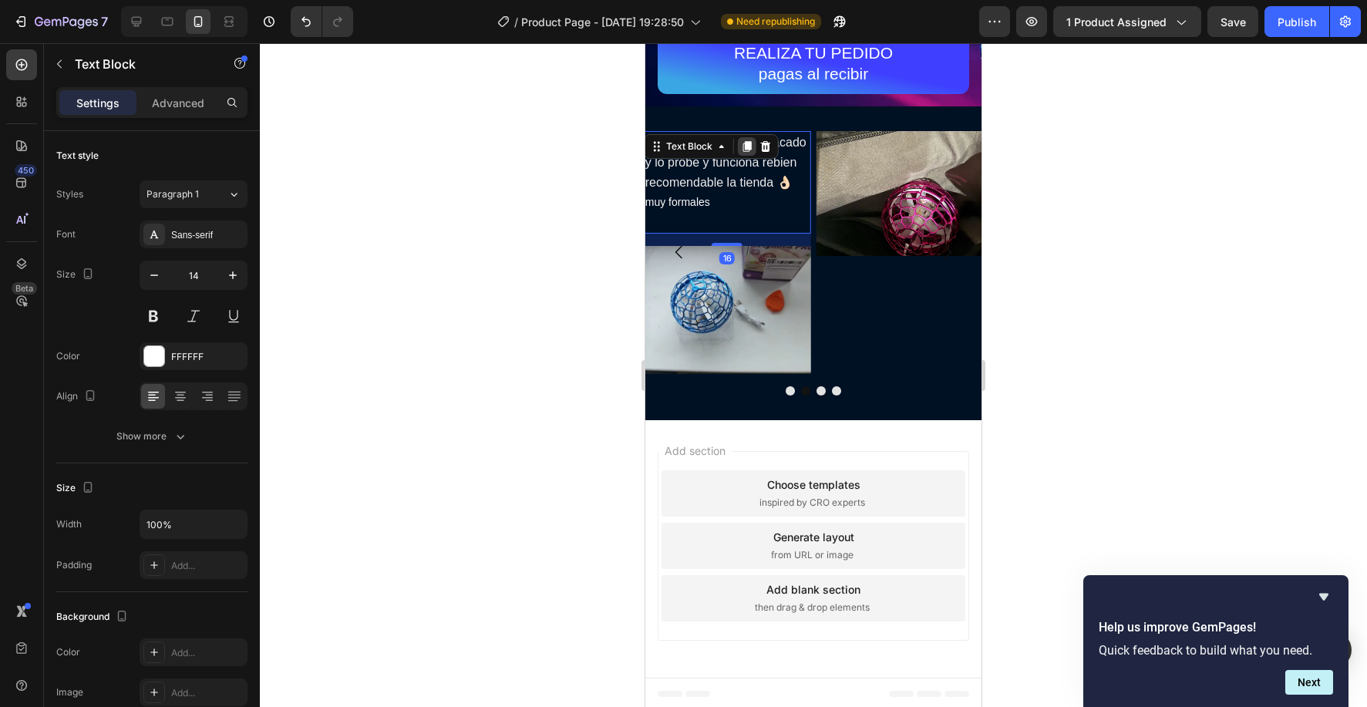
click at [745, 143] on icon at bounding box center [747, 146] width 8 height 11
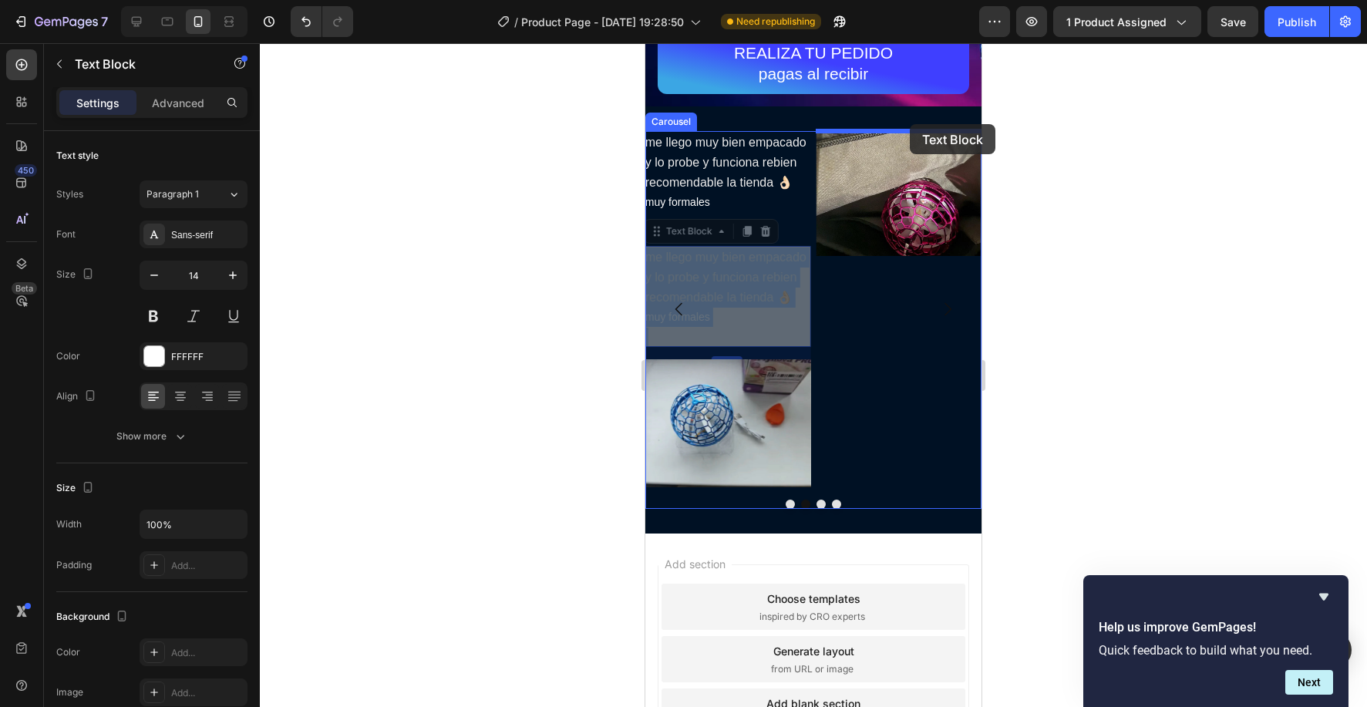
drag, startPoint x: 758, startPoint y: 256, endPoint x: 910, endPoint y: 124, distance: 200.5
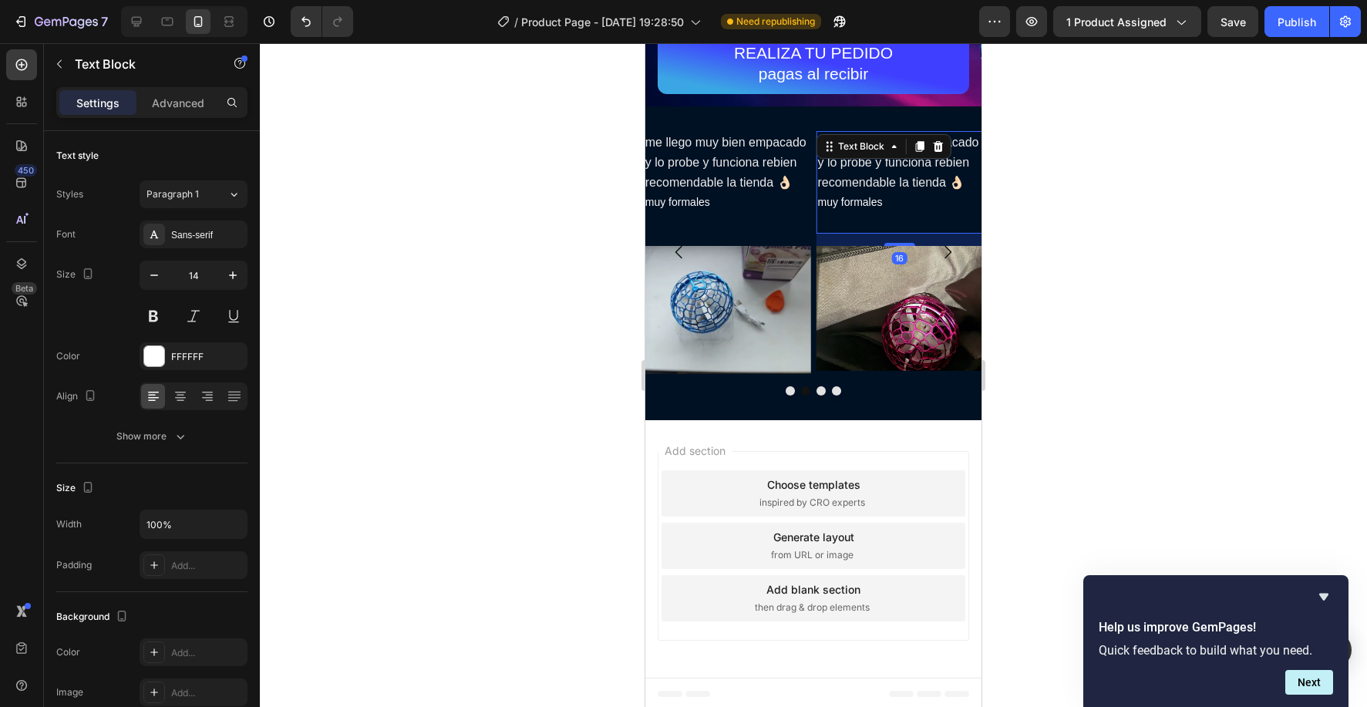
click at [884, 205] on p "recomendable la tienda 👌🏻 muy formales" at bounding box center [899, 192] width 164 height 39
click at [884, 206] on p "recomendable la tienda 👌🏻 muy formales" at bounding box center [899, 192] width 164 height 39
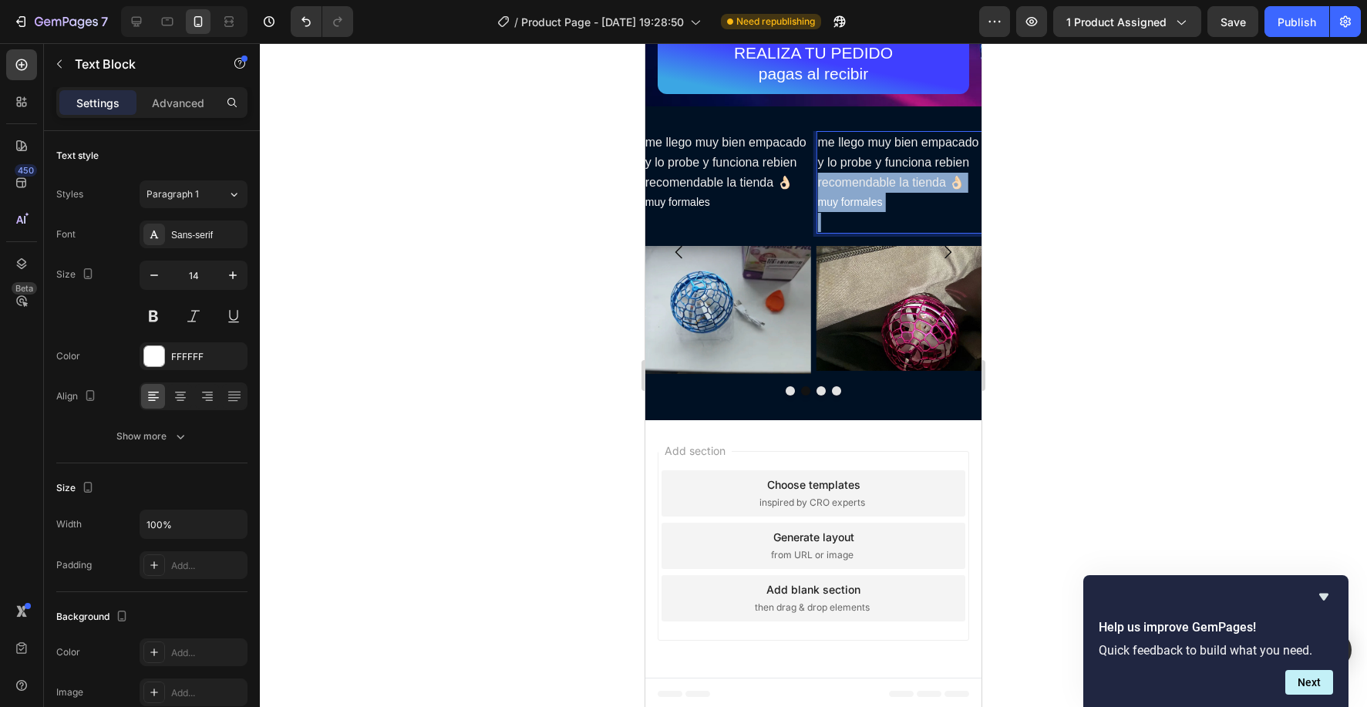
click at [884, 205] on p "recomendable la tienda 👌🏻 muy formales" at bounding box center [899, 192] width 164 height 39
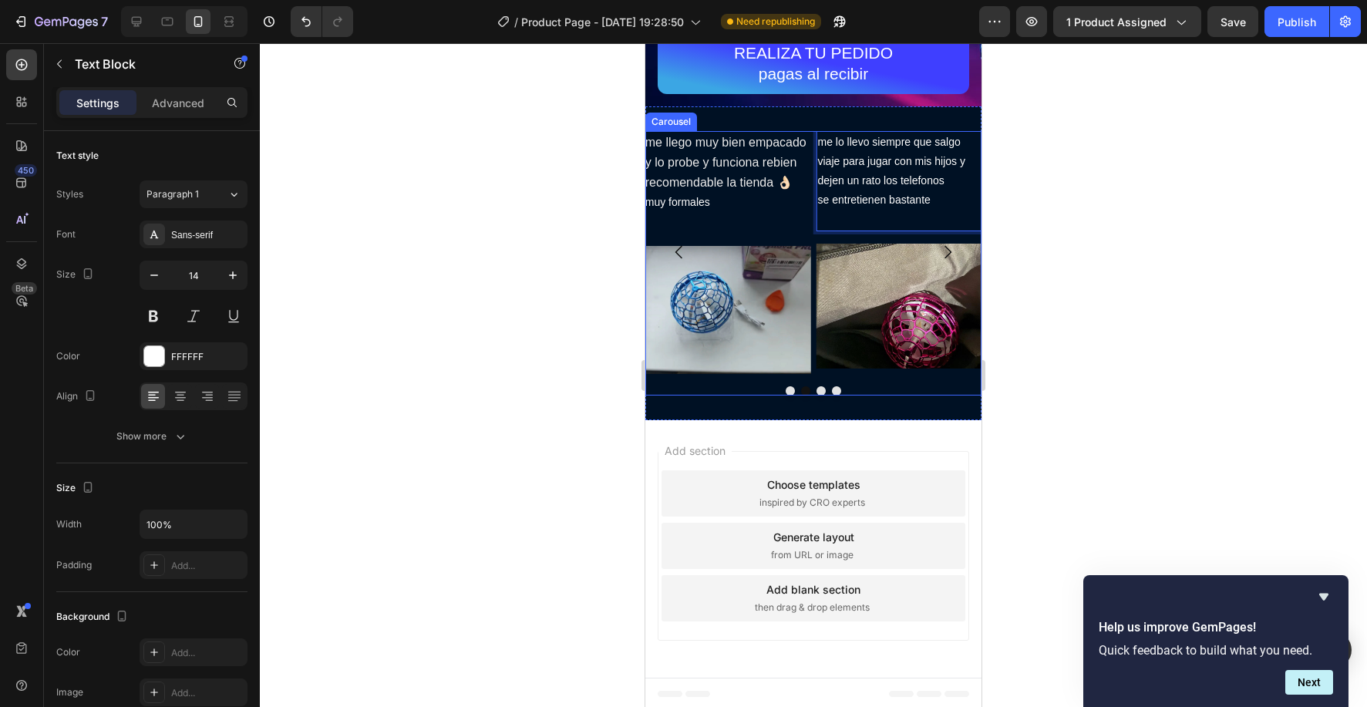
click at [823, 388] on button "Dot" at bounding box center [820, 390] width 9 height 9
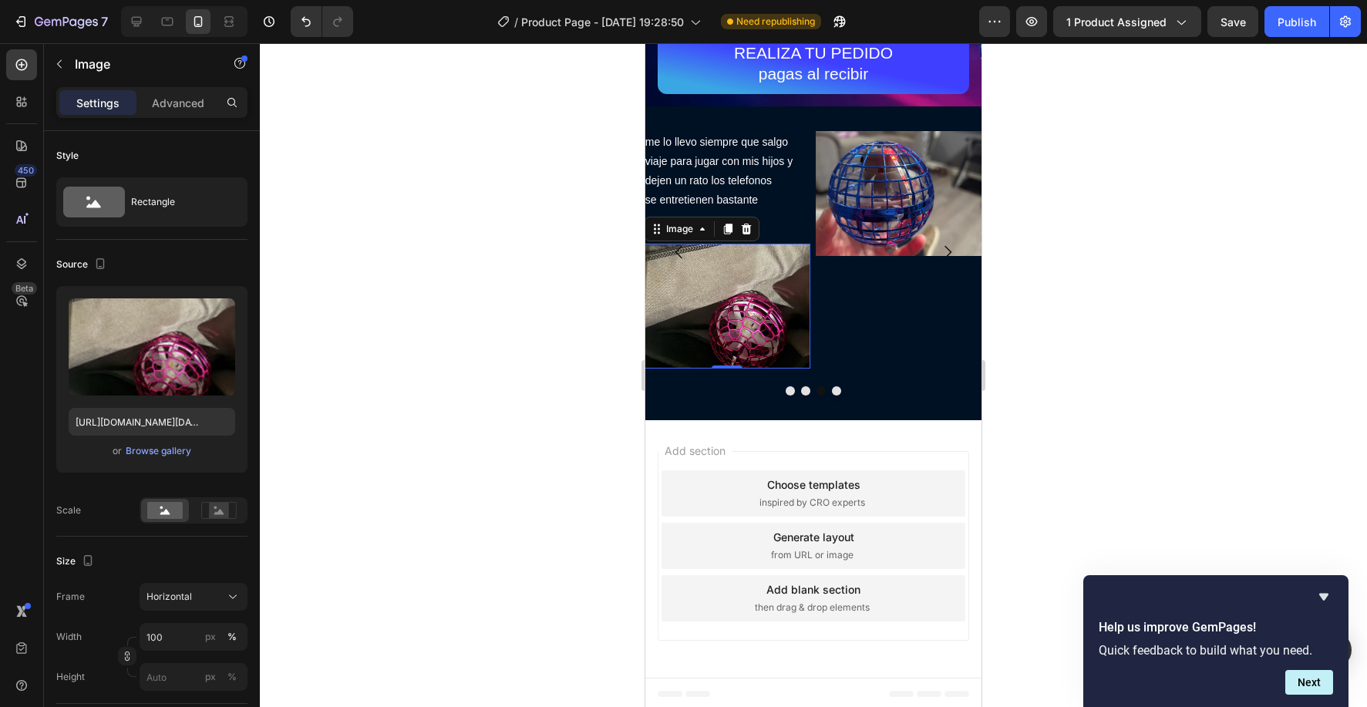
click at [774, 320] on img at bounding box center [727, 307] width 167 height 126
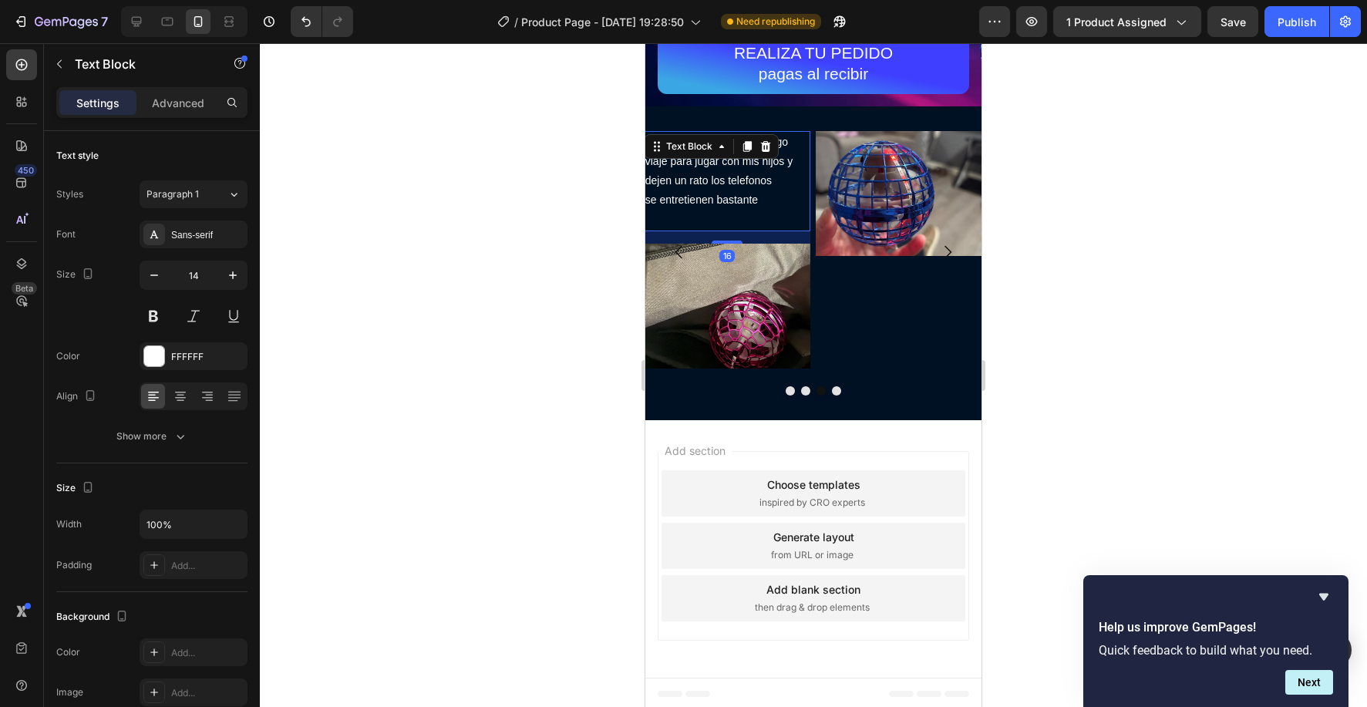
click at [745, 182] on p "me lo llevo siempre que salgo viaje para jugar con mis hijos y dejen un rato lo…" at bounding box center [727, 172] width 164 height 78
drag, startPoint x: 743, startPoint y: 139, endPoint x: 752, endPoint y: 148, distance: 12.5
click at [743, 139] on div at bounding box center [747, 146] width 18 height 18
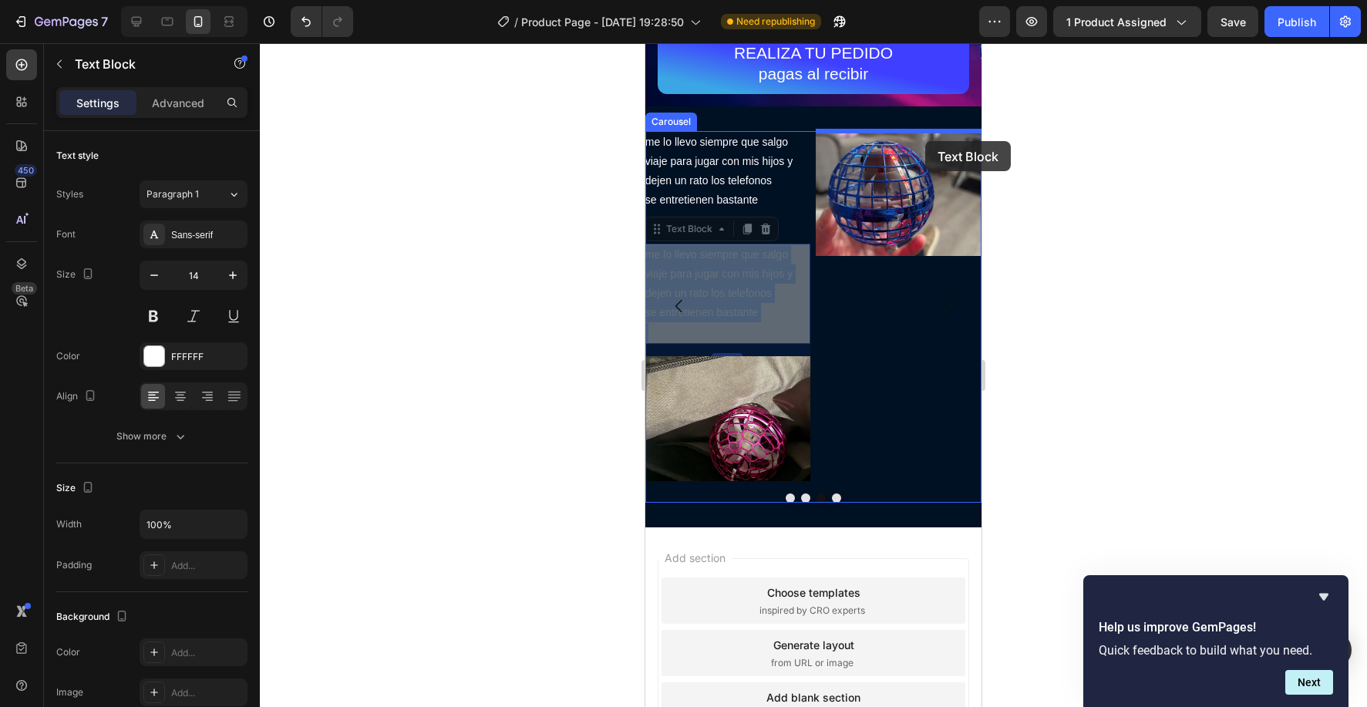
drag, startPoint x: 804, startPoint y: 248, endPoint x: 924, endPoint y: 141, distance: 161.1
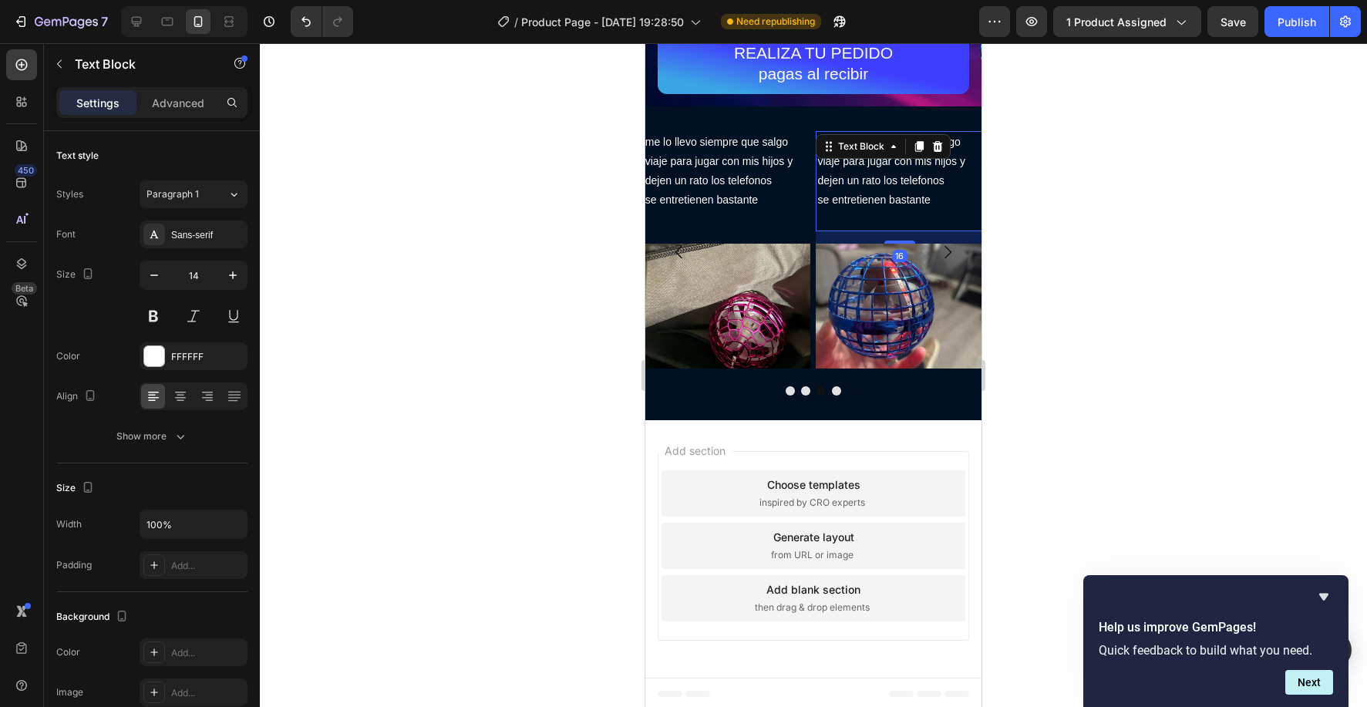
click at [920, 201] on p "me lo llevo siempre que salgo viaje para jugar con mis hijos y dejen un rato lo…" at bounding box center [899, 172] width 164 height 78
click at [922, 199] on p "me lo llevo siempre que salgo viaje para jugar con mis hijos y dejen un rato lo…" at bounding box center [899, 172] width 164 height 78
click at [922, 200] on p "me lo llevo siempre que salgo viaje para jugar con mis hijos y dejen un rato lo…" at bounding box center [899, 172] width 164 height 78
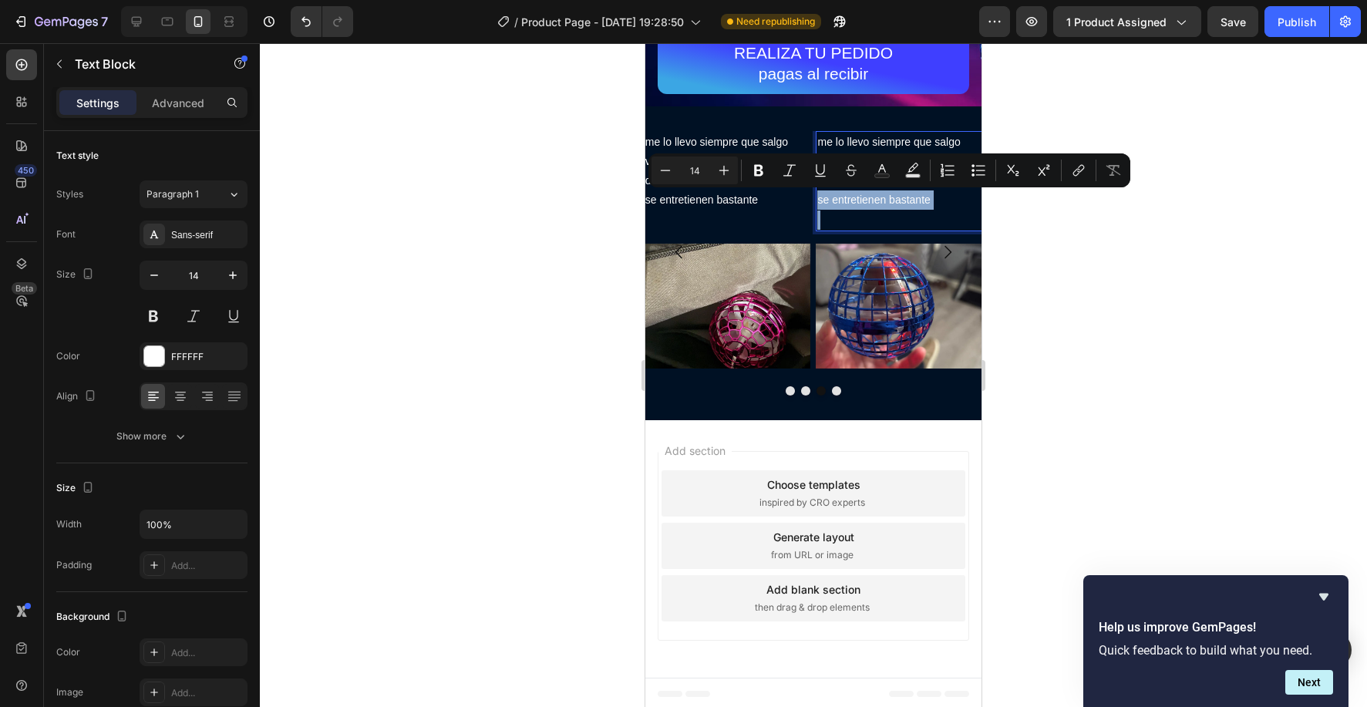
click at [922, 200] on p "me lo llevo siempre que salgo viaje para jugar con mis hijos y dejen un rato lo…" at bounding box center [899, 172] width 164 height 78
click at [927, 200] on p "me lo llevo siempre que salgo viaje para jugar con mis hijos y dejen un rato lo…" at bounding box center [899, 172] width 164 height 78
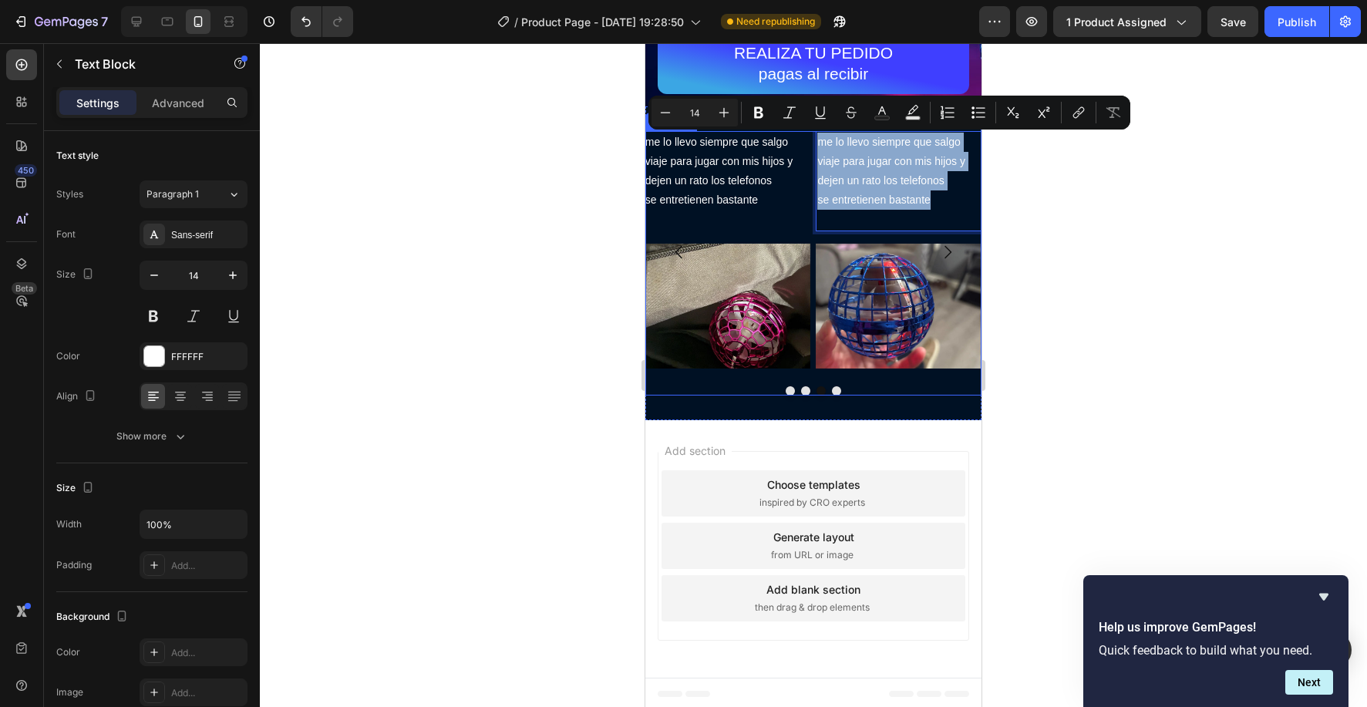
drag, startPoint x: 939, startPoint y: 200, endPoint x: 814, endPoint y: 139, distance: 139.3
click at [814, 139] on div "me llego muy bien empacado y lo probe y funciona rebien recomendable la tienda …" at bounding box center [813, 252] width 336 height 243
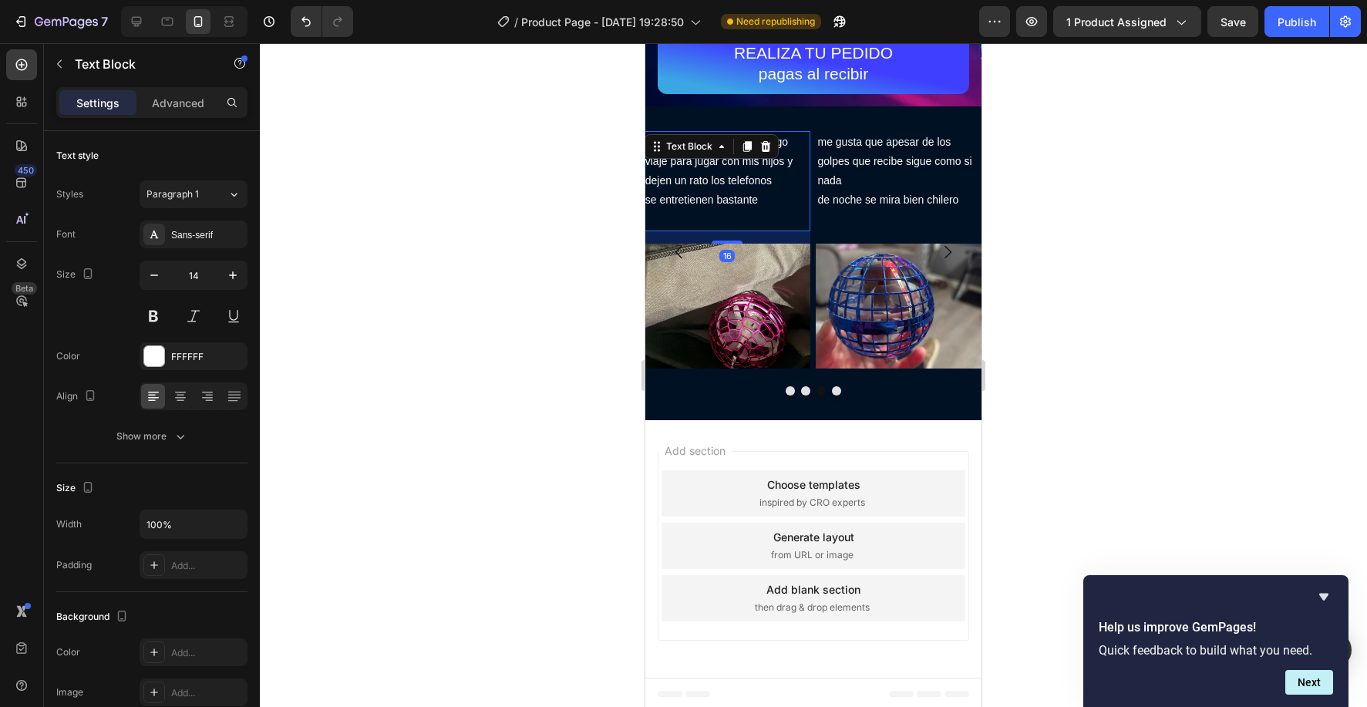
click at [732, 204] on p "me lo llevo siempre que salgo viaje para jugar con mis hijos y dejen un rato lo…" at bounding box center [727, 172] width 164 height 78
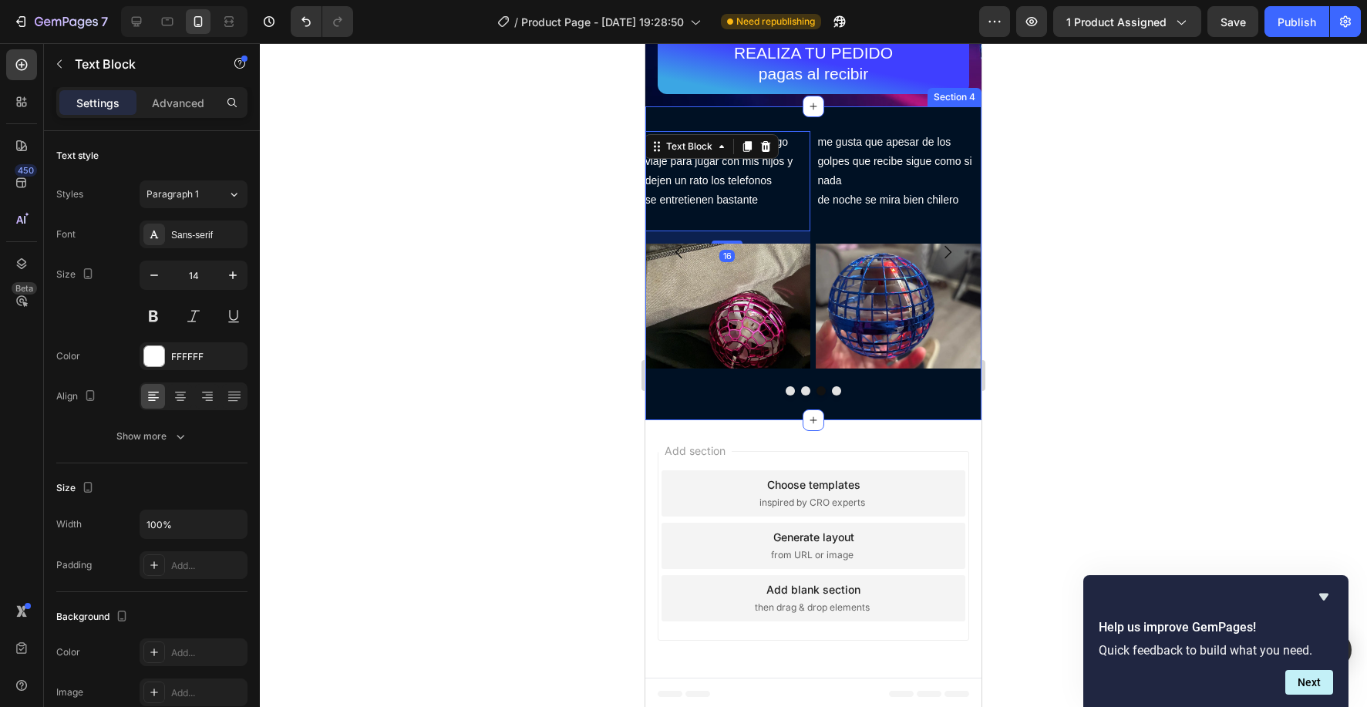
click at [789, 398] on div "me llego muy bien empacado y lo probe y funciona rebien recomendable la tienda …" at bounding box center [813, 263] width 336 height 314
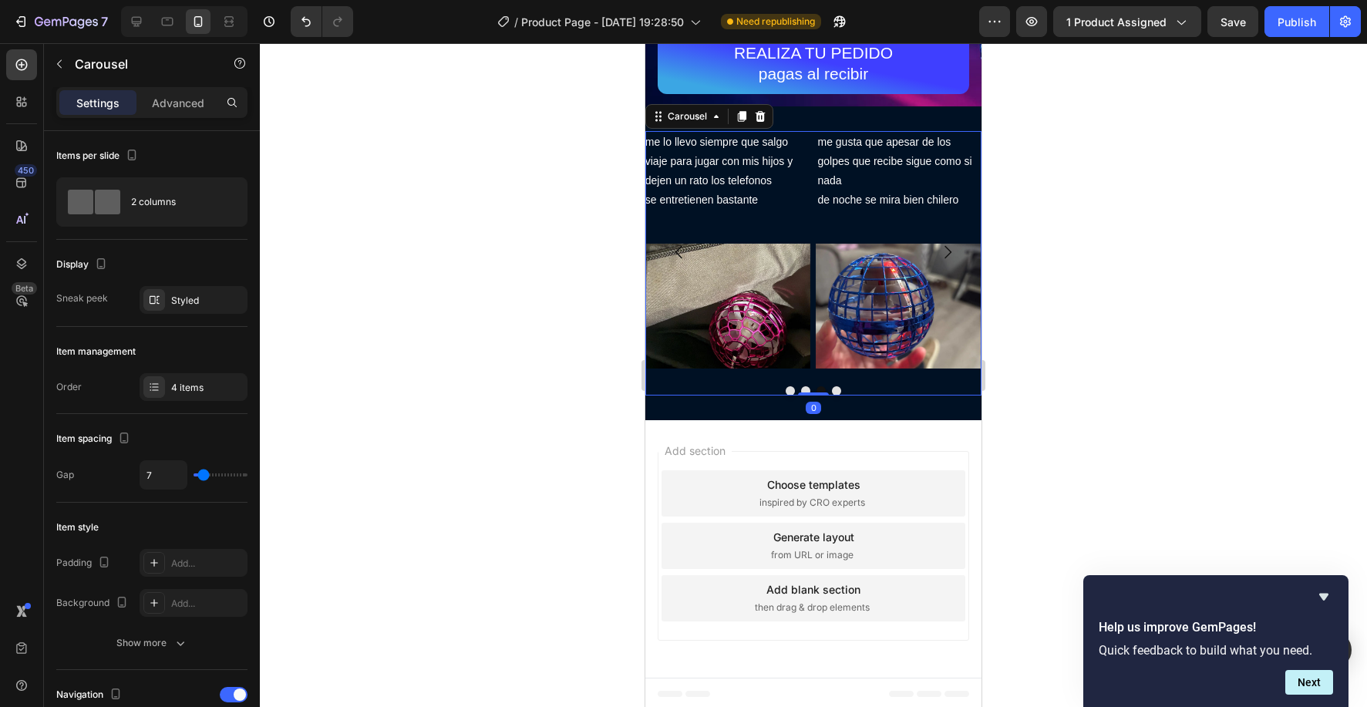
click at [790, 391] on button "Dot" at bounding box center [789, 390] width 9 height 9
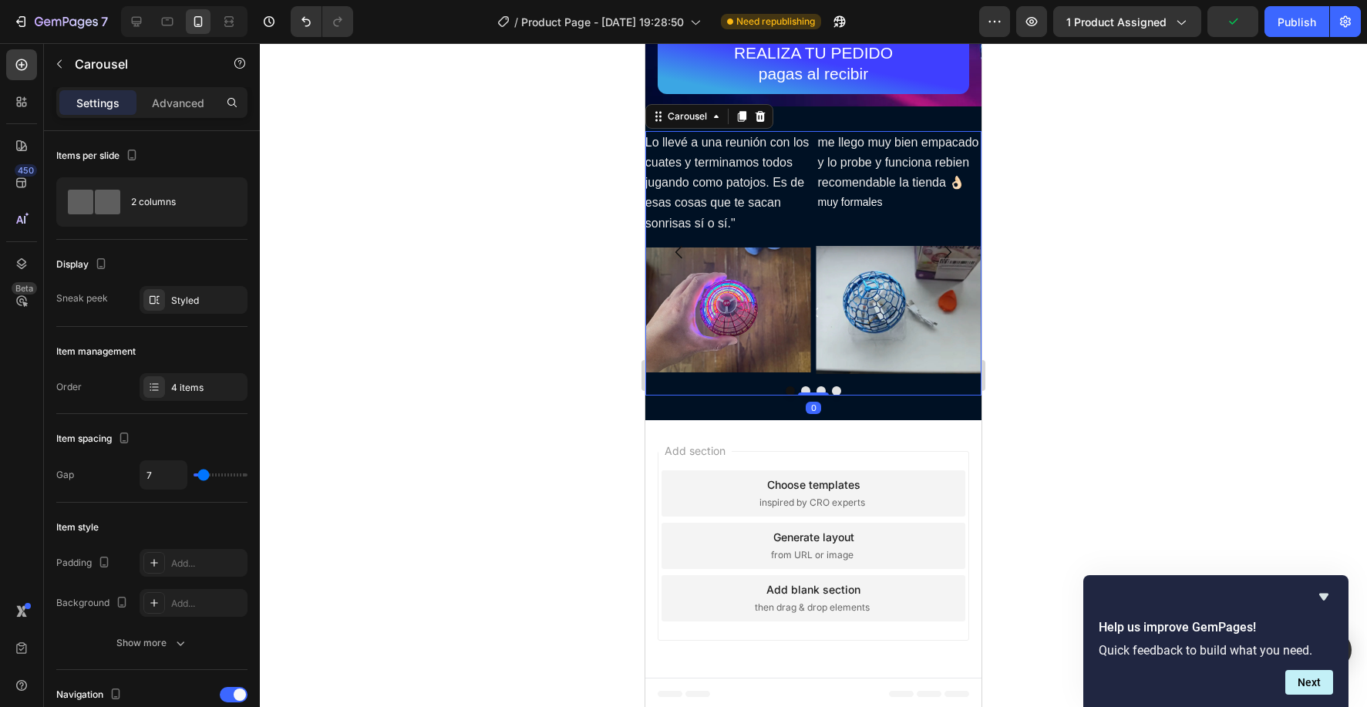
click at [805, 389] on button "Dot" at bounding box center [805, 390] width 9 height 9
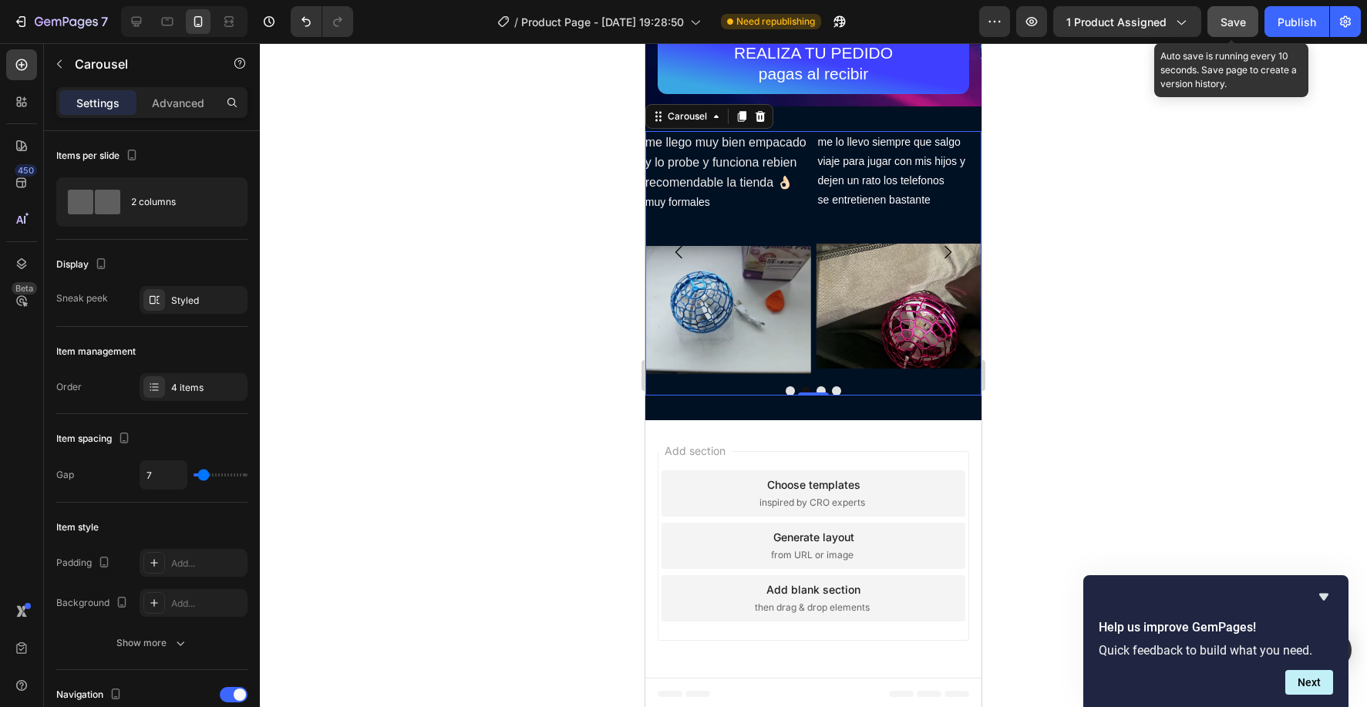
click at [1251, 18] on button "Save" at bounding box center [1232, 21] width 51 height 31
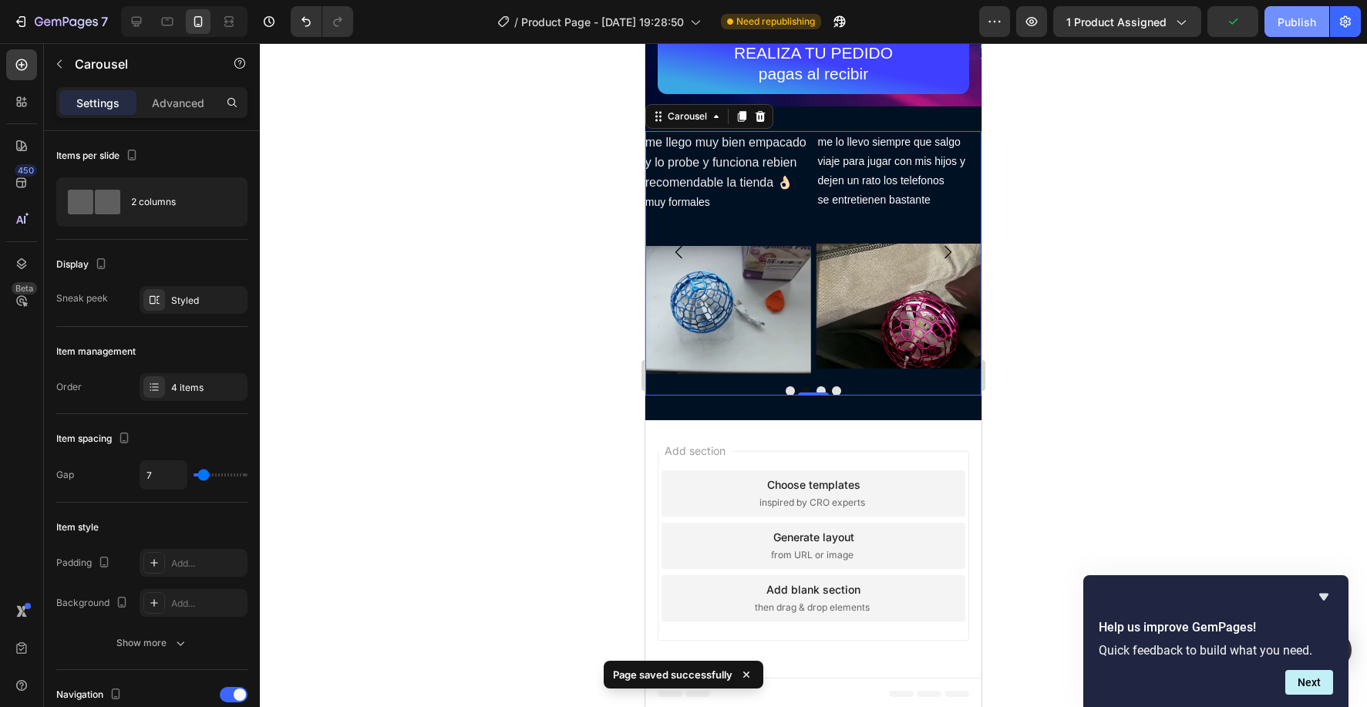
click at [1301, 16] on div "Publish" at bounding box center [1296, 22] width 39 height 16
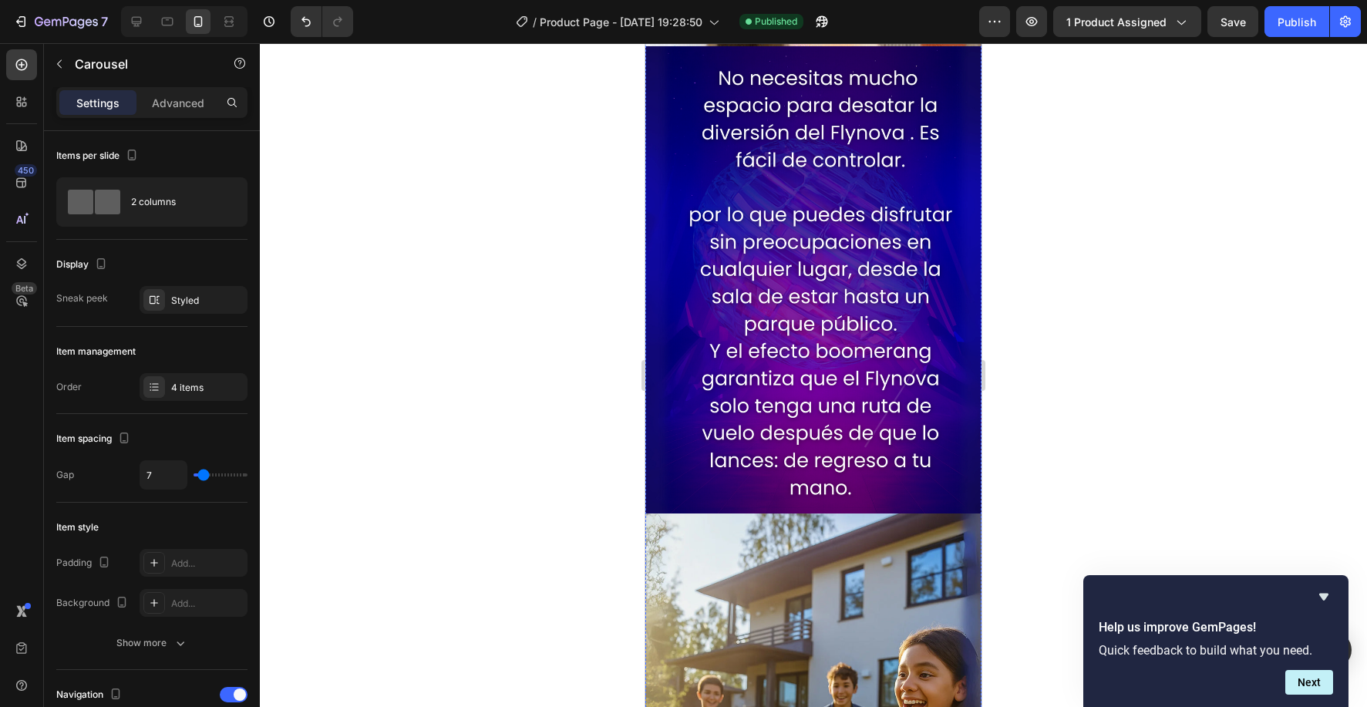
scroll to position [2404, 0]
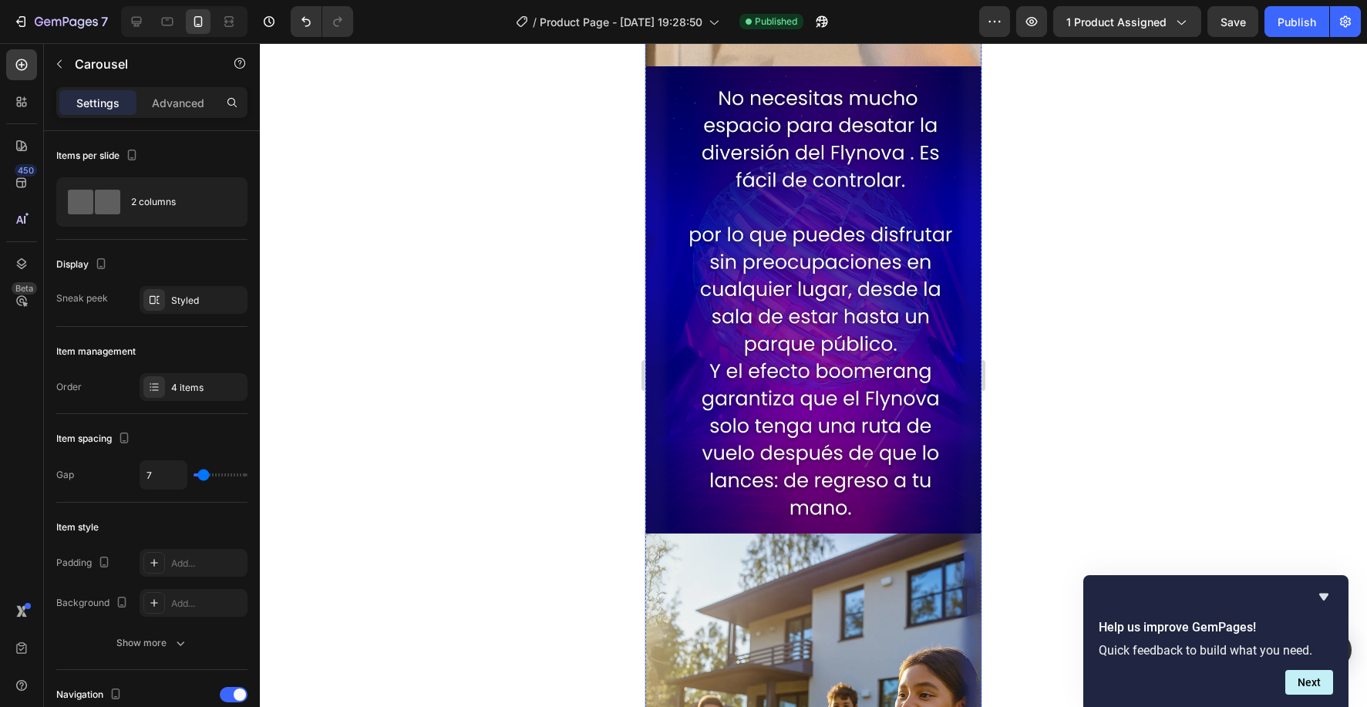
click at [778, 295] on img at bounding box center [813, 299] width 336 height 467
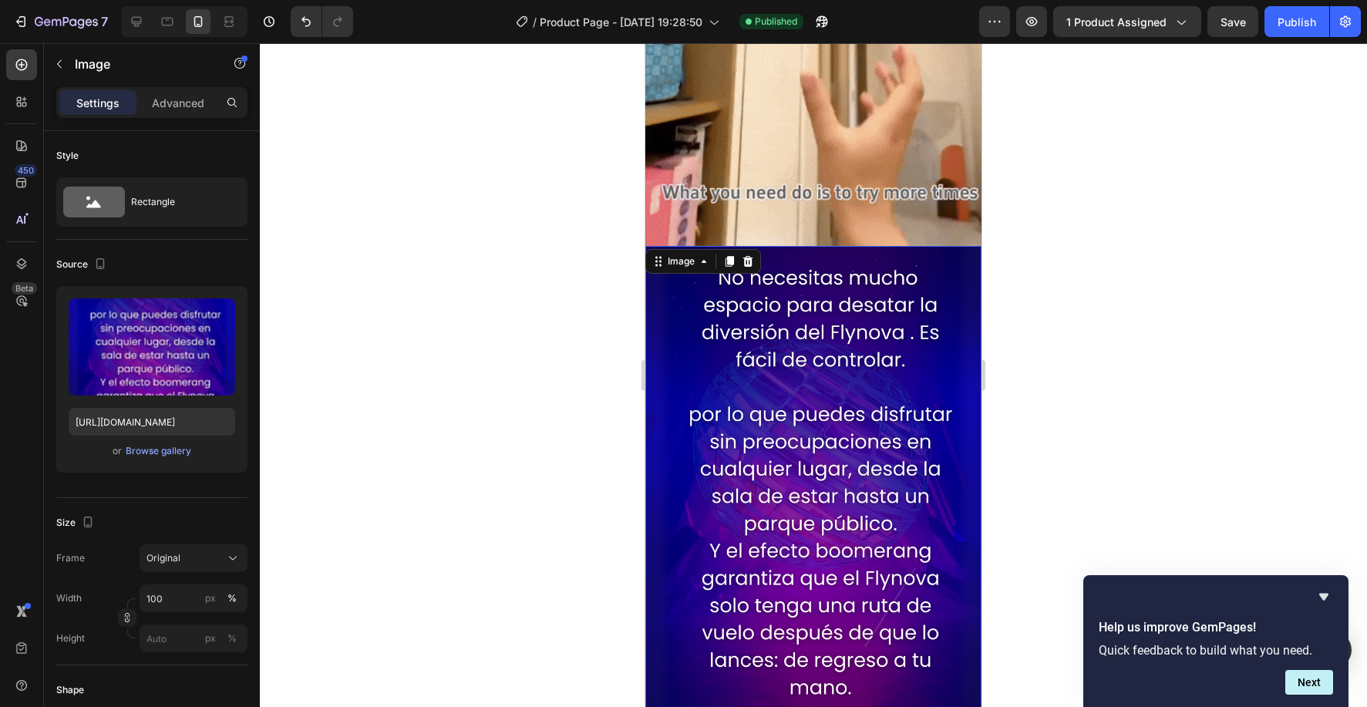
scroll to position [2197, 0]
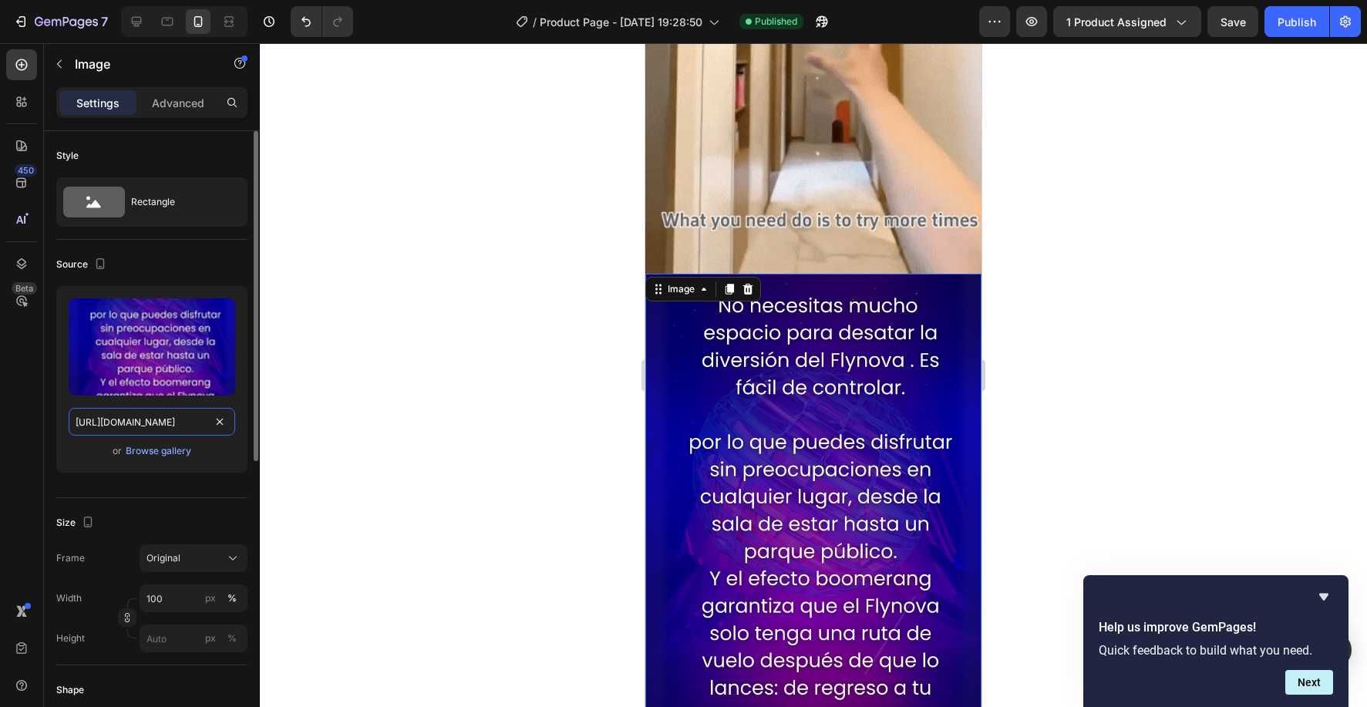
click at [166, 417] on input "https://cdn.shopify.com/s/files/1/0830/0213/0625/files/dddsadad.png?v=1758946936" at bounding box center [152, 422] width 166 height 28
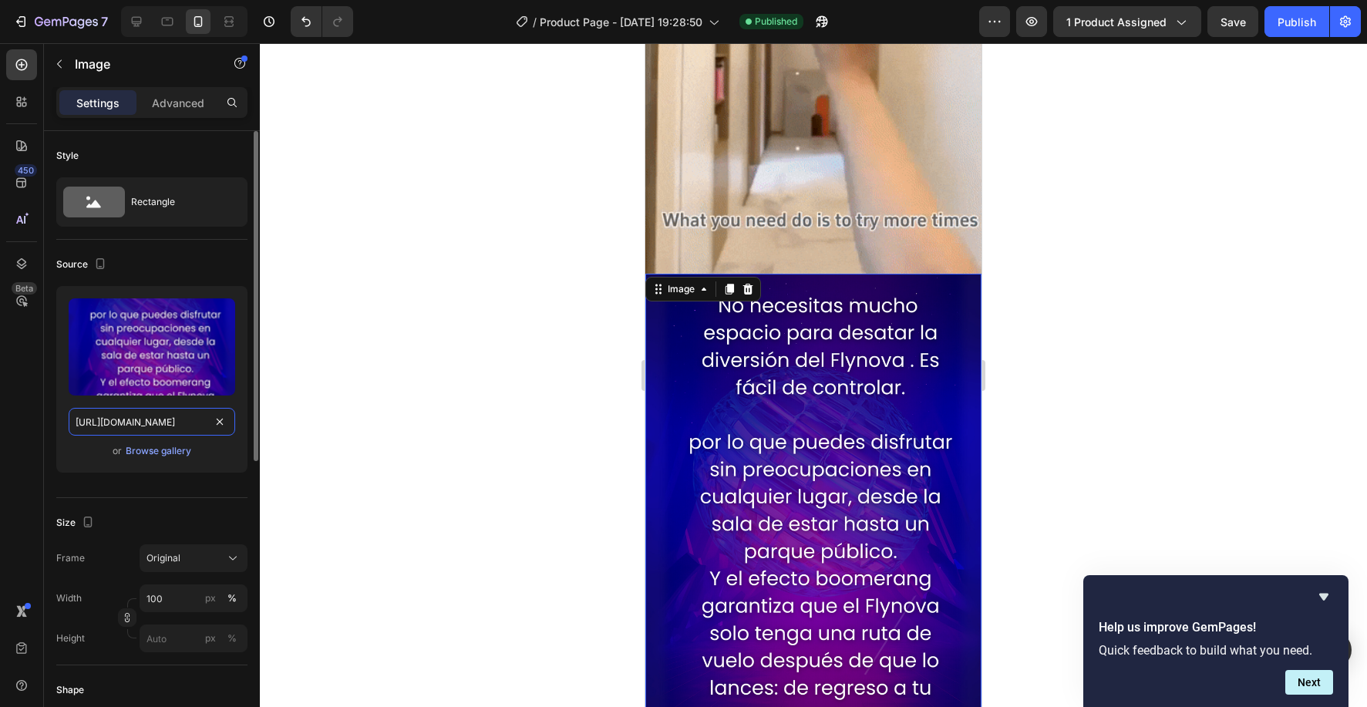
click at [166, 417] on input "https://cdn.shopify.com/s/files/1/0830/0213/0625/files/dddsadad.png?v=1758946936" at bounding box center [152, 422] width 166 height 28
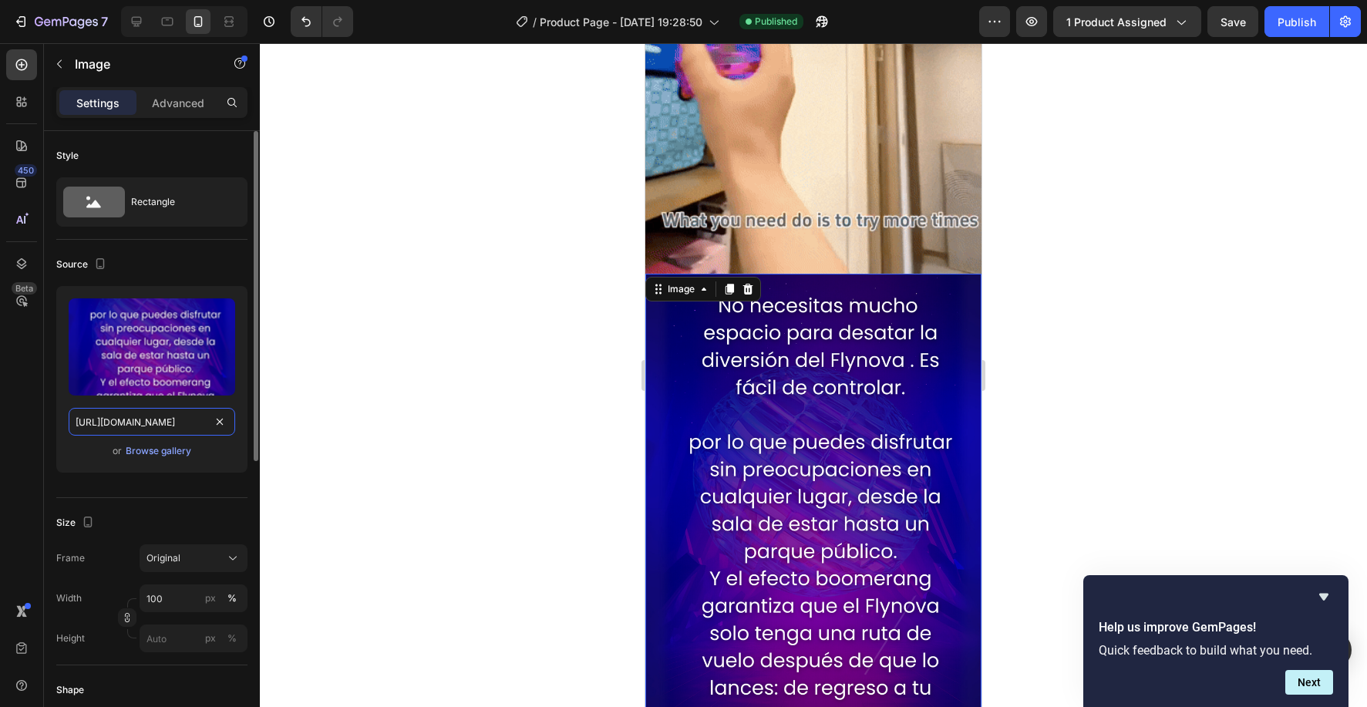
click at [166, 417] on input "https://cdn.shopify.com/s/files/1/0830/0213/0625/files/dddsadad.png?v=1758946936" at bounding box center [152, 422] width 166 height 28
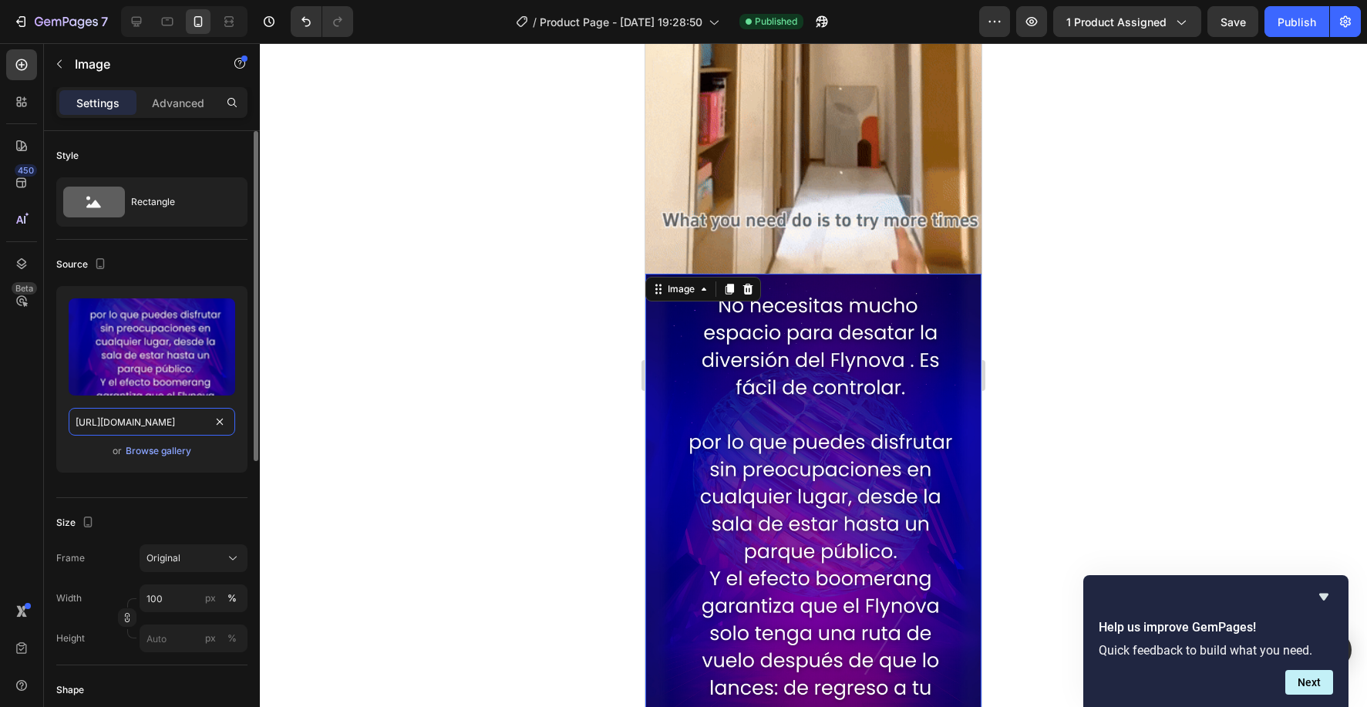
click at [166, 417] on input "https://cdn.shopify.com/s/files/1/0830/0213/0625/files/dddsadad.png?v=1758946936" at bounding box center [152, 422] width 166 height 28
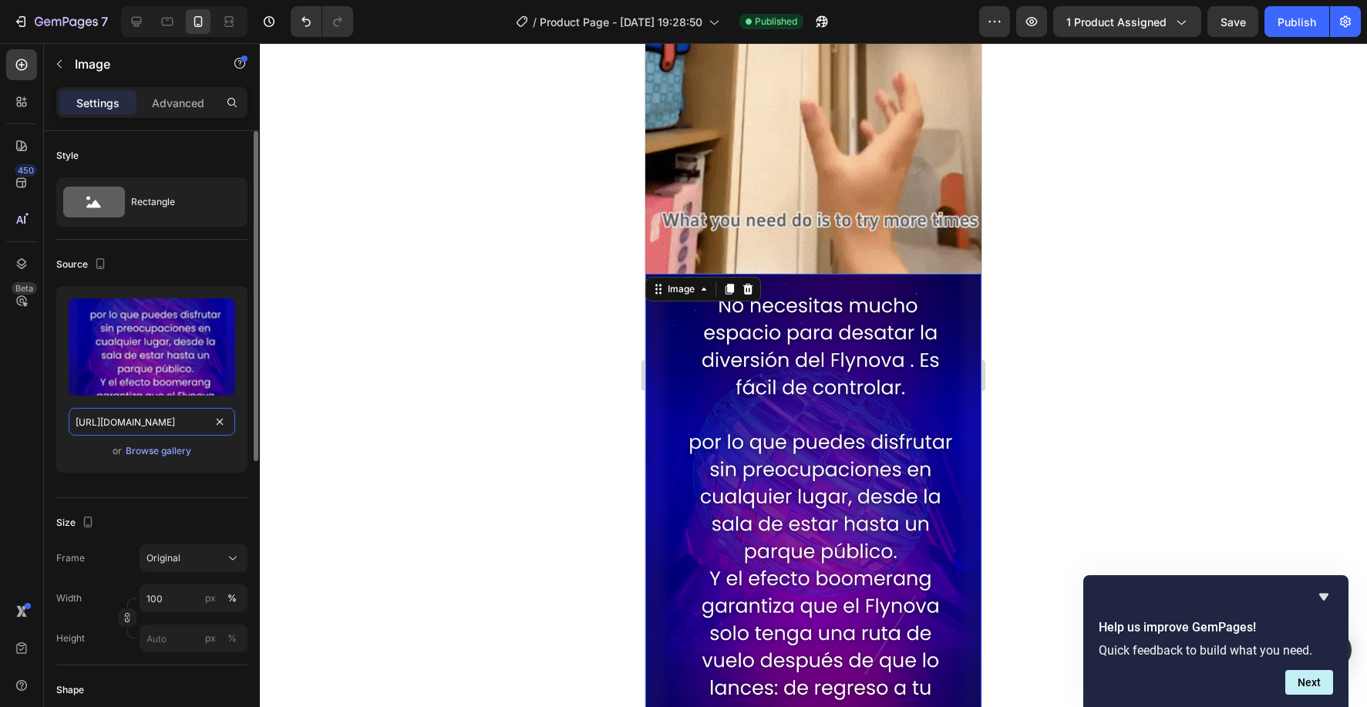
paste input "text11.webp?v=1759108308"
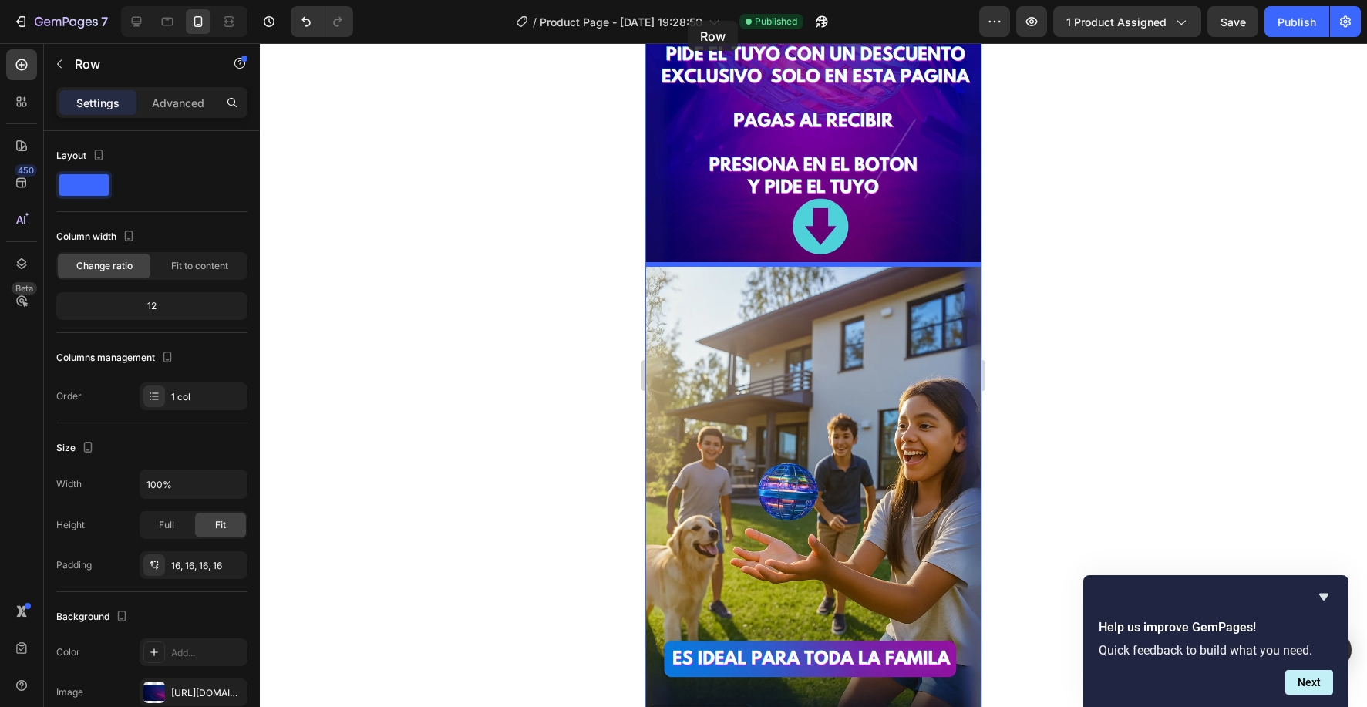
scroll to position [2651, 0]
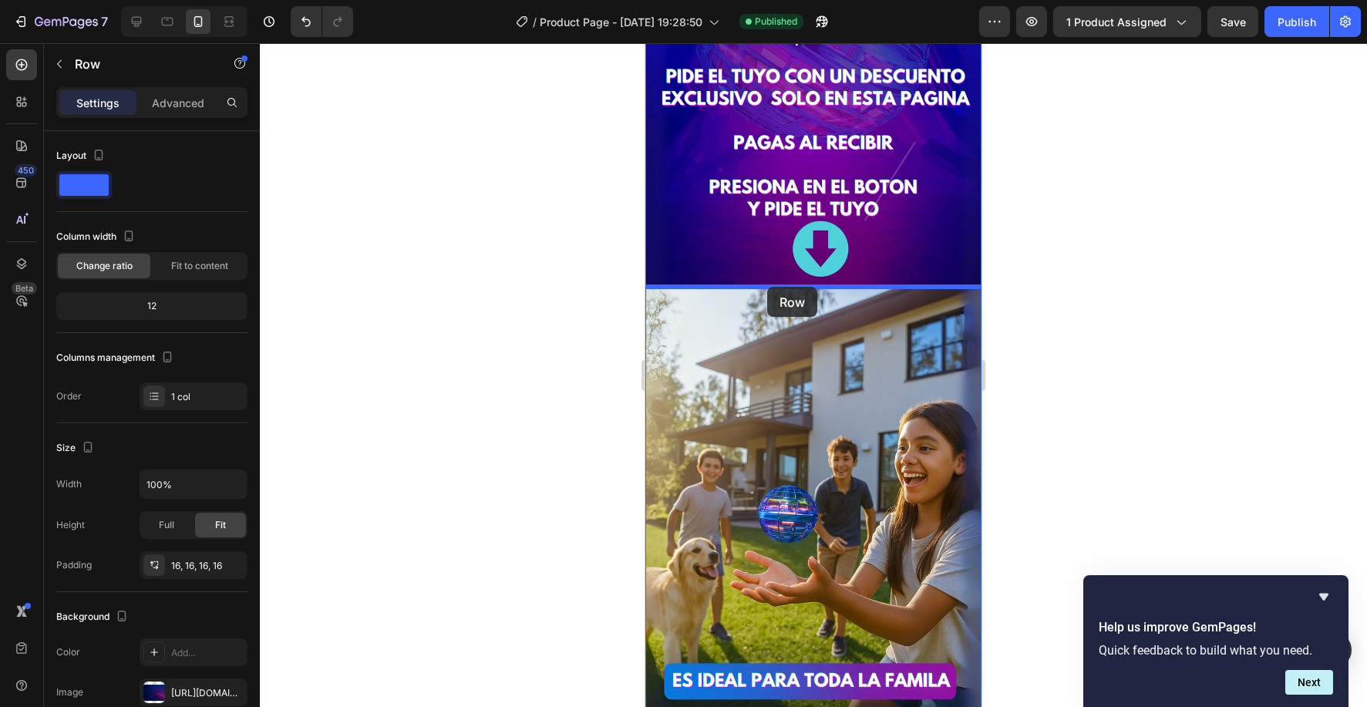
drag, startPoint x: 653, startPoint y: 288, endPoint x: 767, endPoint y: 287, distance: 114.1
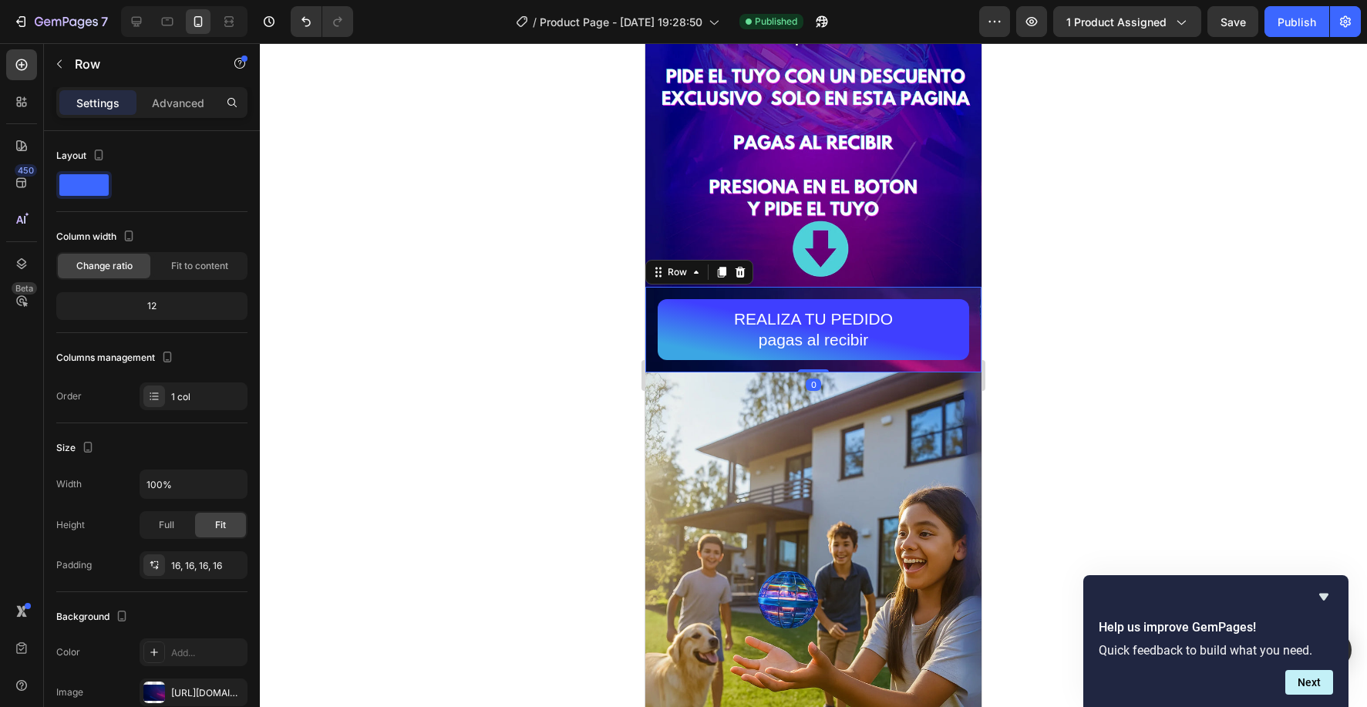
click at [570, 297] on div at bounding box center [813, 375] width 1107 height 664
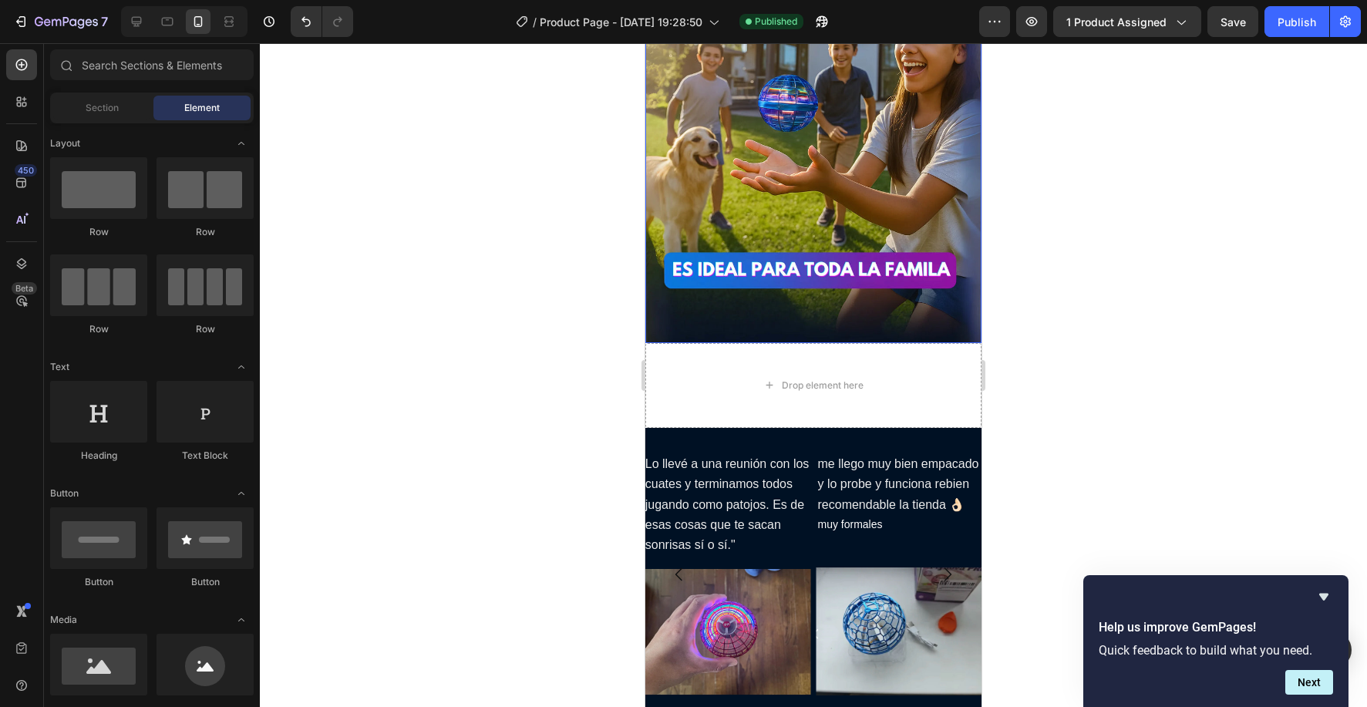
scroll to position [3225, 0]
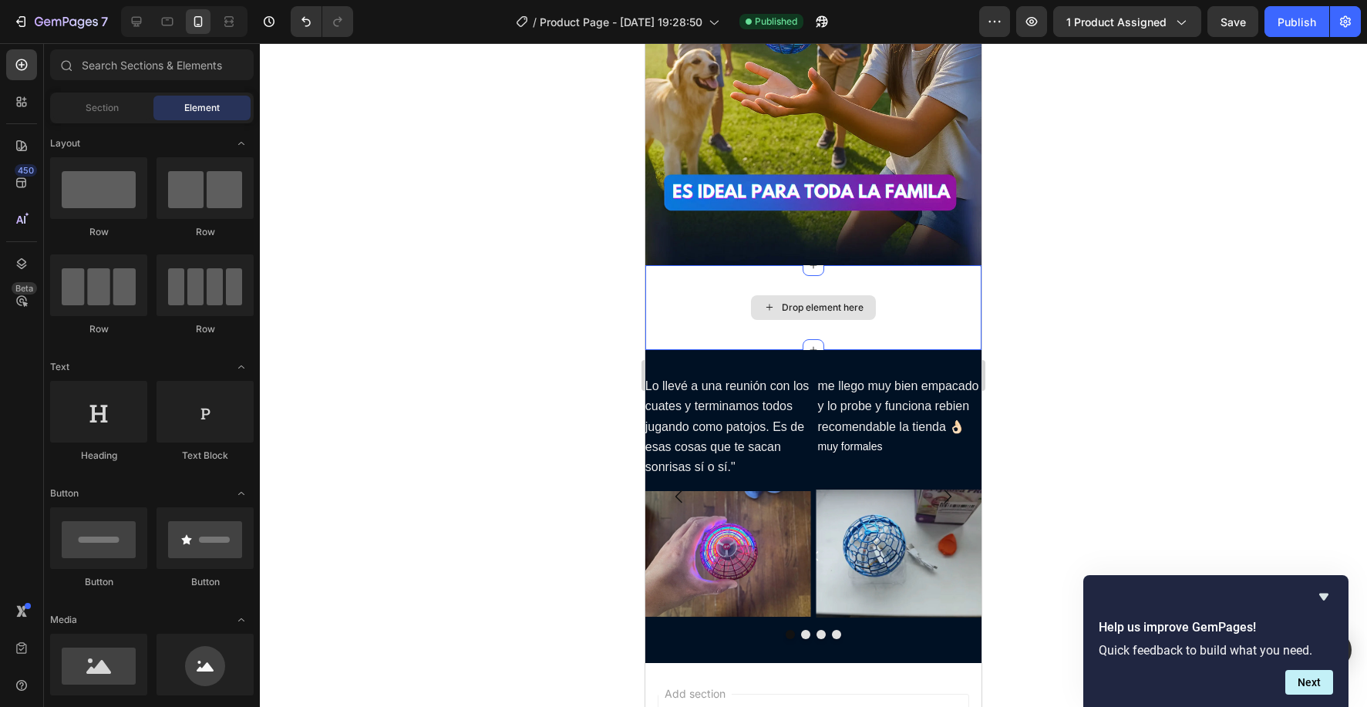
click at [694, 336] on div "Drop element here" at bounding box center [813, 308] width 336 height 86
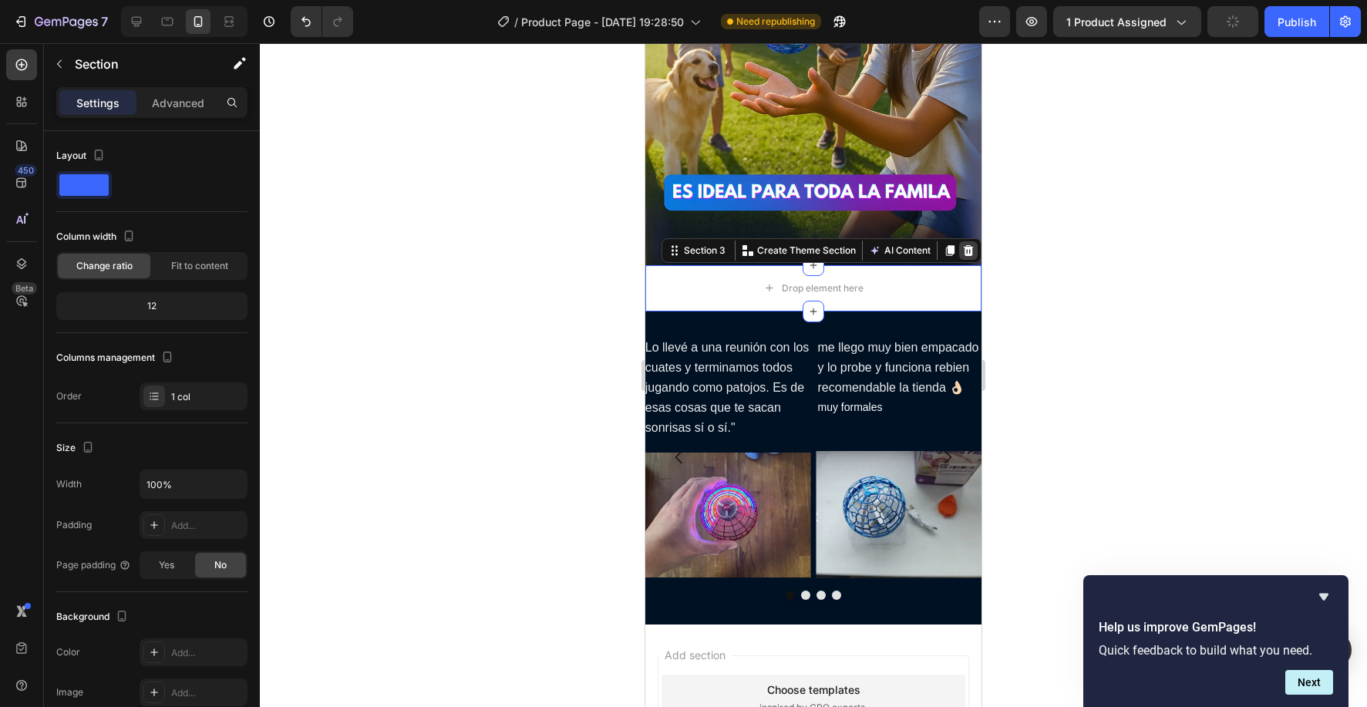
click at [974, 247] on div at bounding box center [968, 250] width 18 height 18
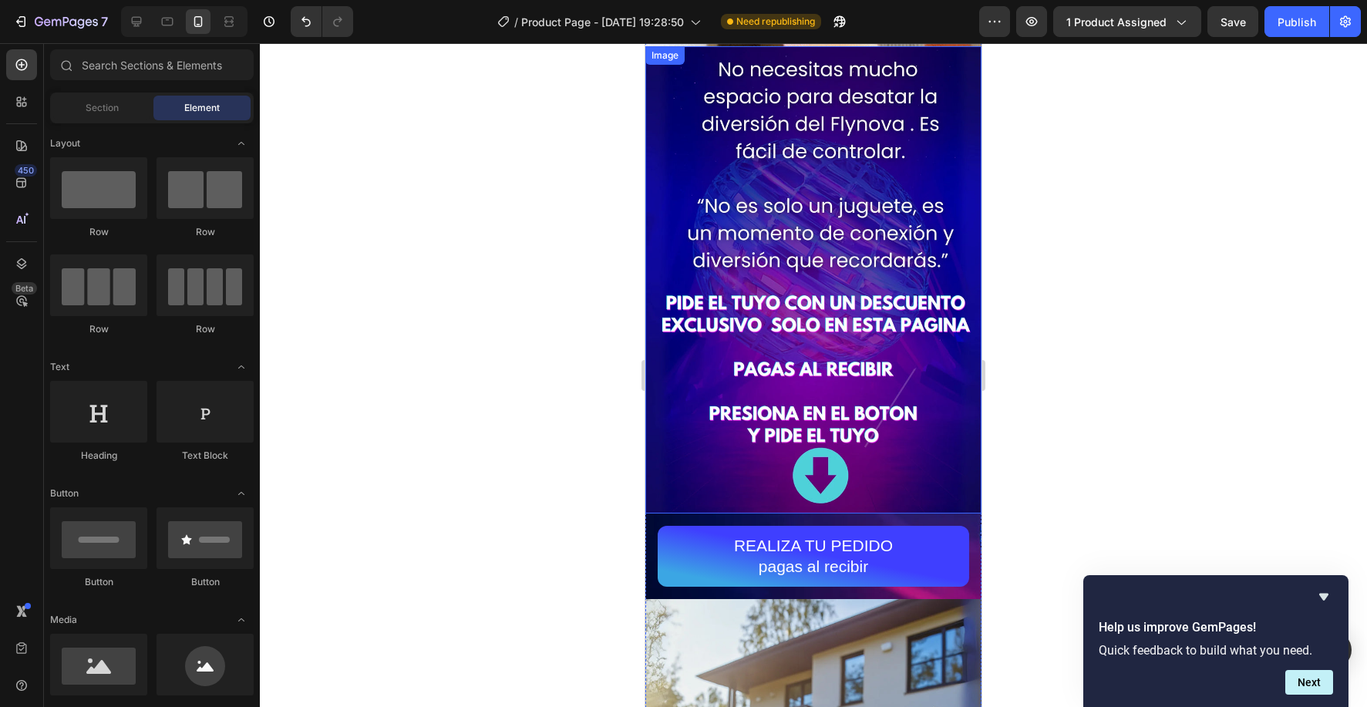
scroll to position [2403, 0]
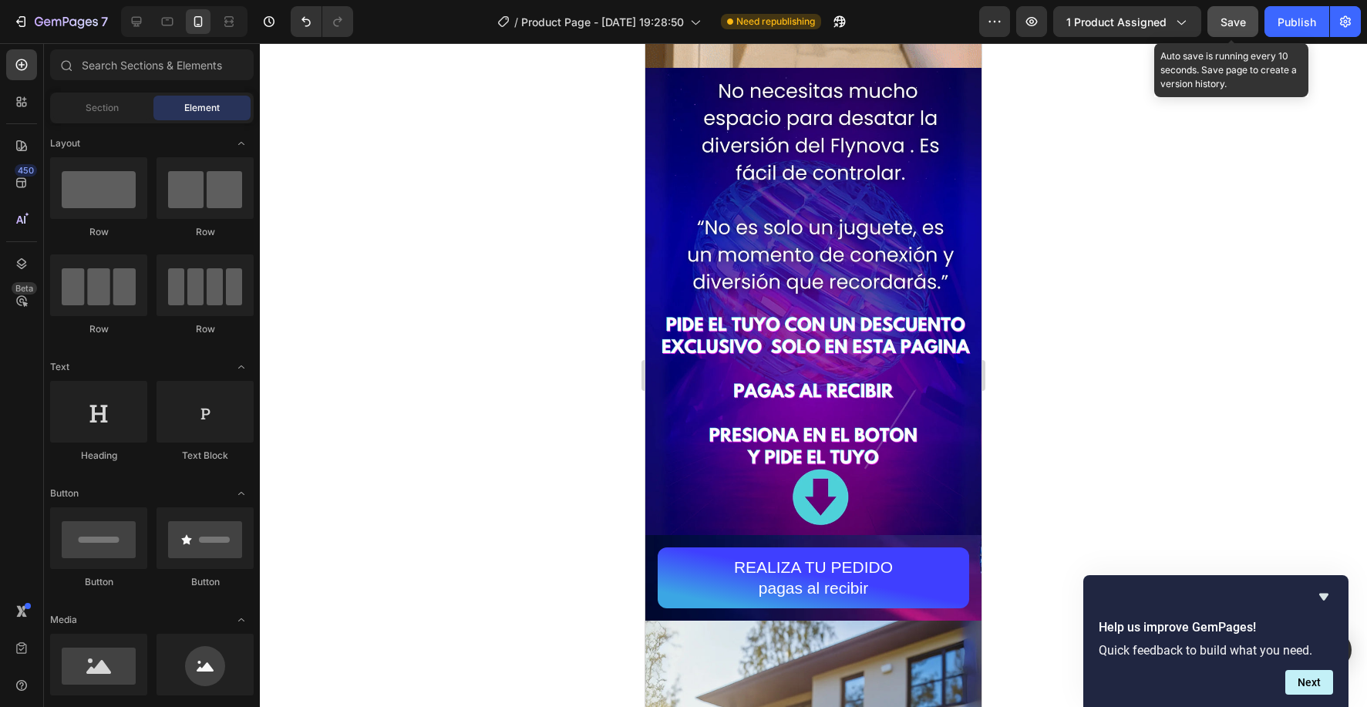
click at [1233, 24] on span "Save" at bounding box center [1232, 21] width 25 height 13
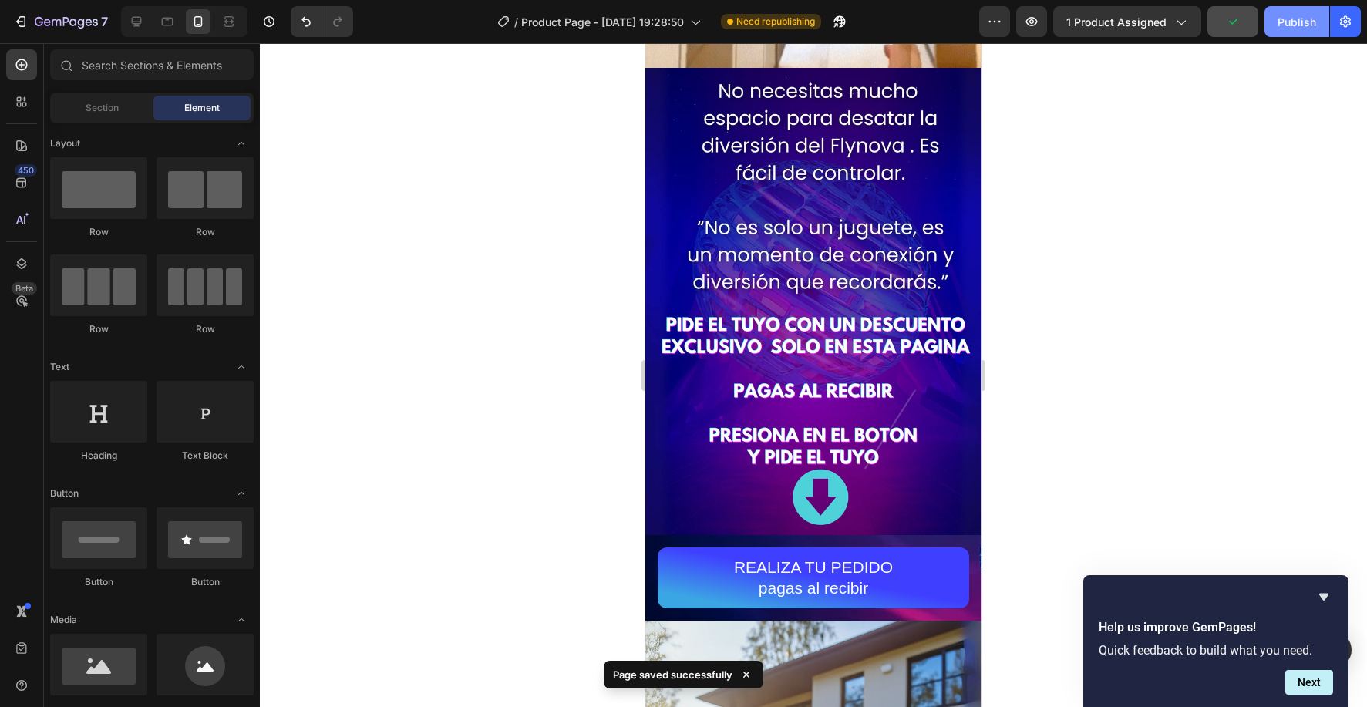
click at [1287, 18] on div "Publish" at bounding box center [1296, 22] width 39 height 16
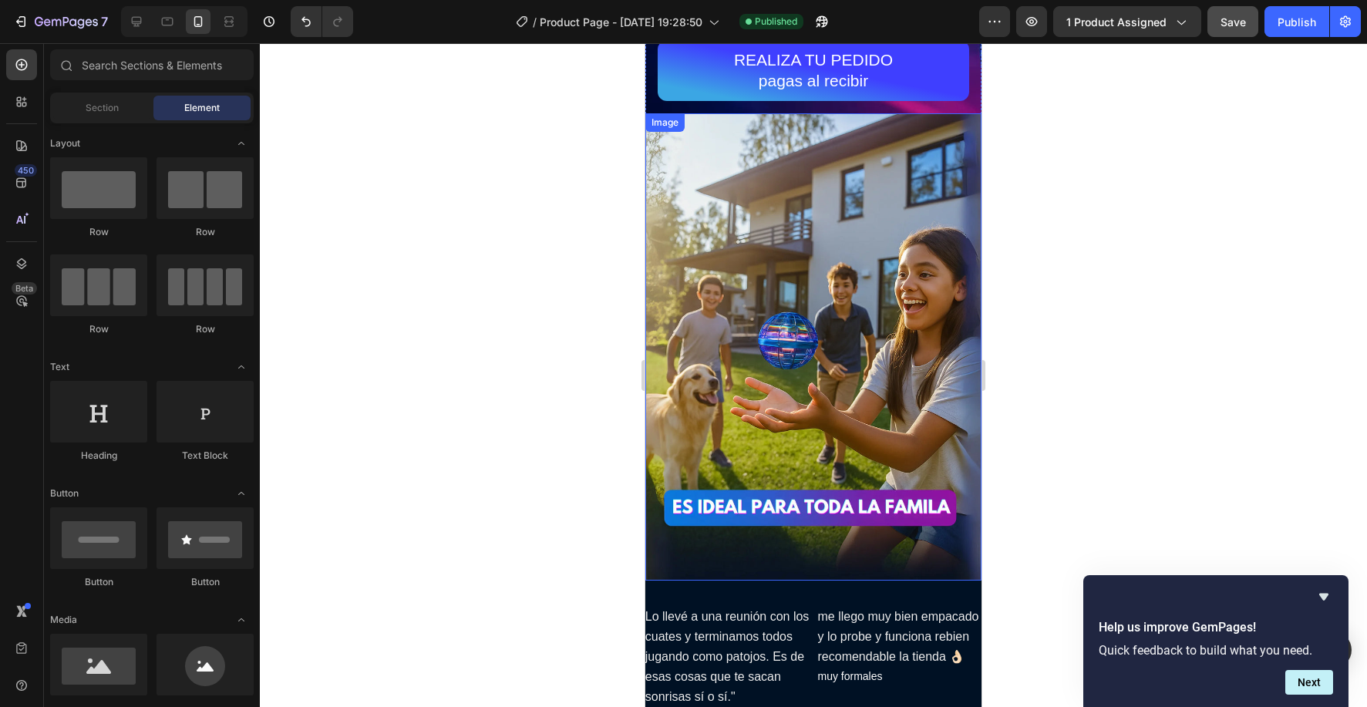
scroll to position [2806, 0]
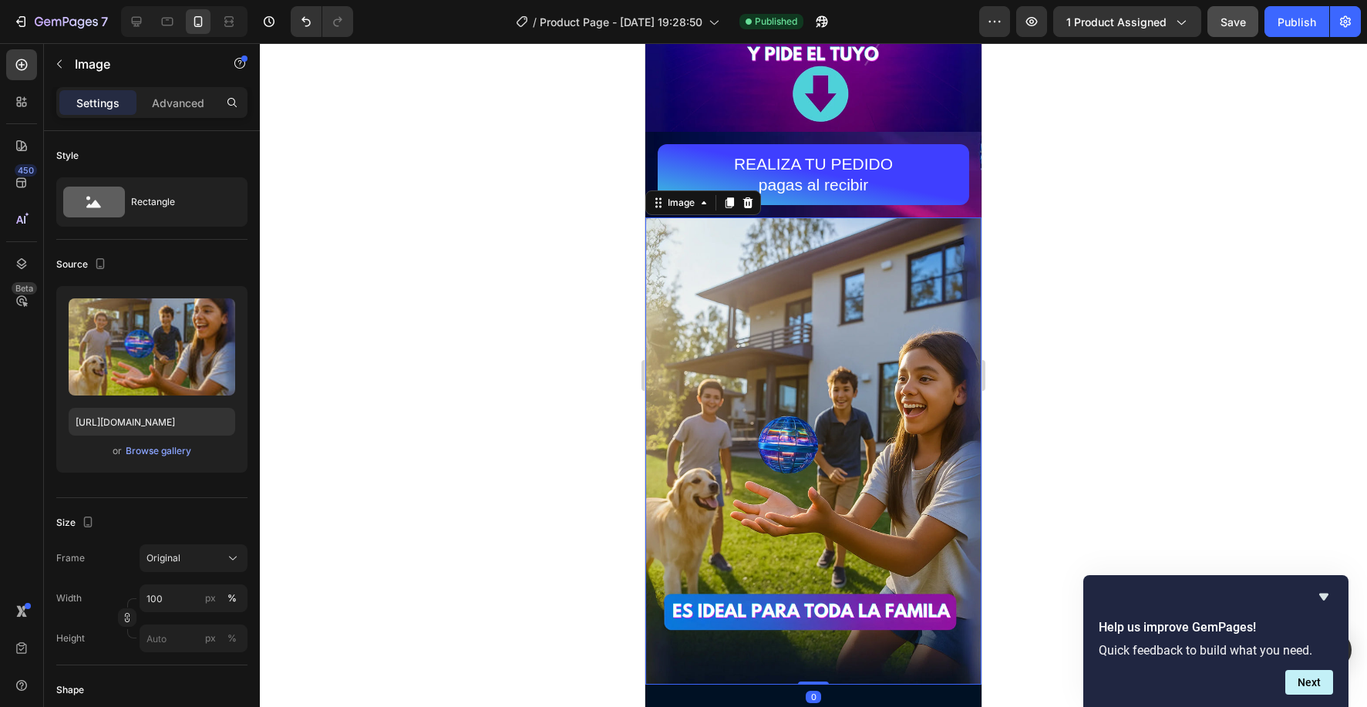
click at [790, 290] on img at bounding box center [813, 450] width 336 height 467
click at [731, 203] on icon at bounding box center [729, 202] width 8 height 11
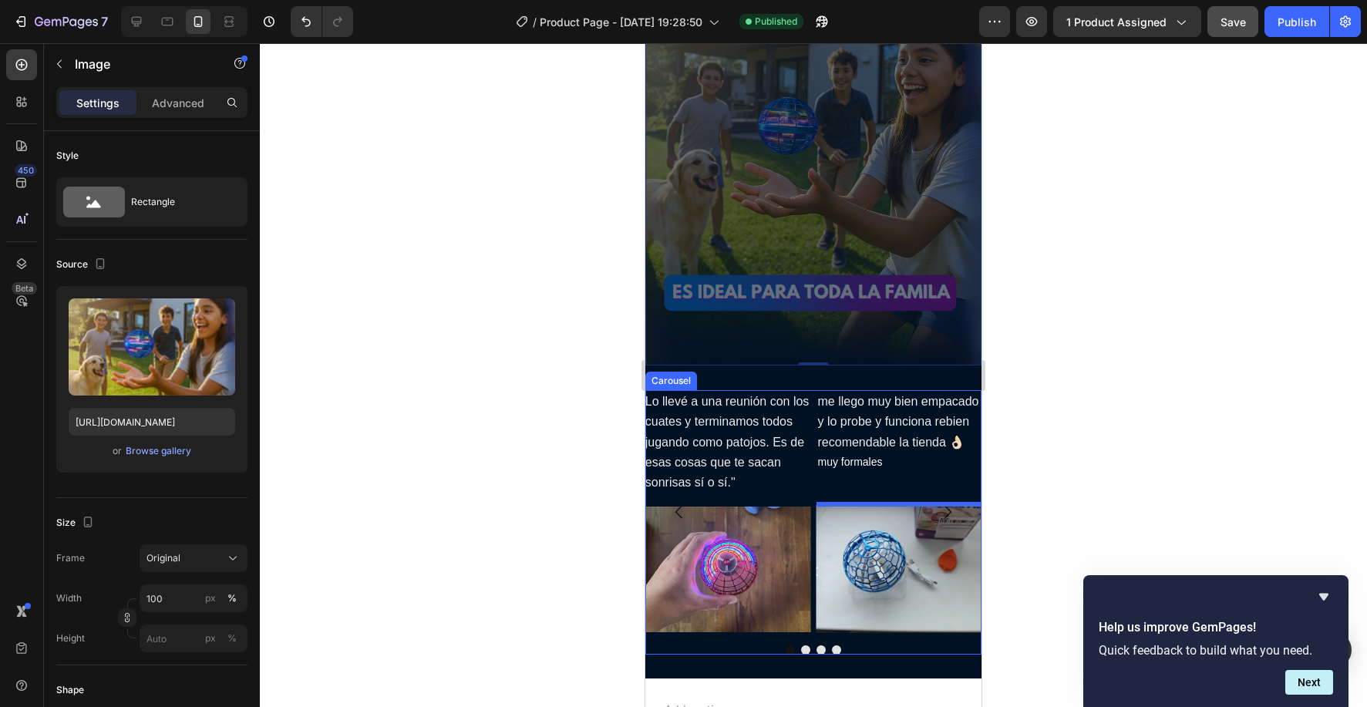
scroll to position [3716, 0]
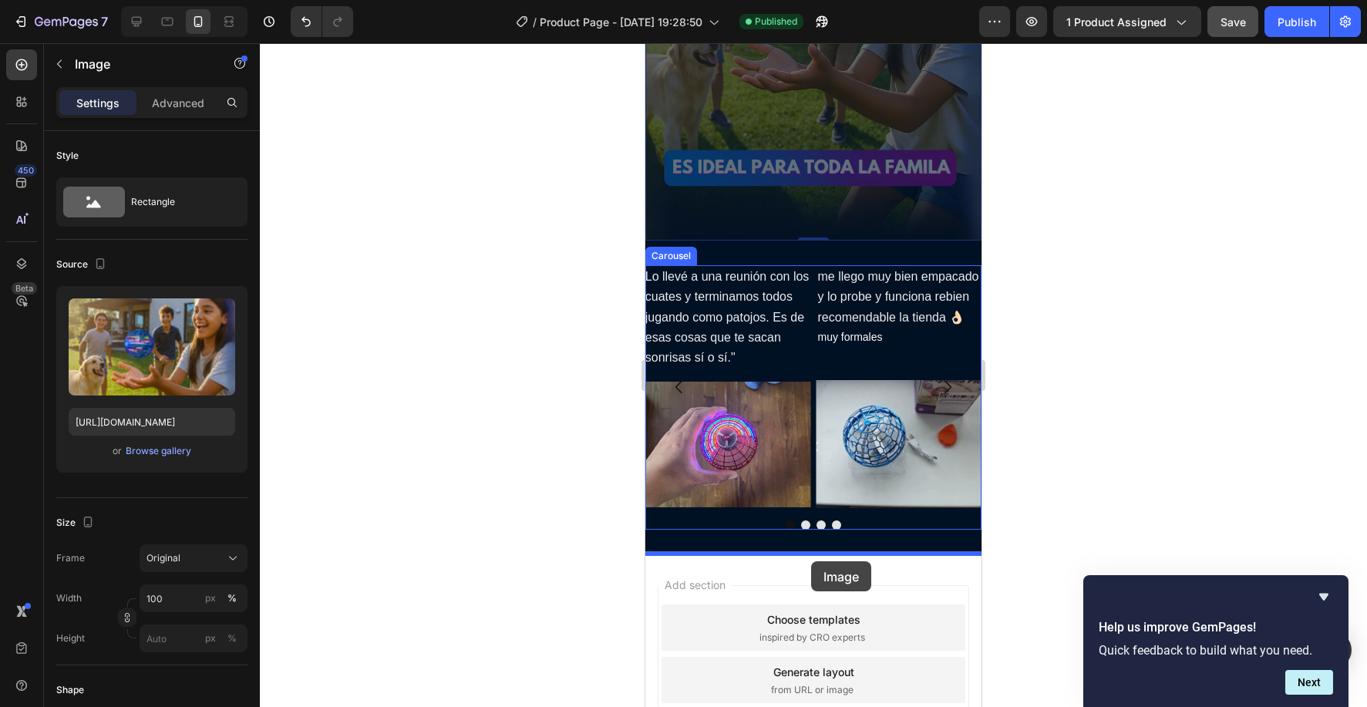
drag, startPoint x: 829, startPoint y: 302, endPoint x: 811, endPoint y: 561, distance: 259.6
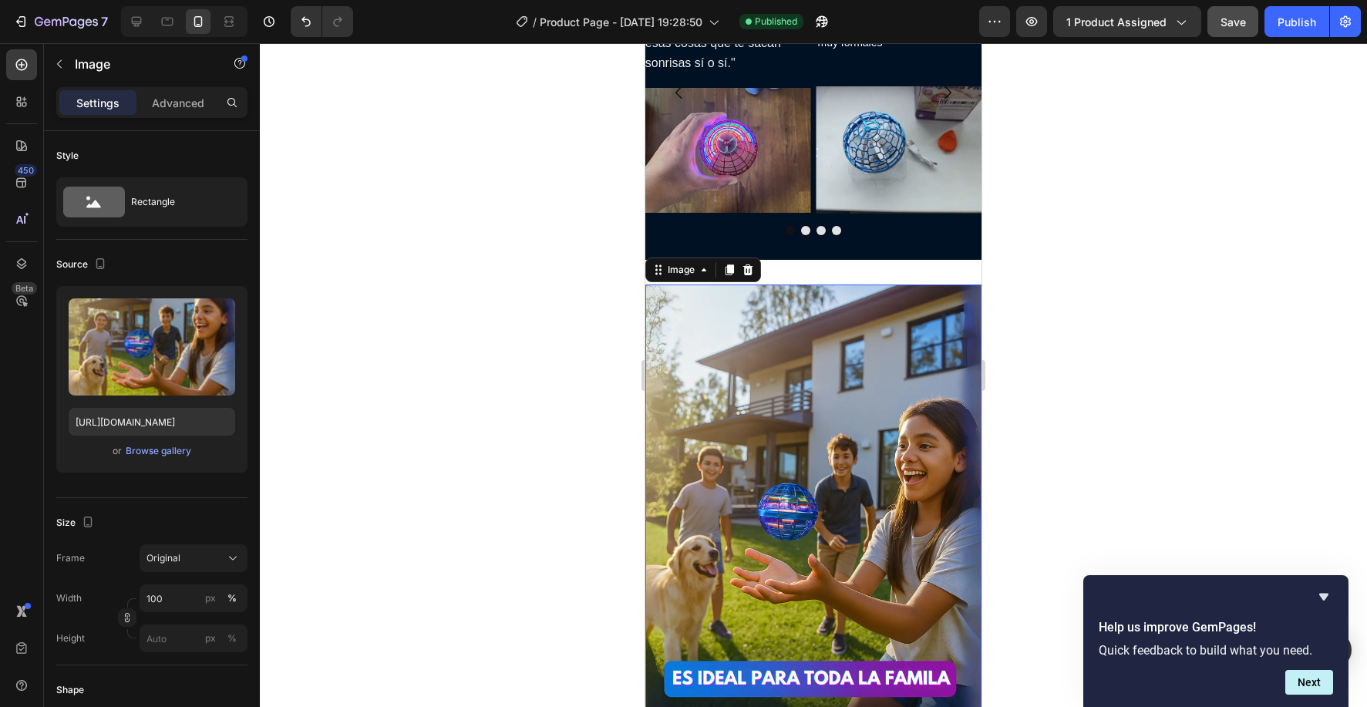
scroll to position [3466, 0]
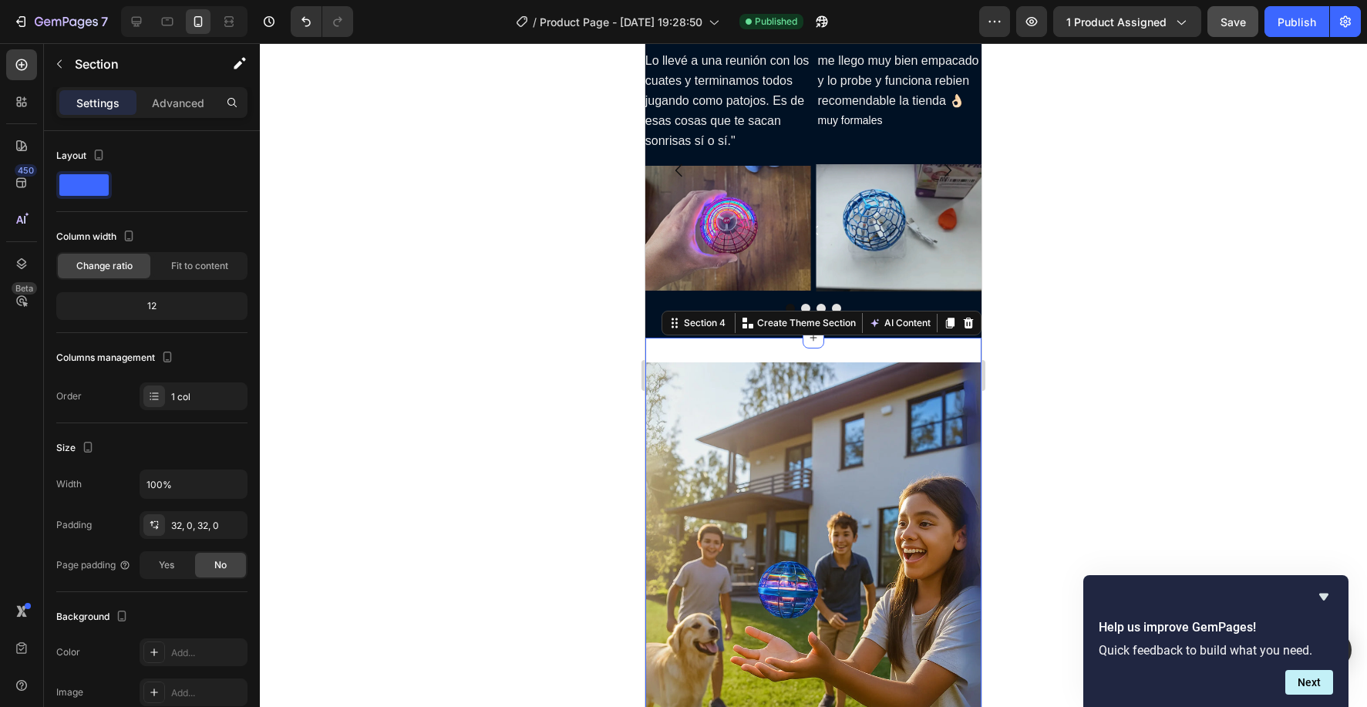
click at [819, 351] on div "Image Section 4 Create Theme Section AI Content Write with GemAI What would you…" at bounding box center [813, 596] width 336 height 516
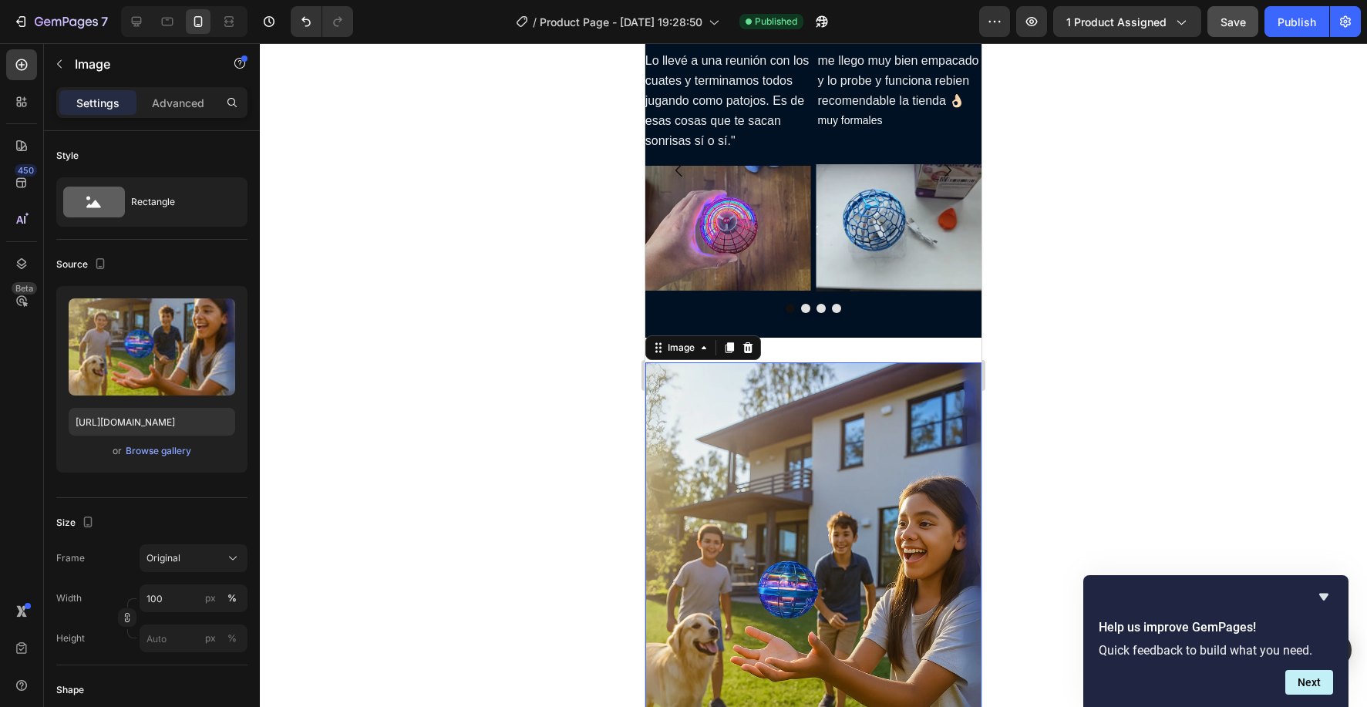
click at [819, 374] on img at bounding box center [813, 595] width 336 height 467
click at [173, 100] on p "Advanced" at bounding box center [178, 103] width 52 height 16
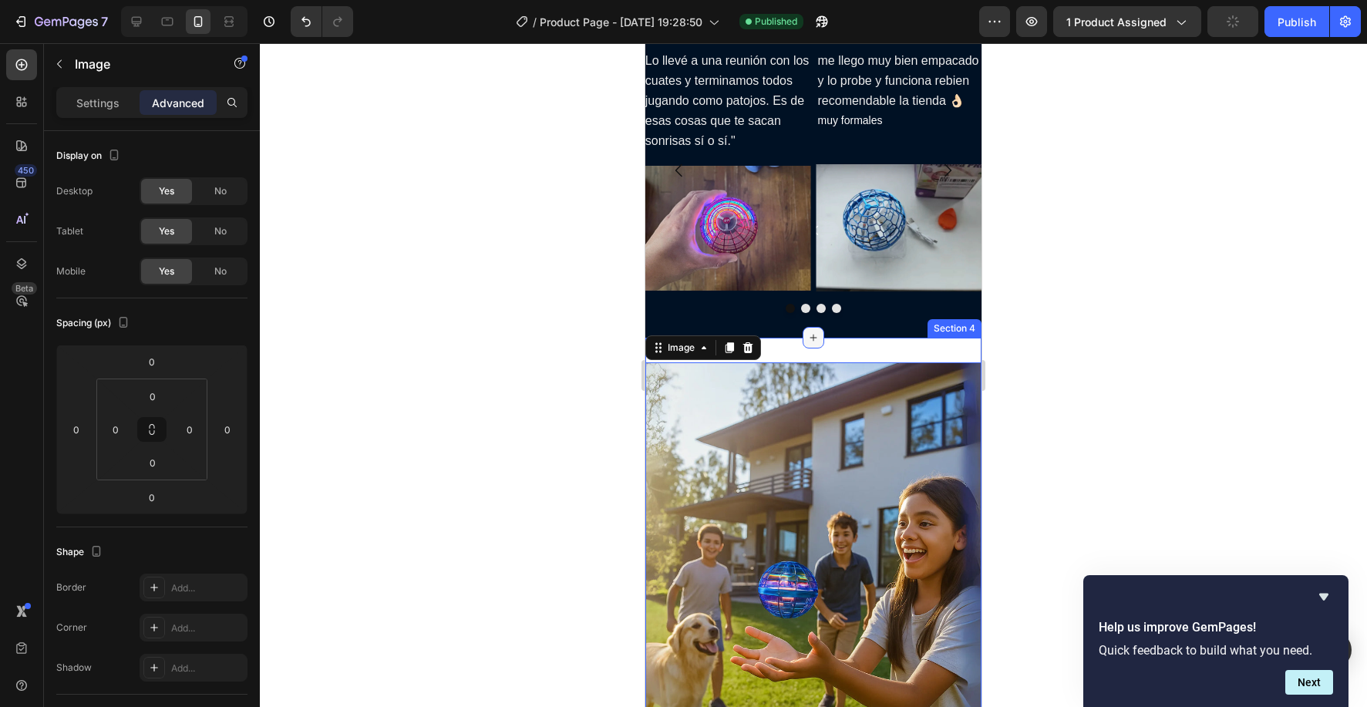
click at [804, 343] on div at bounding box center [813, 338] width 22 height 22
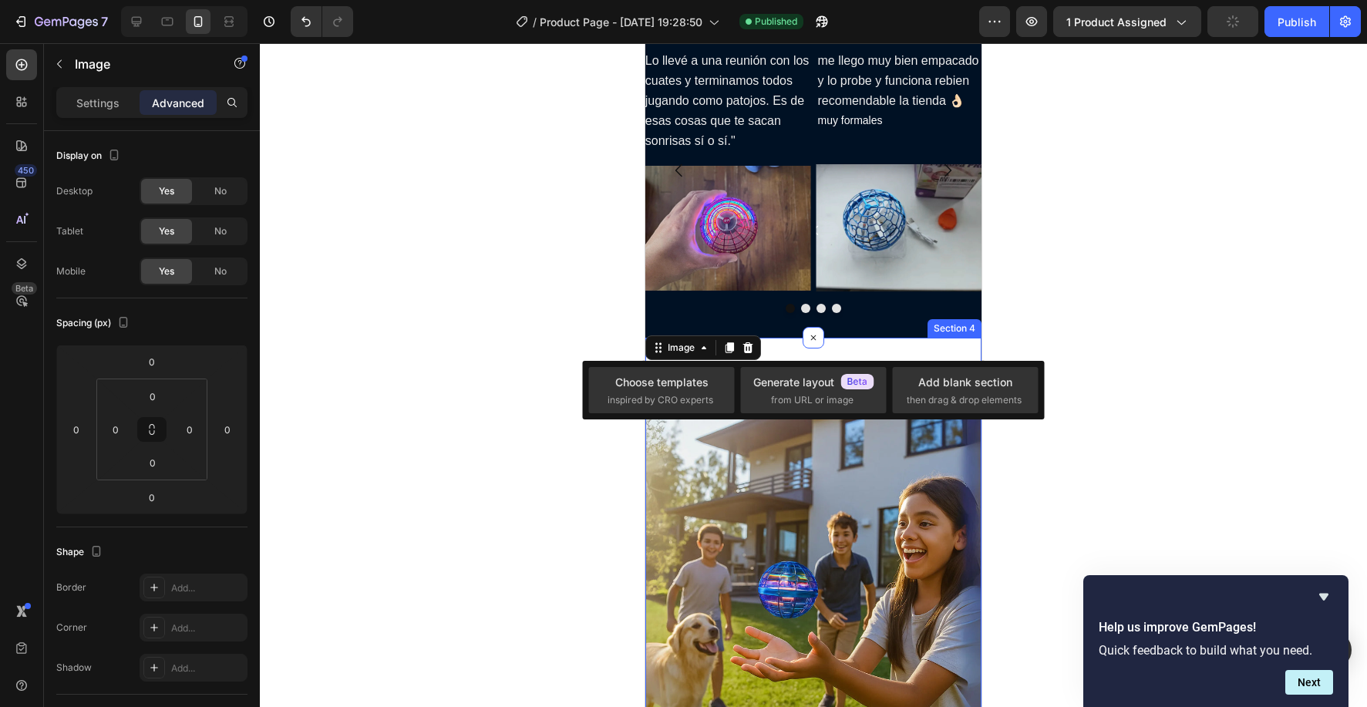
click at [792, 351] on div "Image 0 Section 4" at bounding box center [813, 596] width 336 height 516
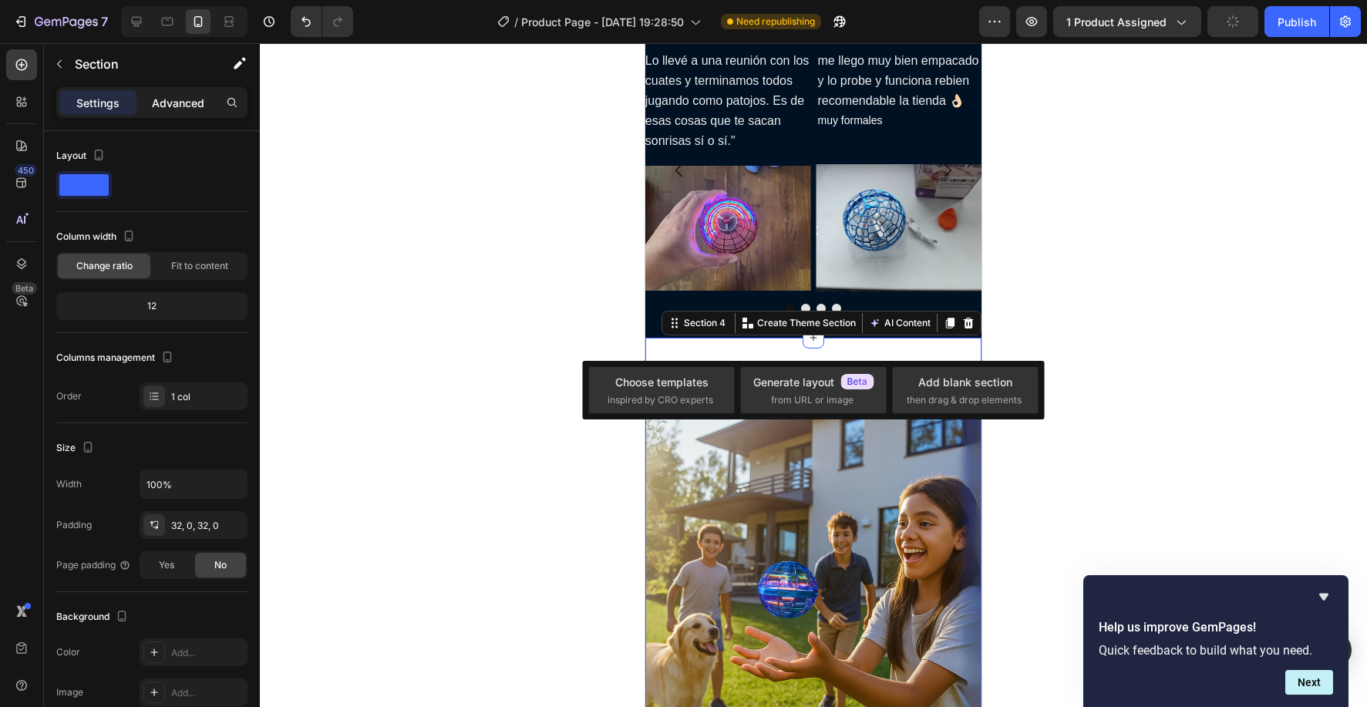
click at [184, 100] on p "Advanced" at bounding box center [178, 103] width 52 height 16
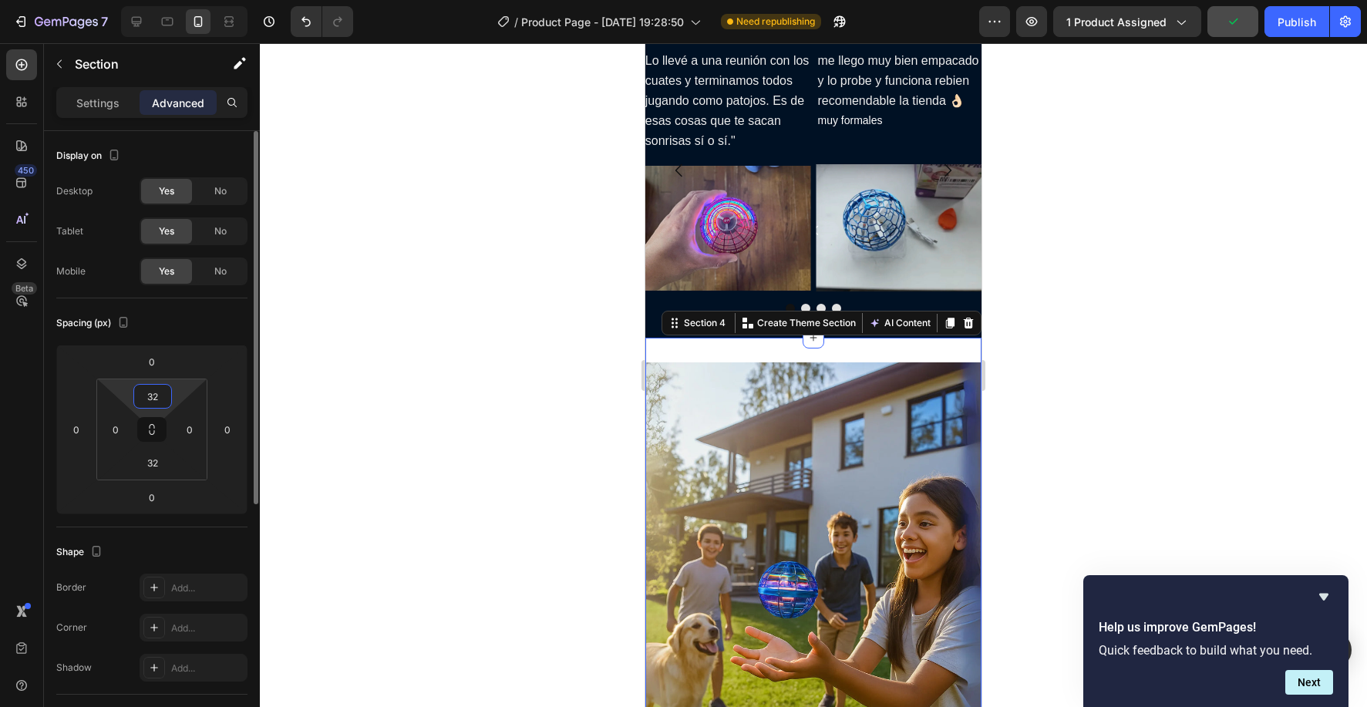
click at [156, 398] on input "32" at bounding box center [152, 396] width 31 height 23
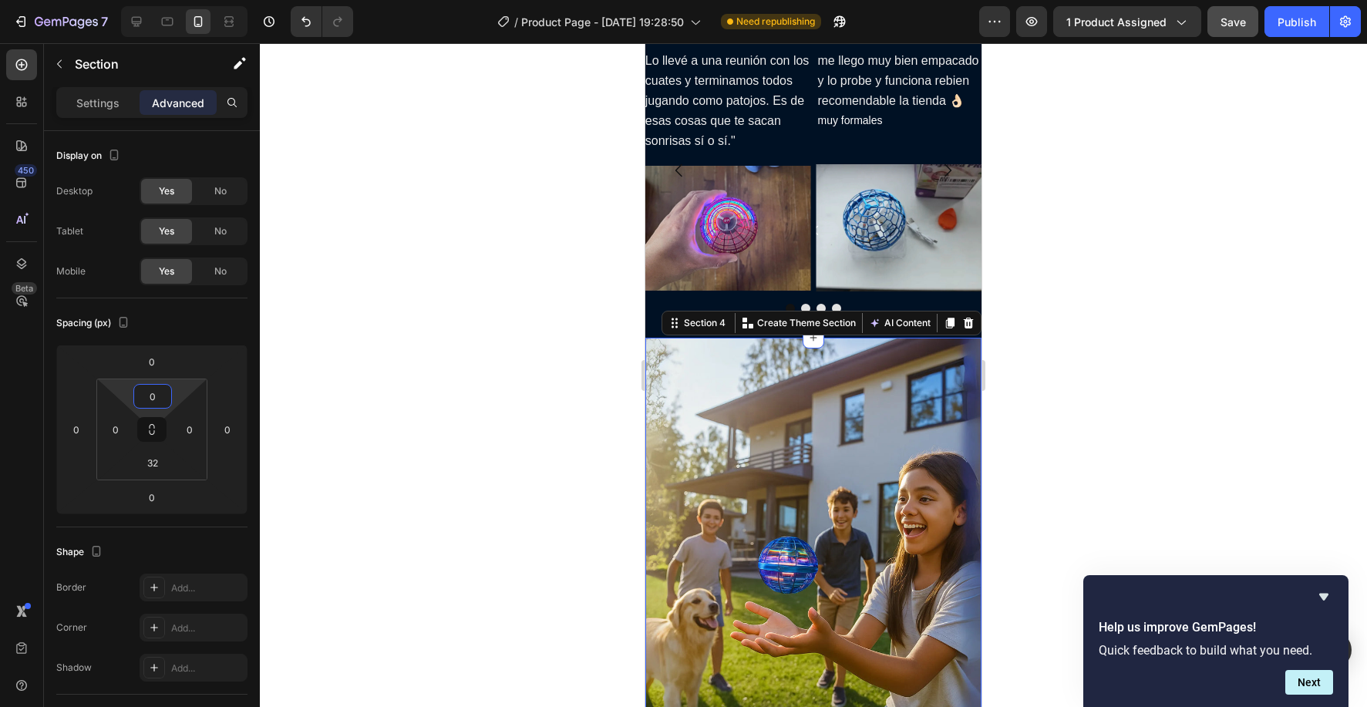
click at [368, 417] on div at bounding box center [813, 375] width 1107 height 664
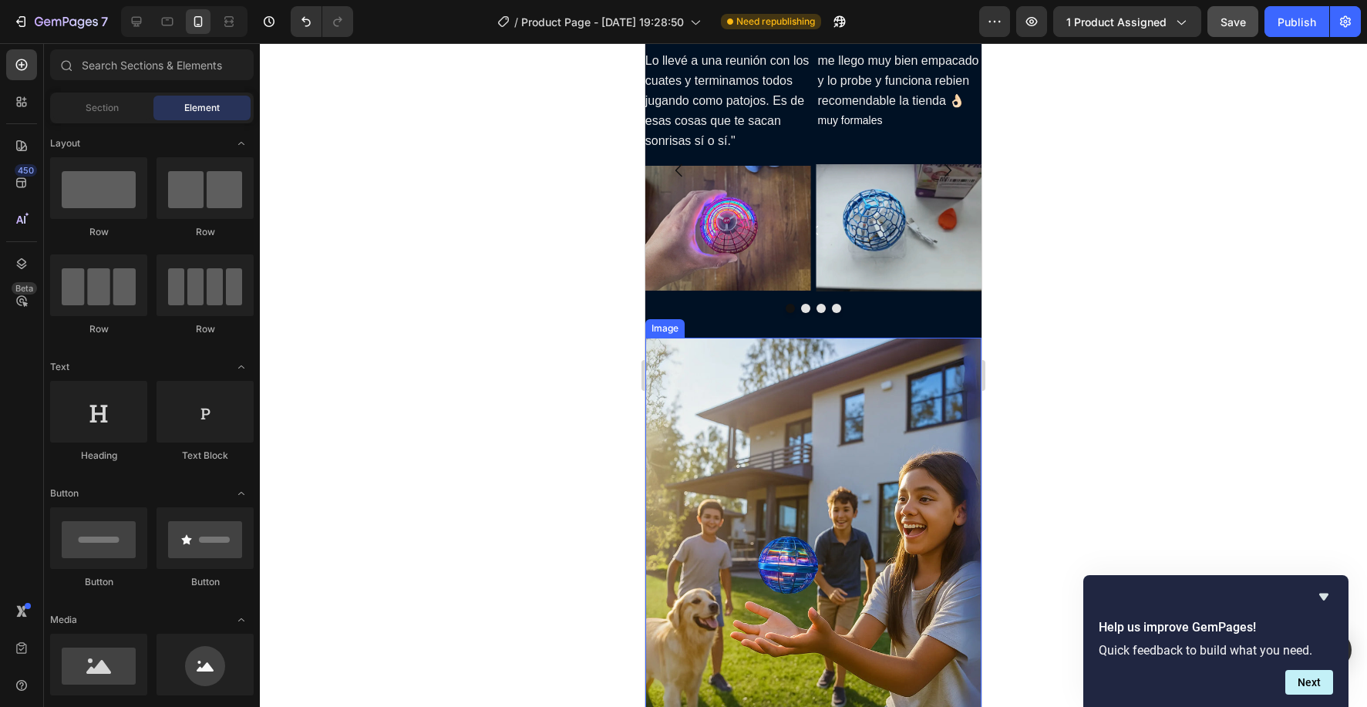
click at [738, 402] on img at bounding box center [813, 571] width 336 height 467
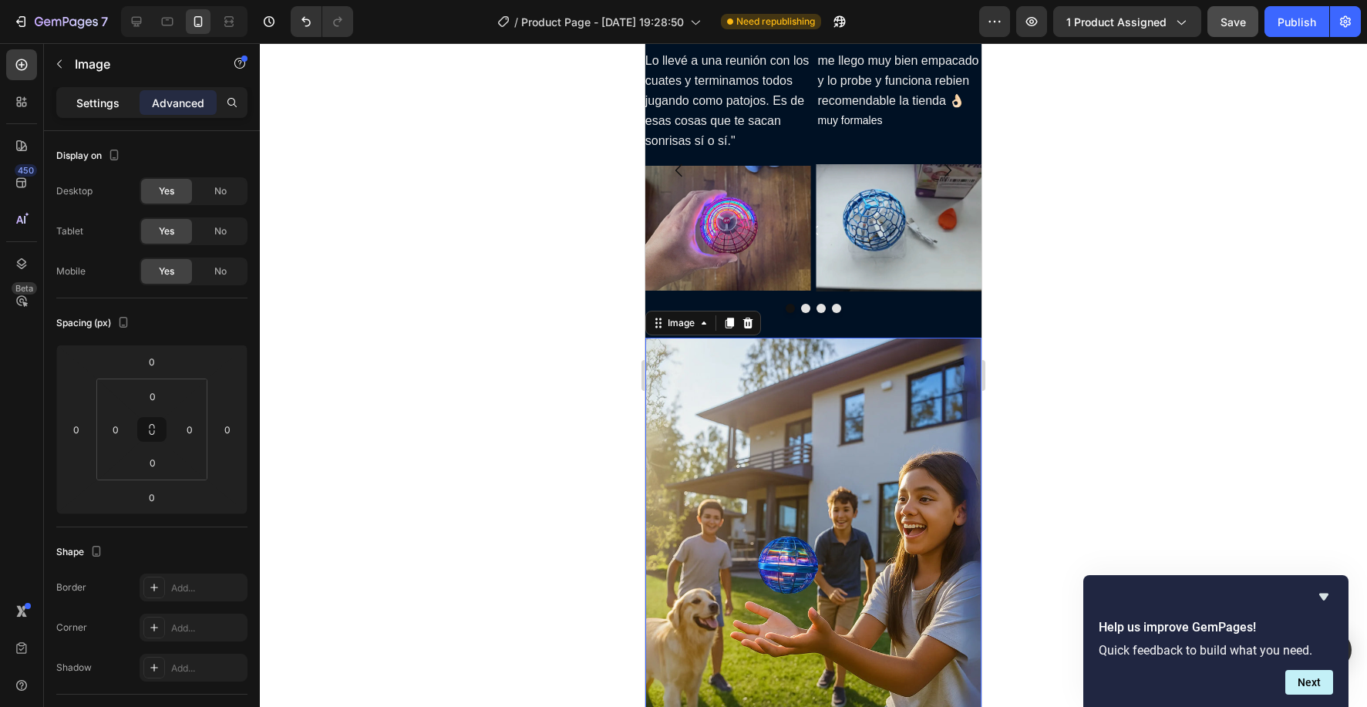
click at [96, 103] on p "Settings" at bounding box center [97, 103] width 43 height 16
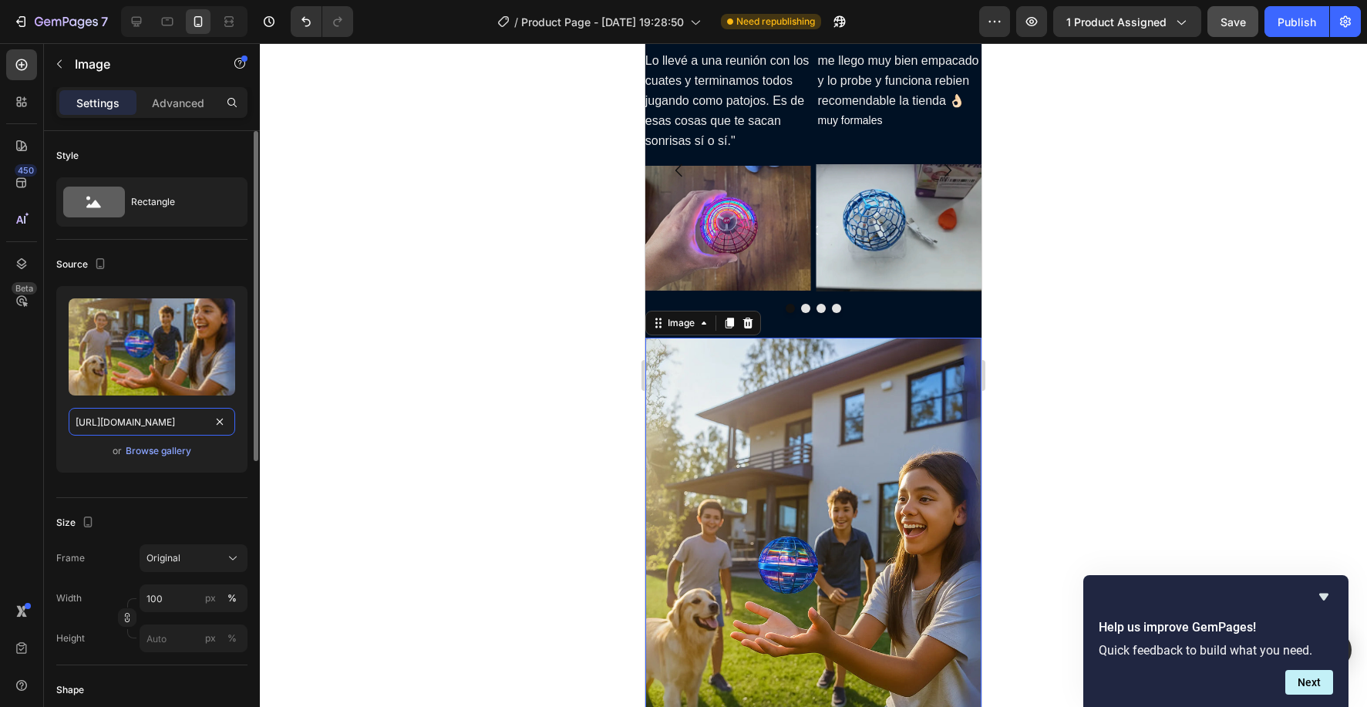
click at [164, 424] on input "https://cdn.shopify.com/s/files/1/0830/0213/0625/files/ssss.webp?v=1758947284" at bounding box center [152, 422] width 166 height 28
paste input "WhatsAppGIF2025-09-28at18.35.171-ezgif.com-optimize.gif?v=1759110149"
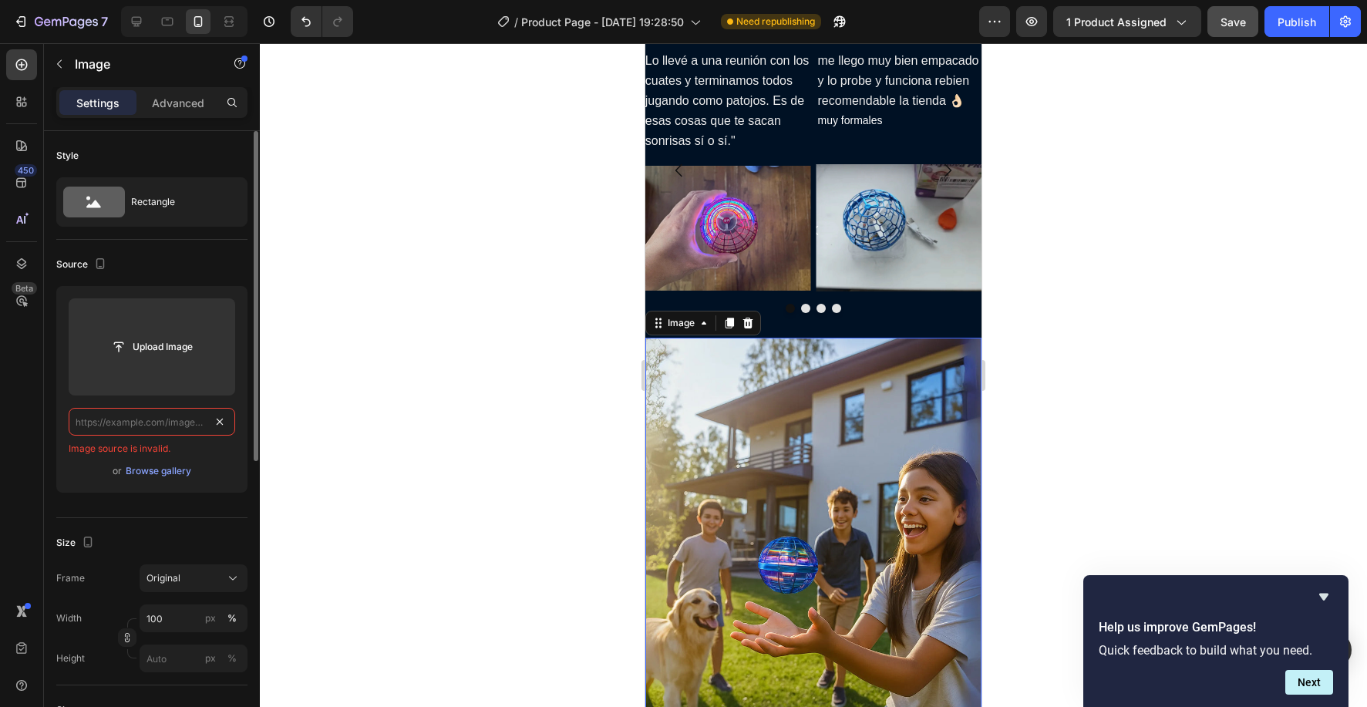
scroll to position [0, 0]
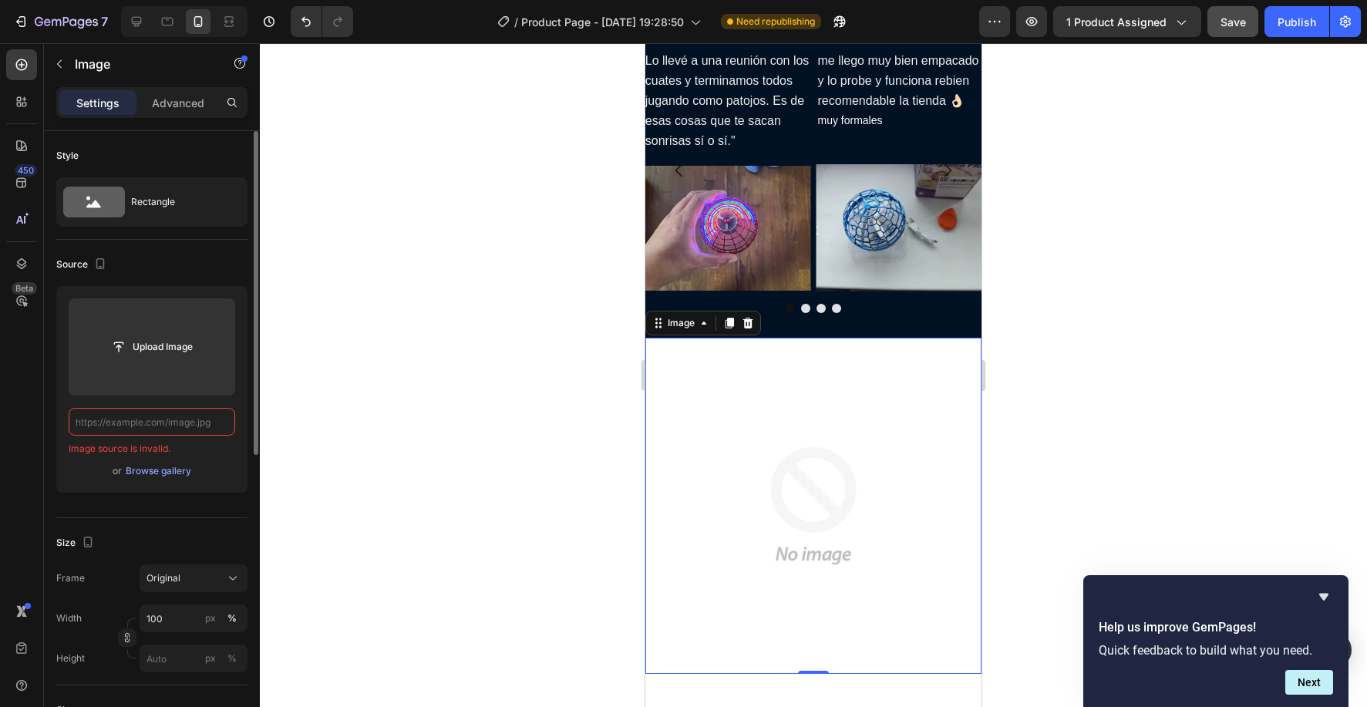
paste input "[URL][DOMAIN_NAME]"
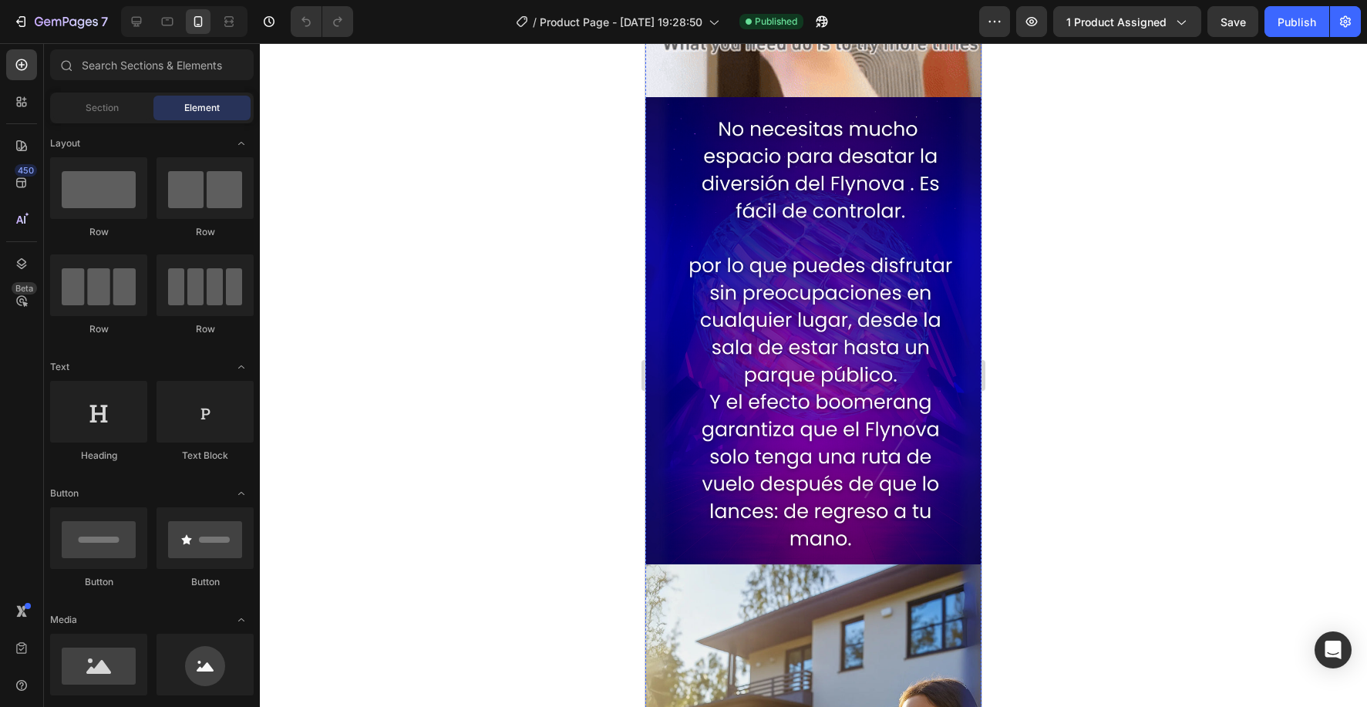
scroll to position [2361, 0]
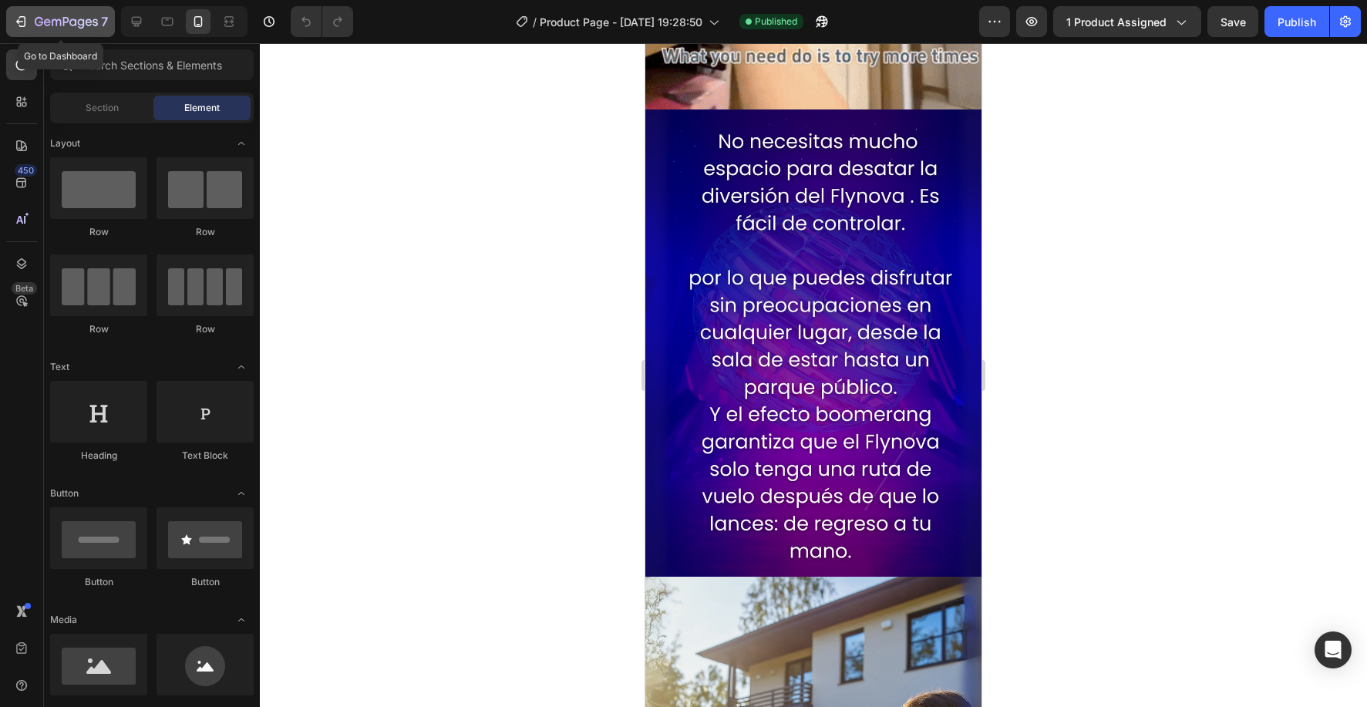
click at [40, 25] on icon "button" at bounding box center [39, 21] width 8 height 9
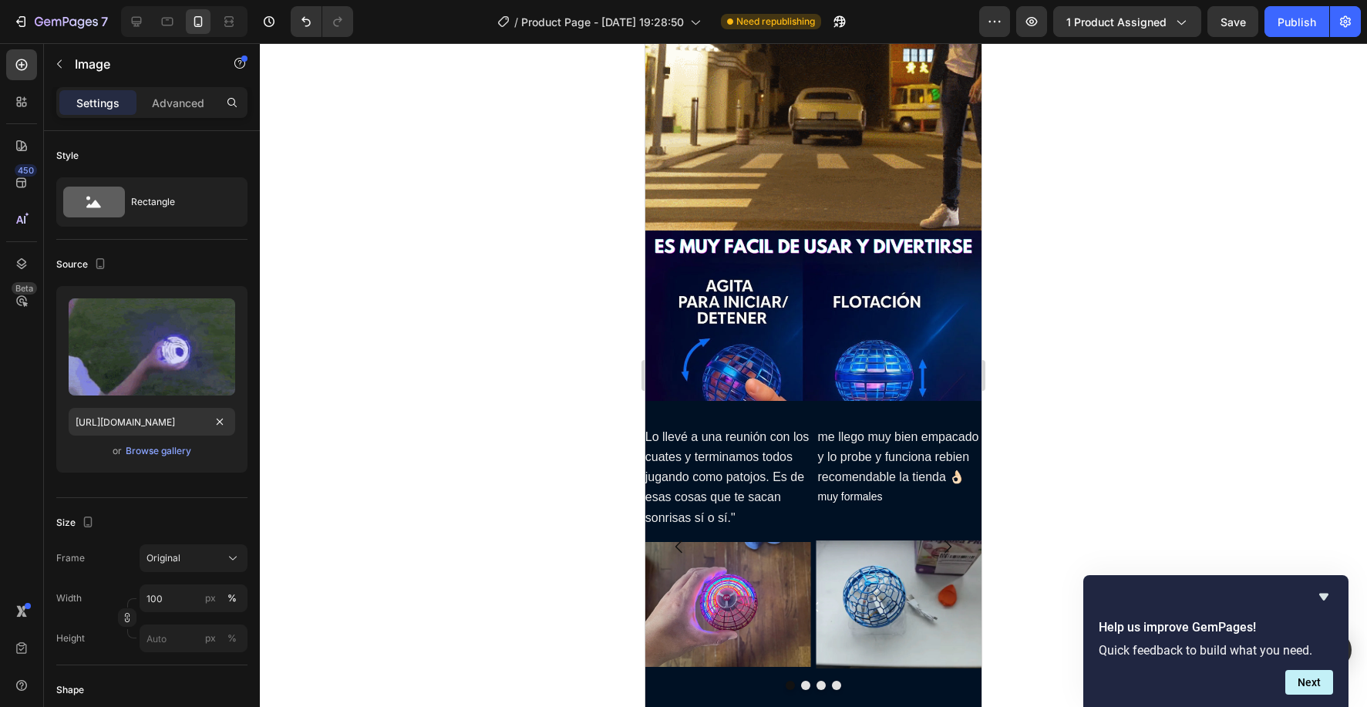
scroll to position [288, 0]
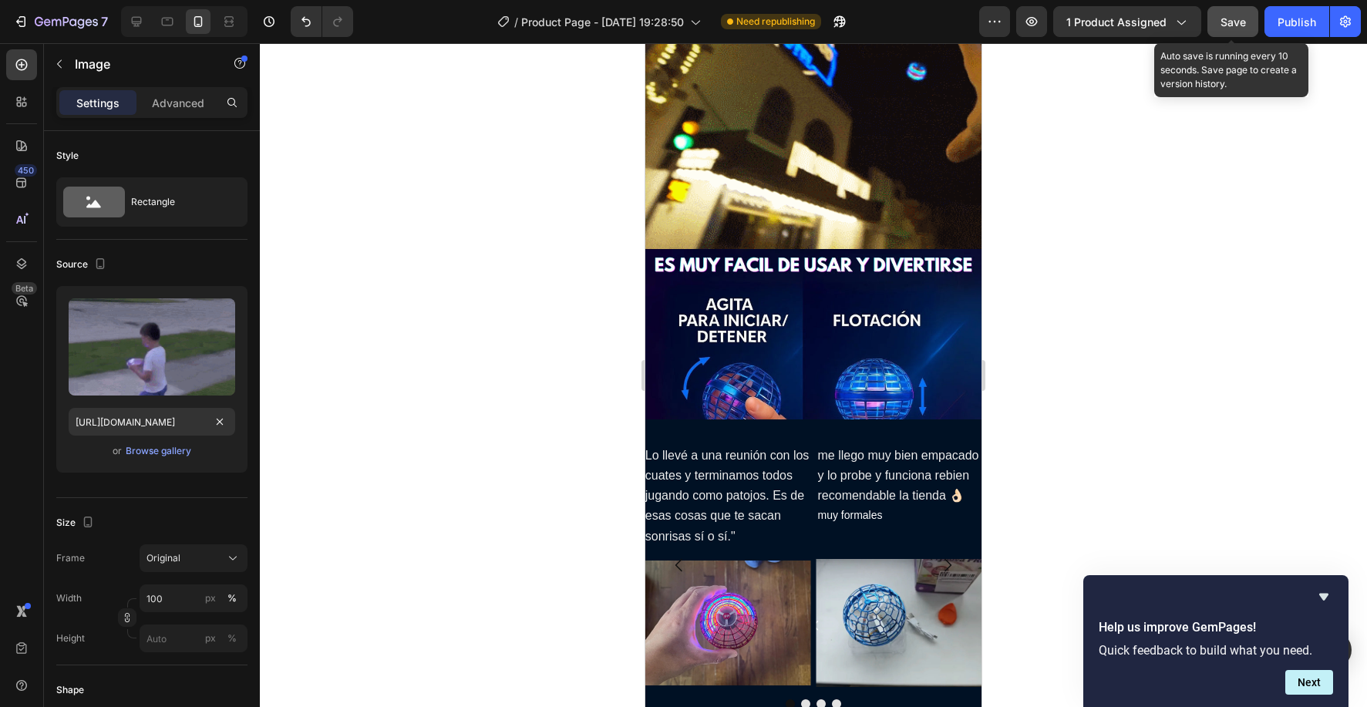
type input "[URL][DOMAIN_NAME]"
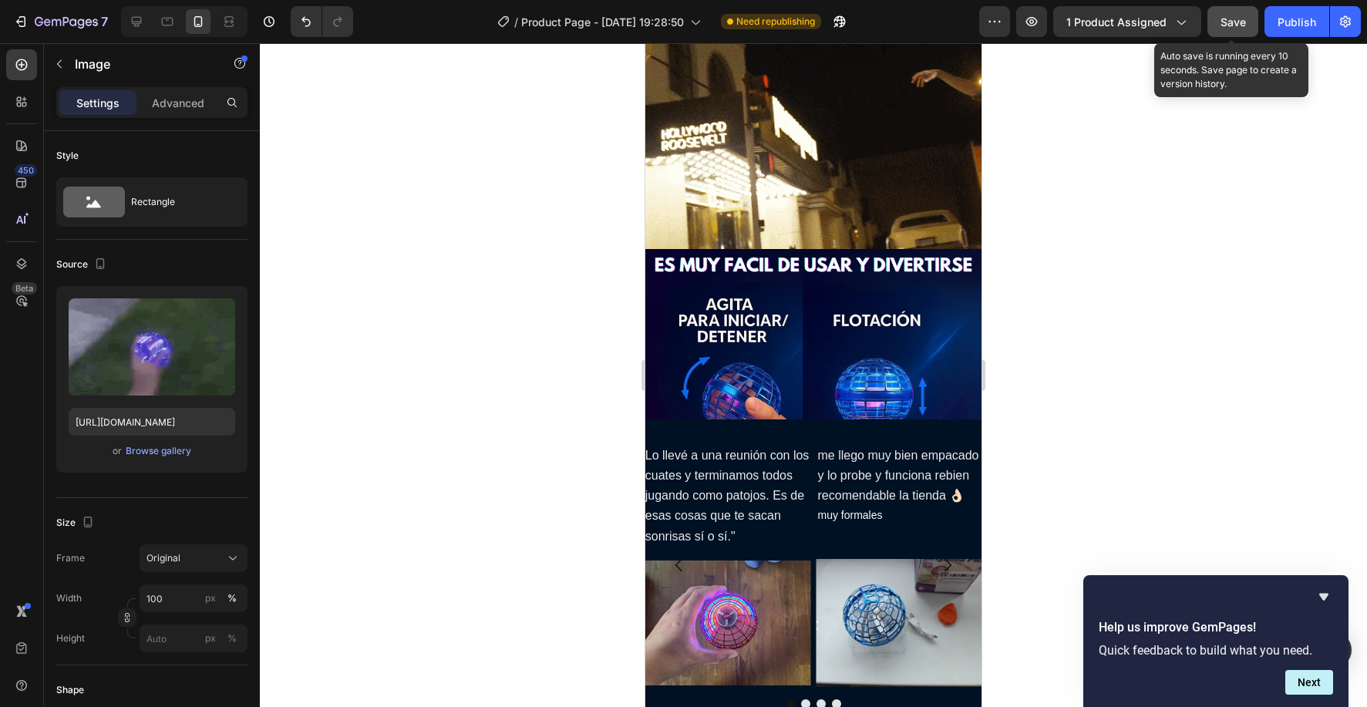
click at [1235, 8] on button "Save" at bounding box center [1232, 21] width 51 height 31
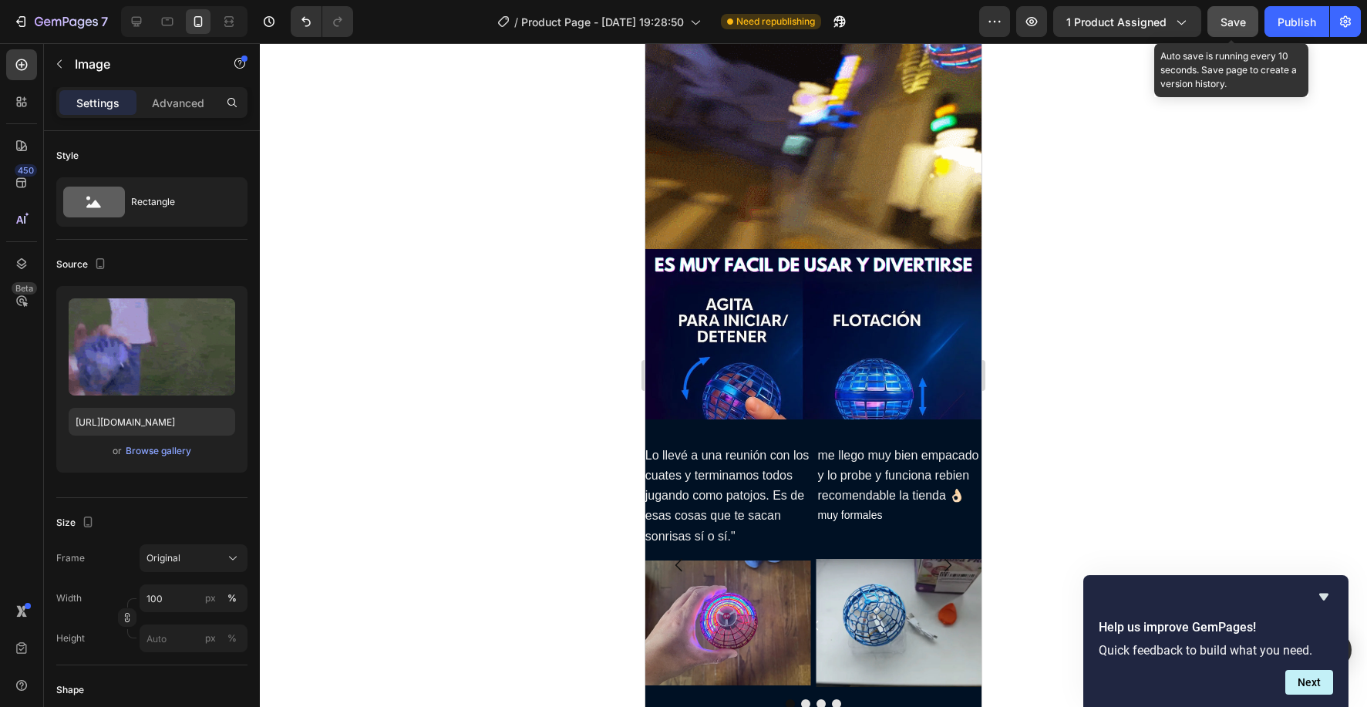
scroll to position [0, 0]
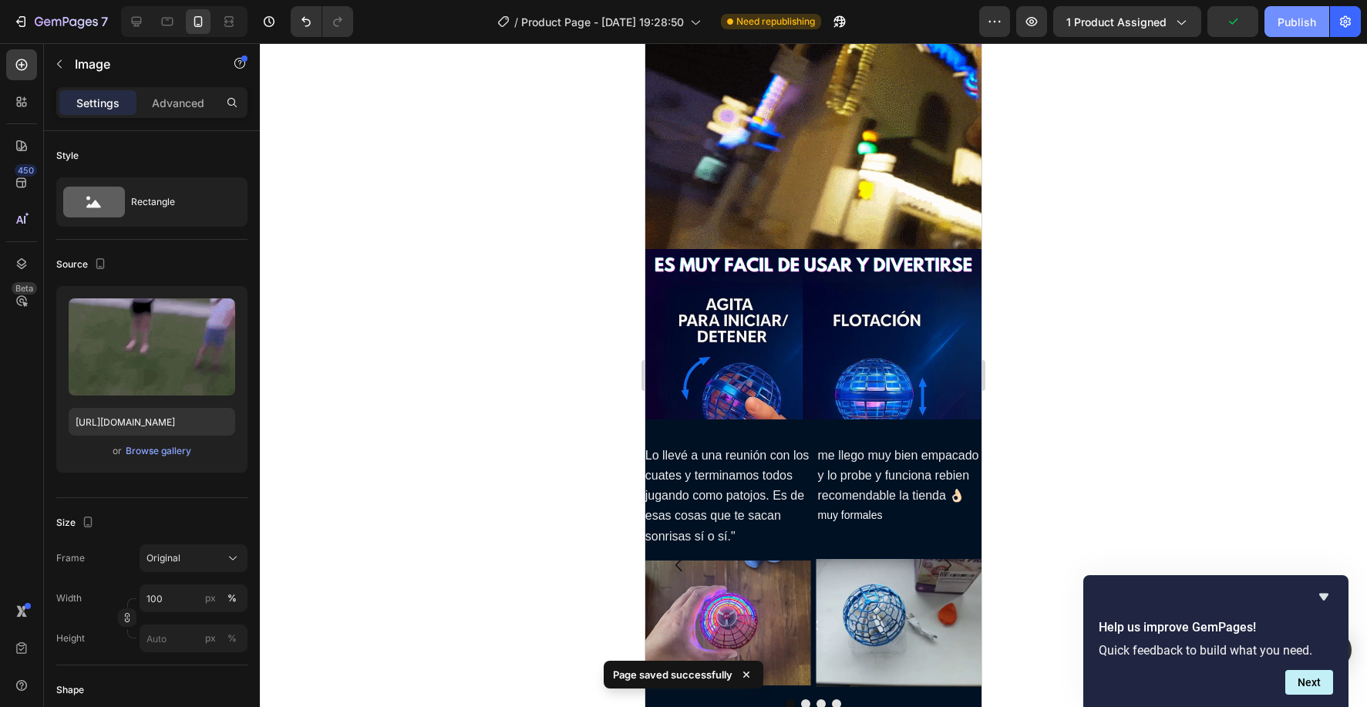
click at [1301, 28] on div "Publish" at bounding box center [1296, 22] width 39 height 16
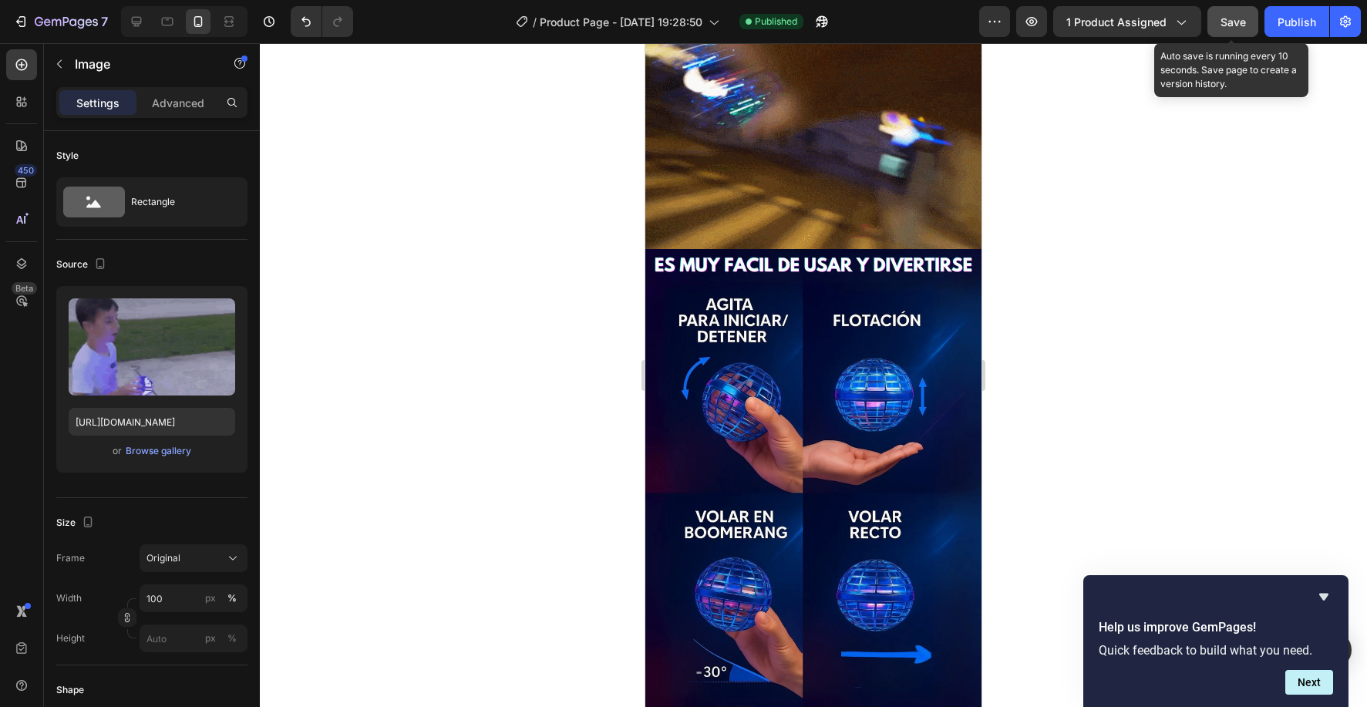
click at [1221, 21] on span "Save" at bounding box center [1232, 21] width 25 height 13
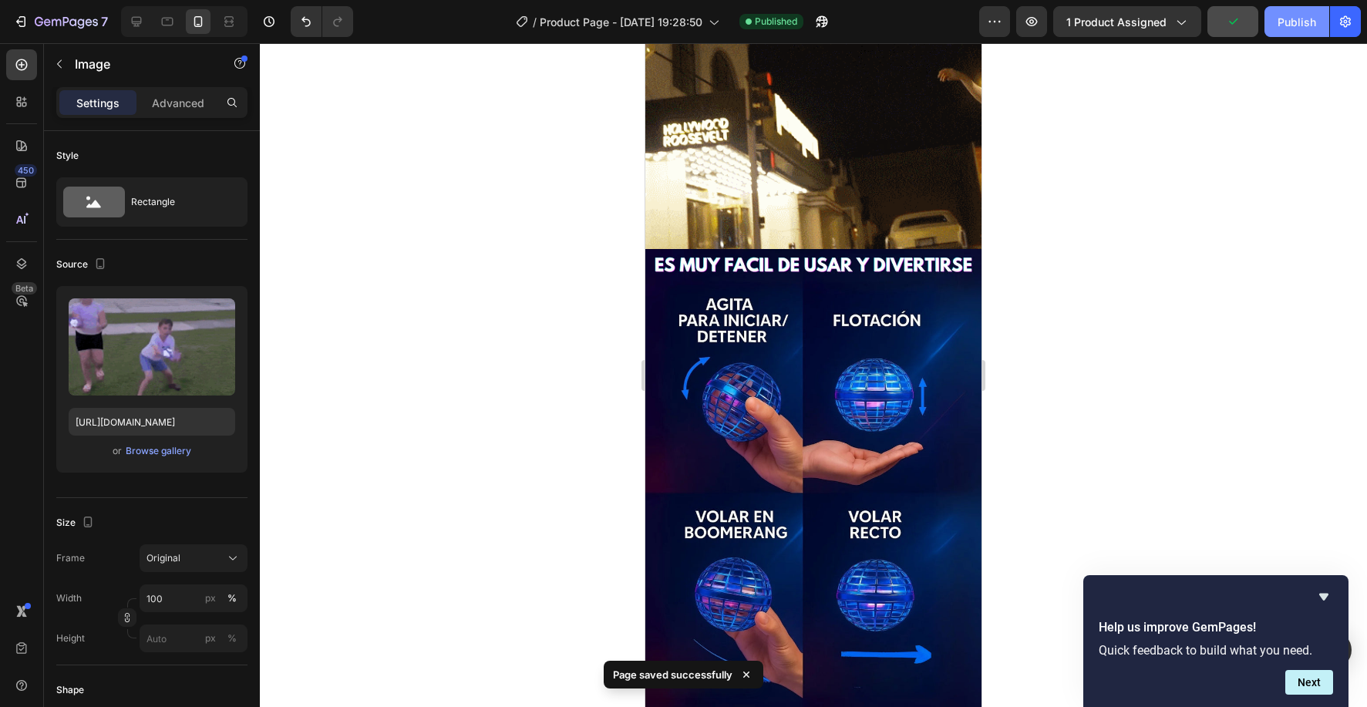
click at [1285, 18] on div "Publish" at bounding box center [1296, 22] width 39 height 16
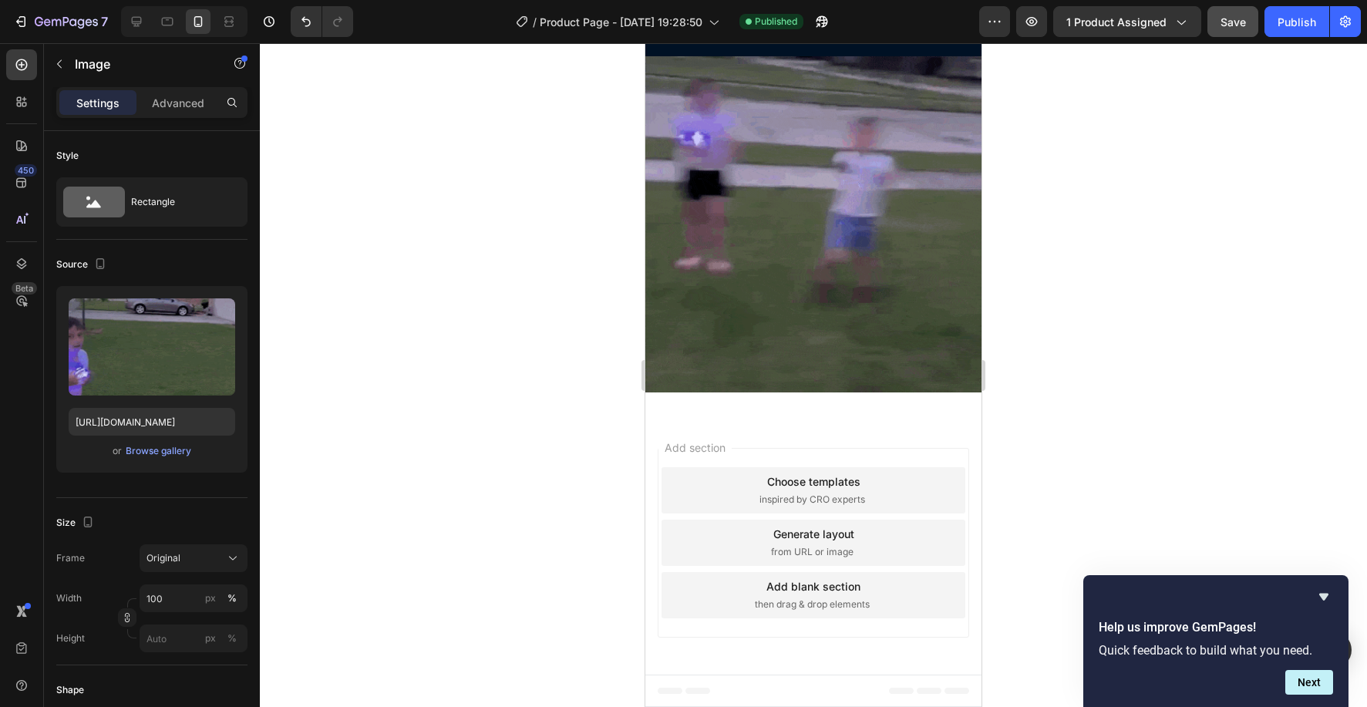
scroll to position [3291, 0]
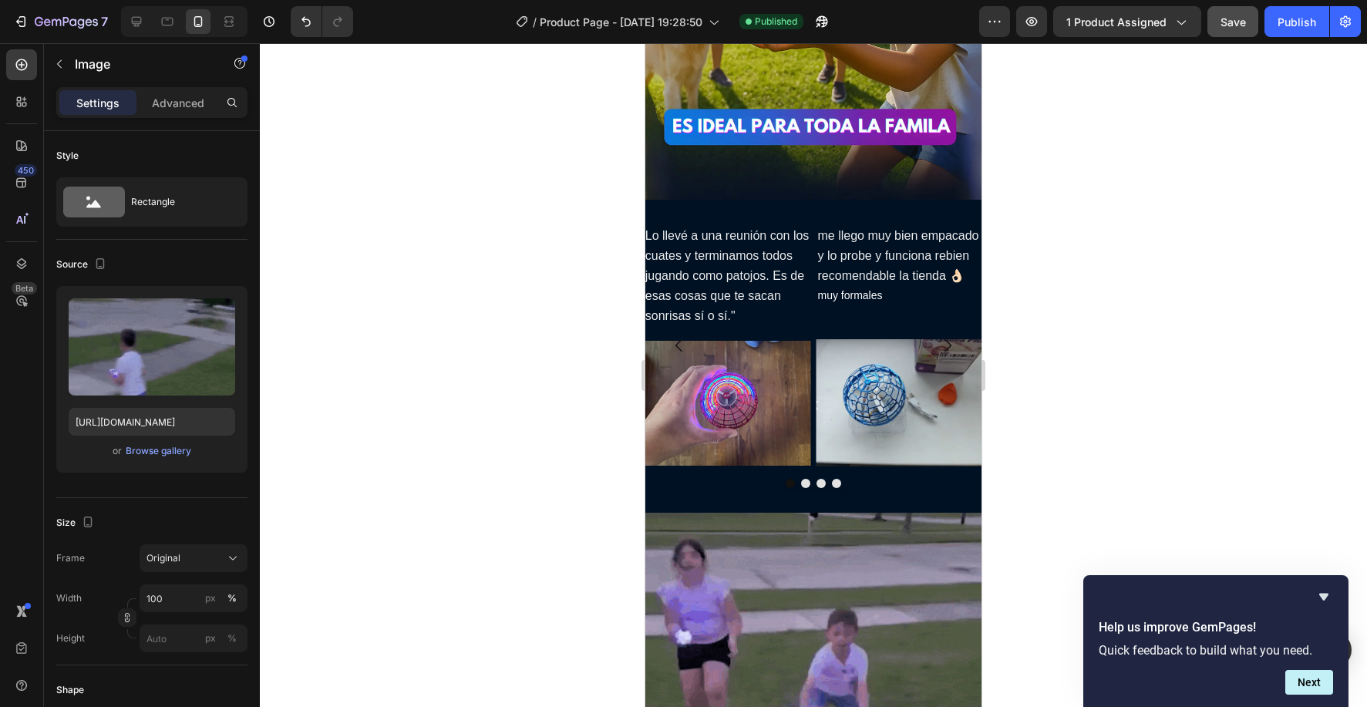
click at [824, 627] on img at bounding box center [813, 681] width 336 height 336
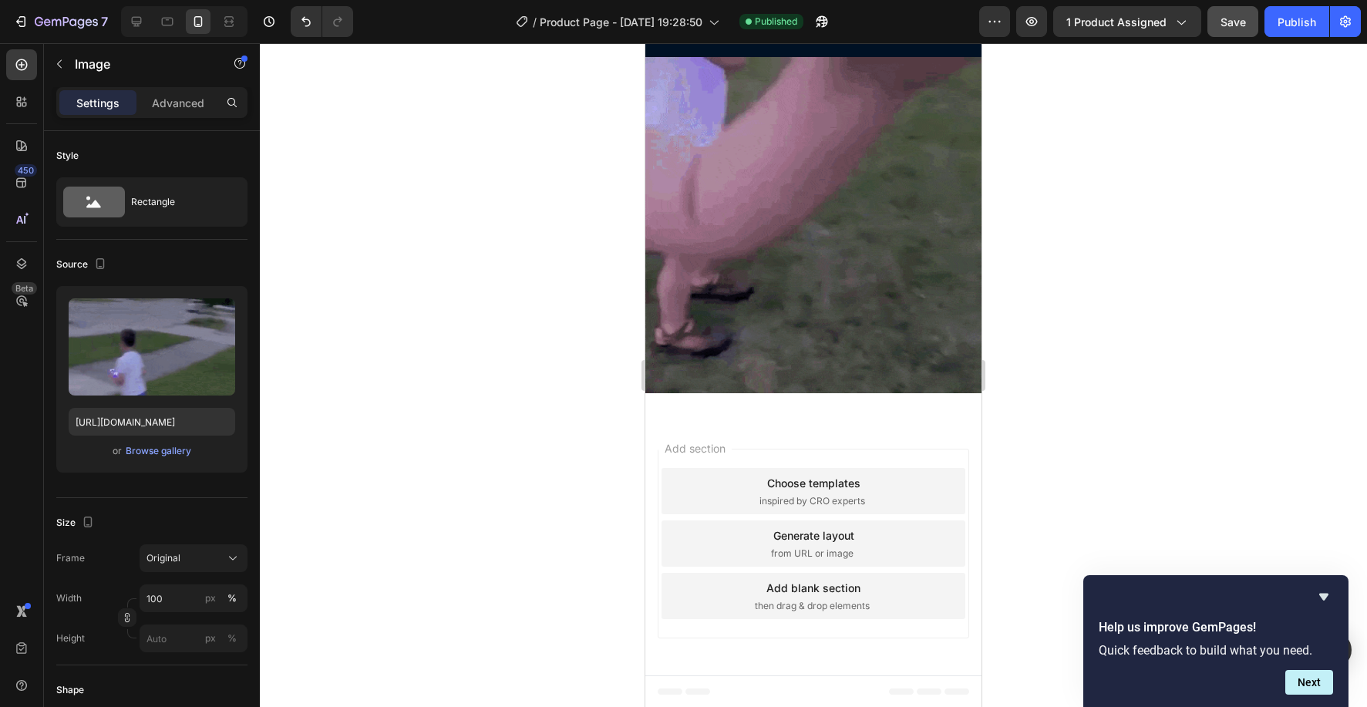
click at [813, 328] on img at bounding box center [813, 225] width 336 height 336
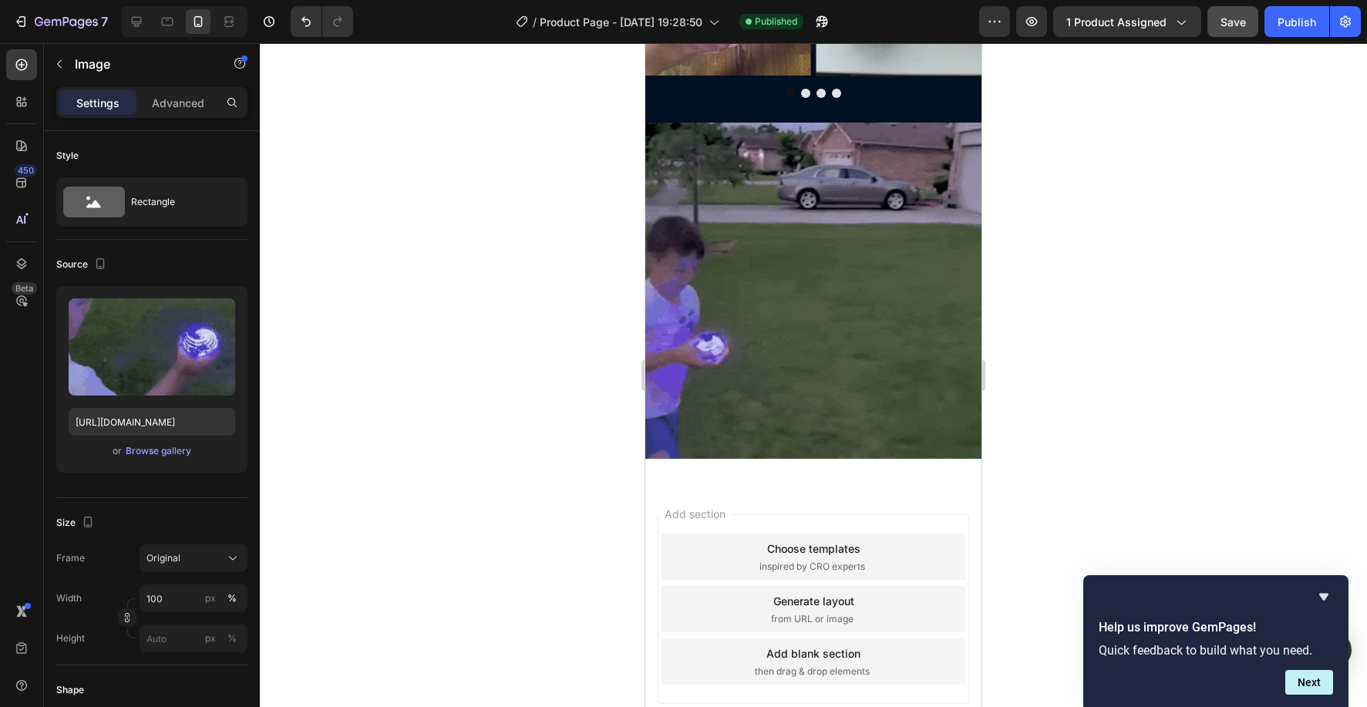
scroll to position [3553, 0]
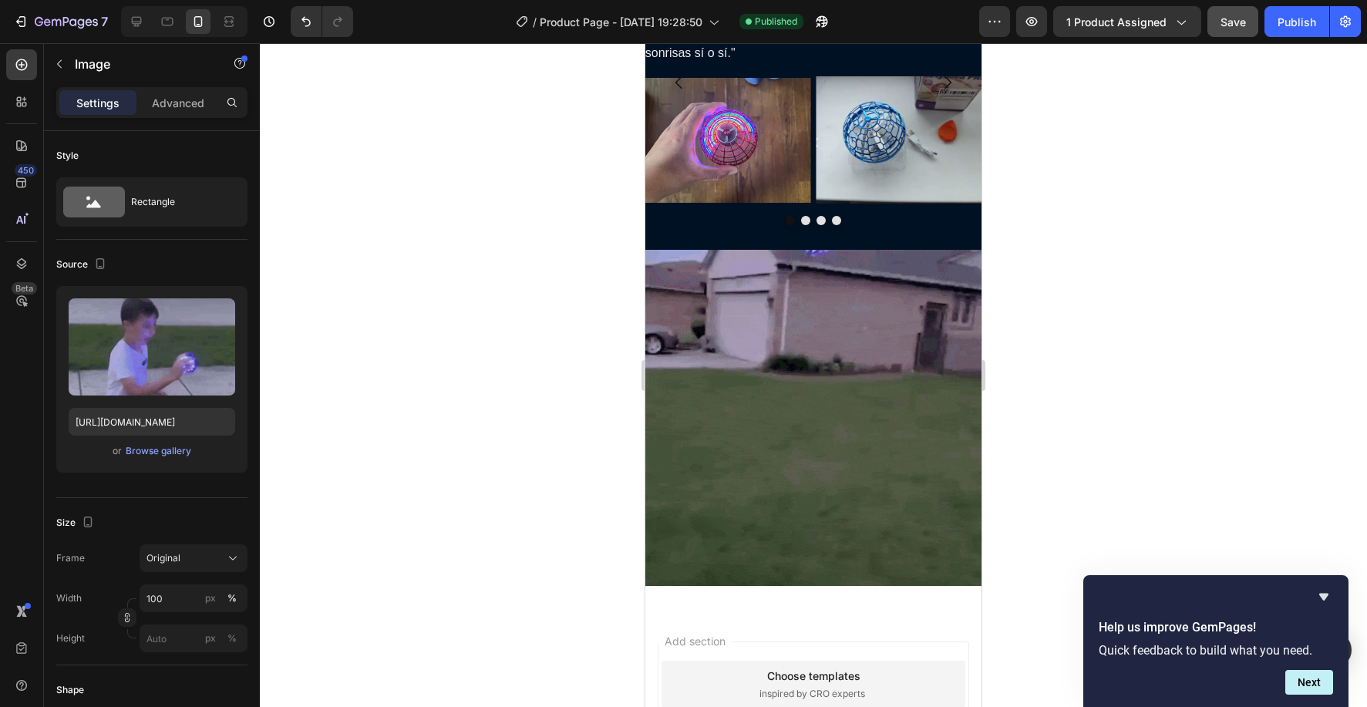
click at [813, 328] on img at bounding box center [813, 418] width 336 height 336
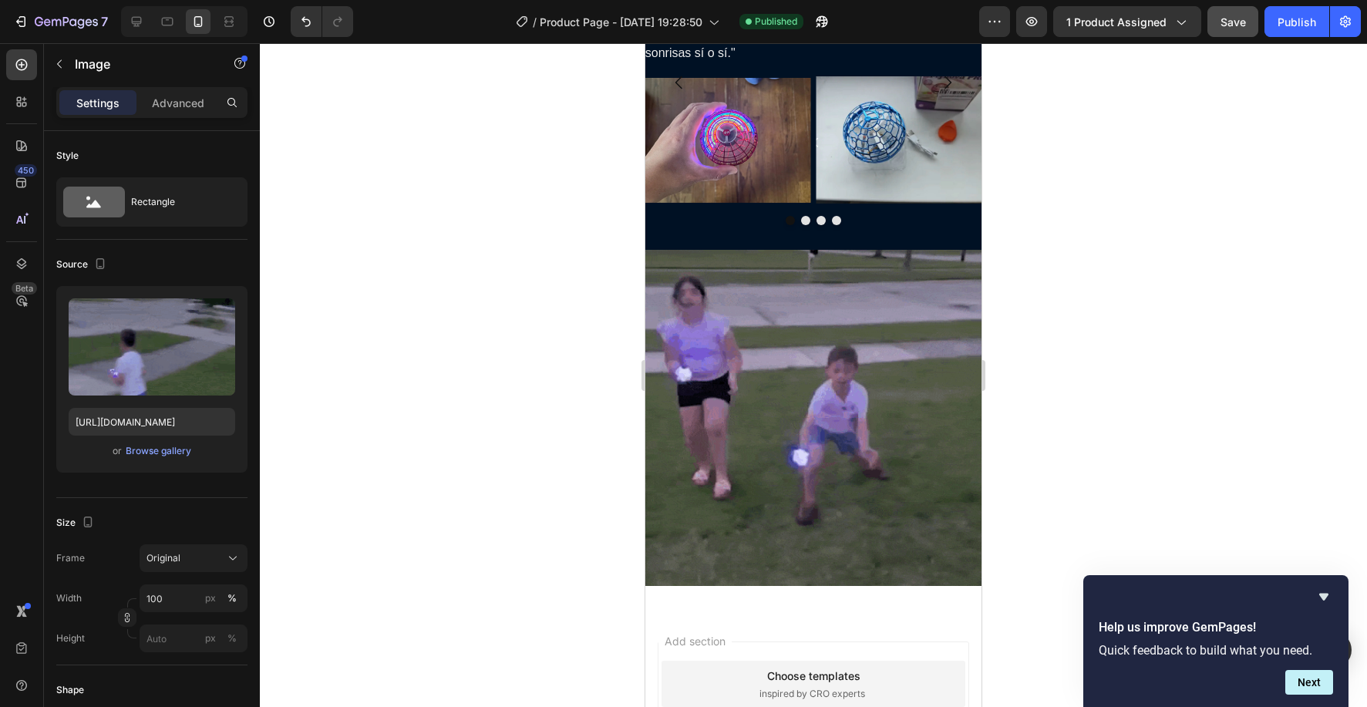
click at [719, 264] on img at bounding box center [813, 418] width 336 height 336
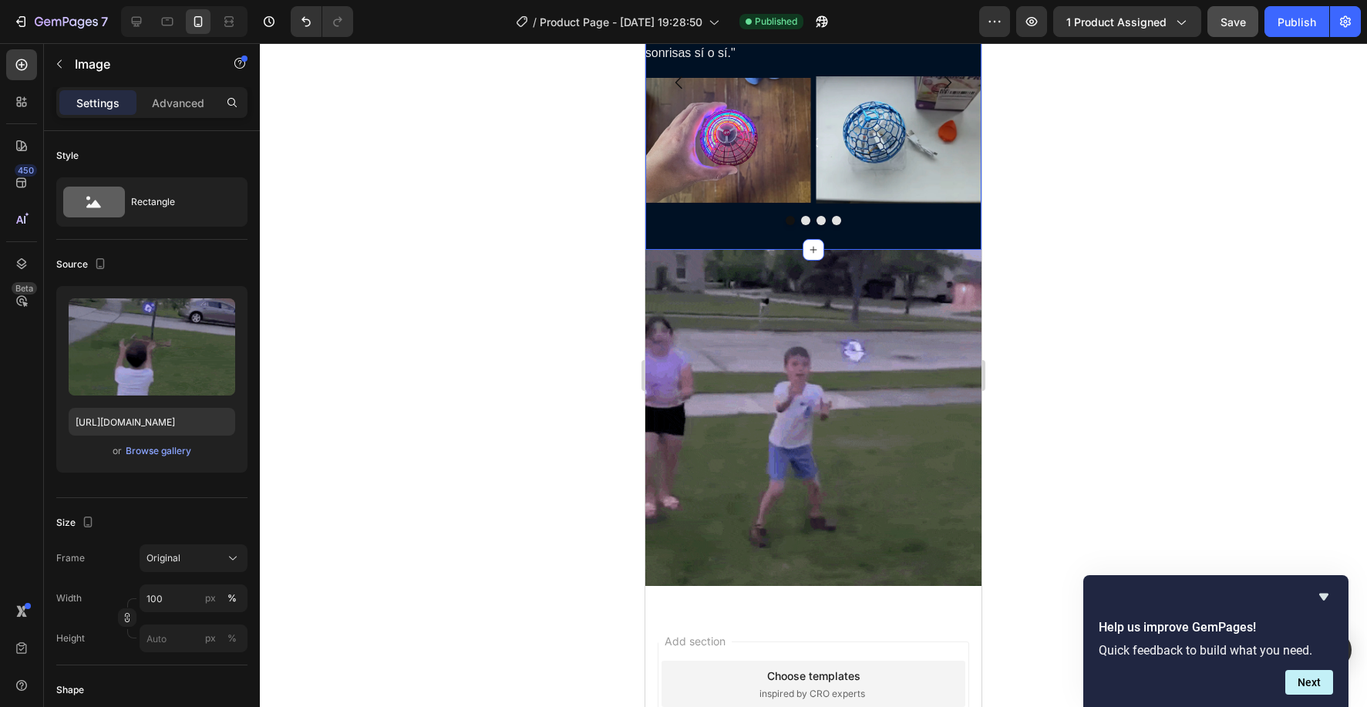
click at [728, 230] on div "me llego muy bien empacado y lo probe y funciona rebien recomendable la tienda …" at bounding box center [813, 94] width 336 height 314
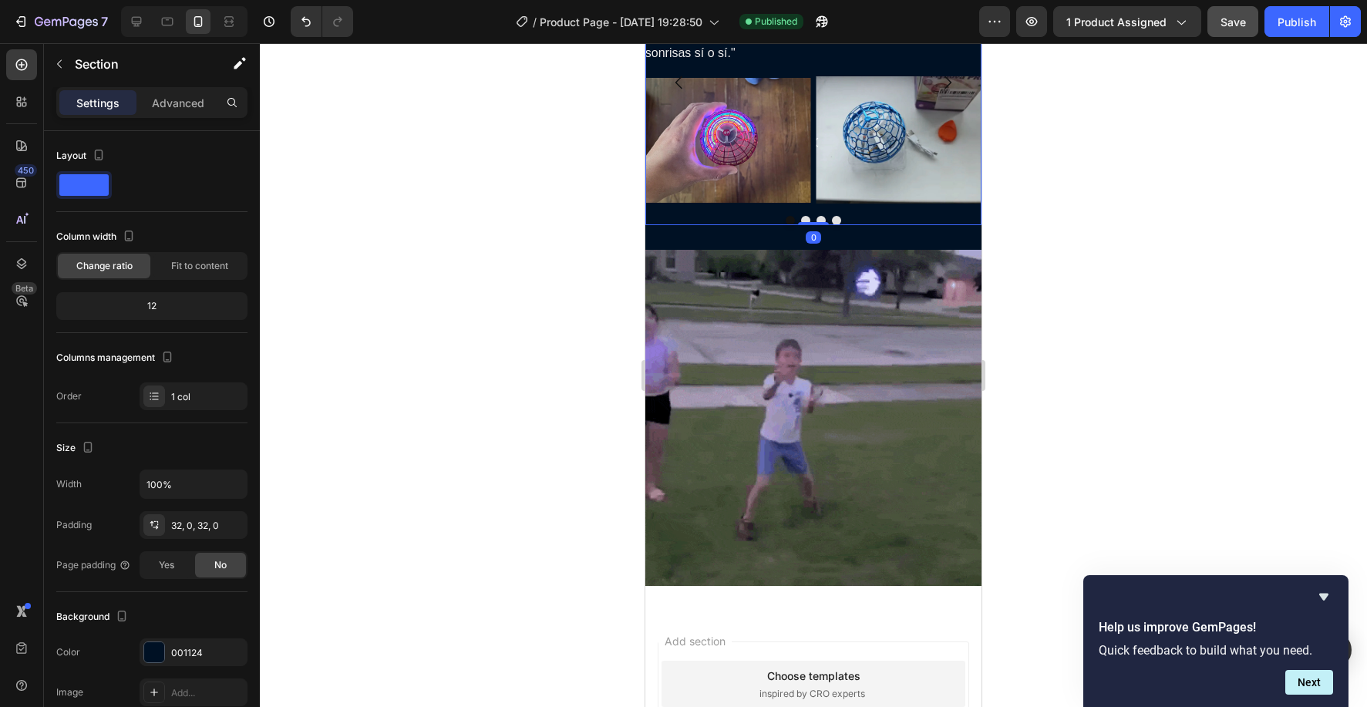
click at [722, 224] on div at bounding box center [813, 220] width 336 height 9
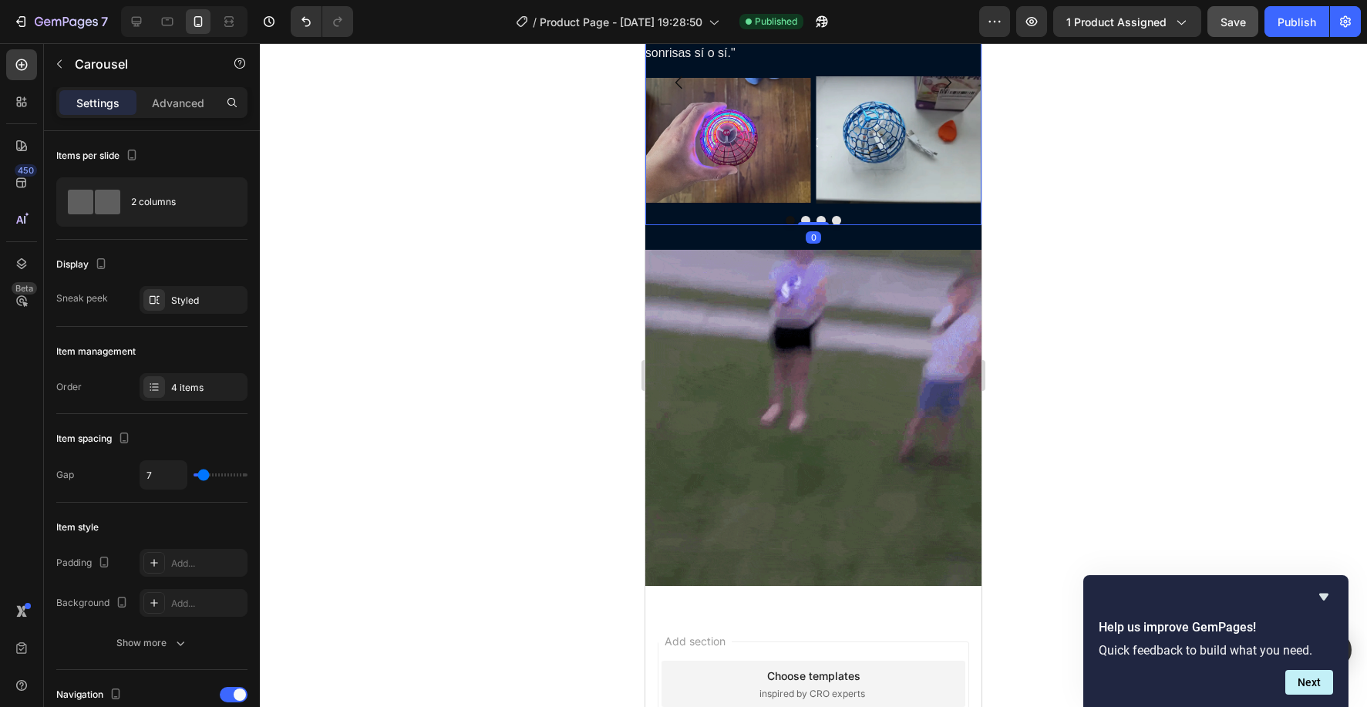
click at [1147, 593] on div at bounding box center [1215, 596] width 234 height 18
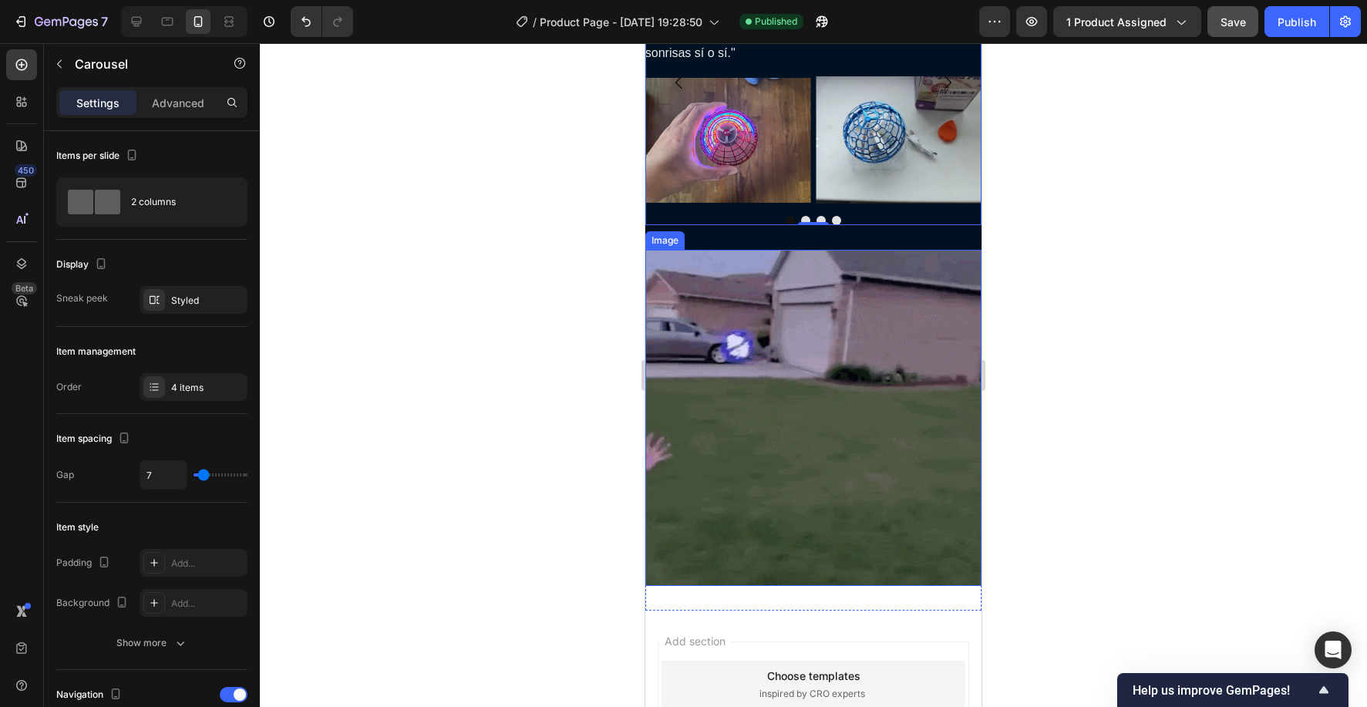
scroll to position [3561, 0]
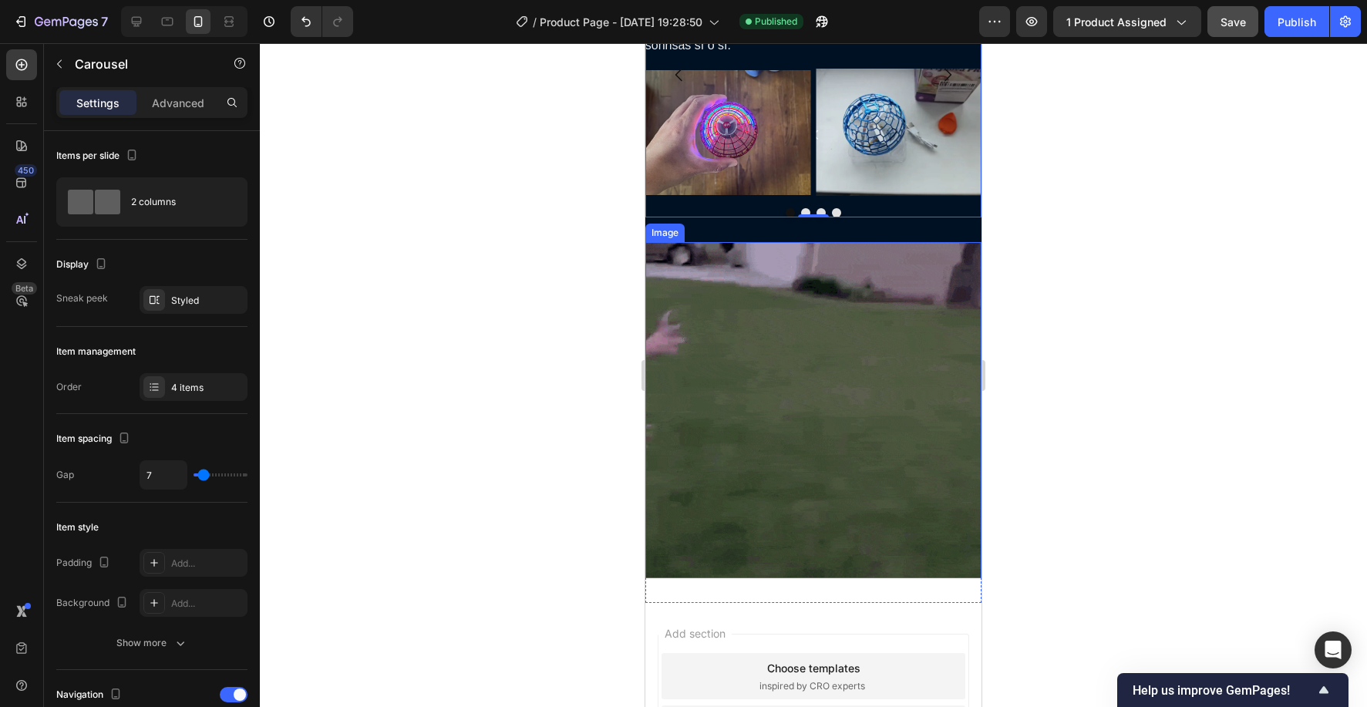
click at [832, 486] on img at bounding box center [813, 410] width 336 height 336
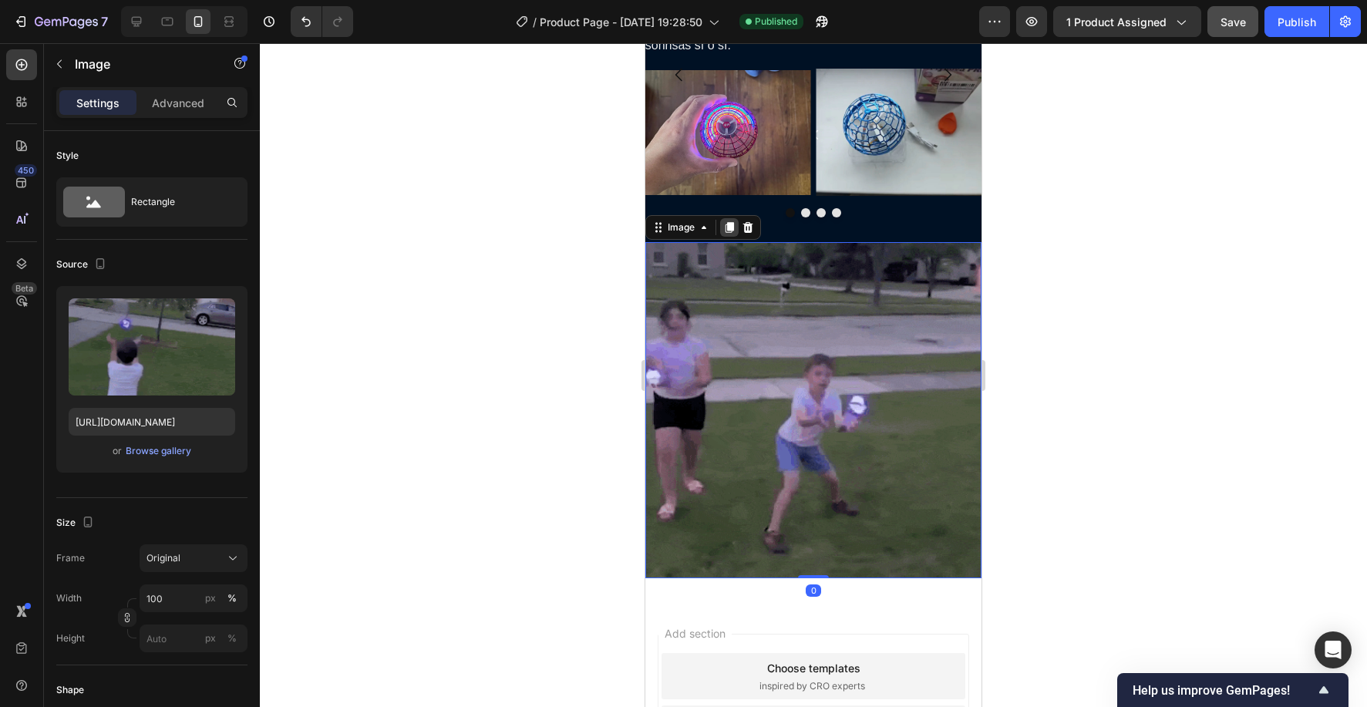
click at [731, 229] on icon at bounding box center [729, 228] width 8 height 11
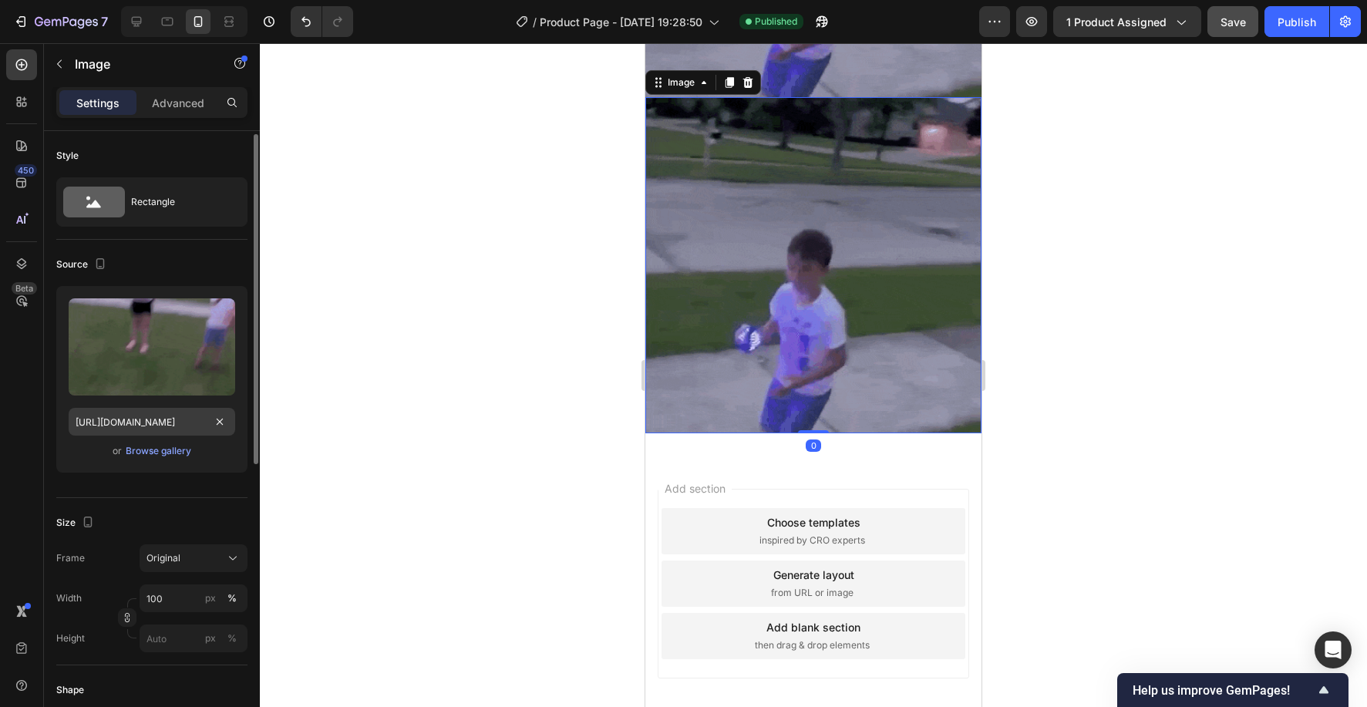
scroll to position [2, 0]
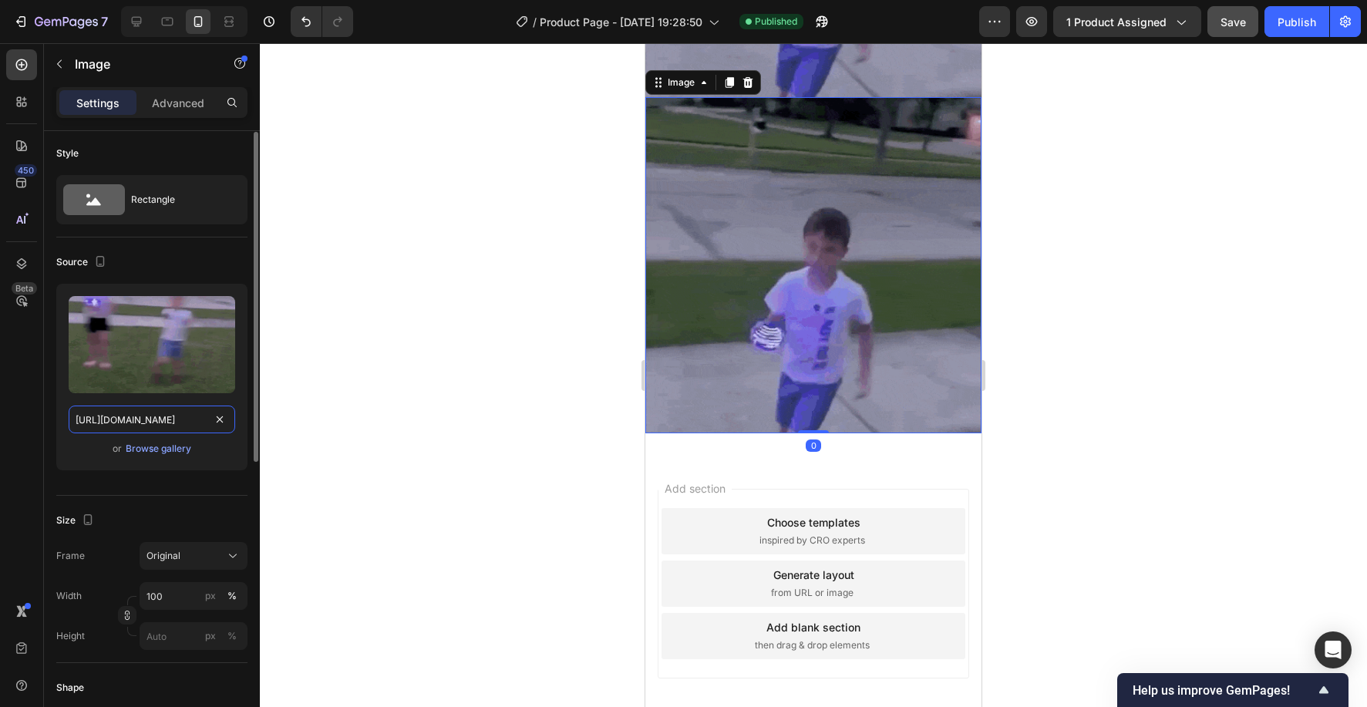
click at [136, 420] on input "[URL][DOMAIN_NAME]" at bounding box center [152, 419] width 166 height 28
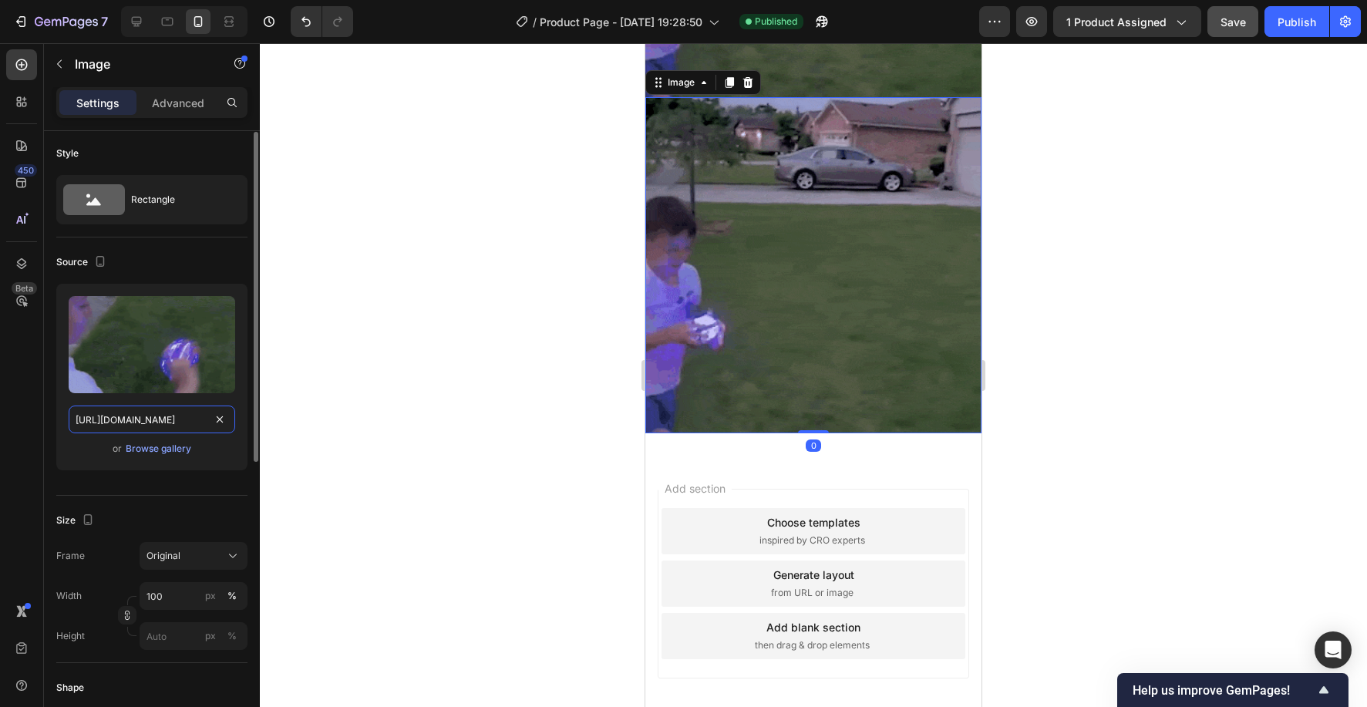
click at [136, 420] on input "[URL][DOMAIN_NAME]" at bounding box center [152, 419] width 166 height 28
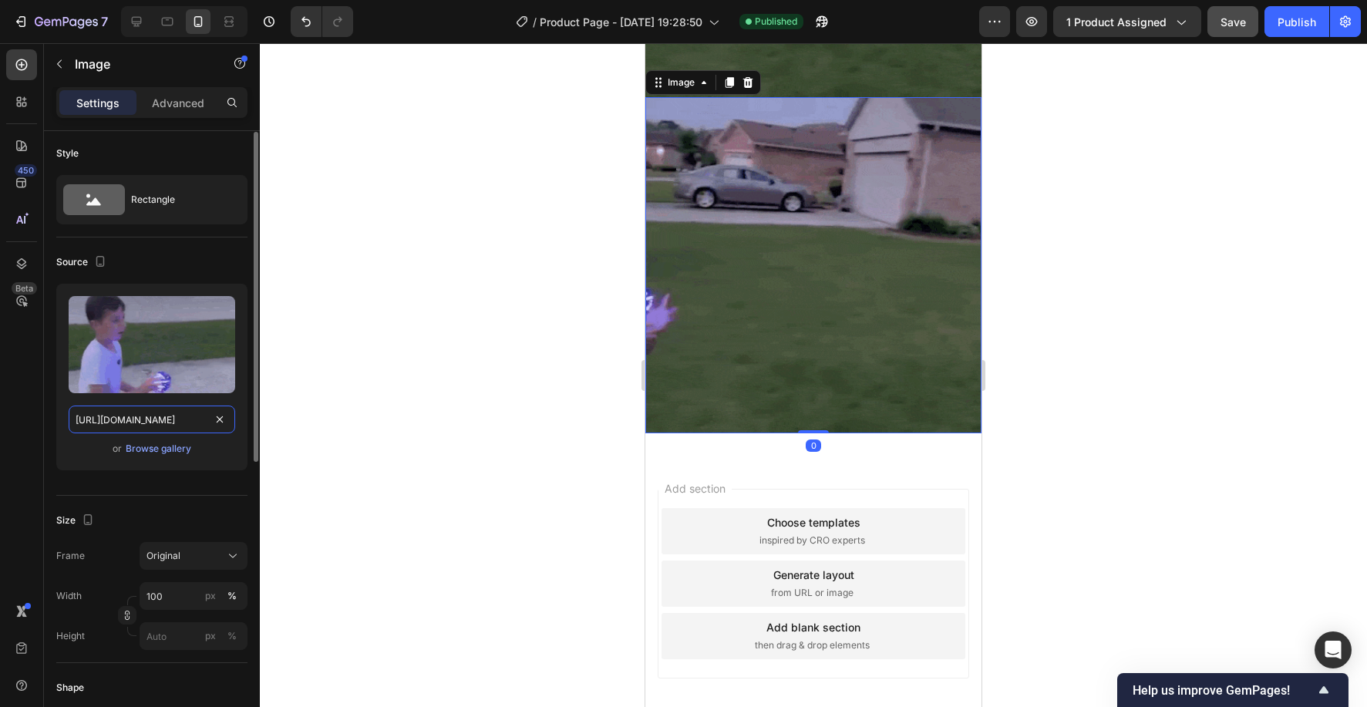
click at [136, 420] on input "[URL][DOMAIN_NAME]" at bounding box center [152, 419] width 166 height 28
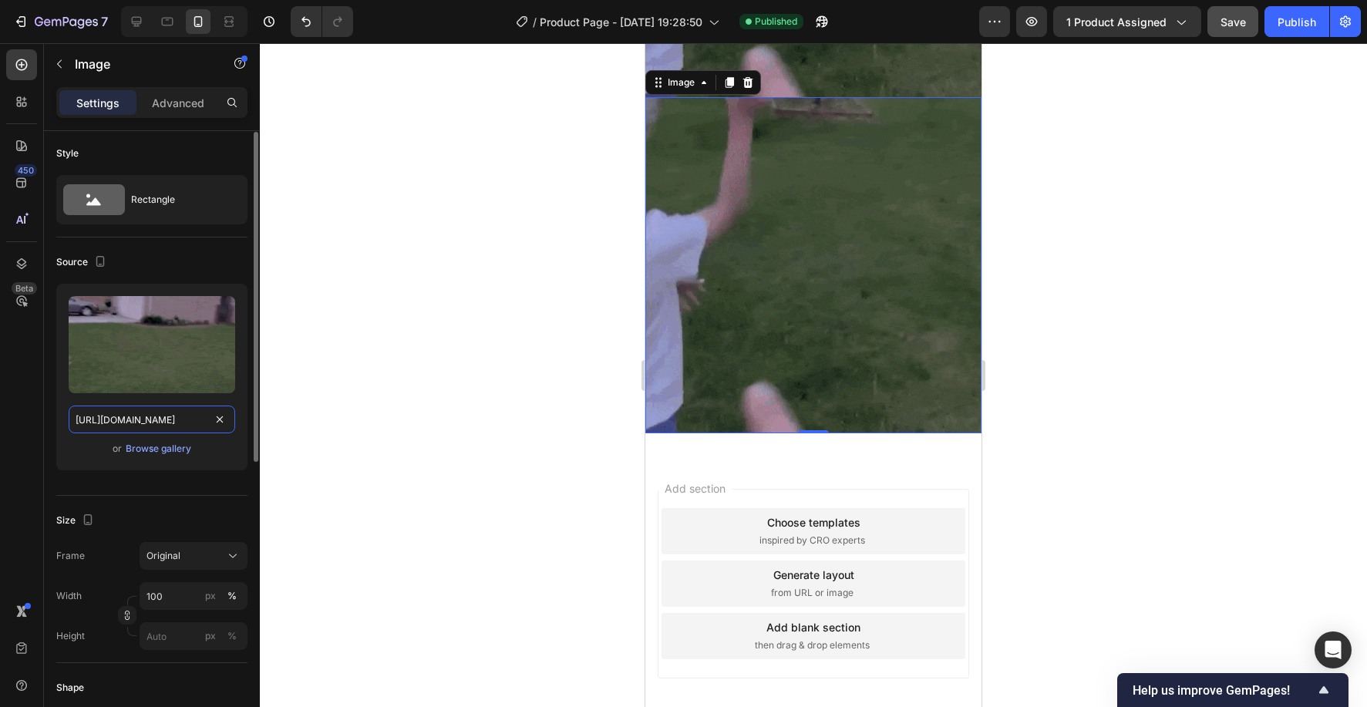
paste input "ascccc.png?v=1759110962"
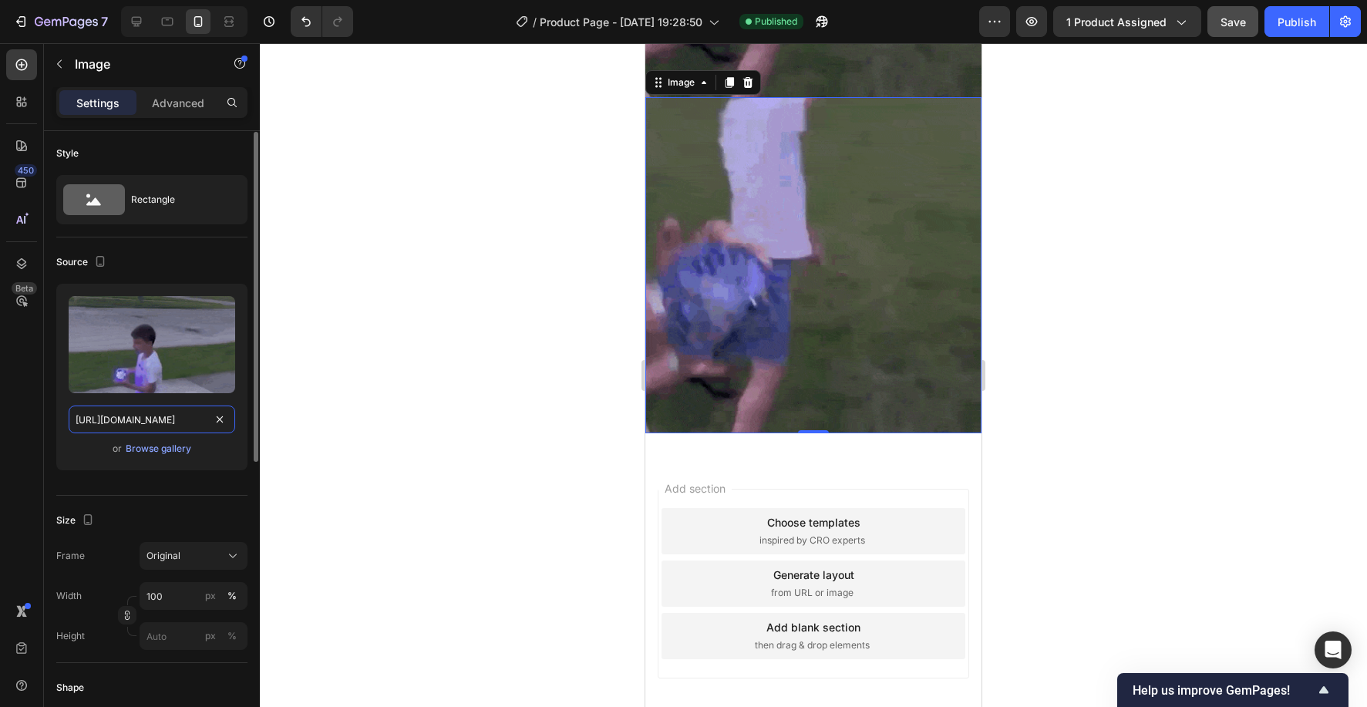
type input "[URL][DOMAIN_NAME]"
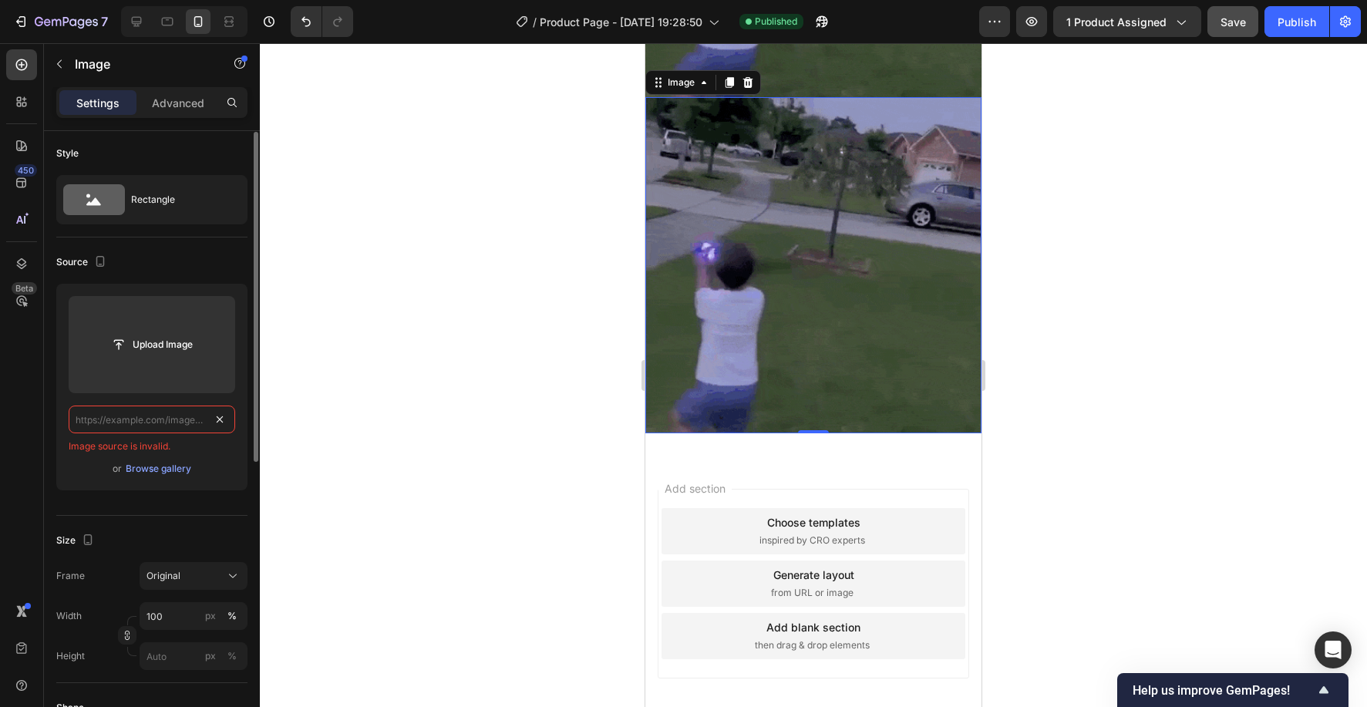
scroll to position [0, 0]
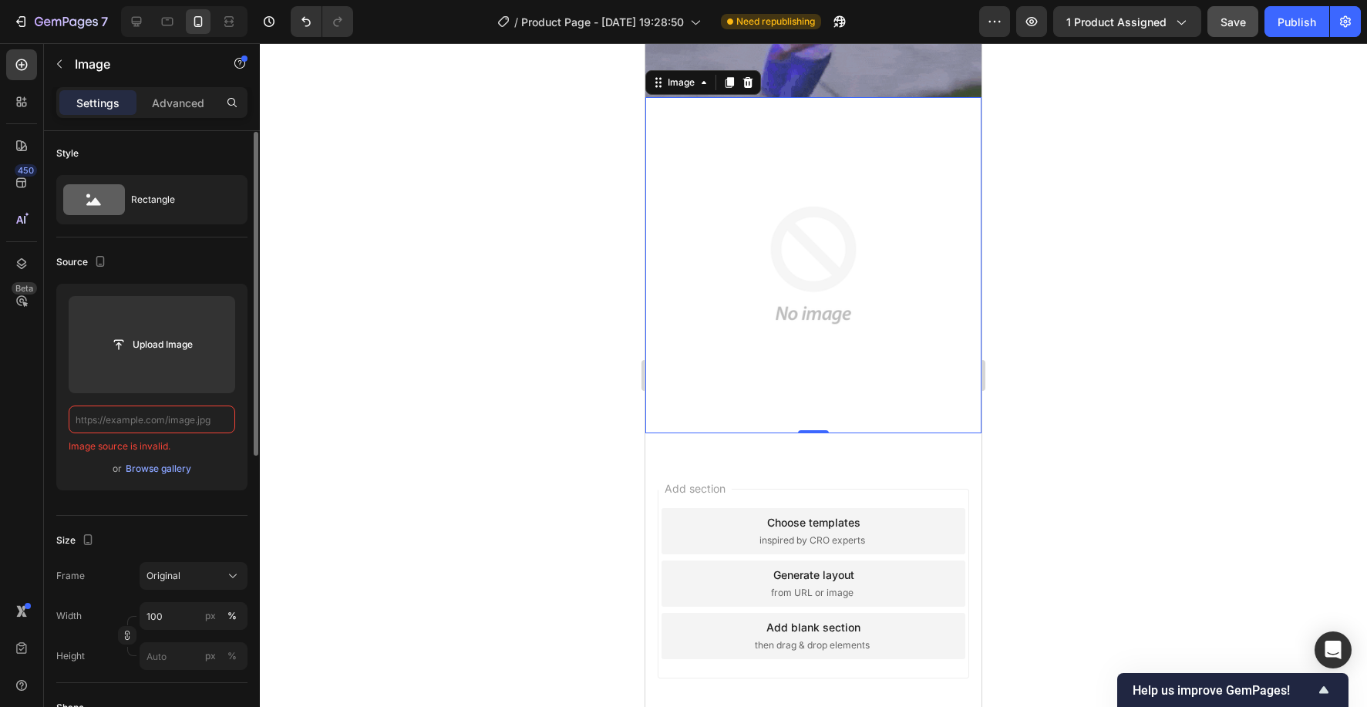
paste input "[URL][DOMAIN_NAME]"
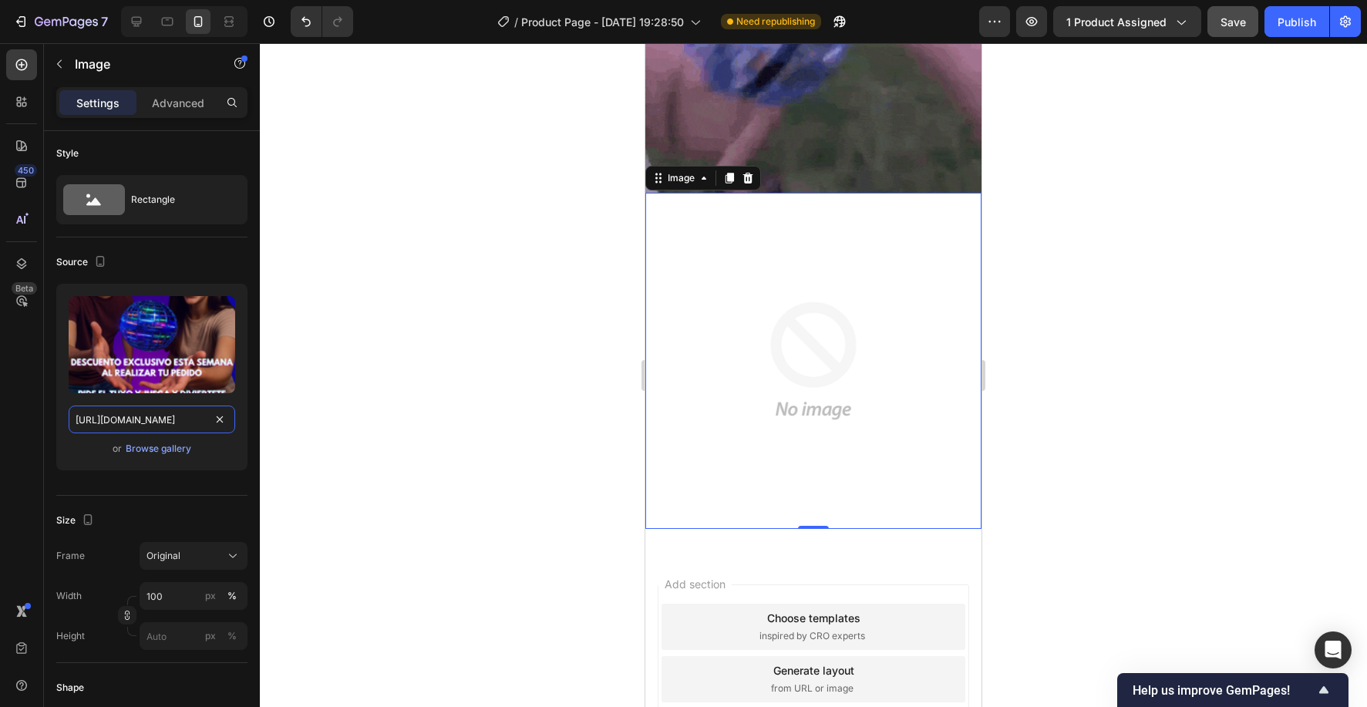
scroll to position [3935, 0]
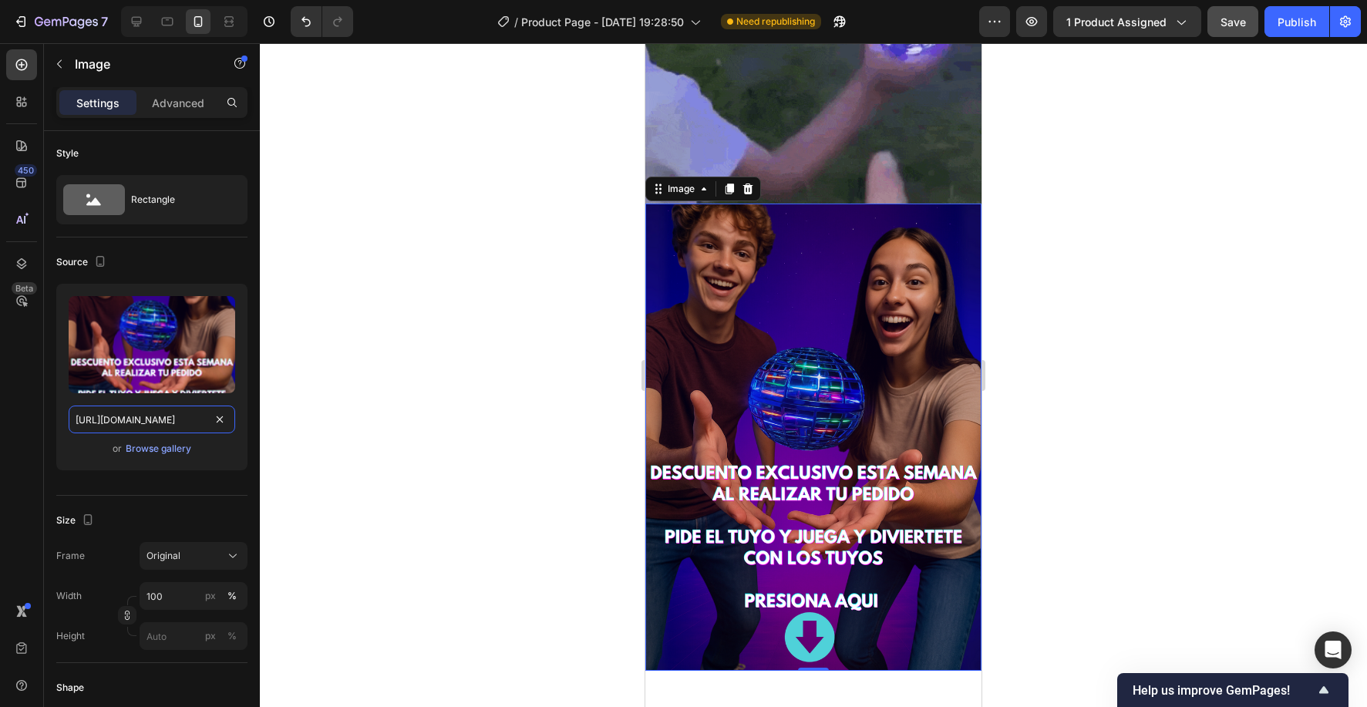
type input "[URL][DOMAIN_NAME]"
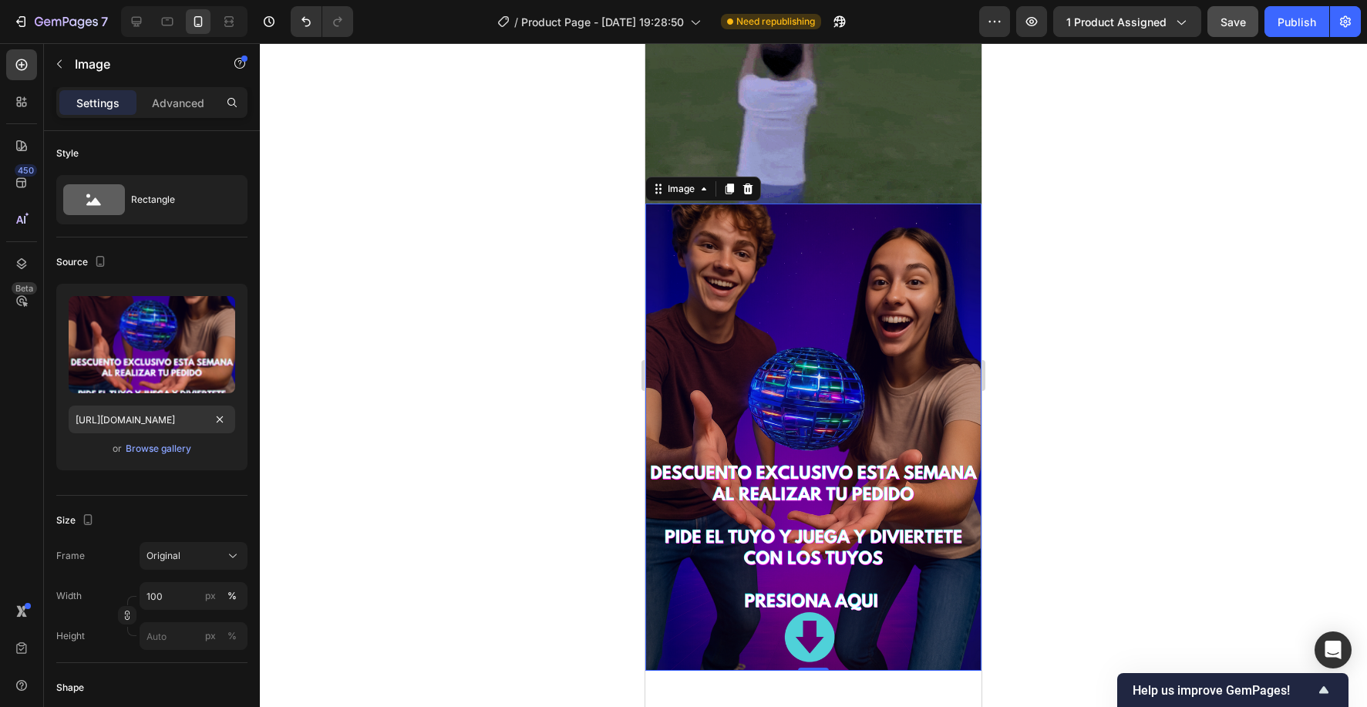
click at [1219, 416] on div at bounding box center [813, 375] width 1107 height 664
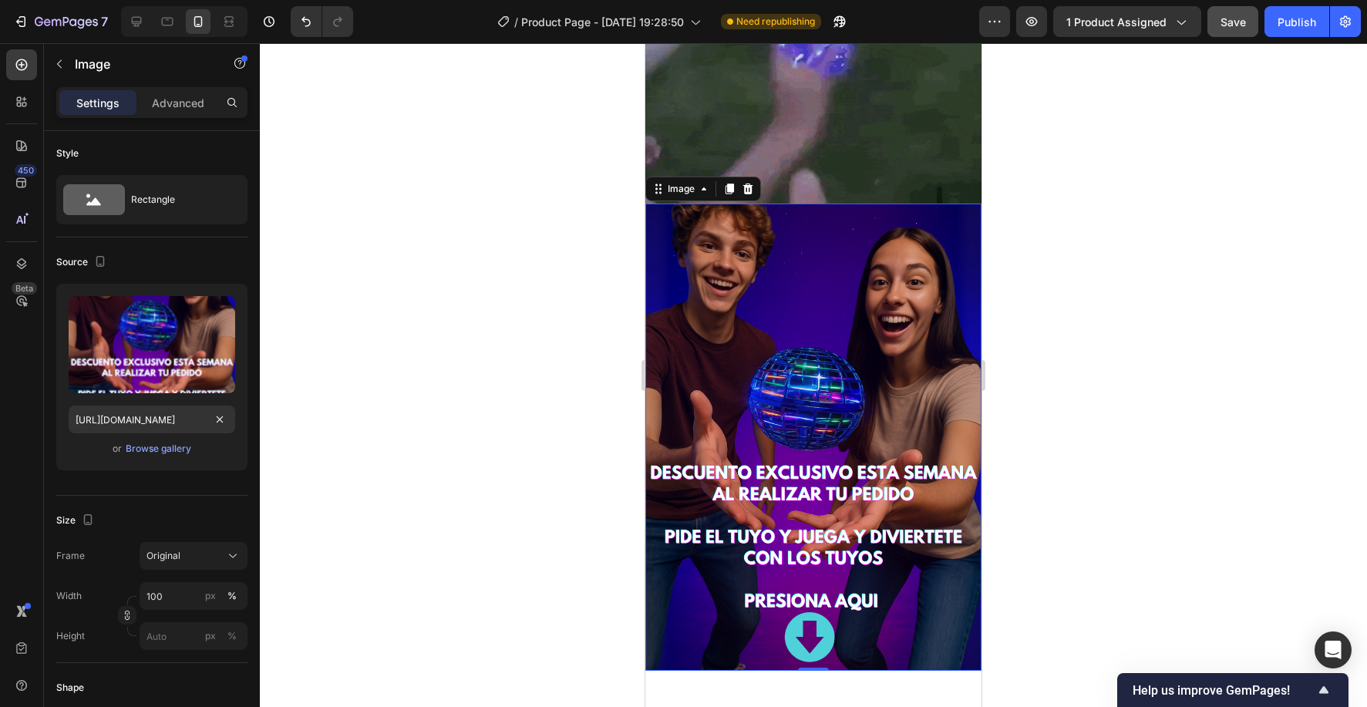
scroll to position [0, 0]
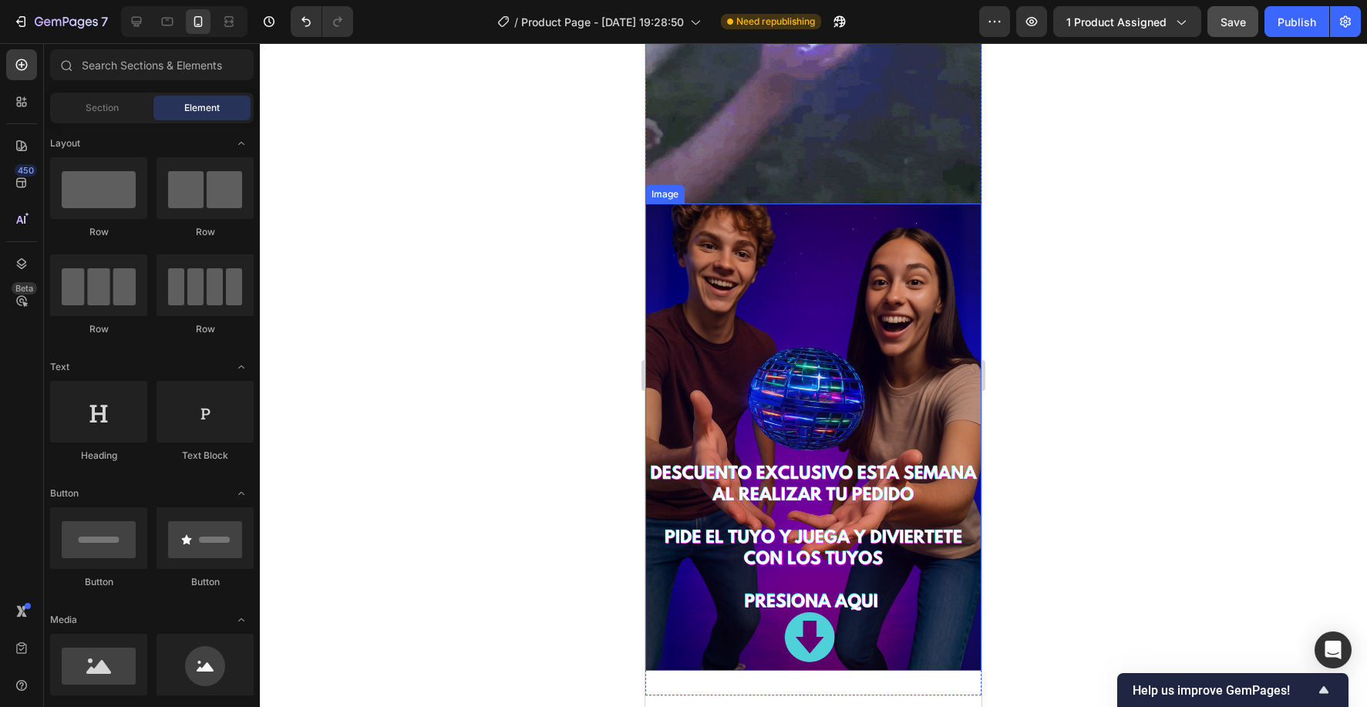
click at [748, 457] on img at bounding box center [813, 436] width 336 height 467
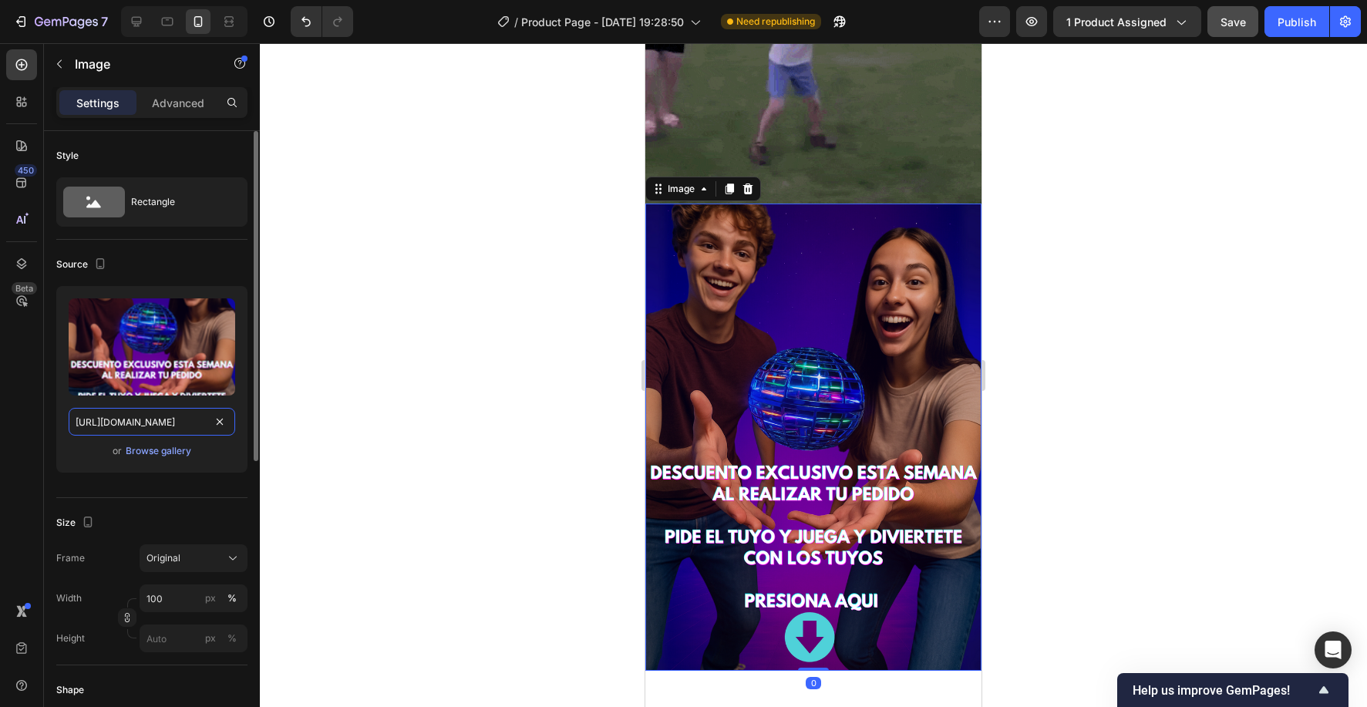
click at [124, 418] on input "[URL][DOMAIN_NAME]" at bounding box center [152, 422] width 166 height 28
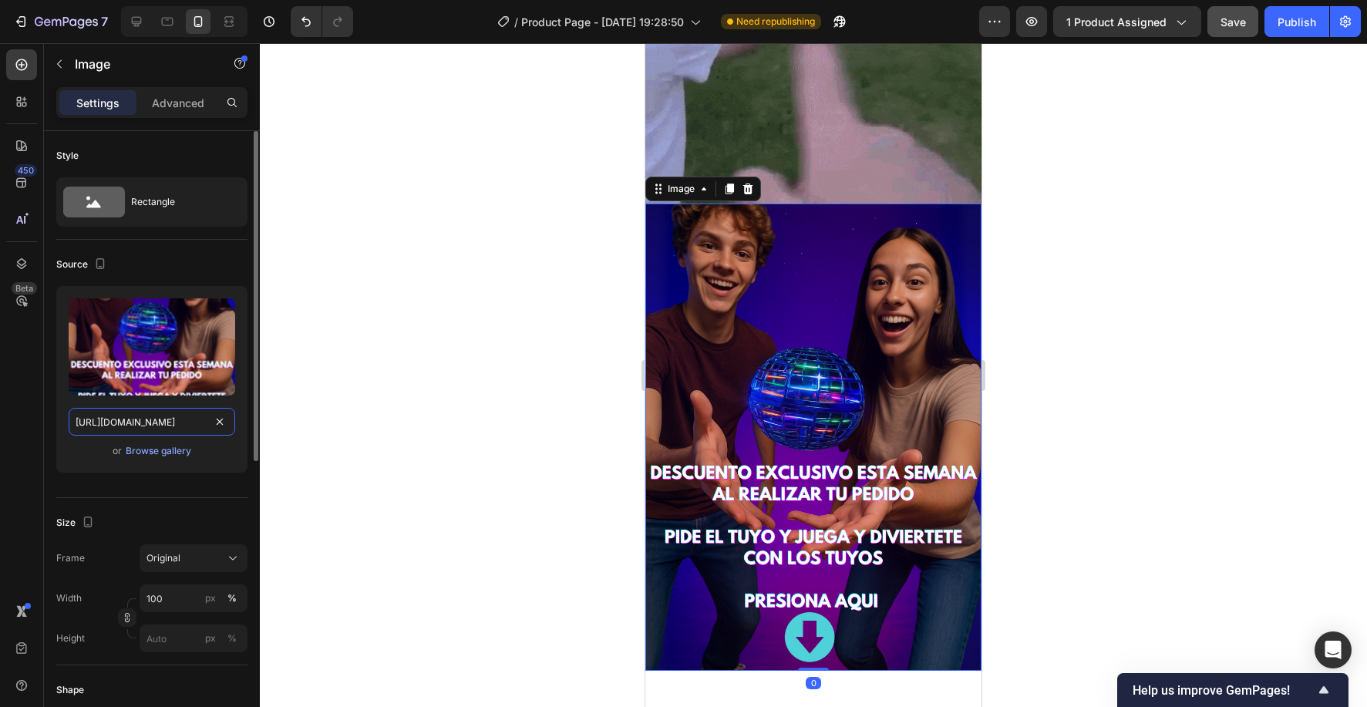
click at [124, 418] on input "[URL][DOMAIN_NAME]" at bounding box center [152, 422] width 166 height 28
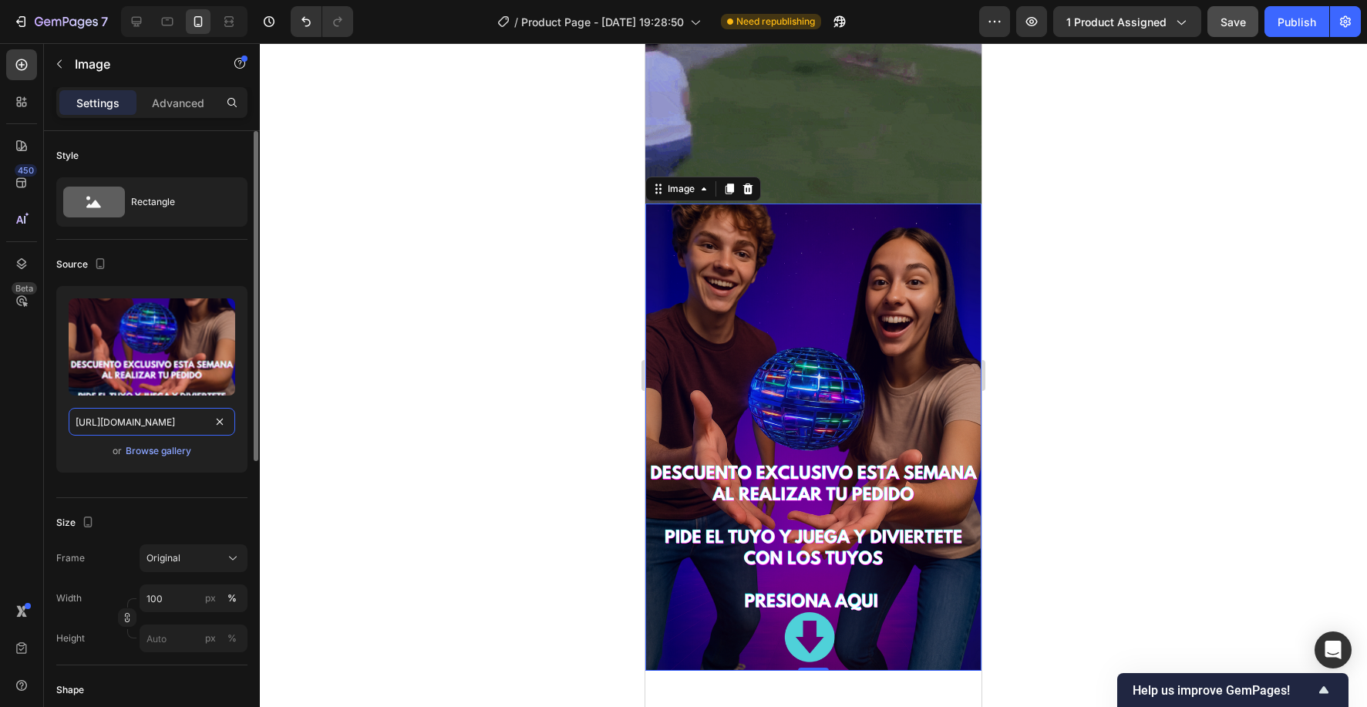
paste input "ultima.webp?v=1759111114"
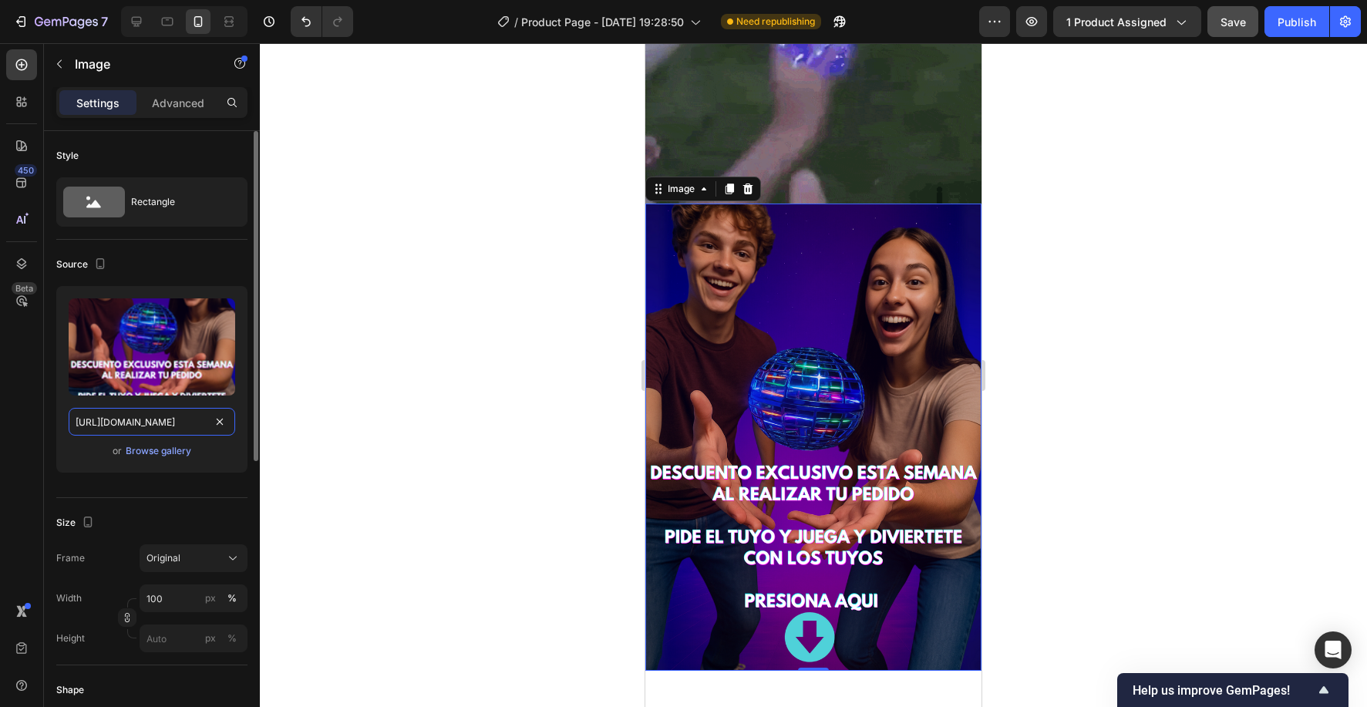
type input "[URL][DOMAIN_NAME]"
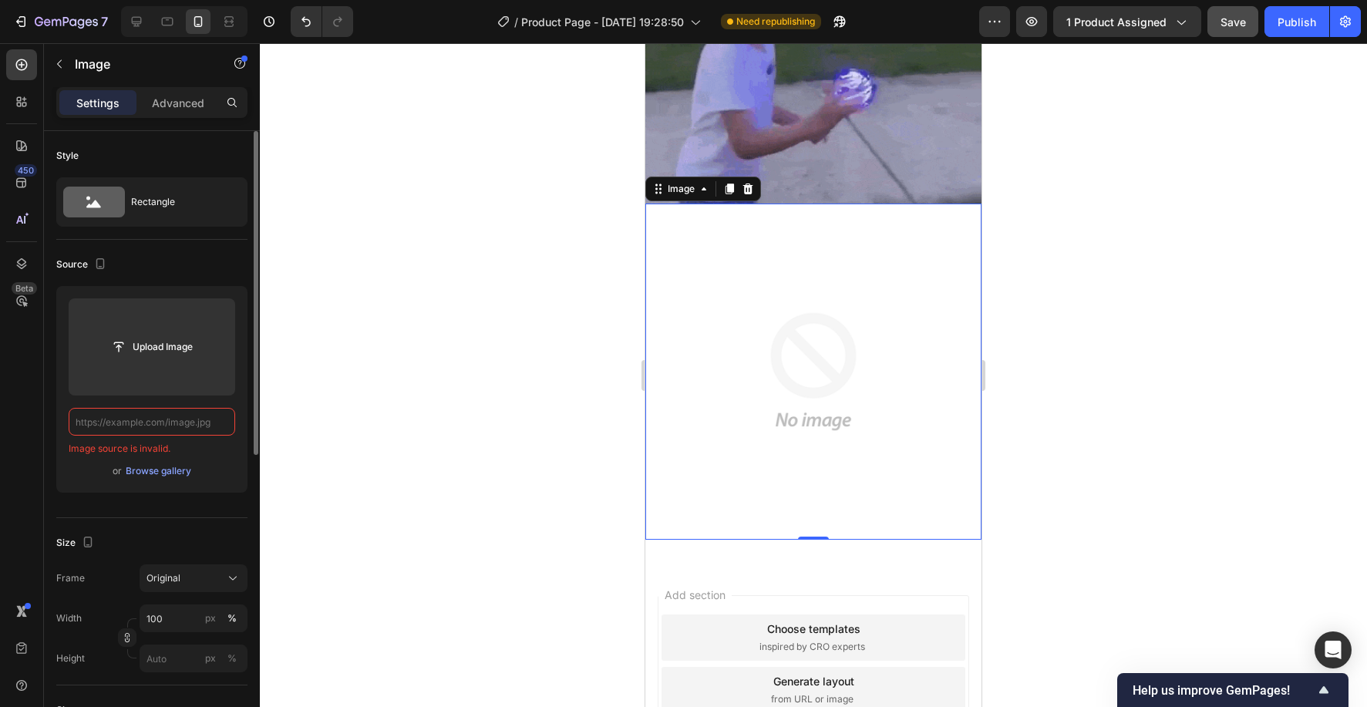
paste input "[URL][DOMAIN_NAME]"
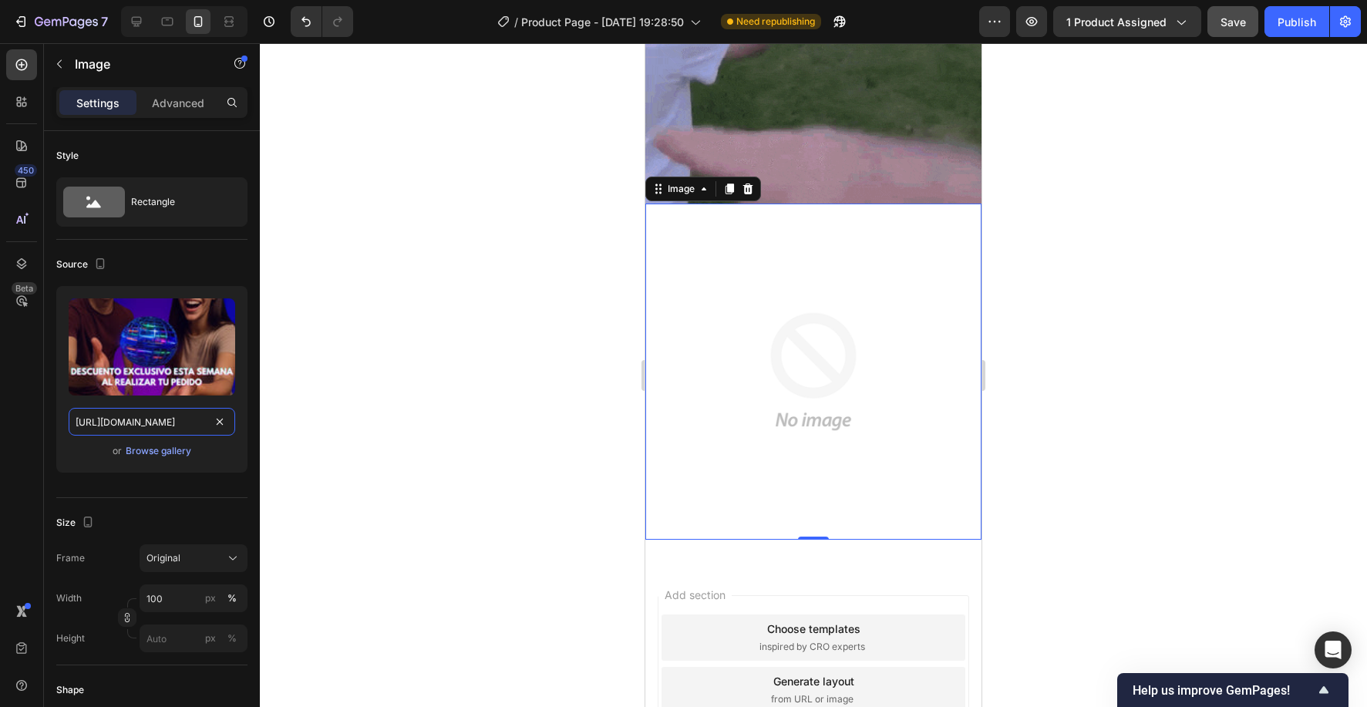
scroll to position [0, 228]
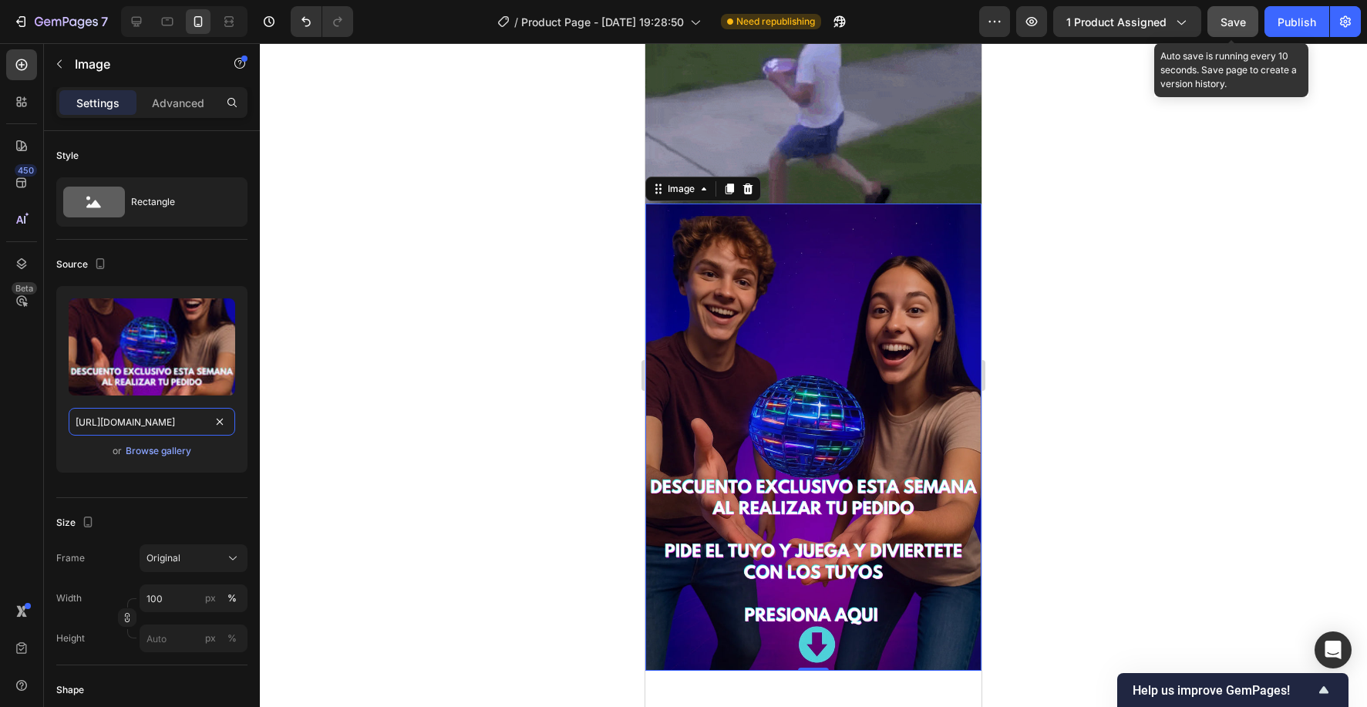
type input "[URL][DOMAIN_NAME]"
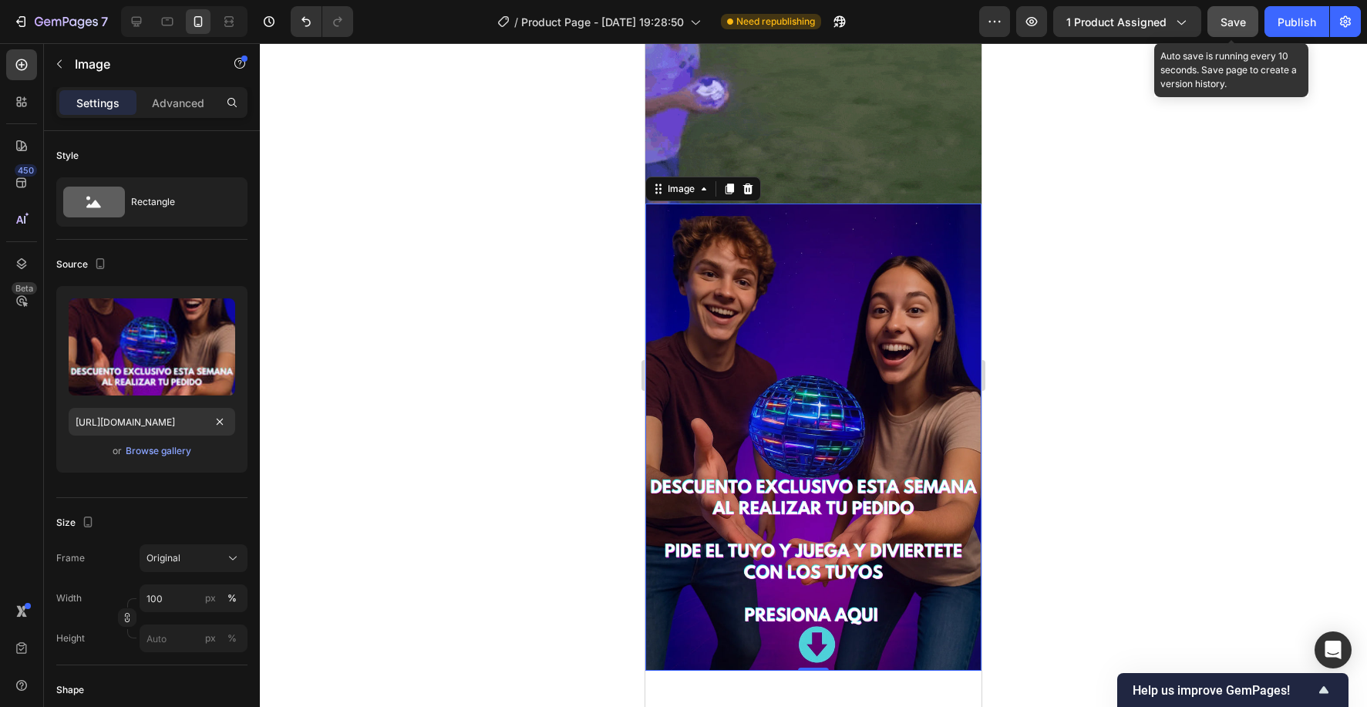
click at [1226, 15] on span "Save" at bounding box center [1232, 21] width 25 height 13
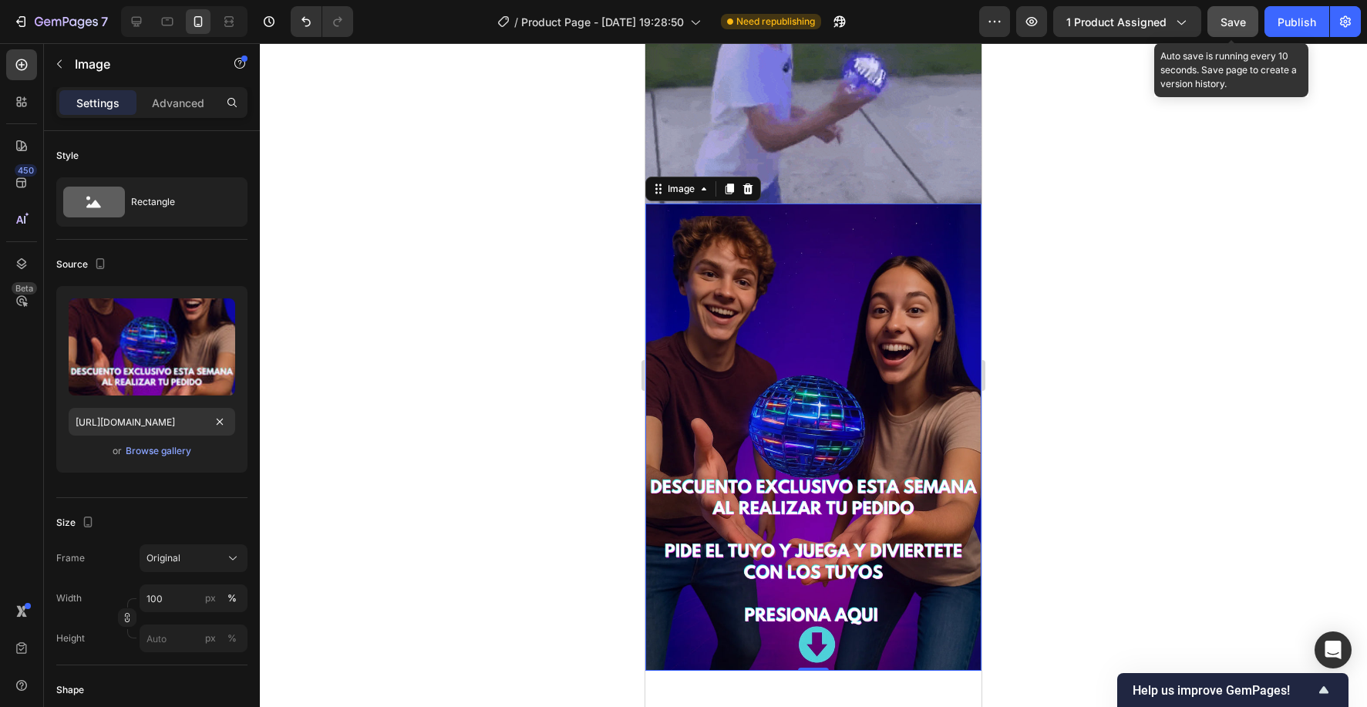
scroll to position [0, 0]
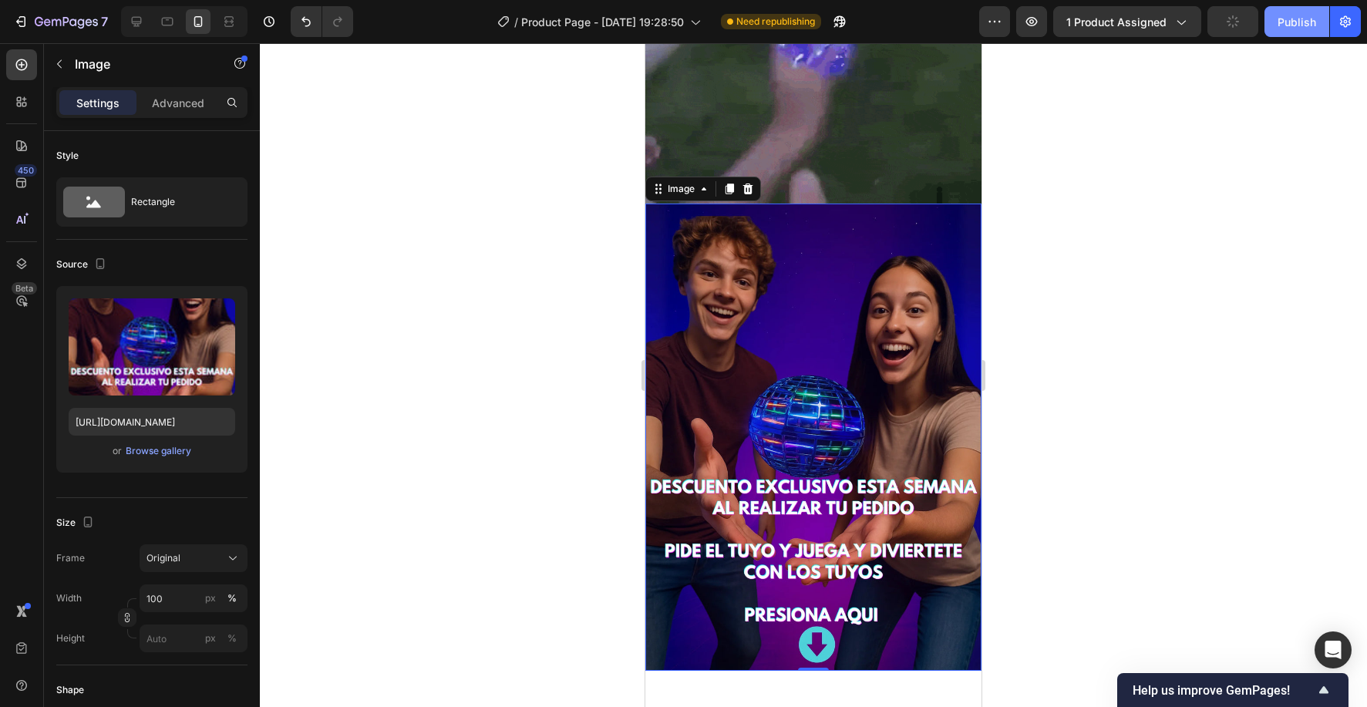
click at [1283, 29] on div "Publish" at bounding box center [1296, 22] width 39 height 16
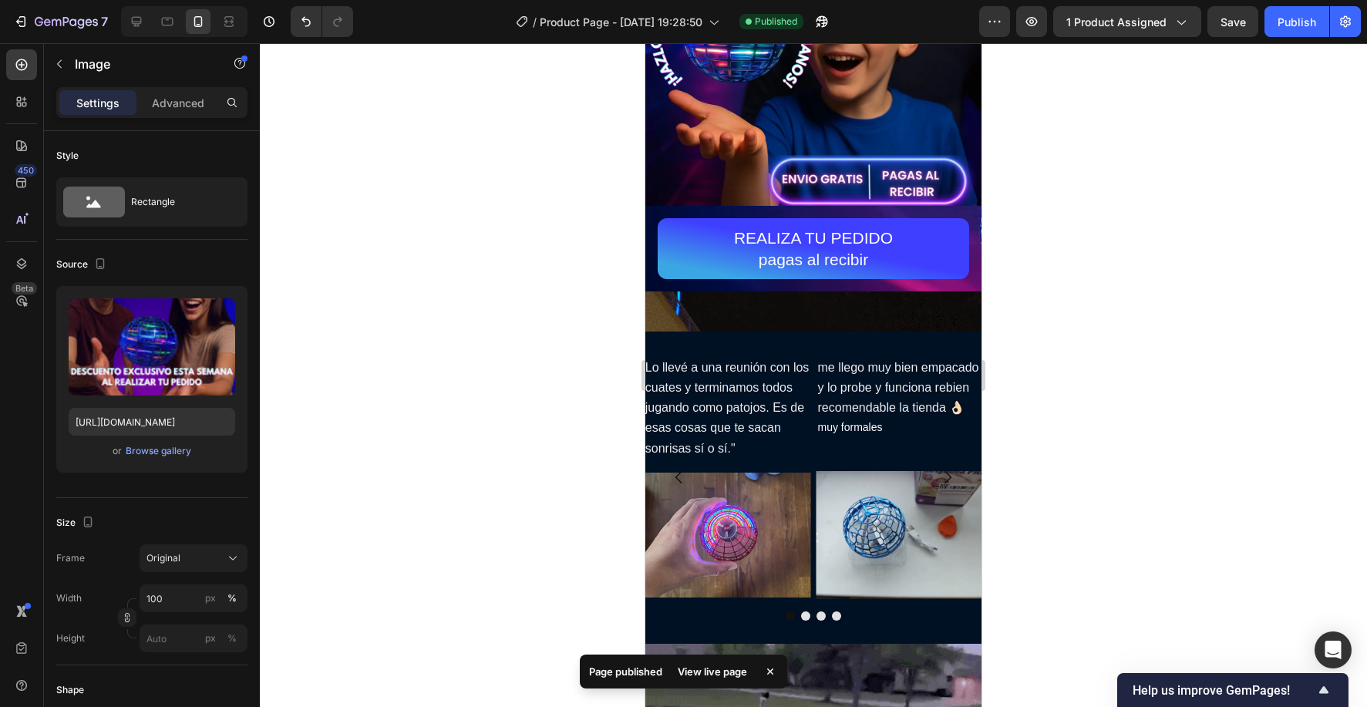
scroll to position [363, 0]
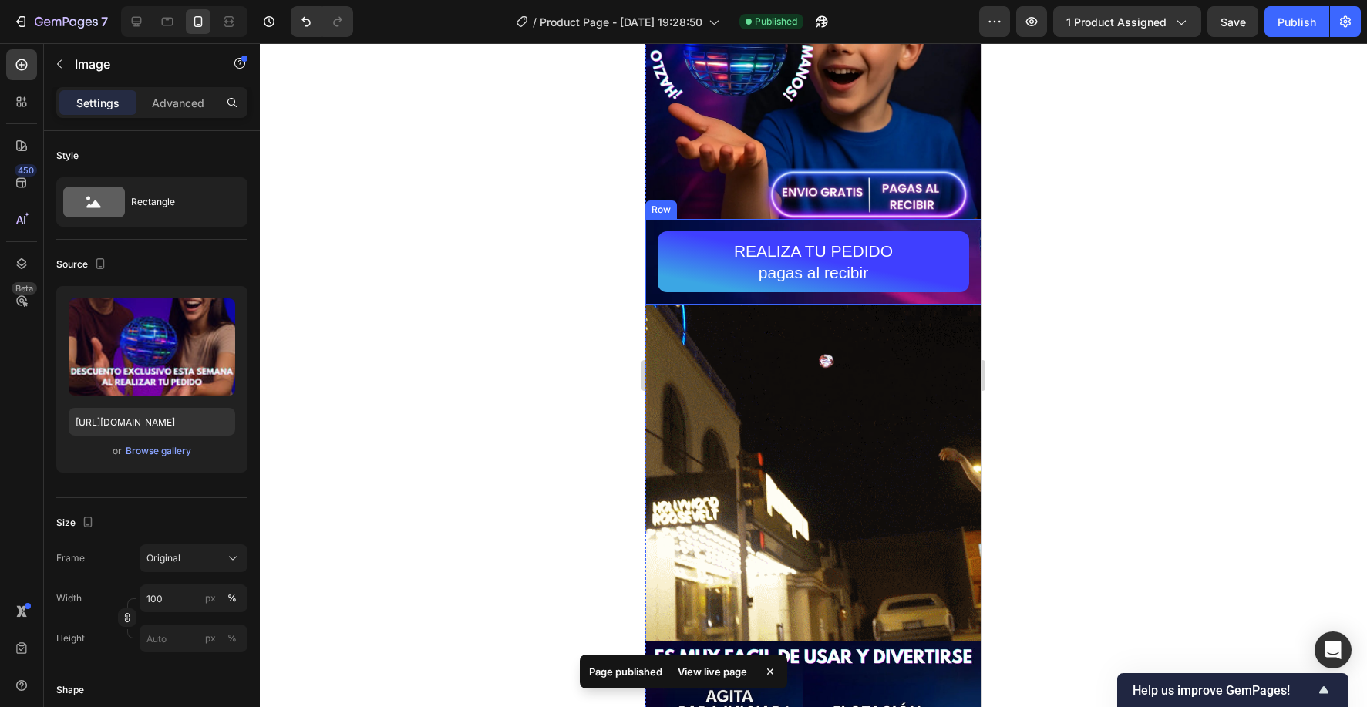
click at [653, 228] on div "REALIZA TU PEDIDO pagas al recibir Button Row" at bounding box center [813, 262] width 336 height 86
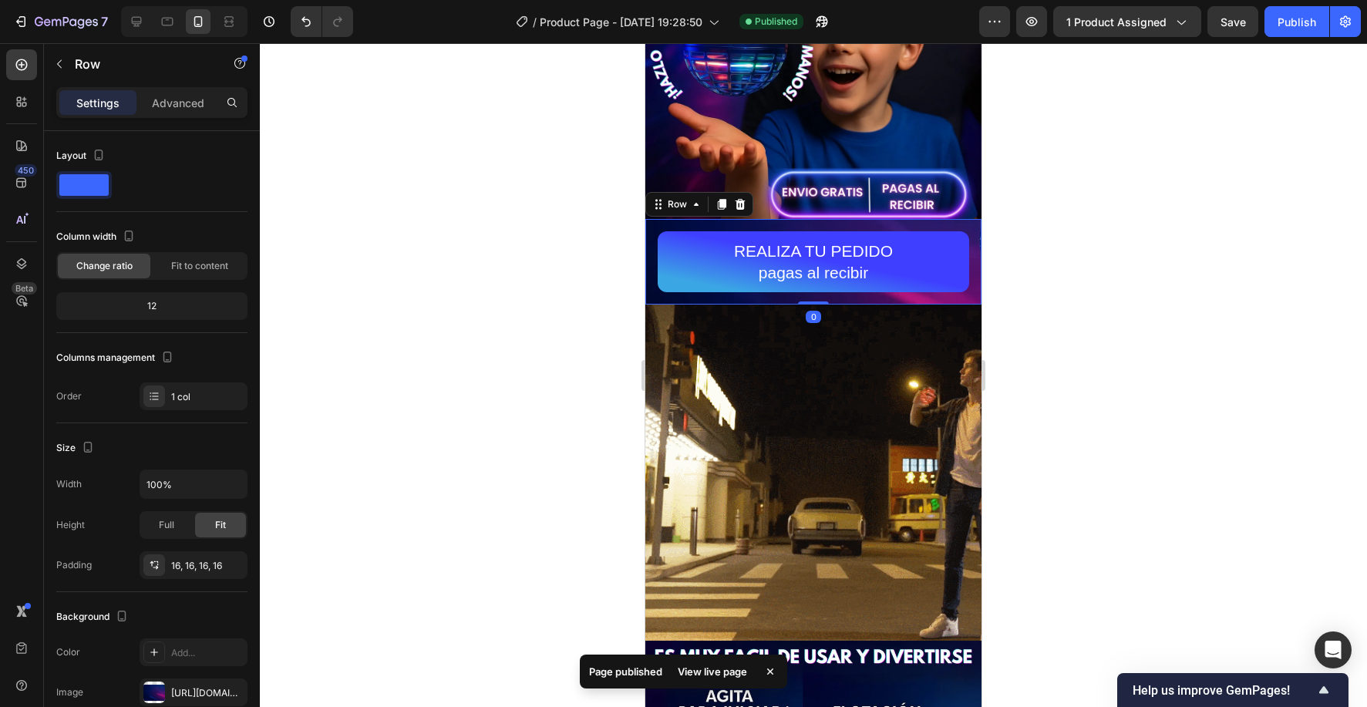
drag, startPoint x: 718, startPoint y: 207, endPoint x: 703, endPoint y: 226, distance: 24.1
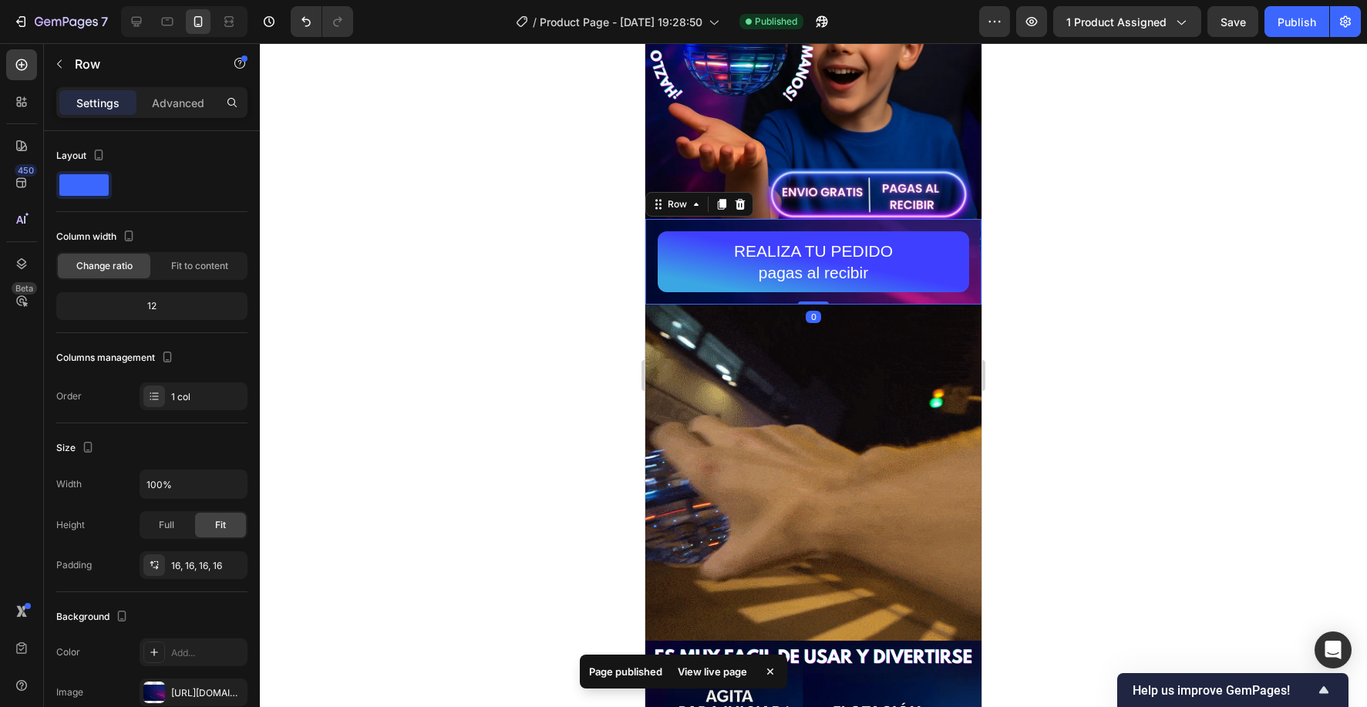
click at [718, 207] on icon at bounding box center [721, 204] width 12 height 12
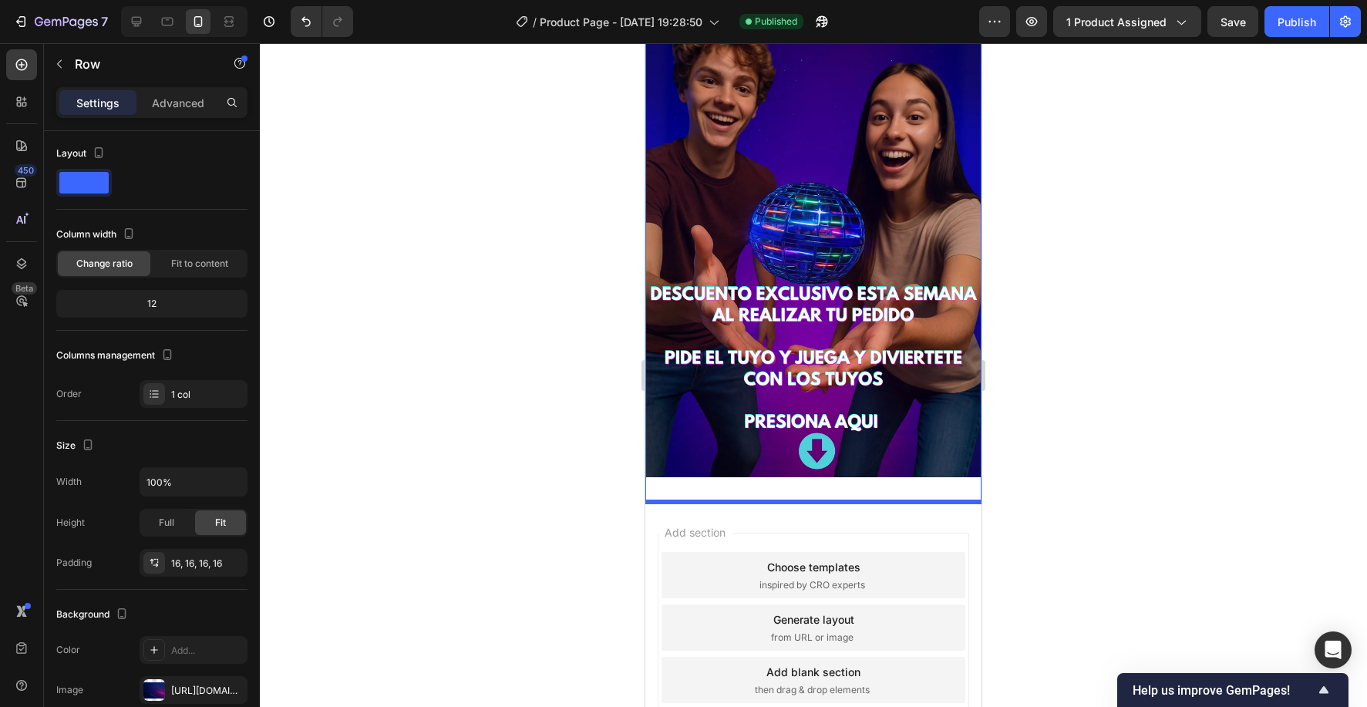
scroll to position [4298, 0]
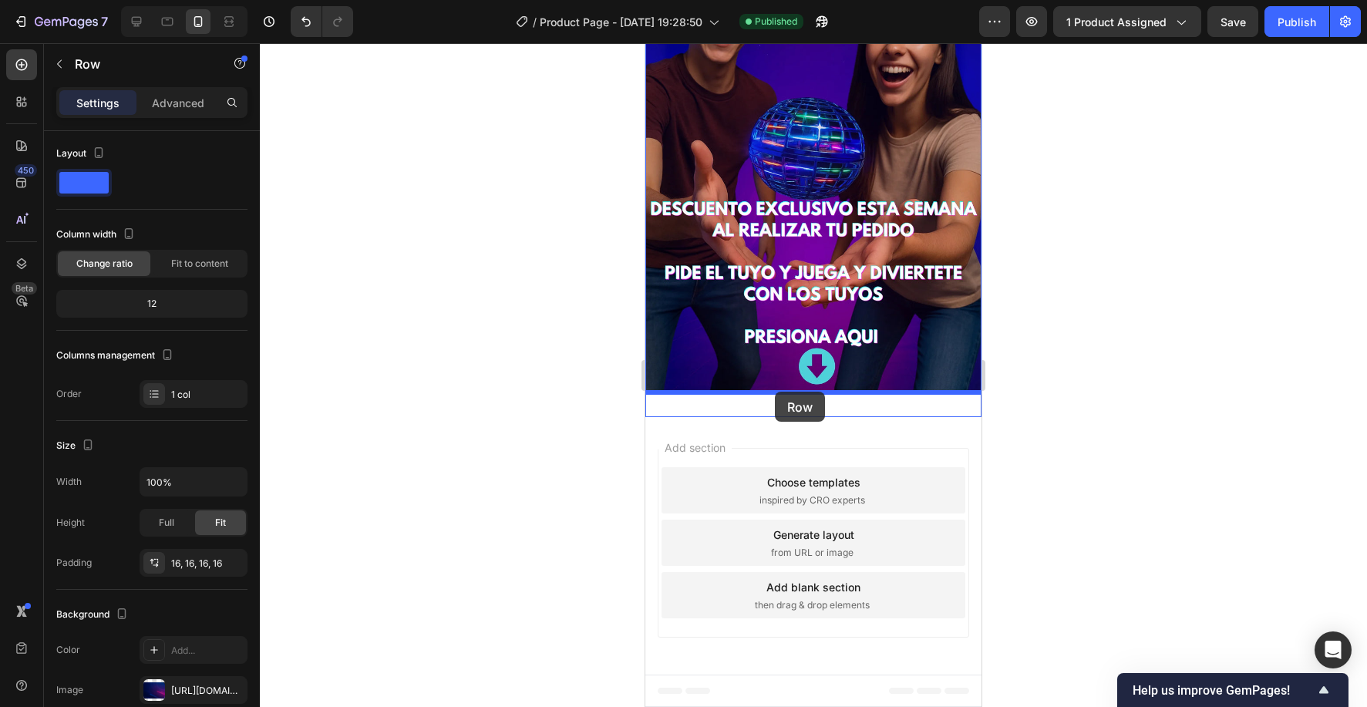
drag, startPoint x: 652, startPoint y: 309, endPoint x: 775, endPoint y: 392, distance: 147.7
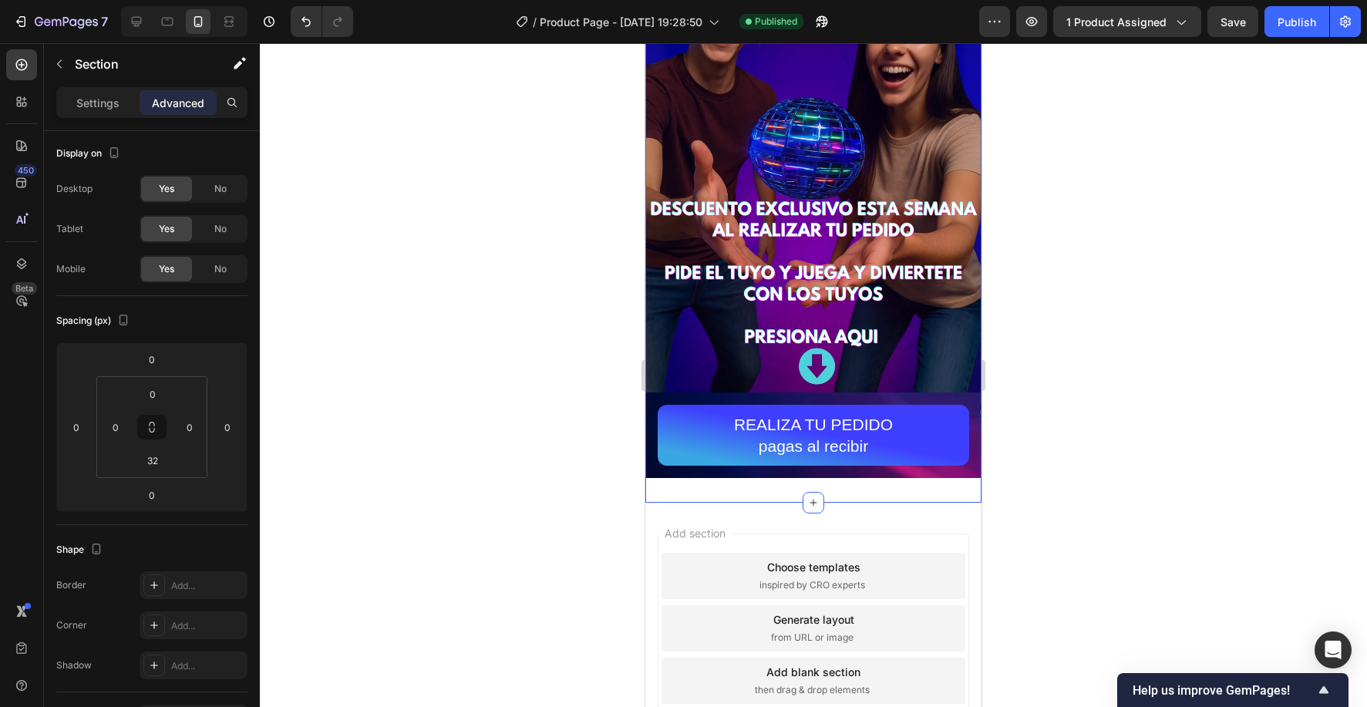
click at [863, 485] on div "Image Image REALIZA TU PEDIDO pagas al recibir Button Row Section 4 Create Them…" at bounding box center [813, 46] width 336 height 913
click at [164, 103] on p "Advanced" at bounding box center [178, 103] width 52 height 16
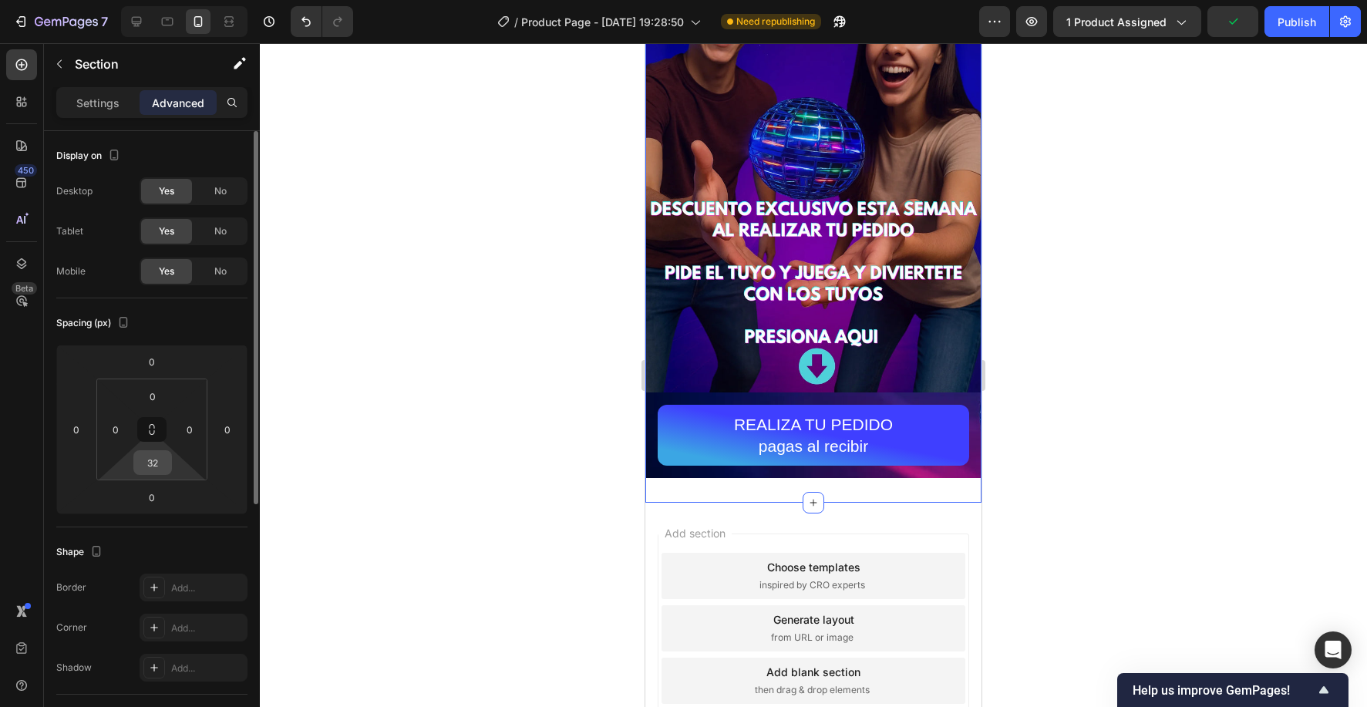
click at [163, 463] on input "32" at bounding box center [152, 462] width 31 height 23
type input "0"
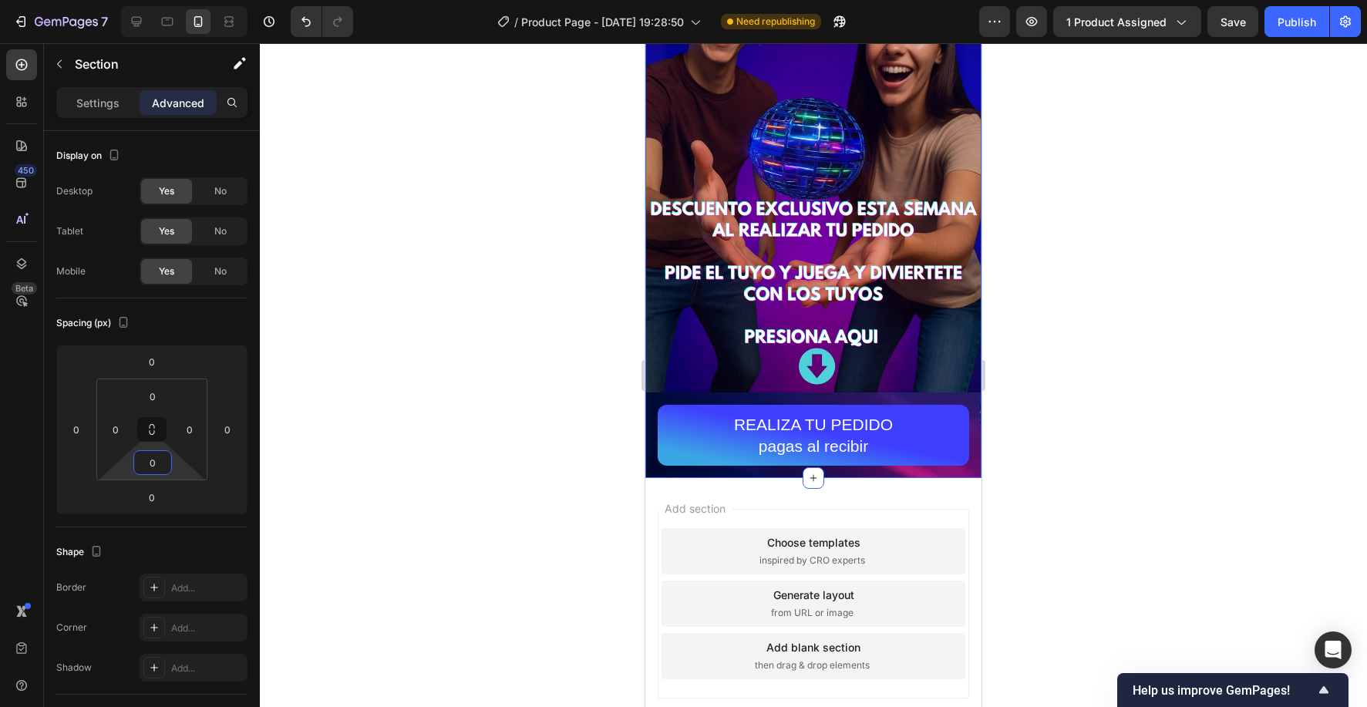
click at [872, 501] on div "Add section Choose templates inspired by CRO experts Generate layout from URL o…" at bounding box center [813, 606] width 336 height 257
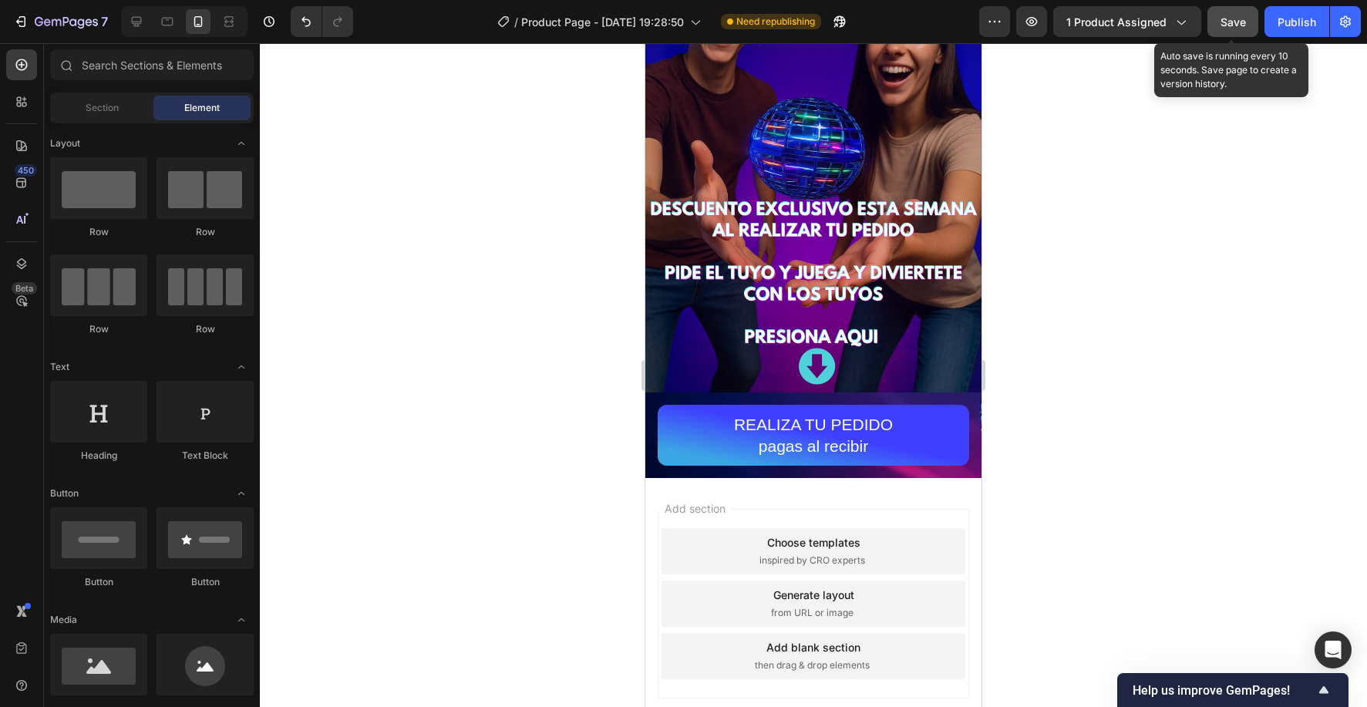
click at [1241, 22] on span "Save" at bounding box center [1232, 21] width 25 height 13
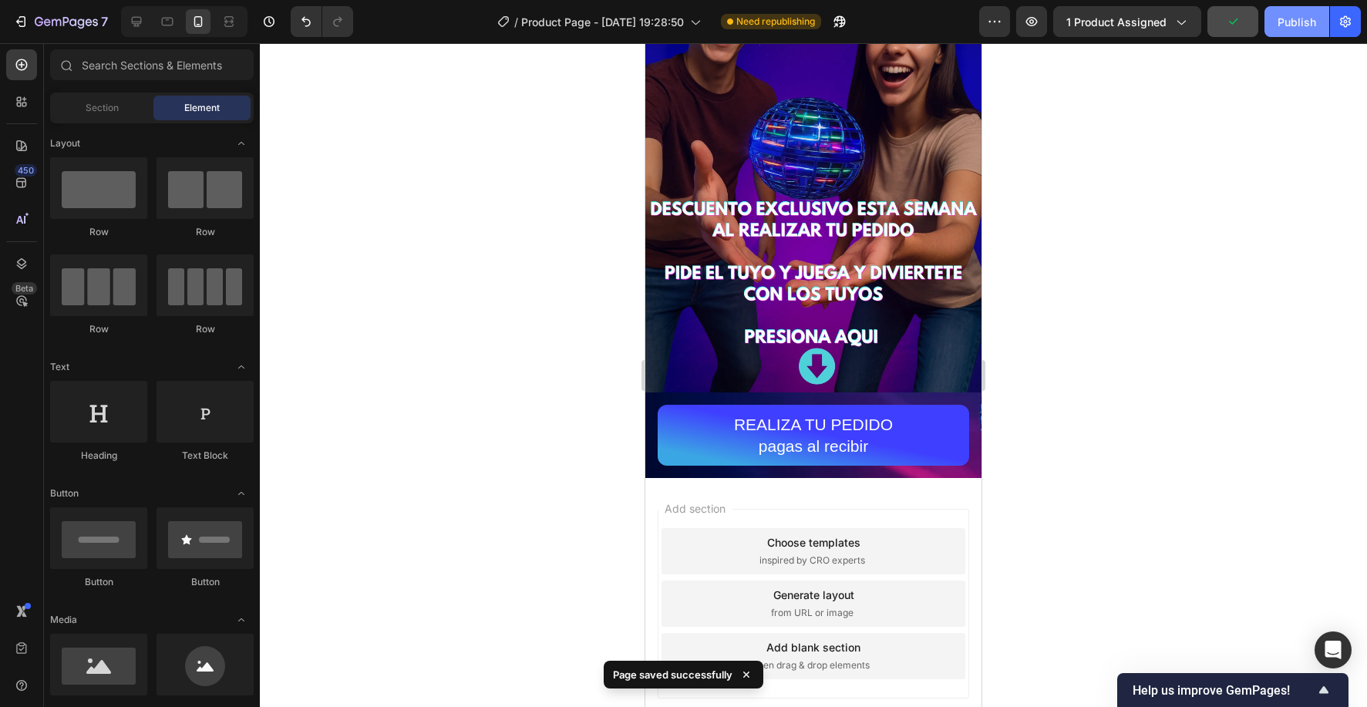
click at [1278, 19] on div "Publish" at bounding box center [1296, 22] width 39 height 16
